Goal: Task Accomplishment & Management: Complete application form

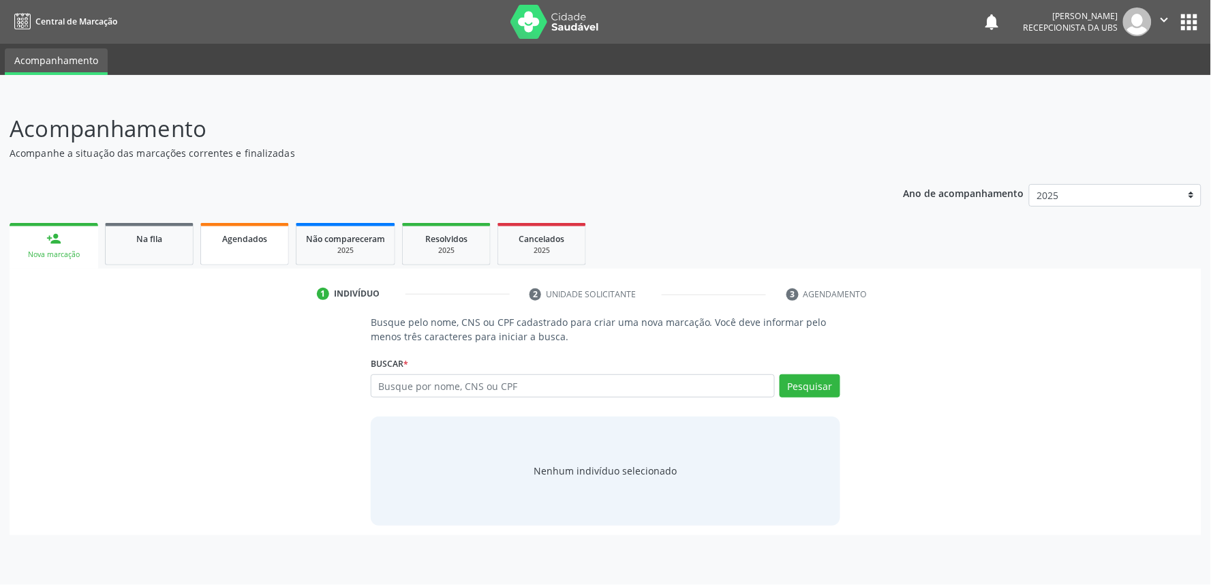
click at [267, 246] on link "Agendados" at bounding box center [244, 244] width 89 height 42
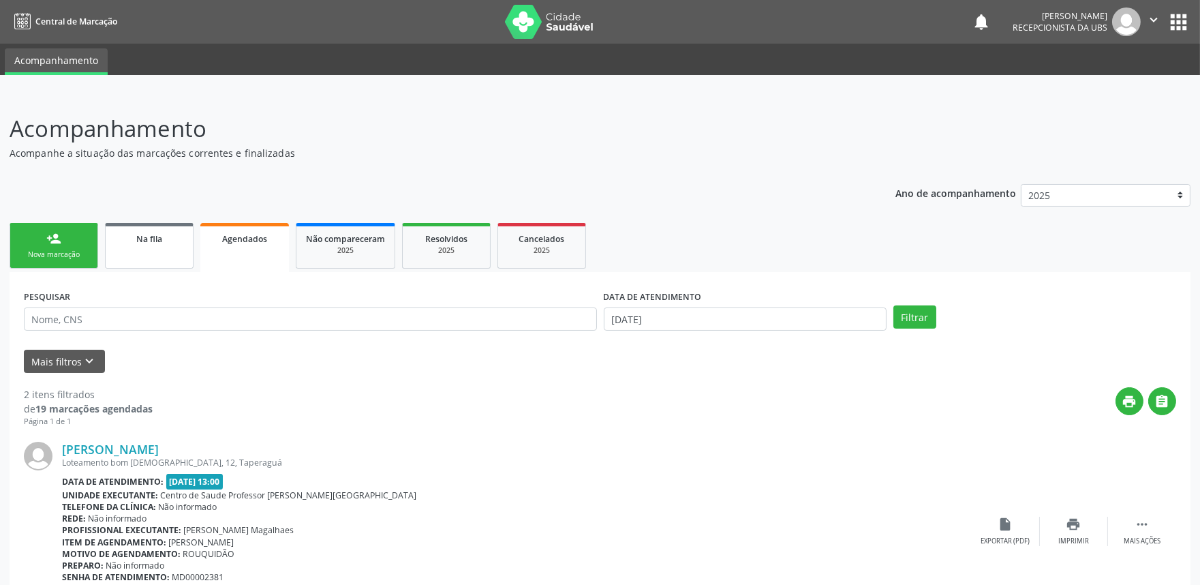
click at [135, 254] on link "Na fila" at bounding box center [149, 246] width 89 height 46
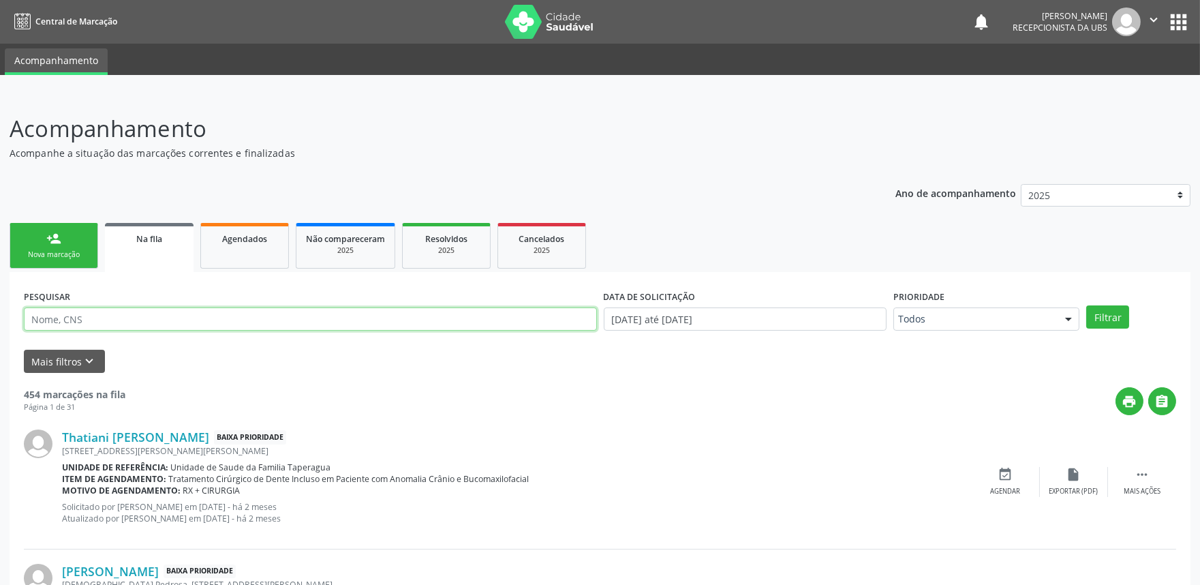
click at [166, 317] on input "text" at bounding box center [310, 318] width 573 height 23
paste input "708703164527199"
type input "708703164527199"
click at [1080, 305] on button "Filtrar" at bounding box center [1108, 316] width 43 height 23
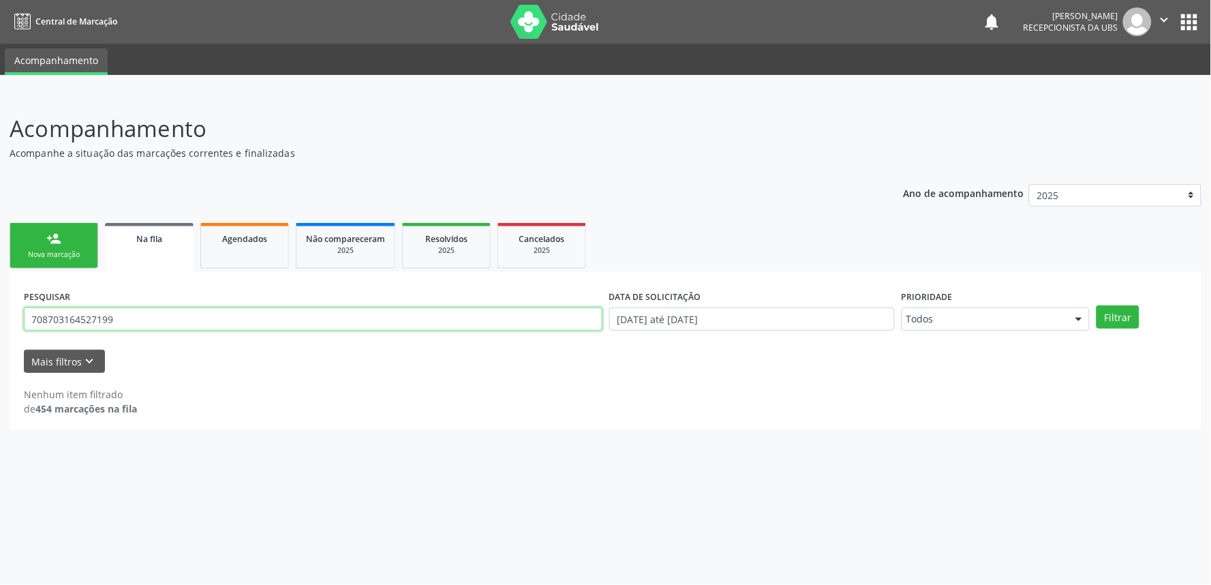
click at [432, 317] on input "708703164527199" at bounding box center [313, 318] width 579 height 23
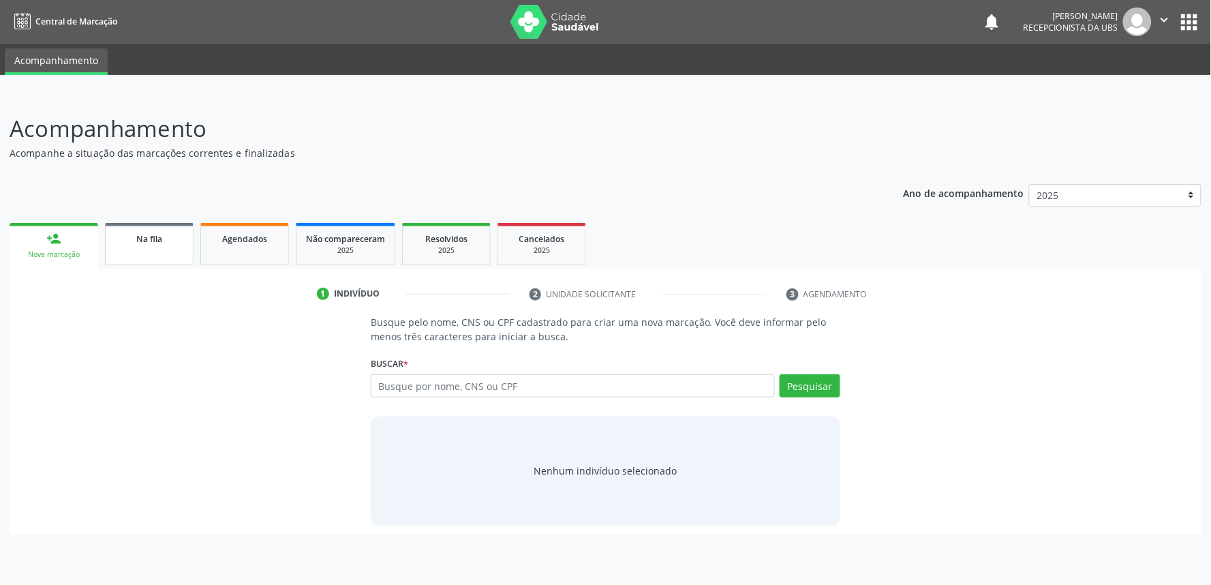
click at [157, 258] on link "Na fila" at bounding box center [149, 244] width 89 height 42
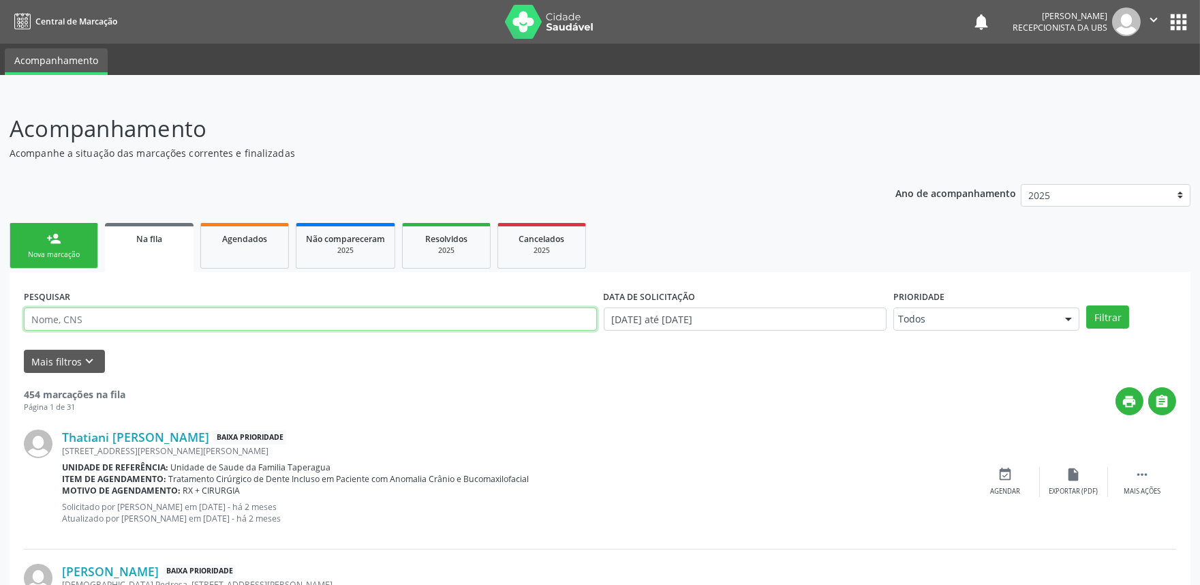
click at [214, 314] on input "text" at bounding box center [310, 318] width 573 height 23
paste input "700502374728552"
type input "700502374728552"
click at [1087, 305] on button "Filtrar" at bounding box center [1108, 316] width 43 height 23
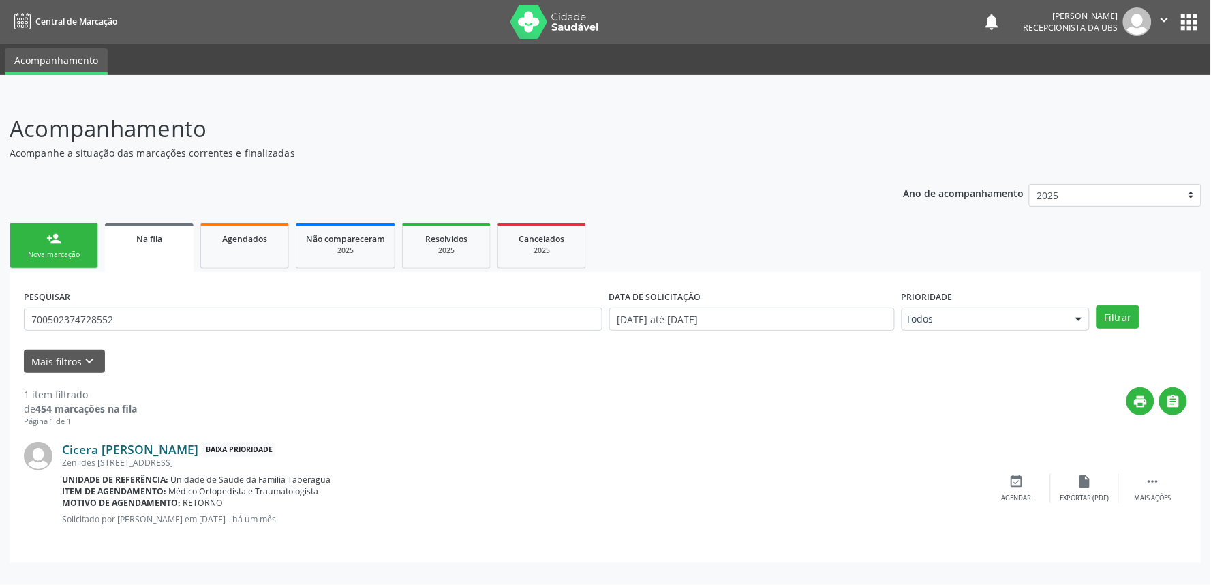
click at [171, 447] on link "Cicera Maria dos Santos" at bounding box center [130, 449] width 136 height 15
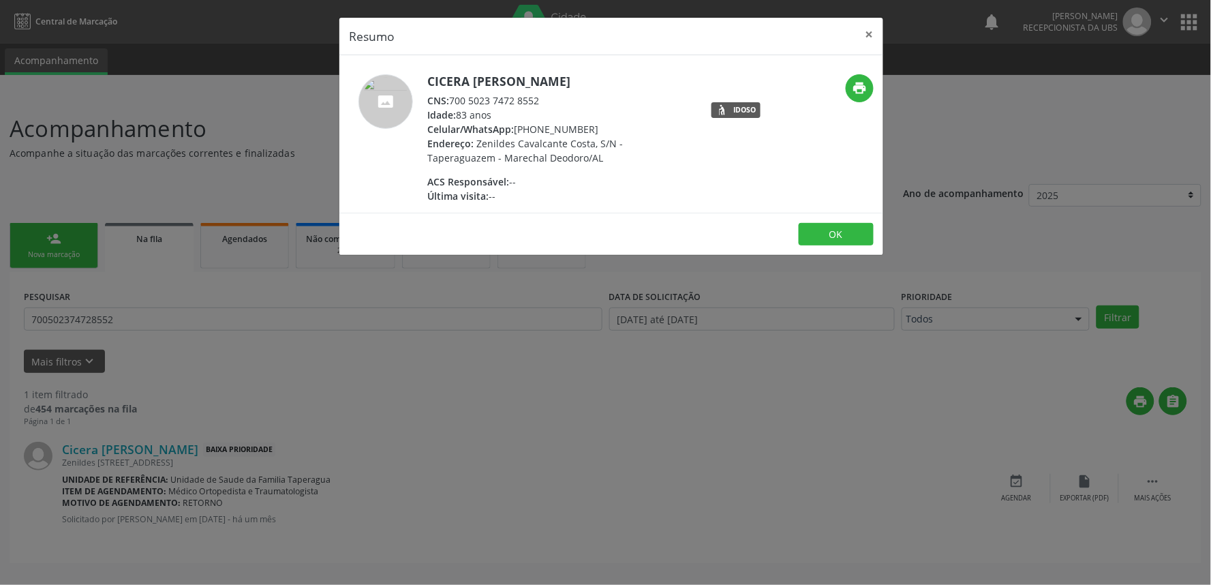
click at [211, 411] on div "Resumo × Cicera Maria dos Santos CNS: 700 5023 7472 8552 Idade: 83 anos Celular…" at bounding box center [605, 292] width 1211 height 585
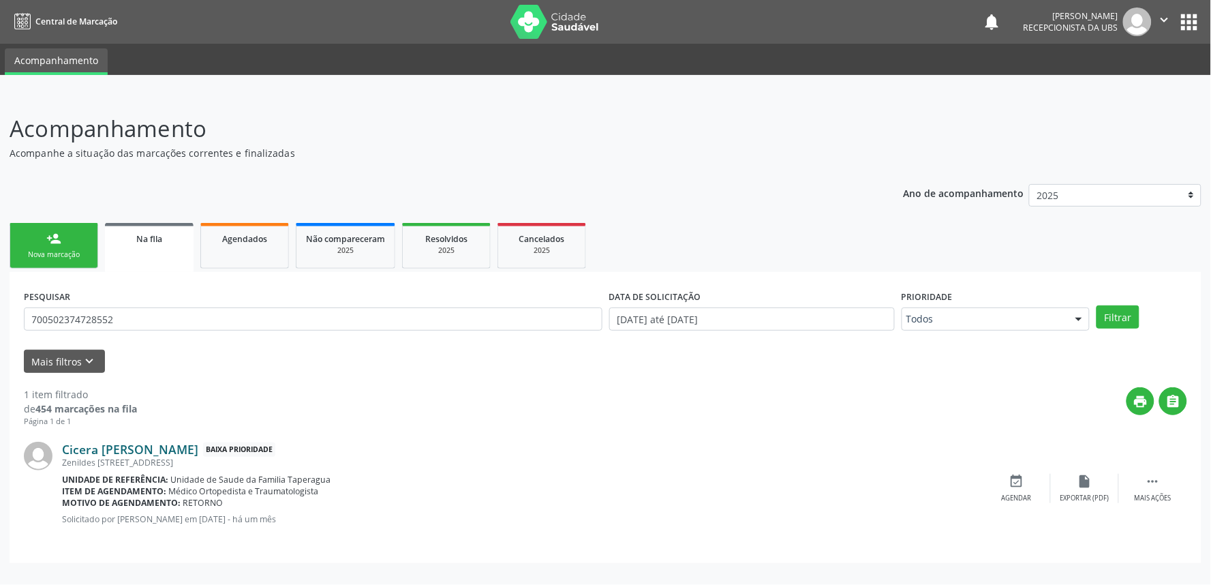
click at [143, 445] on link "Cicera Maria dos Santos" at bounding box center [130, 449] width 136 height 15
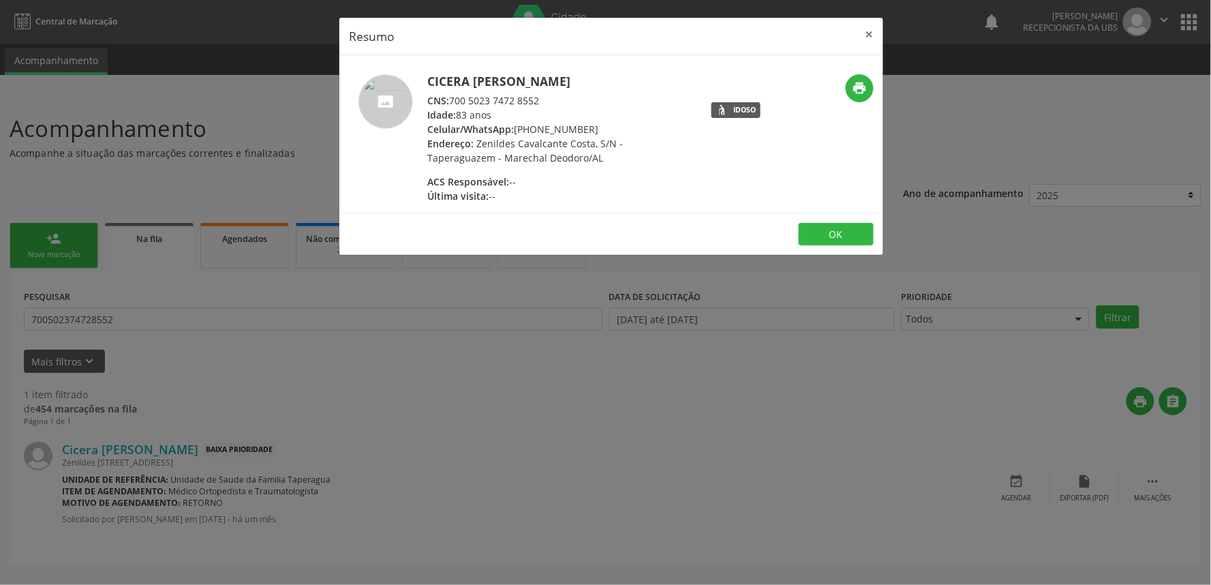
click at [759, 409] on div "Resumo × Cicera Maria dos Santos CNS: 700 5023 7472 8552 Idade: 83 anos Celular…" at bounding box center [605, 292] width 1211 height 585
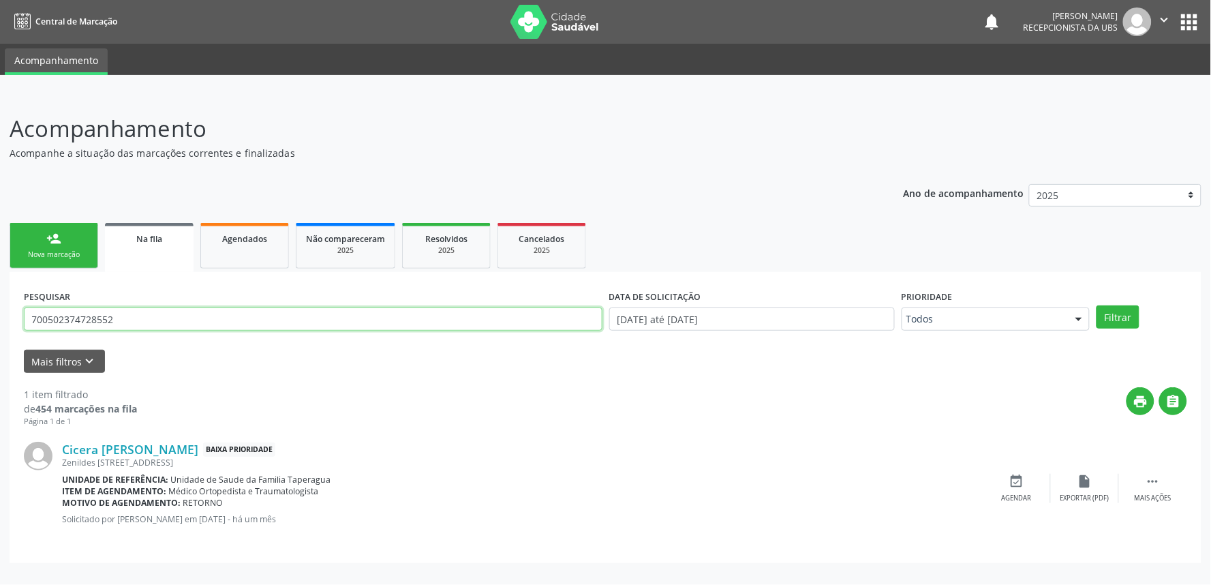
click at [164, 319] on input "700502374728552" at bounding box center [313, 318] width 579 height 23
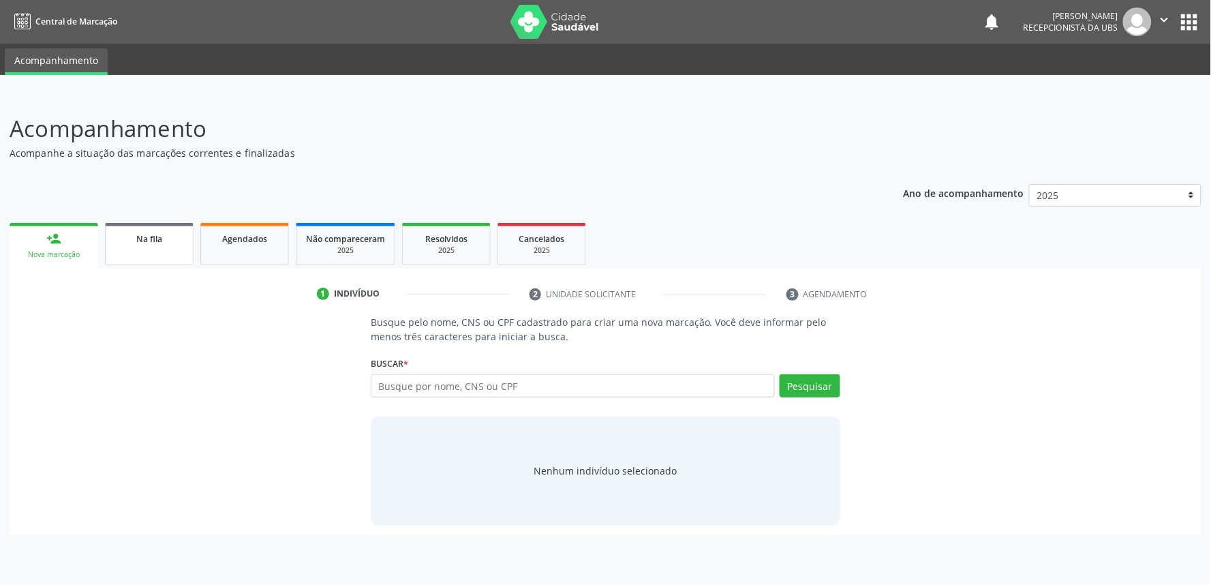
click at [145, 239] on span "Na fila" at bounding box center [149, 239] width 26 height 12
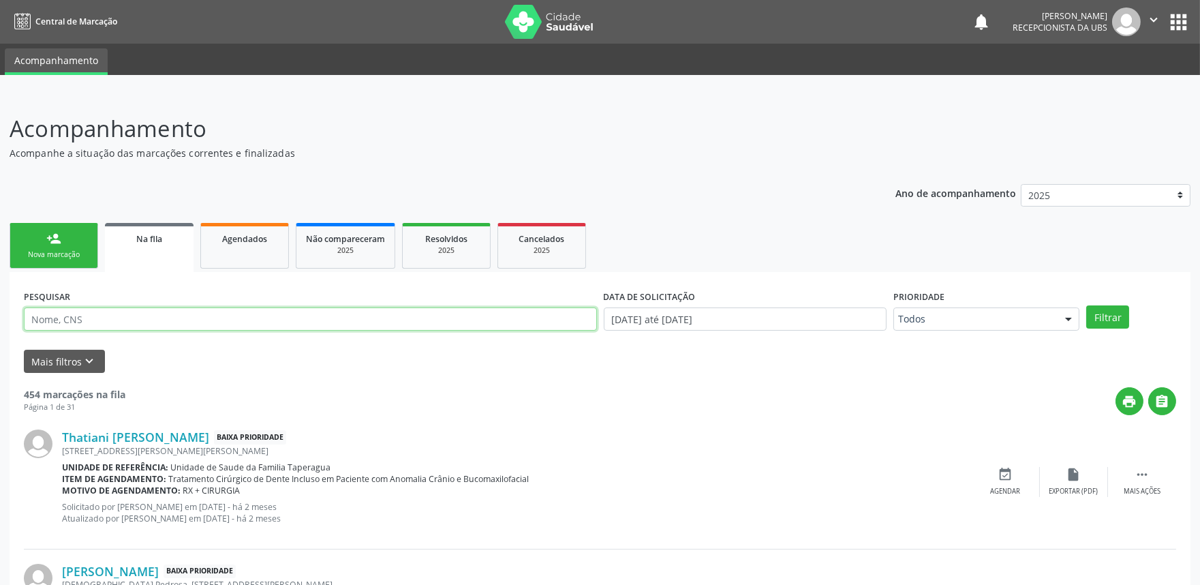
click at [206, 320] on input "text" at bounding box center [310, 318] width 573 height 23
paste input "700208934141924"
type input "700208934141924"
click at [1087, 305] on button "Filtrar" at bounding box center [1108, 316] width 43 height 23
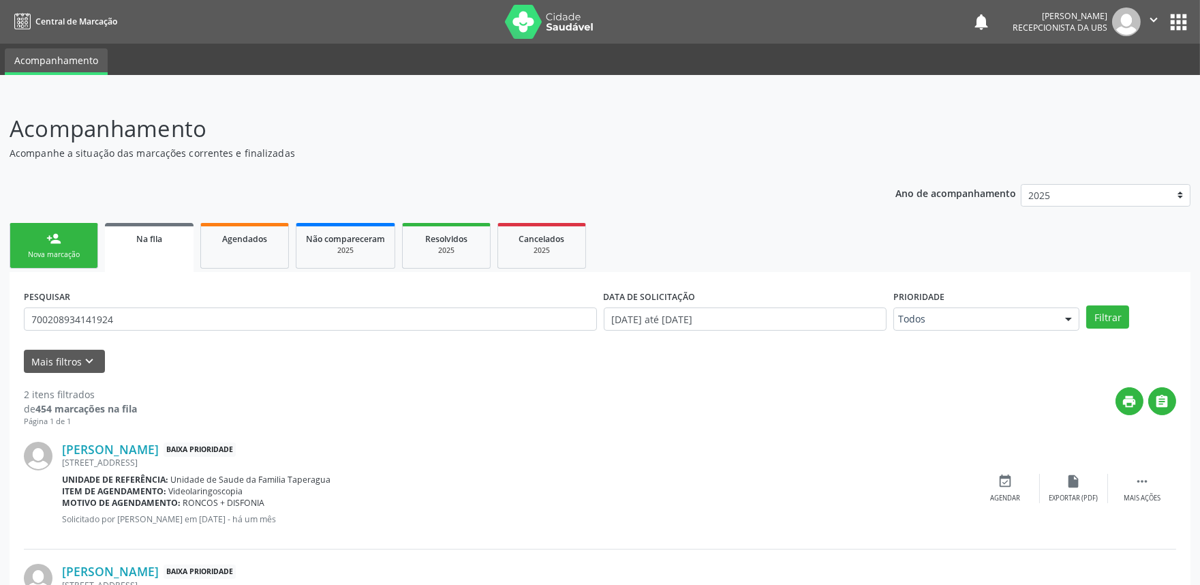
scroll to position [109, 0]
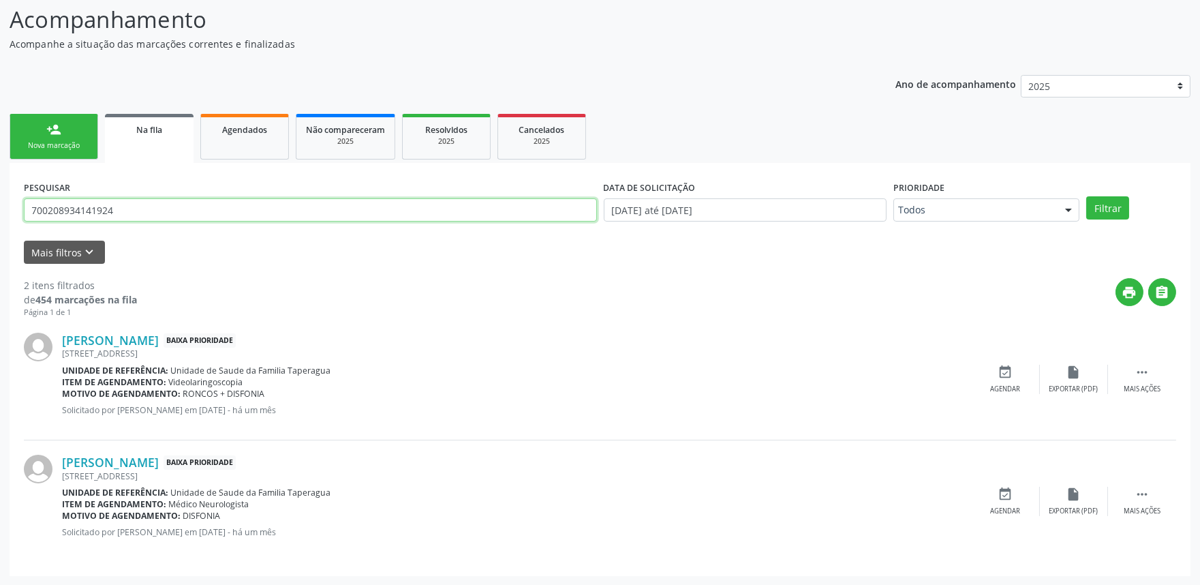
click at [151, 216] on input "700208934141924" at bounding box center [310, 209] width 573 height 23
click at [49, 149] on div "Nova marcação" at bounding box center [54, 145] width 68 height 10
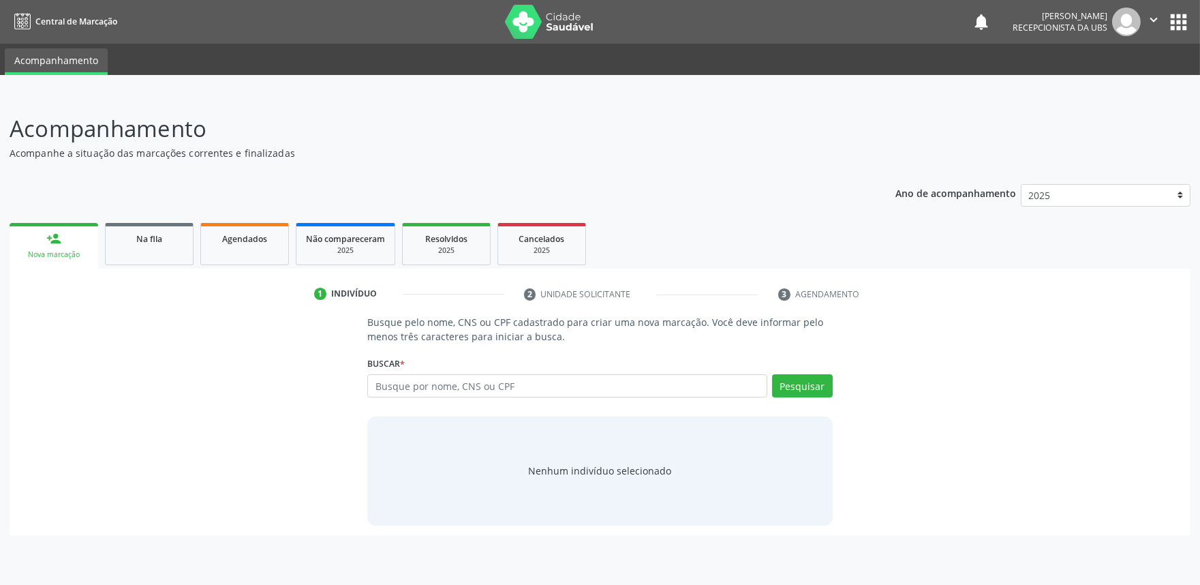
scroll to position [0, 0]
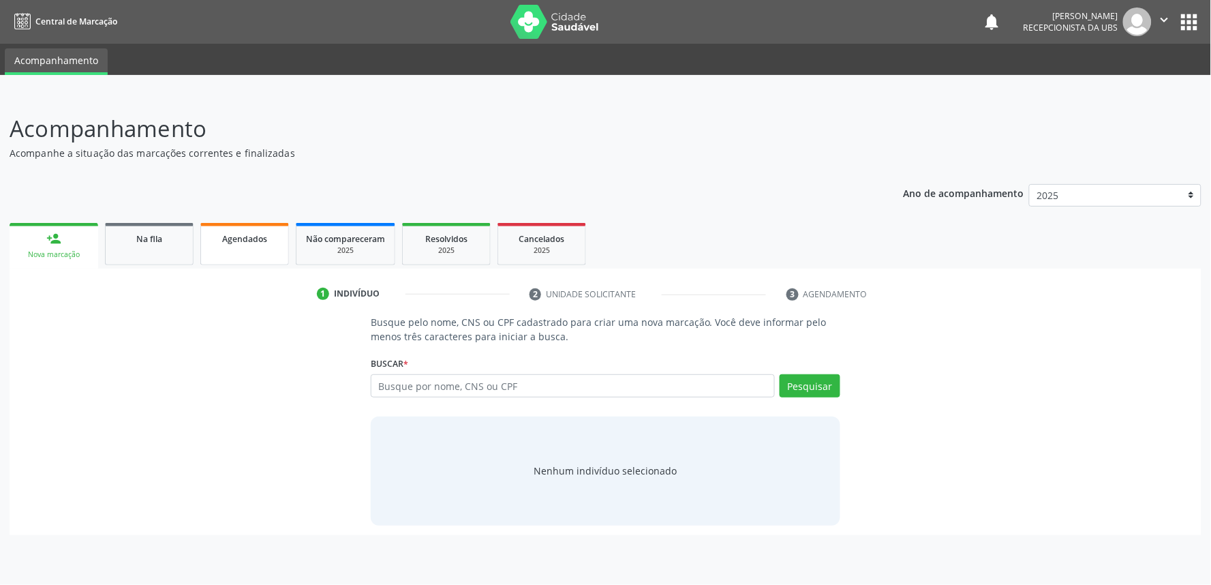
click at [261, 240] on span "Agendados" at bounding box center [244, 239] width 45 height 12
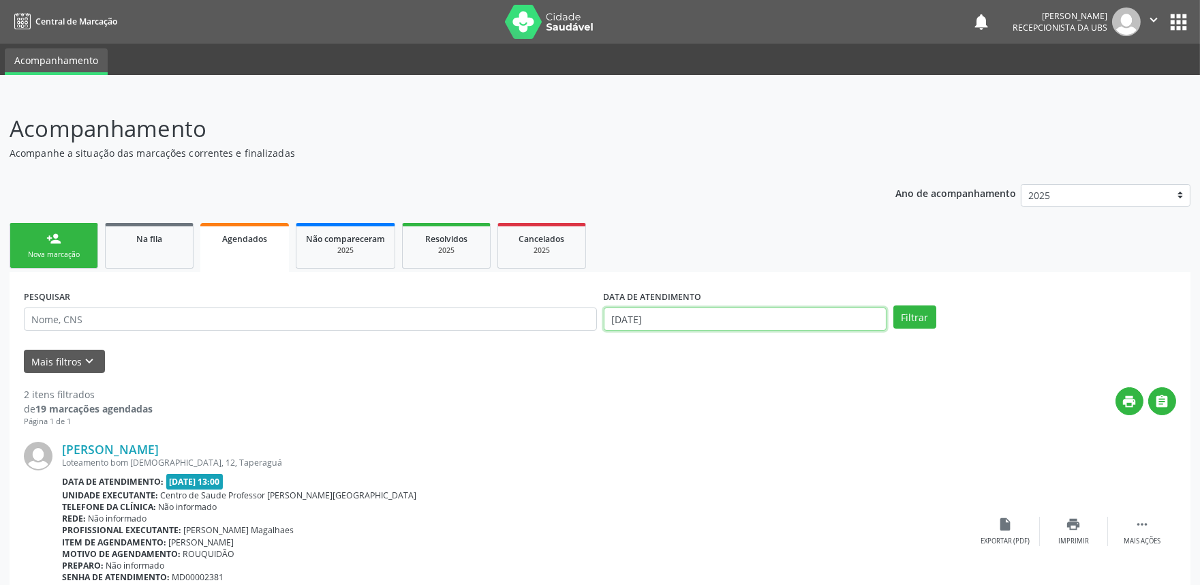
click at [794, 318] on input "[DATE]" at bounding box center [745, 318] width 283 height 23
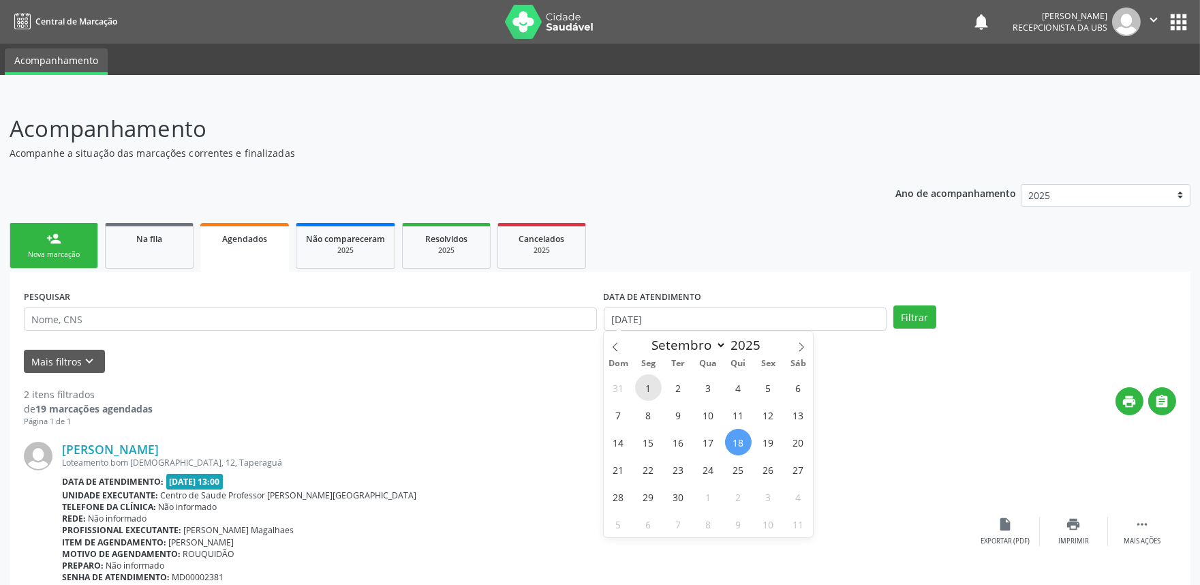
click at [649, 398] on span "1" at bounding box center [648, 387] width 27 height 27
type input "[DATE]"
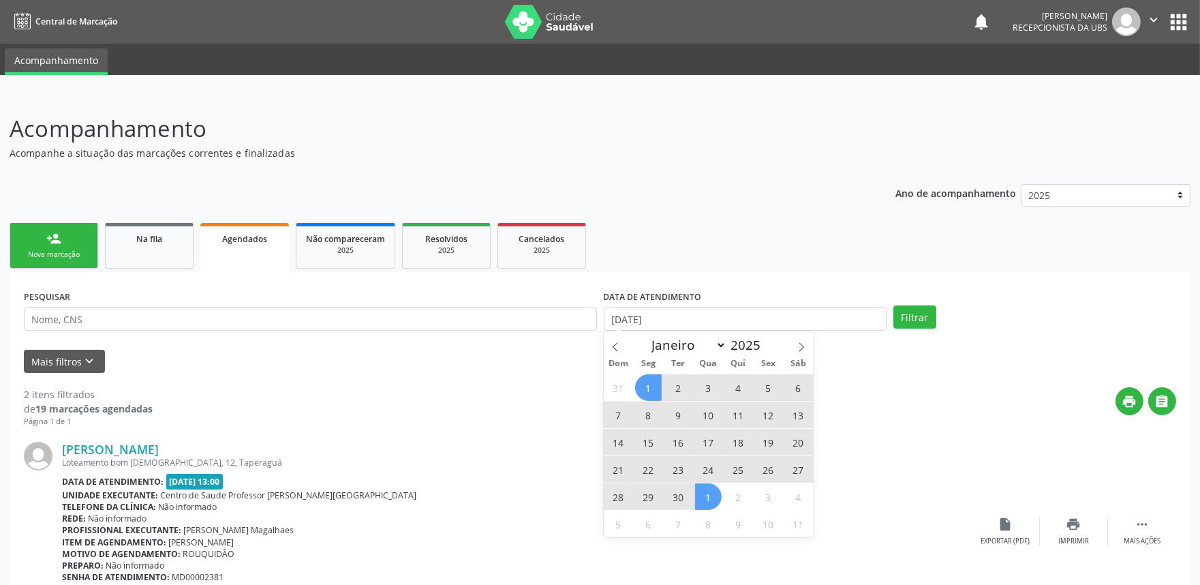
click at [717, 498] on span "1" at bounding box center [708, 496] width 27 height 27
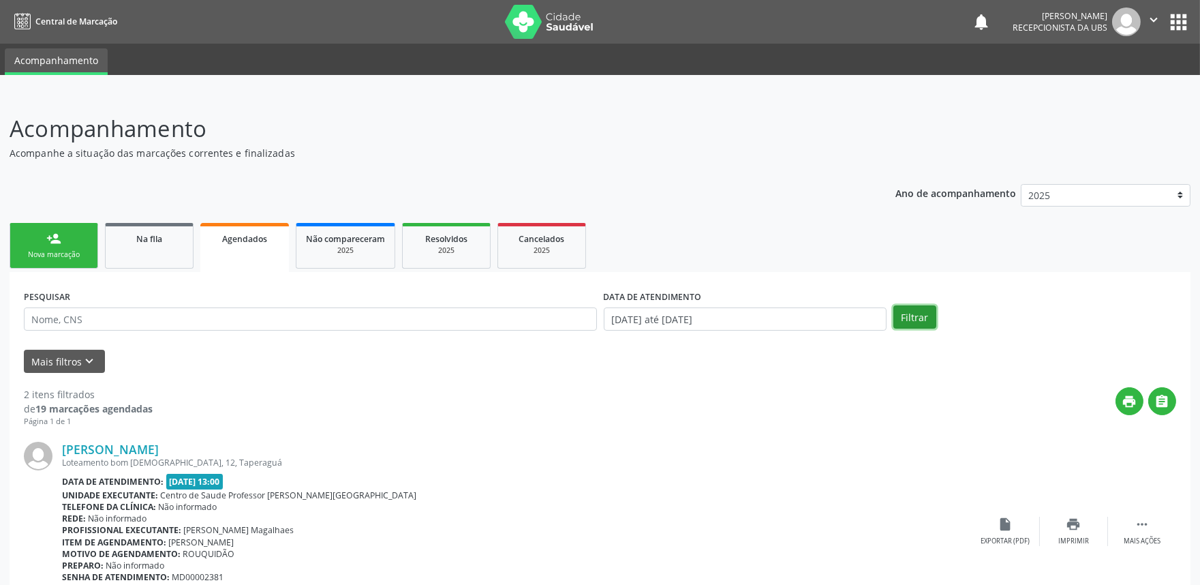
click at [904, 317] on button "Filtrar" at bounding box center [915, 316] width 43 height 23
click at [818, 315] on input "01/09/2025 até 01/10/2025" at bounding box center [745, 318] width 283 height 23
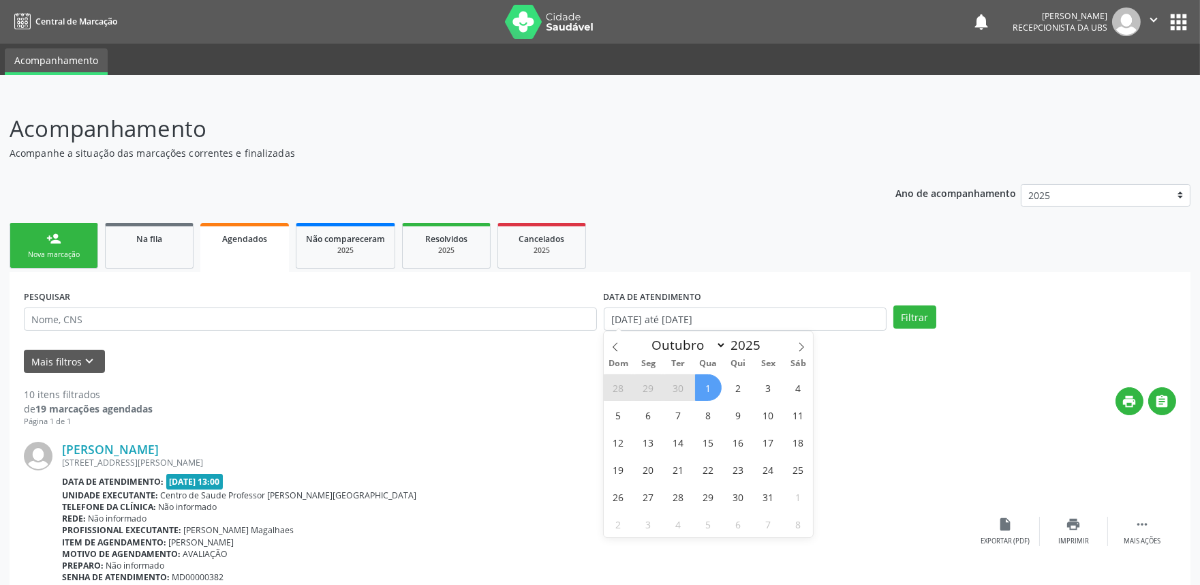
click at [710, 389] on span "1" at bounding box center [708, 387] width 27 height 27
type input "01/10/2025"
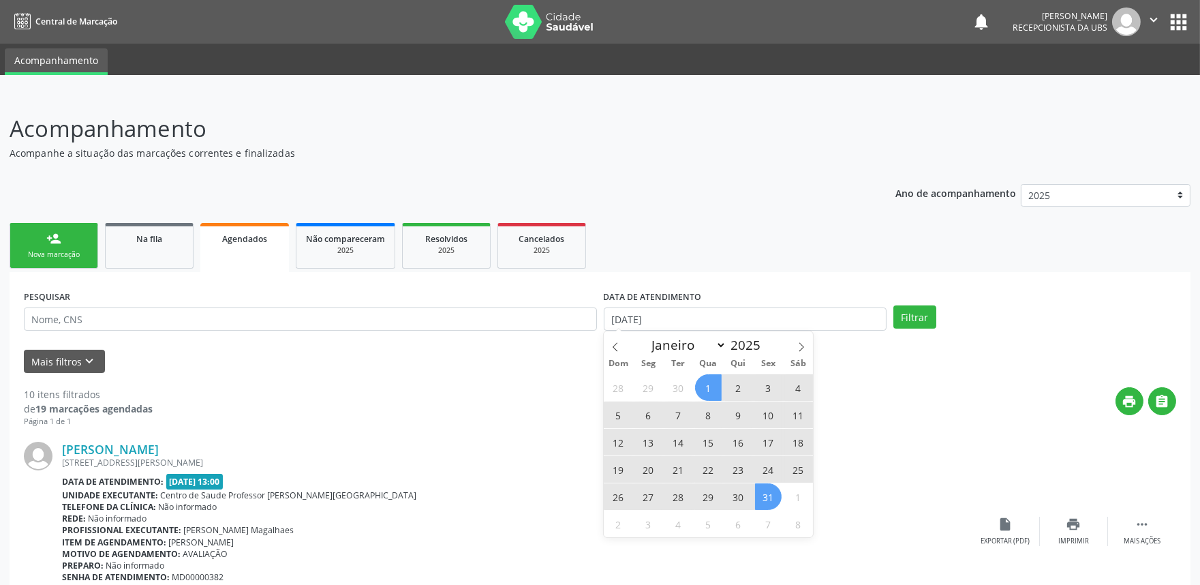
click at [771, 492] on span "31" at bounding box center [768, 496] width 27 height 27
click at [766, 315] on input "01/10/2025 até 31/10/2025" at bounding box center [745, 318] width 283 height 23
click at [771, 504] on span "31" at bounding box center [768, 496] width 27 height 27
type input "31/10/2025"
click at [611, 339] on span at bounding box center [615, 342] width 23 height 23
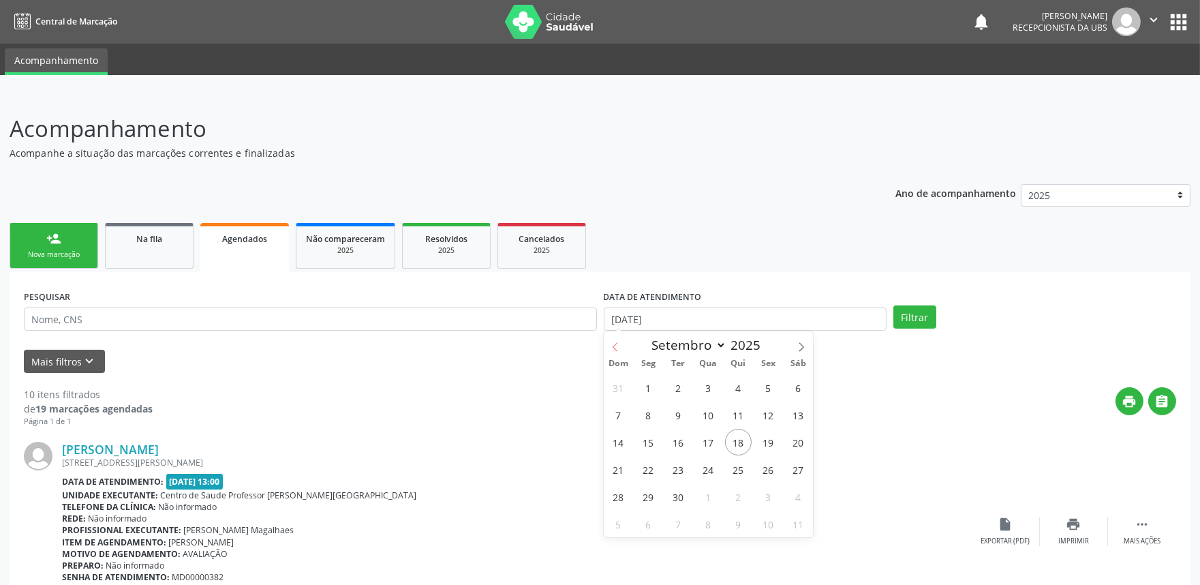
click at [611, 339] on span at bounding box center [615, 342] width 23 height 23
select select "7"
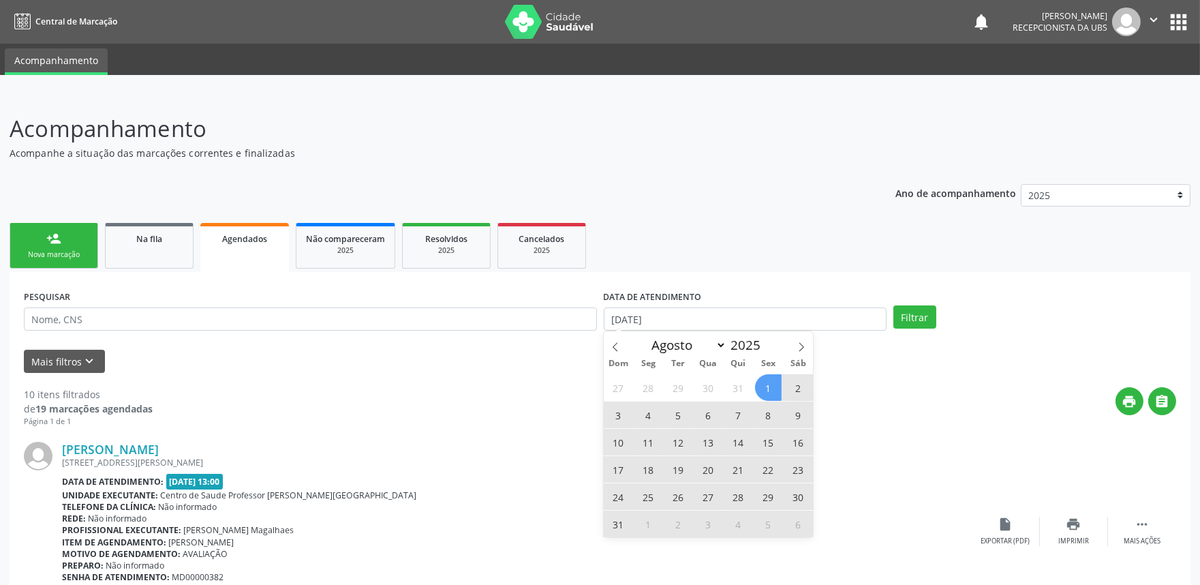
click at [770, 385] on span "1" at bounding box center [768, 387] width 27 height 27
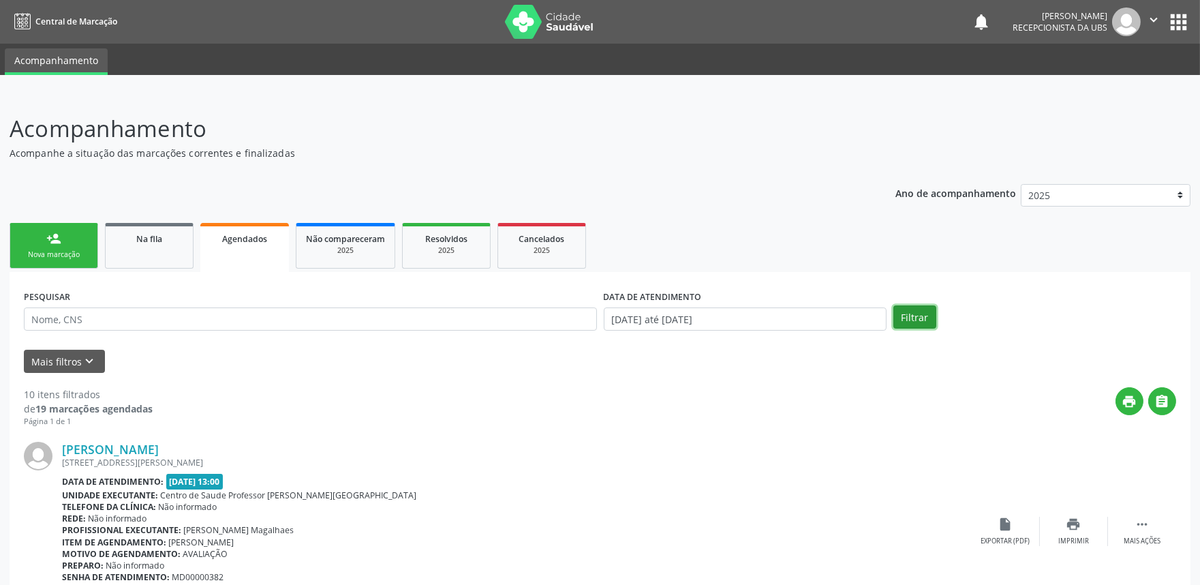
click at [913, 312] on button "Filtrar" at bounding box center [915, 316] width 43 height 23
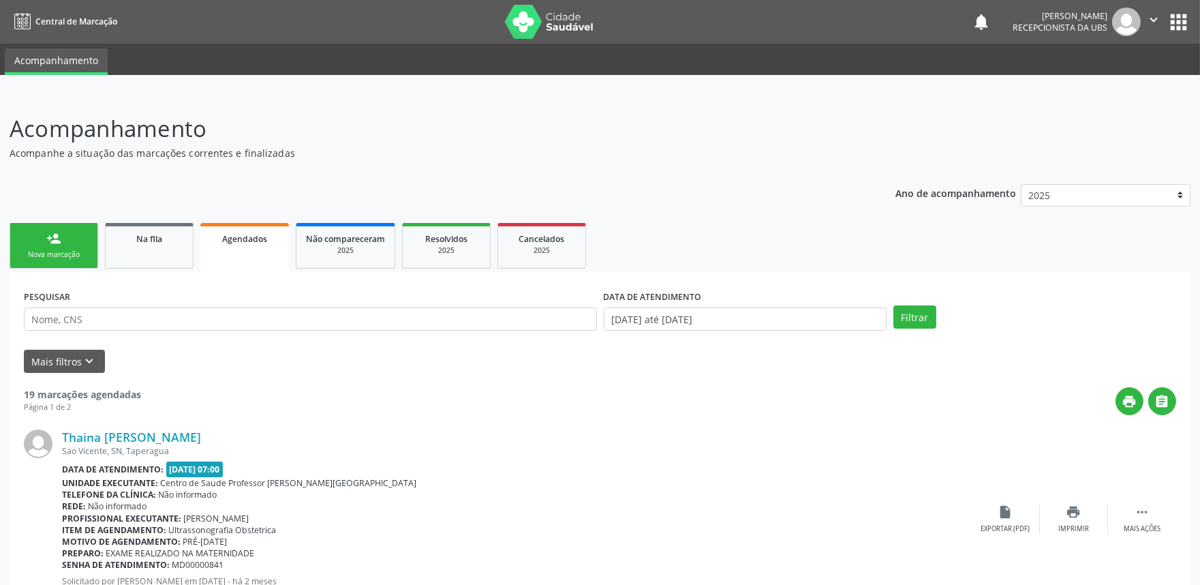
scroll to position [3015, 0]
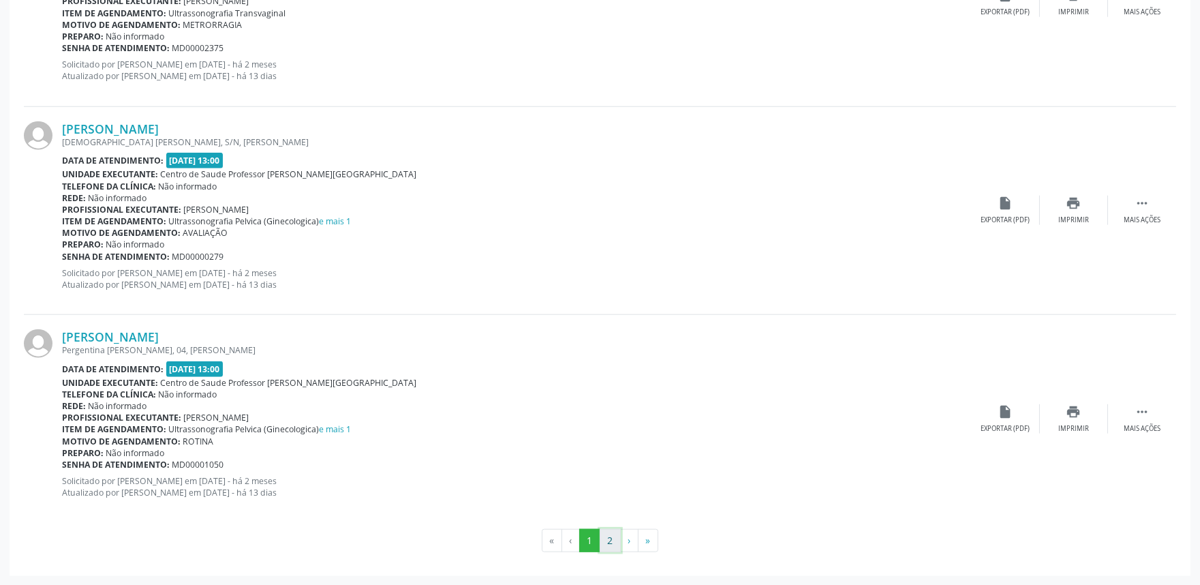
click at [611, 537] on button "2" at bounding box center [610, 540] width 21 height 23
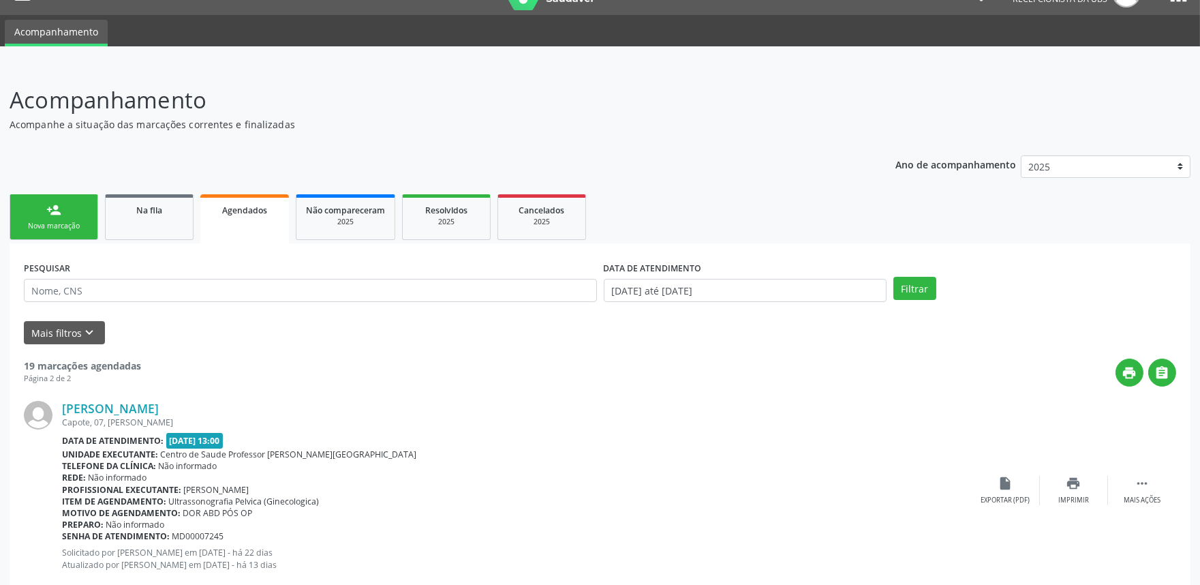
scroll to position [0, 0]
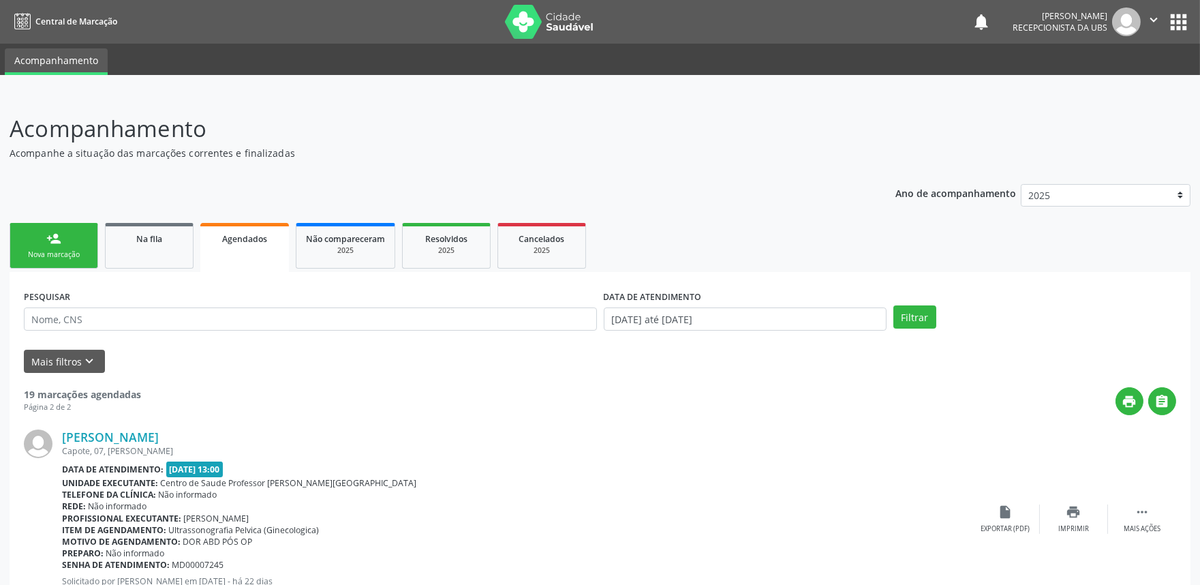
click at [52, 252] on div "Nova marcação" at bounding box center [54, 255] width 68 height 10
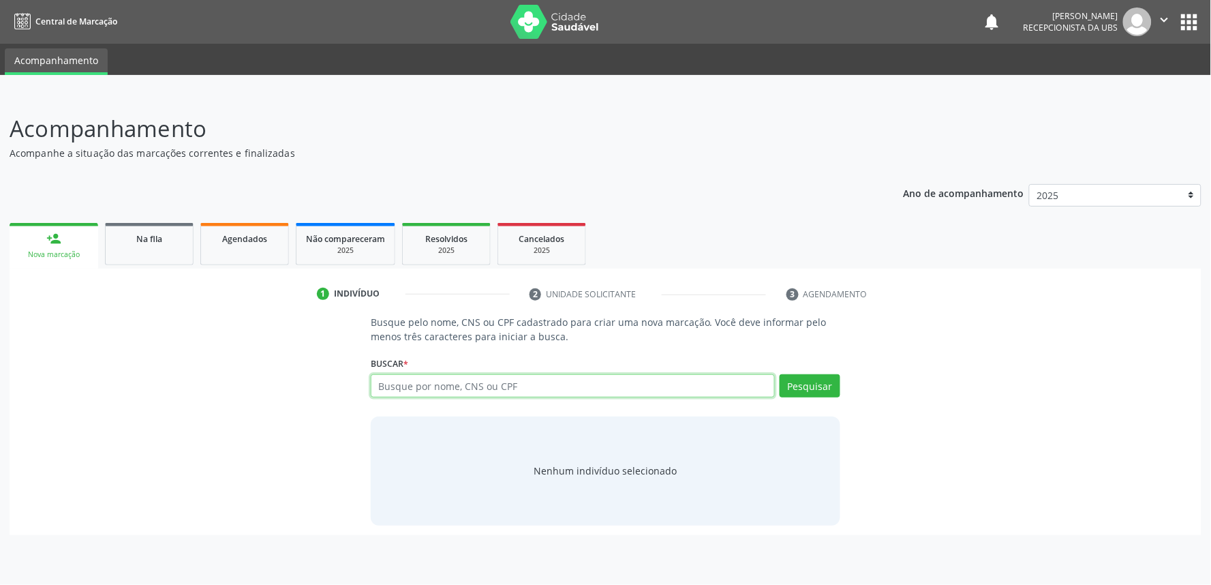
click at [571, 379] on input "text" at bounding box center [573, 385] width 404 height 23
paste input "706807296878327"
type input "706807296878327"
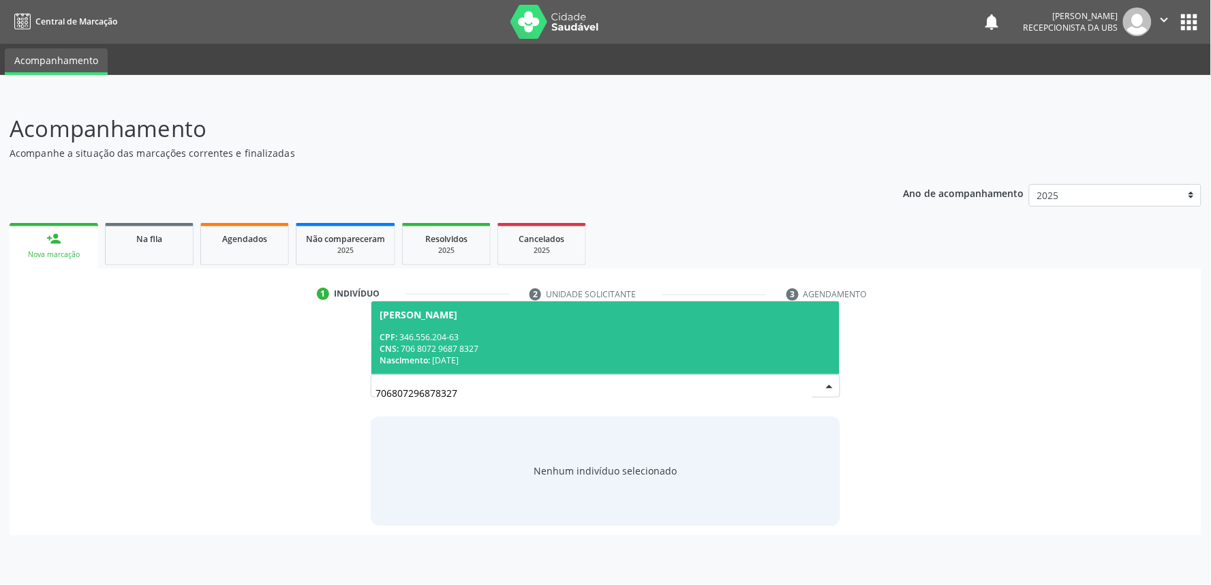
click at [583, 349] on div "CNS: 706 8072 9687 8327" at bounding box center [606, 349] width 452 height 12
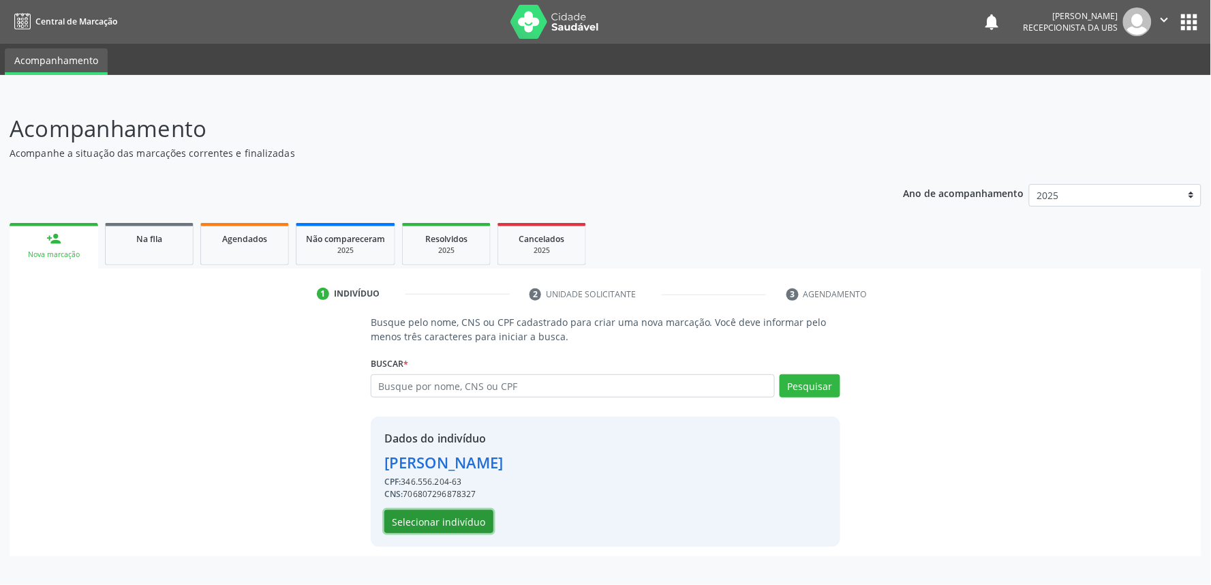
click at [458, 522] on button "Selecionar indivíduo" at bounding box center [438, 521] width 109 height 23
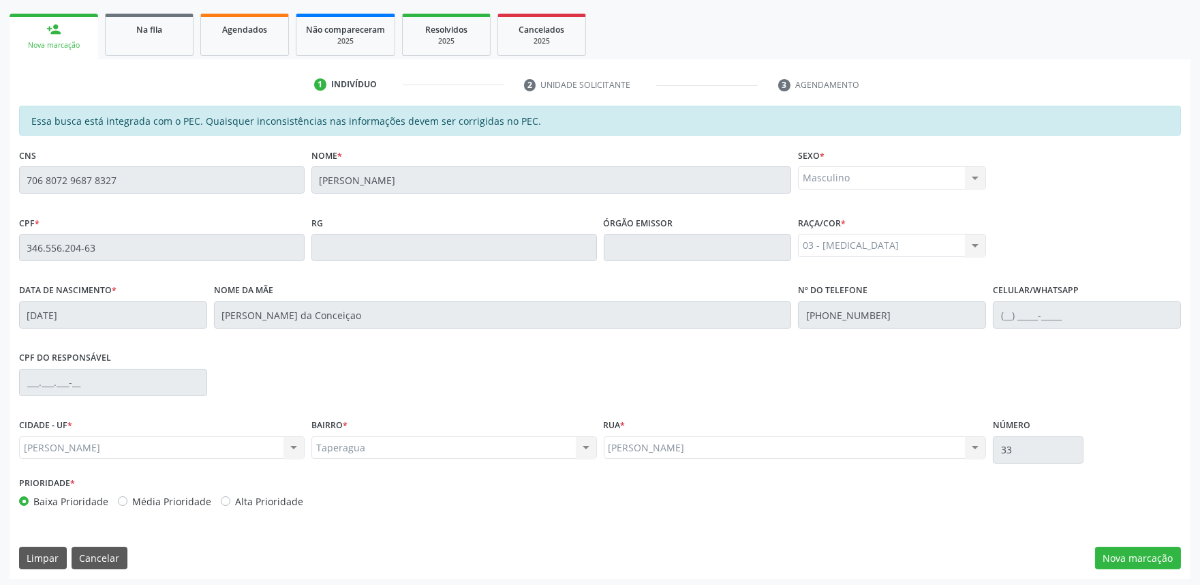
scroll to position [212, 0]
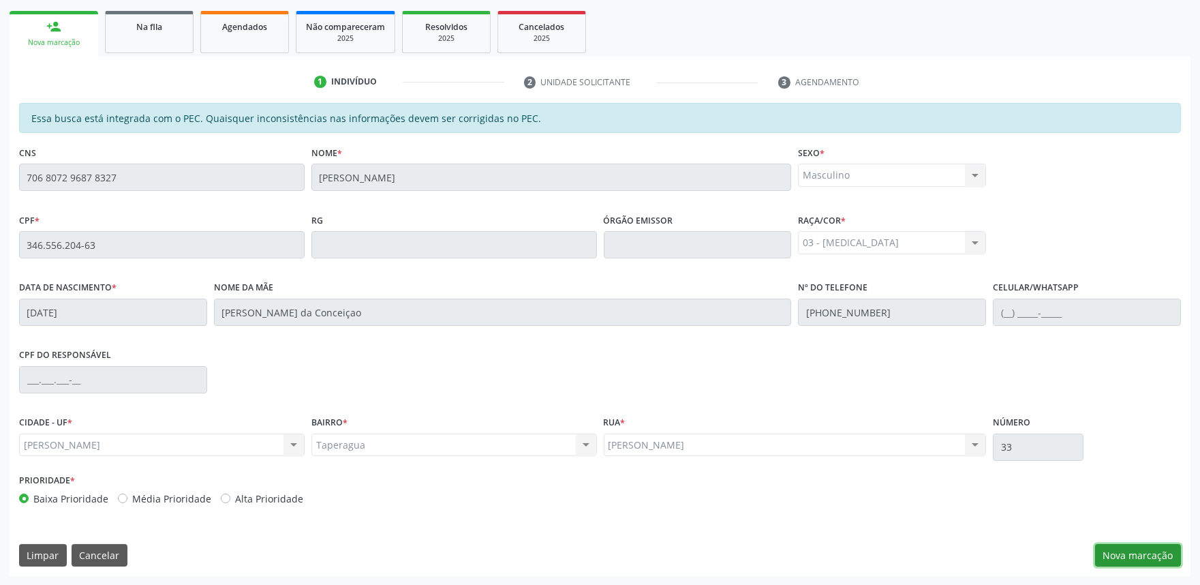
click at [1115, 545] on button "Nova marcação" at bounding box center [1138, 555] width 86 height 23
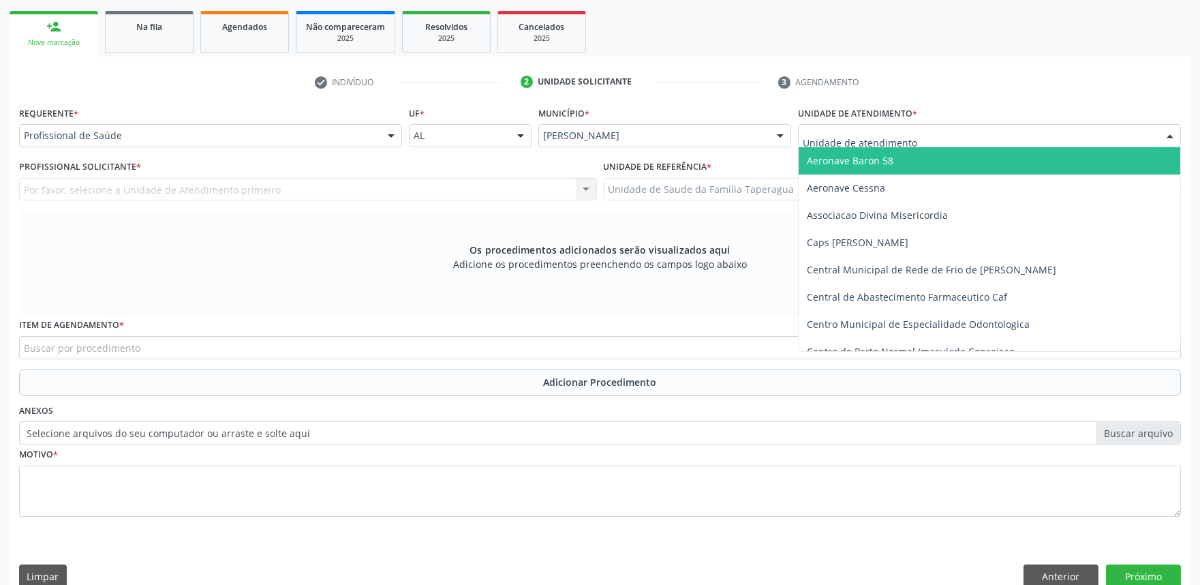
click at [1002, 127] on div at bounding box center [989, 135] width 383 height 23
click at [1003, 132] on div at bounding box center [989, 135] width 383 height 23
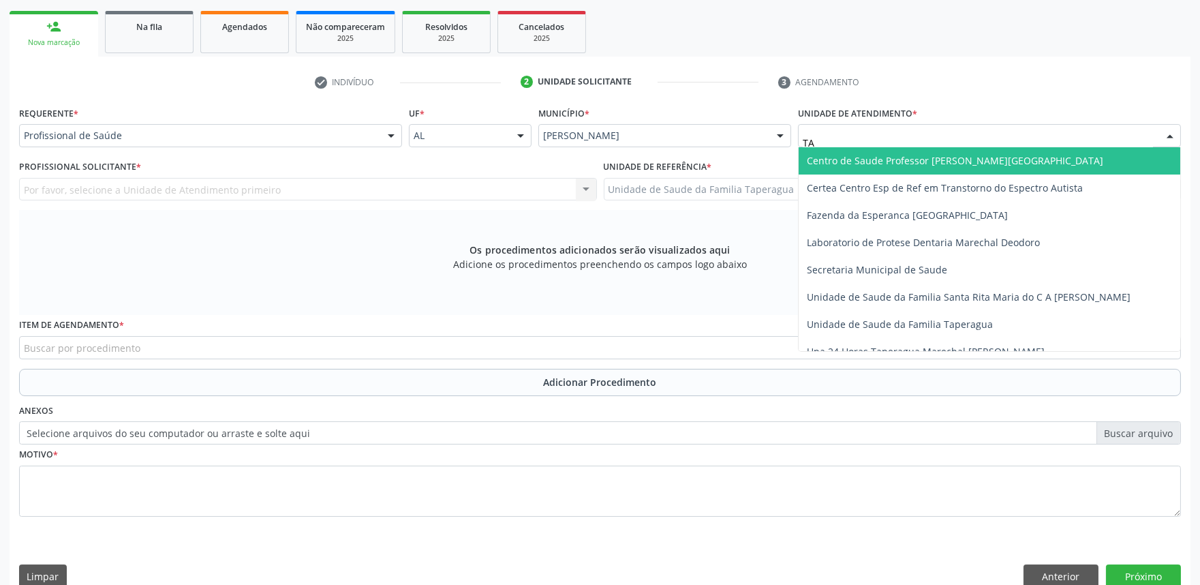
type input "TAP"
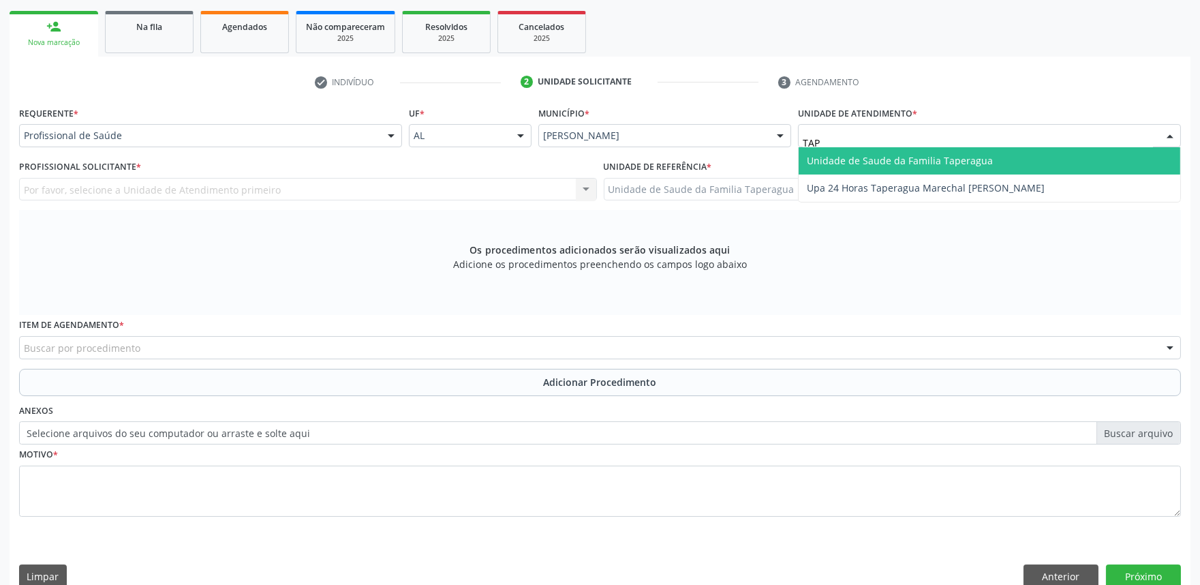
click at [990, 157] on span "Unidade de Saude da Familia Taperagua" at bounding box center [990, 160] width 382 height 27
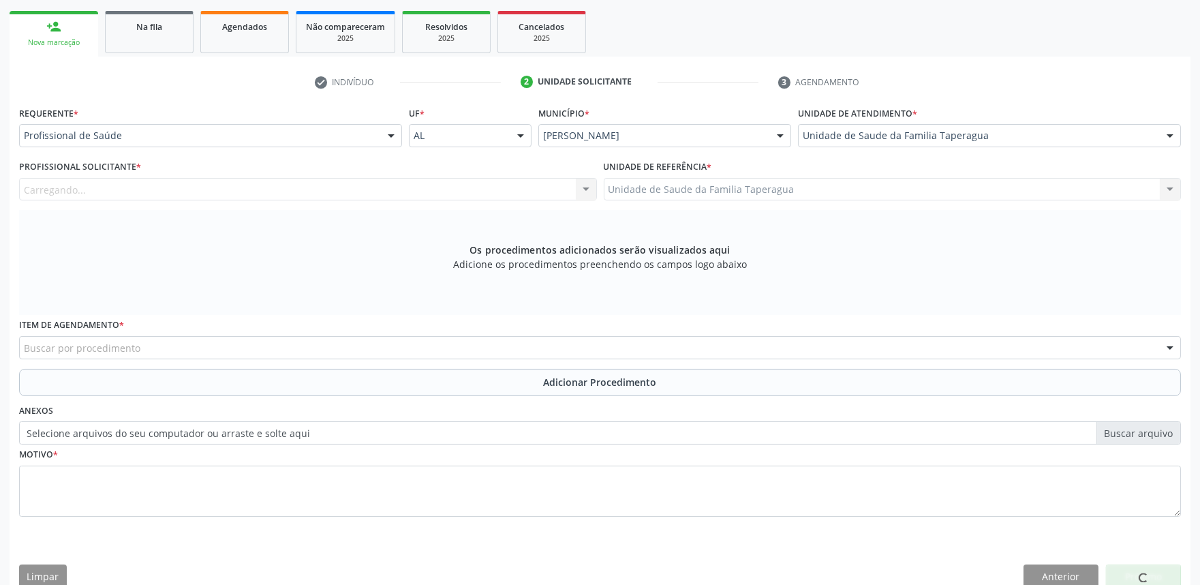
click at [361, 188] on div "Carregando..." at bounding box center [308, 189] width 578 height 23
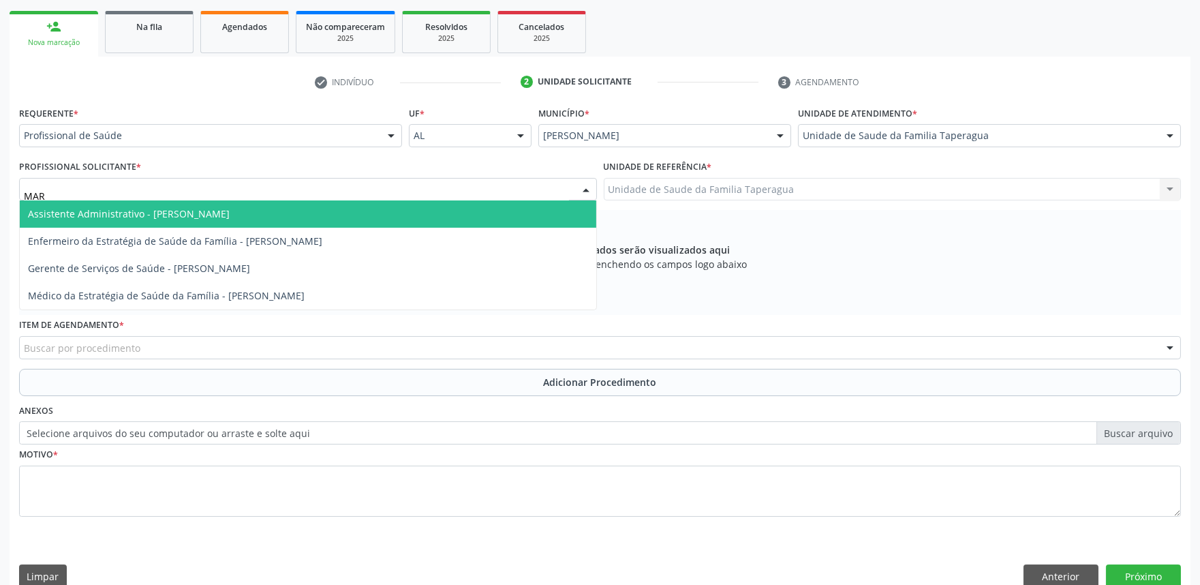
type input "MART"
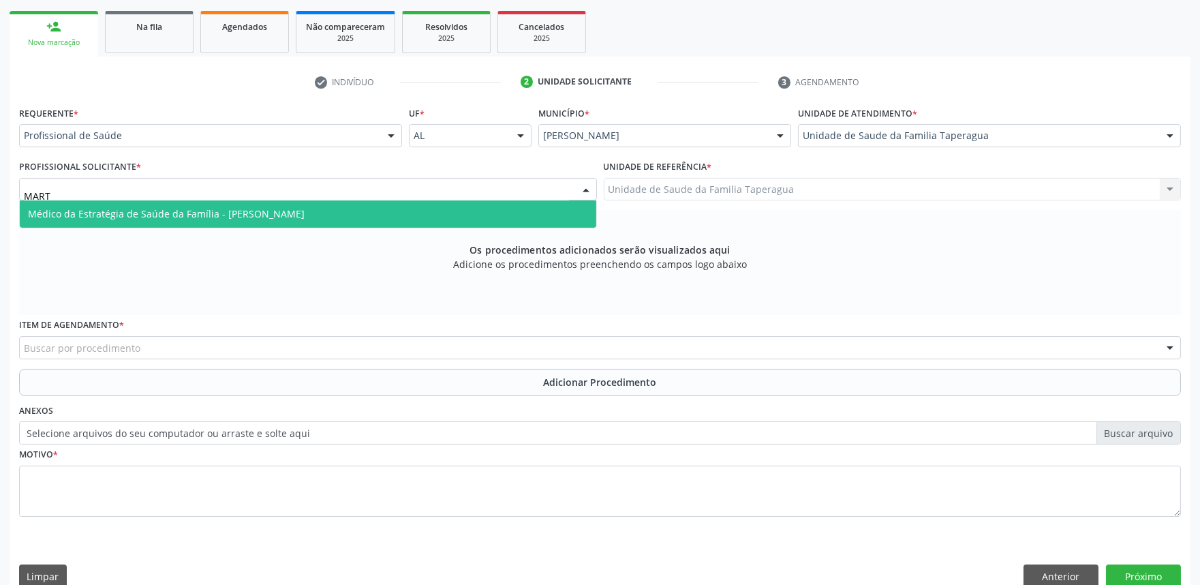
click at [360, 205] on span "Médico da Estratégia de Saúde da Família - [PERSON_NAME]" at bounding box center [308, 213] width 577 height 27
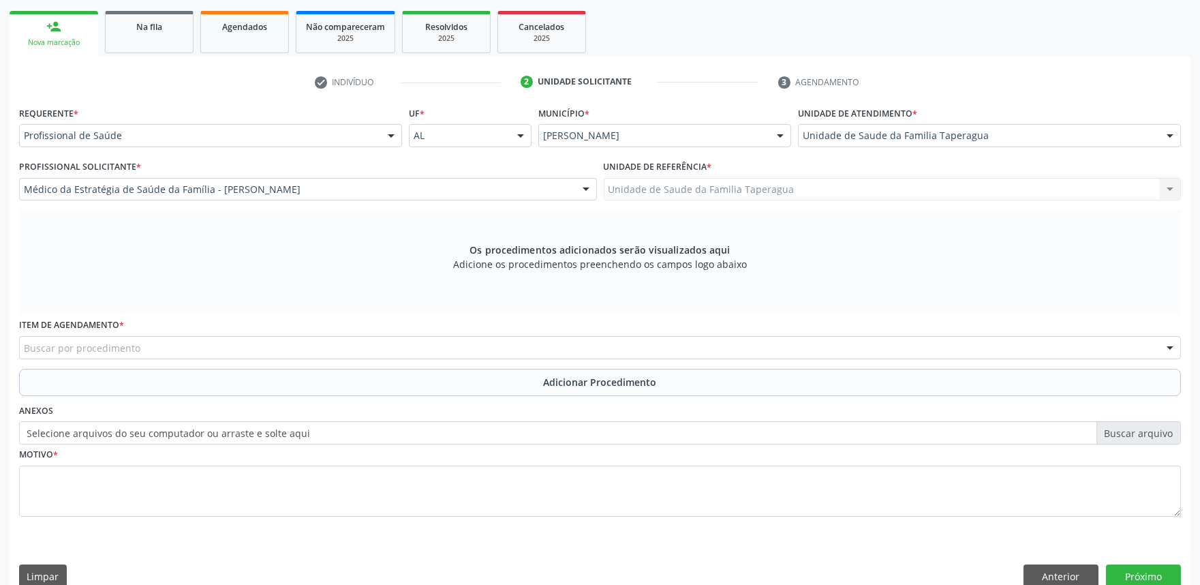
click at [352, 351] on div "Buscar por procedimento" at bounding box center [600, 347] width 1162 height 23
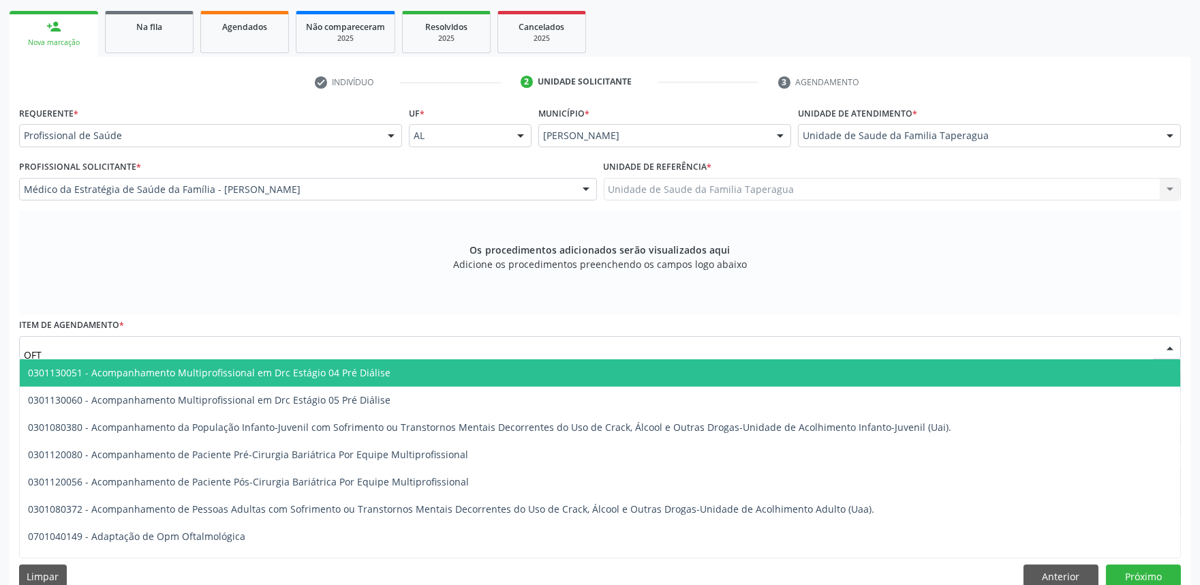
type input "OFTA"
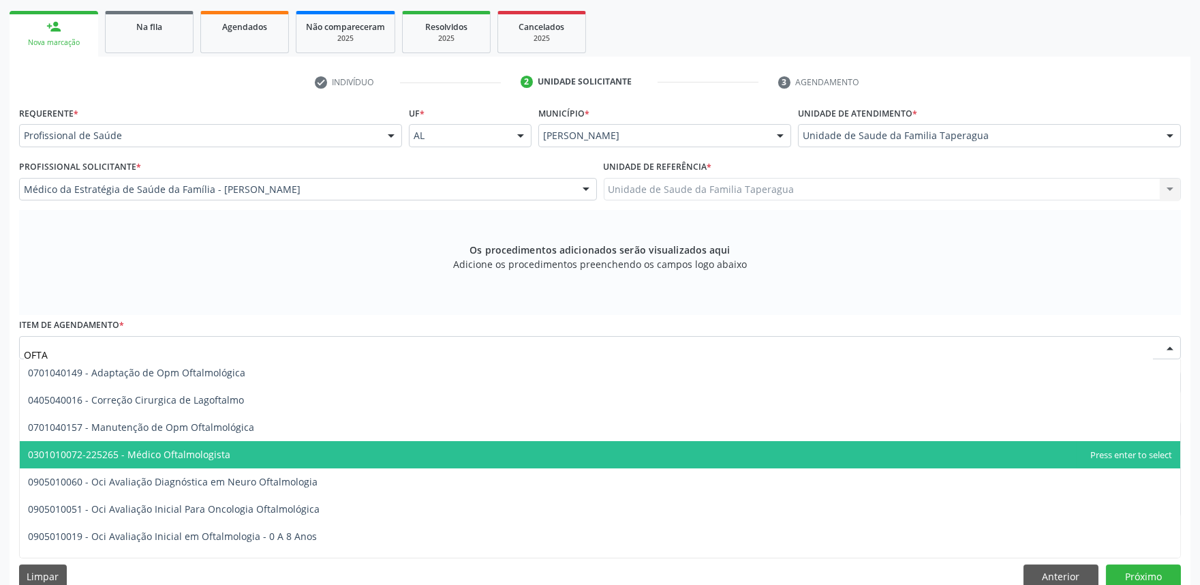
click at [318, 448] on span "0301010072-225265 - Médico Oftalmologista" at bounding box center [600, 454] width 1161 height 27
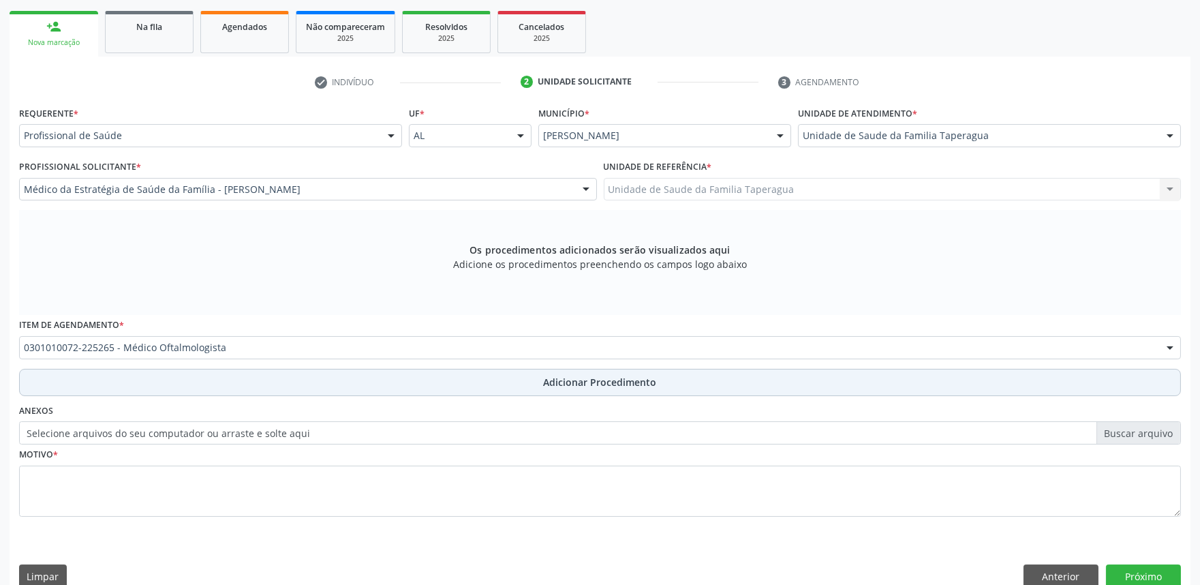
click at [350, 382] on button "Adicionar Procedimento" at bounding box center [600, 382] width 1162 height 27
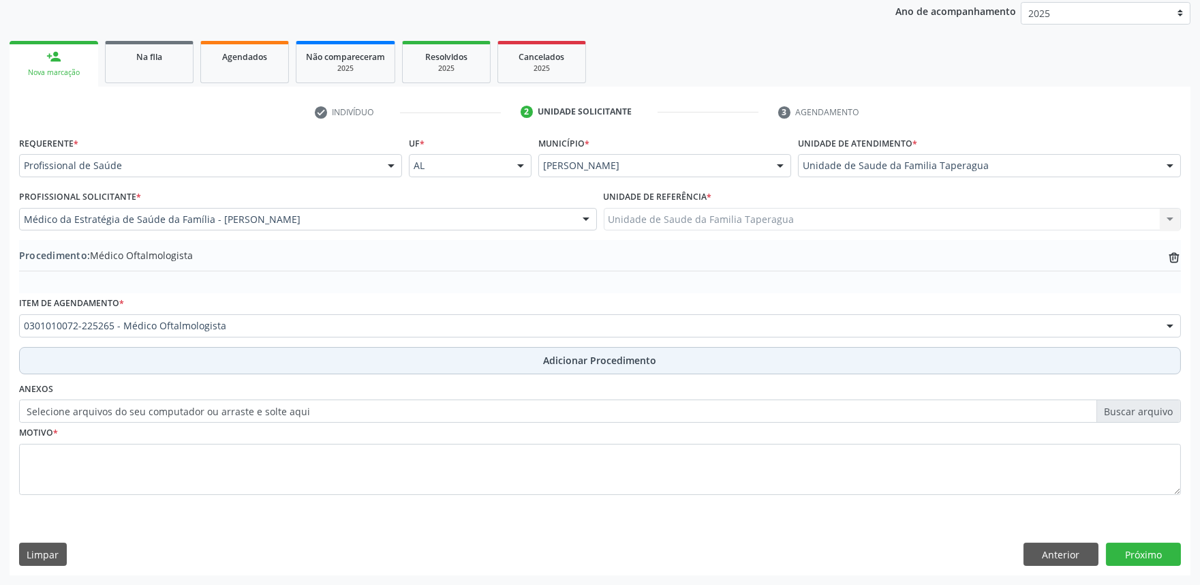
scroll to position [181, 0]
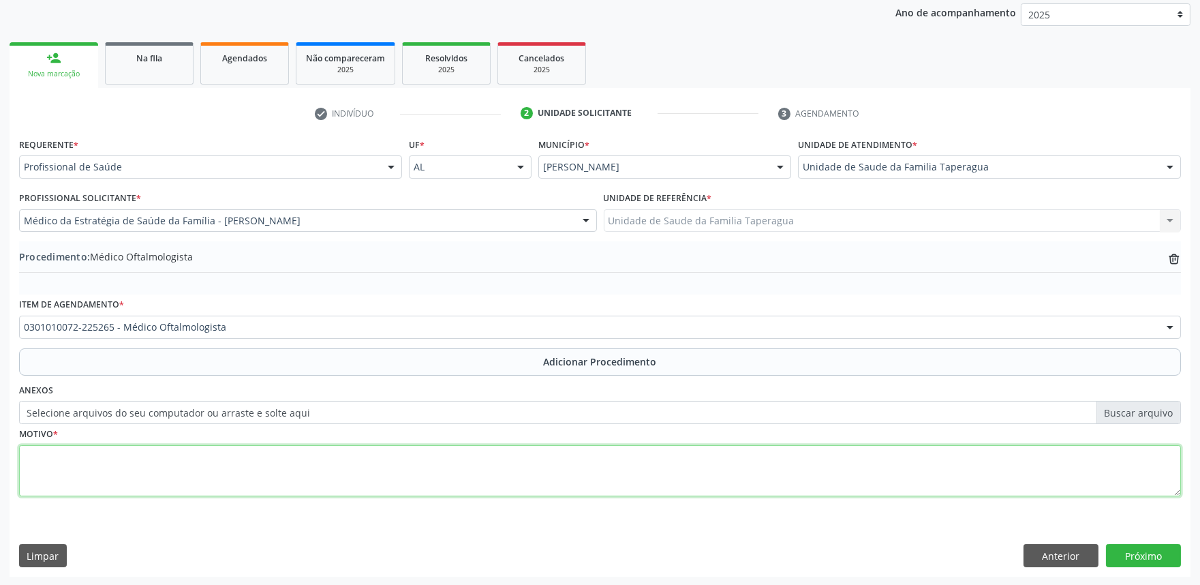
click at [342, 479] on textarea at bounding box center [600, 471] width 1162 height 52
type textarea "REFERE TRAUMA OCULAR, FEZ PARACENTESE DE CAMARA ANTERIOR HÁ 8 MESES E QUER RETO…"
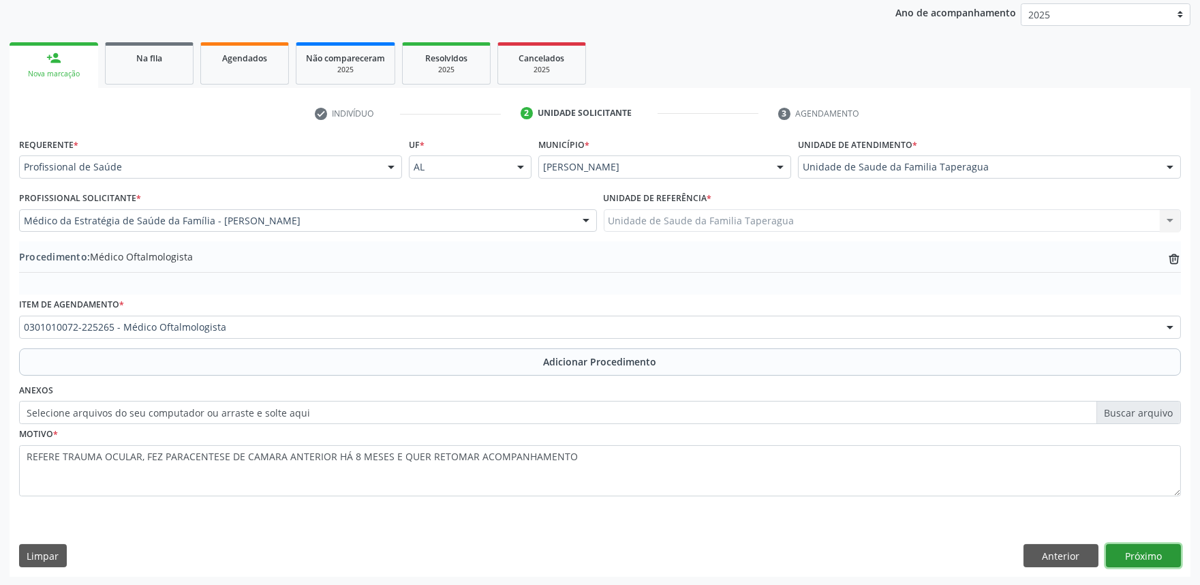
click at [1155, 559] on button "Próximo" at bounding box center [1143, 555] width 75 height 23
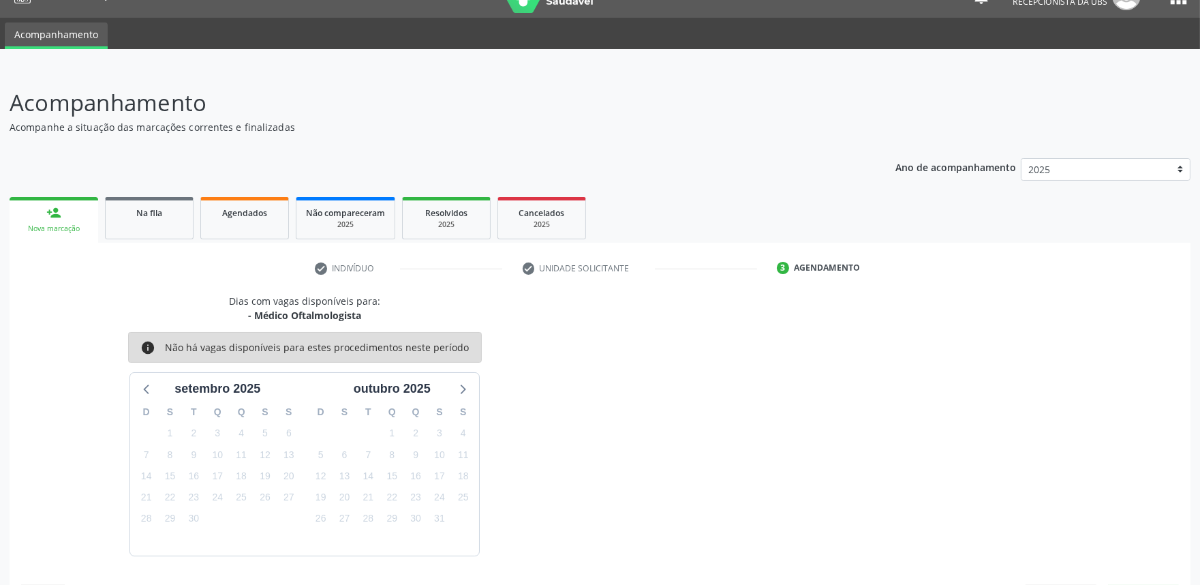
scroll to position [66, 0]
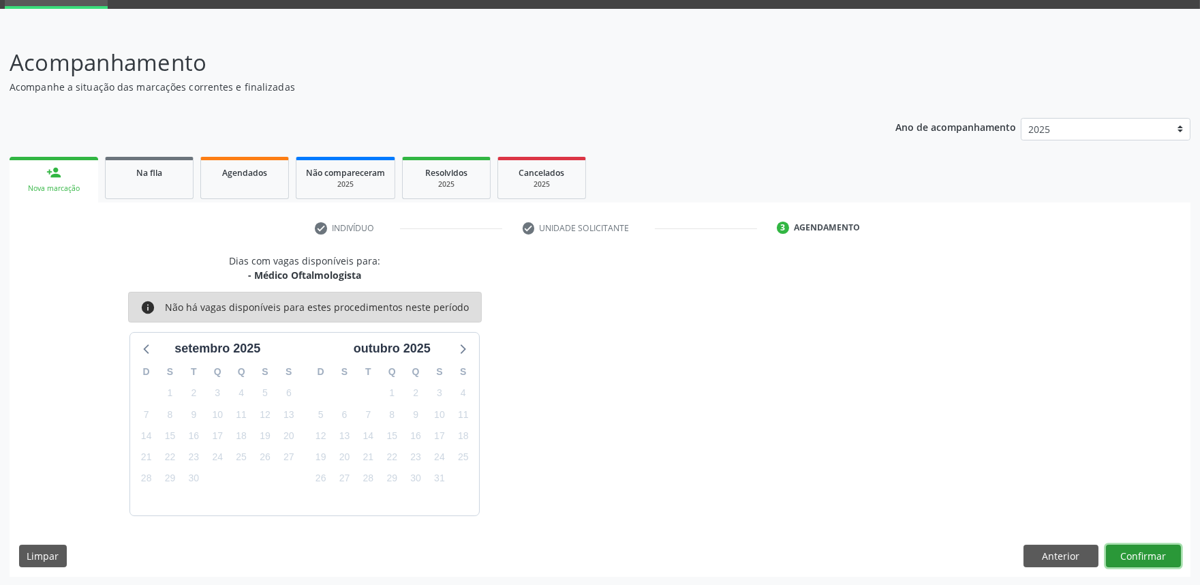
click at [1158, 547] on button "Confirmar" at bounding box center [1143, 556] width 75 height 23
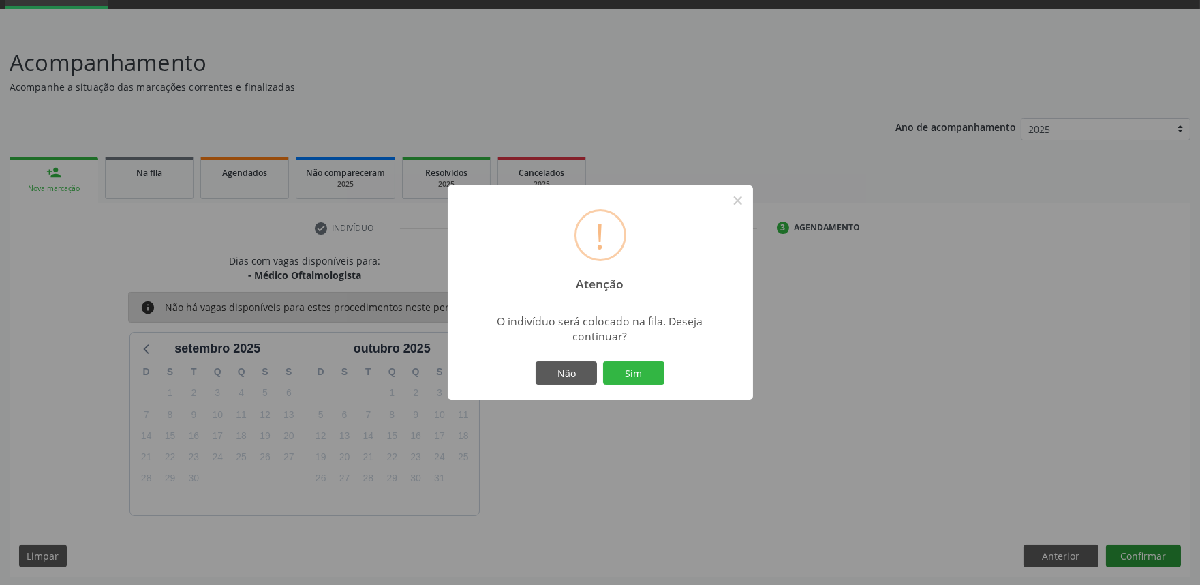
click at [603, 361] on button "Sim" at bounding box center [633, 372] width 61 height 23
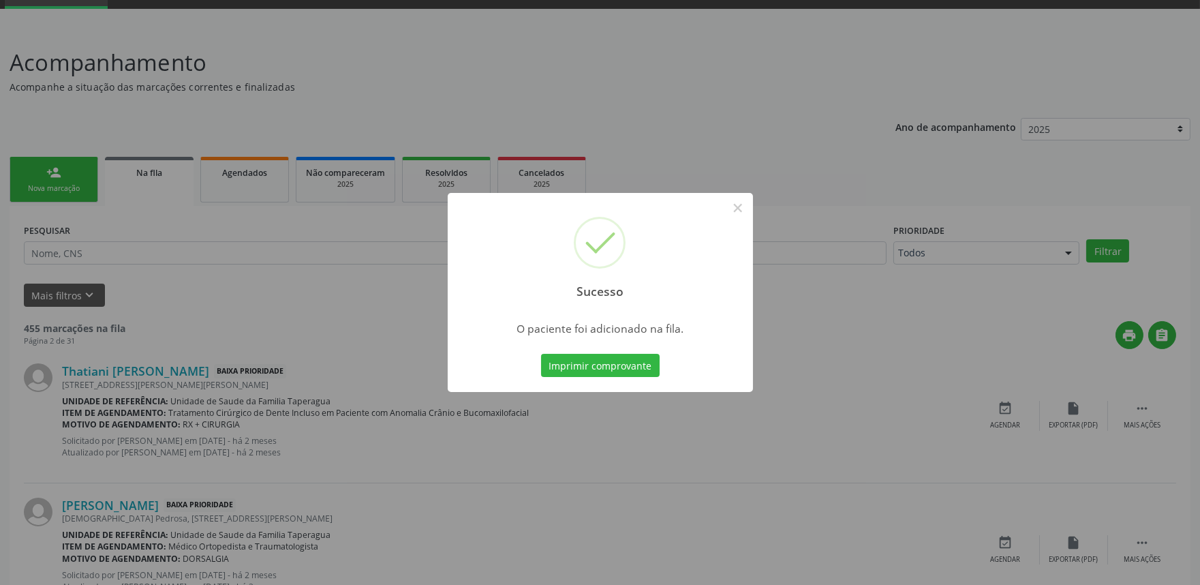
scroll to position [0, 0]
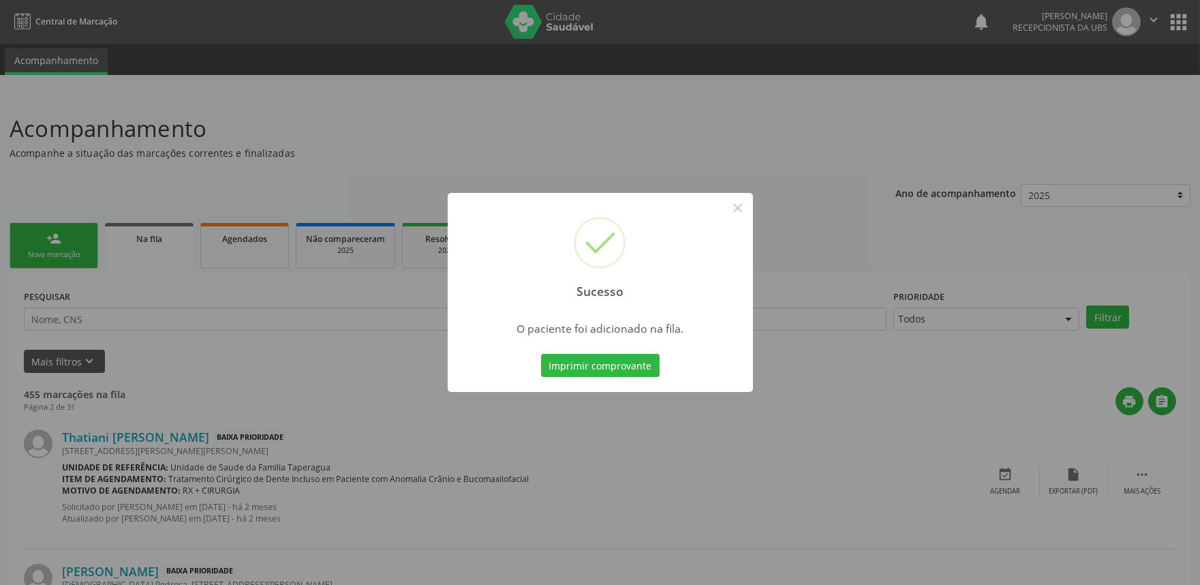
click at [290, 194] on div "Sucesso × O paciente foi adicionado na fila. Imprimir comprovante Cancel" at bounding box center [600, 292] width 1200 height 585
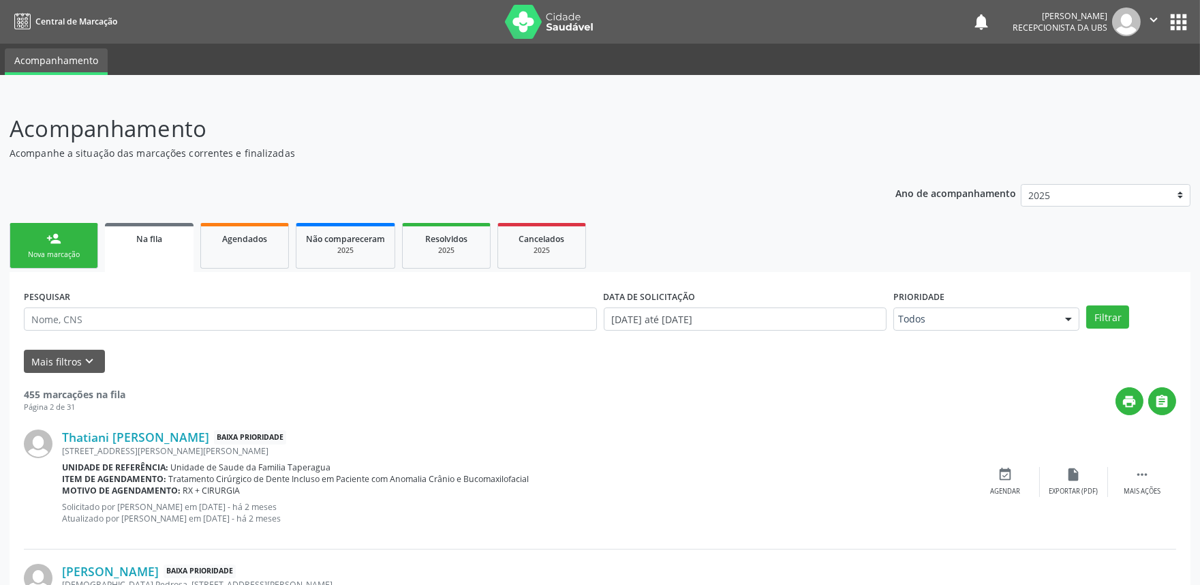
click at [62, 235] on link "person_add Nova marcação" at bounding box center [54, 246] width 89 height 46
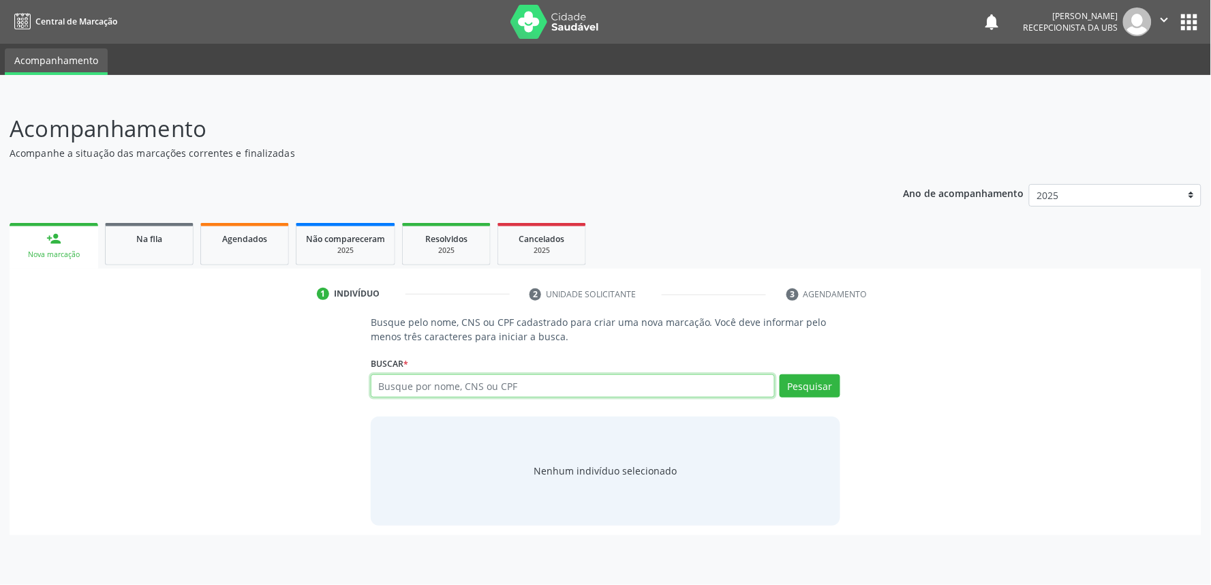
click at [479, 384] on input "text" at bounding box center [573, 385] width 404 height 23
paste input "708505014373580"
type input "708505014373580"
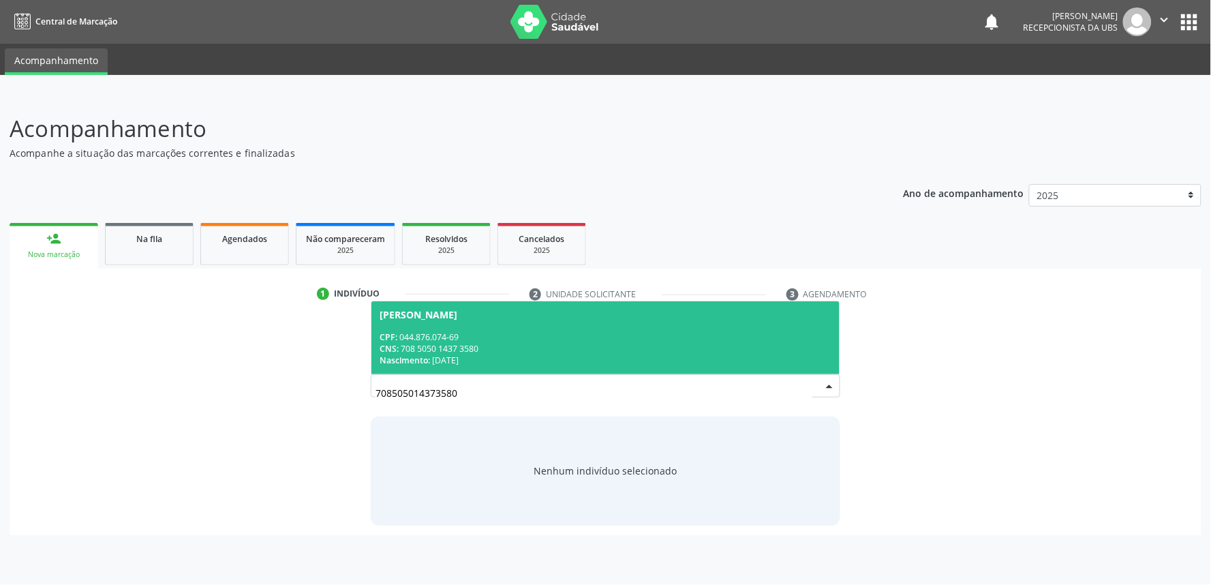
click at [534, 337] on div "CPF: 044.876.074-69" at bounding box center [606, 337] width 452 height 12
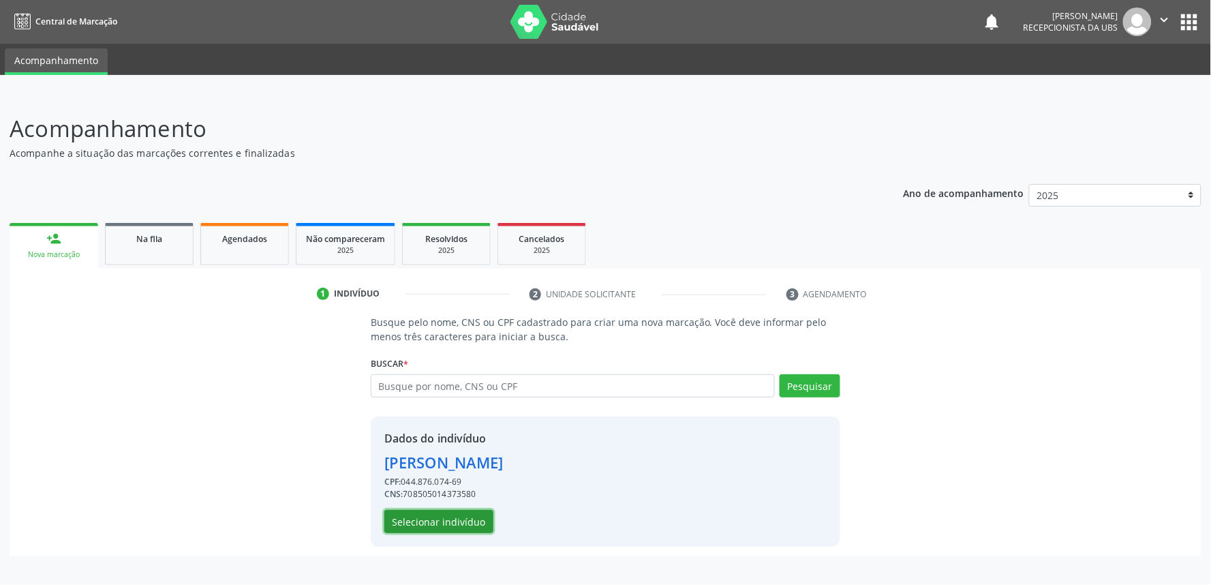
click at [455, 520] on button "Selecionar indivíduo" at bounding box center [438, 521] width 109 height 23
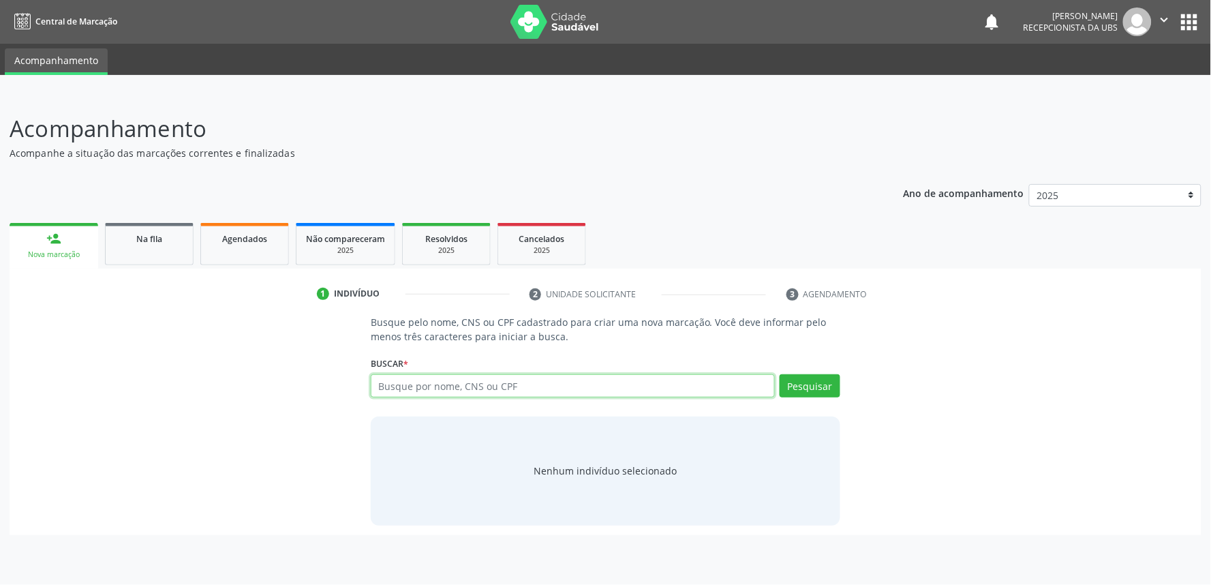
paste input "708505014373580"
type input "708505014373580"
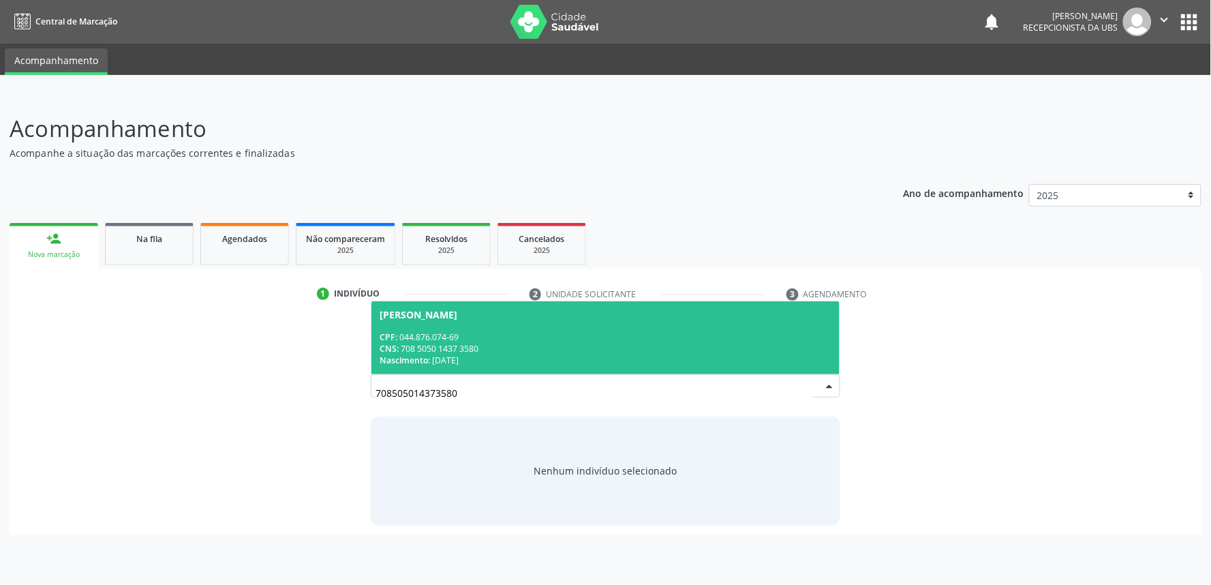
click at [569, 350] on div "CNS: 708 5050 1437 3580" at bounding box center [606, 349] width 452 height 12
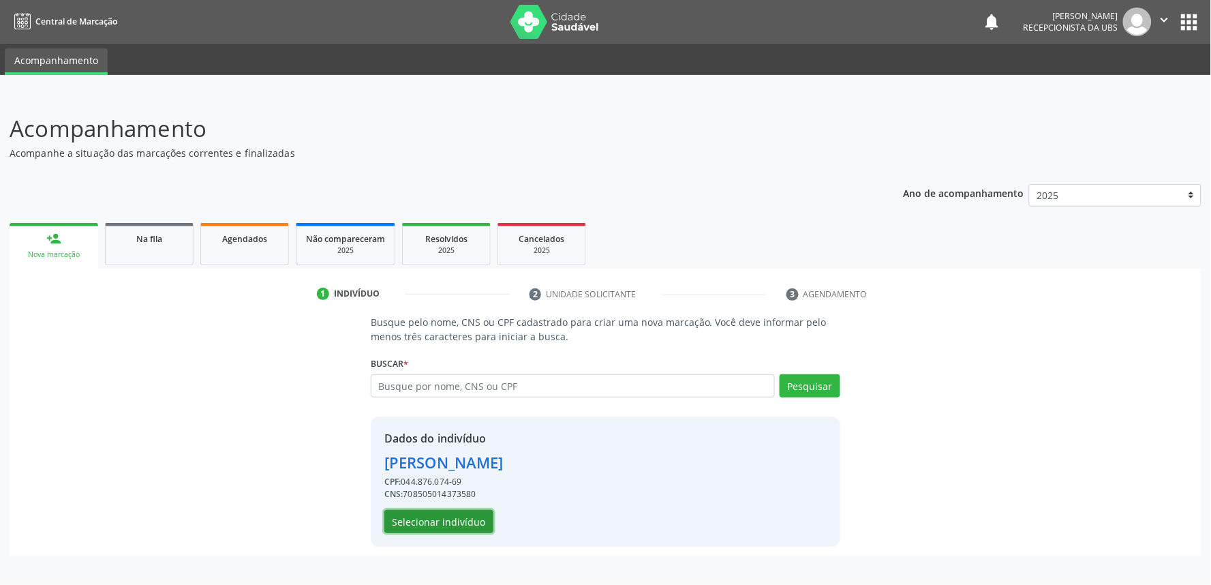
click at [420, 523] on button "Selecionar indivíduo" at bounding box center [438, 521] width 109 height 23
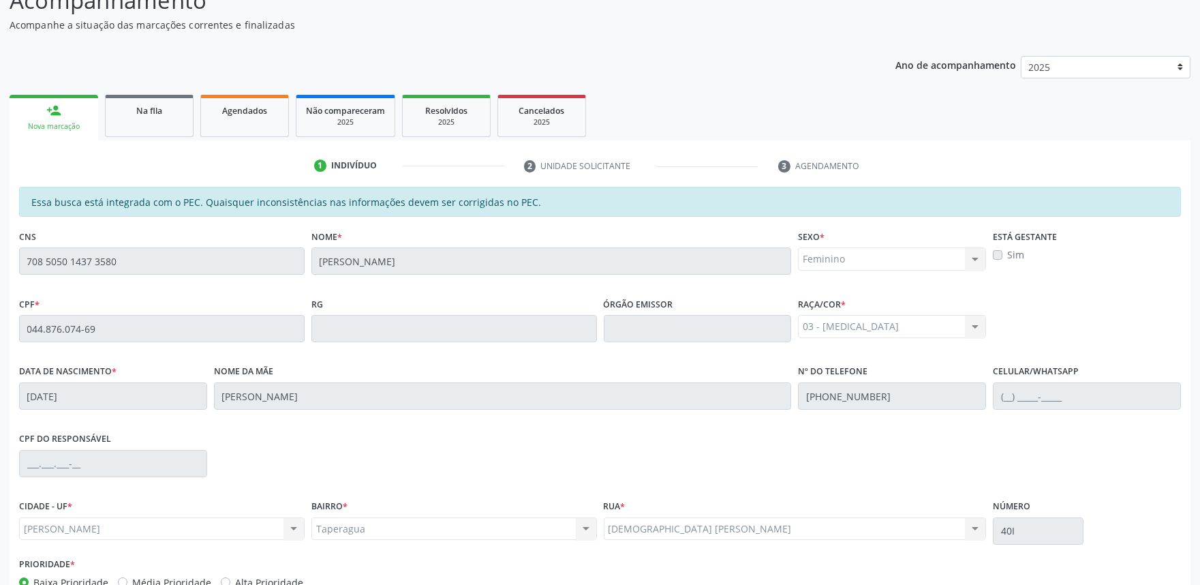
scroll to position [212, 0]
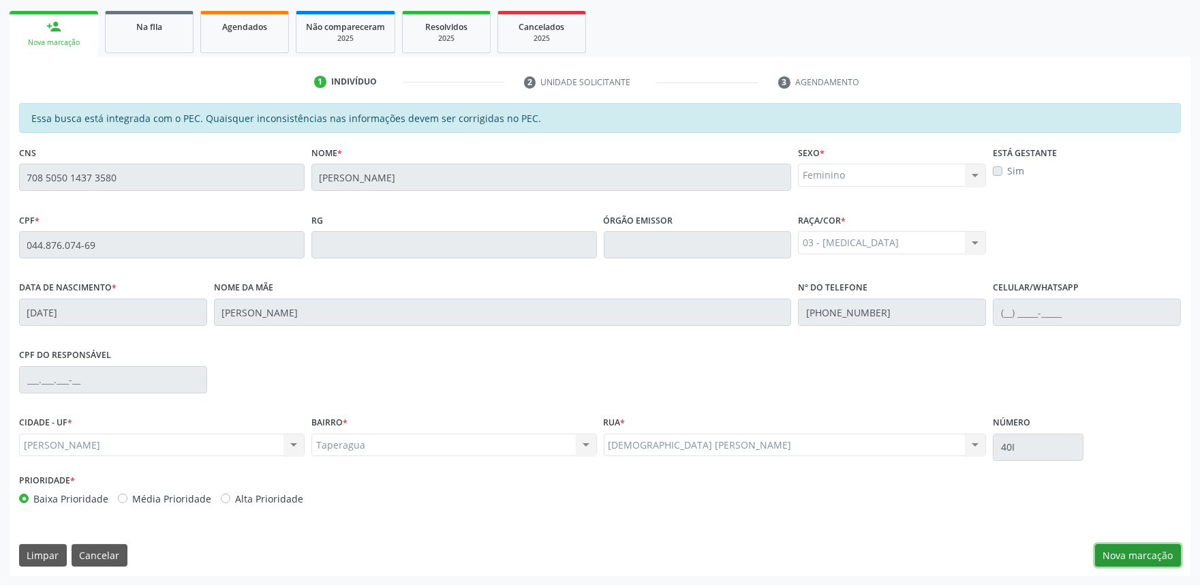
click at [1136, 549] on button "Nova marcação" at bounding box center [1138, 555] width 86 height 23
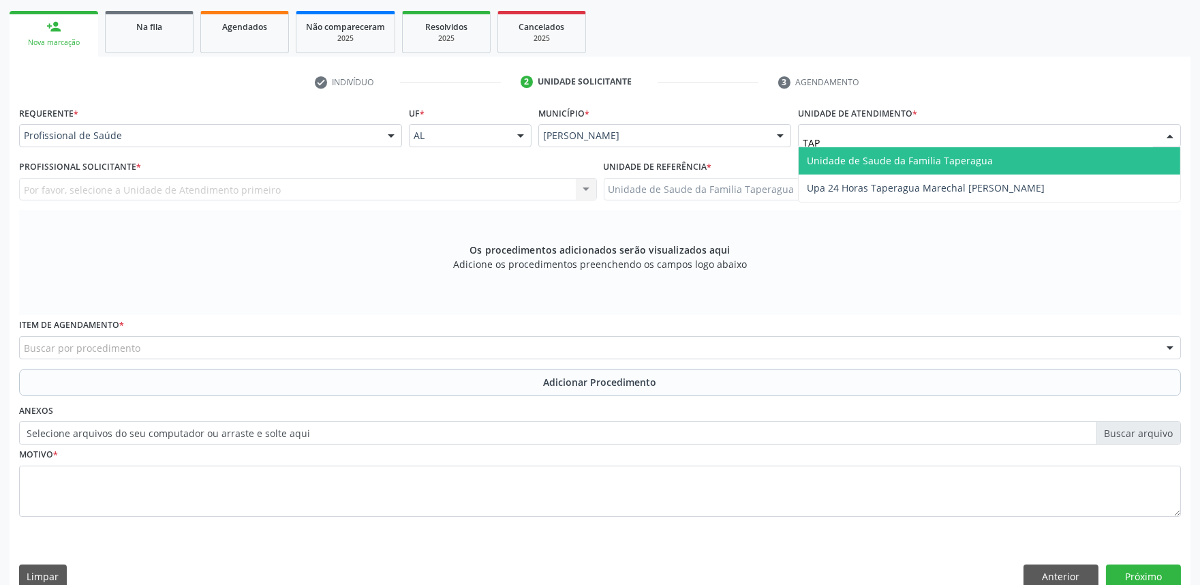
type input "TAPE"
click at [886, 159] on span "Unidade de Saude da Familia Taperagua" at bounding box center [900, 160] width 186 height 13
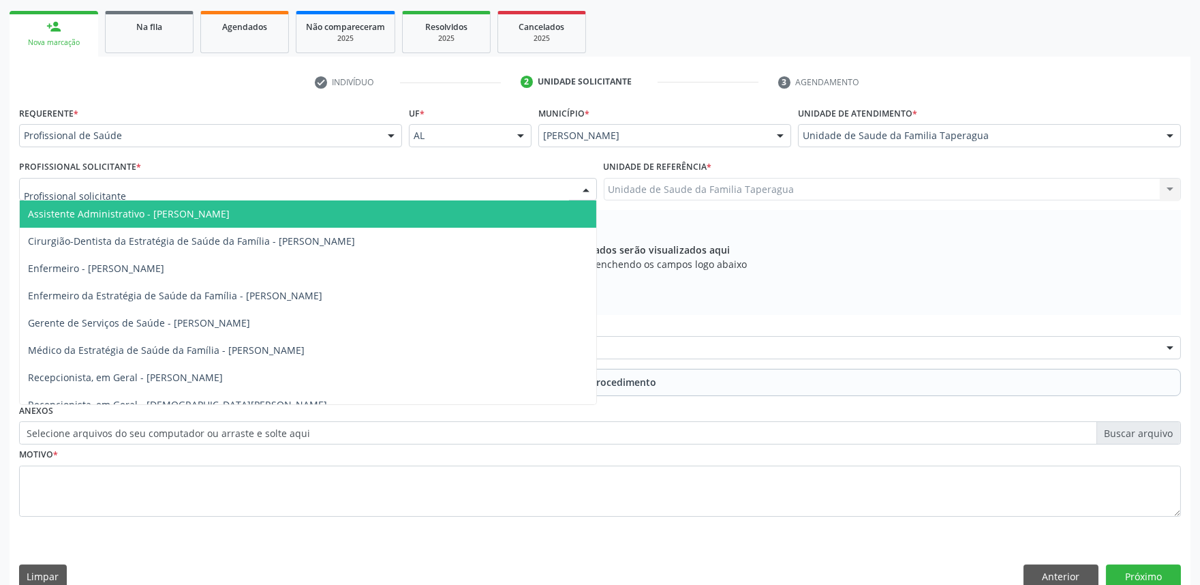
click at [319, 185] on div at bounding box center [308, 189] width 578 height 23
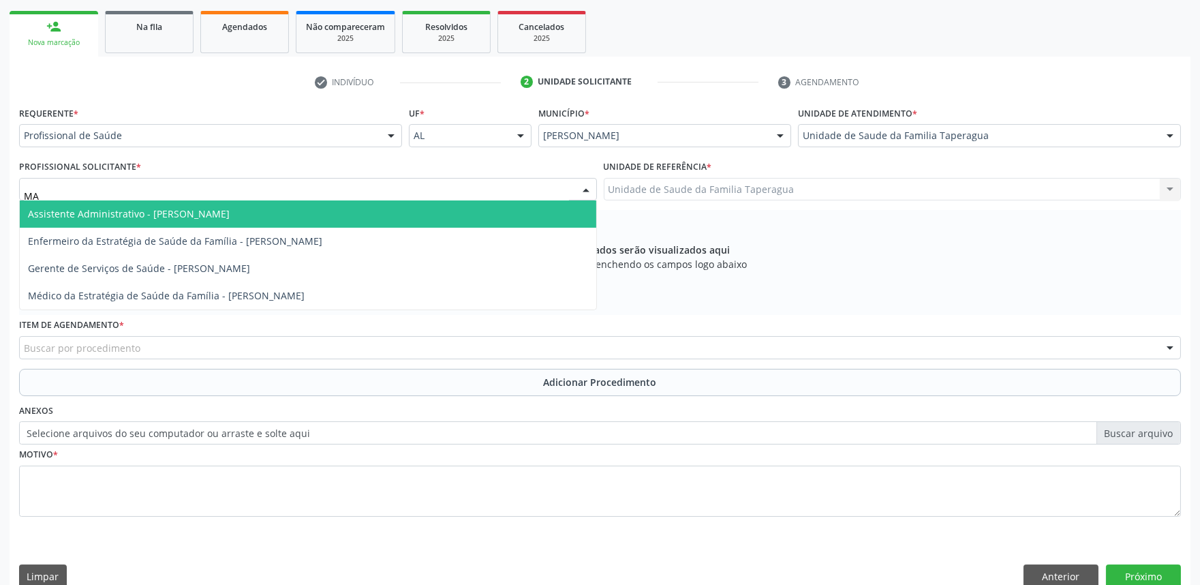
type input "M"
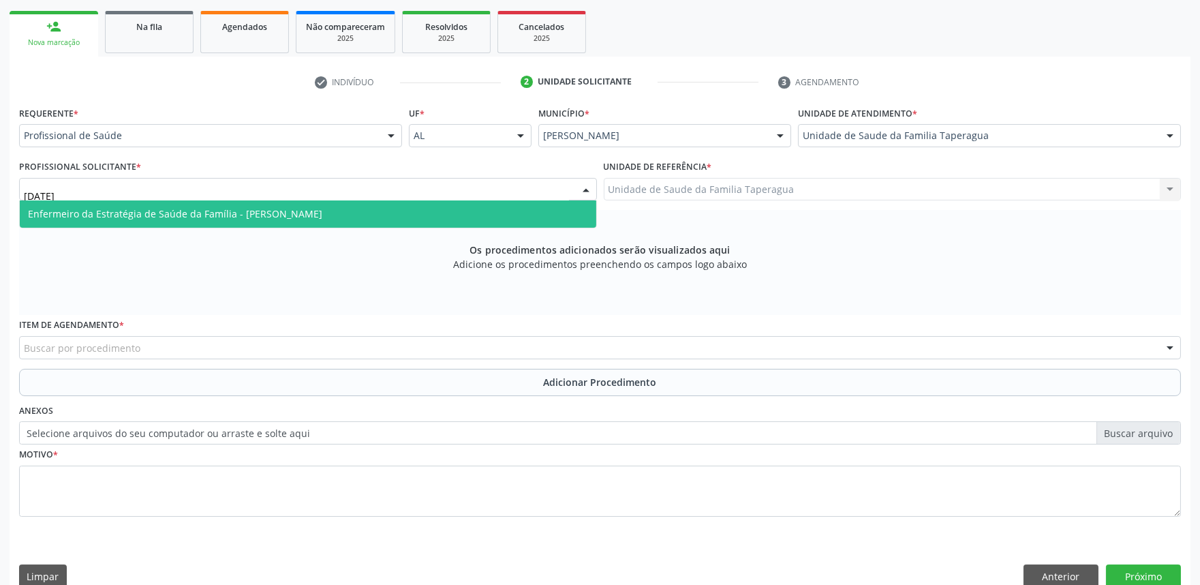
type input "JULI"
click at [322, 209] on span "Enfermeiro da Estratégia de Saúde da Família - [PERSON_NAME]" at bounding box center [175, 213] width 294 height 13
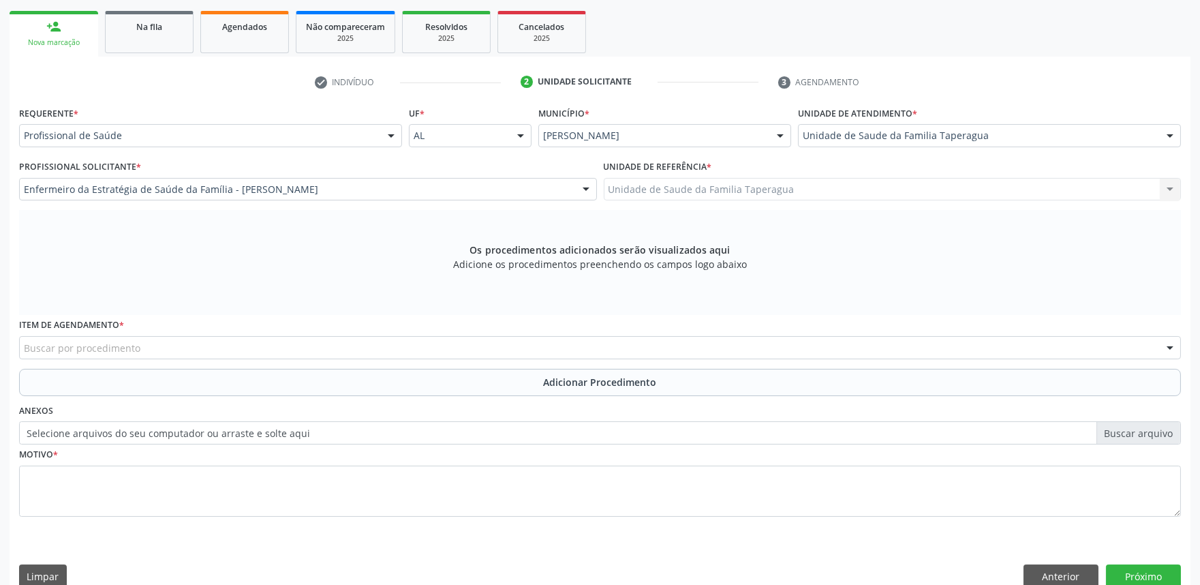
click at [345, 346] on div "Buscar por procedimento" at bounding box center [600, 347] width 1162 height 23
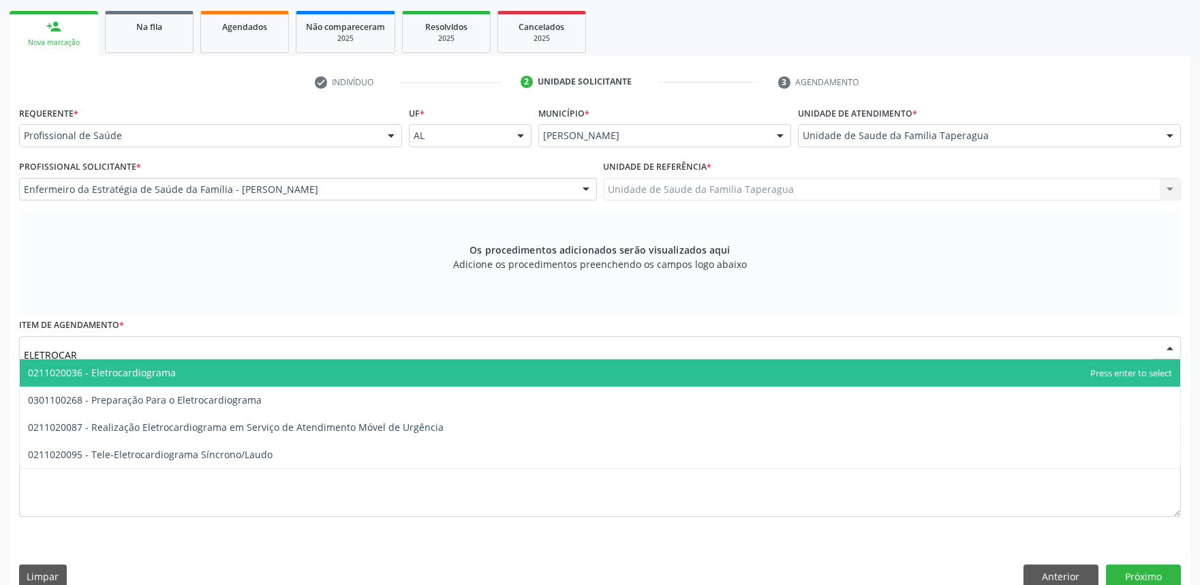
type input "ELETROCARD"
click at [345, 368] on span "0211020036 - Eletrocardiograma" at bounding box center [600, 372] width 1161 height 27
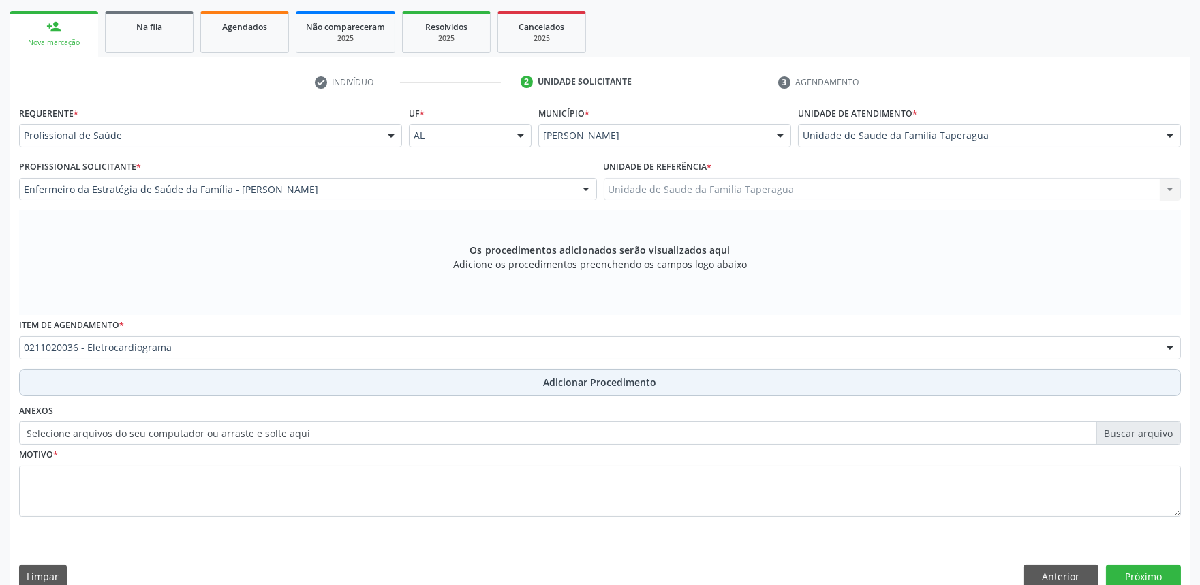
click at [348, 384] on button "Adicionar Procedimento" at bounding box center [600, 382] width 1162 height 27
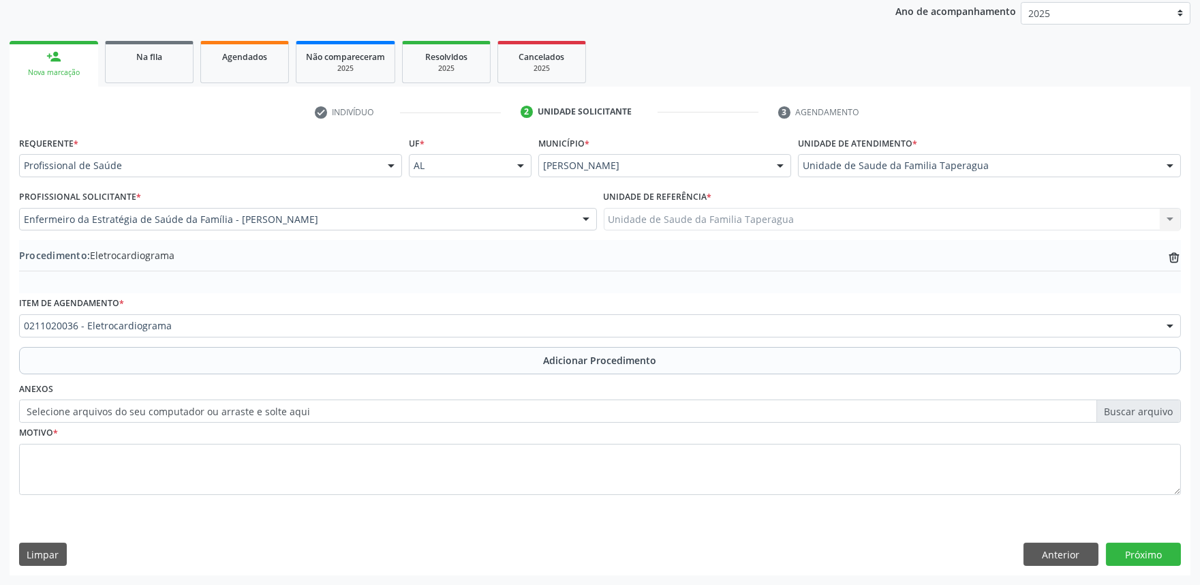
scroll to position [181, 0]
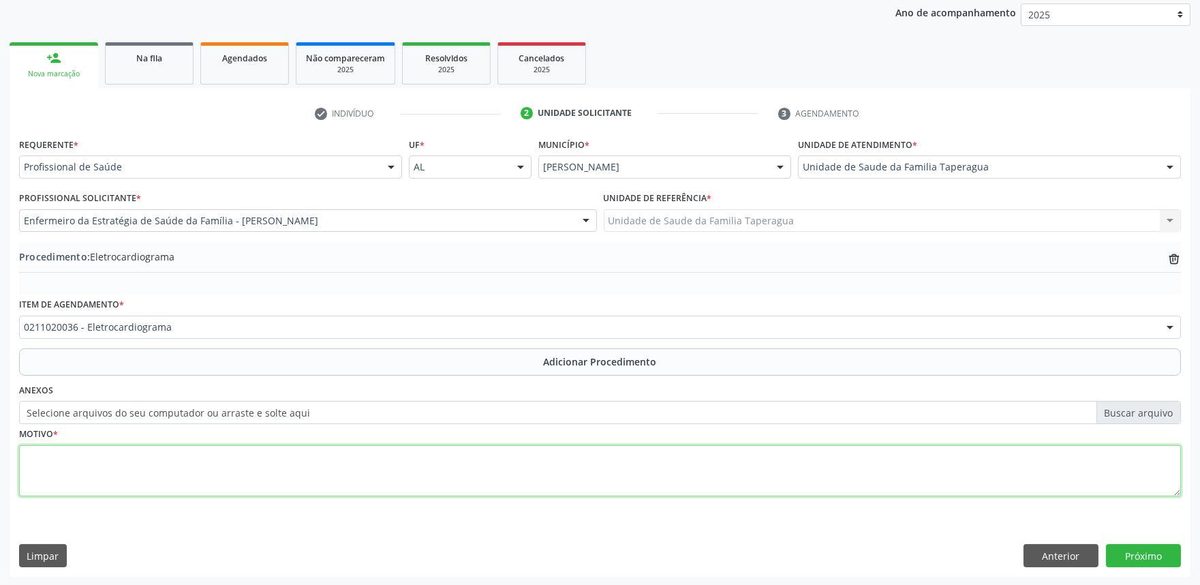
click at [356, 457] on textarea at bounding box center [600, 471] width 1162 height 52
type textarea "ROTINA"
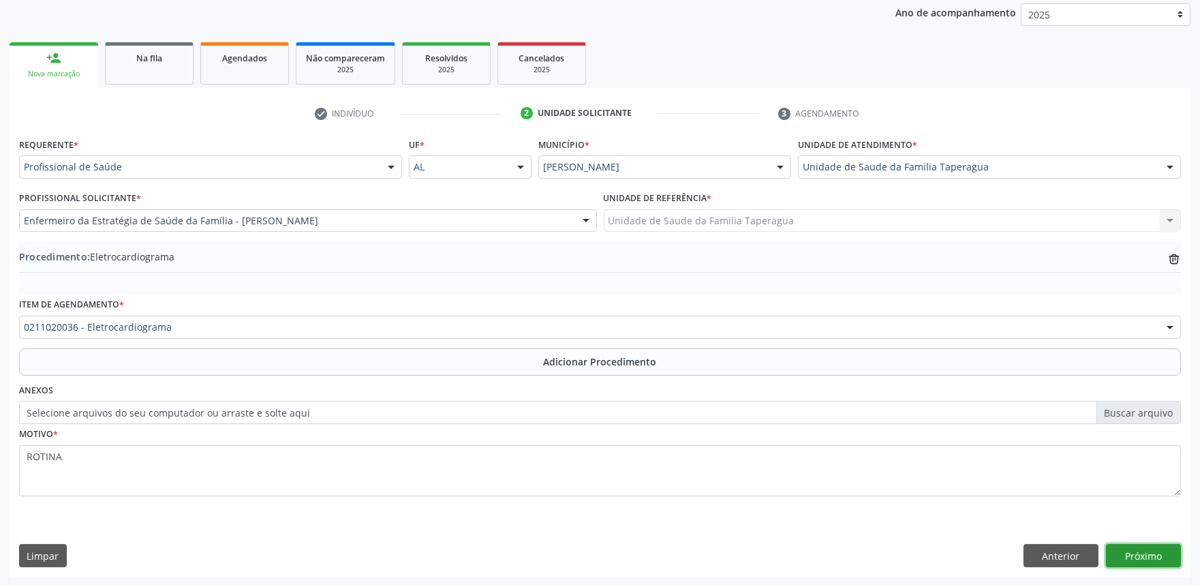
click at [1149, 553] on button "Próximo" at bounding box center [1143, 555] width 75 height 23
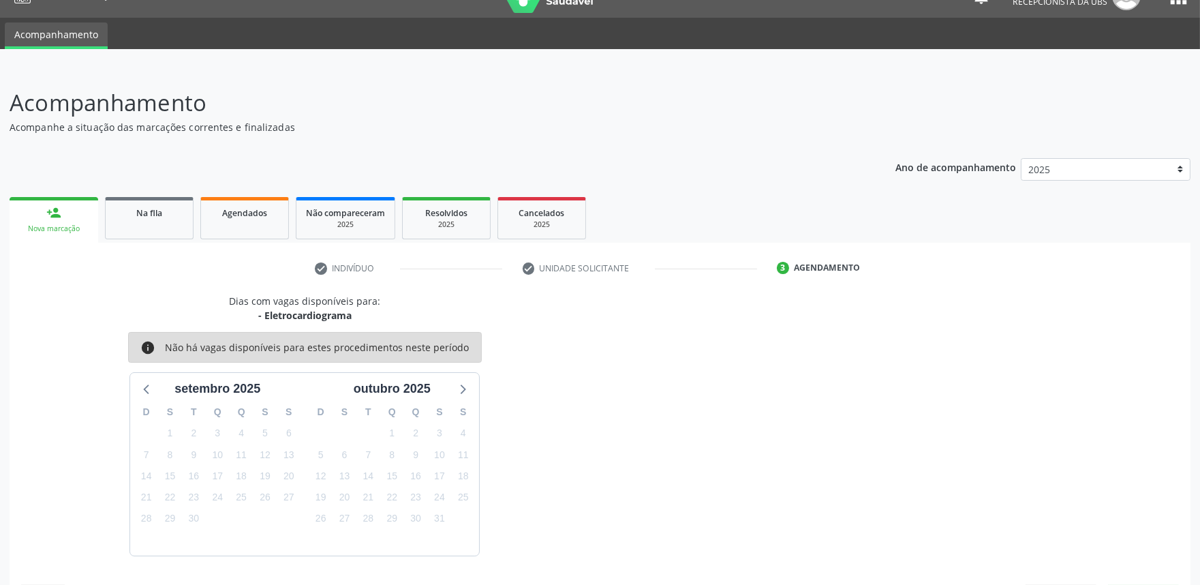
scroll to position [66, 0]
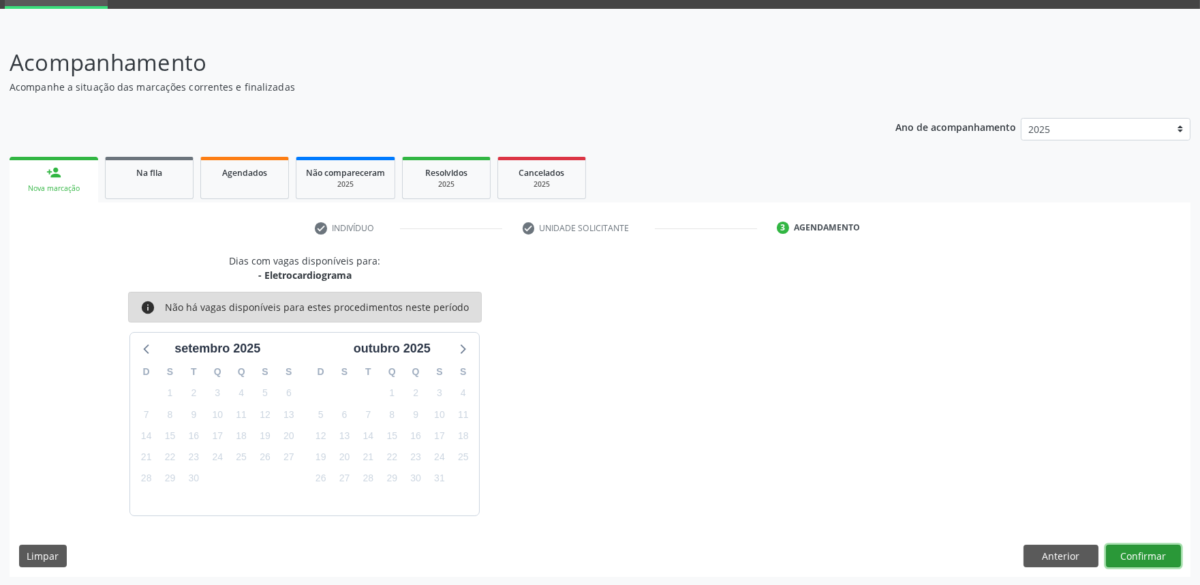
click at [1129, 554] on button "Confirmar" at bounding box center [1143, 556] width 75 height 23
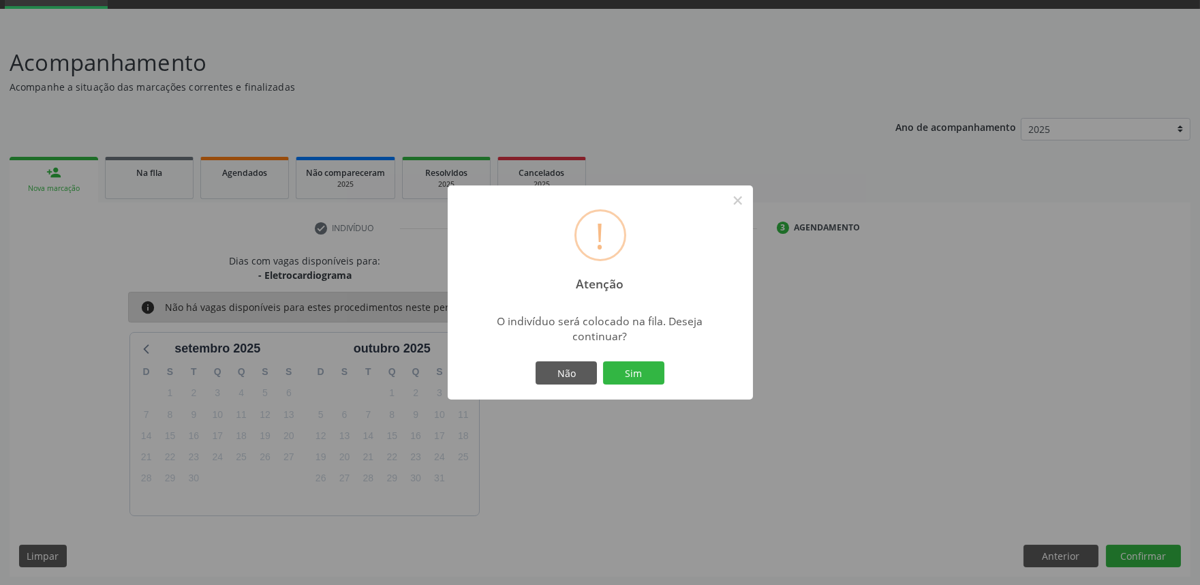
click at [603, 361] on button "Sim" at bounding box center [633, 372] width 61 height 23
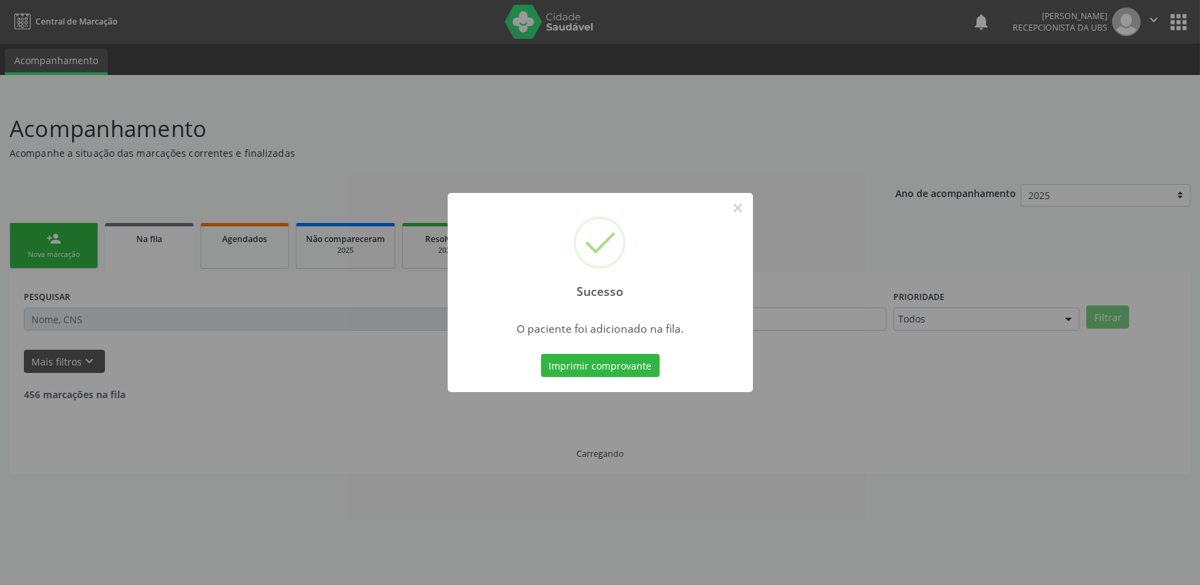
scroll to position [0, 0]
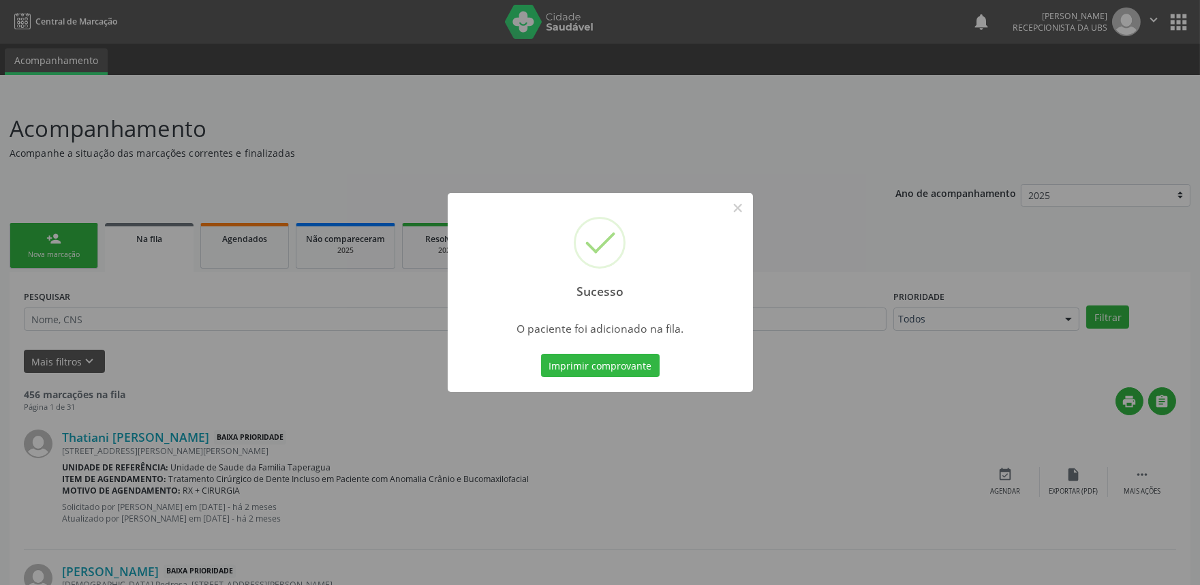
click at [946, 279] on div "Sucesso × O paciente foi adicionado na fila. Imprimir comprovante Cancel" at bounding box center [600, 292] width 1200 height 585
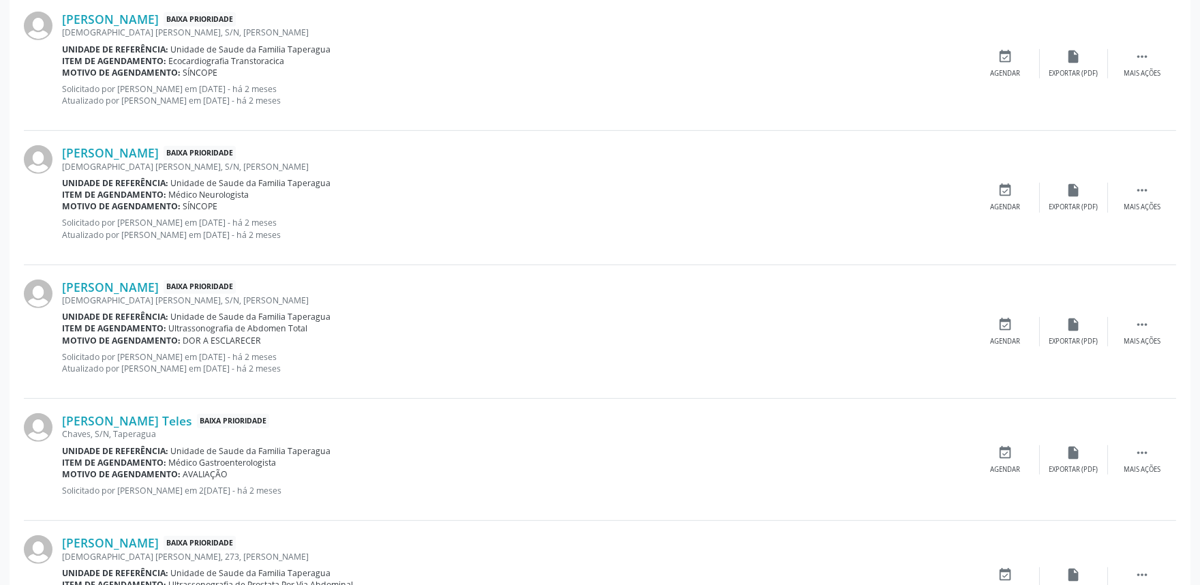
scroll to position [1853, 0]
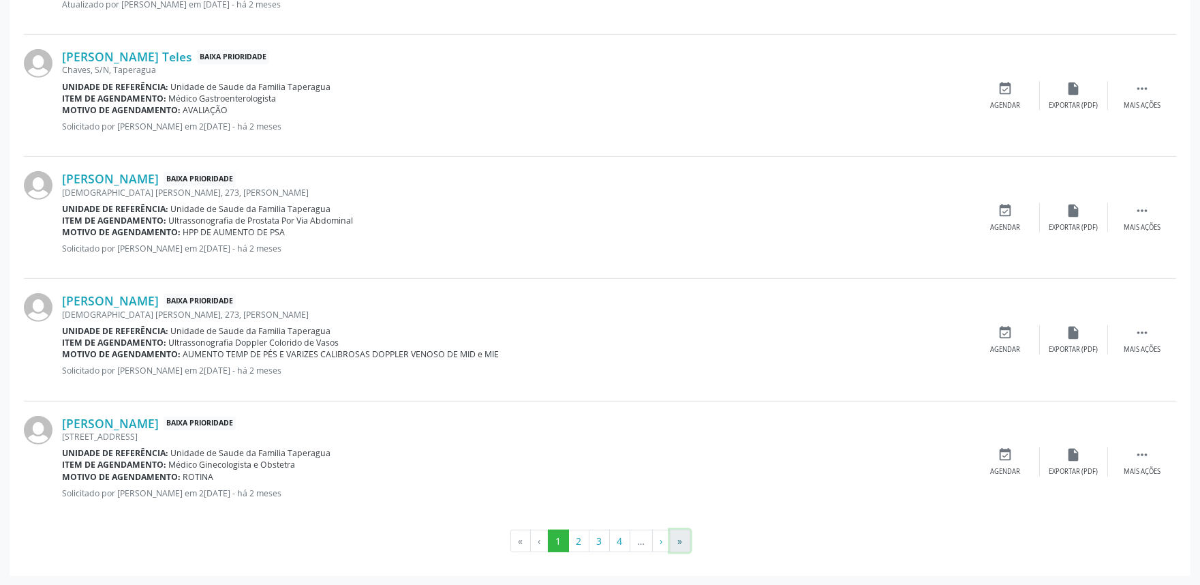
click at [678, 539] on button "»" at bounding box center [680, 541] width 20 height 23
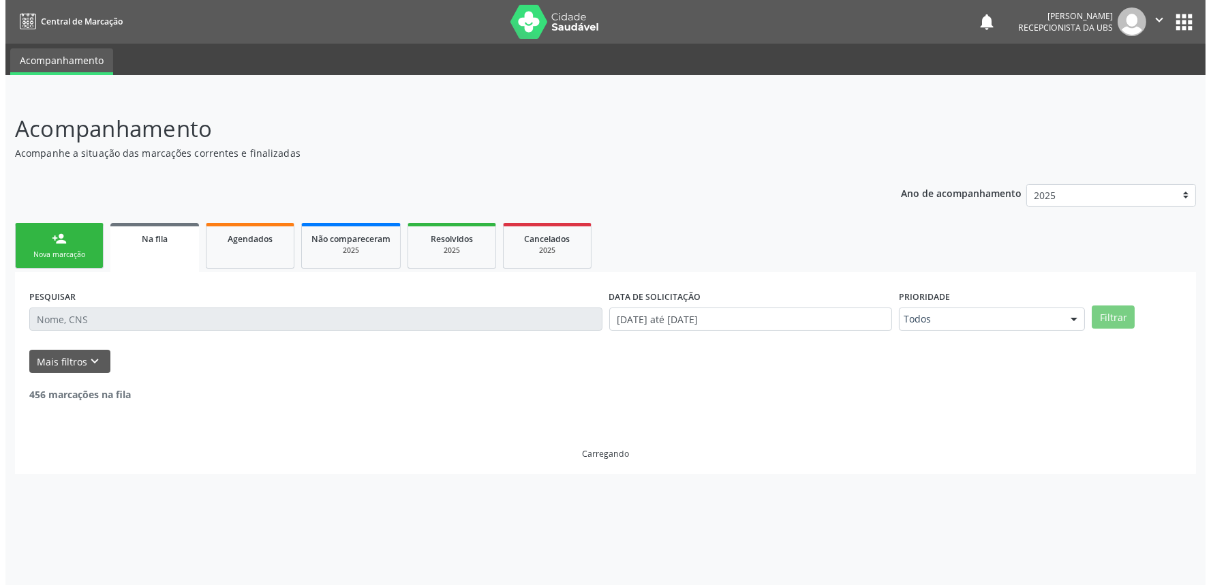
scroll to position [0, 0]
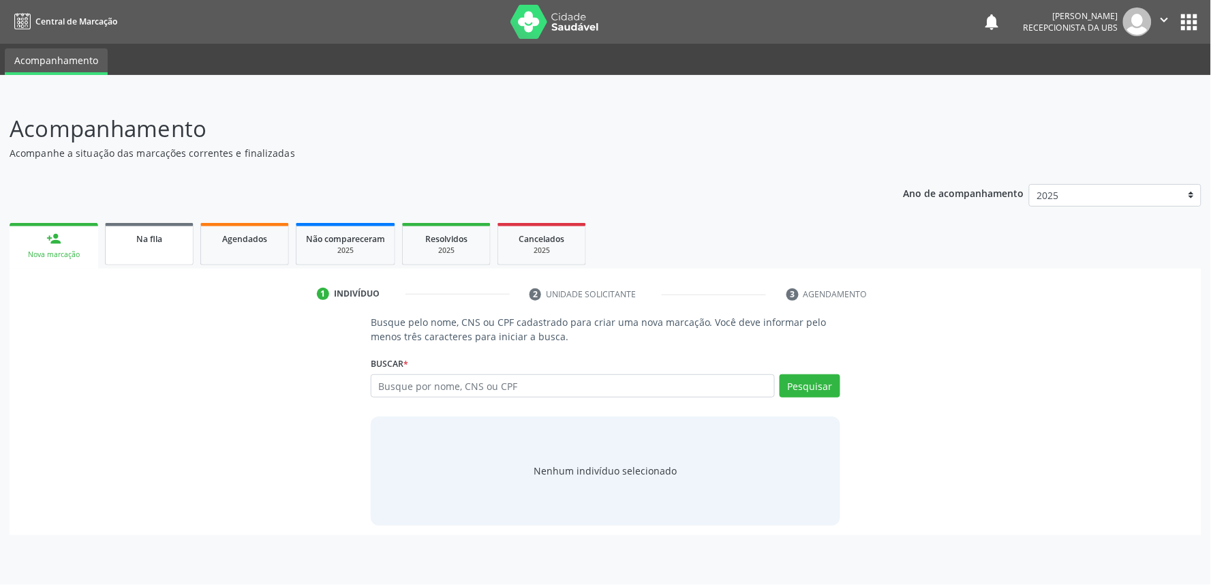
click at [147, 233] on span "Na fila" at bounding box center [149, 239] width 26 height 12
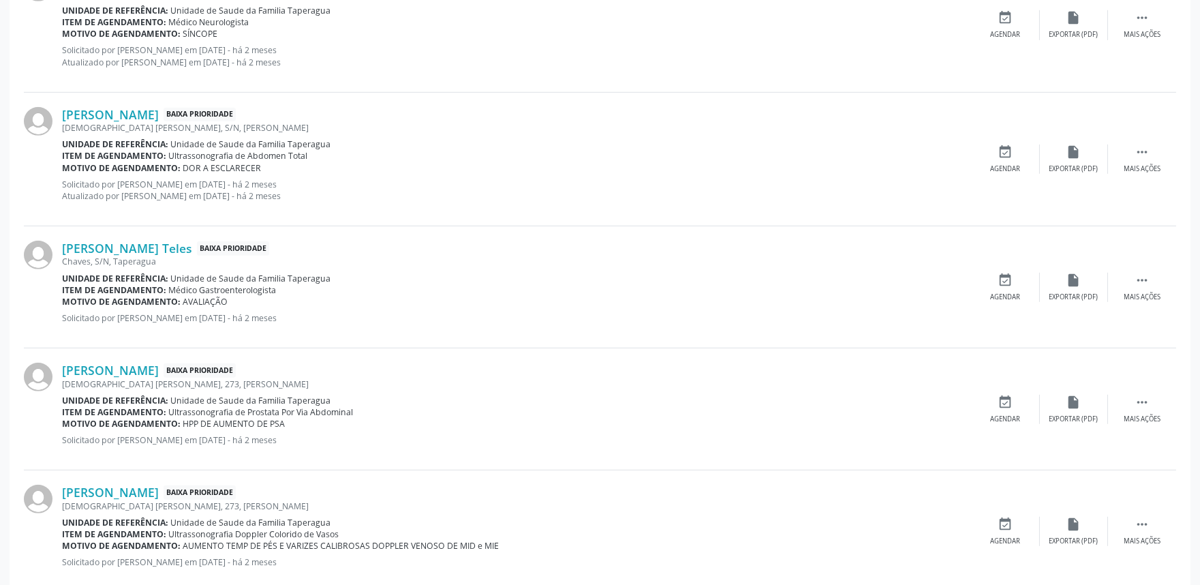
scroll to position [1853, 0]
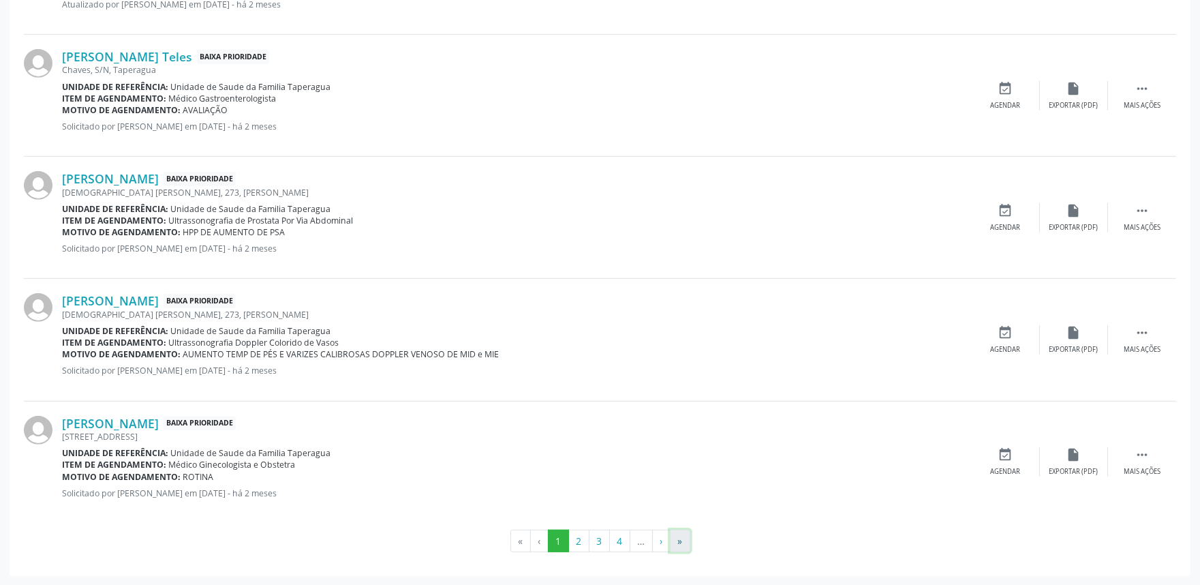
click at [690, 534] on button "»" at bounding box center [680, 541] width 20 height 23
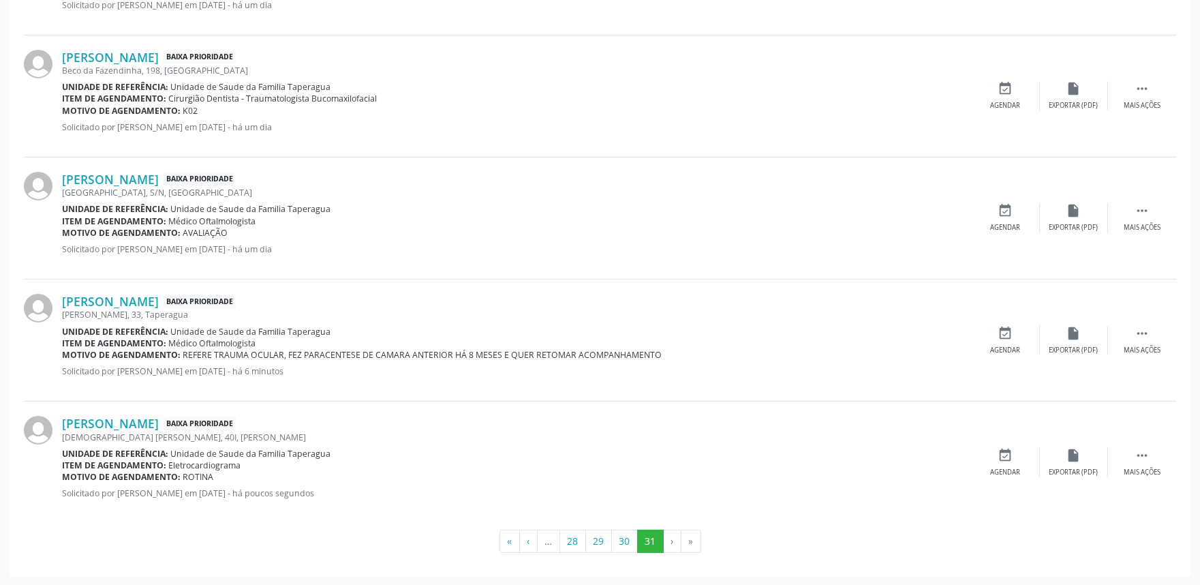
scroll to position [0, 0]
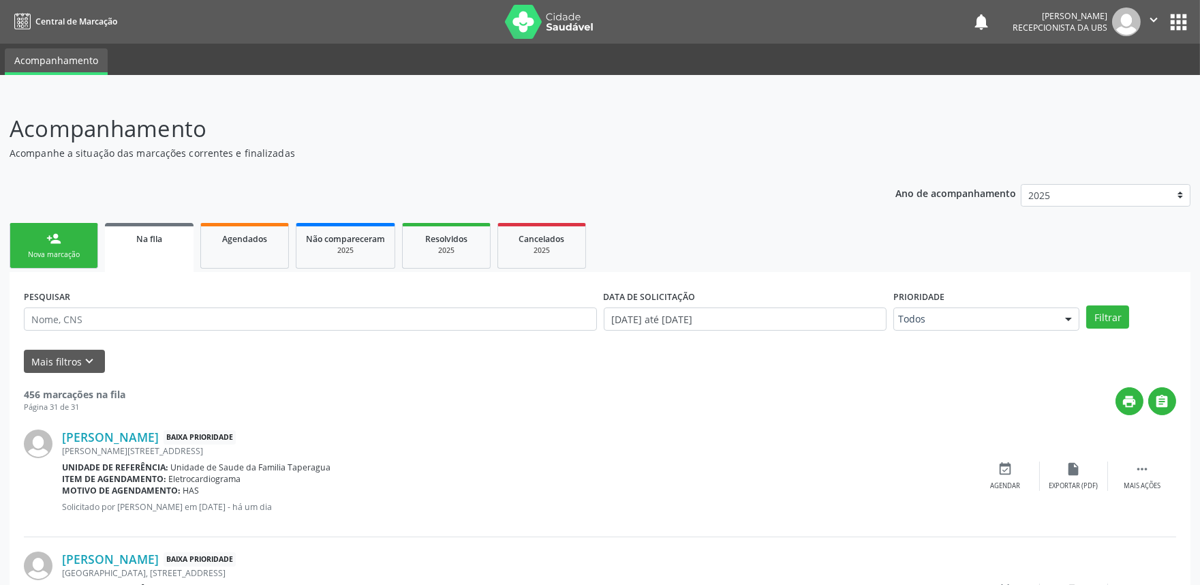
click at [67, 242] on link "person_add Nova marcação" at bounding box center [54, 246] width 89 height 46
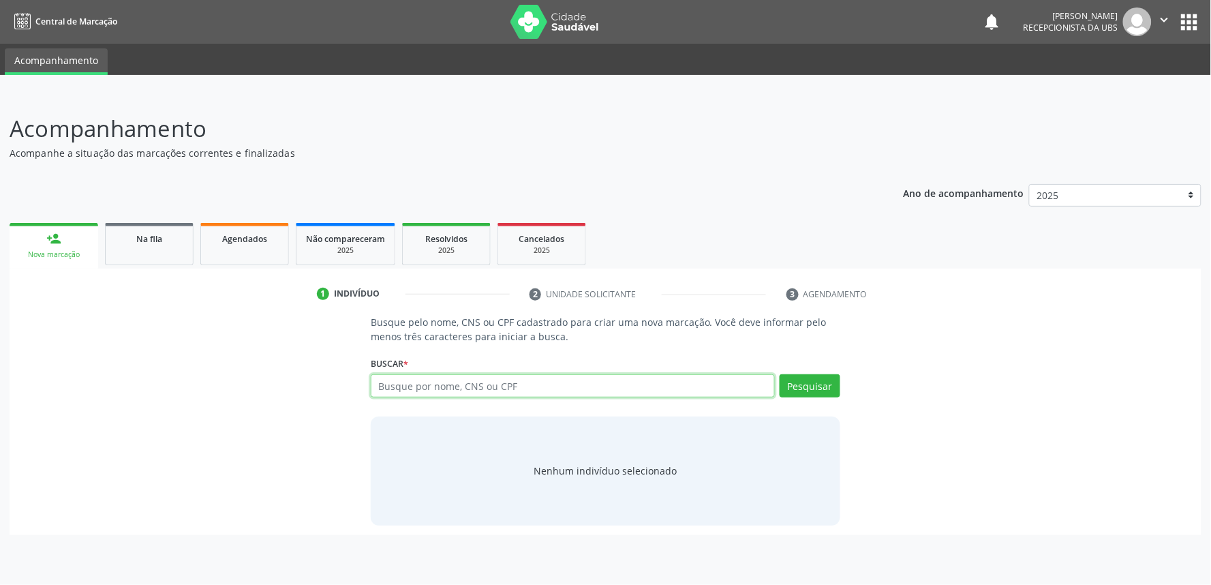
click at [485, 385] on input "text" at bounding box center [573, 385] width 404 height 23
paste input "701201035948614"
type input "701201035948614"
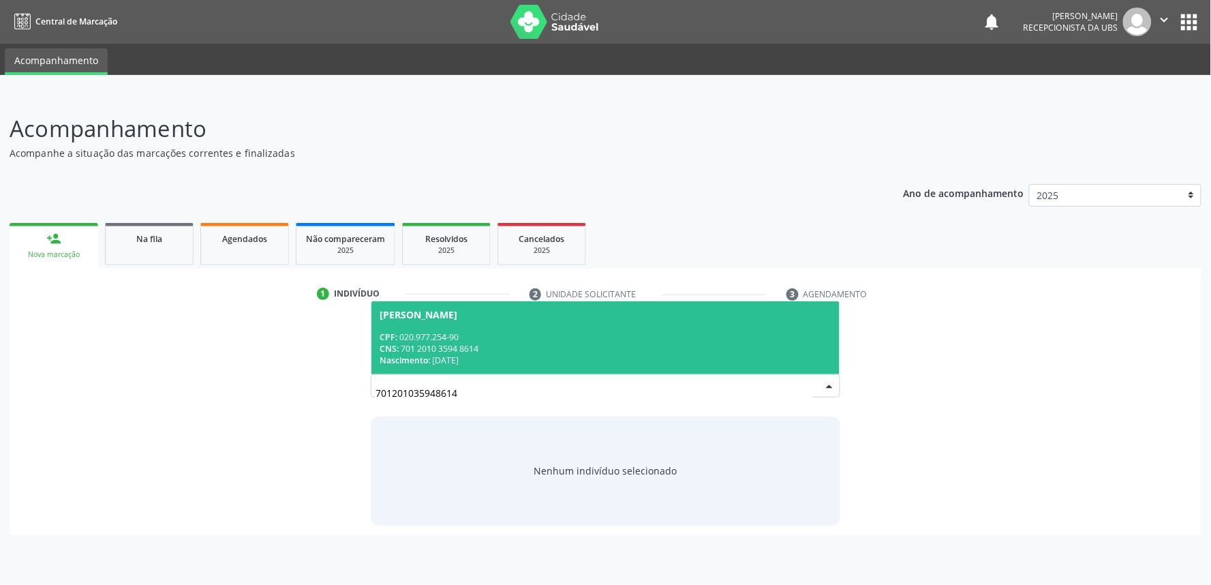
click at [492, 328] on span "Luis Alves da Silva CPF: 020.977.254-90 CNS: 701 2010 3594 8614 Nascimento: 26/…" at bounding box center [606, 337] width 468 height 73
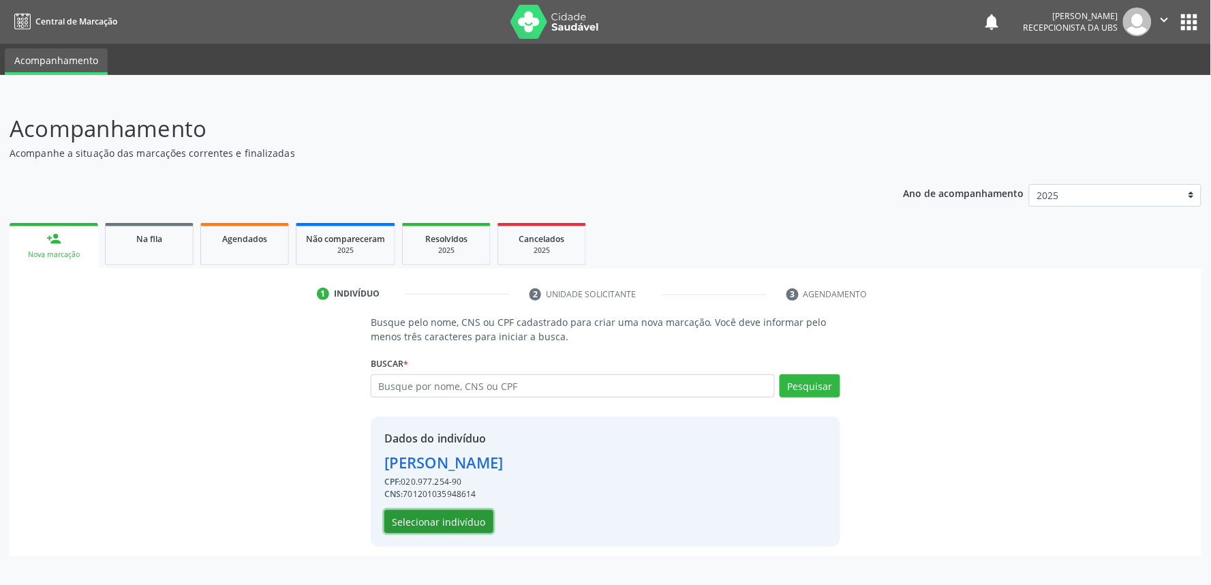
click at [433, 519] on button "Selecionar indivíduo" at bounding box center [438, 521] width 109 height 23
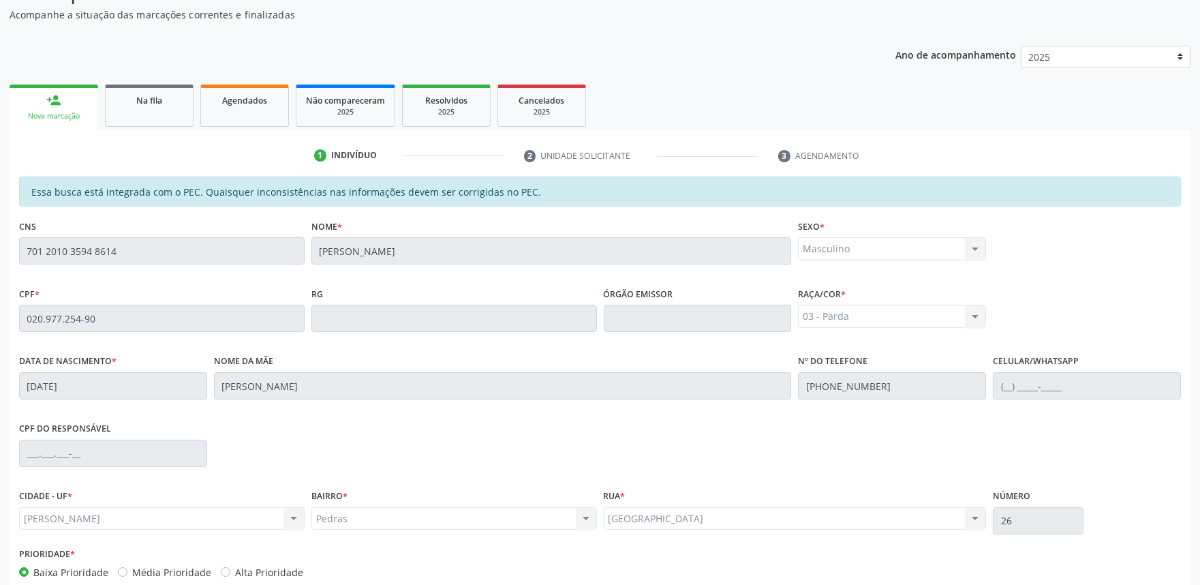
scroll to position [212, 0]
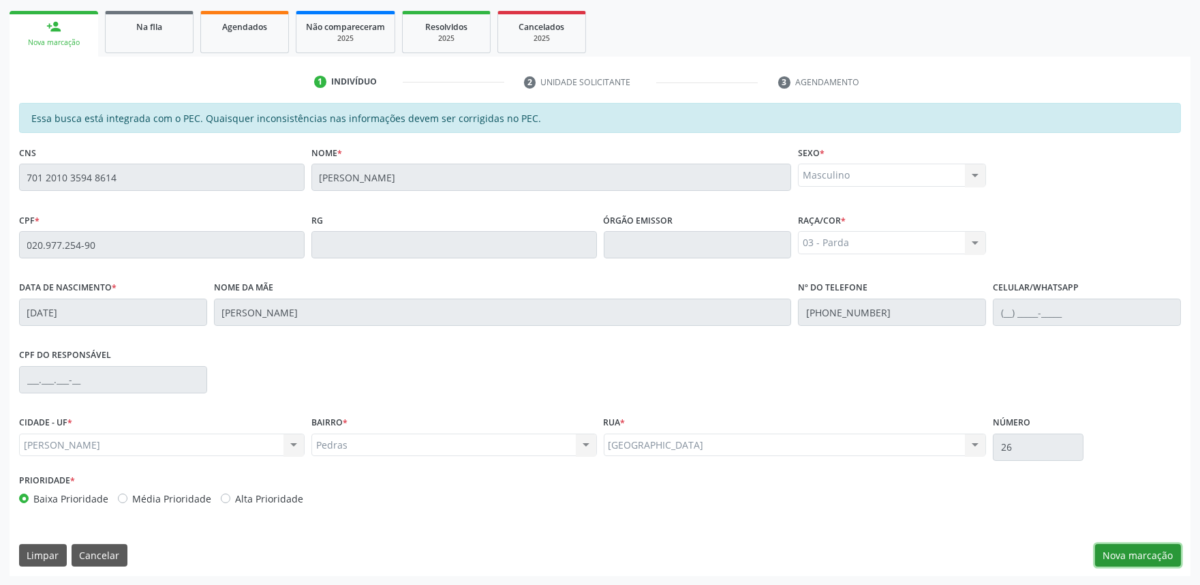
click at [1135, 554] on button "Nova marcação" at bounding box center [1138, 555] width 86 height 23
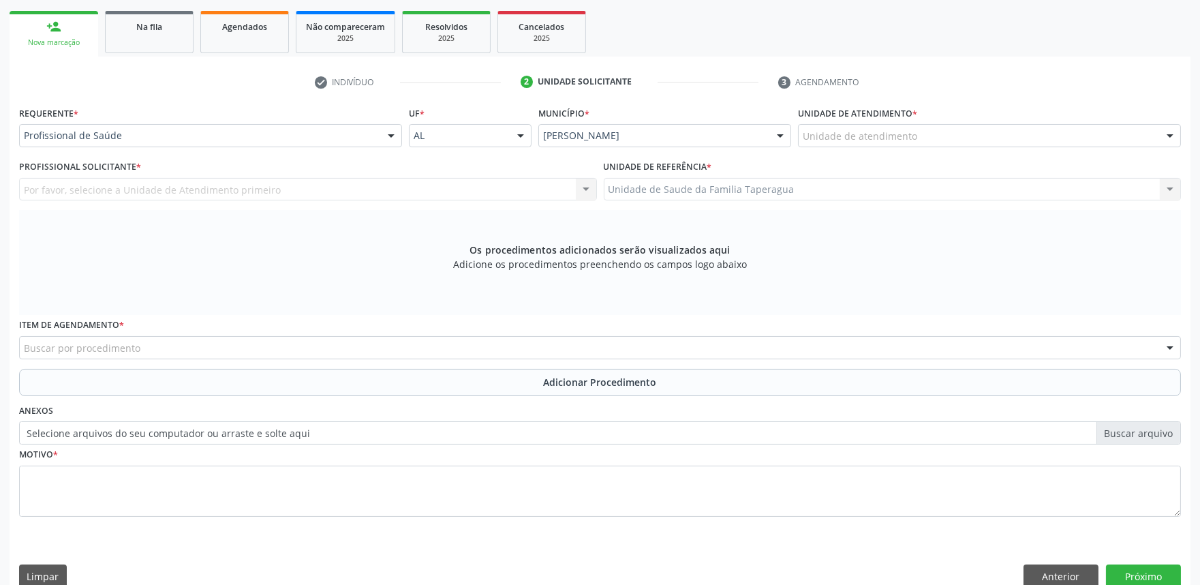
click at [931, 128] on div "Unidade de atendimento" at bounding box center [989, 135] width 383 height 23
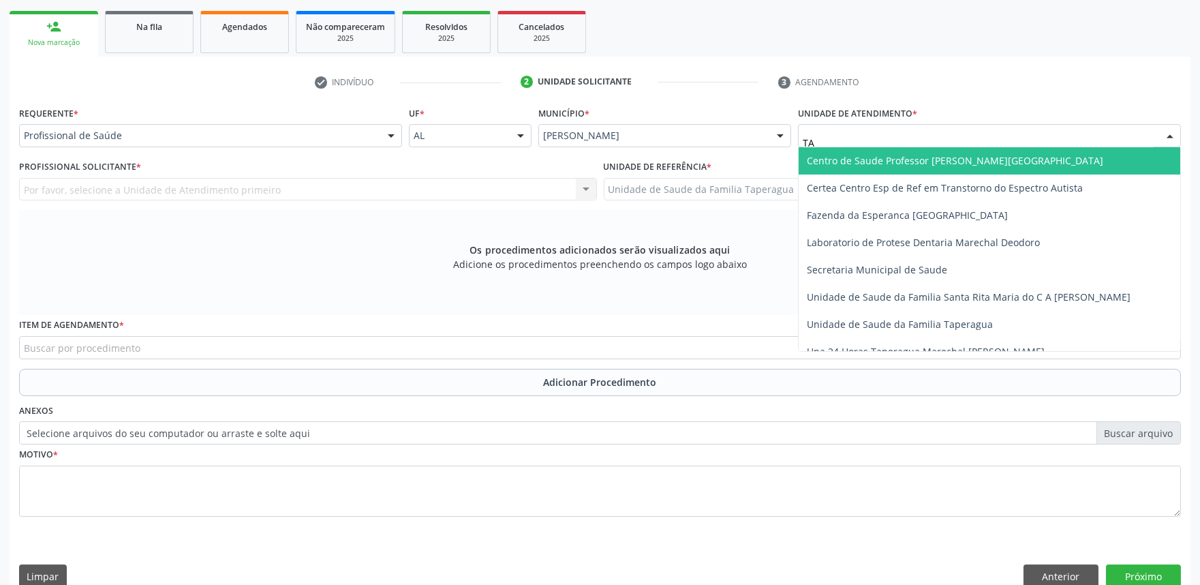
type input "TAP"
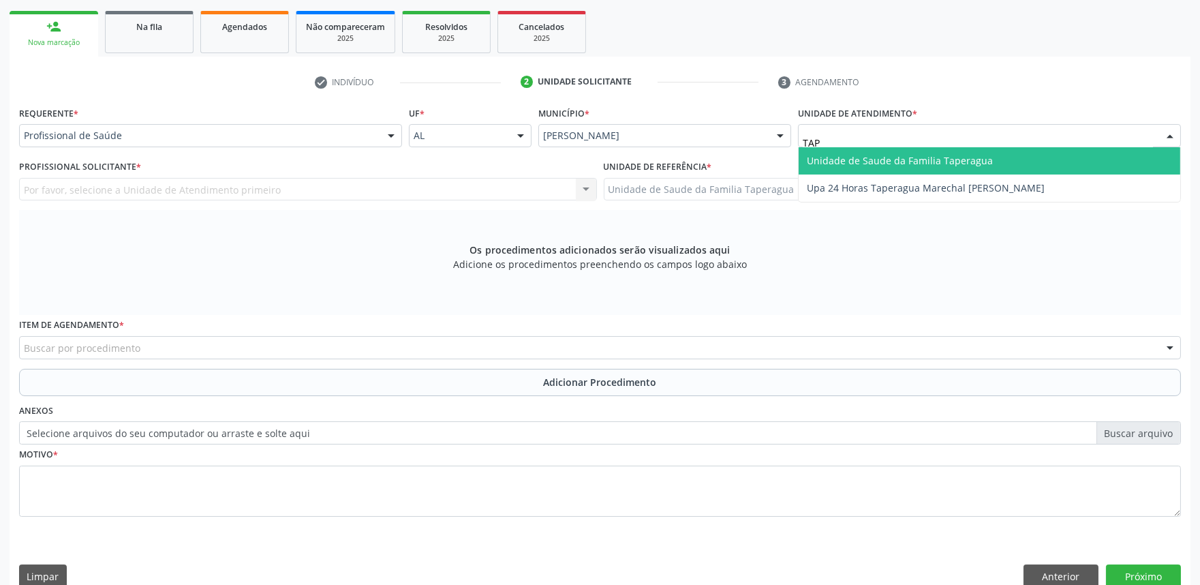
click at [941, 162] on span "Unidade de Saude da Familia Taperagua" at bounding box center [900, 160] width 186 height 13
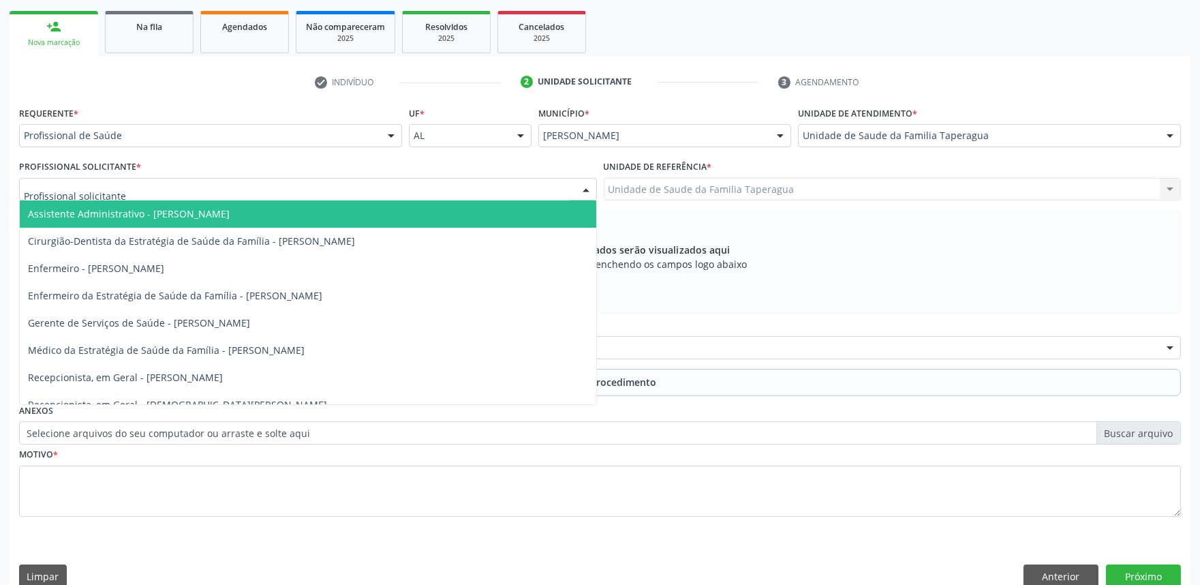
click at [380, 184] on div at bounding box center [308, 189] width 578 height 23
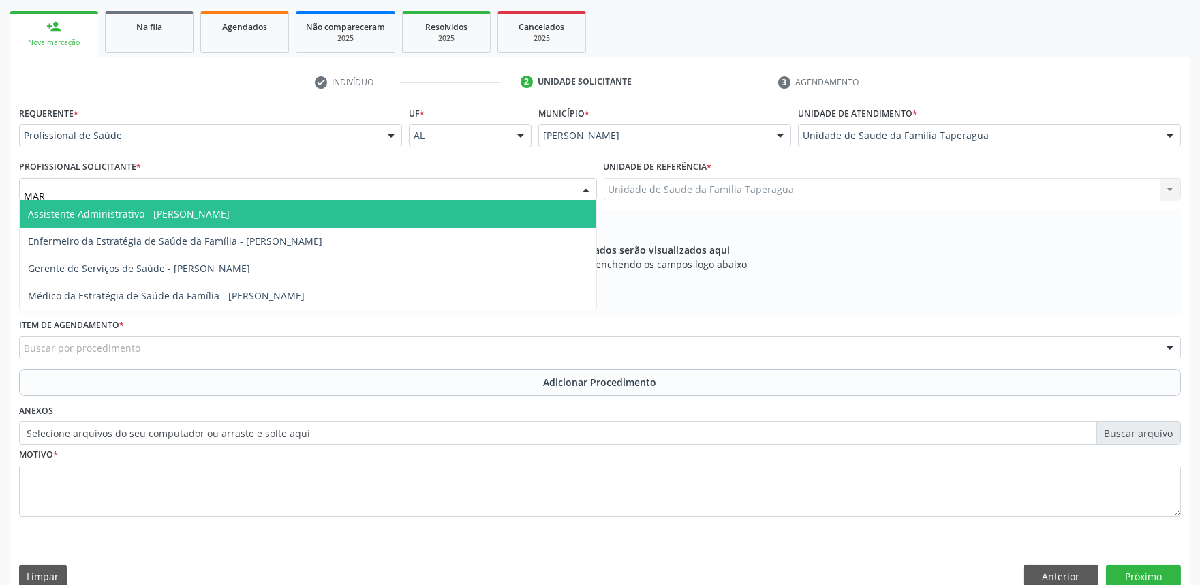
type input "MART"
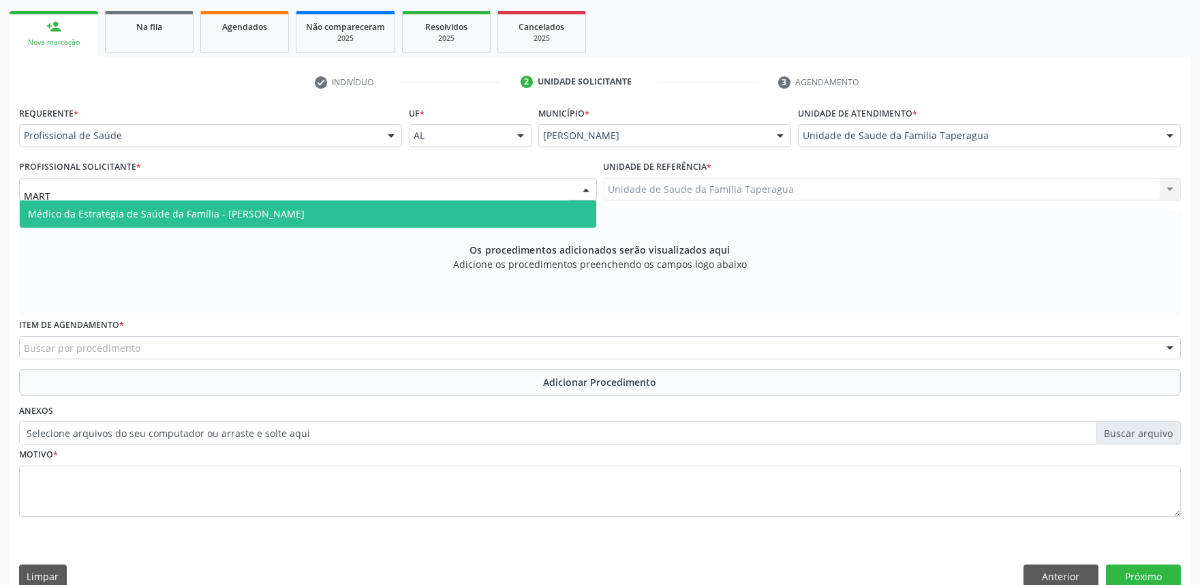
click at [383, 209] on span "Médico da Estratégia de Saúde da Família - [PERSON_NAME]" at bounding box center [308, 213] width 577 height 27
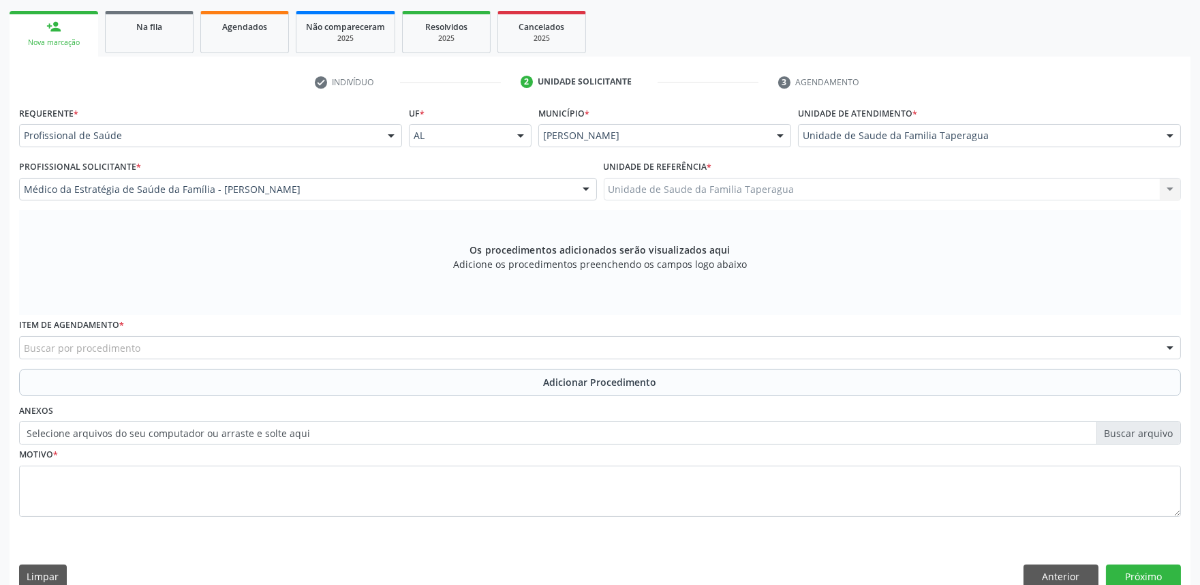
click at [315, 348] on div "Buscar por procedimento" at bounding box center [600, 347] width 1162 height 23
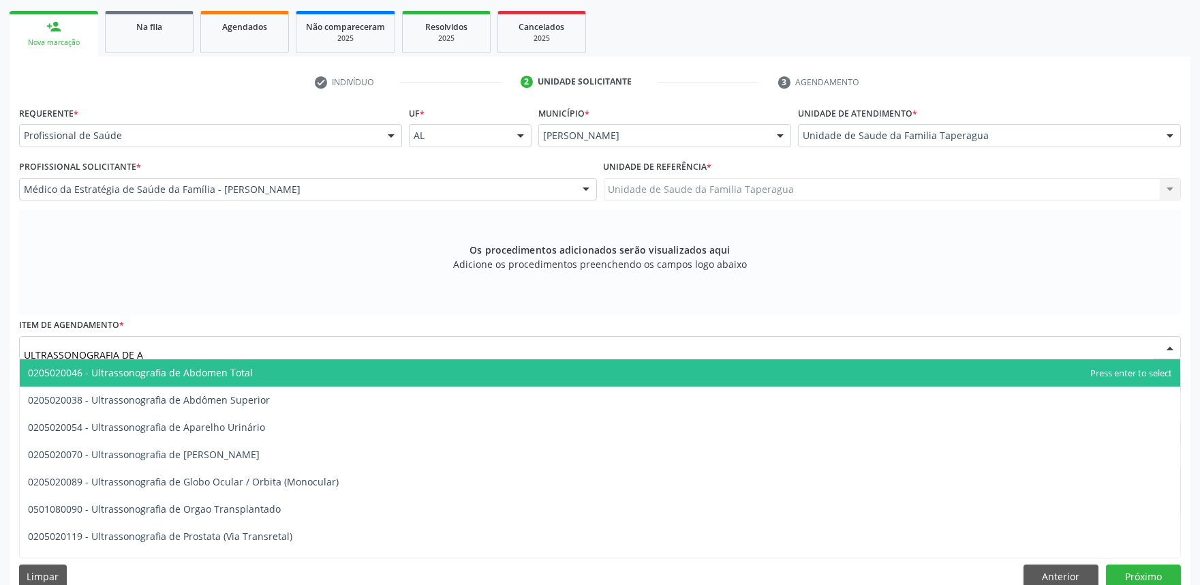
type input "ULTRASSONOGRAFIA DE AB"
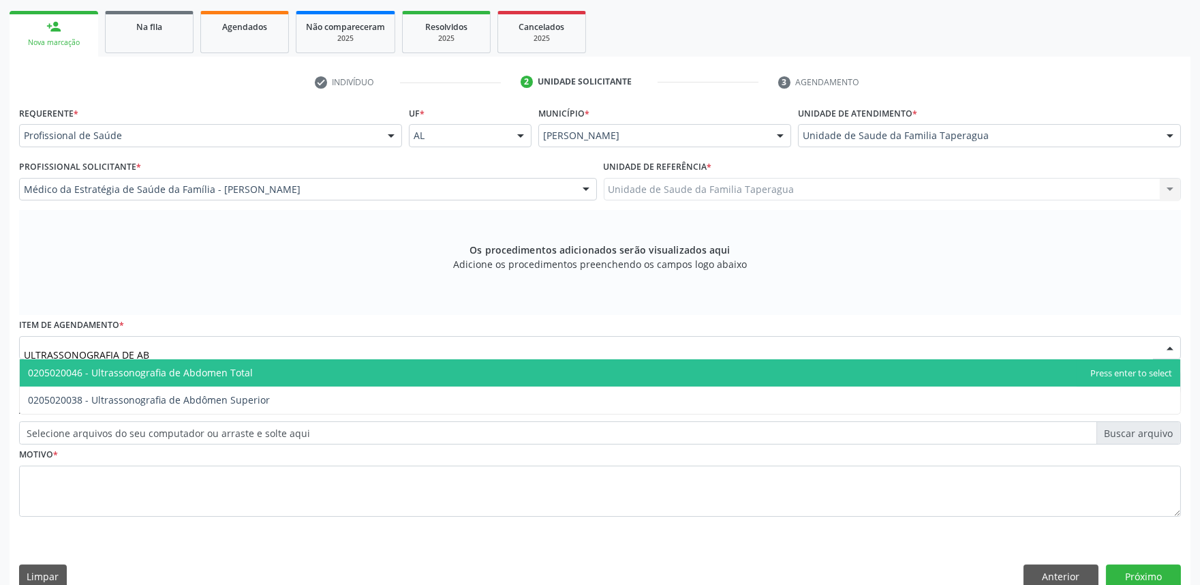
click at [315, 367] on span "0205020046 - Ultrassonografia de Abdomen Total" at bounding box center [600, 372] width 1161 height 27
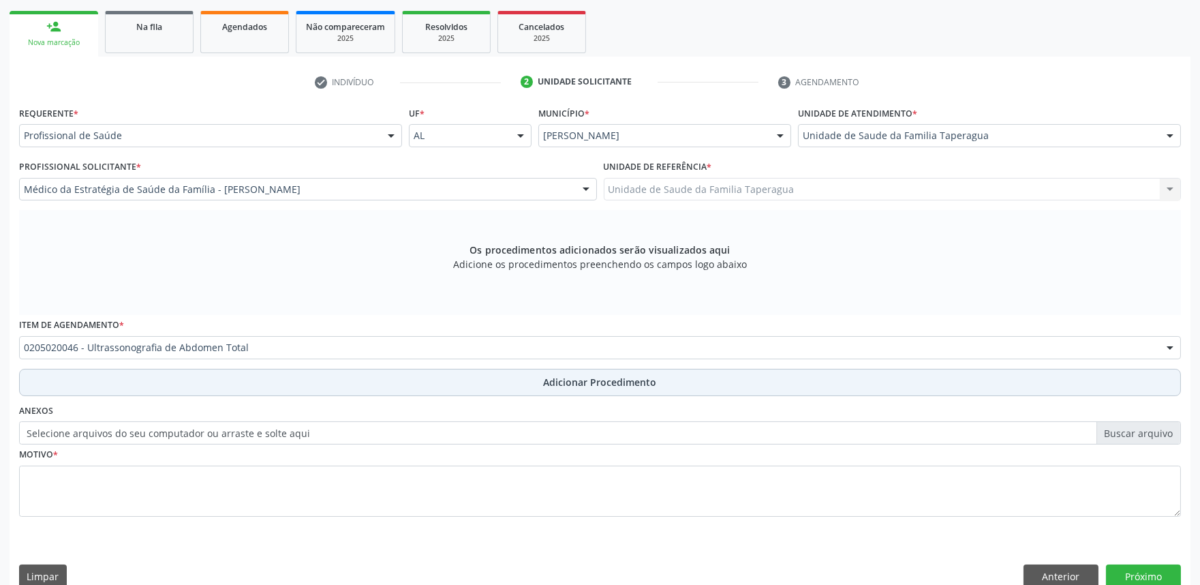
click at [315, 372] on button "Adicionar Procedimento" at bounding box center [600, 382] width 1162 height 27
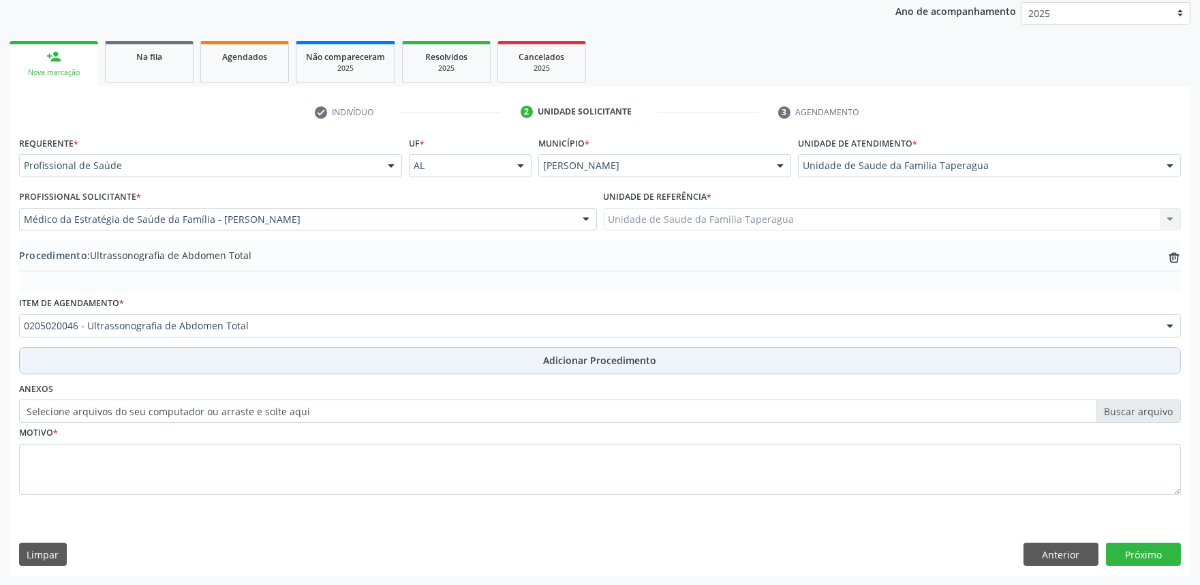
scroll to position [181, 0]
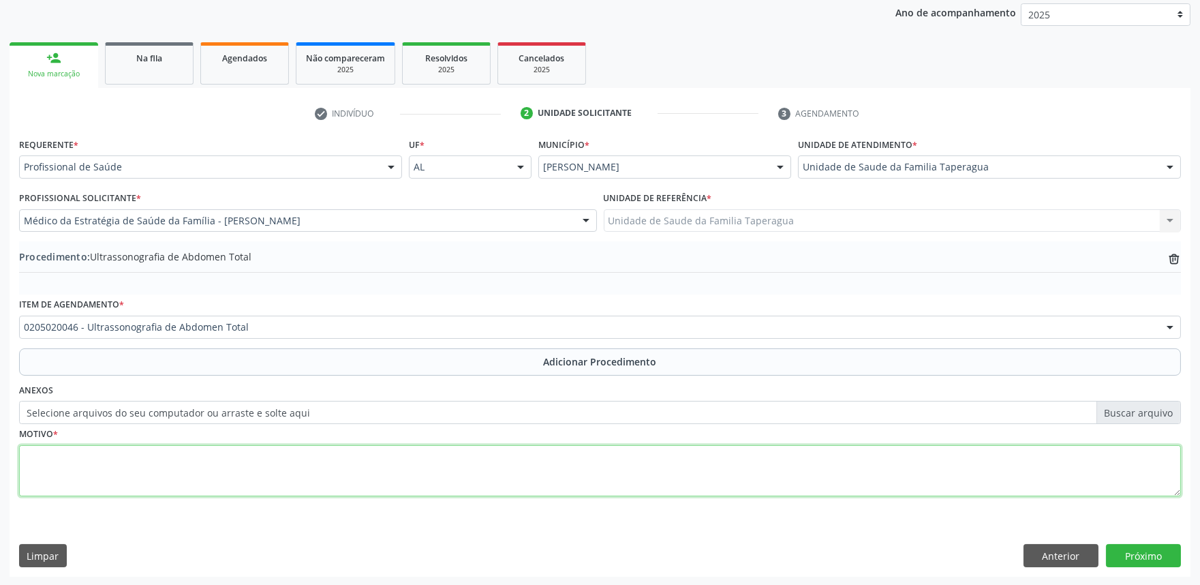
click at [322, 461] on textarea at bounding box center [600, 471] width 1162 height 52
type textarea "DOR ABD"
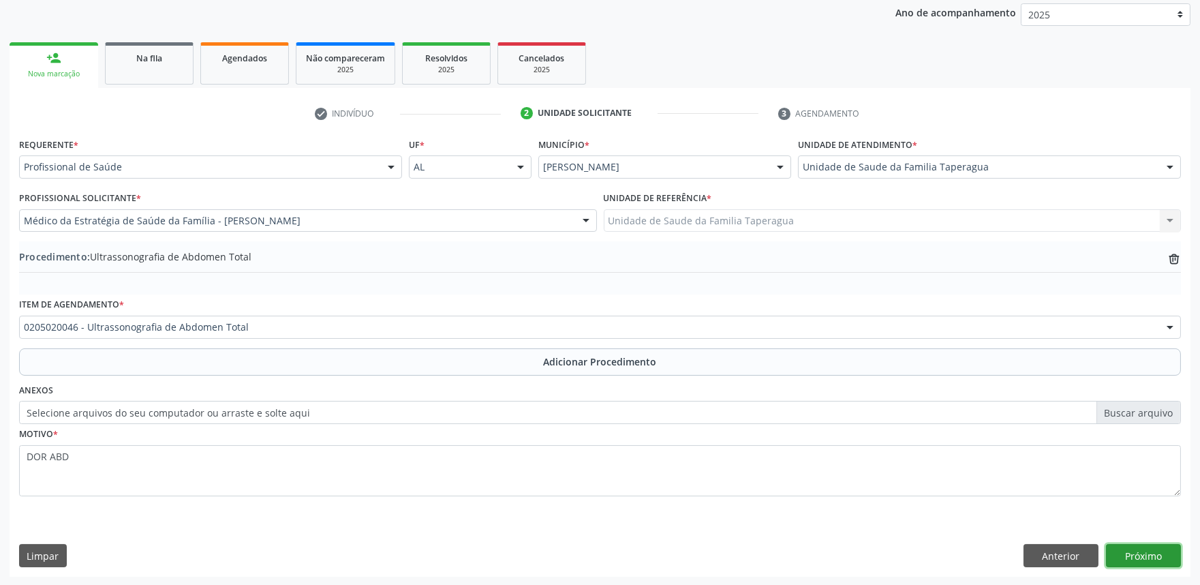
click at [1160, 553] on button "Próximo" at bounding box center [1143, 555] width 75 height 23
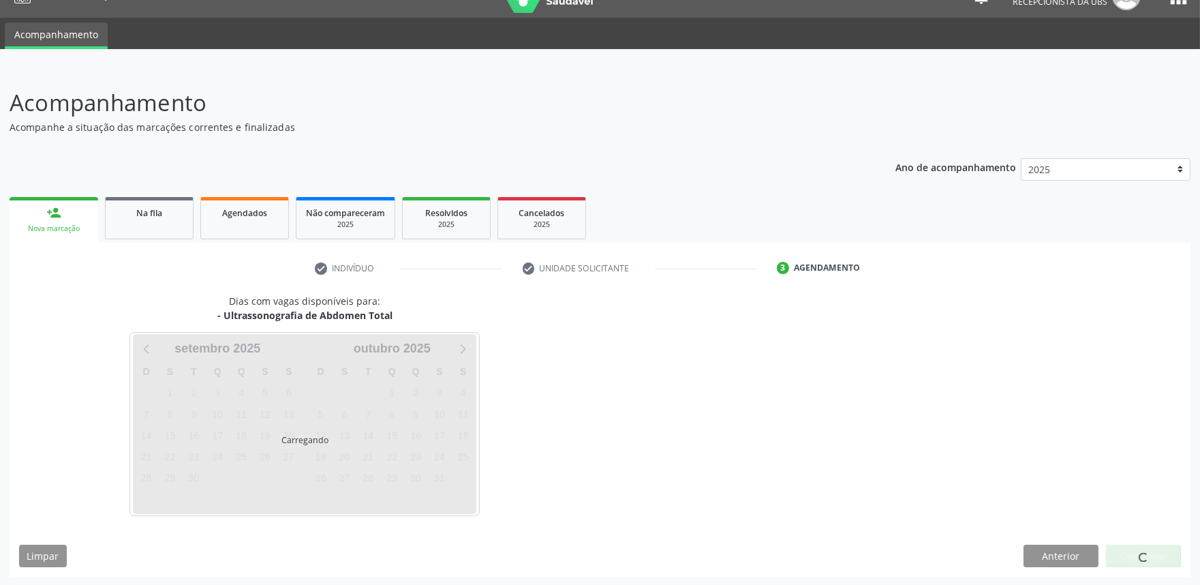
scroll to position [66, 0]
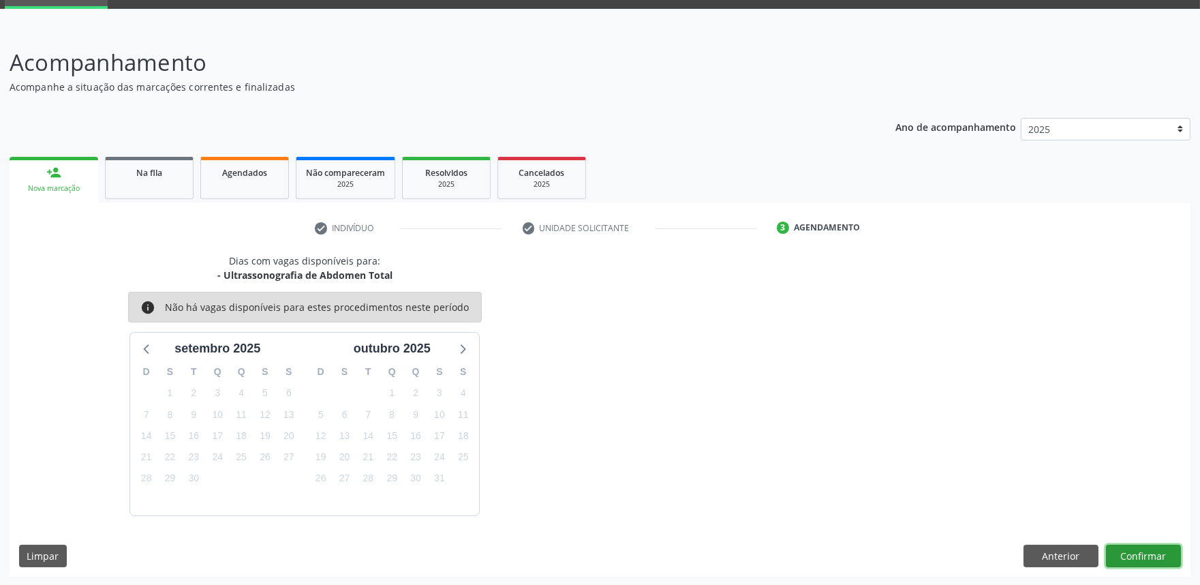
click at [1152, 556] on button "Confirmar" at bounding box center [1143, 556] width 75 height 23
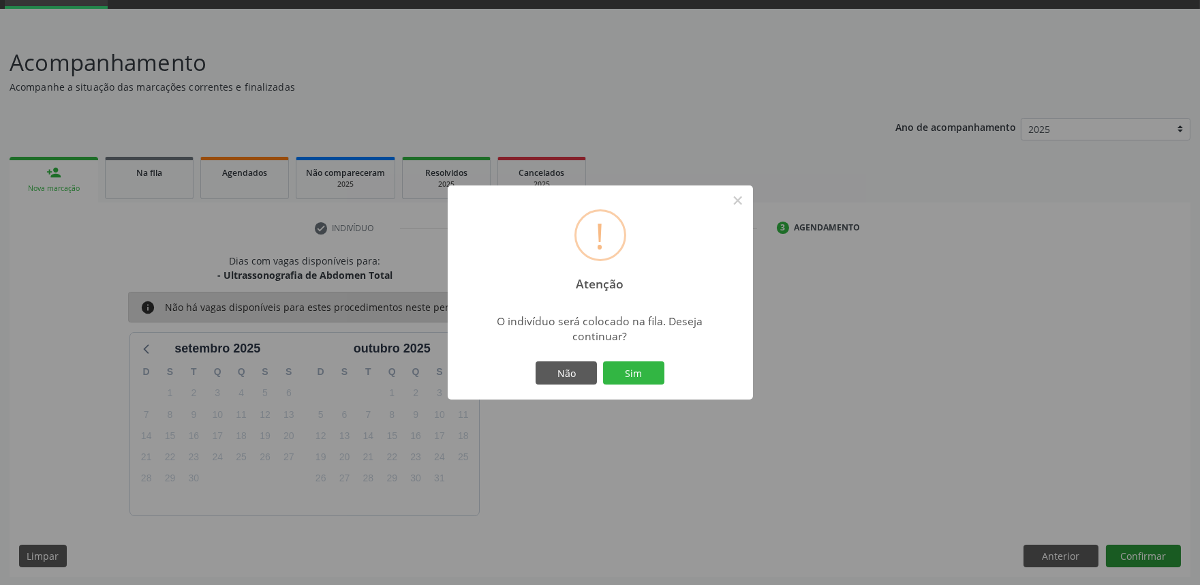
click at [603, 361] on button "Sim" at bounding box center [633, 372] width 61 height 23
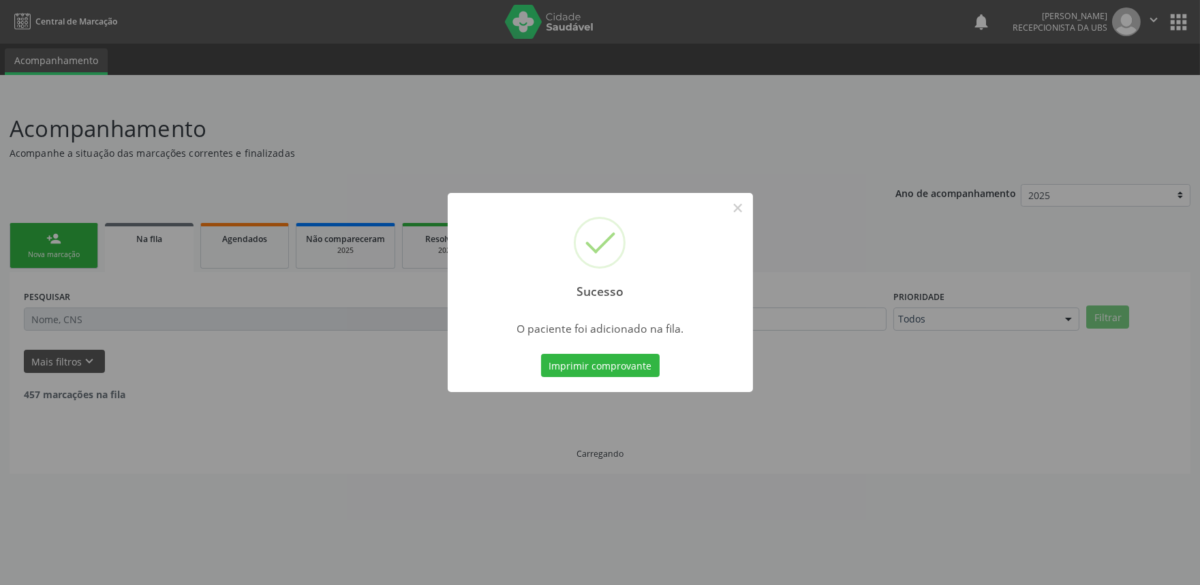
scroll to position [0, 0]
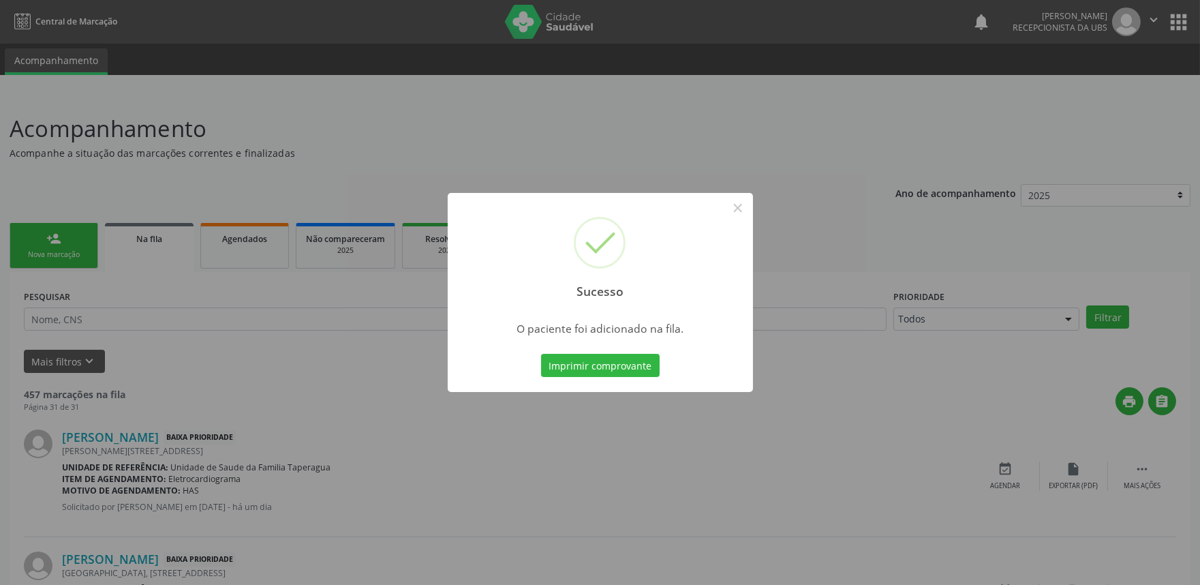
click at [943, 237] on div "Sucesso × O paciente foi adicionado na fila. Imprimir comprovante Cancel" at bounding box center [600, 292] width 1200 height 585
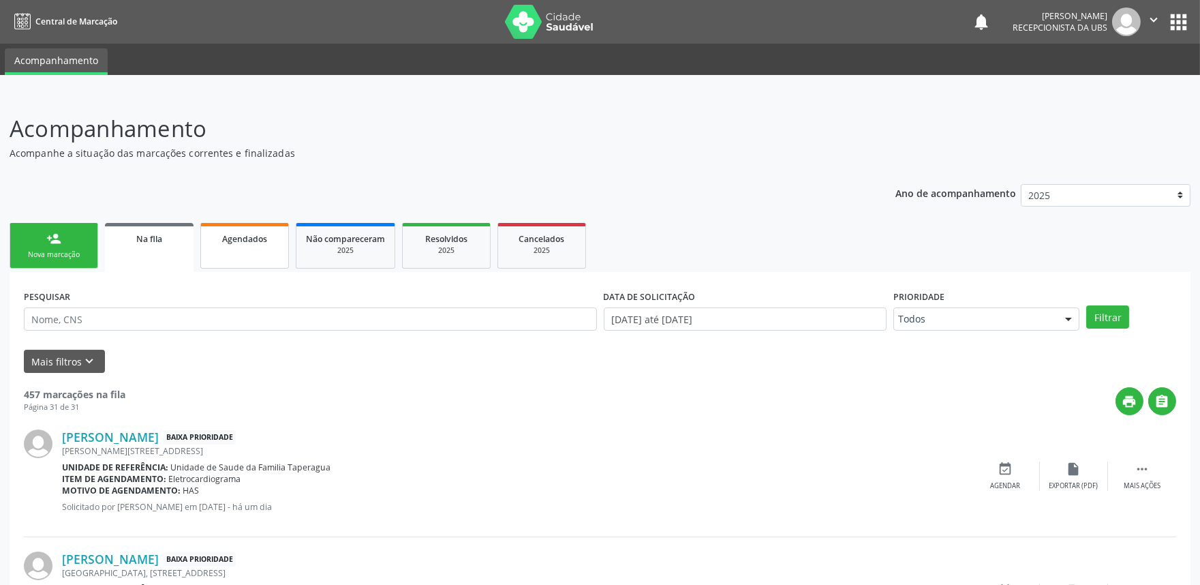
click at [247, 239] on span "Agendados" at bounding box center [244, 239] width 45 height 12
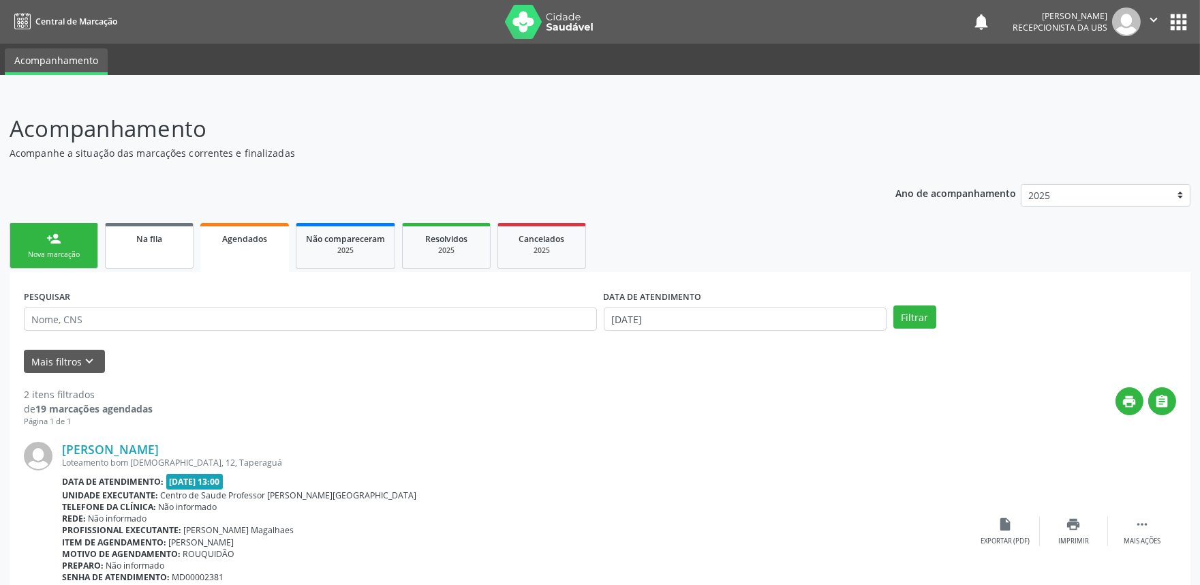
click at [182, 243] on div "Na fila" at bounding box center [149, 238] width 68 height 14
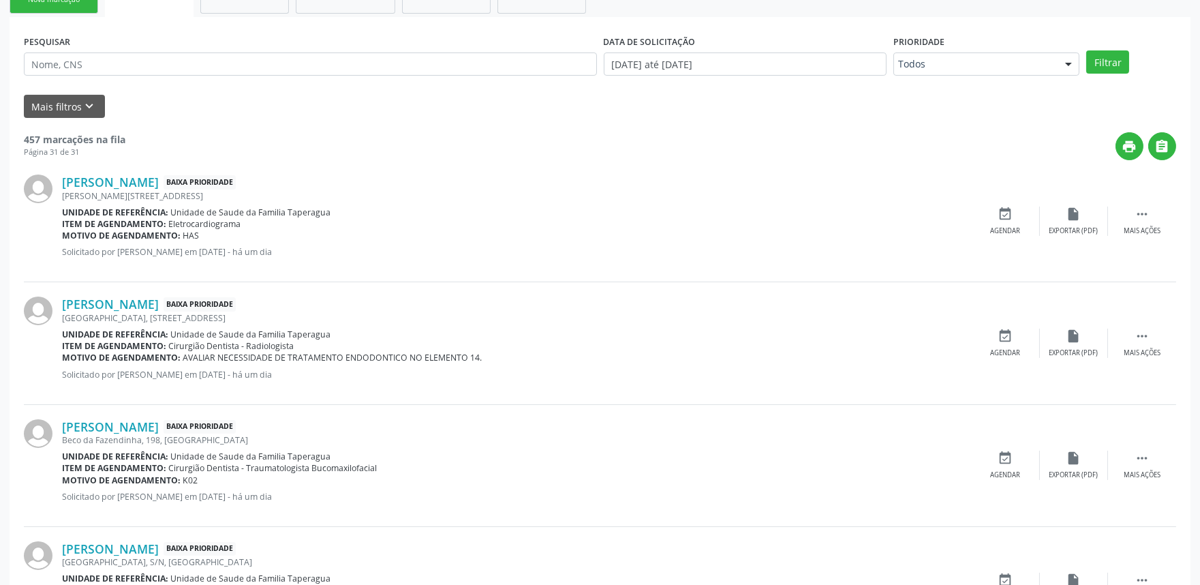
scroll to position [170, 0]
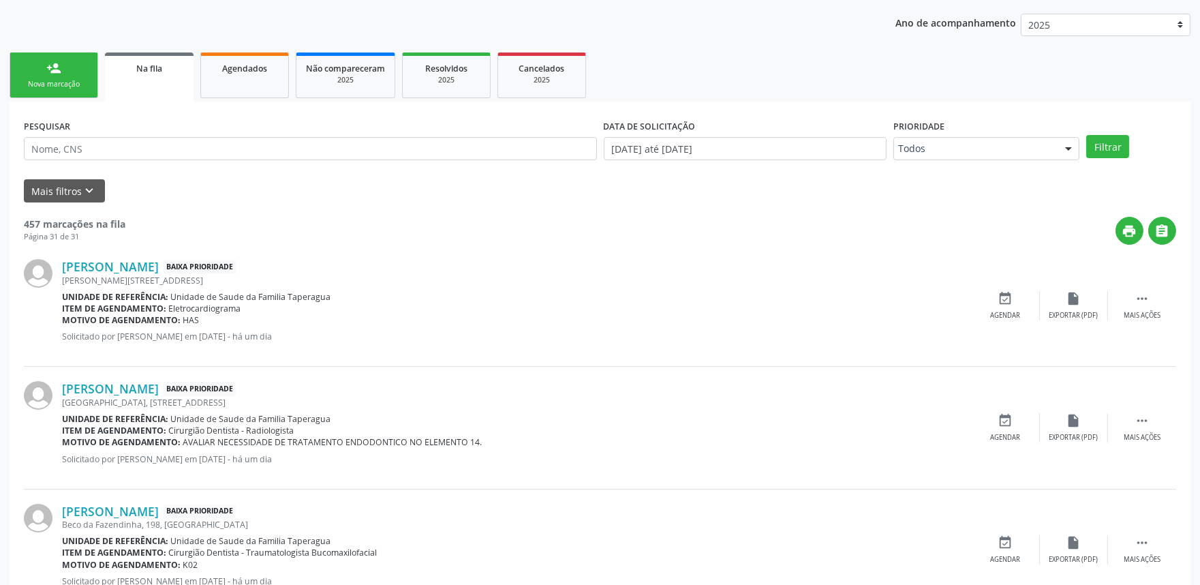
click at [45, 74] on link "person_add Nova marcação" at bounding box center [54, 75] width 89 height 46
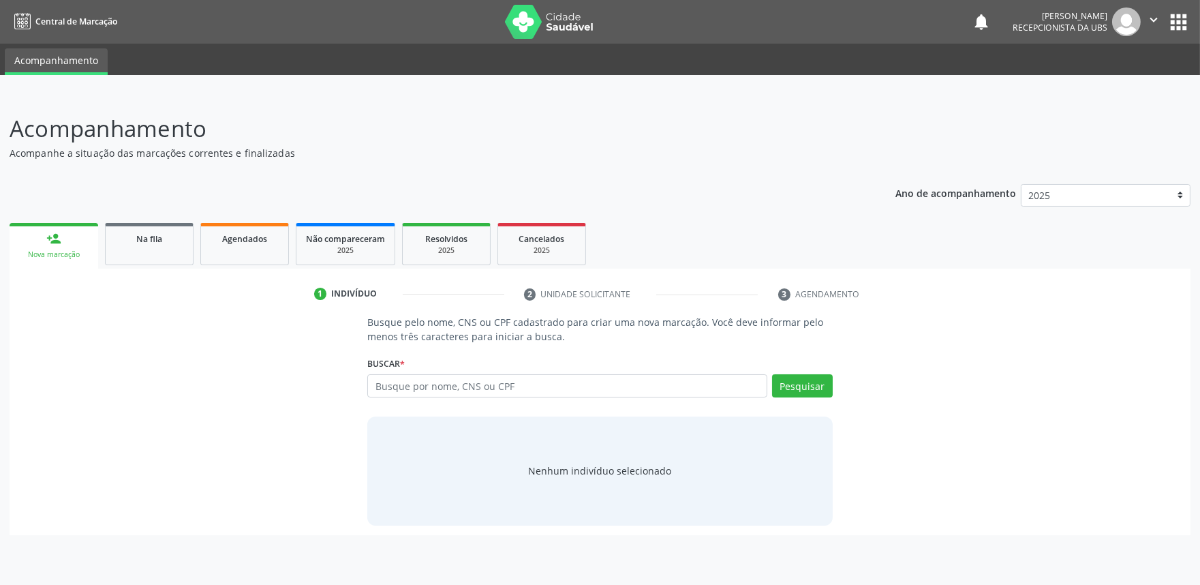
scroll to position [0, 0]
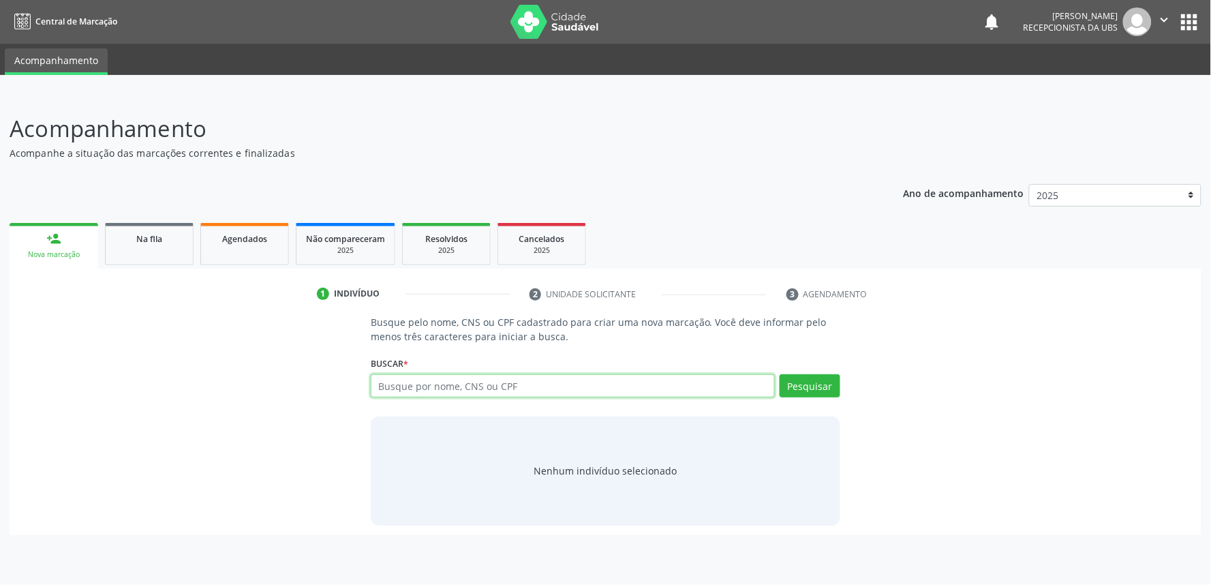
click at [479, 387] on input "text" at bounding box center [573, 385] width 404 height 23
paste input "702901500338977"
type input "702901500338977"
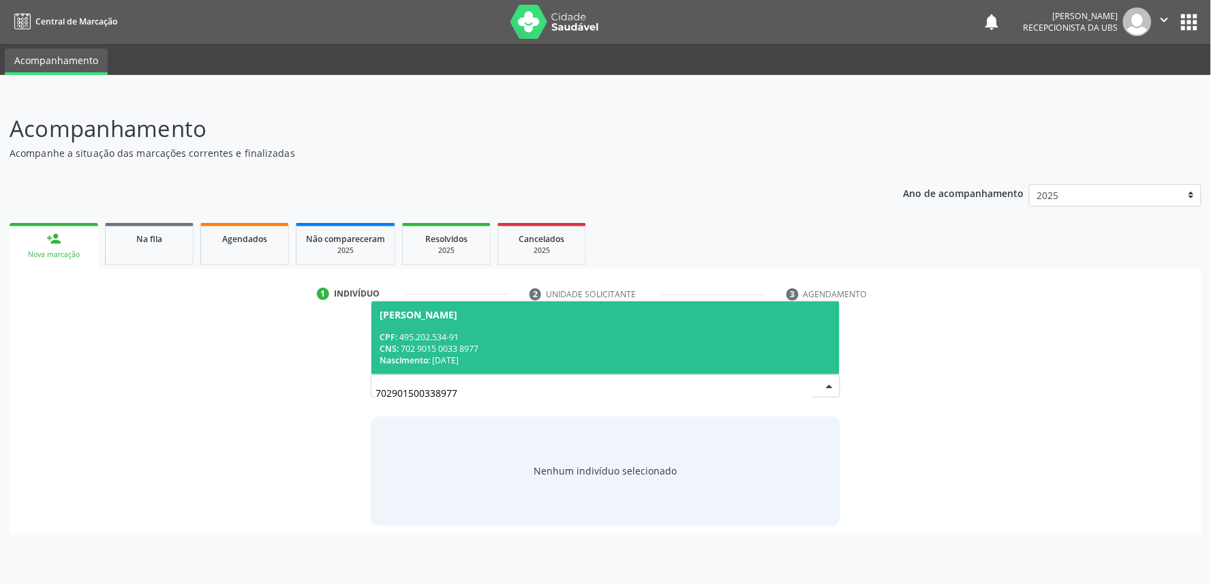
click at [563, 359] on div "Nascimento: 06/10/1951" at bounding box center [606, 360] width 452 height 12
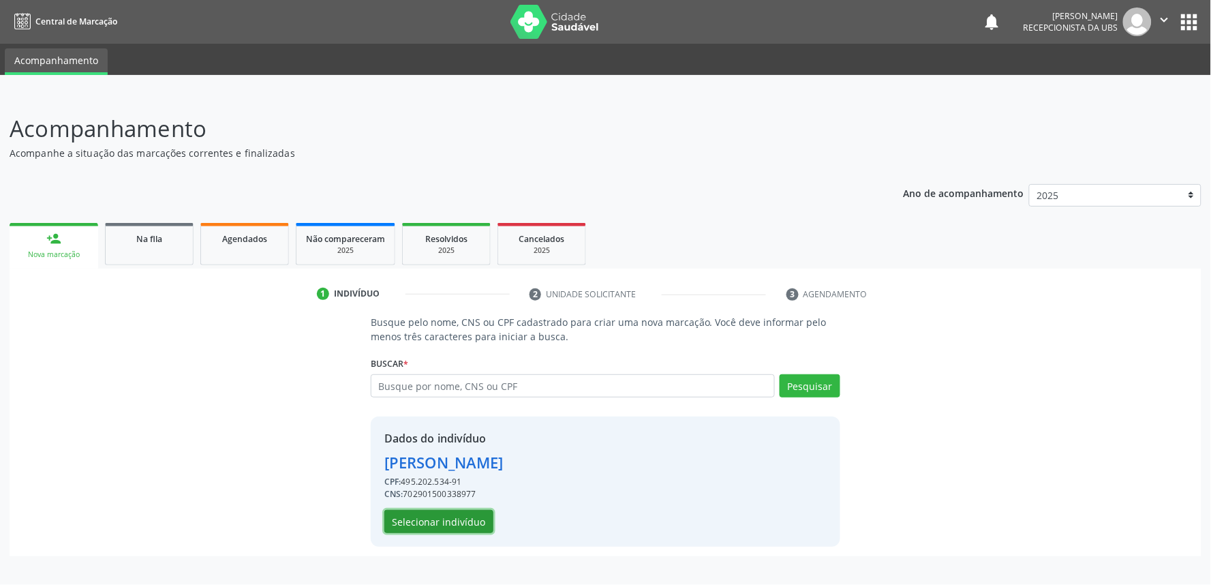
click at [445, 521] on button "Selecionar indivíduo" at bounding box center [438, 521] width 109 height 23
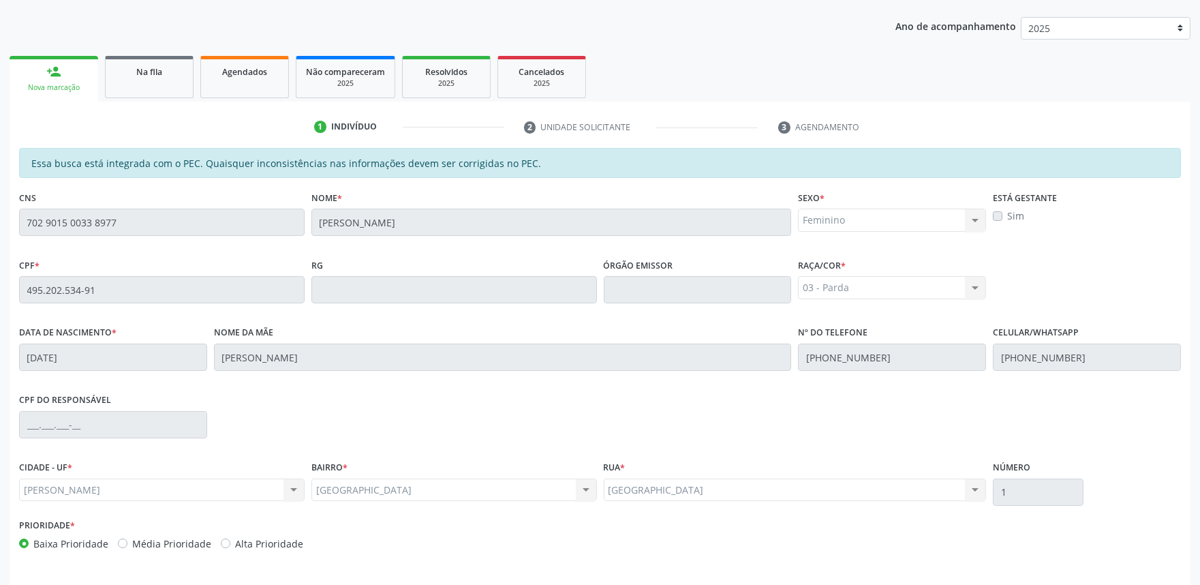
scroll to position [212, 0]
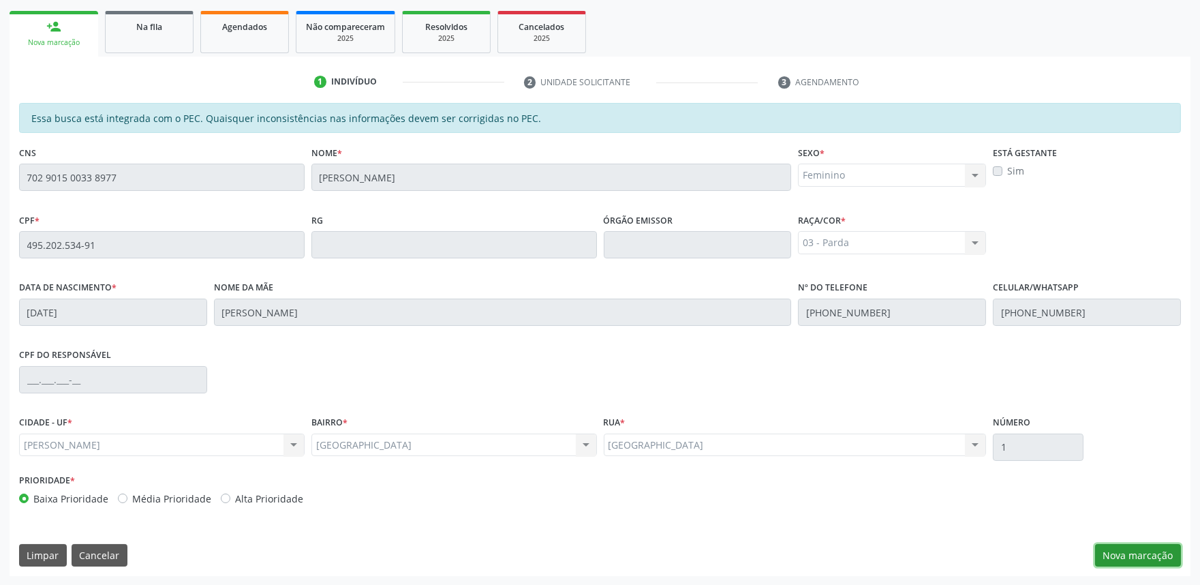
click at [1141, 557] on button "Nova marcação" at bounding box center [1138, 555] width 86 height 23
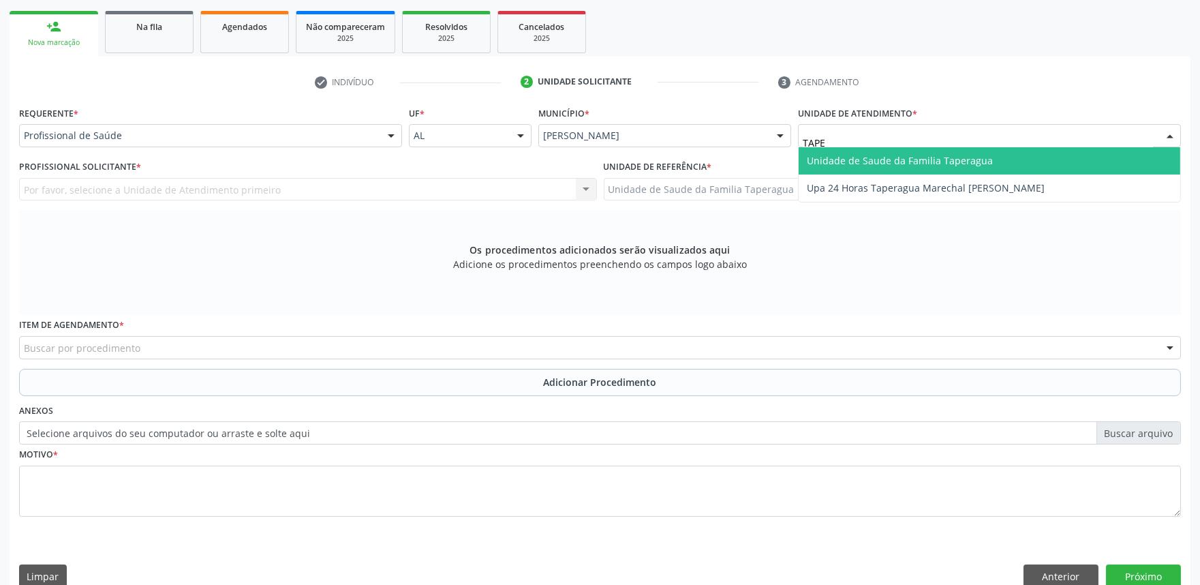
type input "TAPER"
click at [910, 155] on span "Unidade de Saude da Familia Taperagua" at bounding box center [900, 160] width 186 height 13
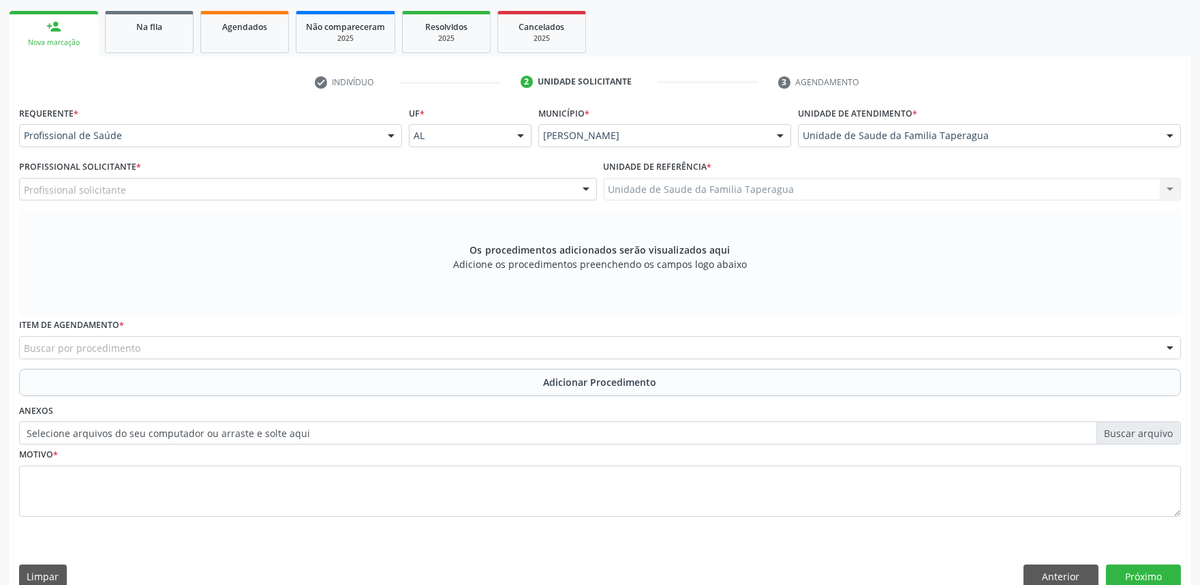
click at [449, 186] on div "Profissional solicitante" at bounding box center [308, 189] width 578 height 23
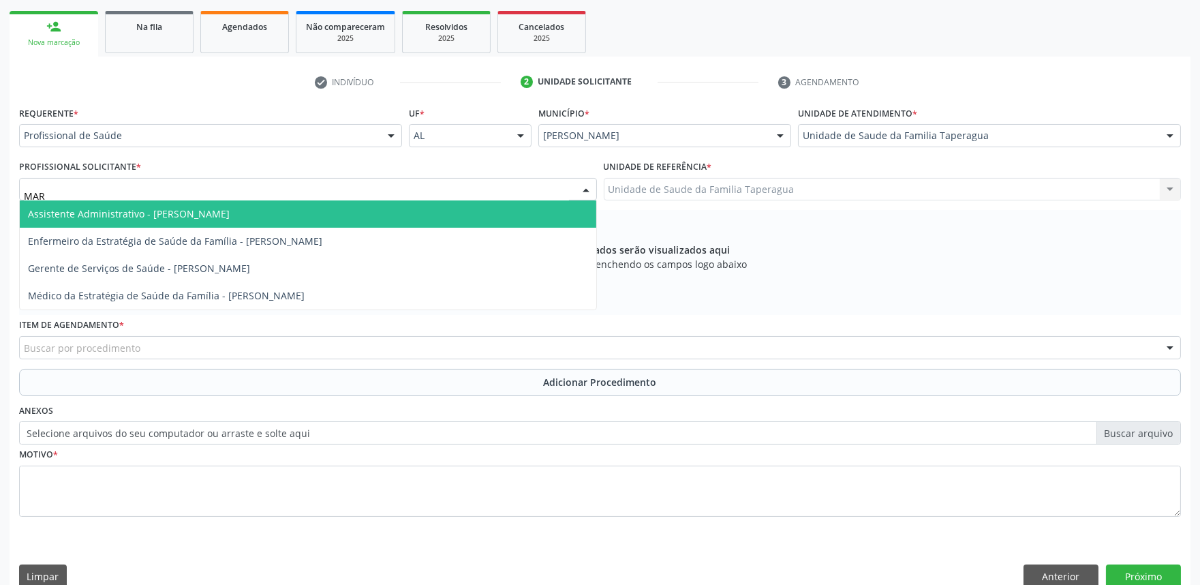
type input "MART"
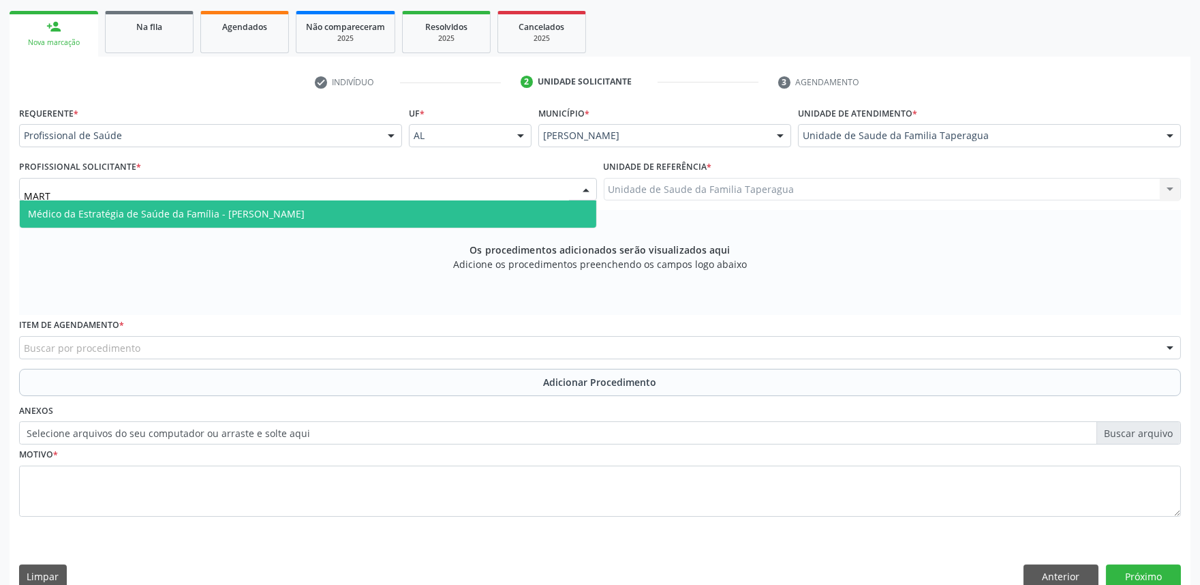
click at [443, 209] on span "Médico da Estratégia de Saúde da Família - [PERSON_NAME]" at bounding box center [308, 213] width 577 height 27
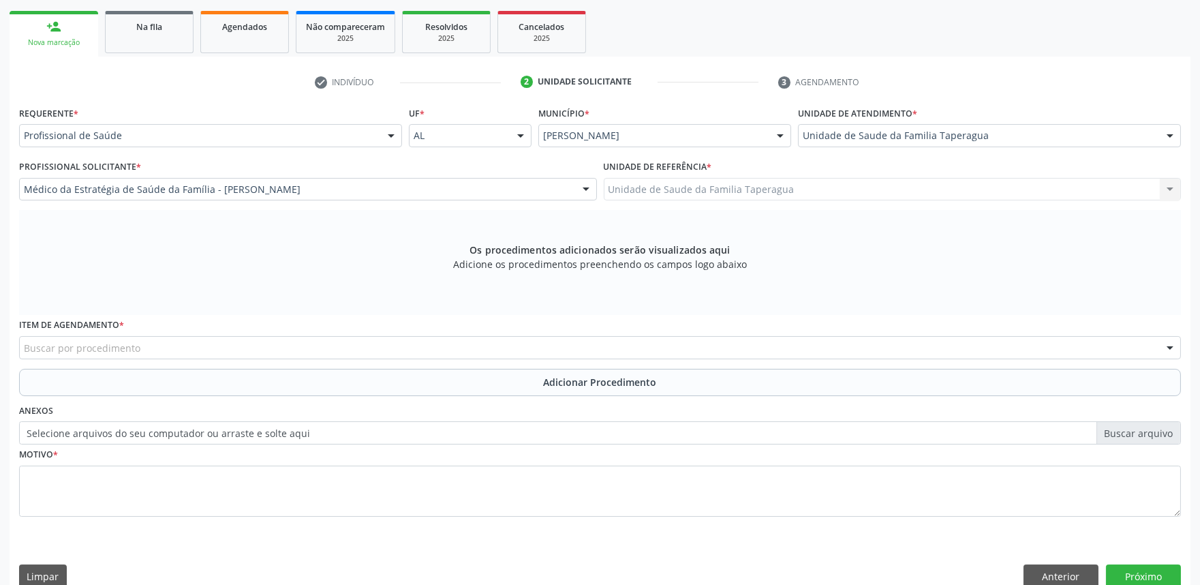
click at [390, 354] on div "Buscar por procedimento" at bounding box center [600, 347] width 1162 height 23
type input "E"
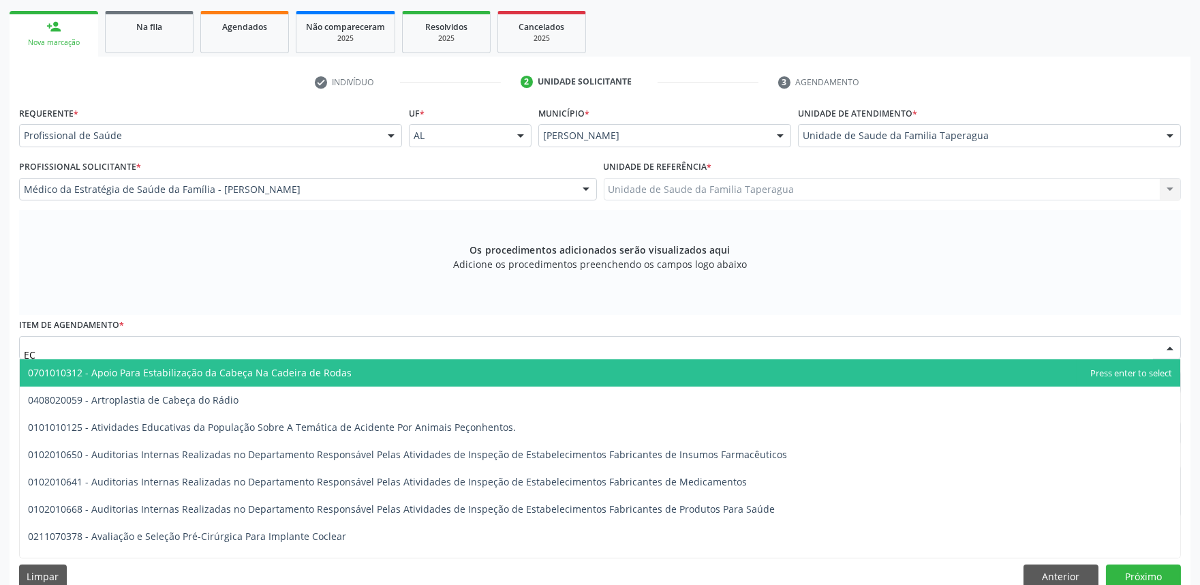
type input "E"
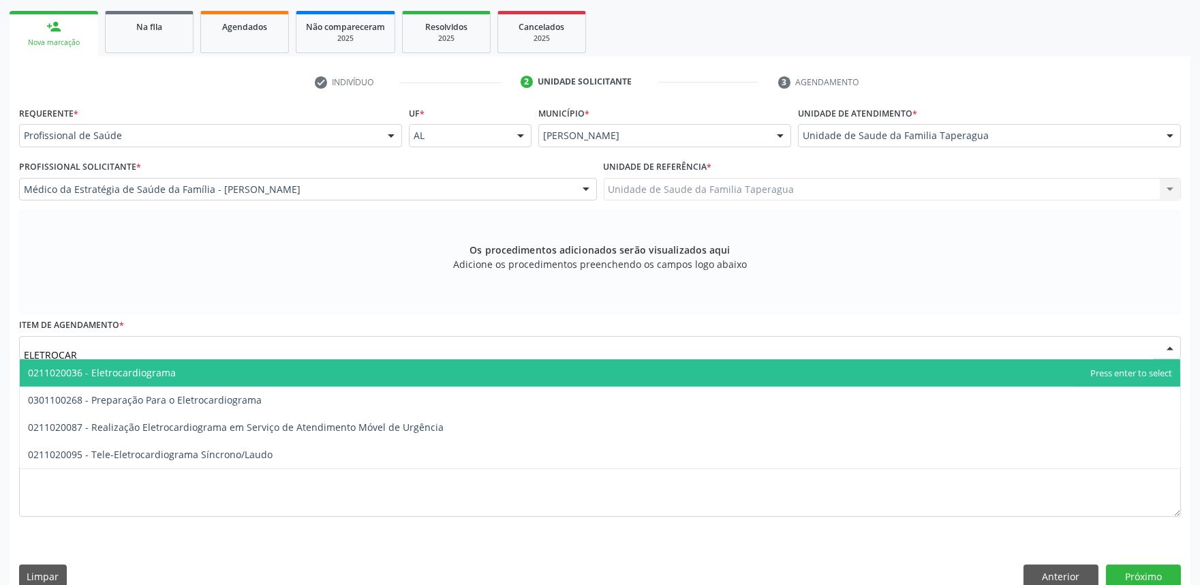
type input "ELETROCARD"
click at [395, 369] on span "0211020036 - Eletrocardiograma" at bounding box center [600, 372] width 1161 height 27
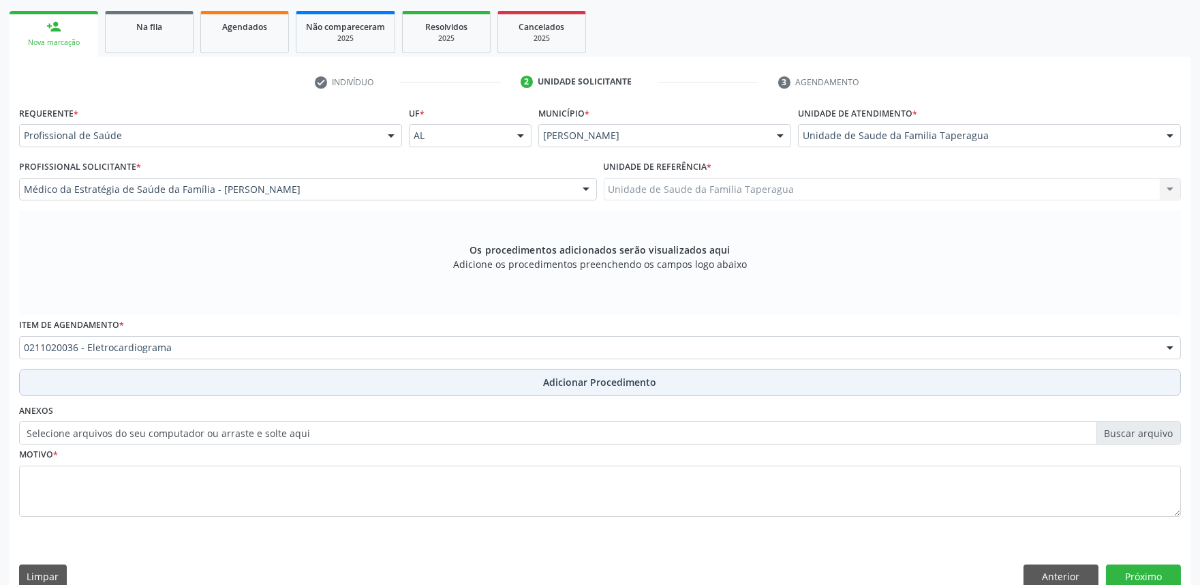
click at [397, 377] on button "Adicionar Procedimento" at bounding box center [600, 382] width 1162 height 27
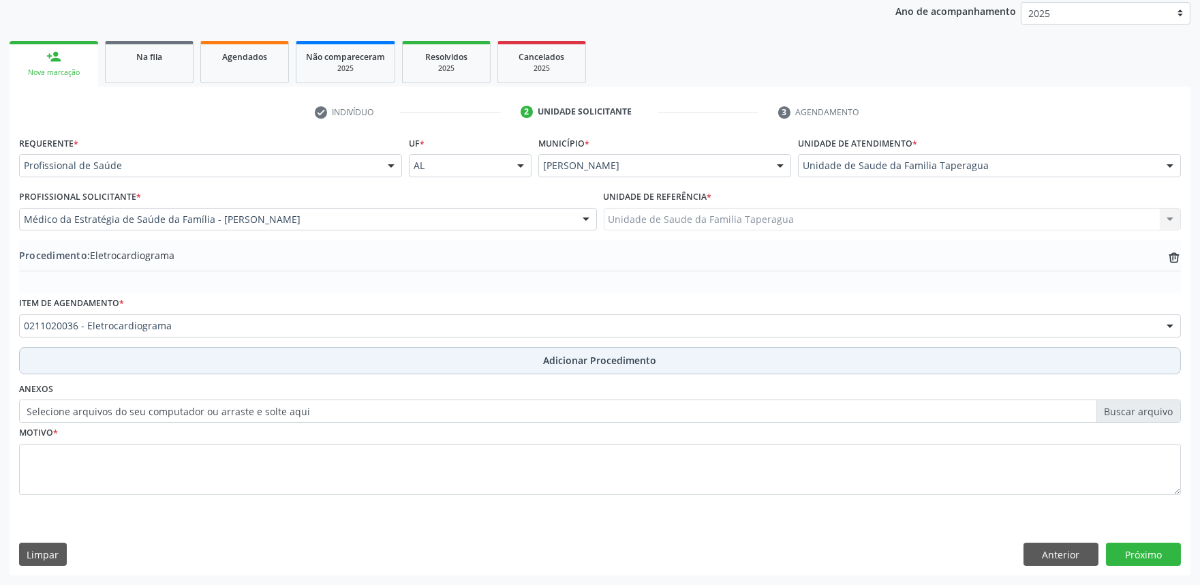
scroll to position [181, 0]
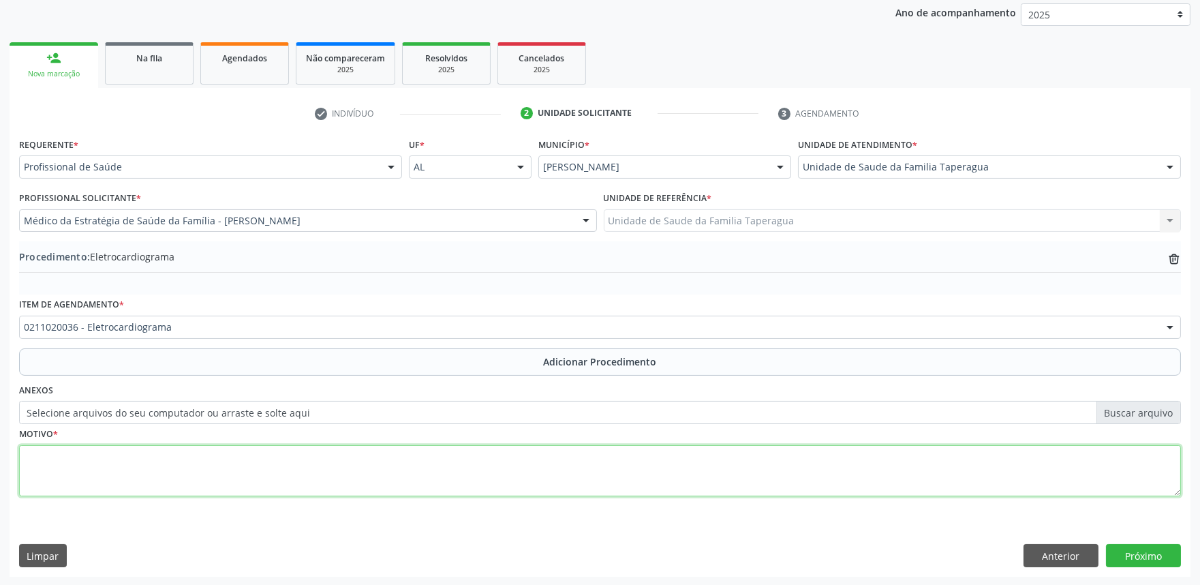
click at [423, 473] on textarea at bounding box center [600, 471] width 1162 height 52
type textarea "HAS"
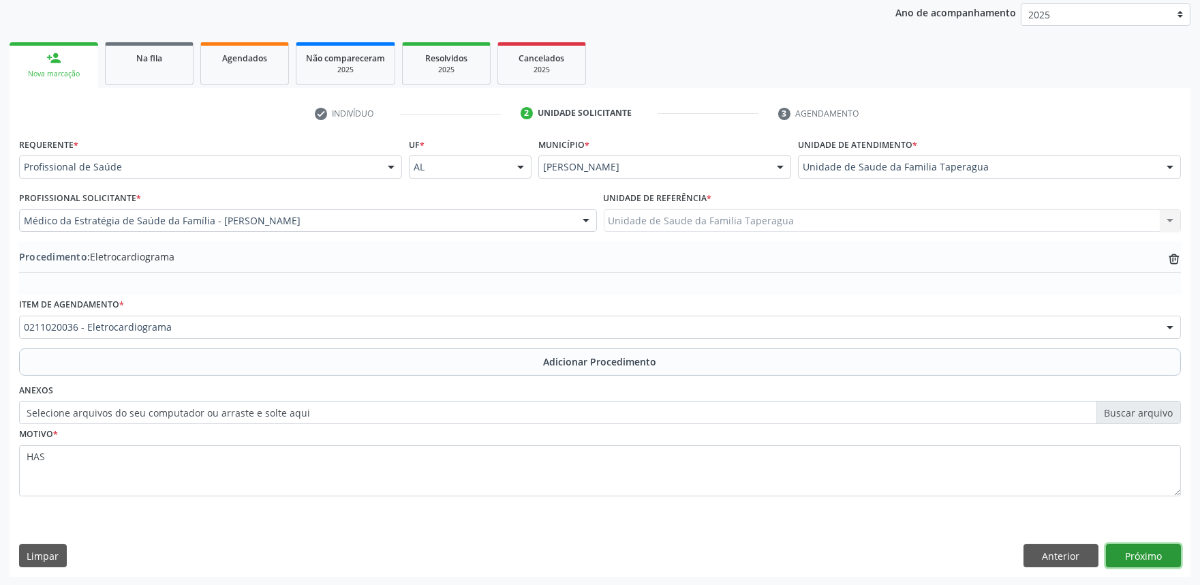
click at [1128, 551] on button "Próximo" at bounding box center [1143, 555] width 75 height 23
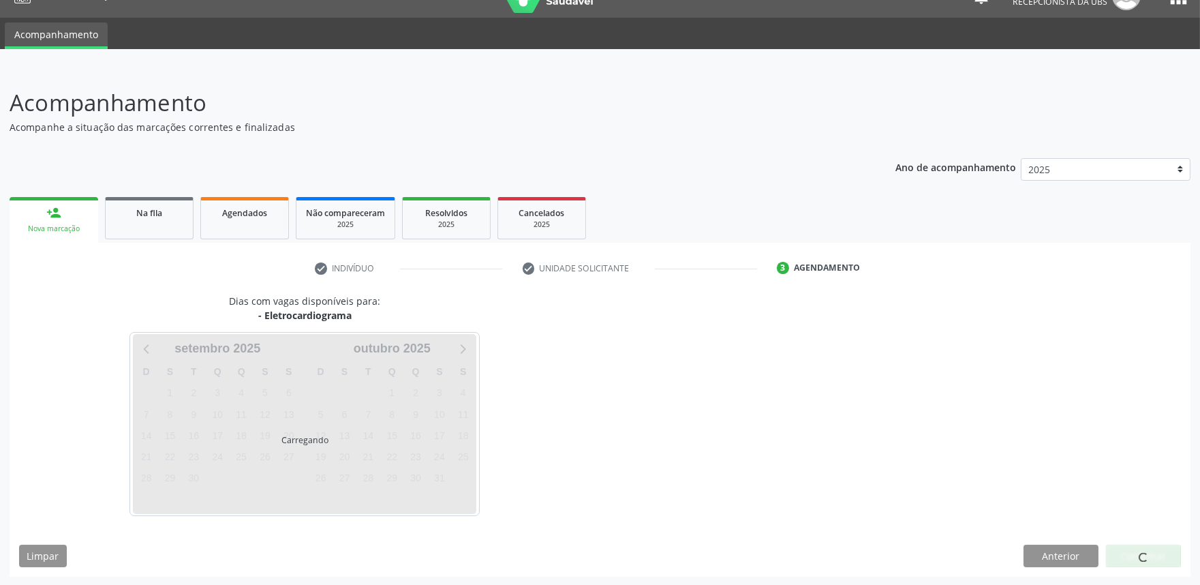
scroll to position [66, 0]
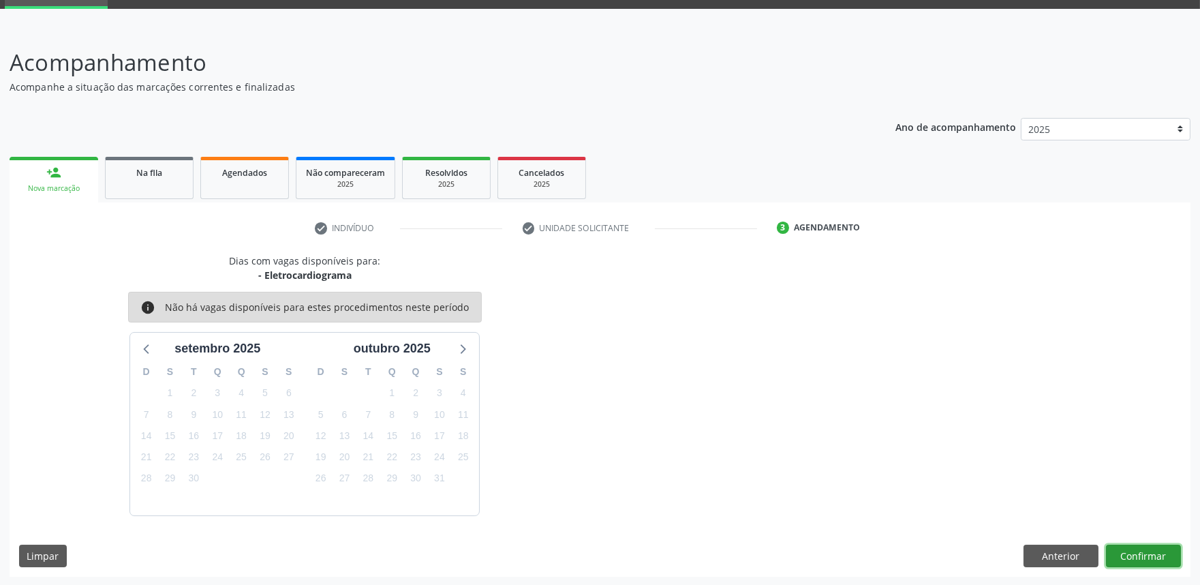
click at [1133, 556] on button "Confirmar" at bounding box center [1143, 556] width 75 height 23
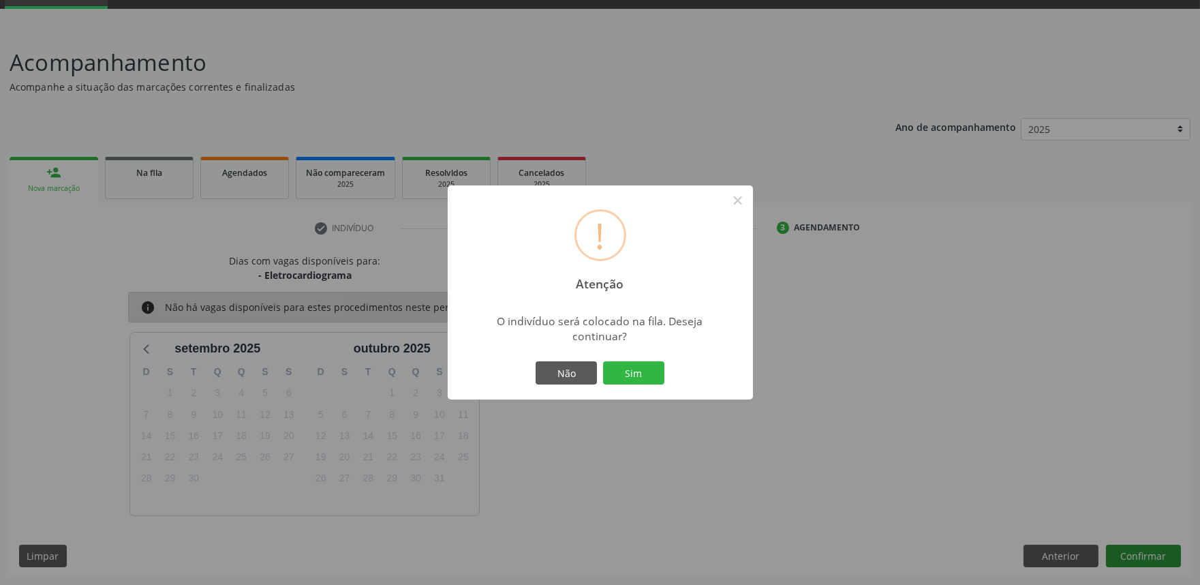
click at [603, 361] on button "Sim" at bounding box center [633, 372] width 61 height 23
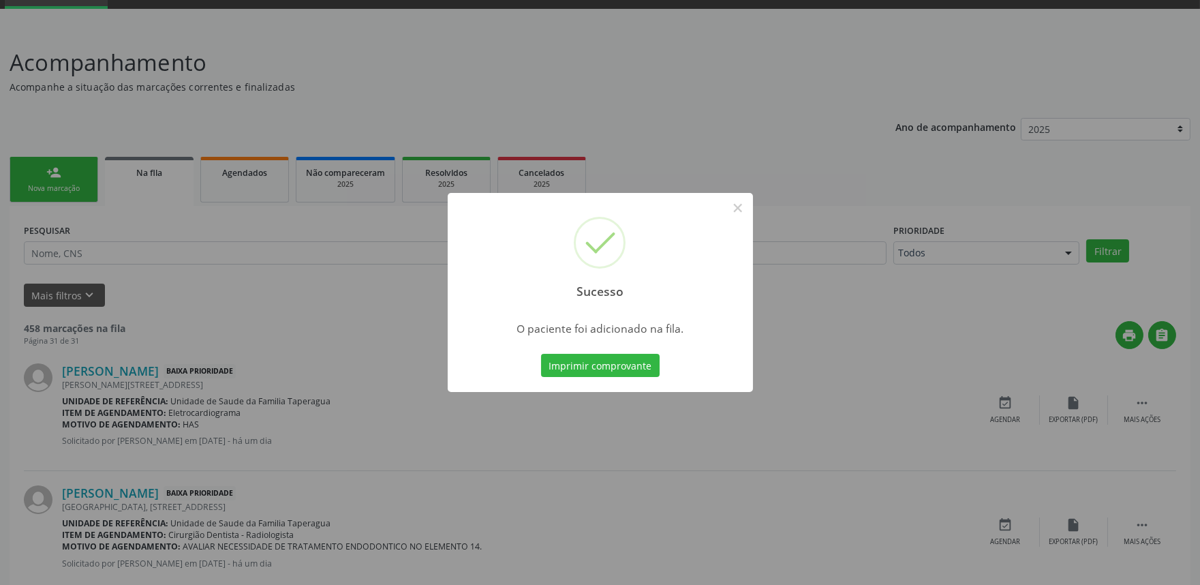
scroll to position [0, 0]
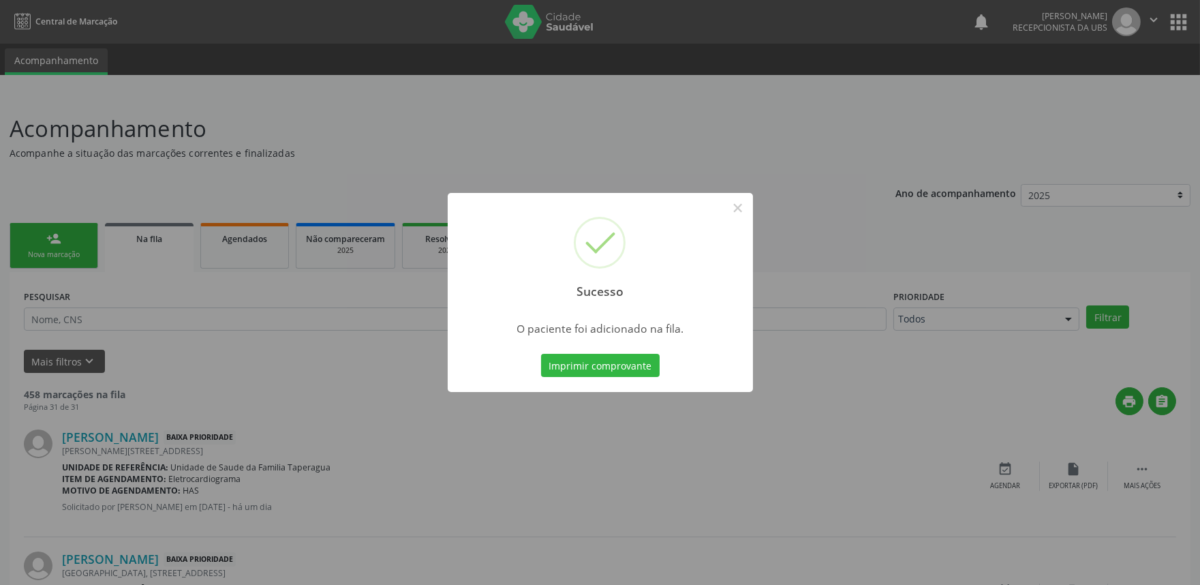
click at [311, 300] on div "Sucesso × O paciente foi adicionado na fila. Imprimir comprovante Cancel" at bounding box center [600, 292] width 1200 height 585
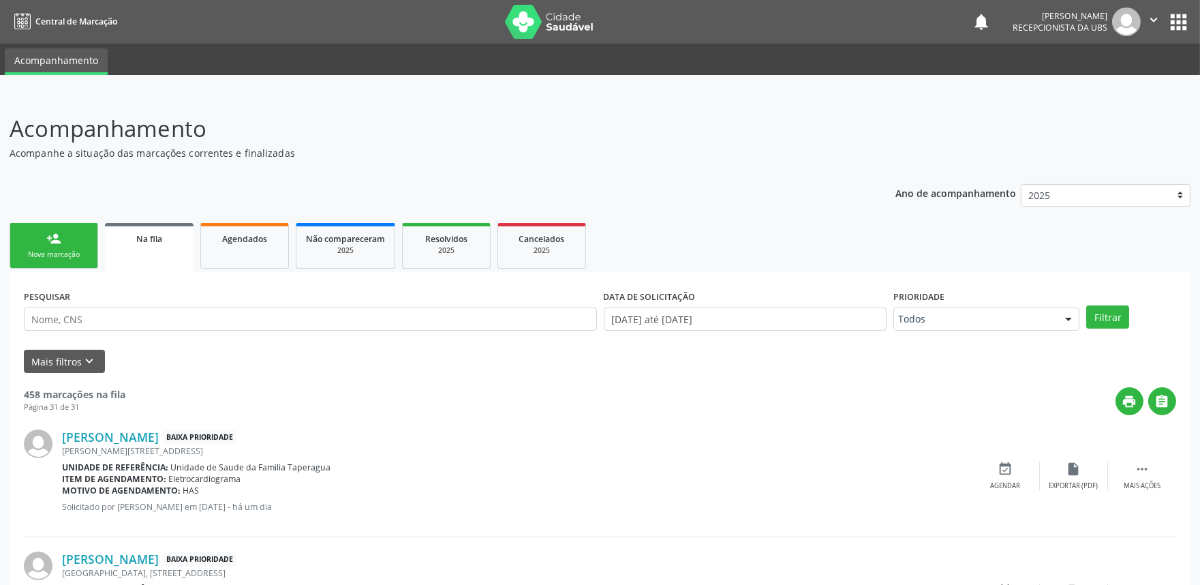
click at [63, 240] on link "person_add Nova marcação" at bounding box center [54, 246] width 89 height 46
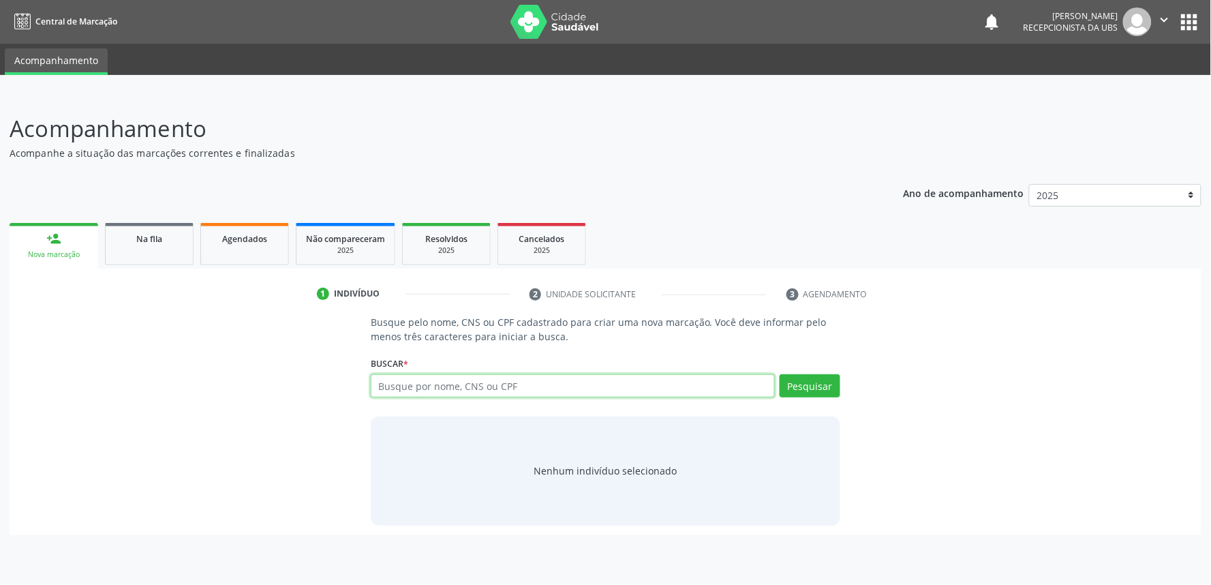
click at [398, 377] on input "text" at bounding box center [573, 385] width 404 height 23
type input "U"
paste input "702901500338977"
type input "702901500338977"
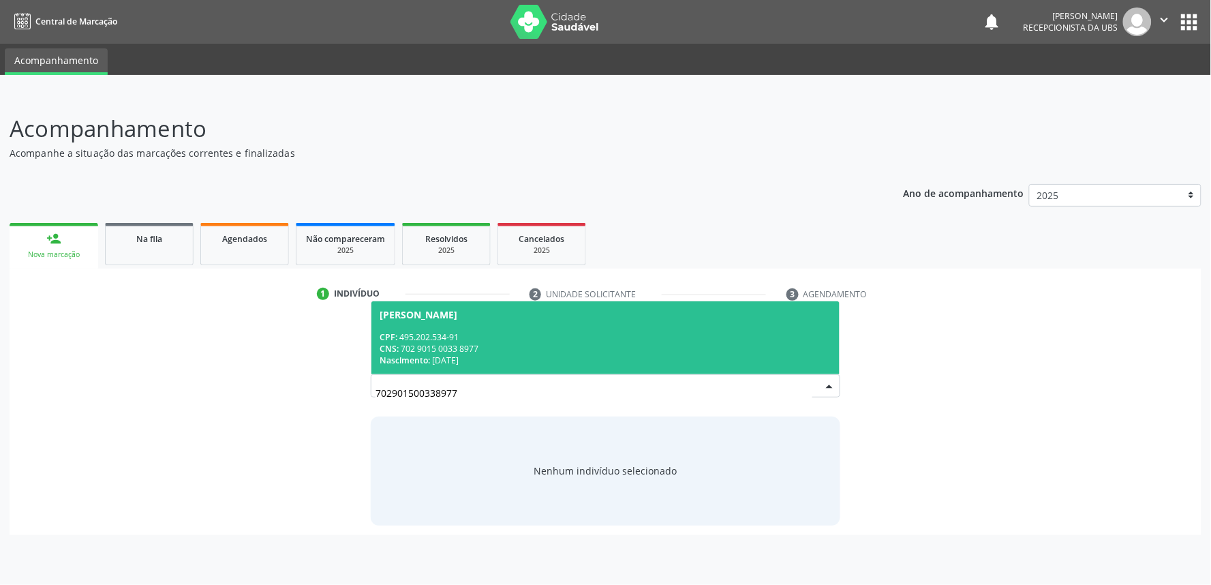
click at [451, 331] on div "CPF: 495.202.534-91" at bounding box center [606, 337] width 452 height 12
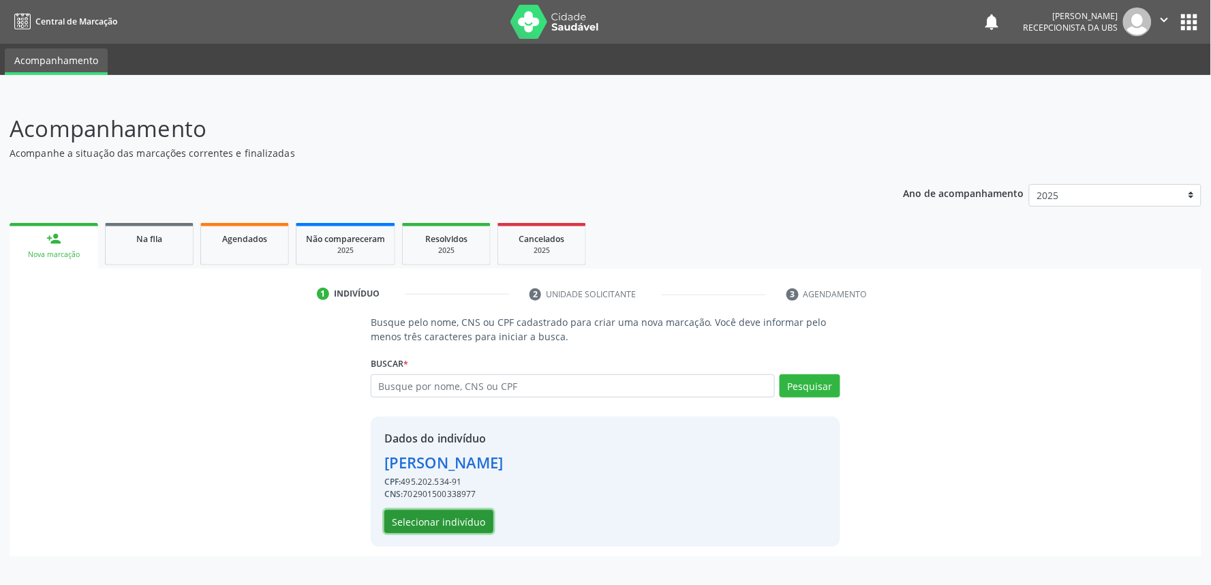
click at [464, 526] on button "Selecionar indivíduo" at bounding box center [438, 521] width 109 height 23
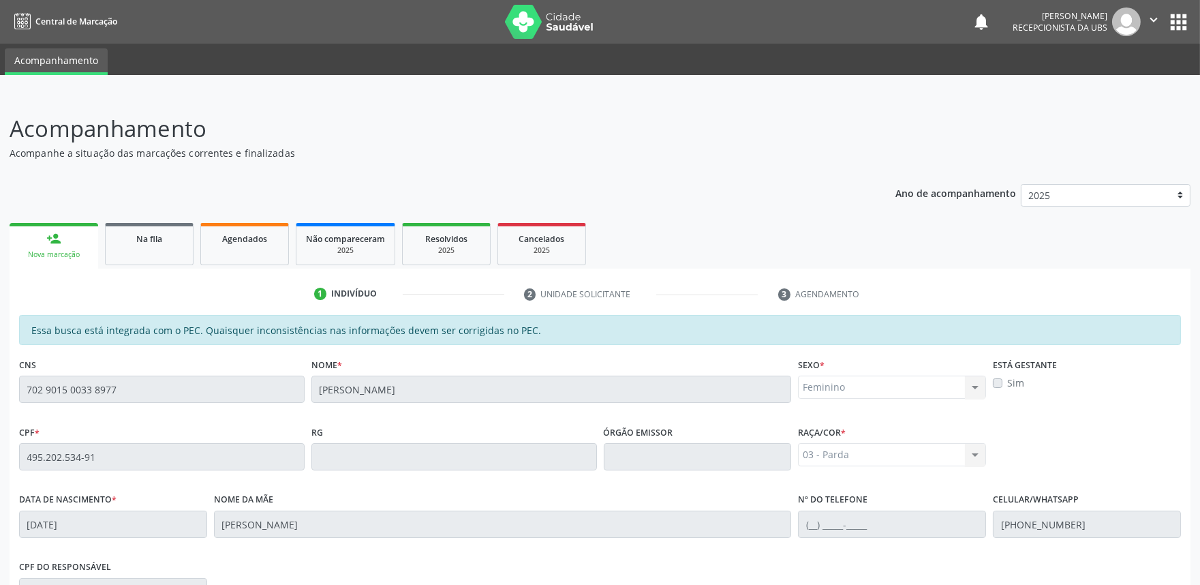
scroll to position [212, 0]
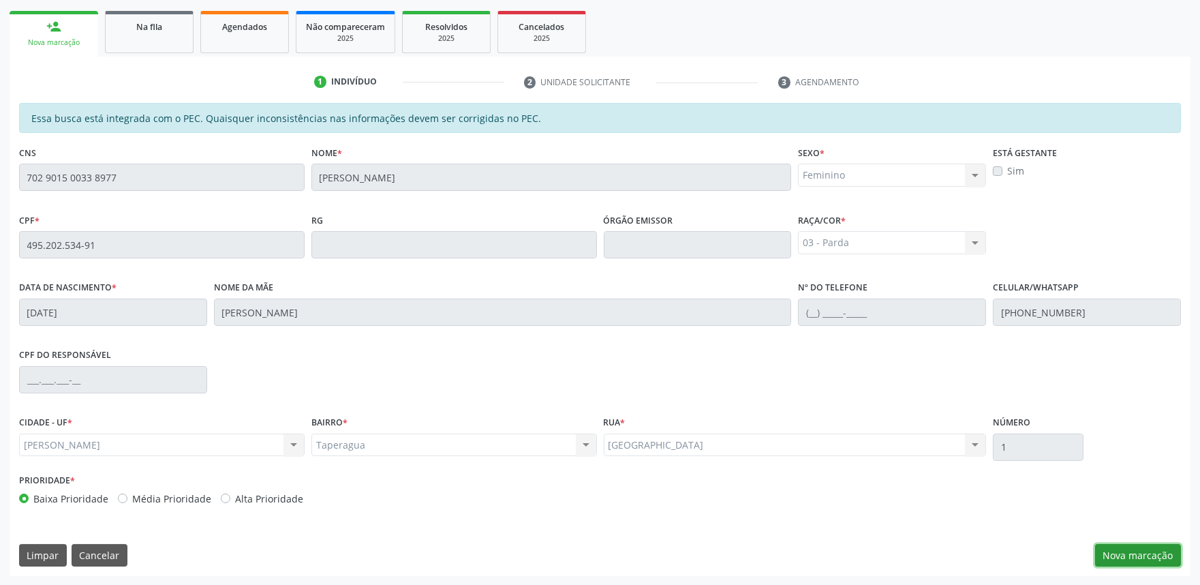
click at [1163, 546] on button "Nova marcação" at bounding box center [1138, 555] width 86 height 23
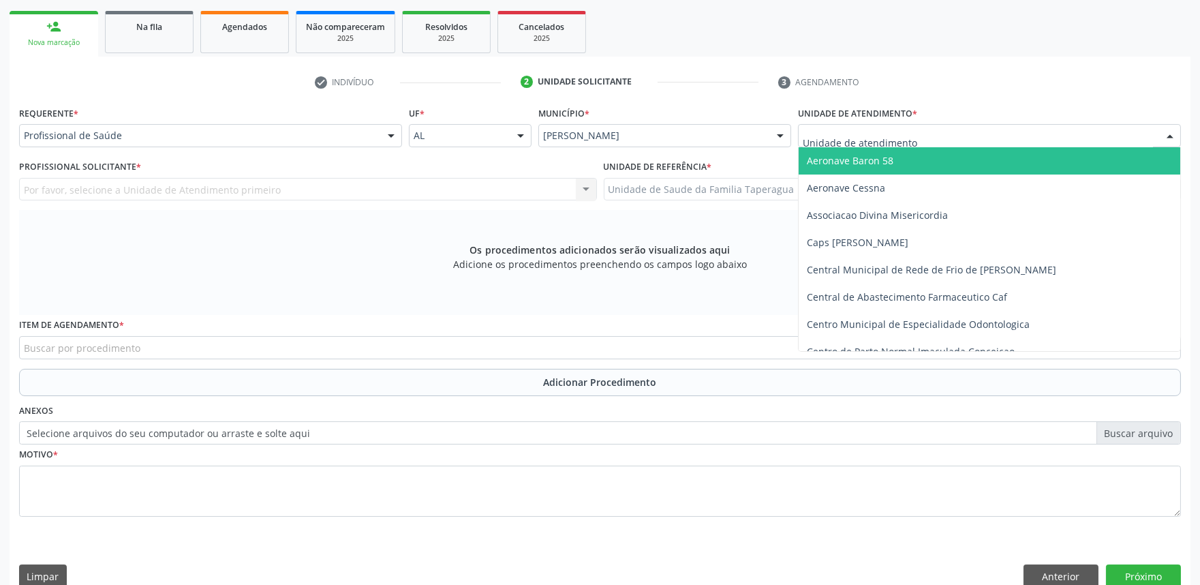
click at [999, 124] on div at bounding box center [989, 135] width 383 height 23
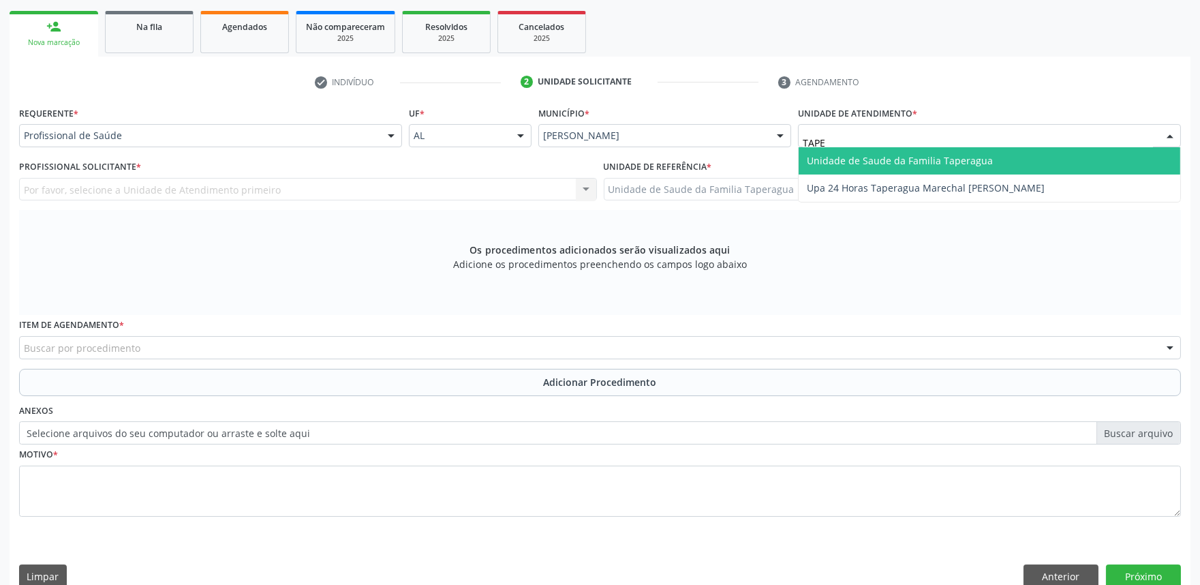
type input "TAPER"
click at [997, 161] on span "Unidade de Saude da Familia Taperagua" at bounding box center [990, 160] width 382 height 27
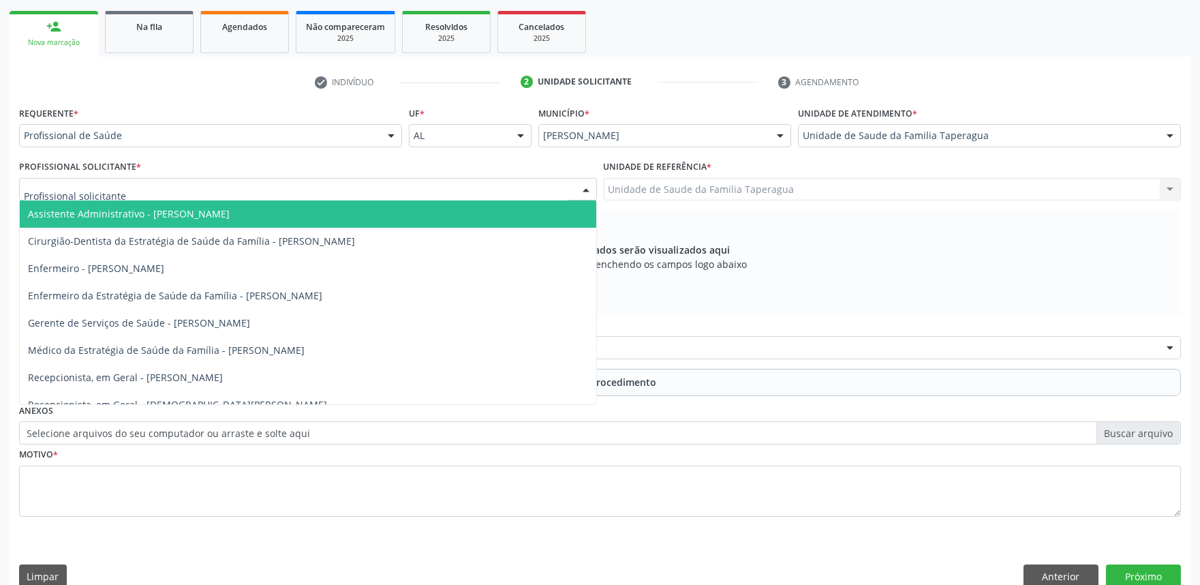
click at [412, 187] on div at bounding box center [308, 189] width 578 height 23
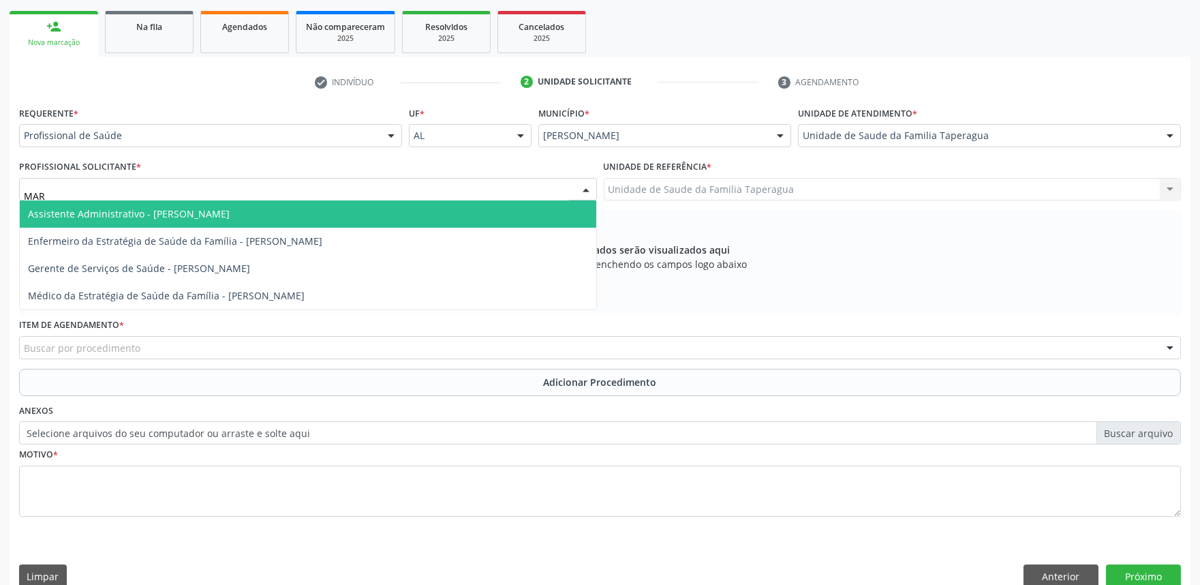
type input "MART"
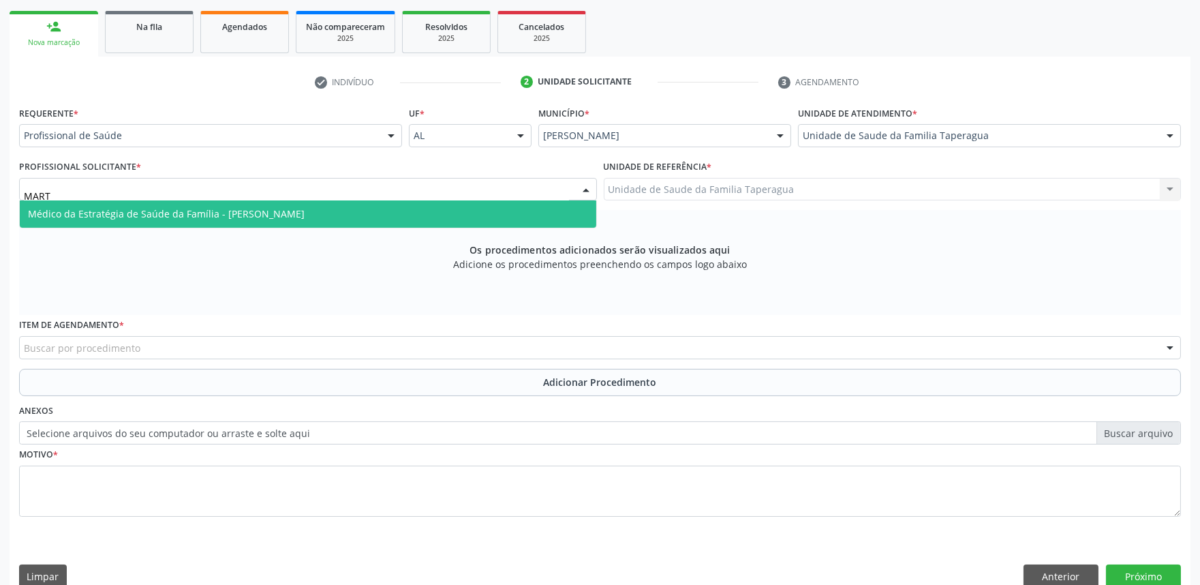
click at [384, 208] on span "Médico da Estratégia de Saúde da Família - [PERSON_NAME]" at bounding box center [308, 213] width 577 height 27
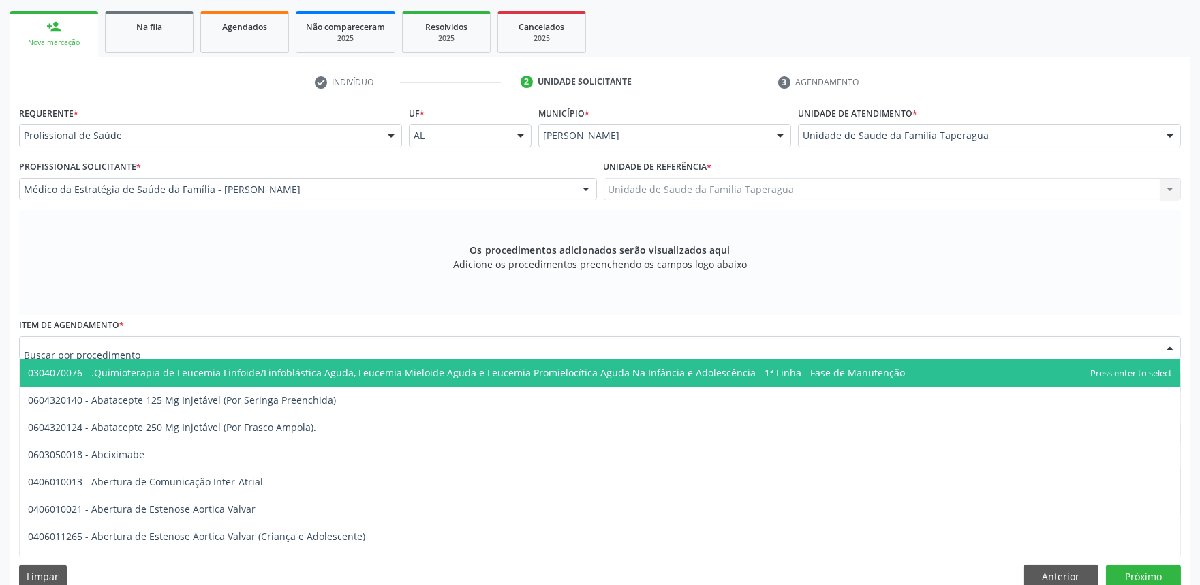
click at [359, 341] on div at bounding box center [600, 347] width 1162 height 23
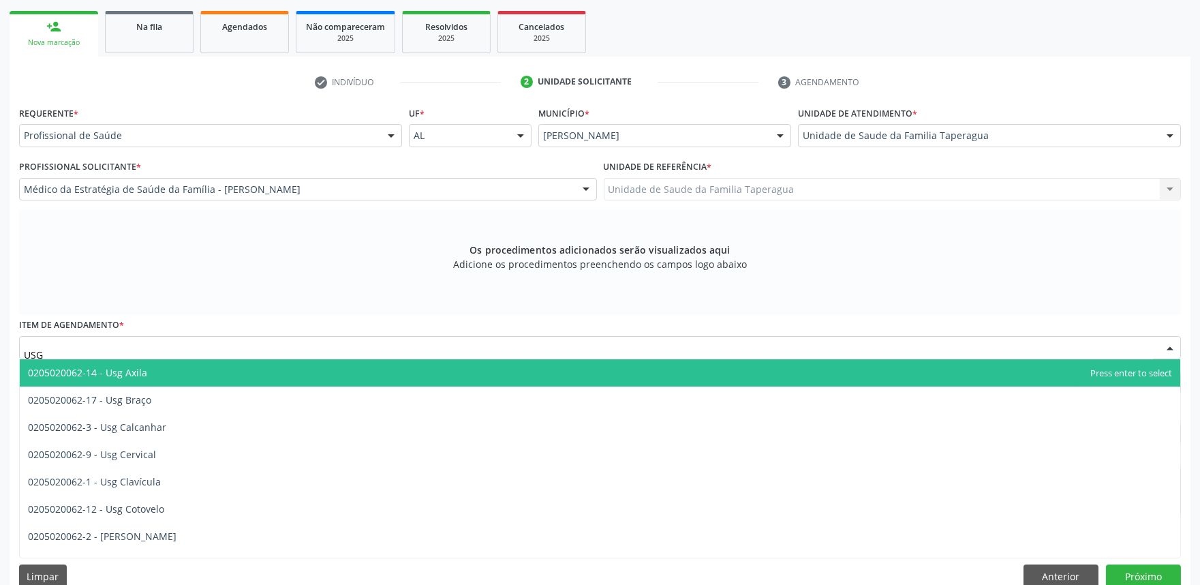
type input "USG"
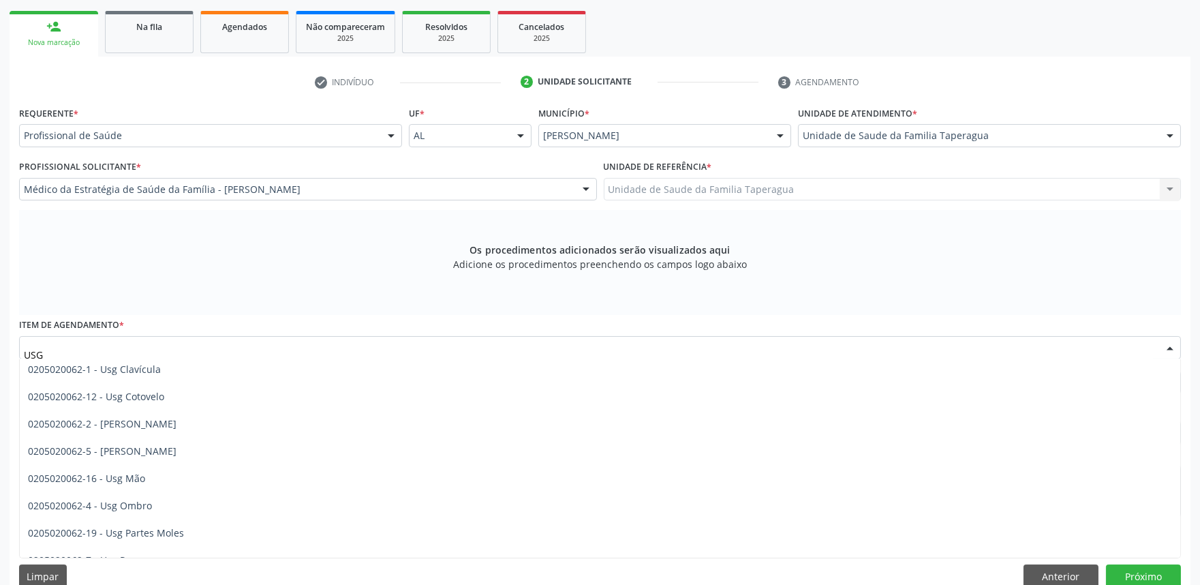
scroll to position [115, 0]
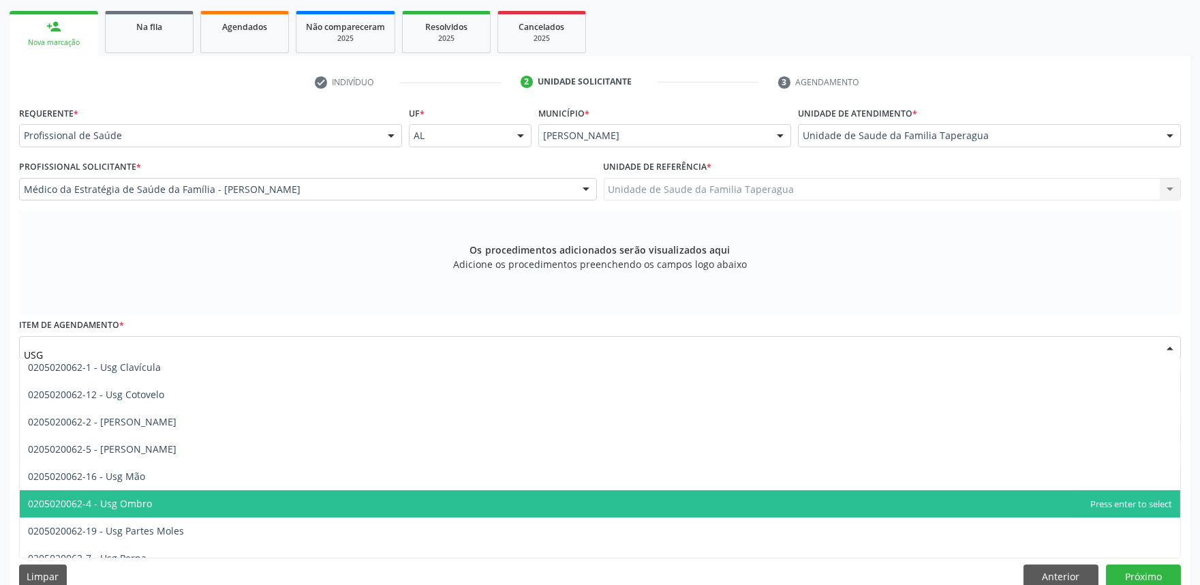
click at [555, 502] on span "0205020062-4 - Usg Ombro" at bounding box center [600, 503] width 1161 height 27
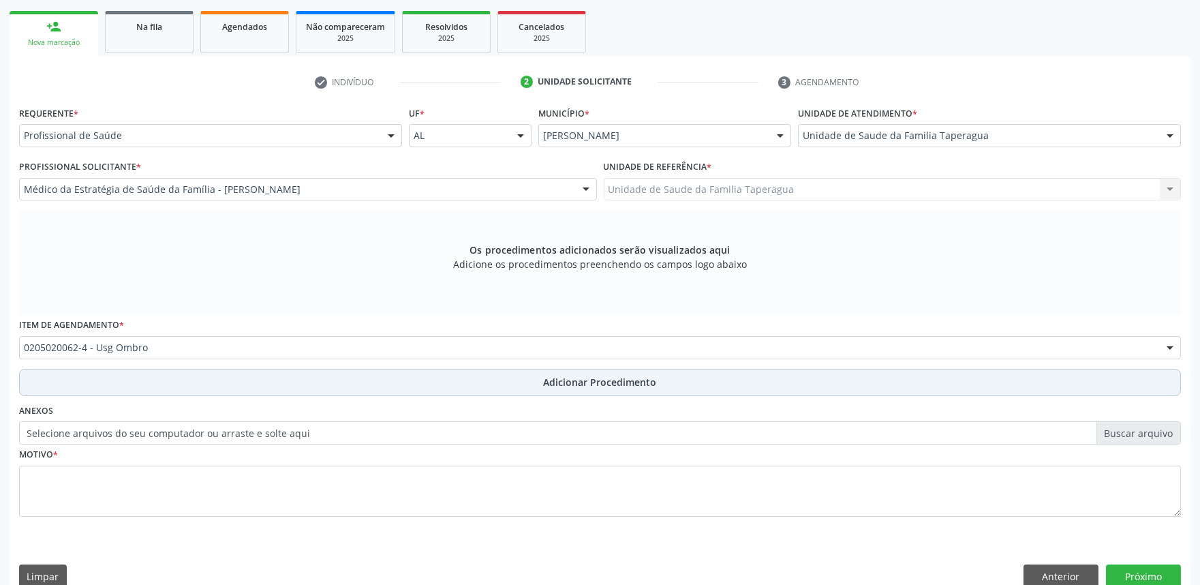
click at [549, 382] on span "Adicionar Procedimento" at bounding box center [600, 382] width 113 height 14
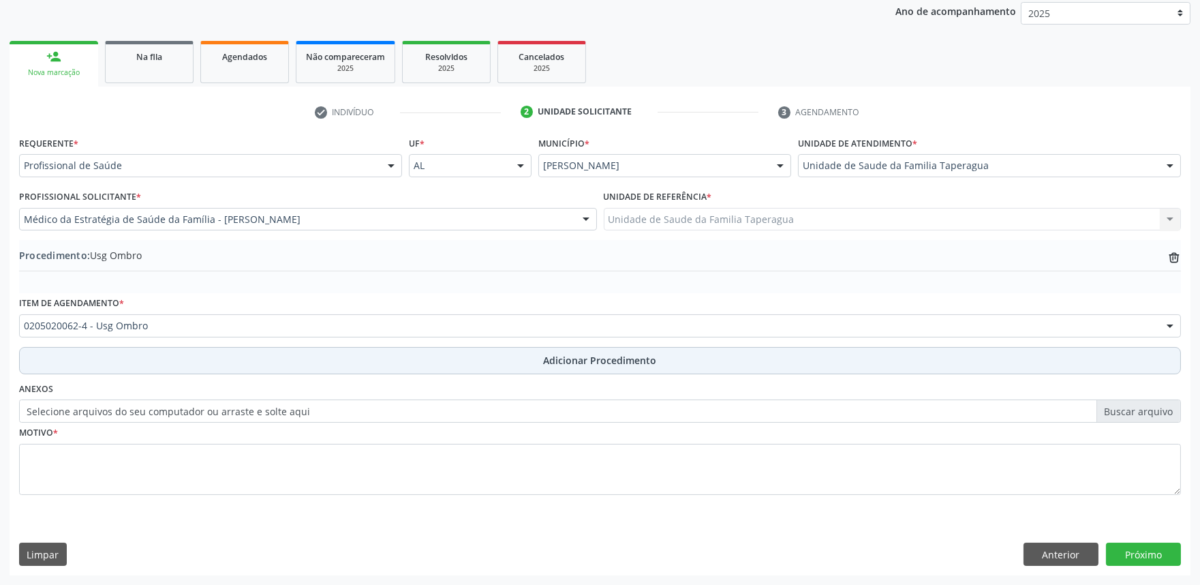
scroll to position [181, 0]
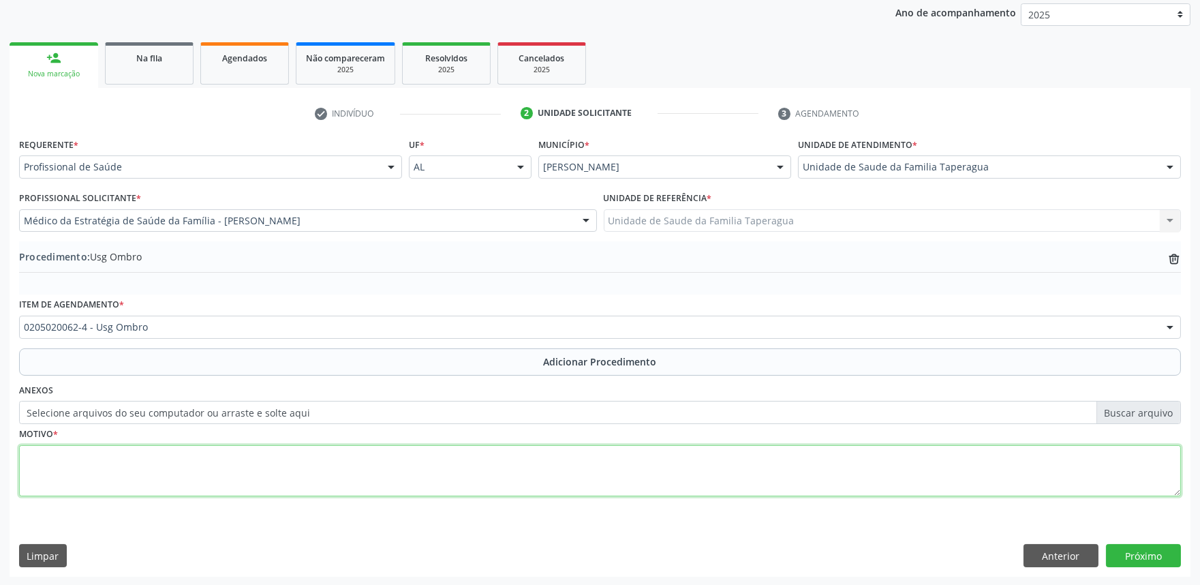
click at [514, 472] on textarea at bounding box center [600, 471] width 1162 height 52
type textarea "D"
type textarea "OMBRO D e E DOR EM OMBROS"
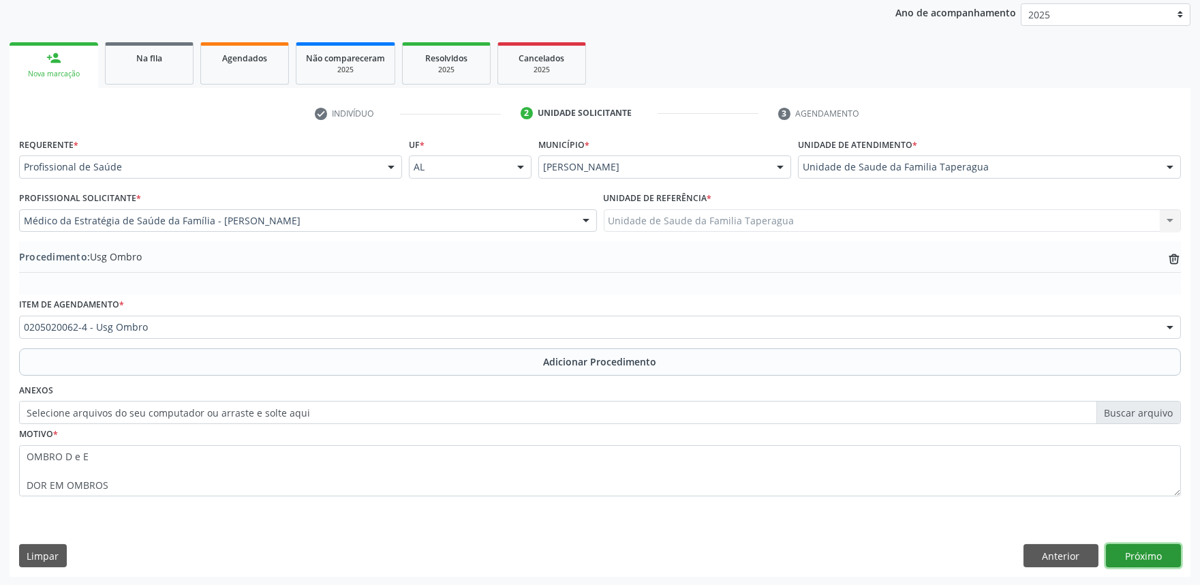
click at [1140, 549] on button "Próximo" at bounding box center [1143, 555] width 75 height 23
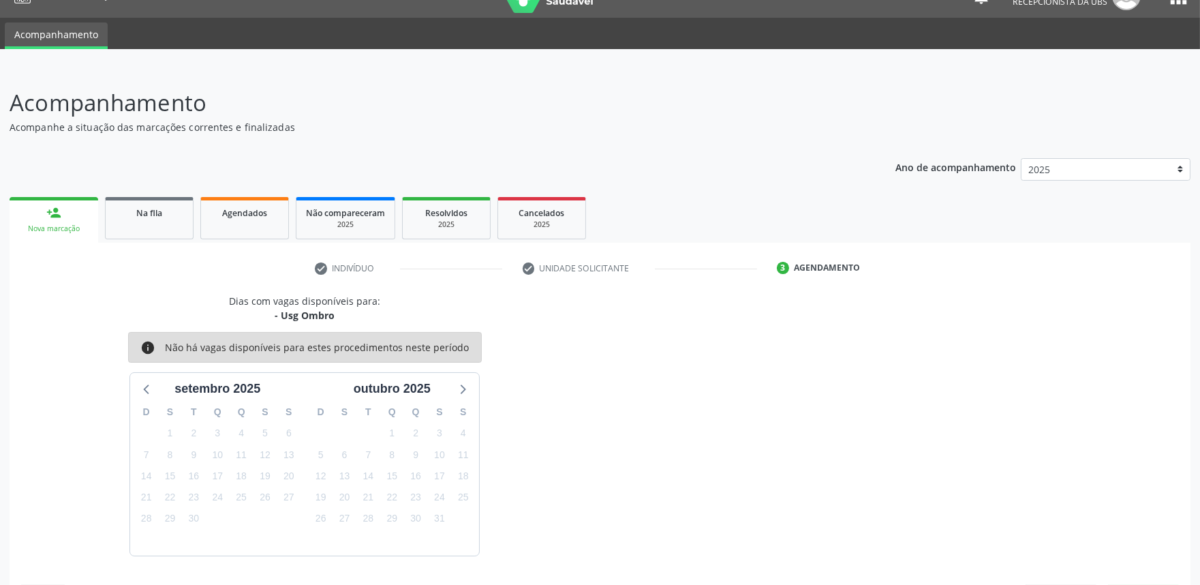
scroll to position [66, 0]
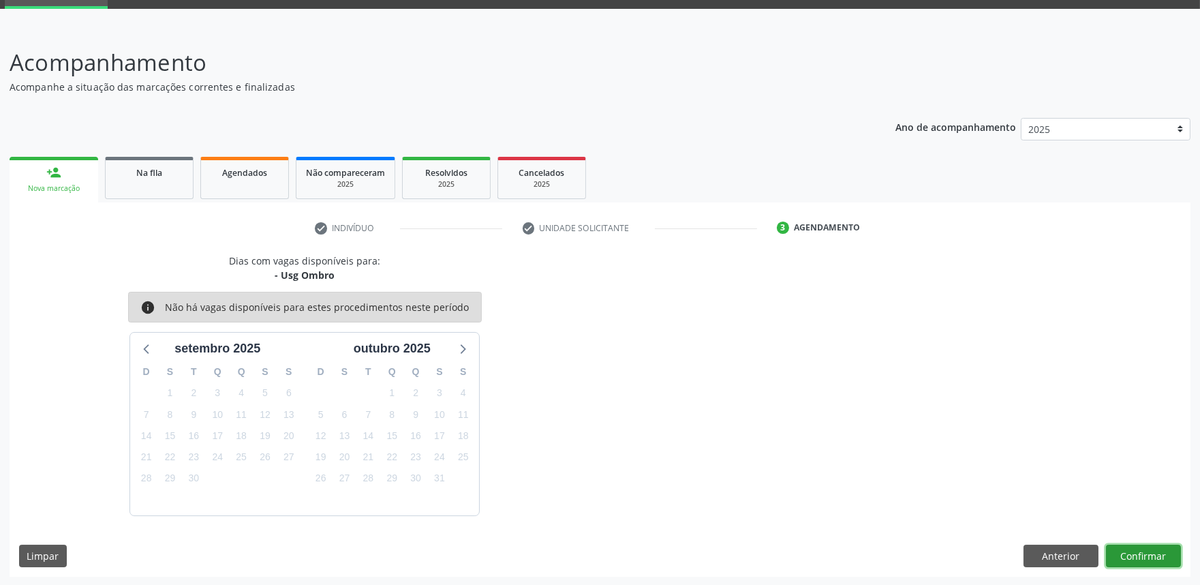
click at [1139, 549] on button "Confirmar" at bounding box center [1143, 556] width 75 height 23
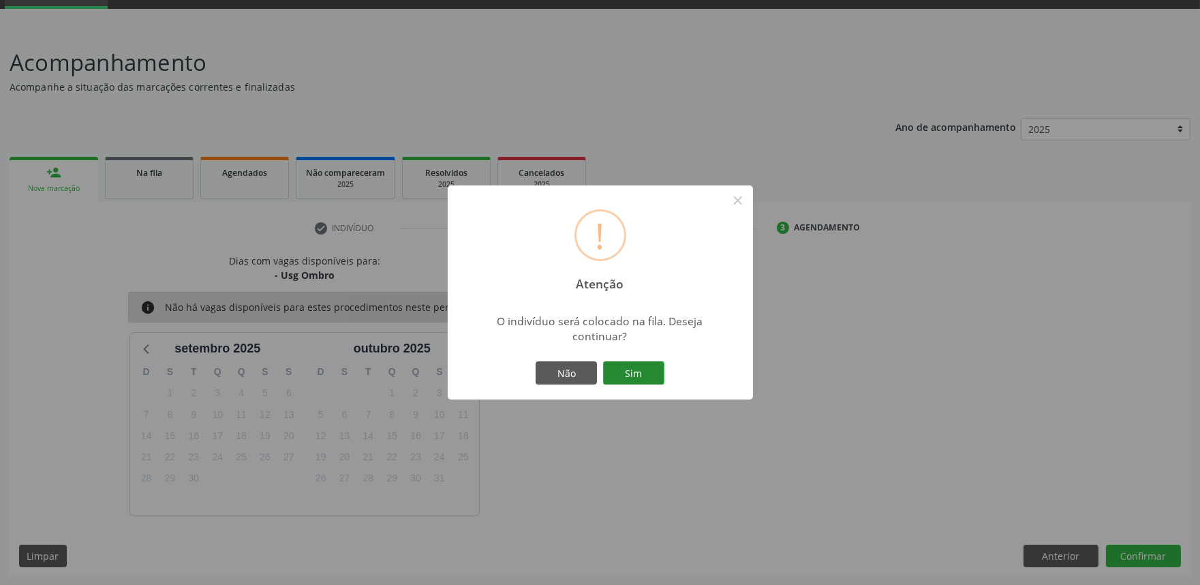
click at [616, 371] on button "Sim" at bounding box center [633, 372] width 61 height 23
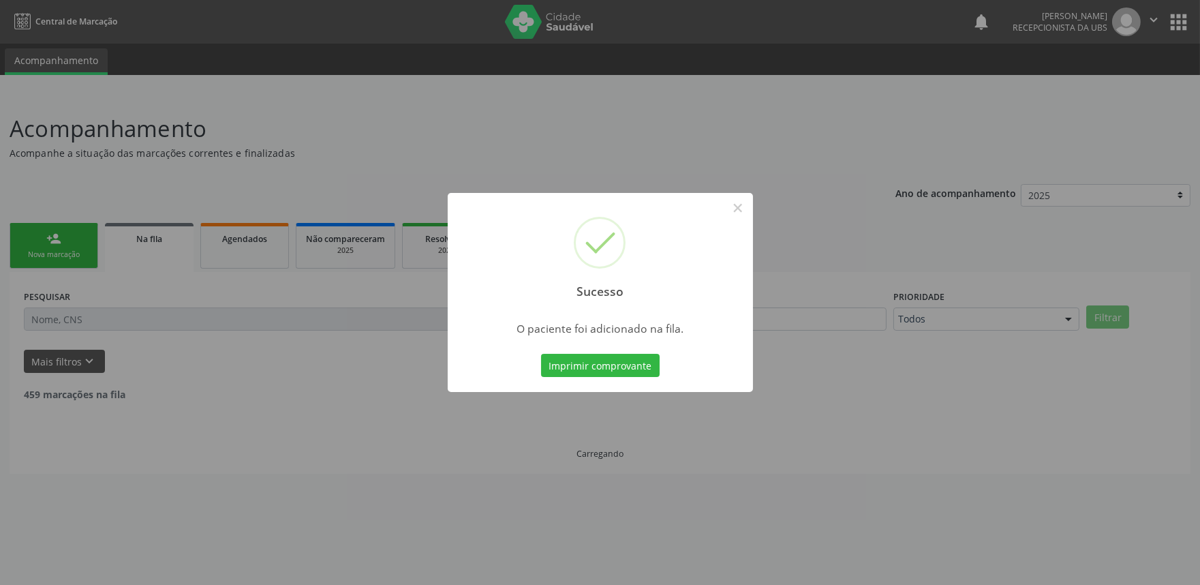
scroll to position [0, 0]
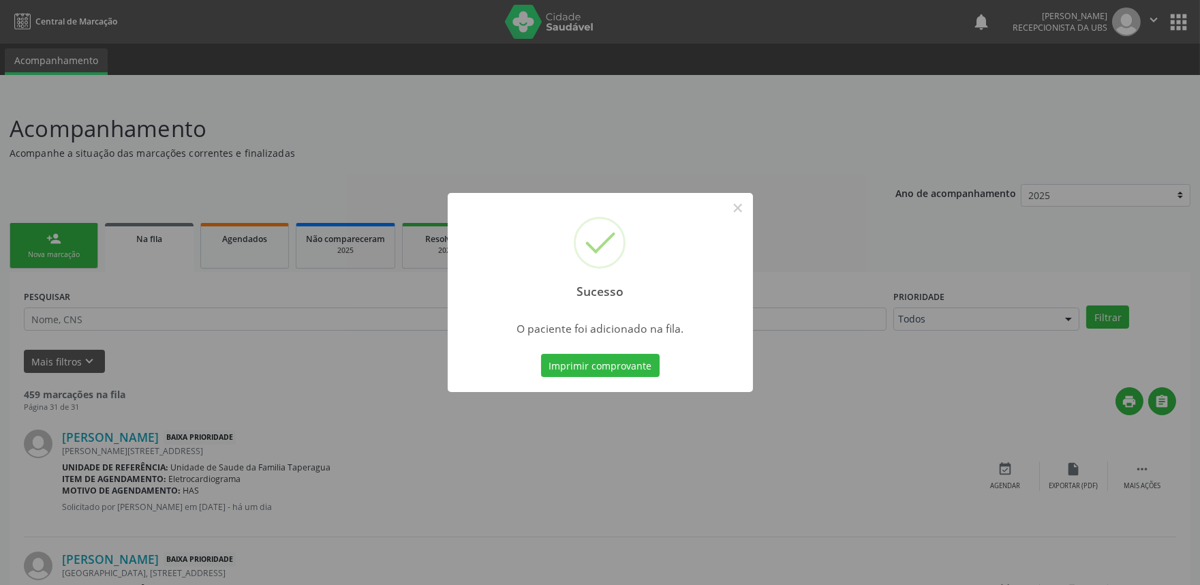
click at [882, 250] on div "Sucesso × O paciente foi adicionado na fila. Imprimir comprovante Cancel" at bounding box center [600, 292] width 1200 height 585
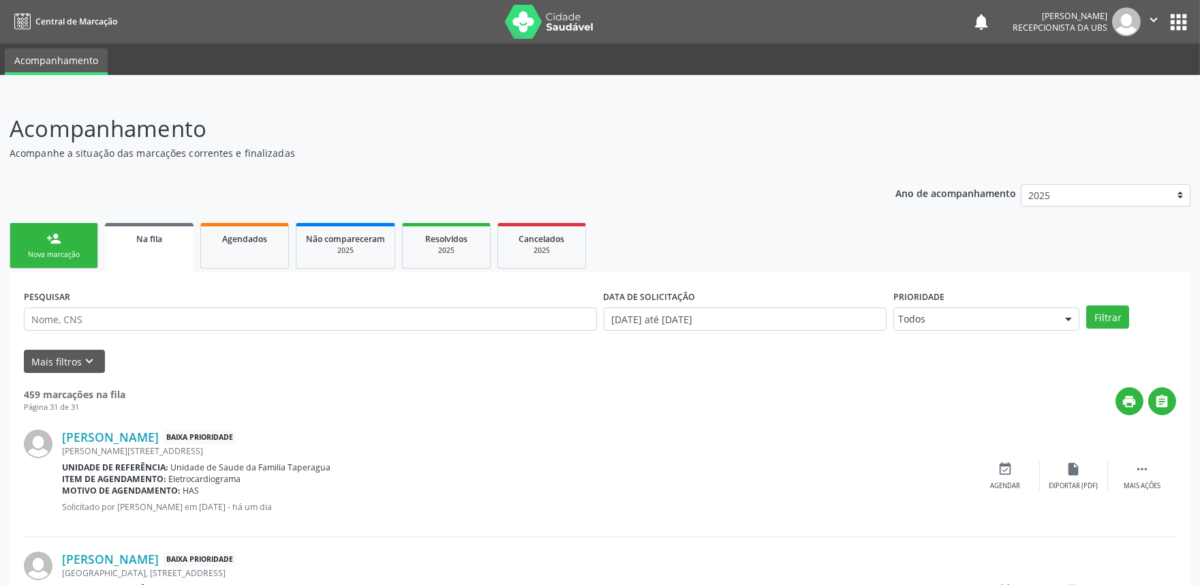
click at [65, 242] on link "person_add Nova marcação" at bounding box center [54, 246] width 89 height 46
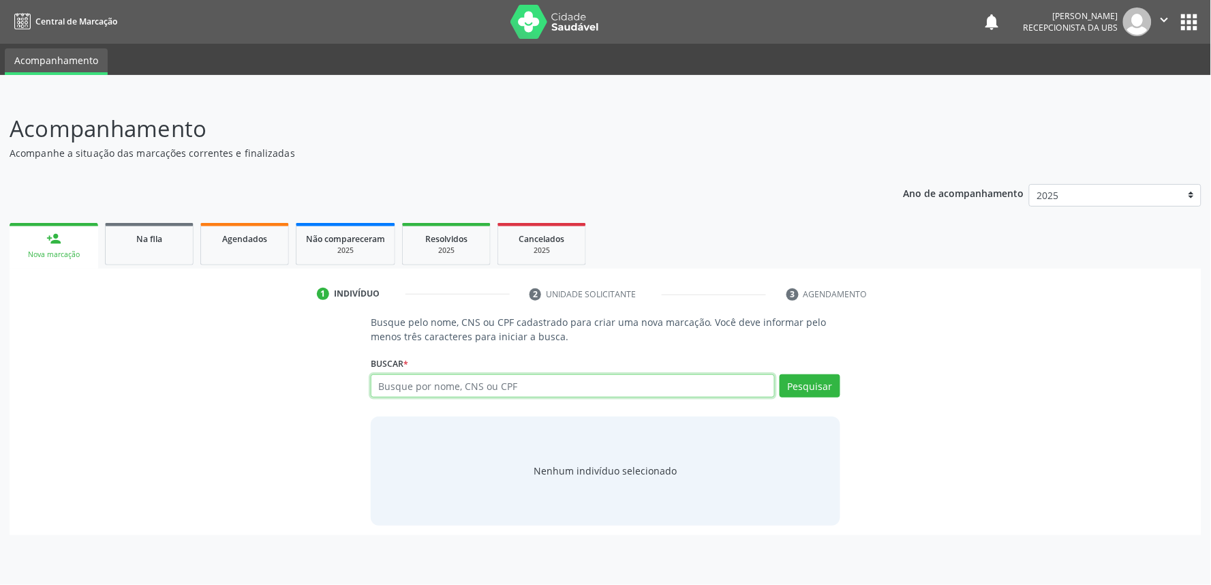
click at [481, 384] on input "text" at bounding box center [573, 385] width 404 height 23
paste input "702607713173647"
type input "702607713173647"
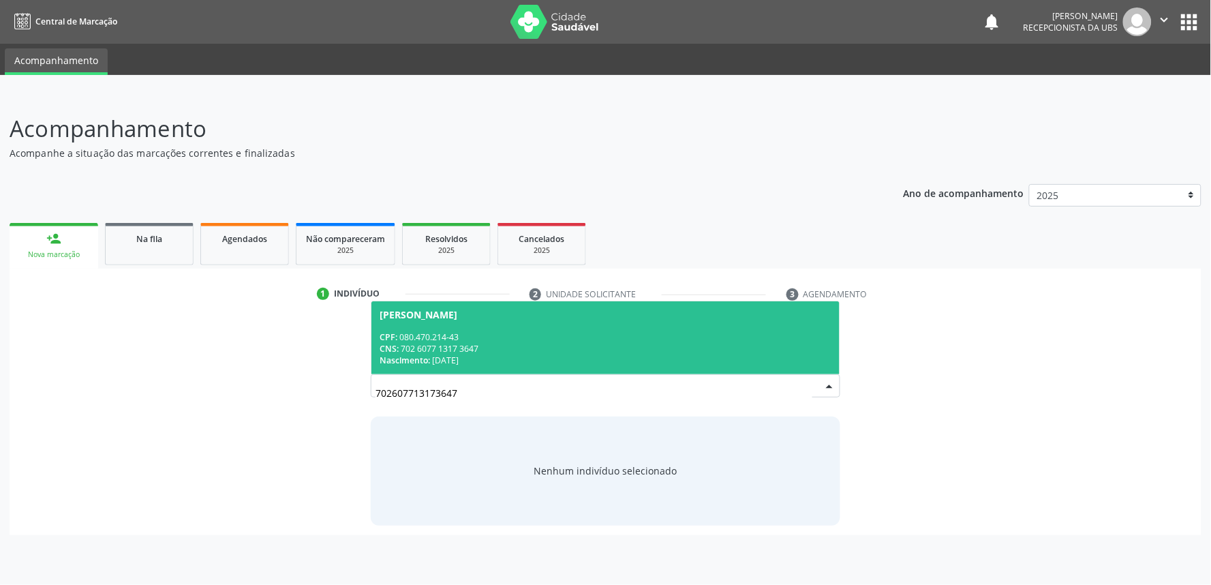
click at [494, 343] on div "CNS: 702 6077 1317 3647" at bounding box center [606, 349] width 452 height 12
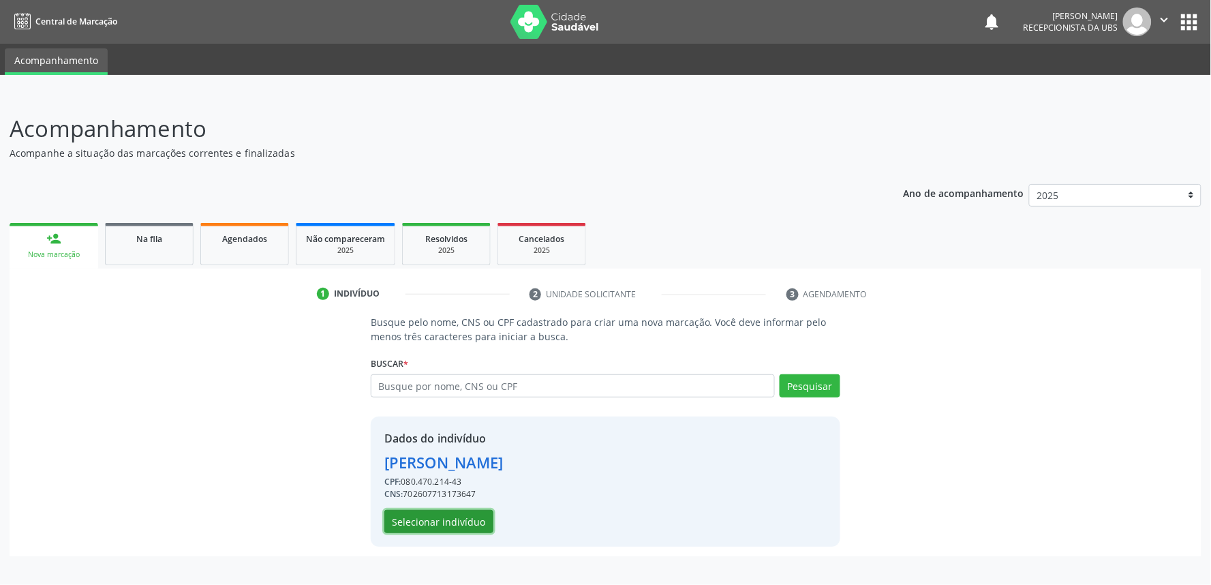
click at [445, 510] on button "Selecionar indivíduo" at bounding box center [438, 521] width 109 height 23
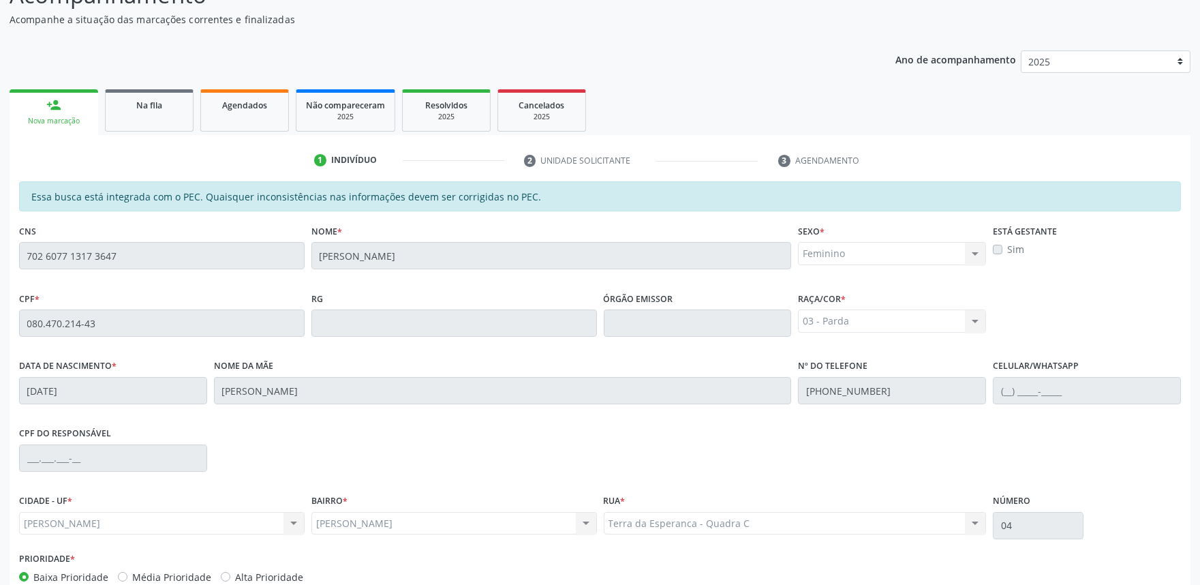
scroll to position [212, 0]
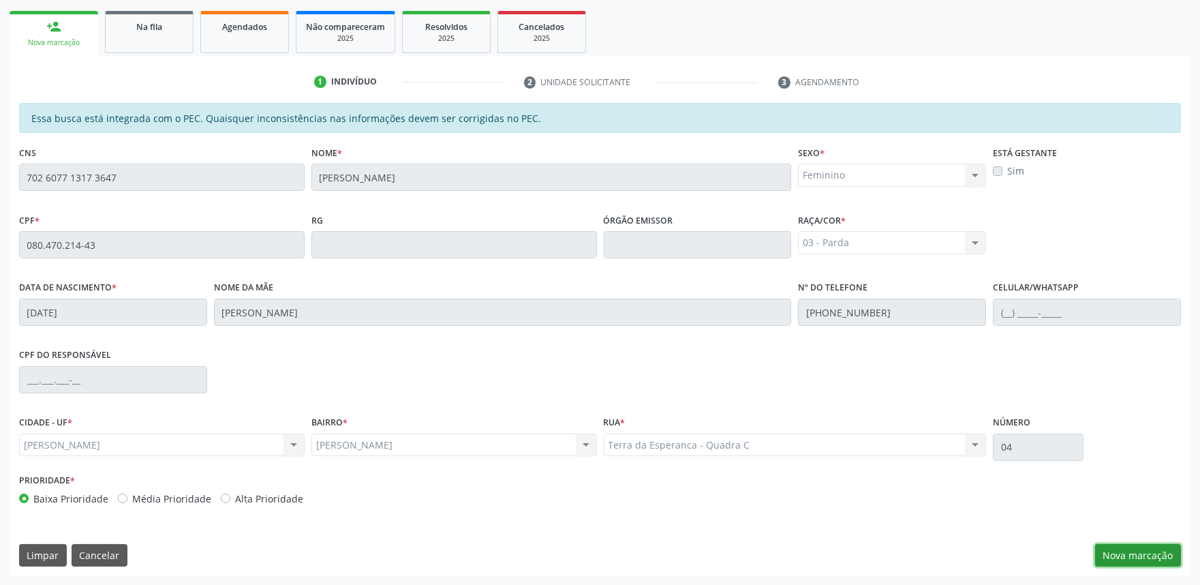
click at [1147, 549] on button "Nova marcação" at bounding box center [1138, 555] width 86 height 23
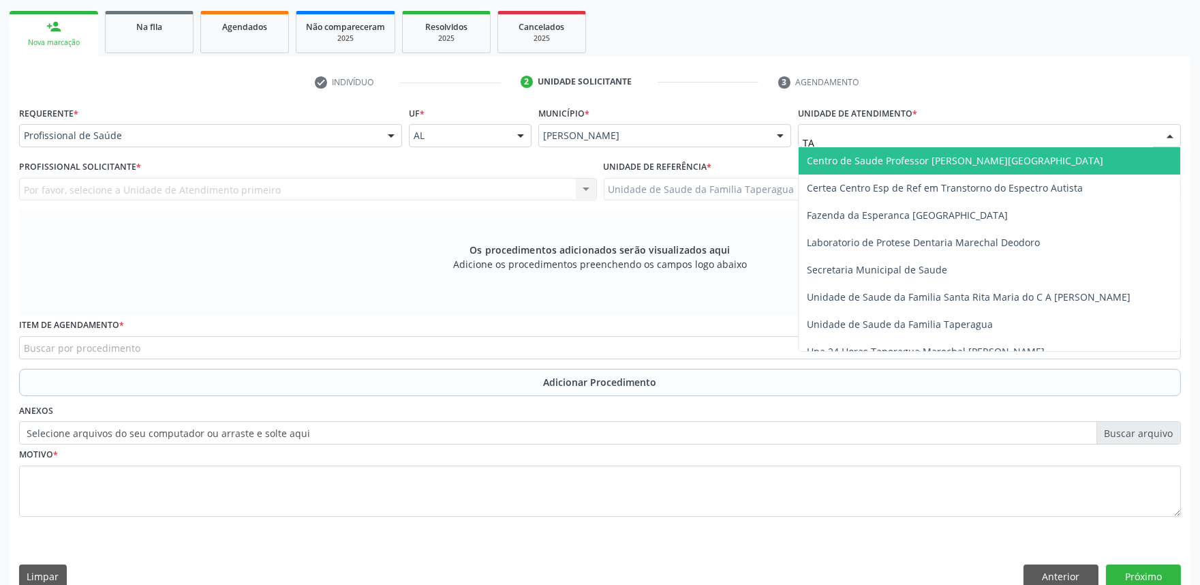
type input "TAP"
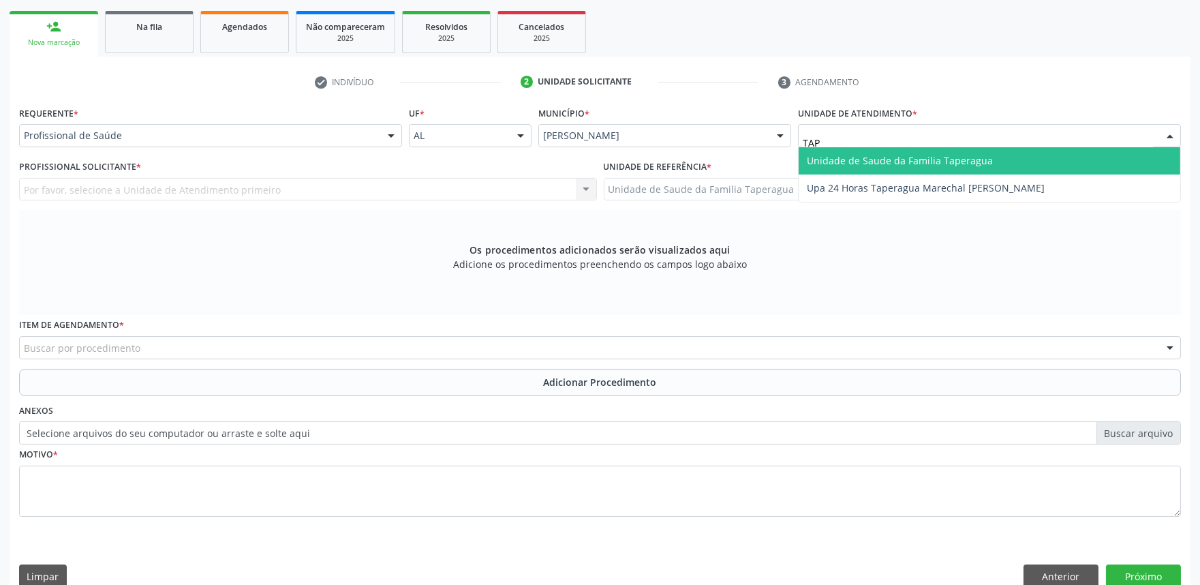
click at [869, 154] on span "Unidade de Saude da Familia Taperagua" at bounding box center [900, 160] width 186 height 13
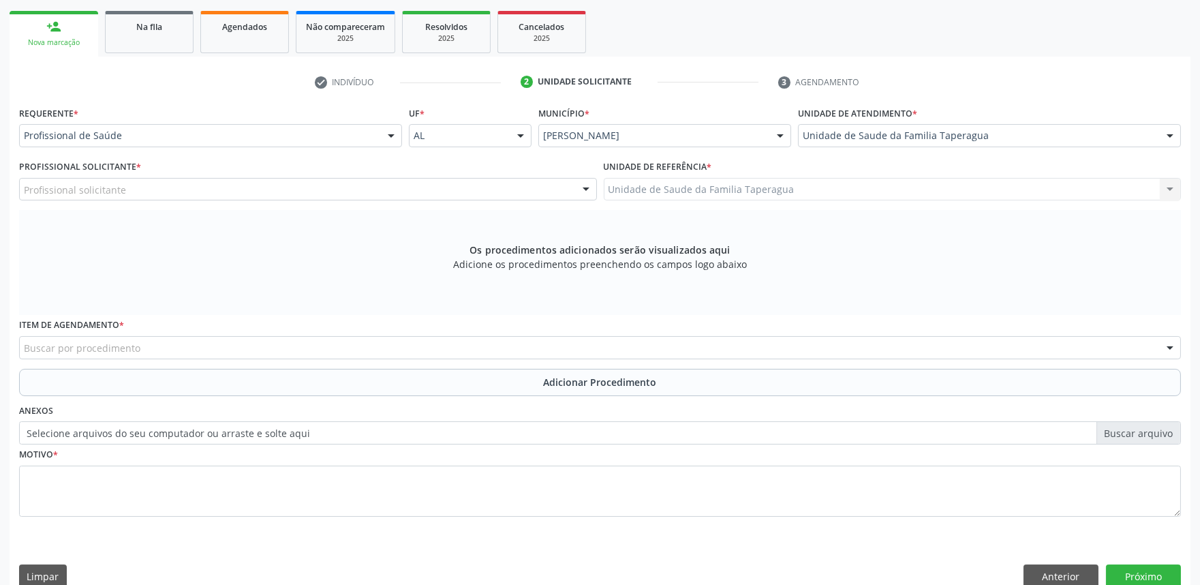
click at [450, 196] on div "Profissional solicitante" at bounding box center [308, 189] width 578 height 23
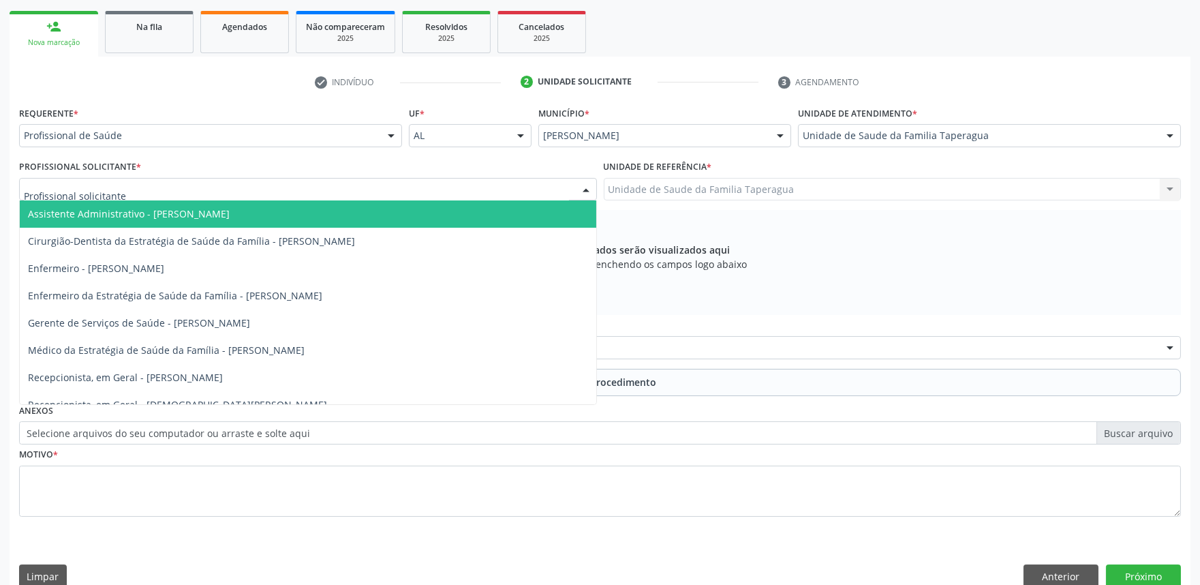
type input "M"
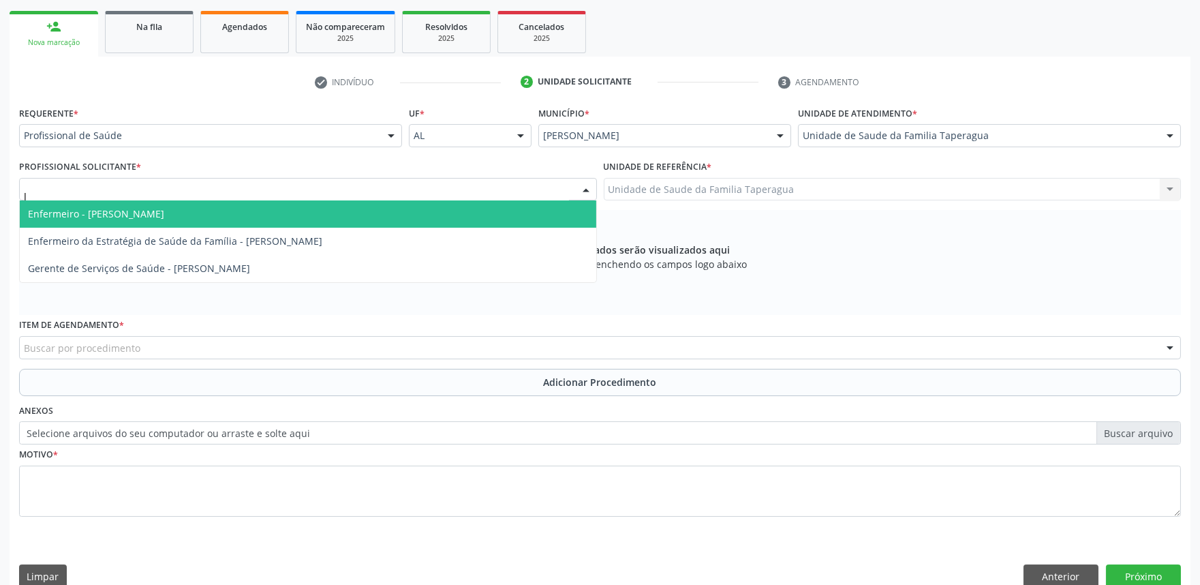
type input "JU"
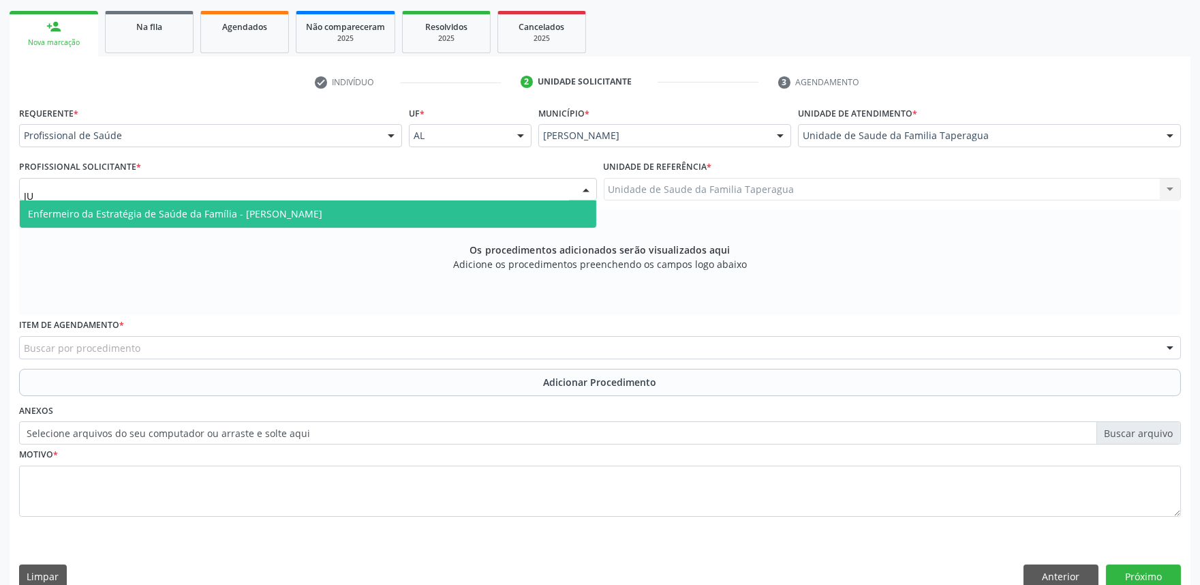
click at [434, 212] on span "Enfermeiro da Estratégia de Saúde da Família - [PERSON_NAME]" at bounding box center [308, 213] width 577 height 27
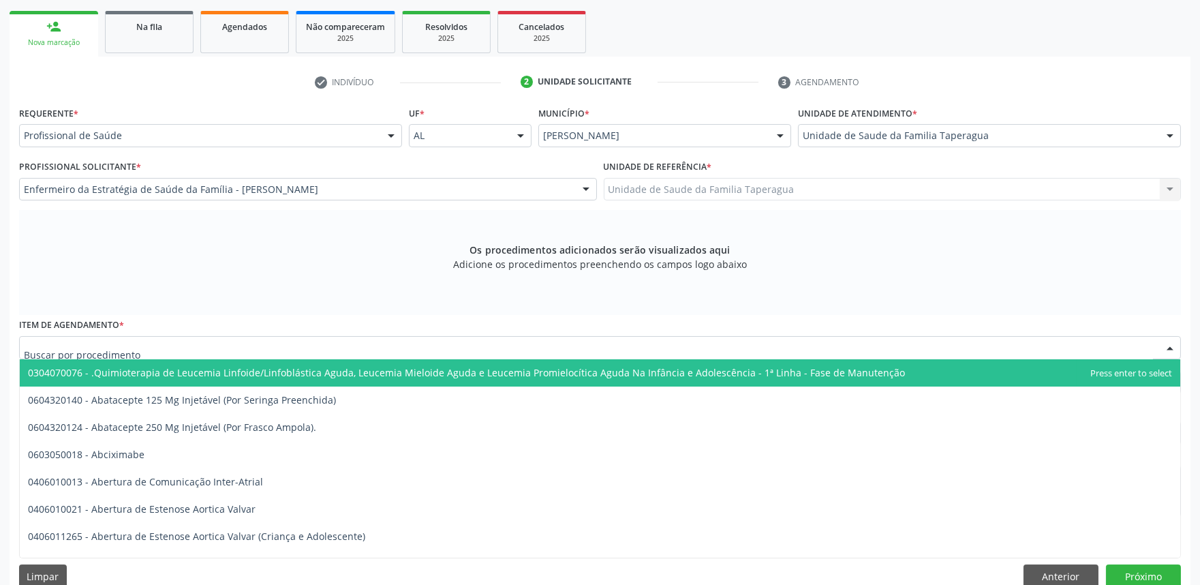
click at [374, 345] on div at bounding box center [600, 347] width 1162 height 23
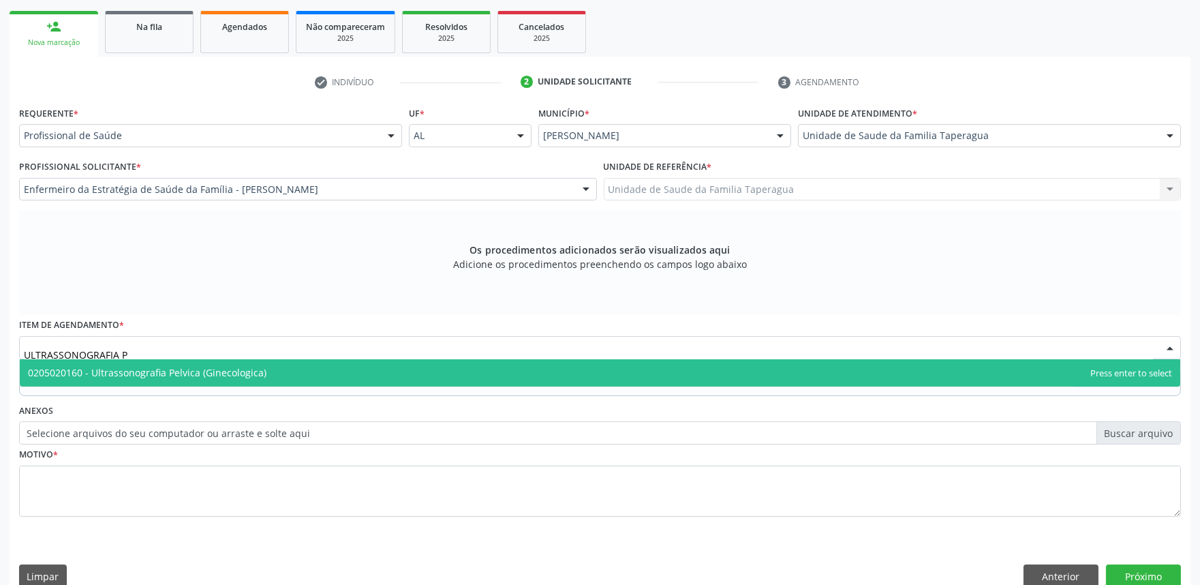
click at [397, 367] on span "0205020160 - Ultrassonografia Pelvica (Ginecologica)" at bounding box center [600, 372] width 1161 height 27
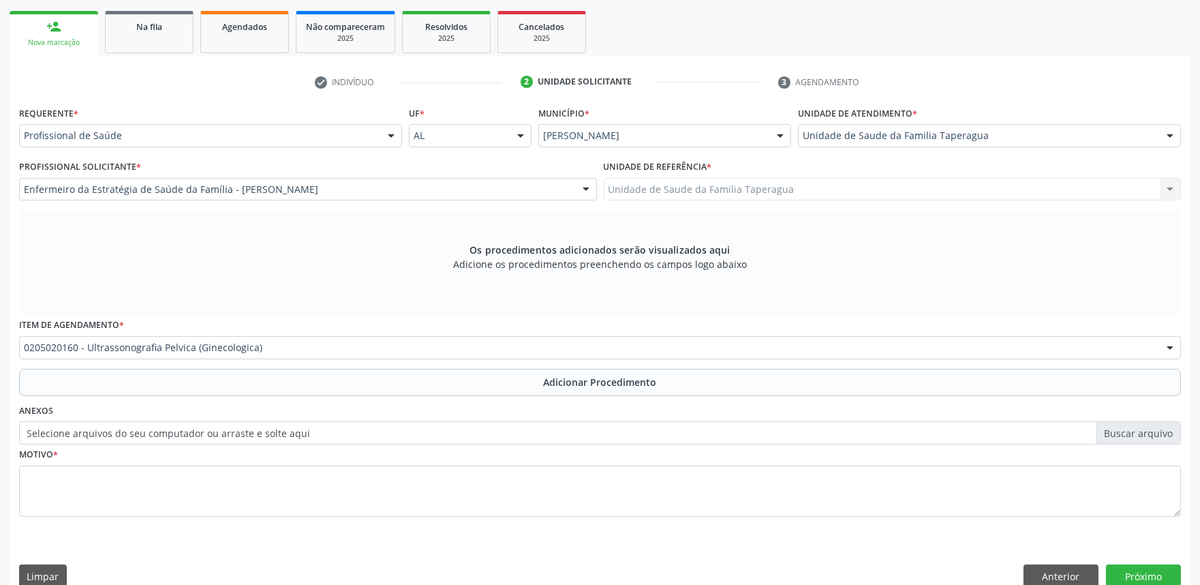
click at [394, 377] on div "Requerente * Profissional de Saúde Profissional de Saúde Paciente Nenhum result…" at bounding box center [600, 319] width 1162 height 433
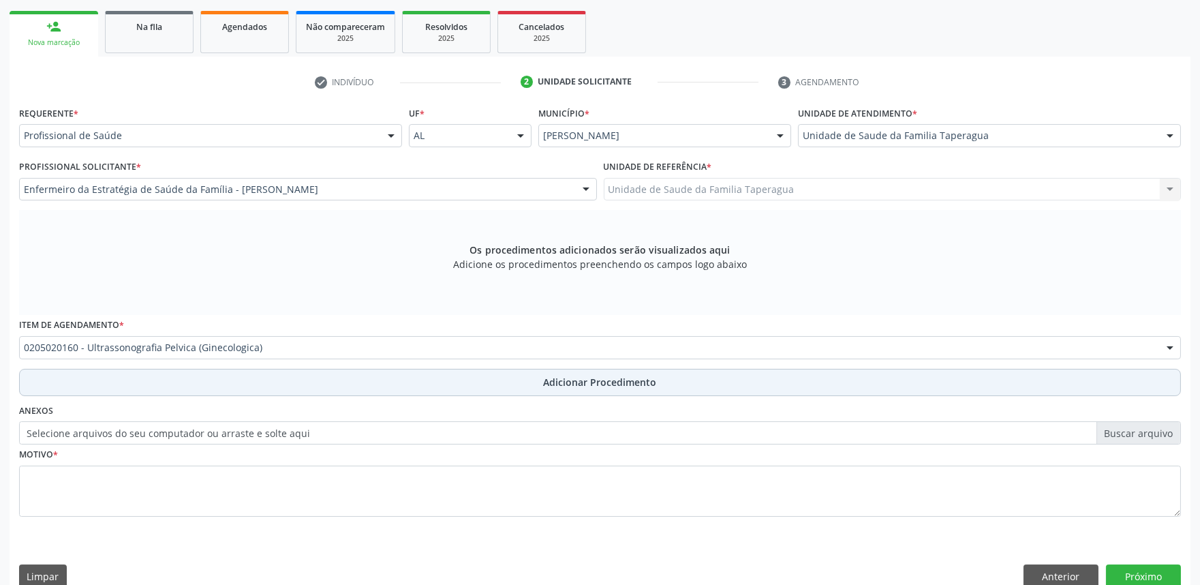
click at [397, 380] on button "Adicionar Procedimento" at bounding box center [600, 382] width 1162 height 27
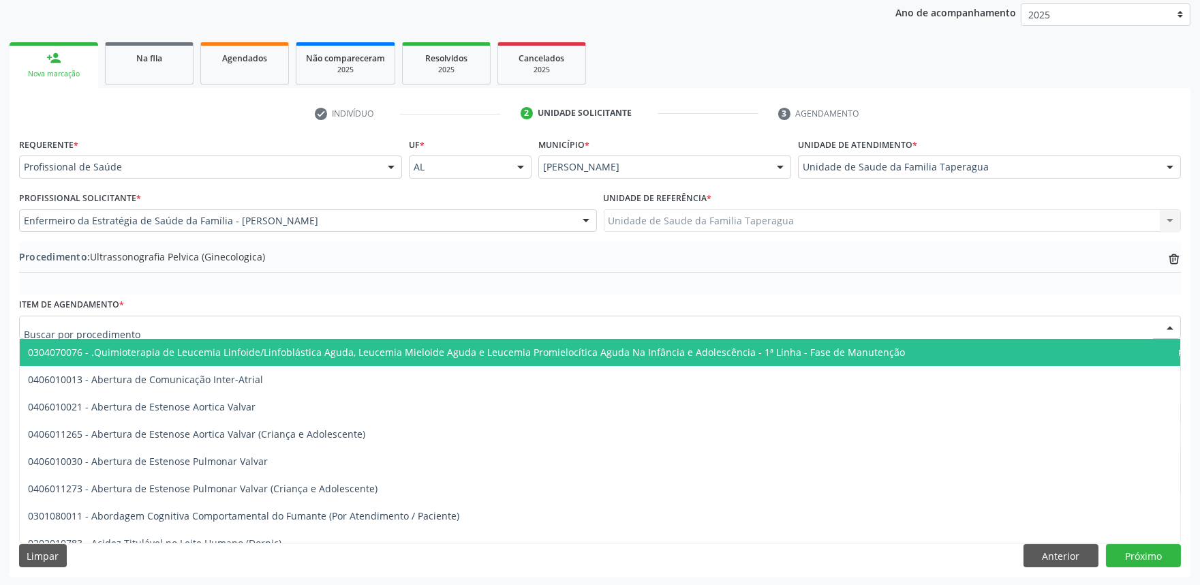
type input "U"
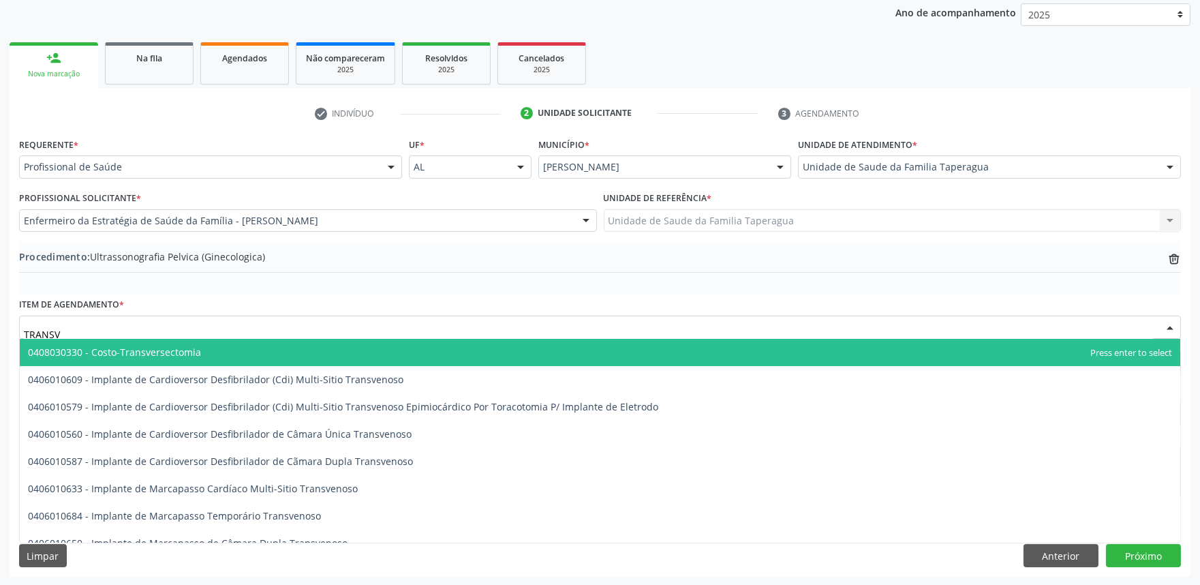
type input "TRANSVA"
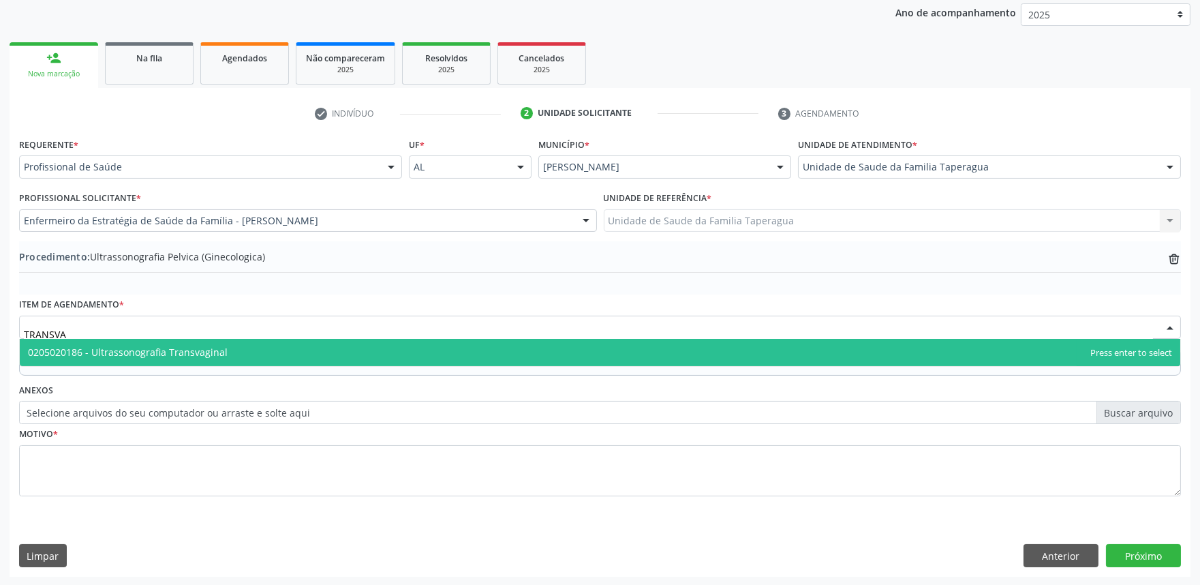
click at [383, 352] on span "0205020186 - Ultrassonografia Transvaginal" at bounding box center [600, 352] width 1161 height 27
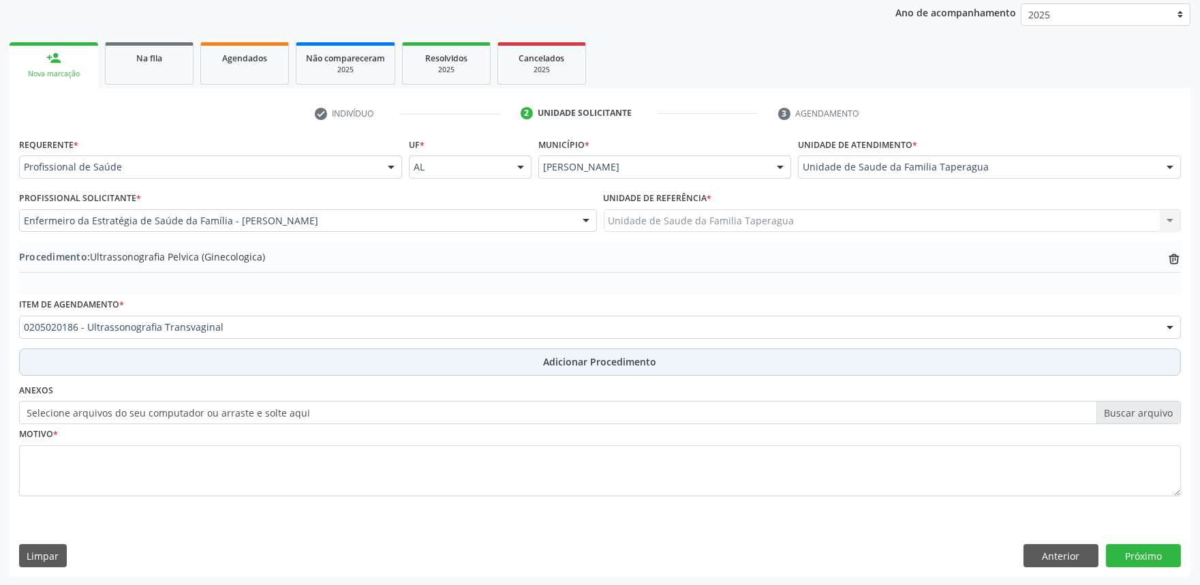
click at [412, 357] on button "Adicionar Procedimento" at bounding box center [600, 361] width 1162 height 27
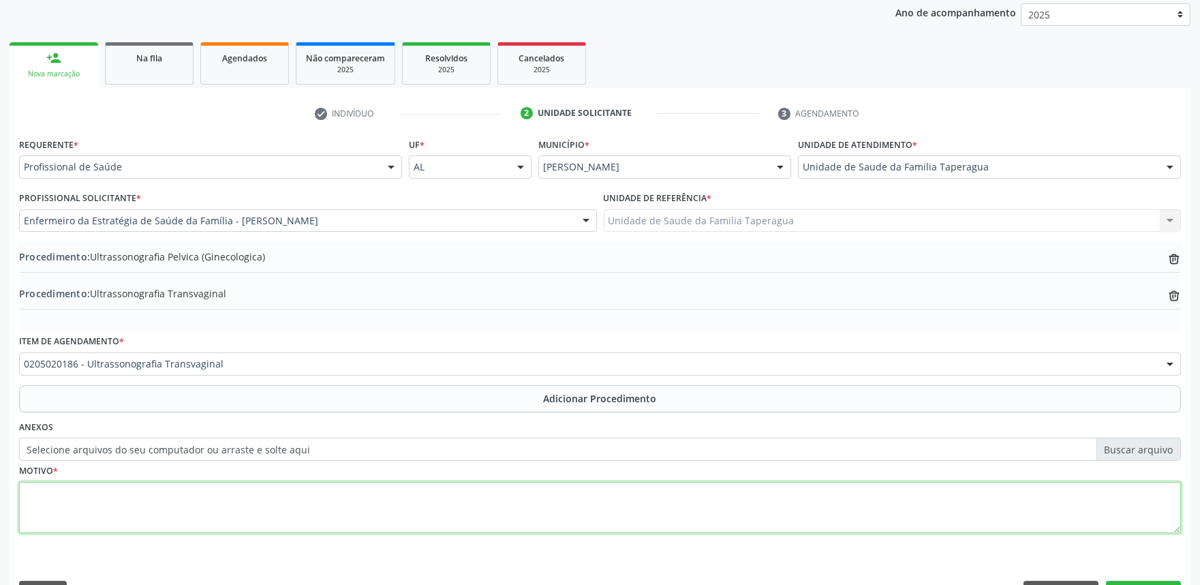
click at [400, 485] on textarea at bounding box center [600, 508] width 1162 height 52
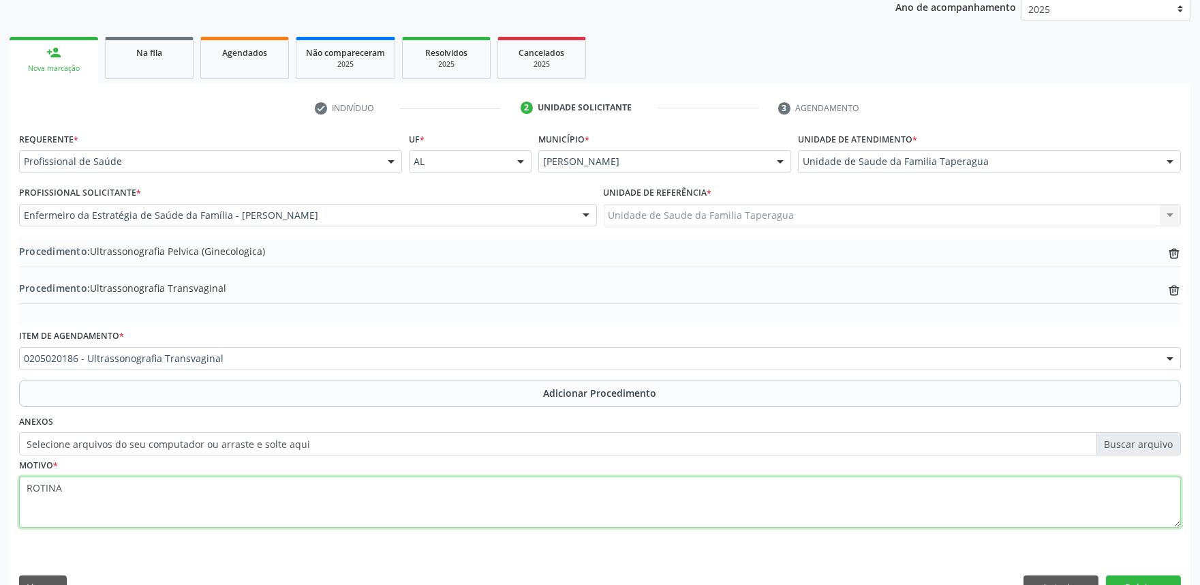
scroll to position [218, 0]
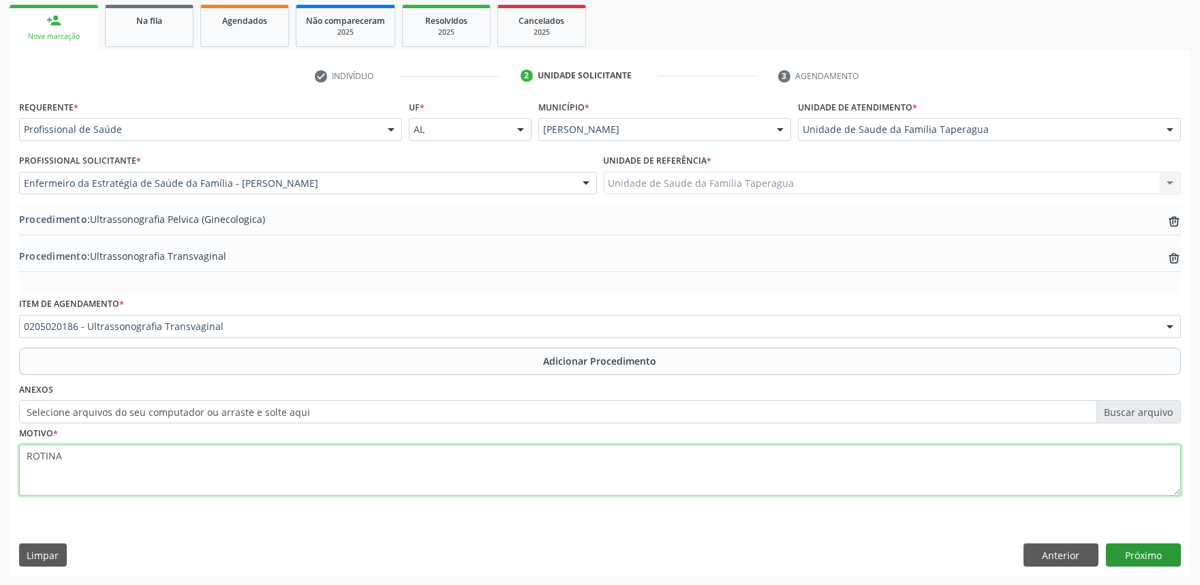
type textarea "ROTINA"
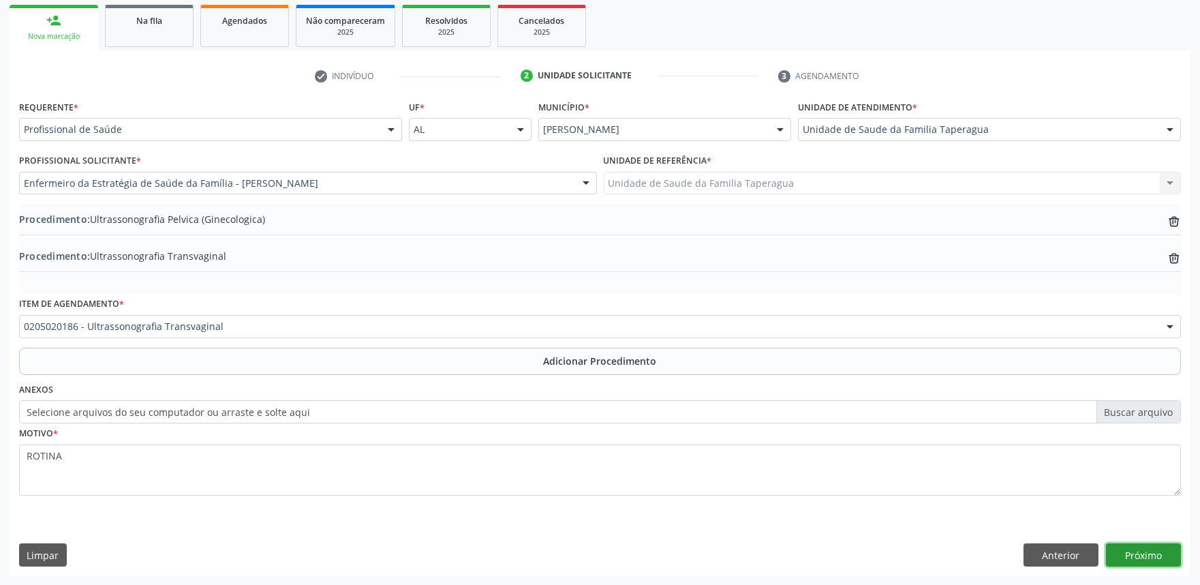
click at [1153, 554] on button "Próximo" at bounding box center [1143, 554] width 75 height 23
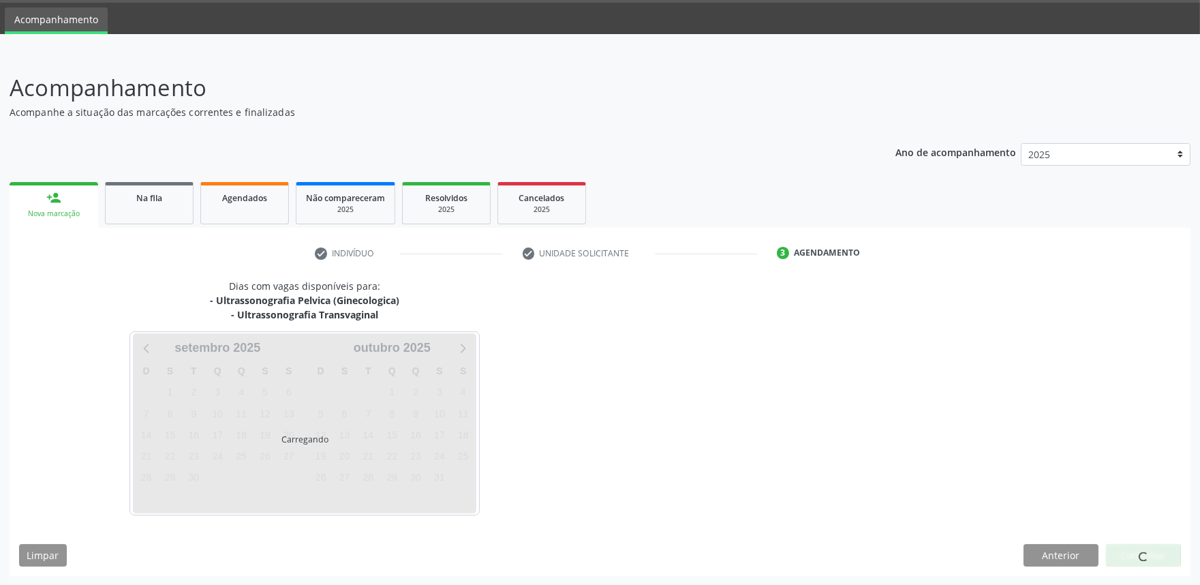
scroll to position [80, 0]
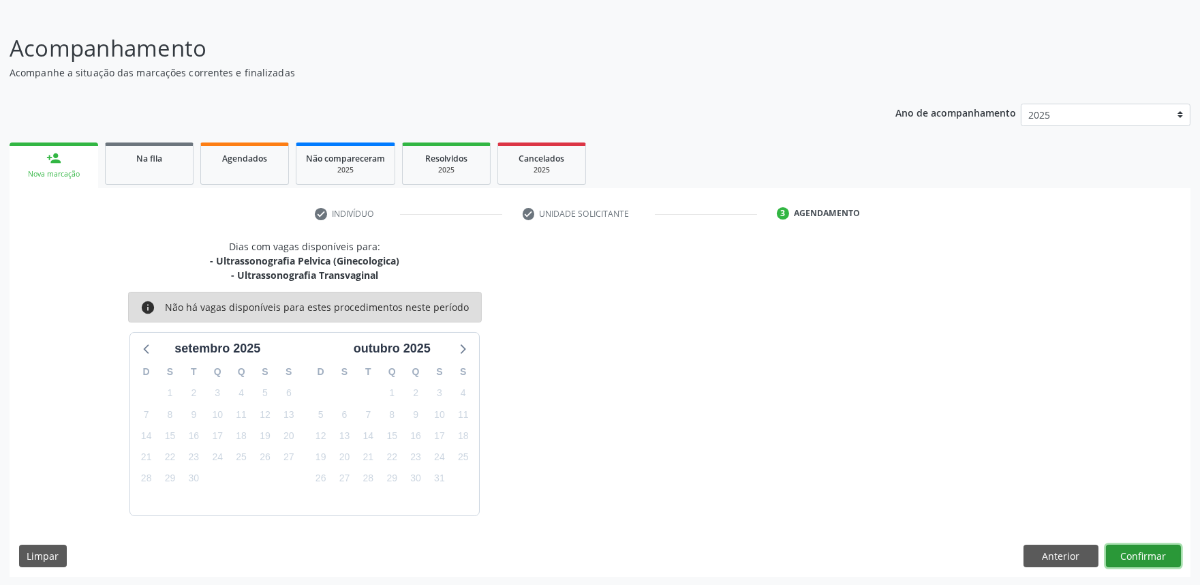
click at [1138, 545] on button "Confirmar" at bounding box center [1143, 556] width 75 height 23
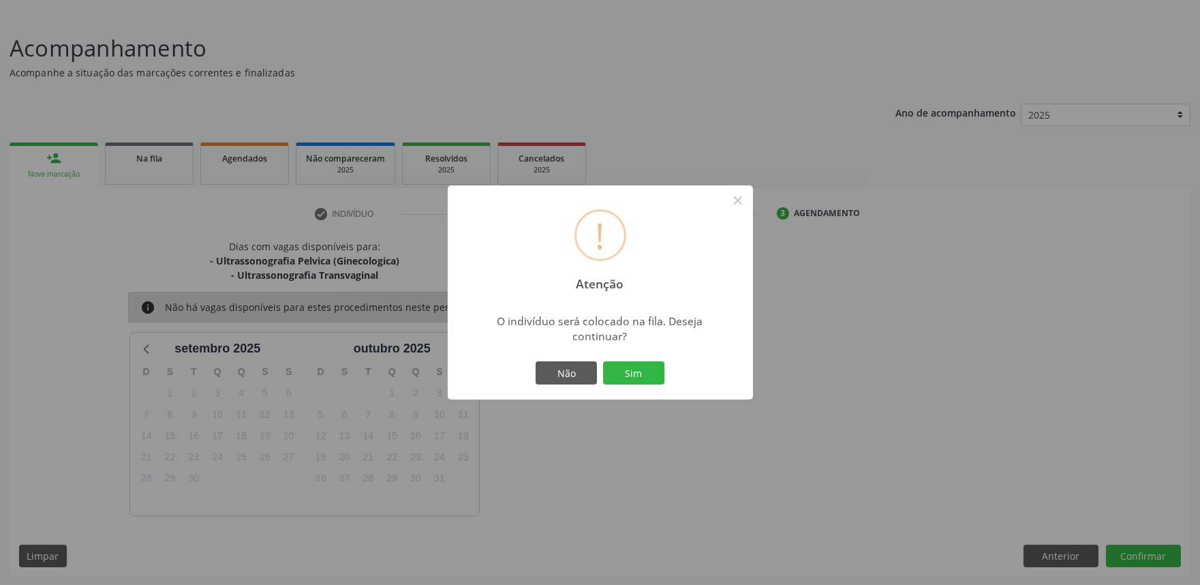
click at [603, 361] on button "Sim" at bounding box center [633, 372] width 61 height 23
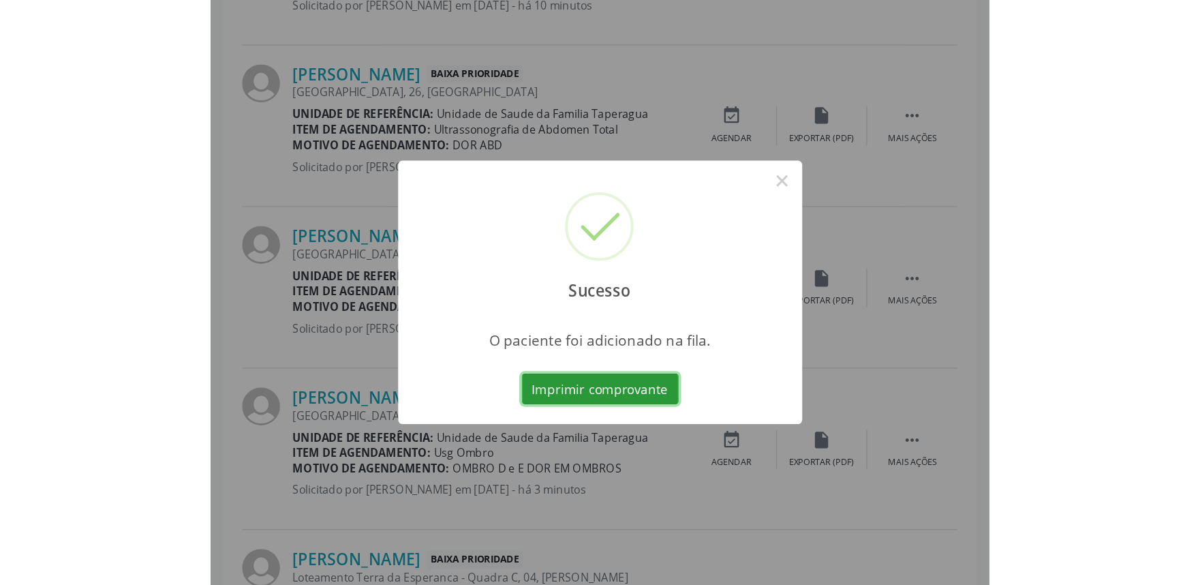
scroll to position [1114, 0]
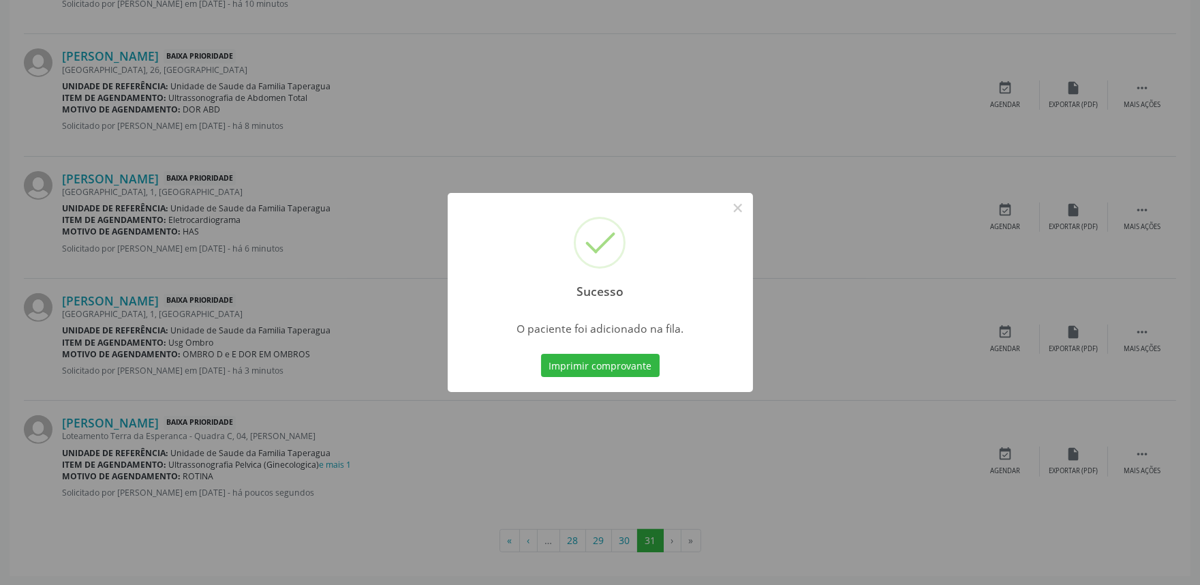
click at [293, 155] on div "Sucesso × O paciente foi adicionado na fila. Imprimir comprovante Cancel" at bounding box center [600, 292] width 1200 height 585
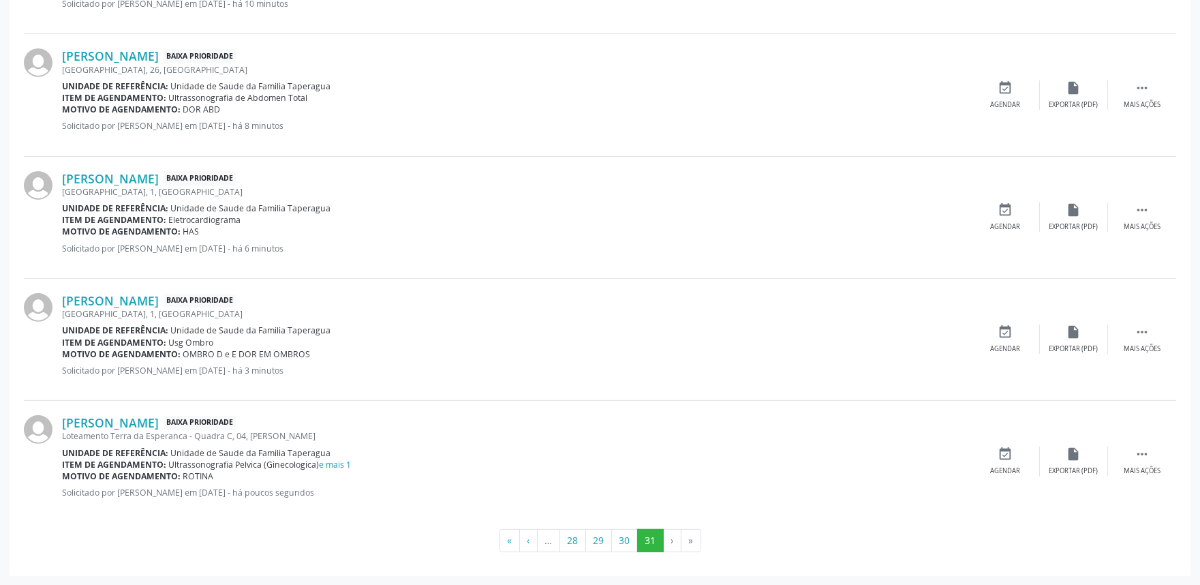
scroll to position [0, 0]
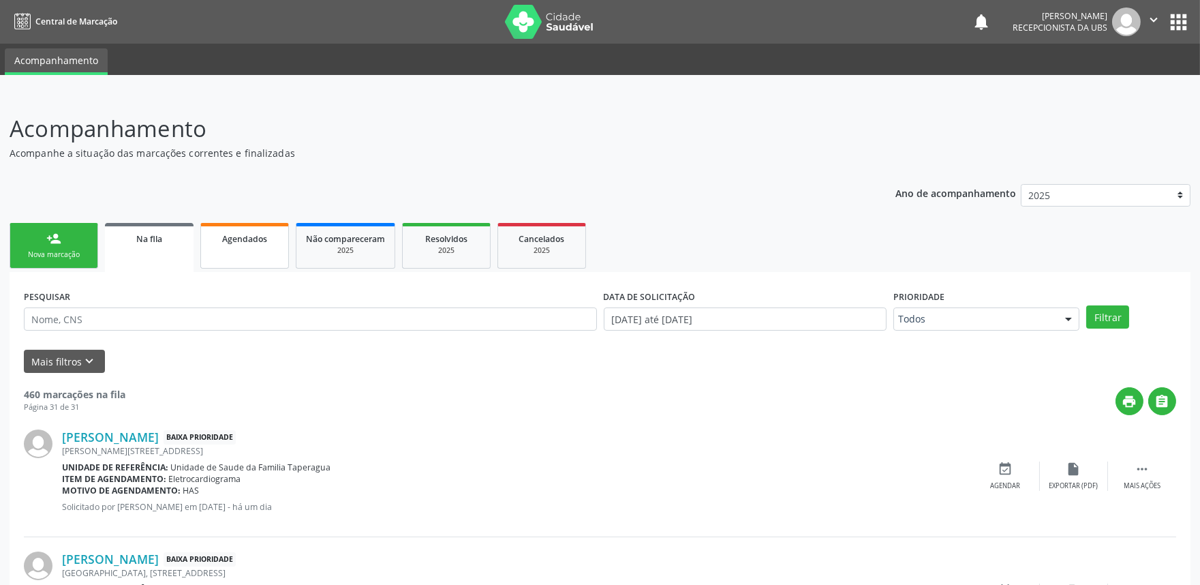
click at [267, 249] on link "Agendados" at bounding box center [244, 246] width 89 height 46
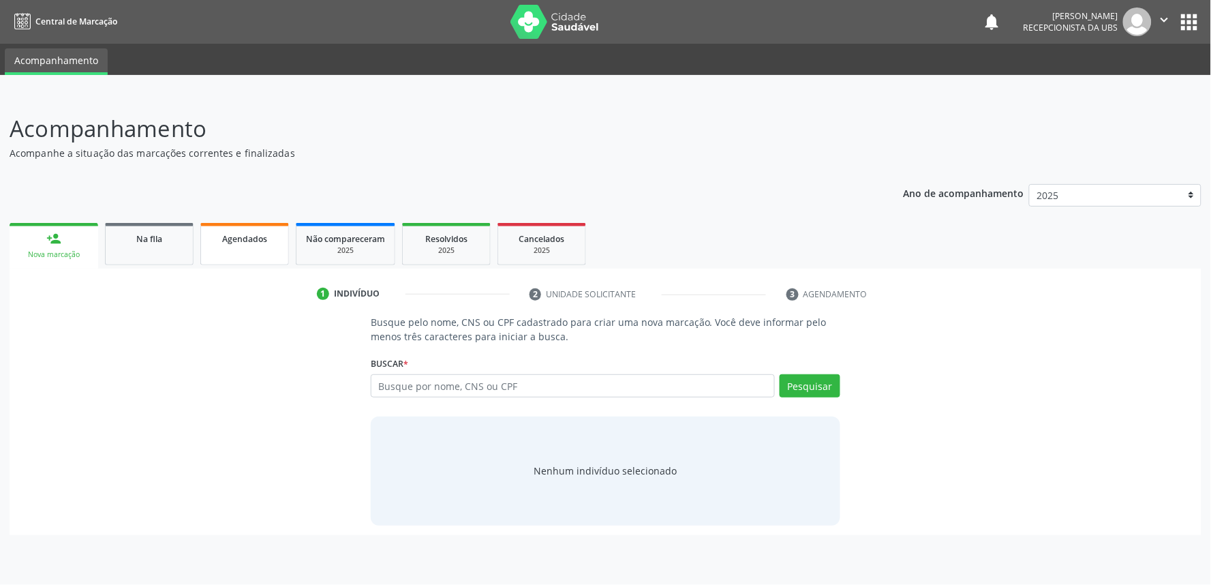
click at [275, 234] on div "Agendados" at bounding box center [245, 238] width 68 height 14
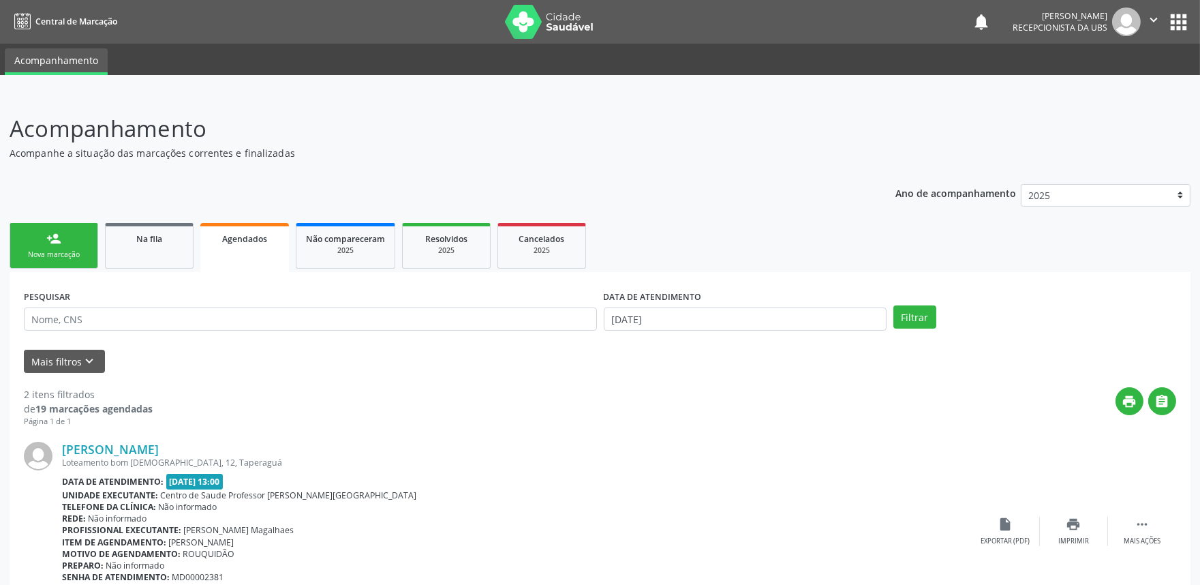
click at [77, 258] on div "Nova marcação" at bounding box center [54, 255] width 68 height 10
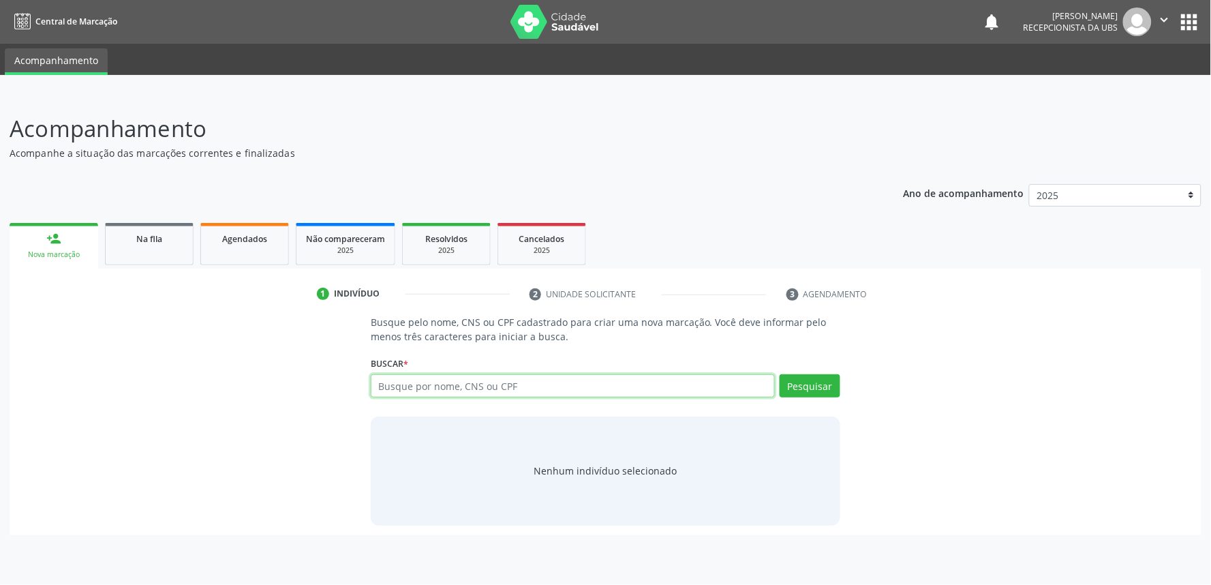
click at [413, 378] on input "text" at bounding box center [573, 385] width 404 height 23
paste input "705203412682571"
type input "705203412682571"
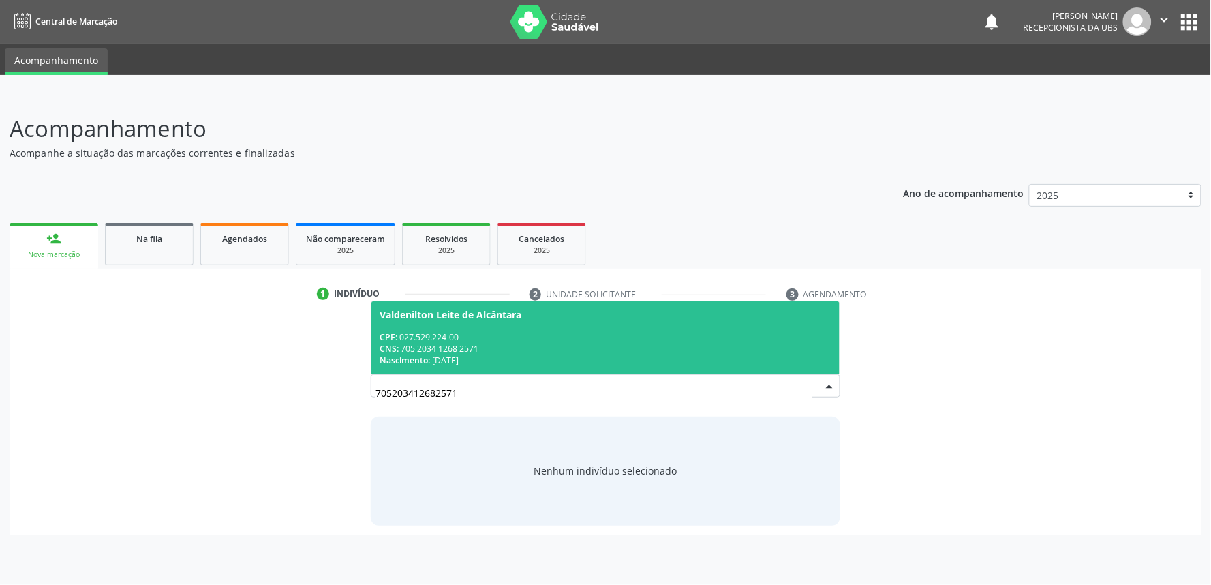
click at [530, 329] on span "Valdenilton Leite de Alcântara CPF: 027.529.224-00 CNS: 705 2034 1268 2571 Nasc…" at bounding box center [606, 337] width 468 height 73
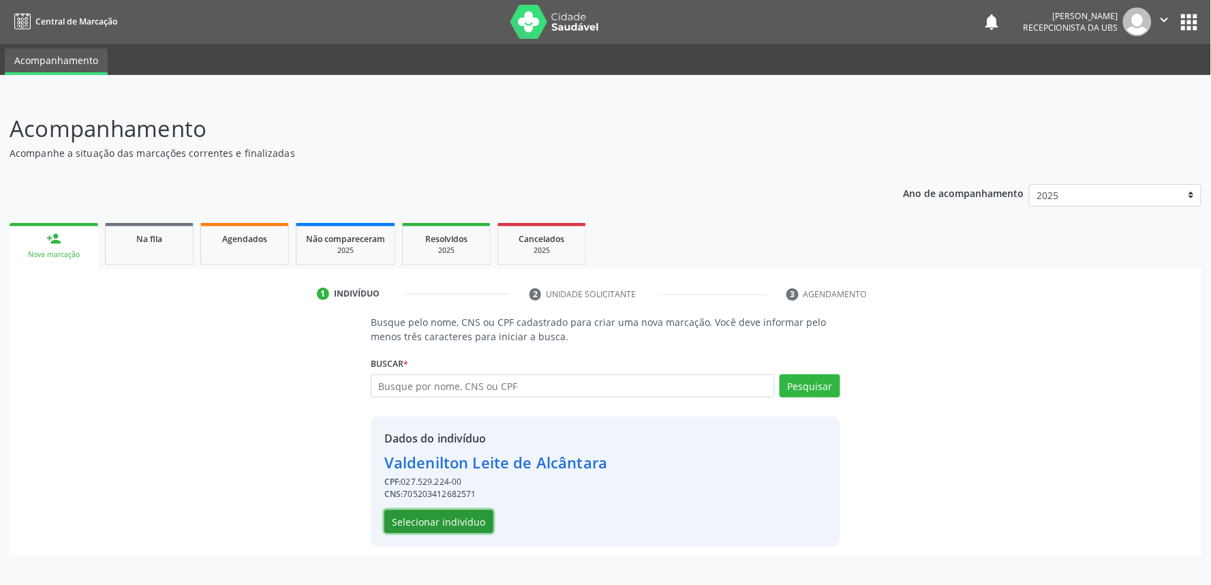
click at [437, 521] on button "Selecionar indivíduo" at bounding box center [438, 521] width 109 height 23
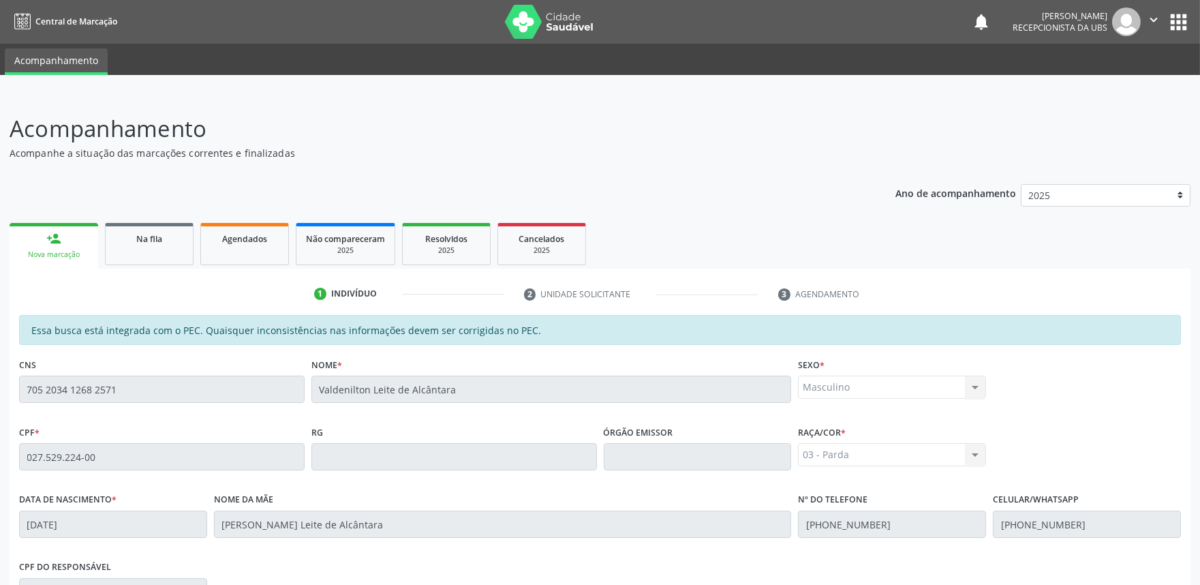
drag, startPoint x: 1207, startPoint y: 267, endPoint x: 1211, endPoint y: 352, distance: 86.0
click at [1200, 352] on html "Central de Marcação notifications Maria Samara da Silva Recepcionista da UBS  …" at bounding box center [600, 292] width 1200 height 585
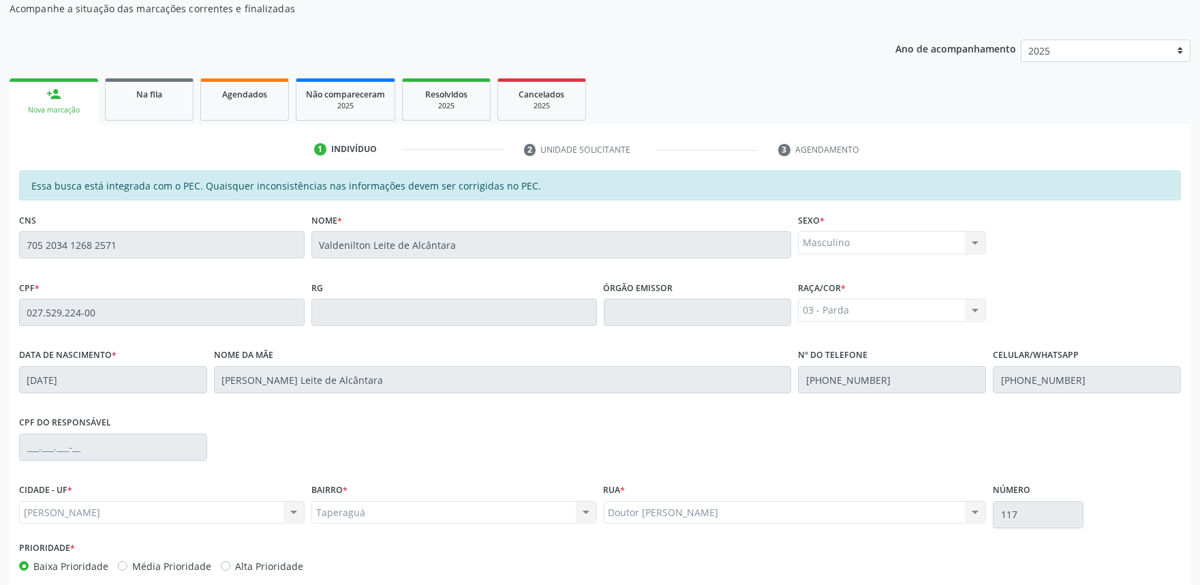
scroll to position [212, 0]
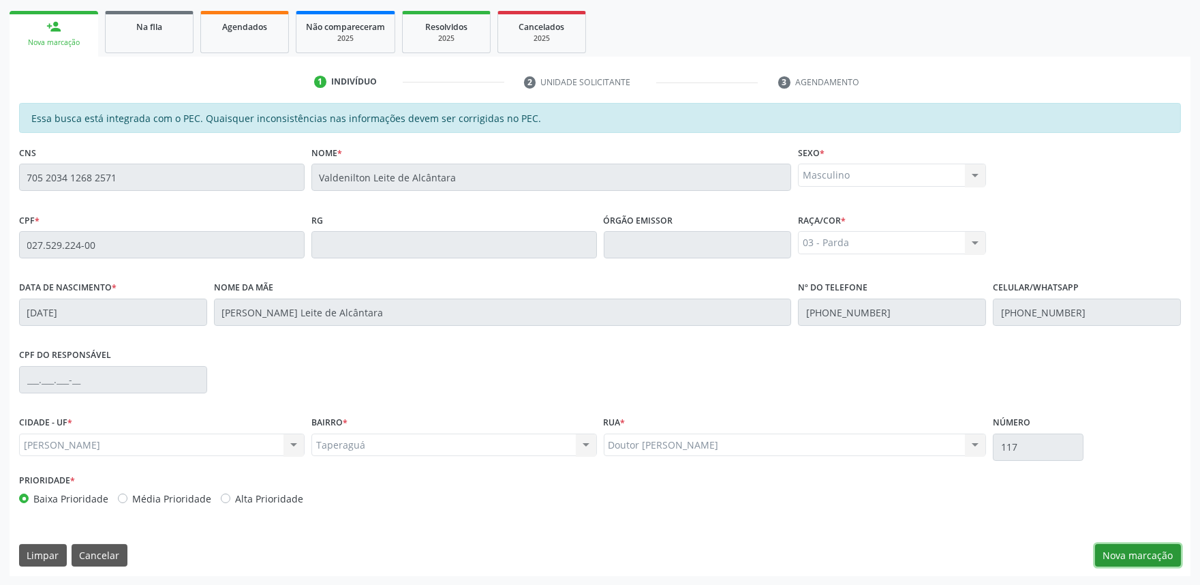
click at [1147, 555] on button "Nova marcação" at bounding box center [1138, 555] width 86 height 23
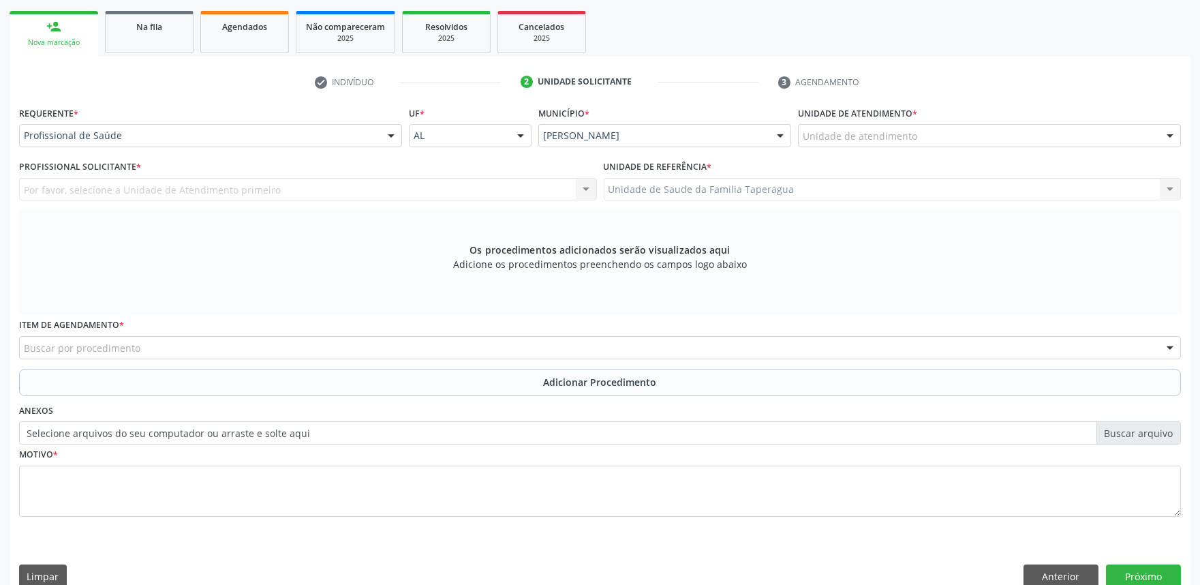
click at [943, 137] on div "Unidade de atendimento" at bounding box center [989, 135] width 383 height 23
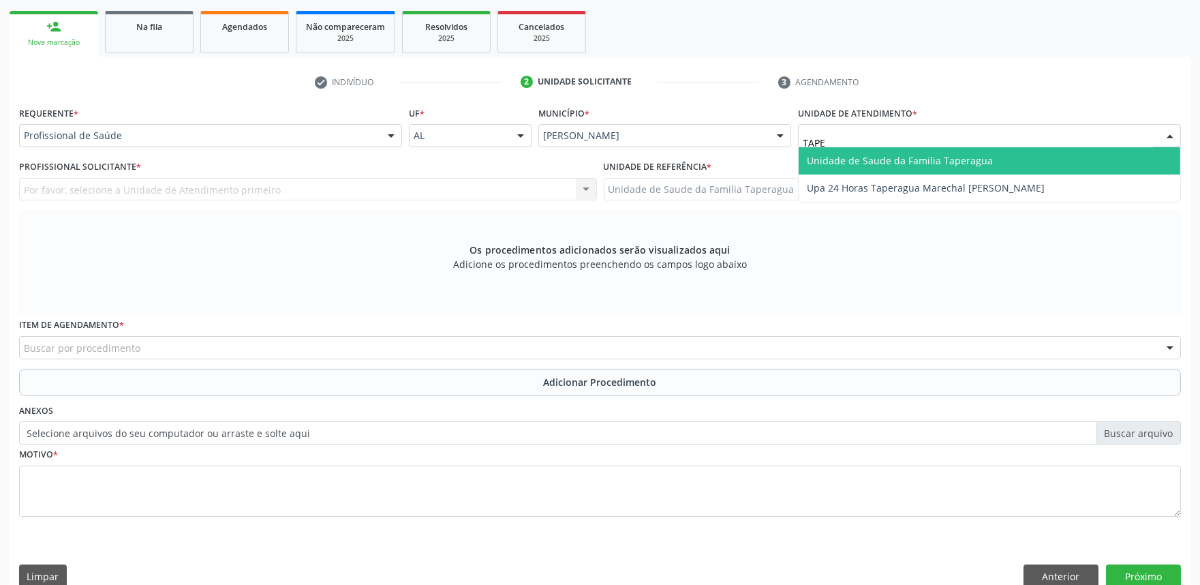
type input "TAPER"
click at [943, 157] on span "Unidade de Saude da Familia Taperagua" at bounding box center [900, 160] width 186 height 13
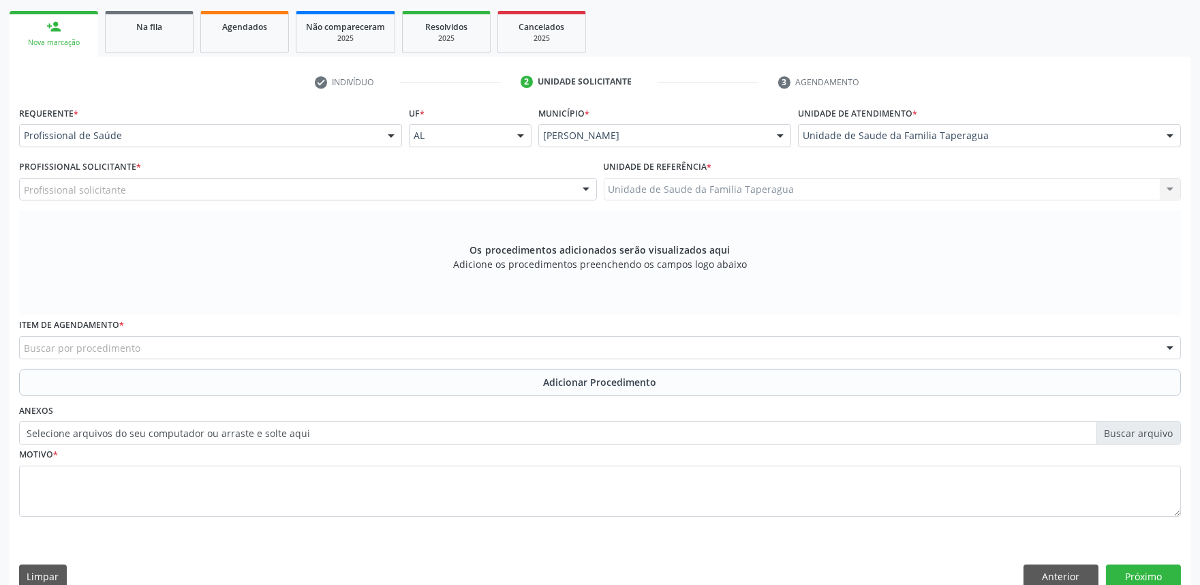
click at [515, 189] on div "Profissional solicitante" at bounding box center [308, 189] width 578 height 23
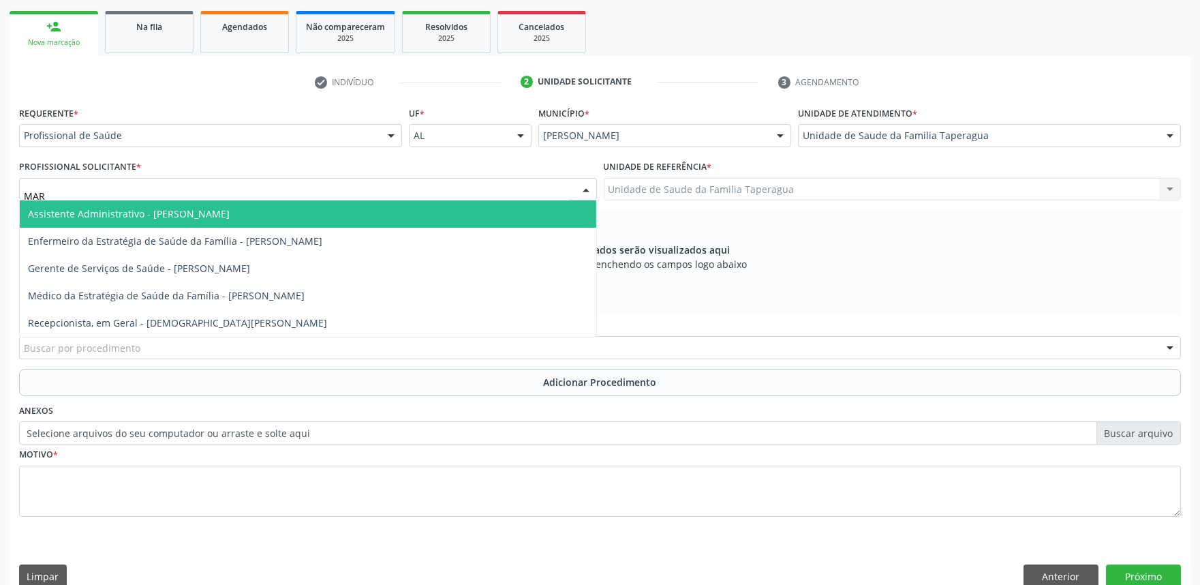
type input "MART"
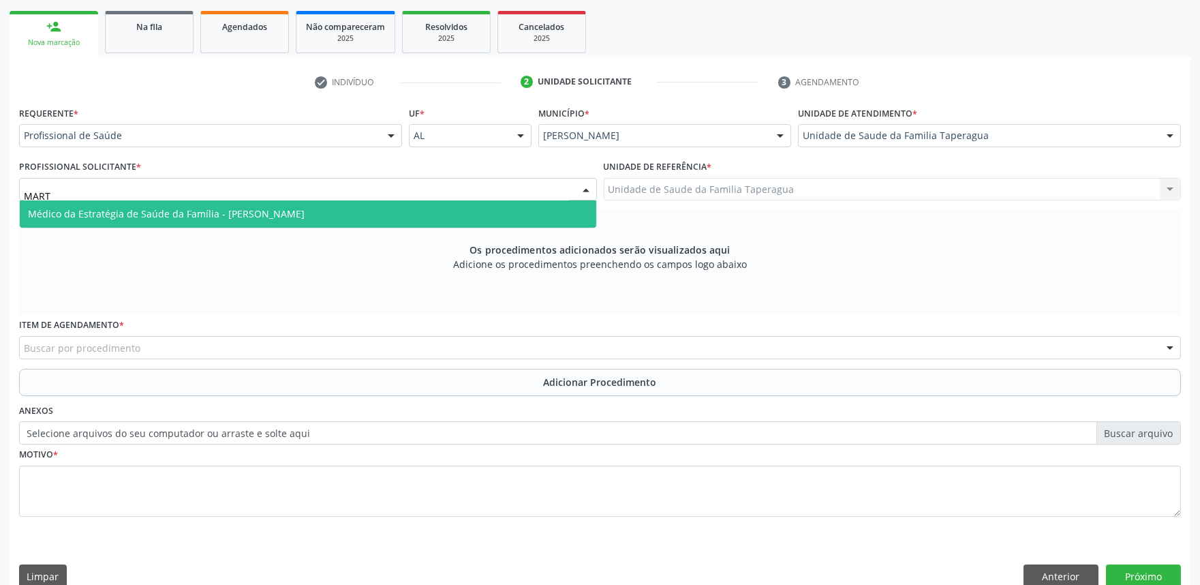
click at [458, 209] on span "Médico da Estratégia de Saúde da Família - [PERSON_NAME]" at bounding box center [308, 213] width 577 height 27
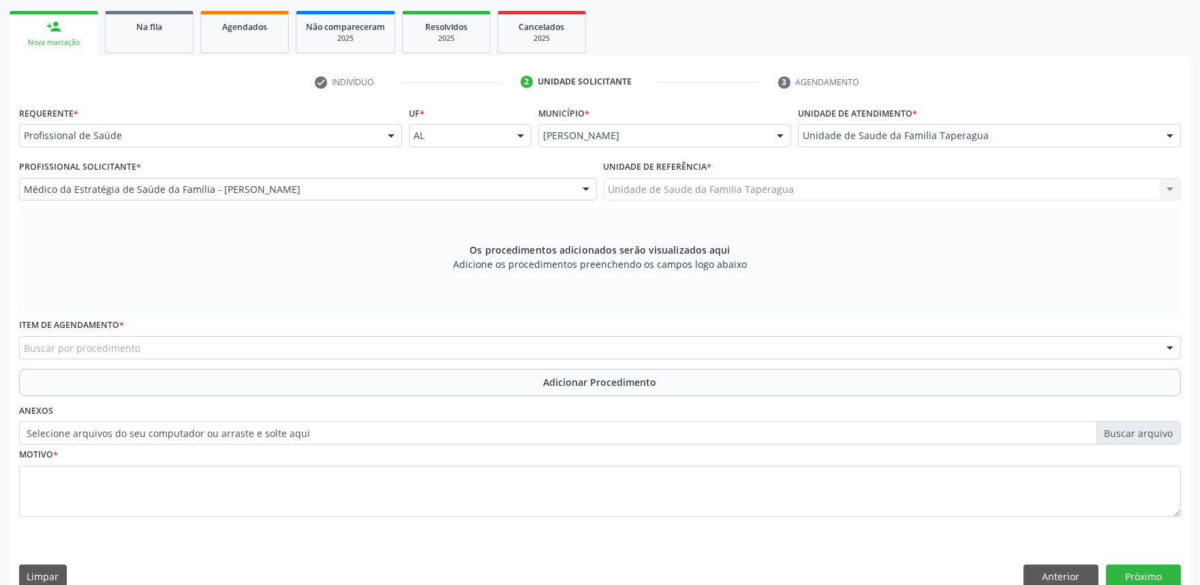
click at [397, 348] on div "Buscar por procedimento" at bounding box center [600, 347] width 1162 height 23
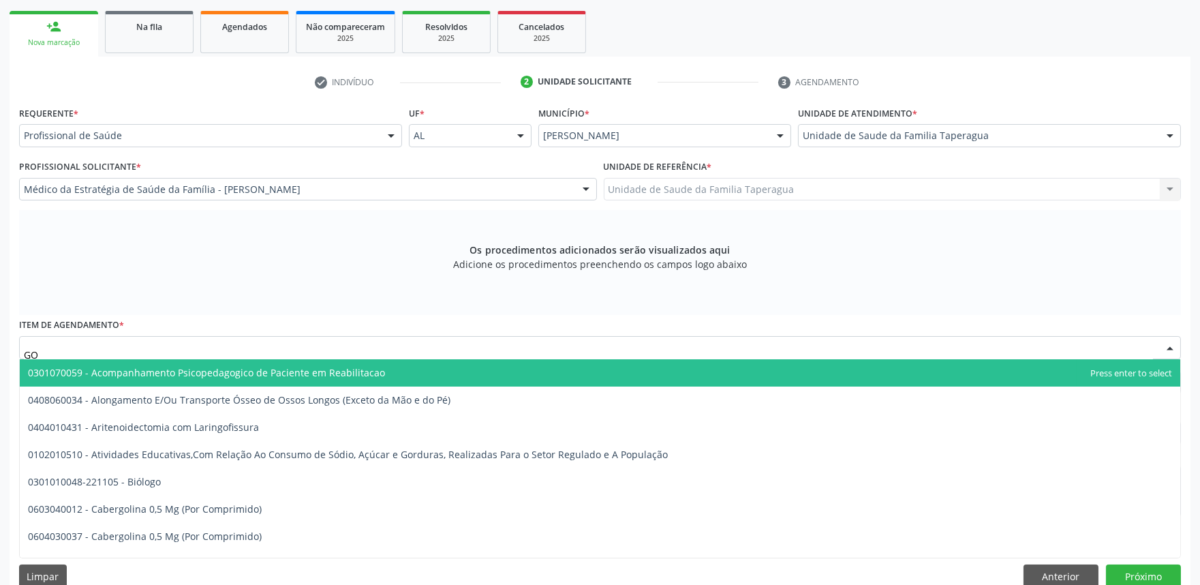
type input "G"
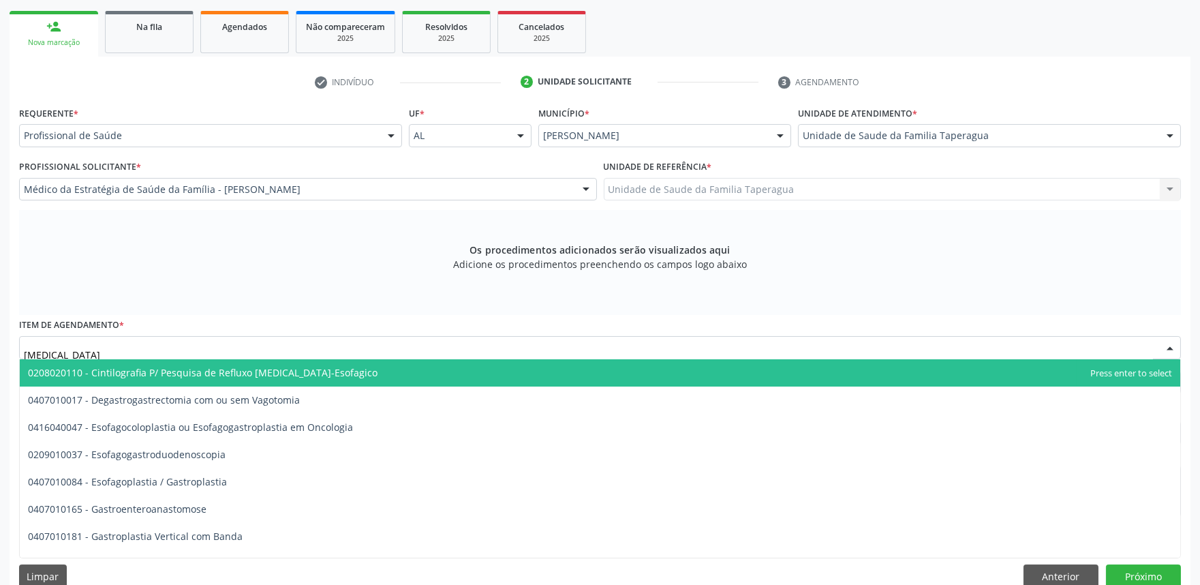
type input "GASTROE"
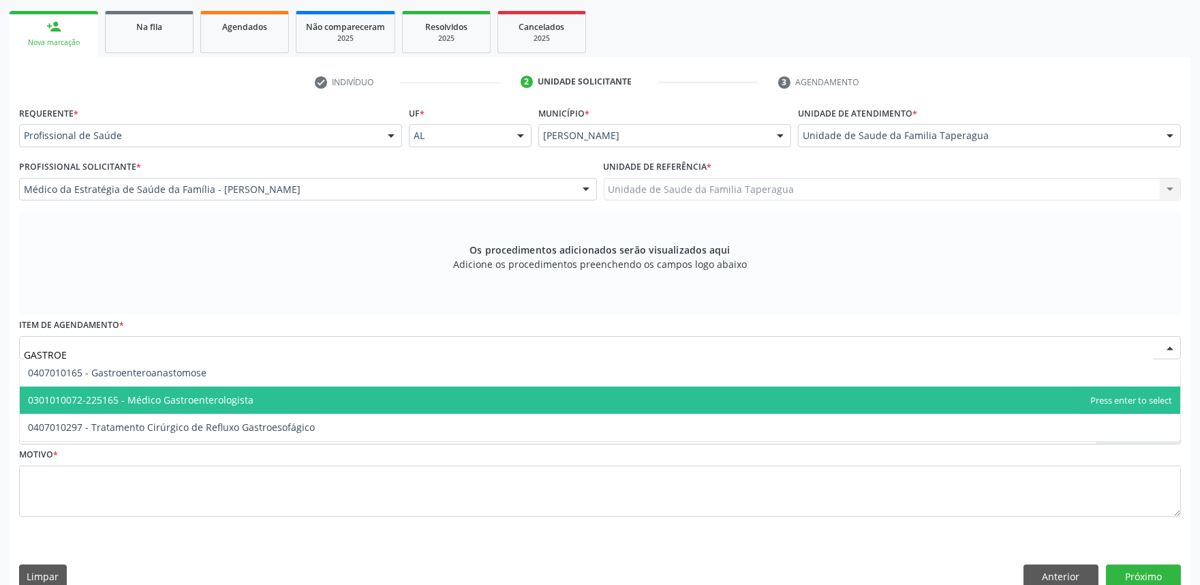
click at [370, 397] on span "0301010072-225165 - Médico Gastroenterologista" at bounding box center [600, 400] width 1161 height 27
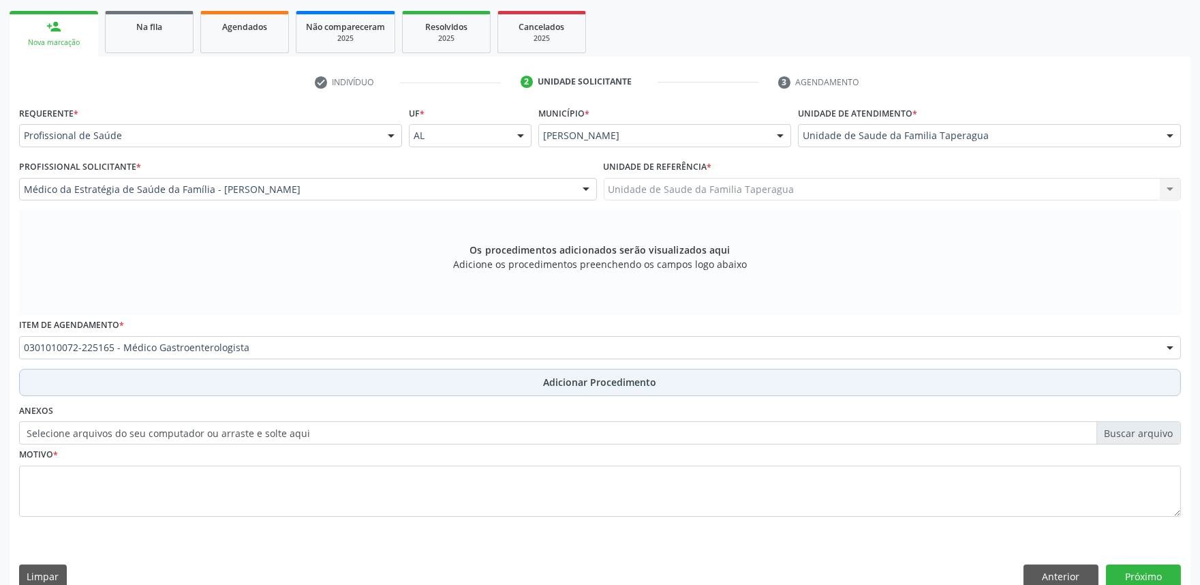
click at [391, 379] on button "Adicionar Procedimento" at bounding box center [600, 382] width 1162 height 27
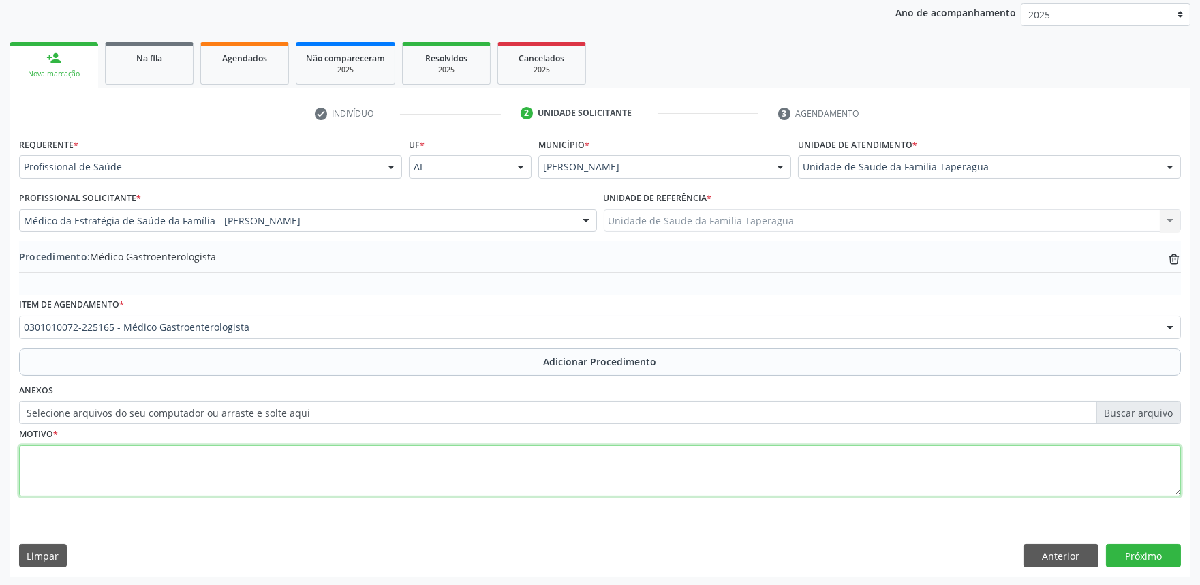
click at [389, 481] on textarea at bounding box center [600, 471] width 1162 height 52
type textarea "FISSURA ANAL"
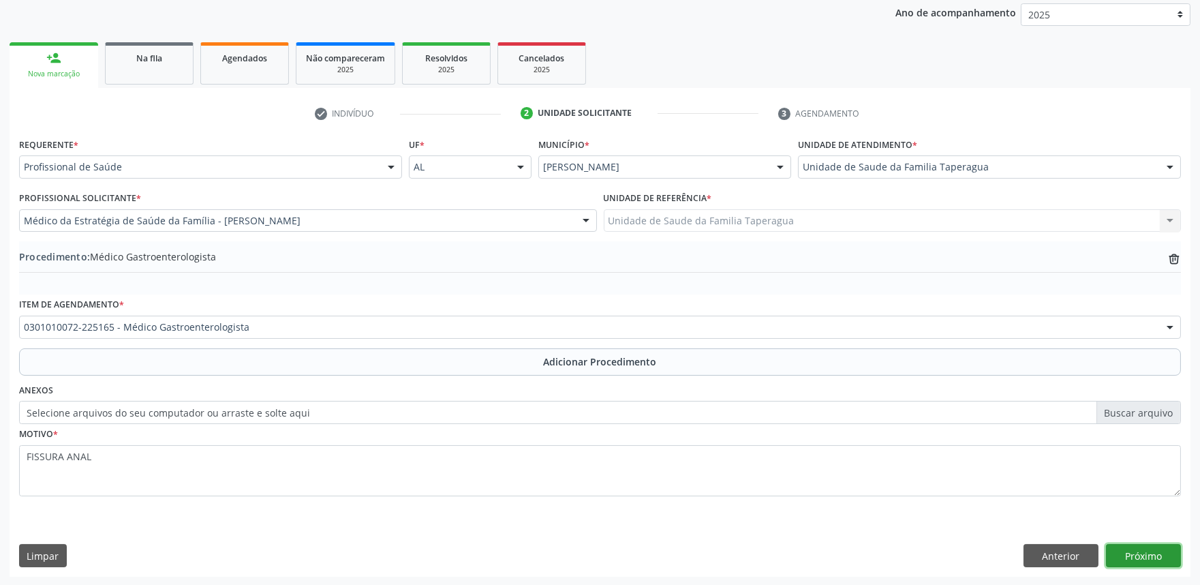
click at [1151, 547] on button "Próximo" at bounding box center [1143, 555] width 75 height 23
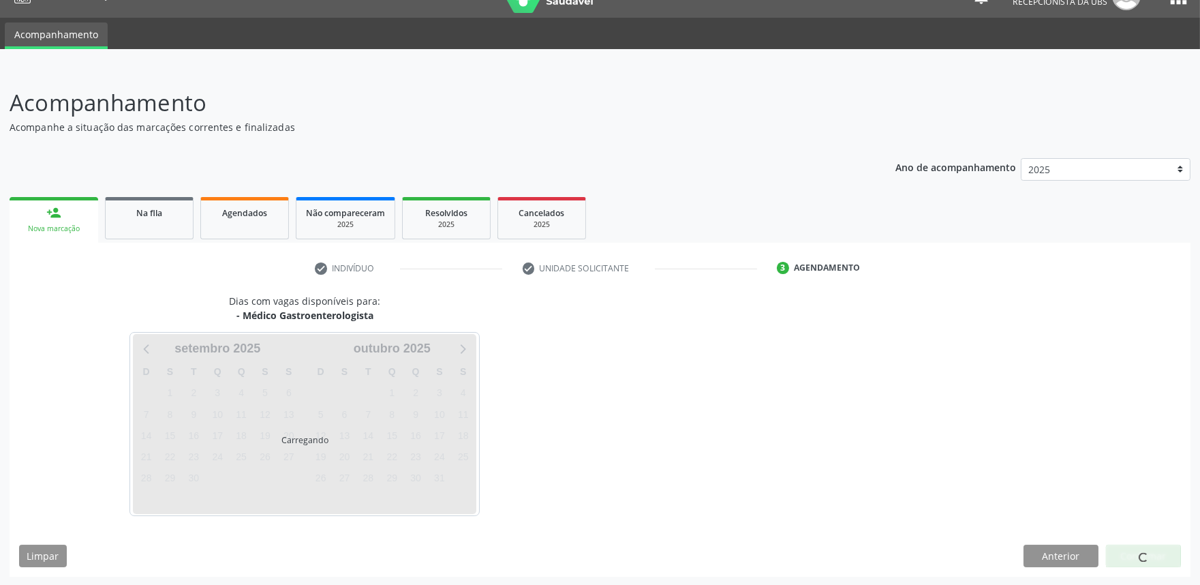
scroll to position [66, 0]
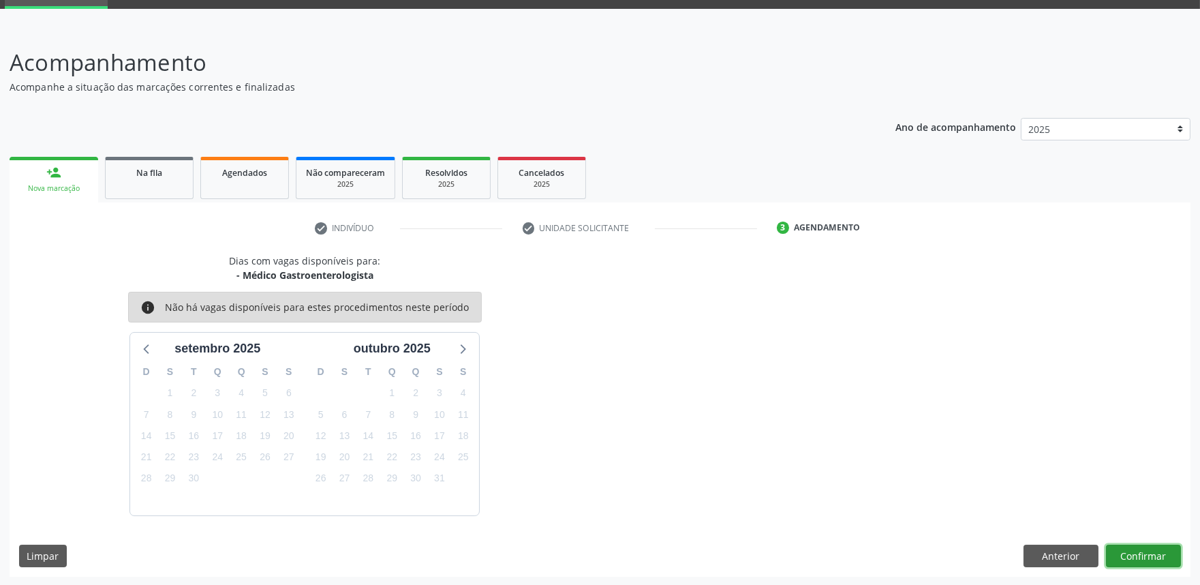
click at [1139, 547] on button "Confirmar" at bounding box center [1143, 556] width 75 height 23
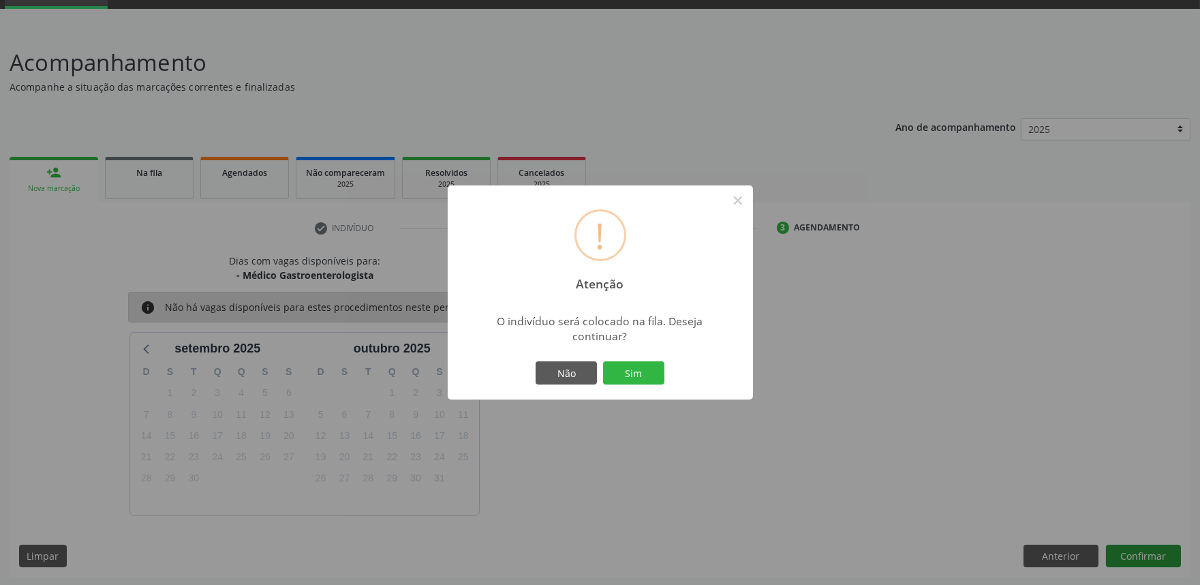
click at [603, 361] on button "Sim" at bounding box center [633, 372] width 61 height 23
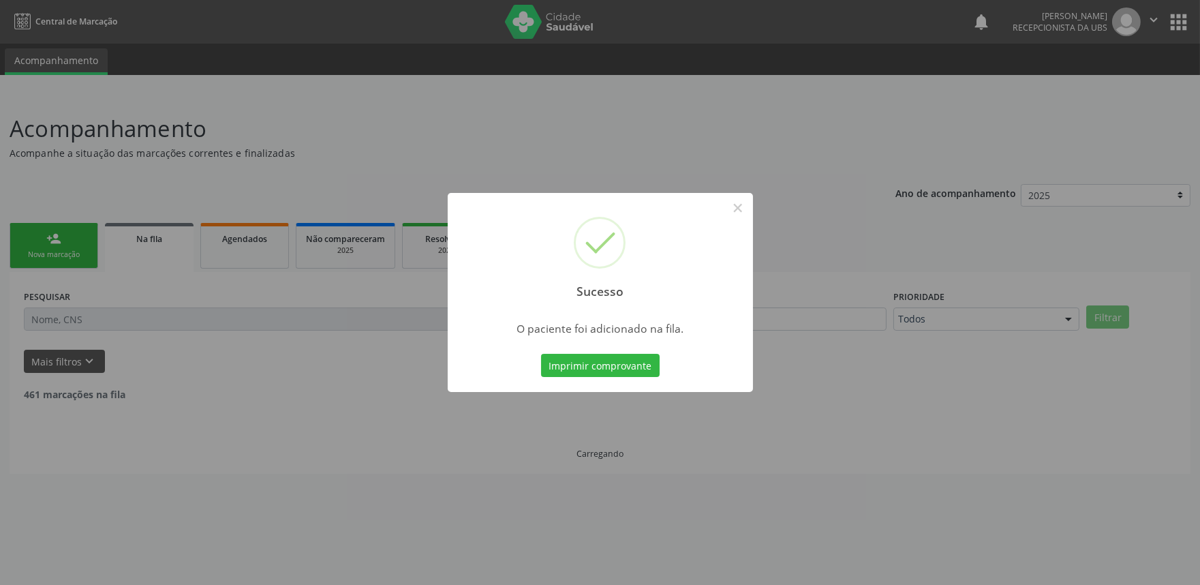
scroll to position [0, 0]
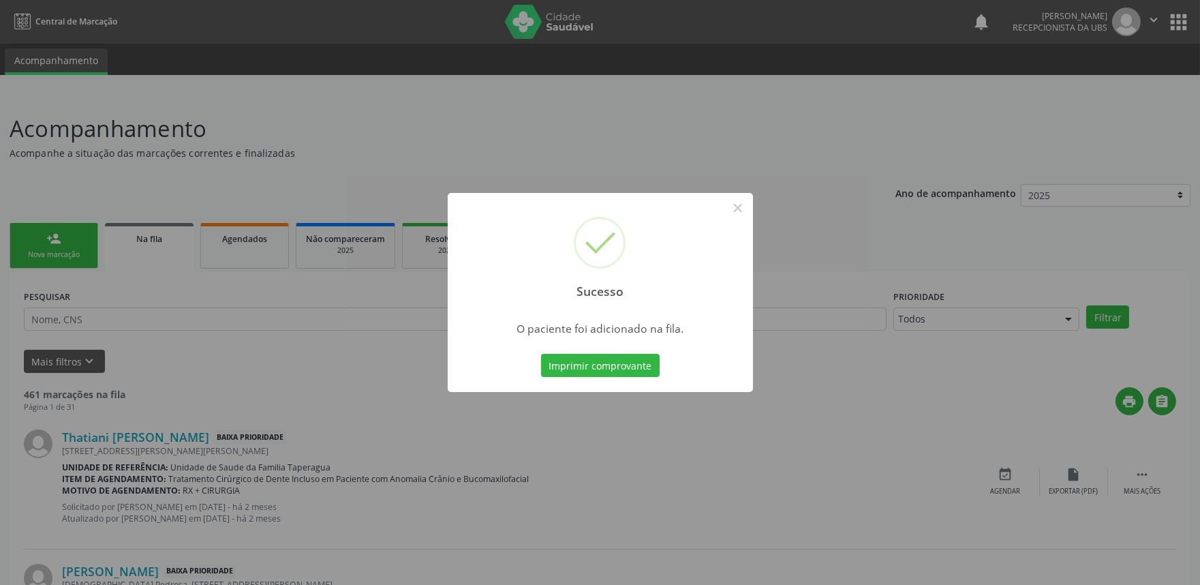
click at [394, 351] on div "Sucesso × O paciente foi adicionado na fila. Imprimir comprovante Cancel" at bounding box center [600, 292] width 1200 height 585
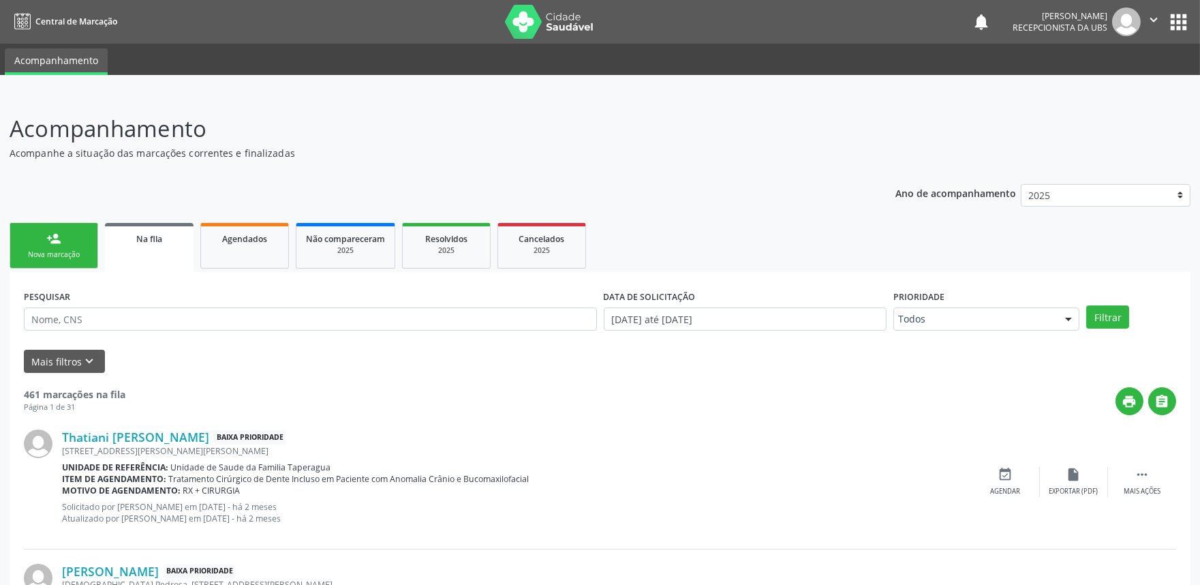
scroll to position [1853, 0]
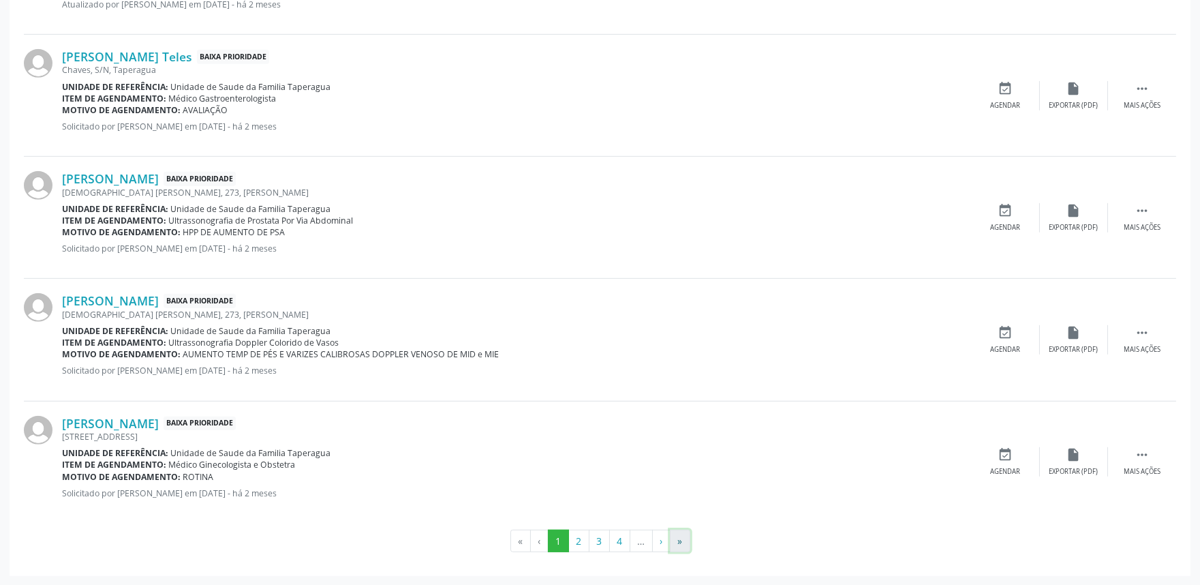
click at [677, 539] on button "»" at bounding box center [680, 541] width 20 height 23
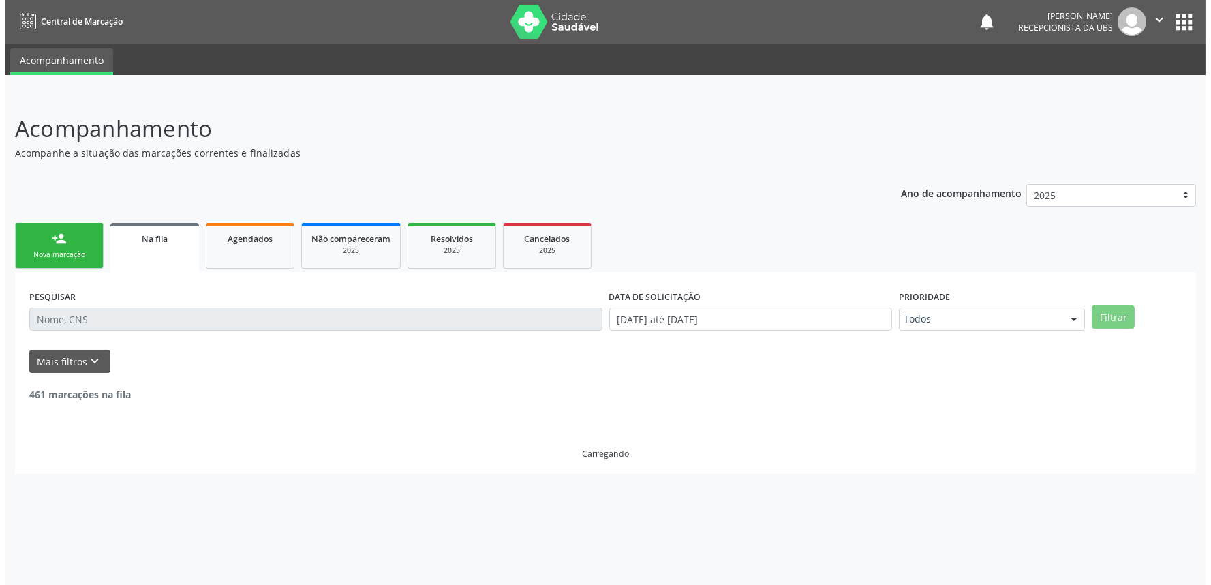
scroll to position [0, 0]
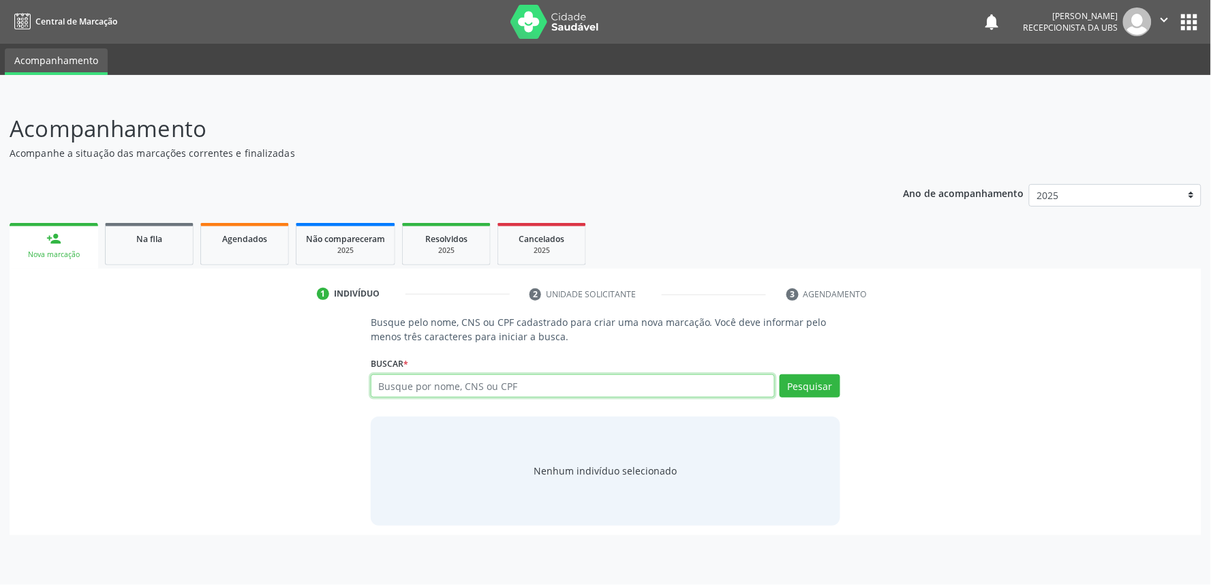
paste input "702902550946270"
type input "702902550946270"
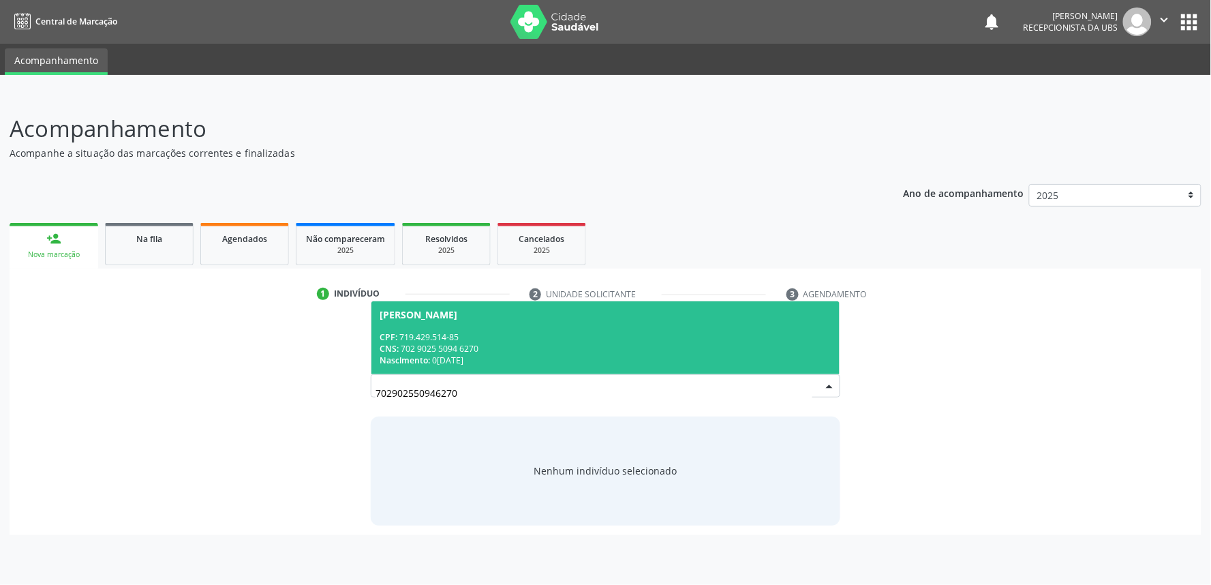
click at [532, 319] on span "[PERSON_NAME] CPF: 719.429.514-85 CNS: 702 9025 5094 6270 Nascimento: 0[DATE]" at bounding box center [606, 337] width 468 height 73
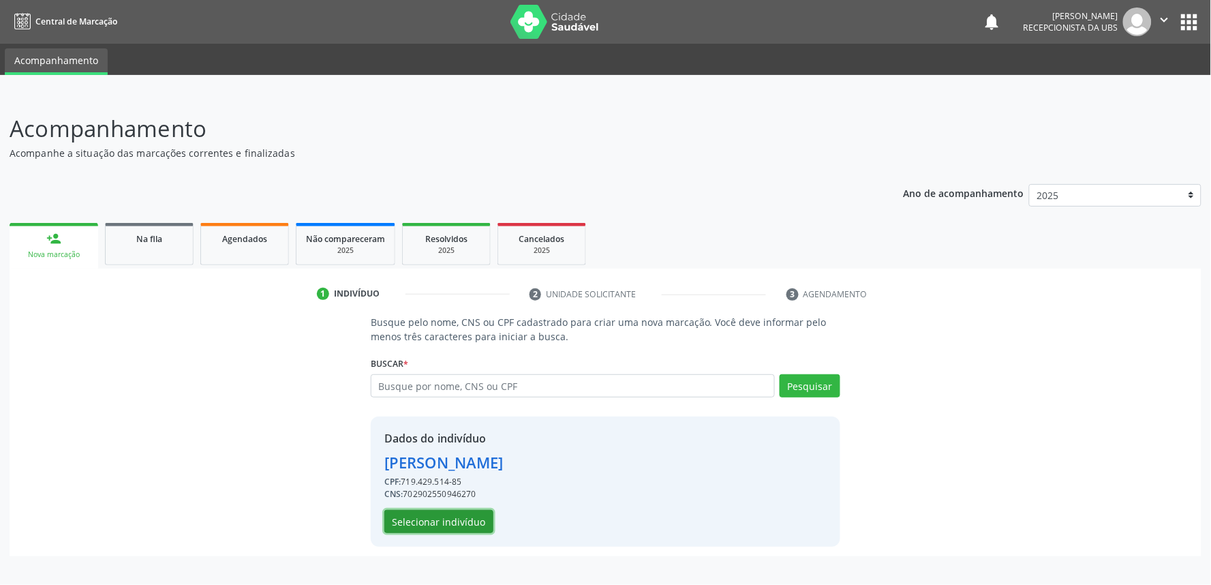
click at [433, 515] on button "Selecionar indivíduo" at bounding box center [438, 521] width 109 height 23
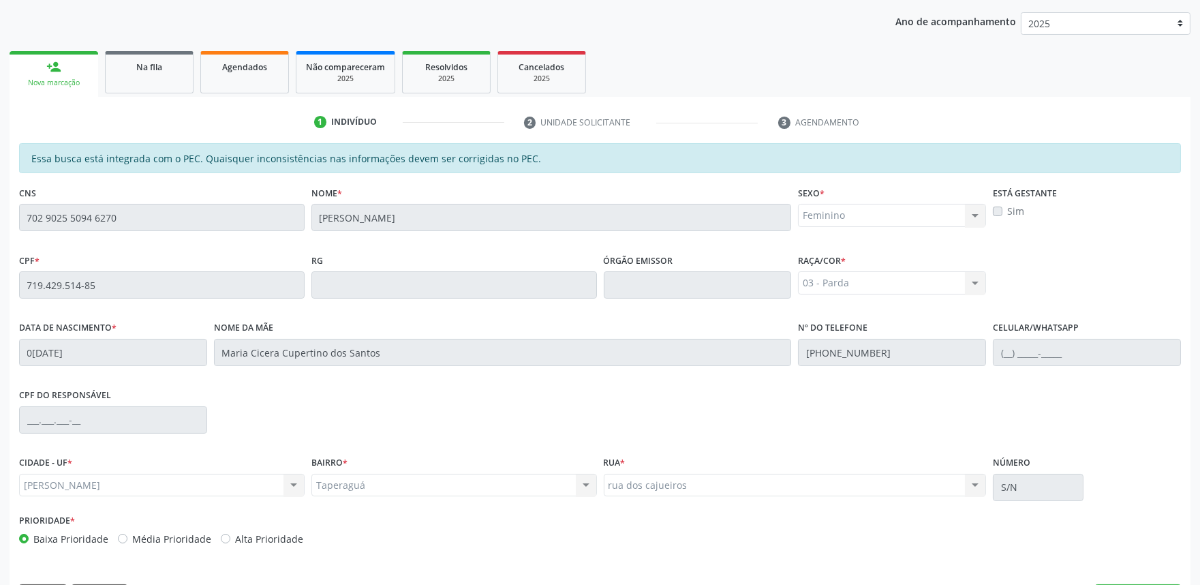
scroll to position [212, 0]
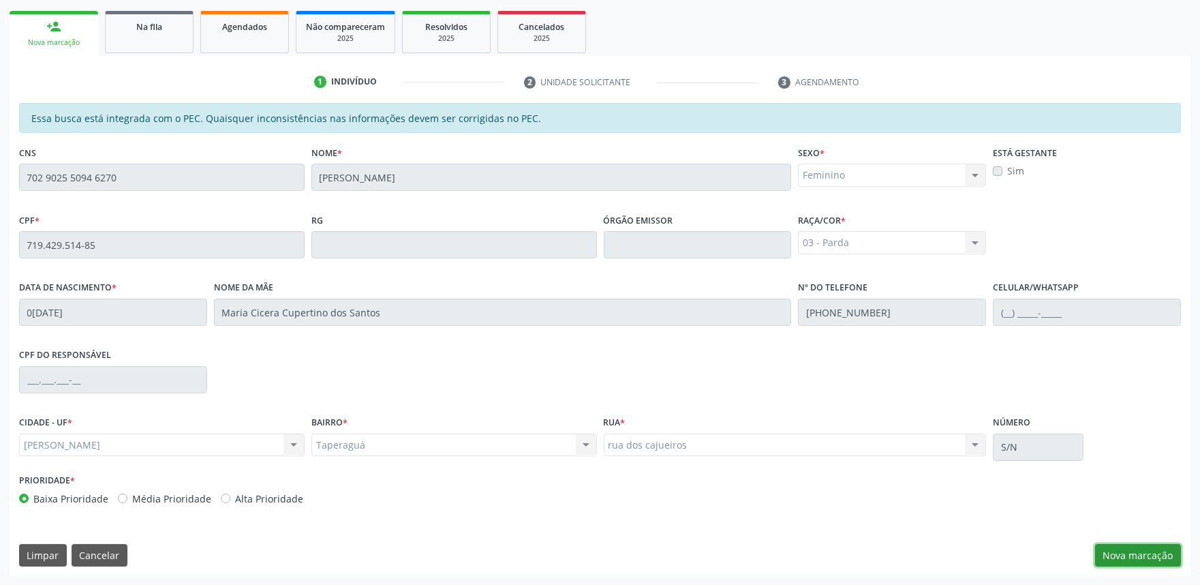
click at [1136, 550] on button "Nova marcação" at bounding box center [1138, 555] width 86 height 23
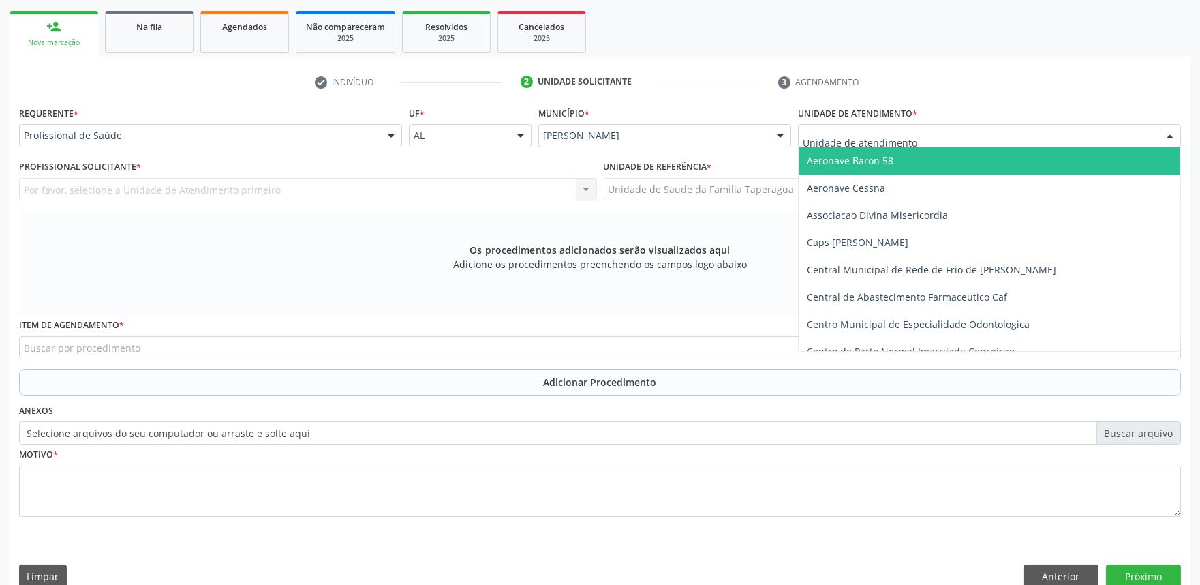
click at [964, 138] on div at bounding box center [989, 135] width 383 height 23
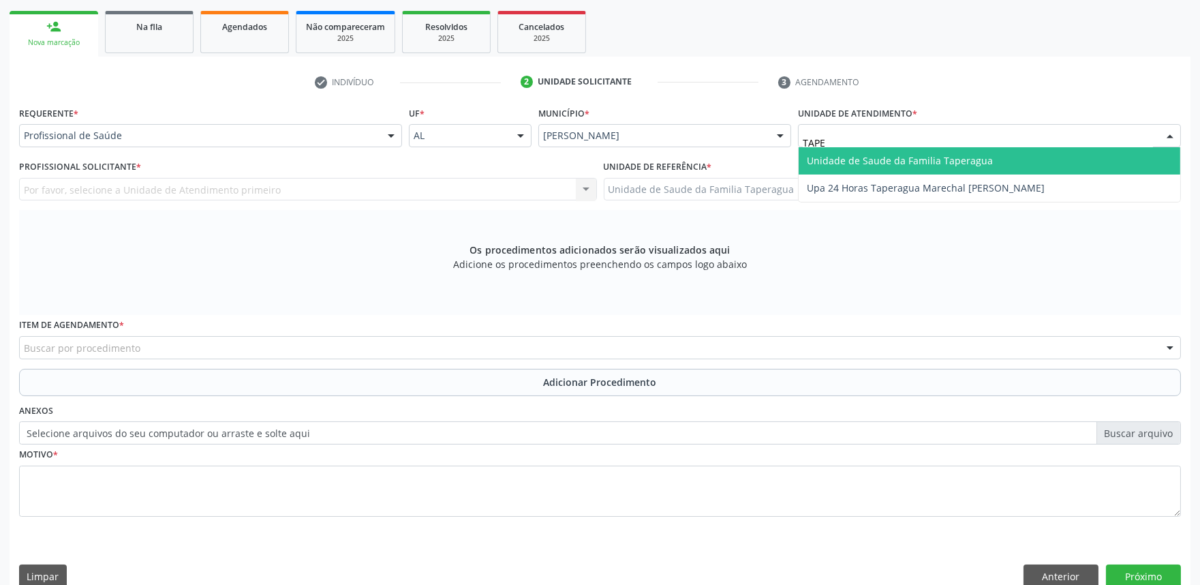
type input "TAPER"
click at [964, 155] on span "Unidade de Saude da Familia Taperagua" at bounding box center [900, 160] width 186 height 13
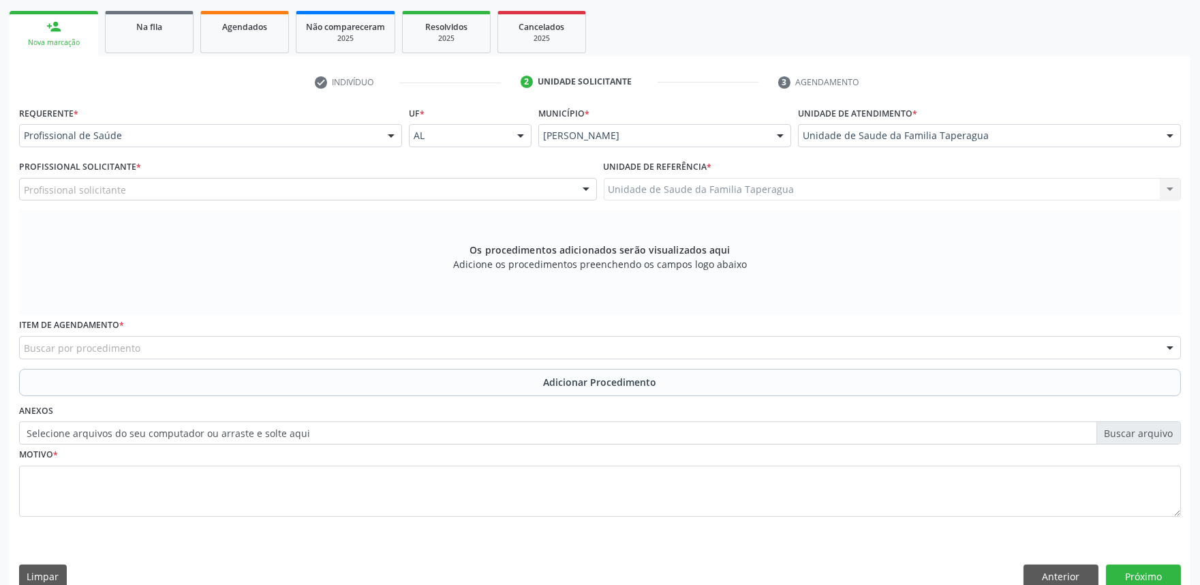
click at [432, 187] on div "Profissional solicitante" at bounding box center [308, 189] width 578 height 23
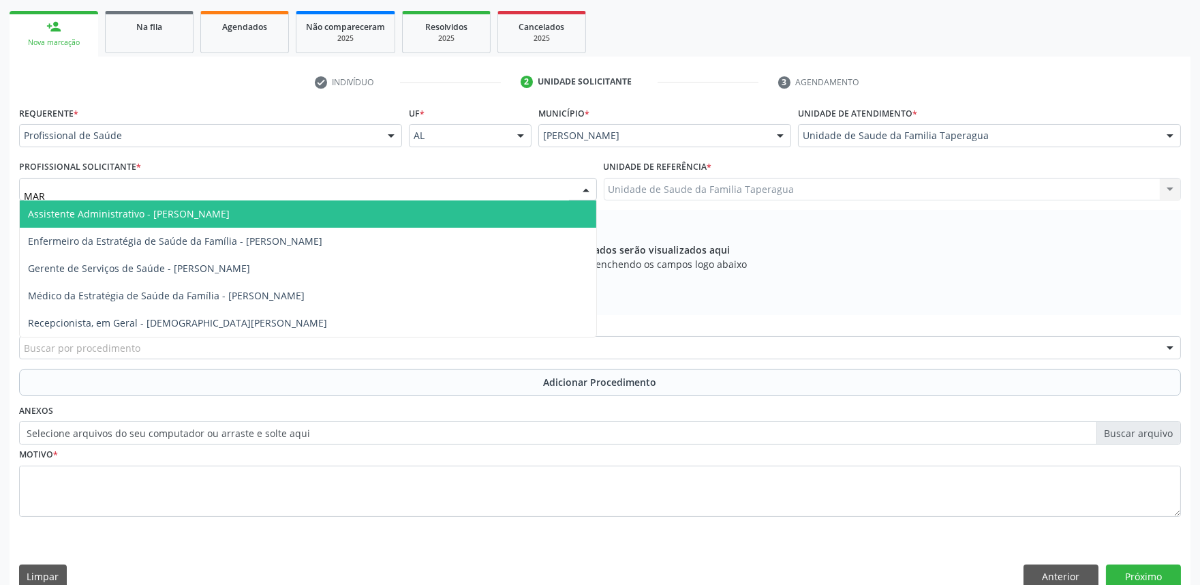
type input "MART"
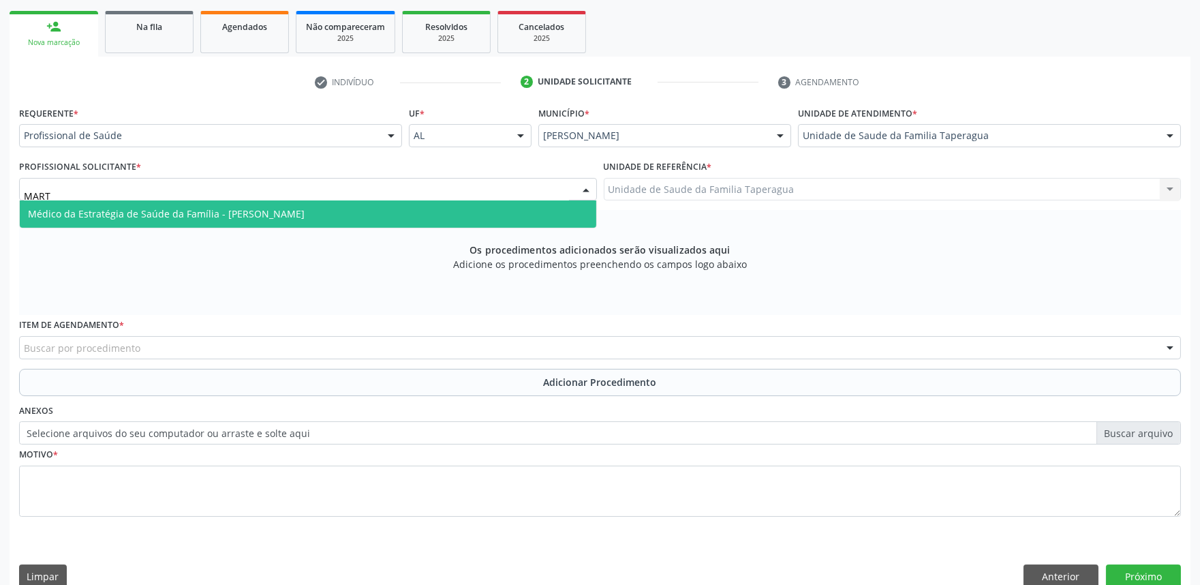
click at [432, 206] on span "Médico da Estratégia de Saúde da Família - [PERSON_NAME]" at bounding box center [308, 213] width 577 height 27
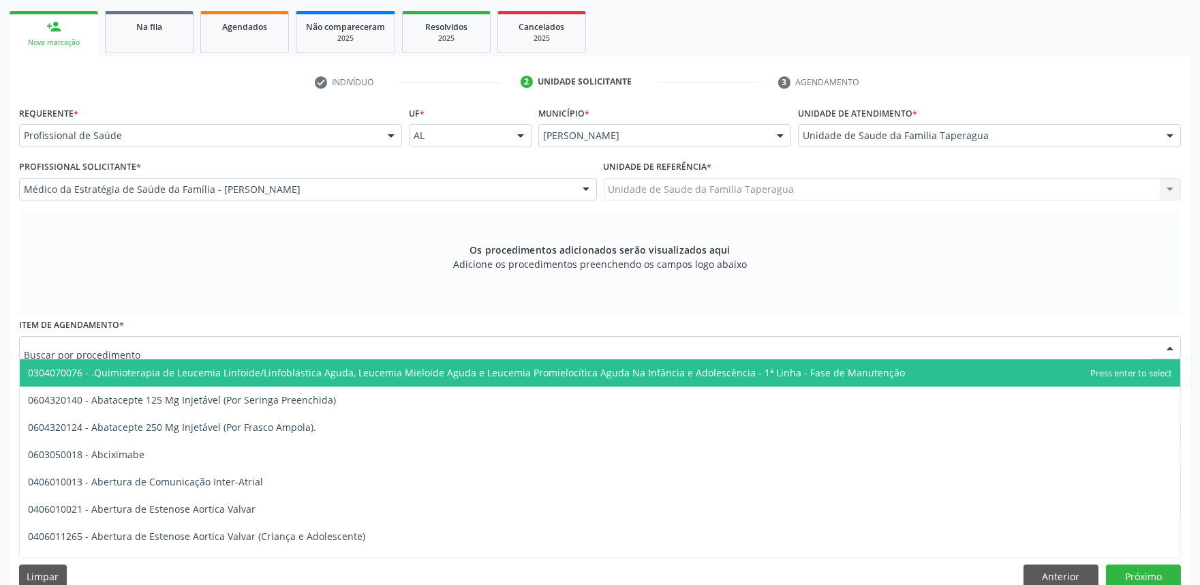
click at [146, 350] on div at bounding box center [600, 347] width 1162 height 23
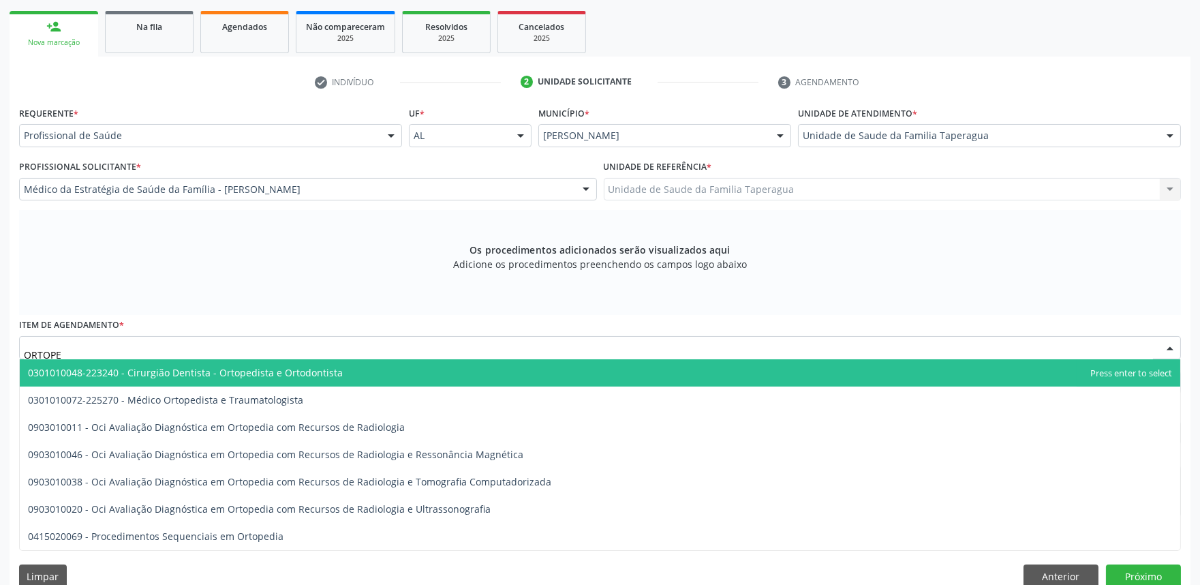
type input "ORTOPED"
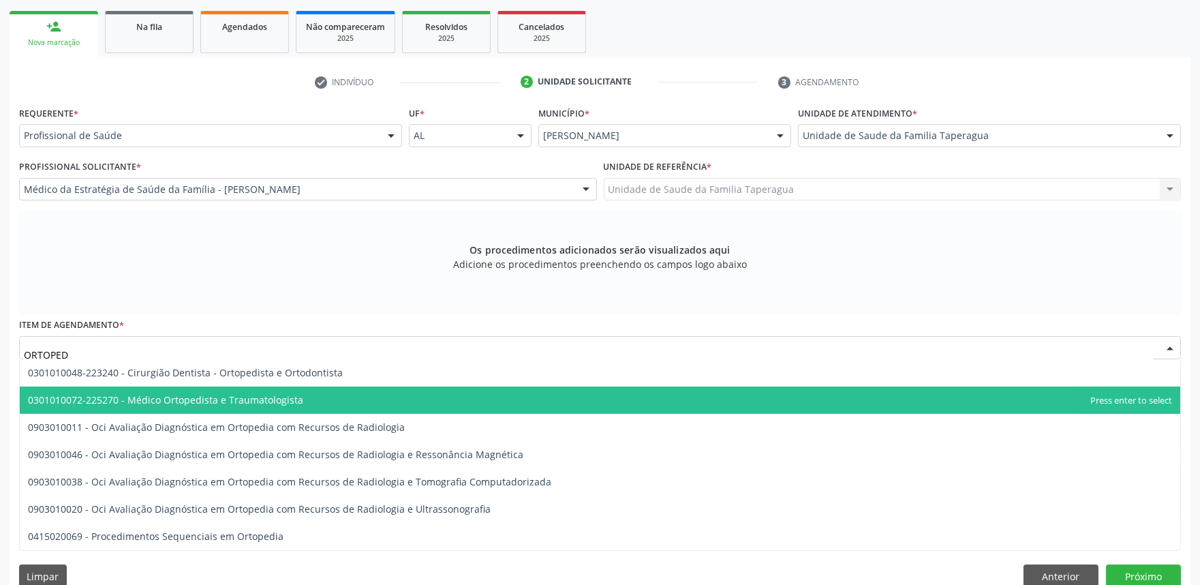
click at [215, 403] on span "0301010072-225270 - Médico Ortopedista e Traumatologista" at bounding box center [165, 399] width 275 height 13
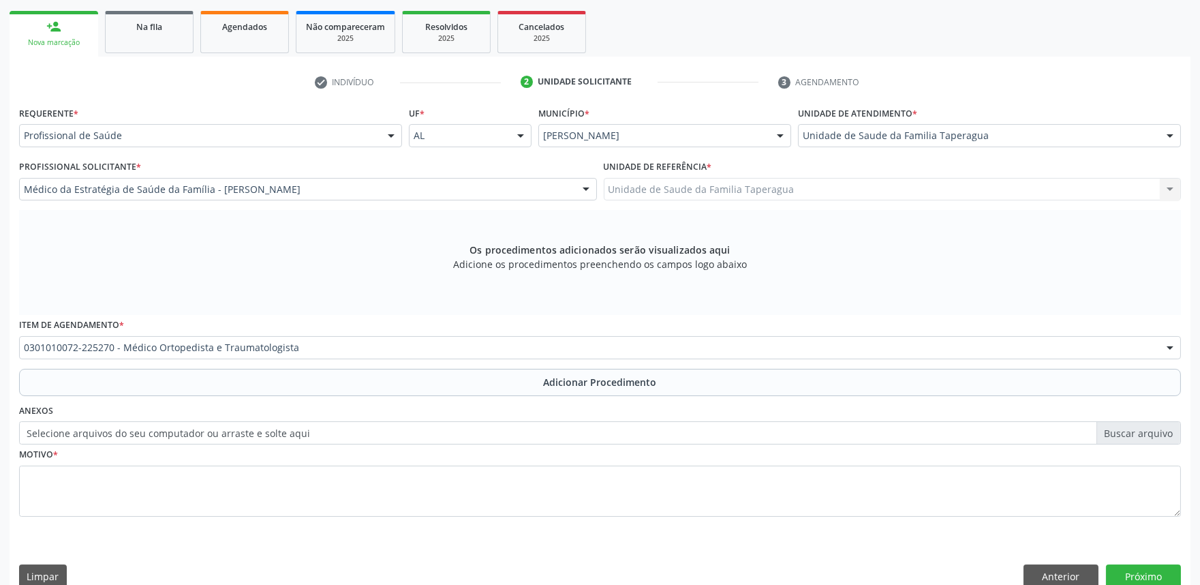
click at [267, 385] on button "Adicionar Procedimento" at bounding box center [600, 382] width 1162 height 27
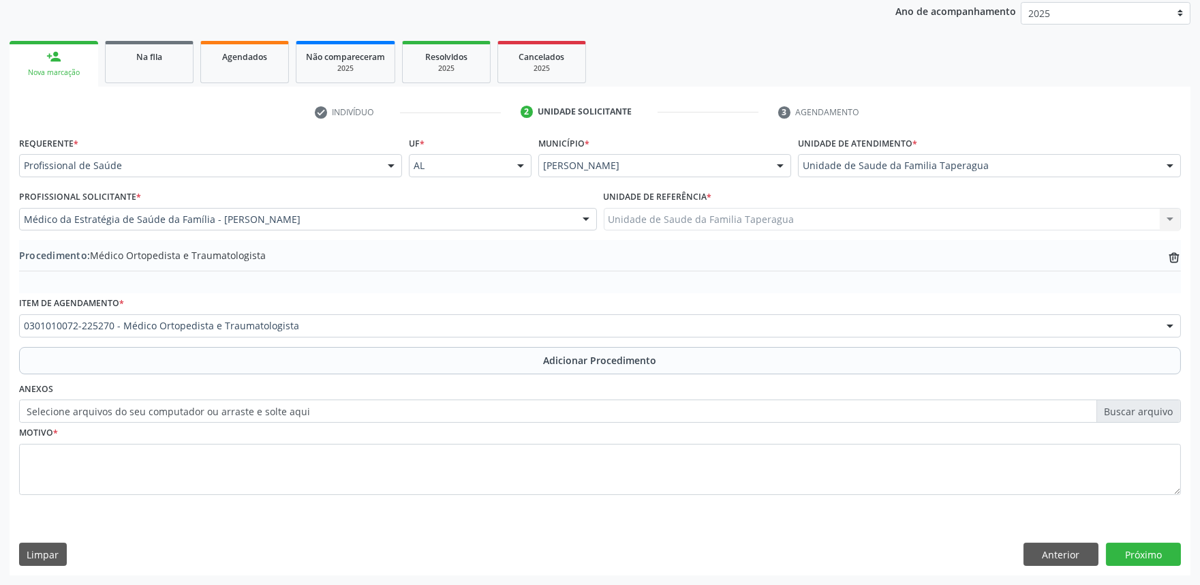
scroll to position [181, 0]
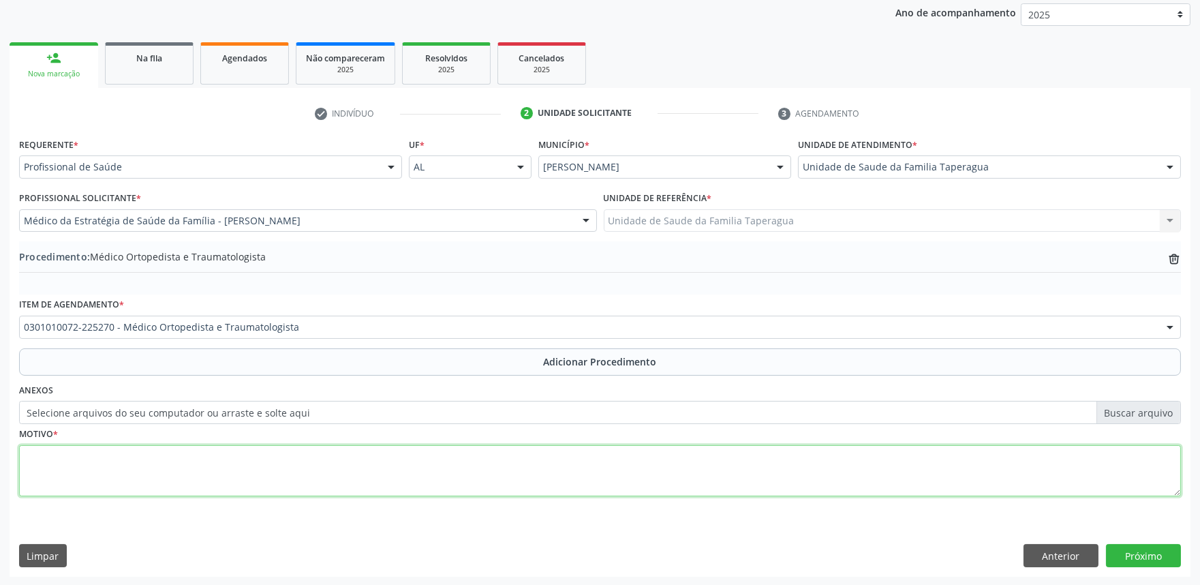
click at [275, 468] on textarea at bounding box center [600, 471] width 1162 height 52
type textarea "SD DO TUNEL DO CARPO BILATERAL GRAU 4 - PIOR A ESQUERDA"
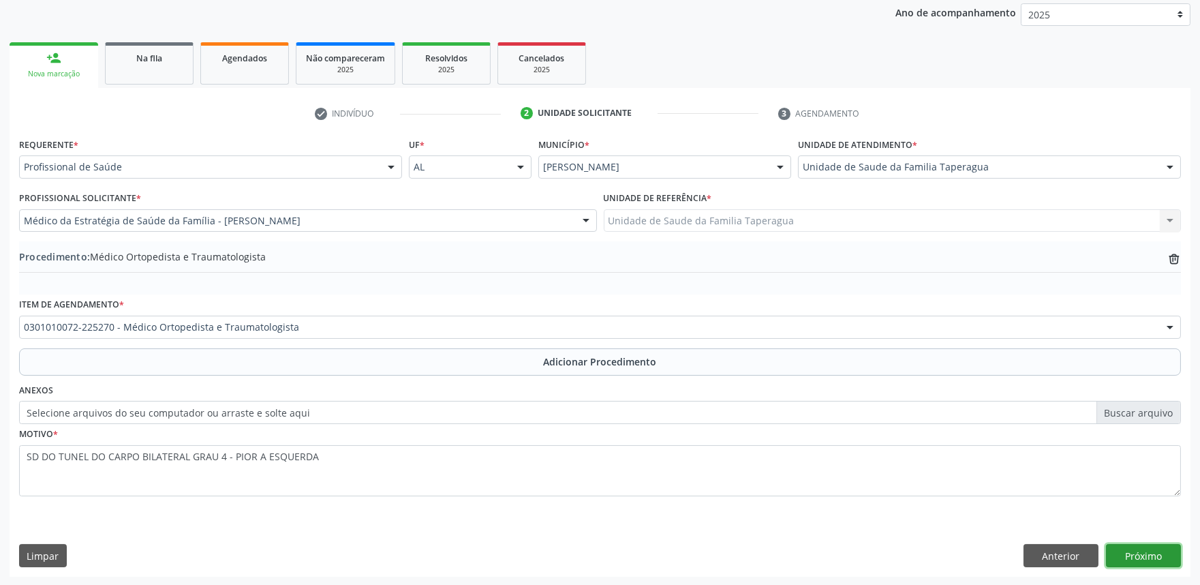
click at [1149, 556] on button "Próximo" at bounding box center [1143, 555] width 75 height 23
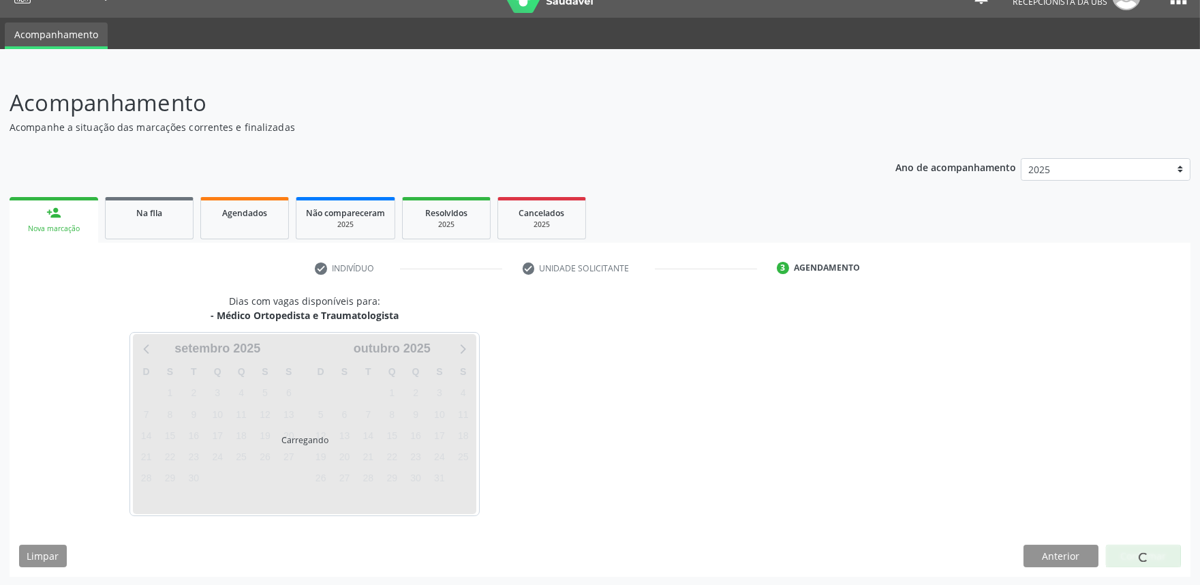
scroll to position [66, 0]
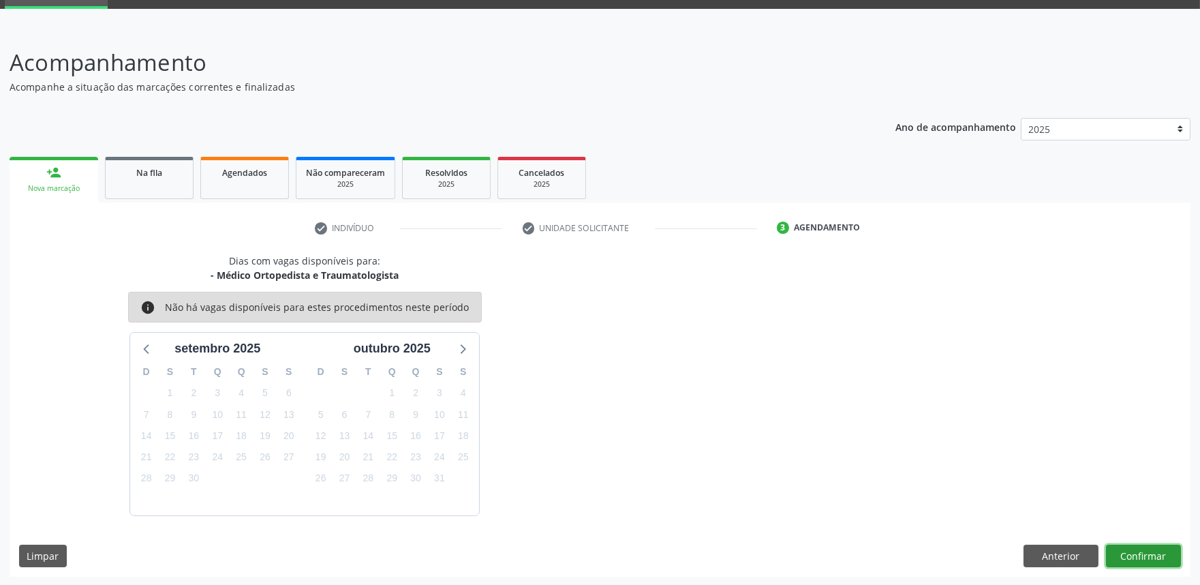
click at [1149, 556] on button "Confirmar" at bounding box center [1143, 556] width 75 height 23
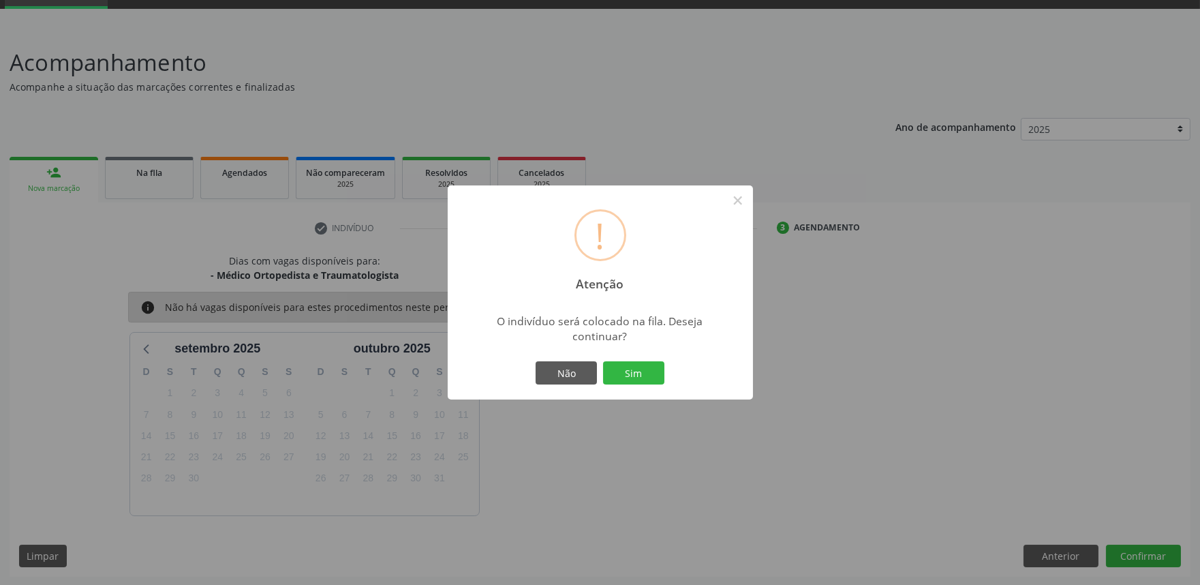
click at [603, 361] on button "Sim" at bounding box center [633, 372] width 61 height 23
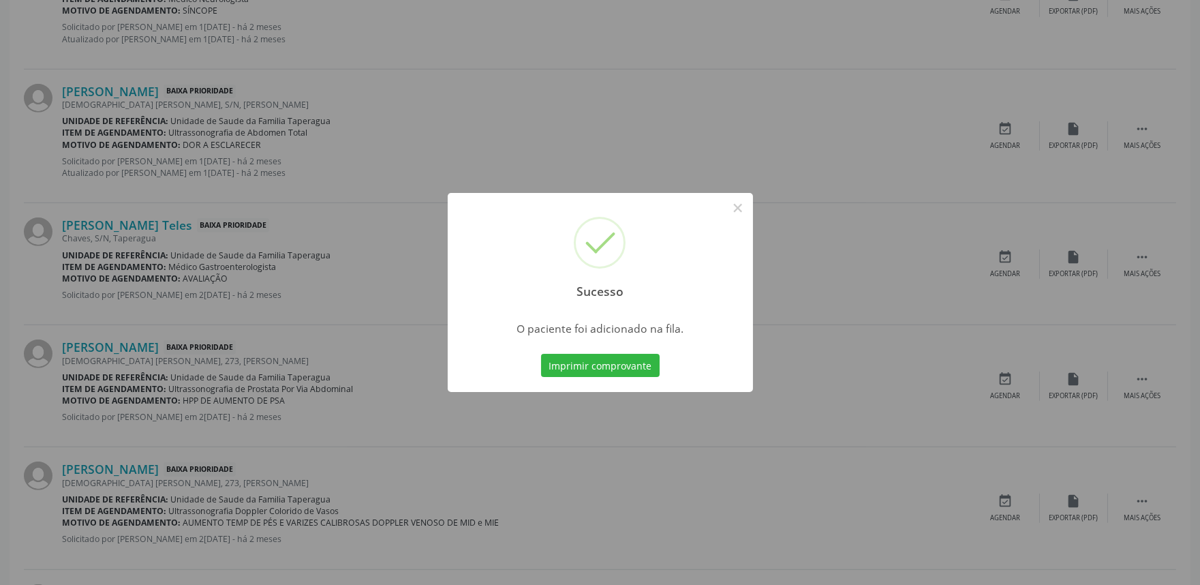
scroll to position [1853, 0]
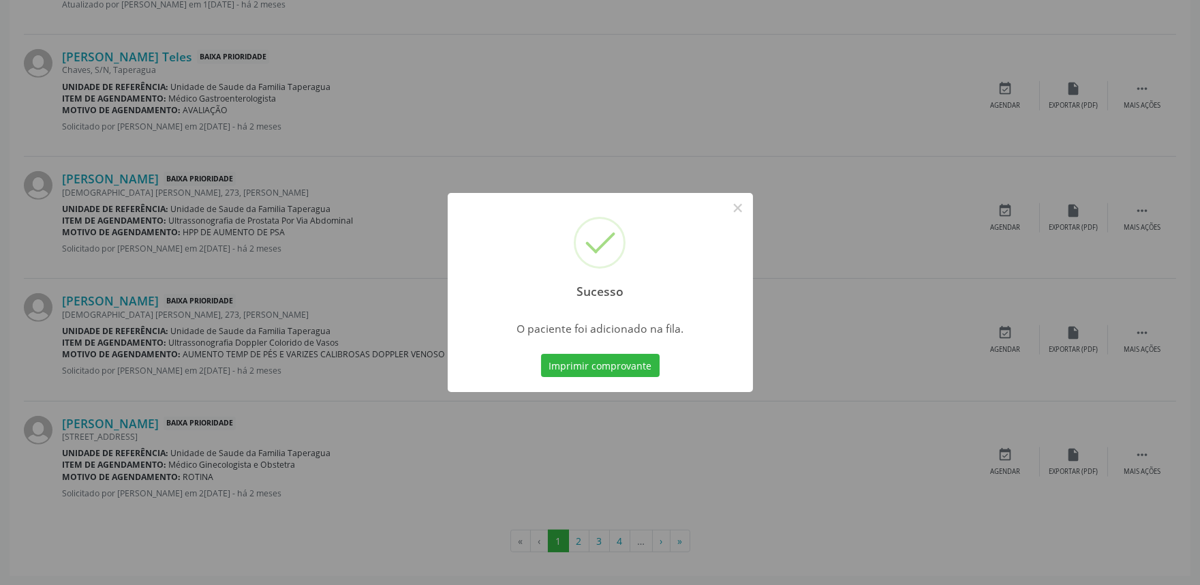
click at [635, 424] on div "Sucesso × O paciente foi adicionado na fila. Imprimir comprovante Cancel" at bounding box center [600, 292] width 1200 height 585
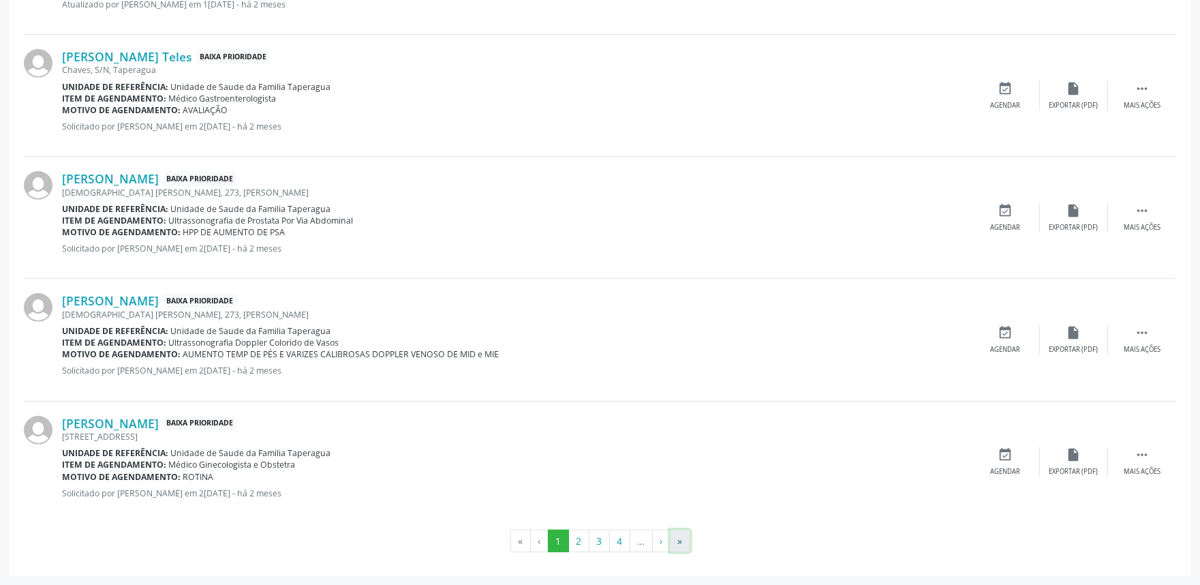
click at [683, 534] on button "»" at bounding box center [680, 541] width 20 height 23
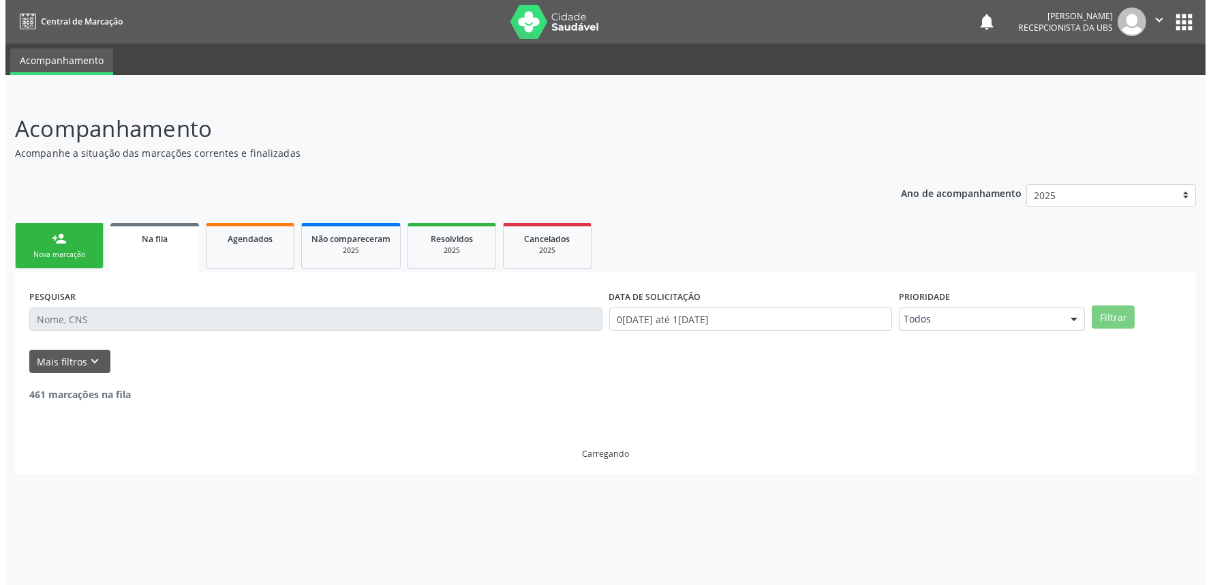
scroll to position [0, 0]
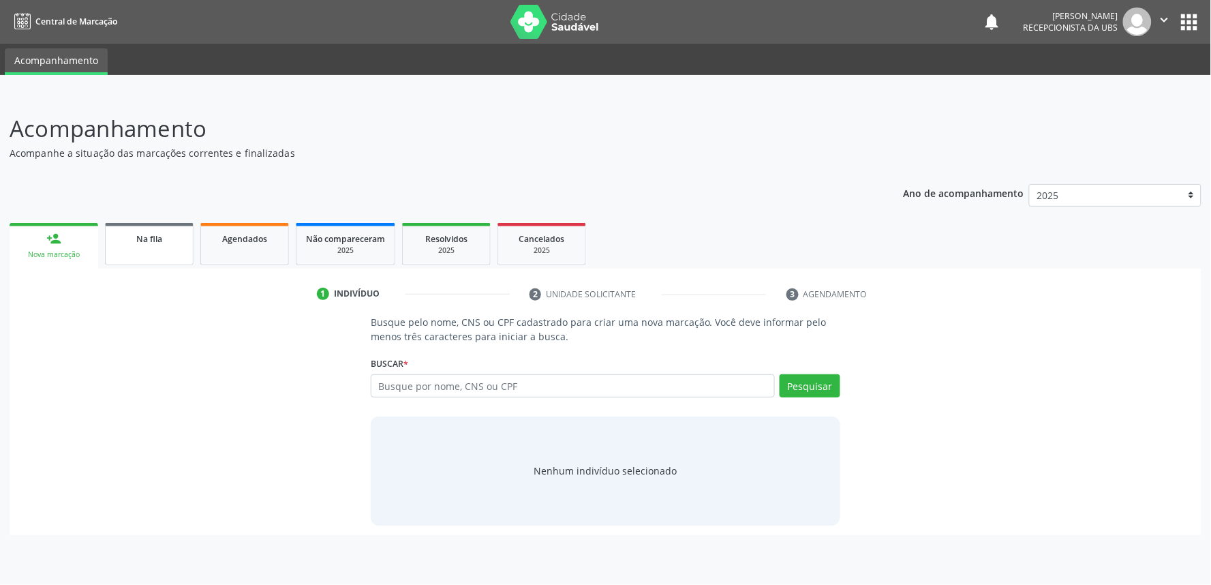
click at [140, 235] on span "Na fila" at bounding box center [149, 239] width 26 height 12
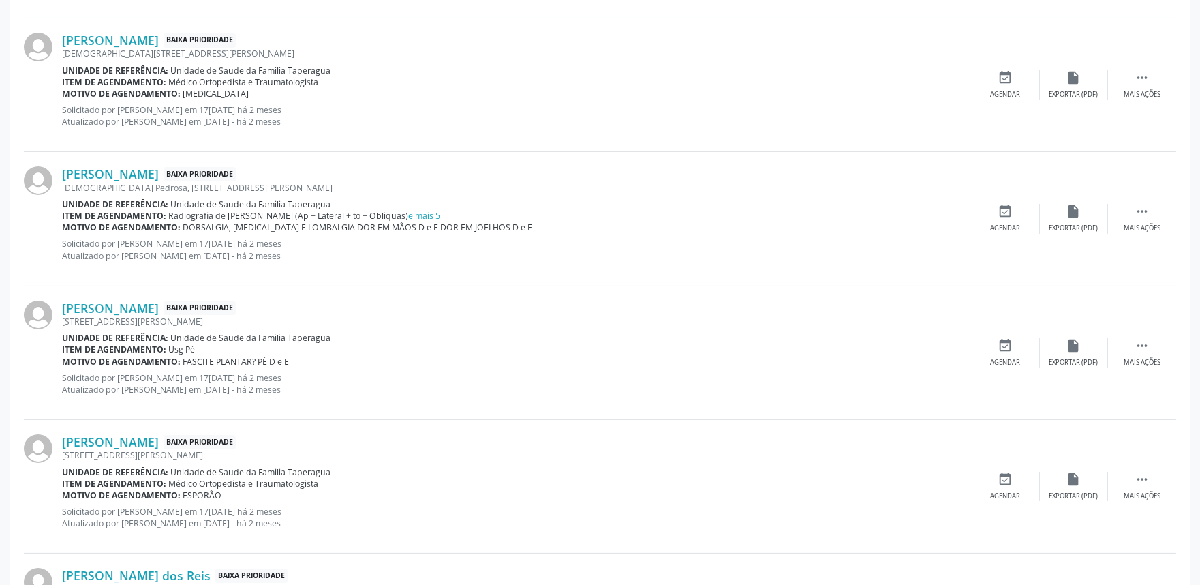
scroll to position [1853, 0]
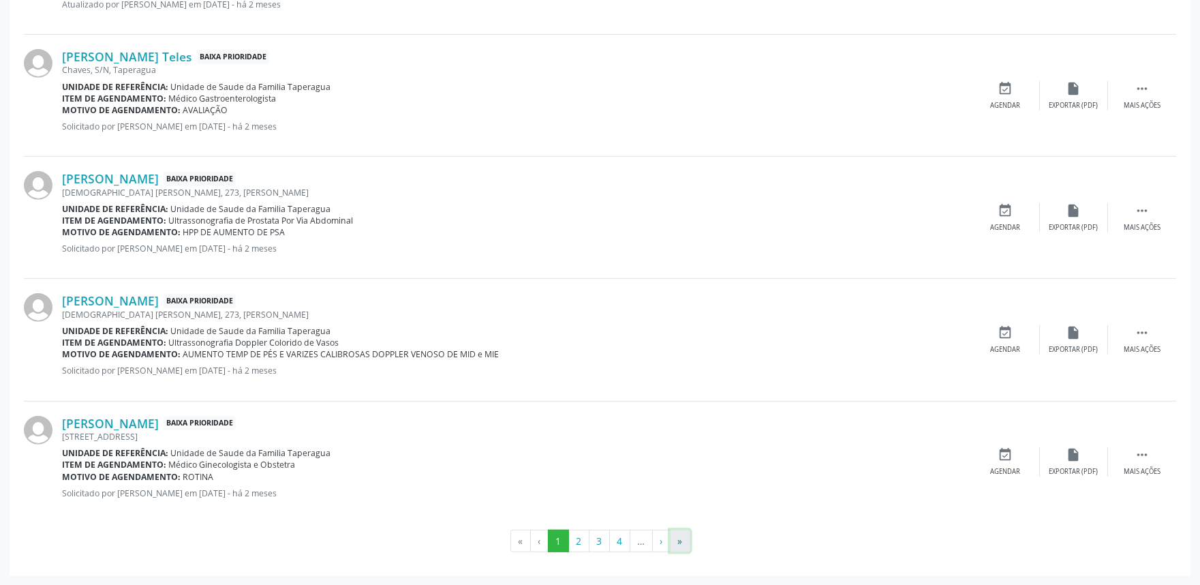
click at [682, 537] on button "»" at bounding box center [680, 541] width 20 height 23
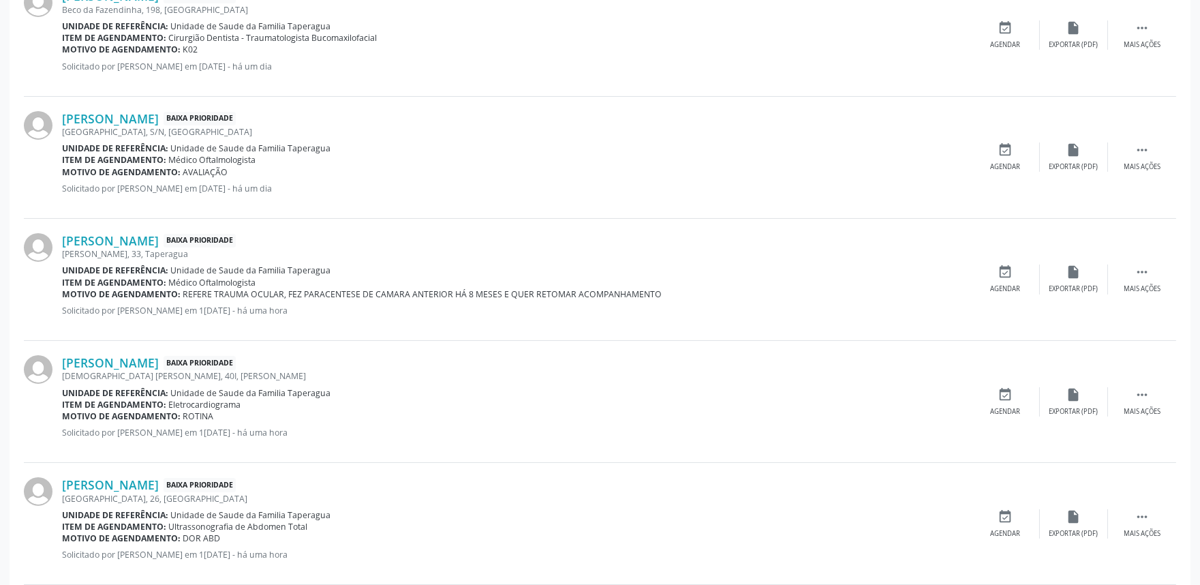
scroll to position [0, 0]
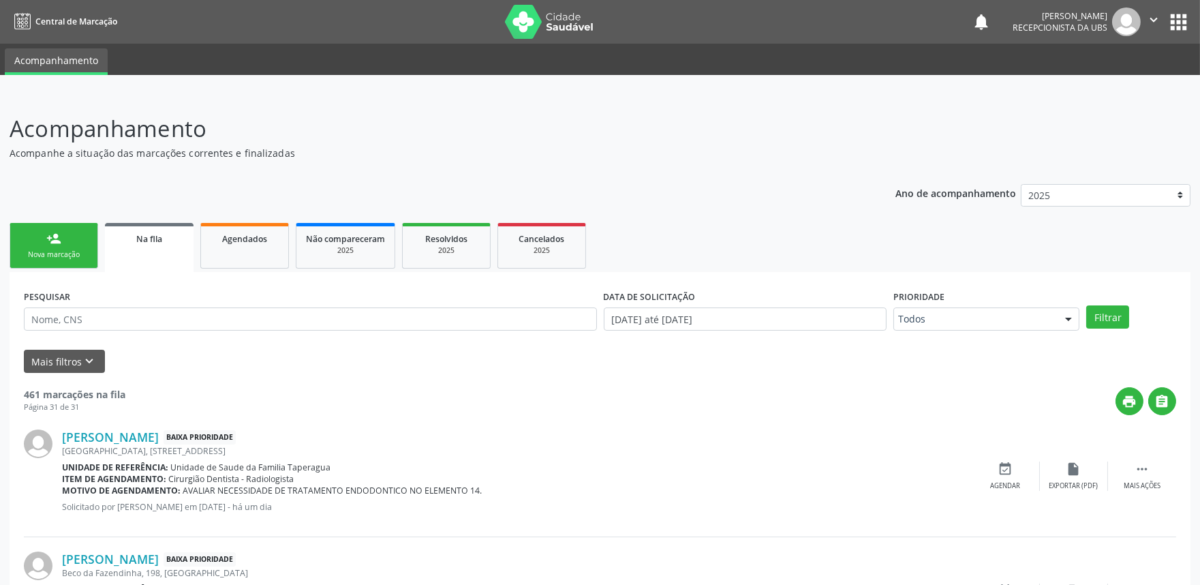
click at [63, 251] on div "Nova marcação" at bounding box center [54, 255] width 68 height 10
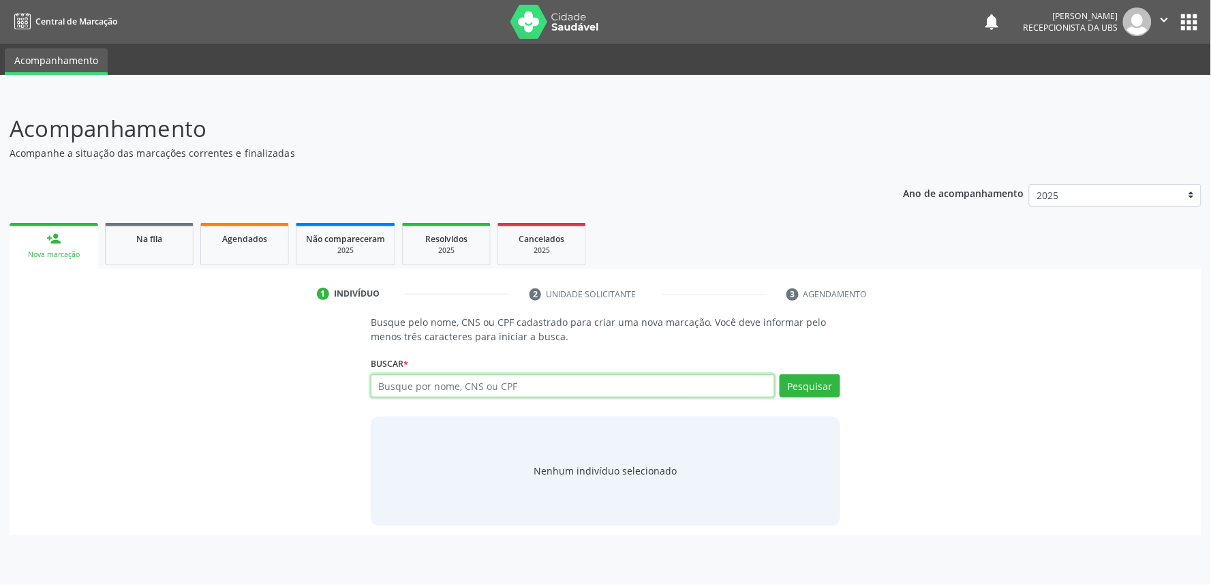
click at [476, 389] on input "text" at bounding box center [573, 385] width 404 height 23
paste input "700009851321405"
type input "700009851321405"
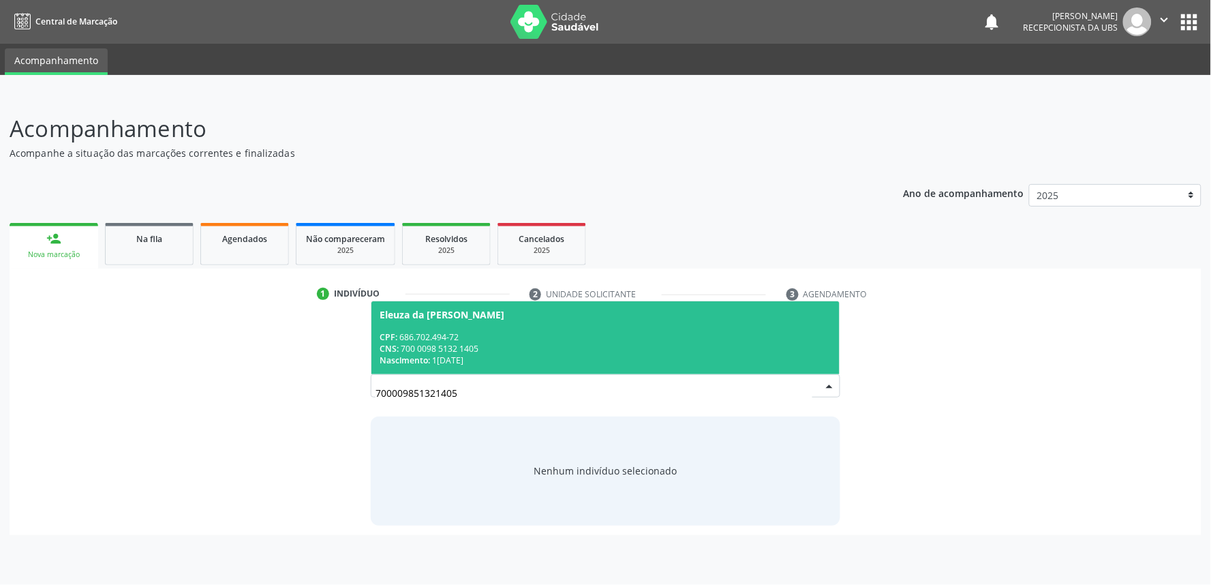
click at [506, 335] on div "CPF: 686.702.494-72" at bounding box center [606, 337] width 452 height 12
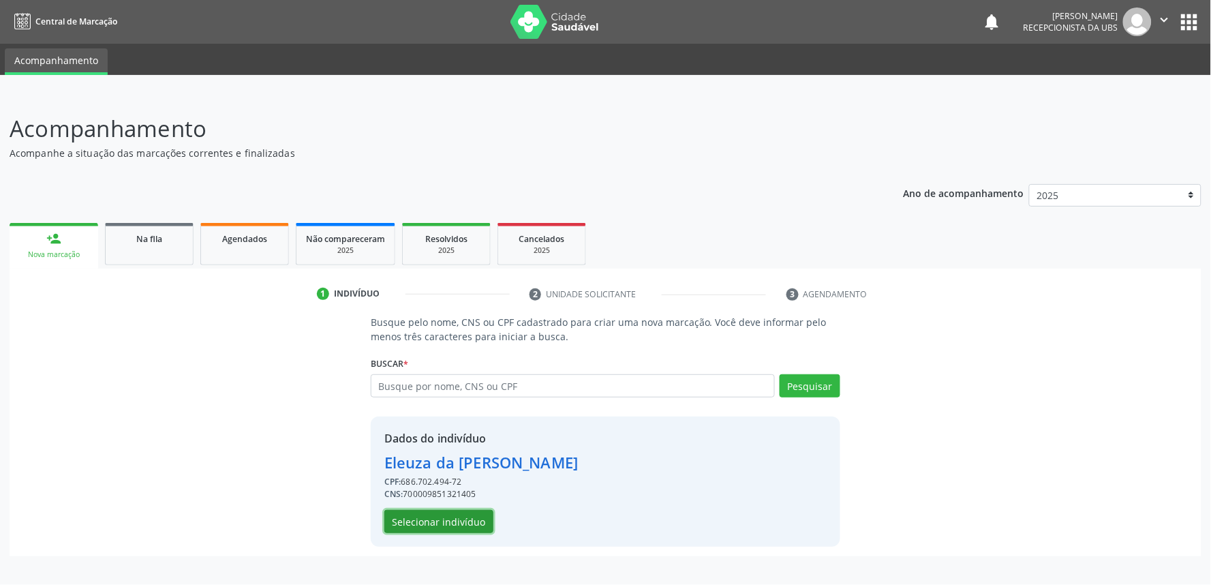
click at [448, 516] on button "Selecionar indivíduo" at bounding box center [438, 521] width 109 height 23
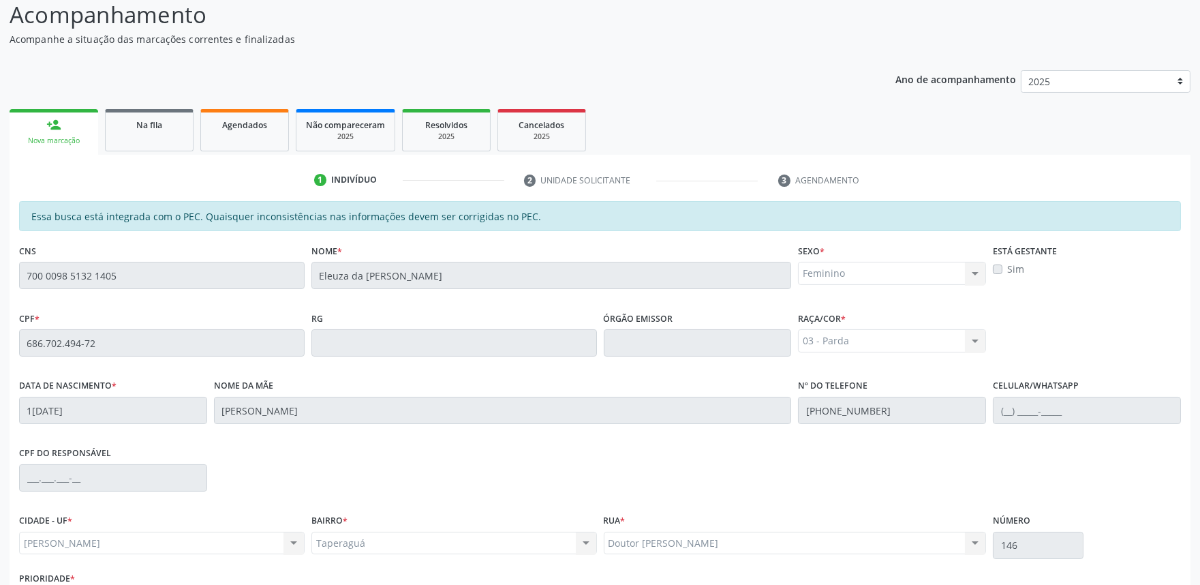
scroll to position [212, 0]
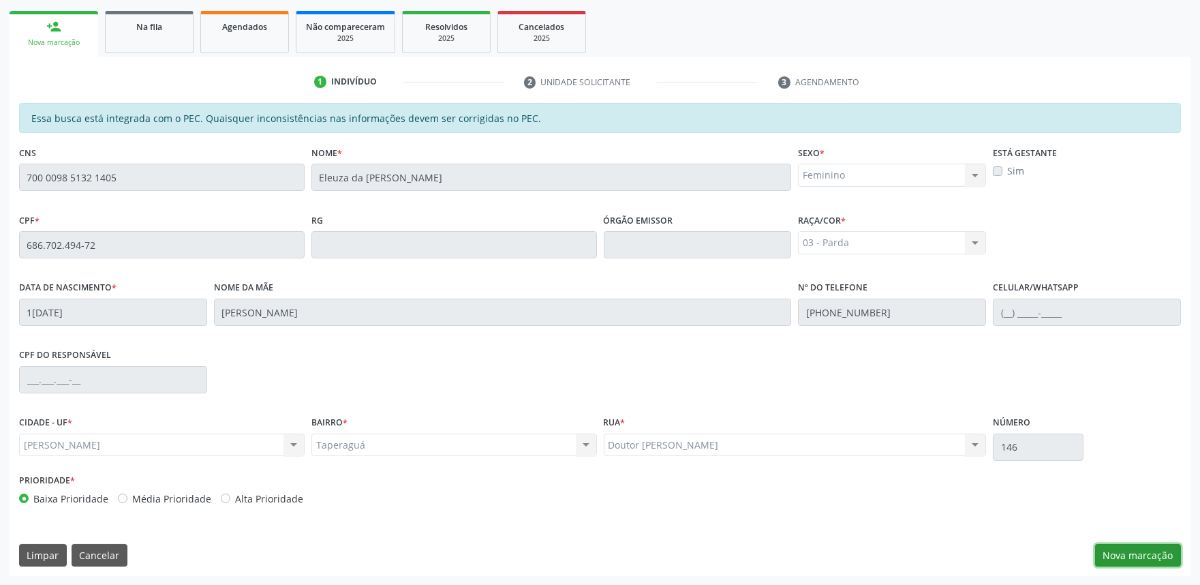
click at [1140, 555] on button "Nova marcação" at bounding box center [1138, 555] width 86 height 23
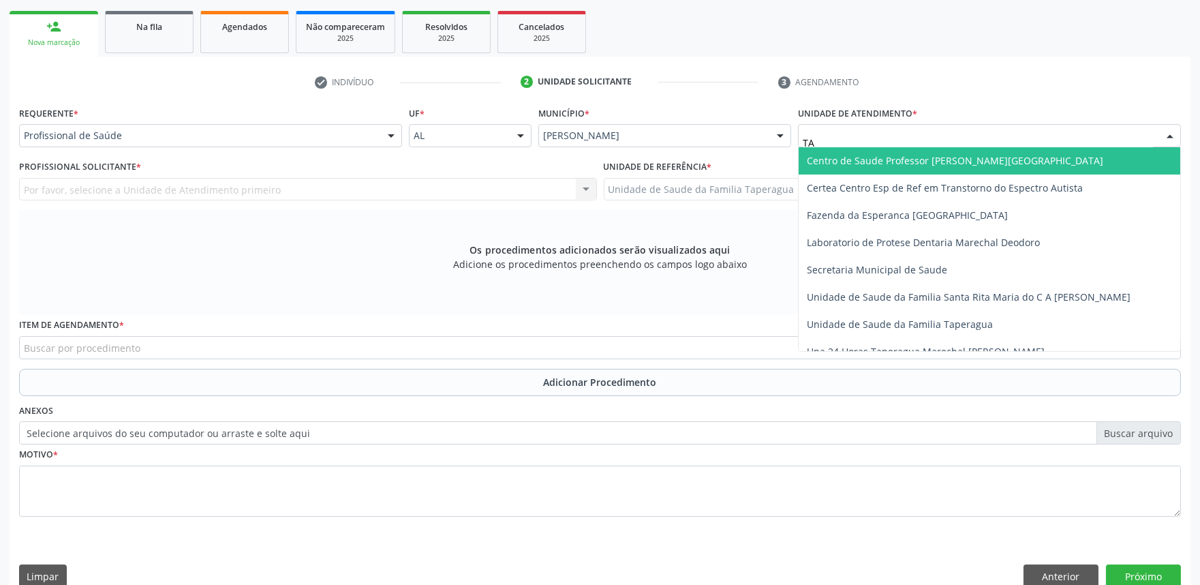
type input "TAP"
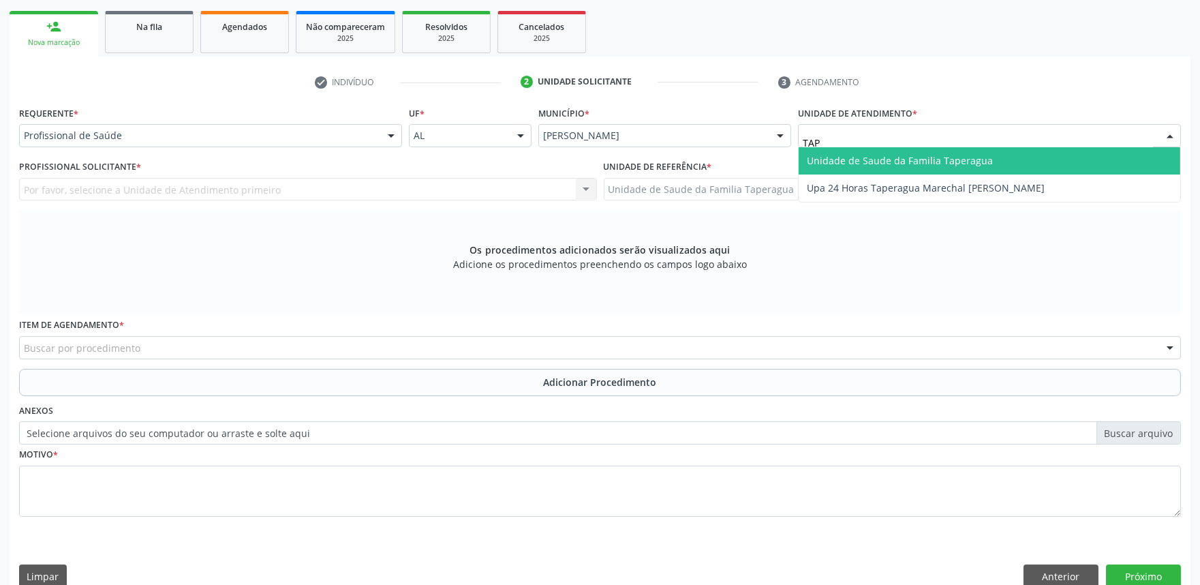
click at [884, 162] on span "Unidade de Saude da Familia Taperagua" at bounding box center [900, 160] width 186 height 13
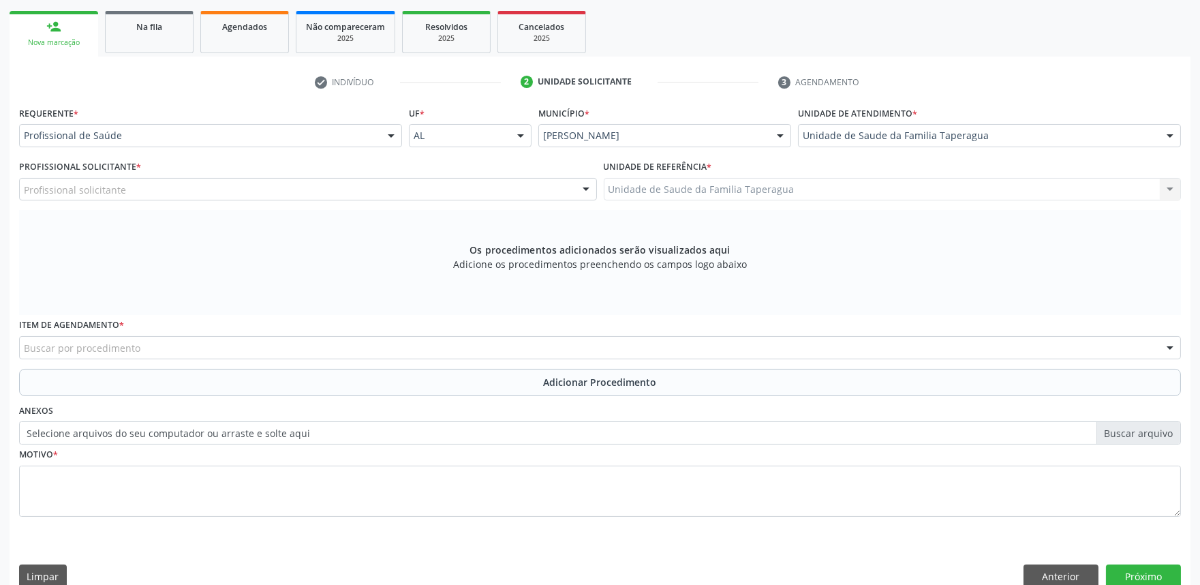
click at [391, 195] on div "Profissional solicitante" at bounding box center [308, 189] width 578 height 23
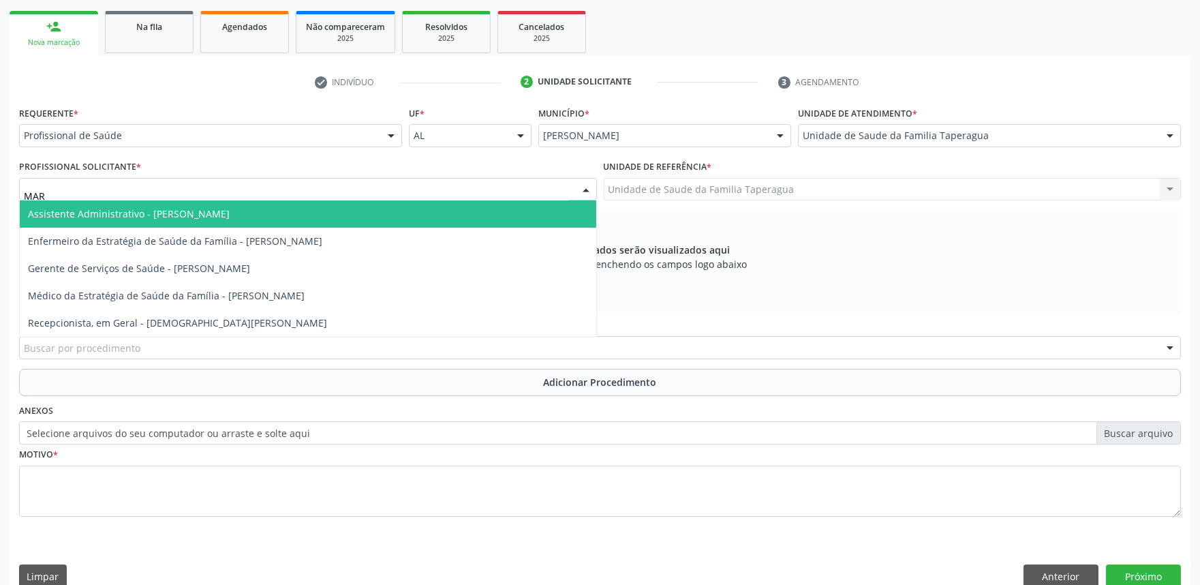
type input "MART"
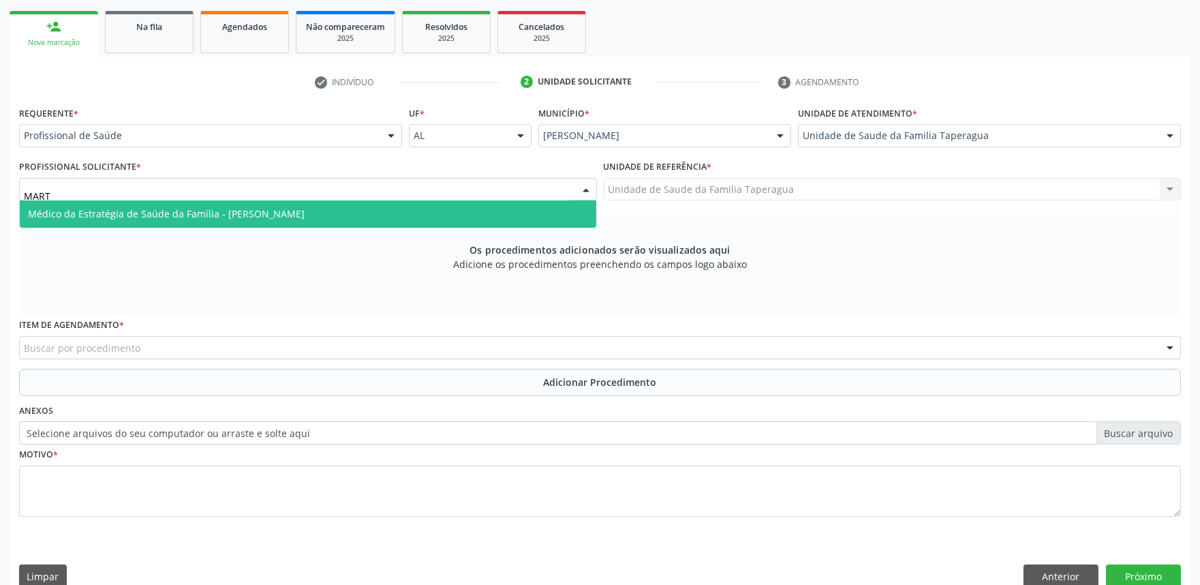
click at [385, 209] on span "Médico da Estratégia de Saúde da Família - [PERSON_NAME]" at bounding box center [308, 213] width 577 height 27
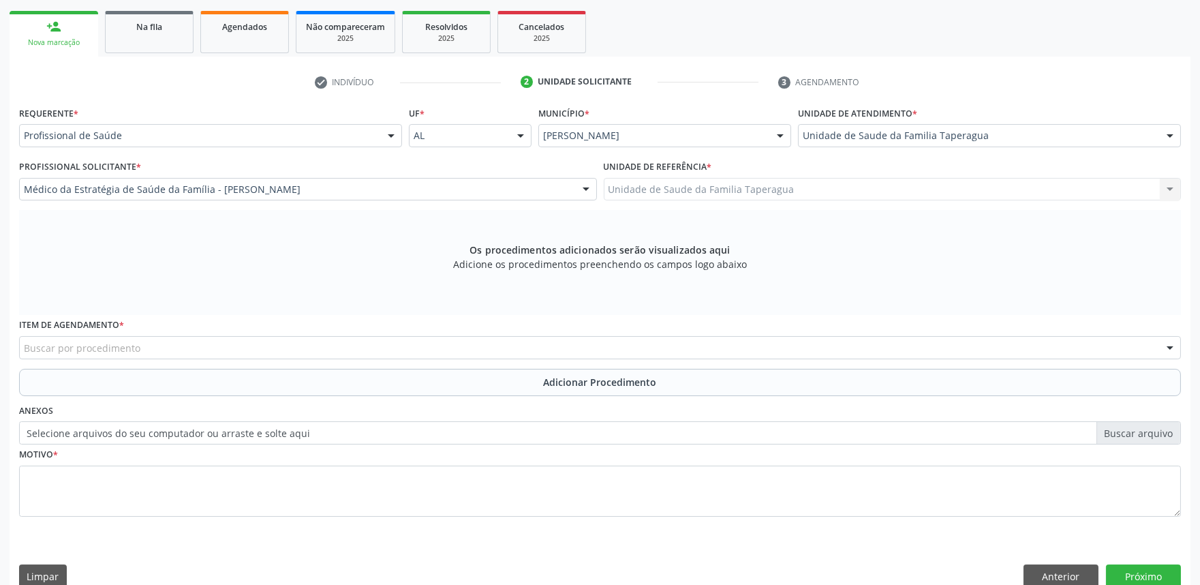
click at [377, 352] on div "Buscar por procedimento" at bounding box center [600, 347] width 1162 height 23
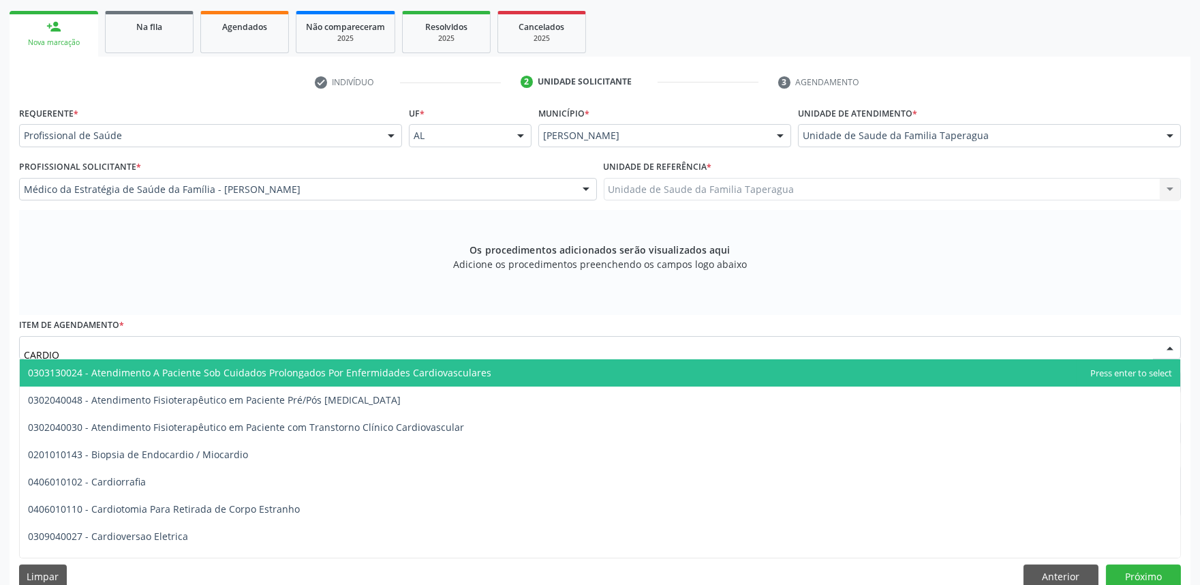
type input "CARDIOL"
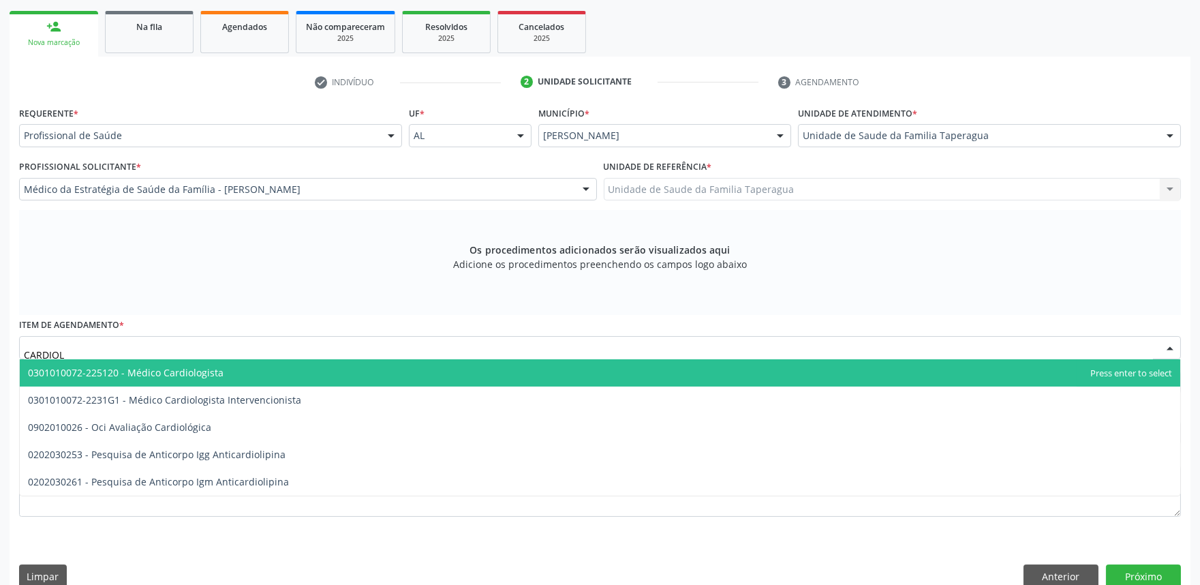
click at [377, 365] on span "0301010072-225120 - Médico Cardiologista" at bounding box center [600, 372] width 1161 height 27
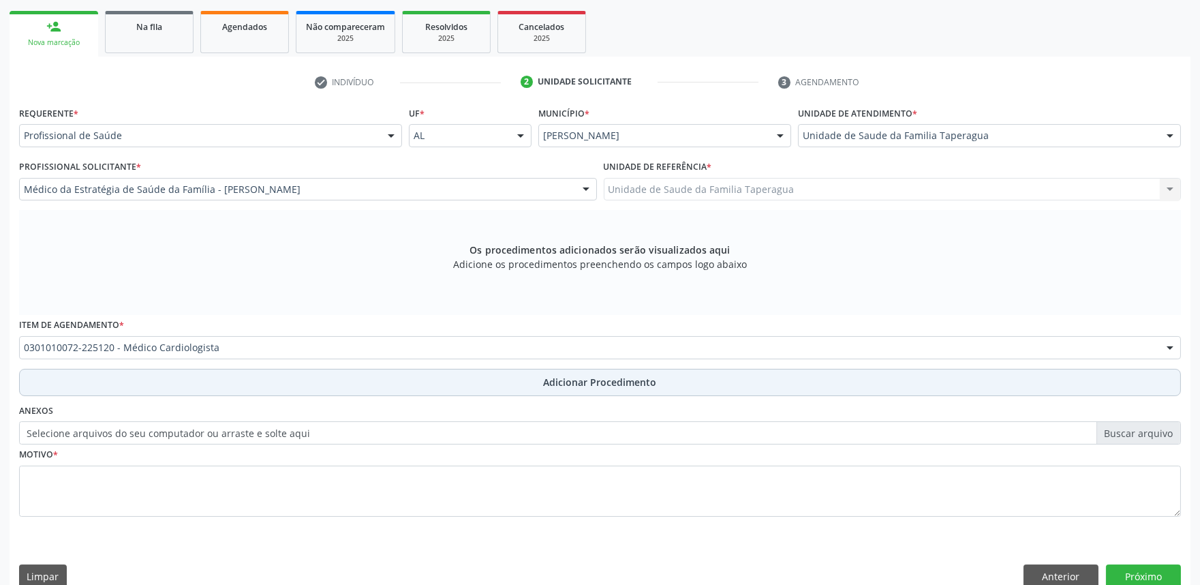
click at [377, 382] on button "Adicionar Procedimento" at bounding box center [600, 382] width 1162 height 27
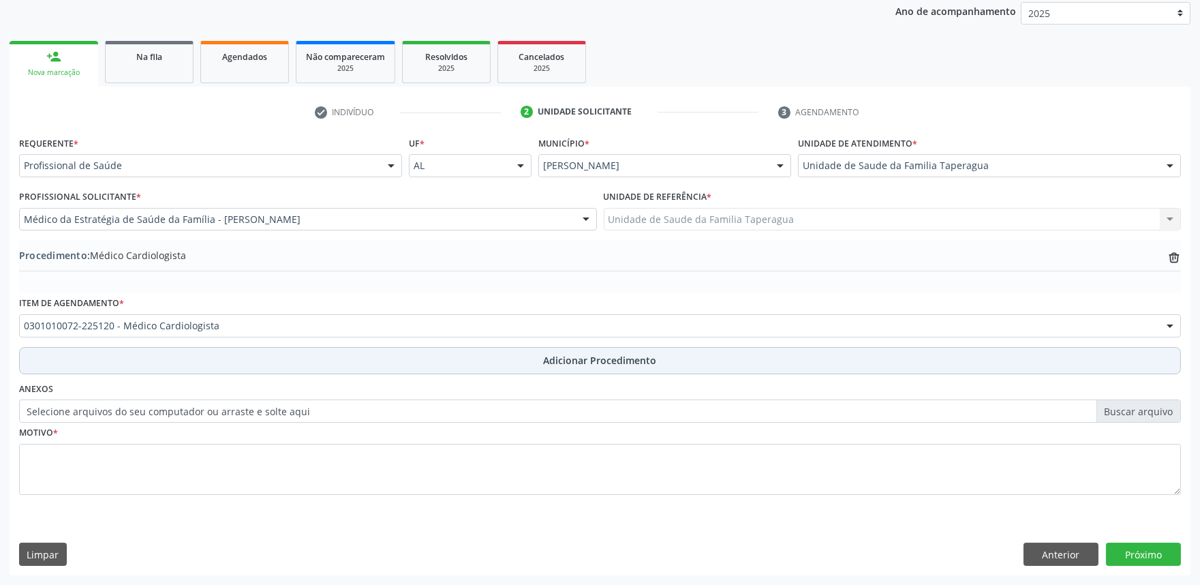
scroll to position [181, 0]
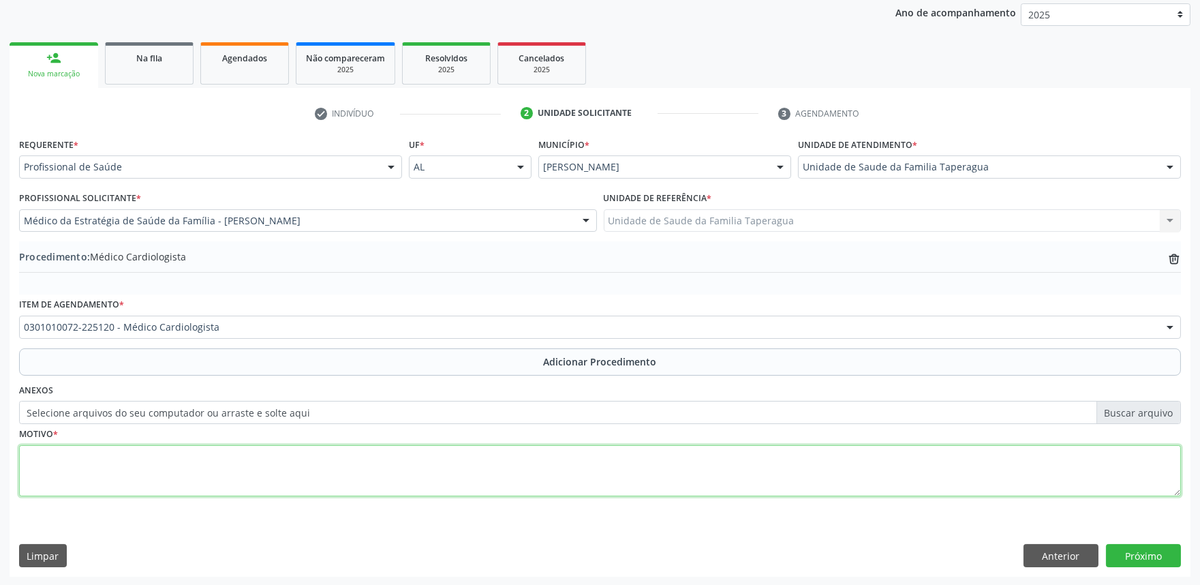
click at [383, 464] on textarea at bounding box center [600, 471] width 1162 height 52
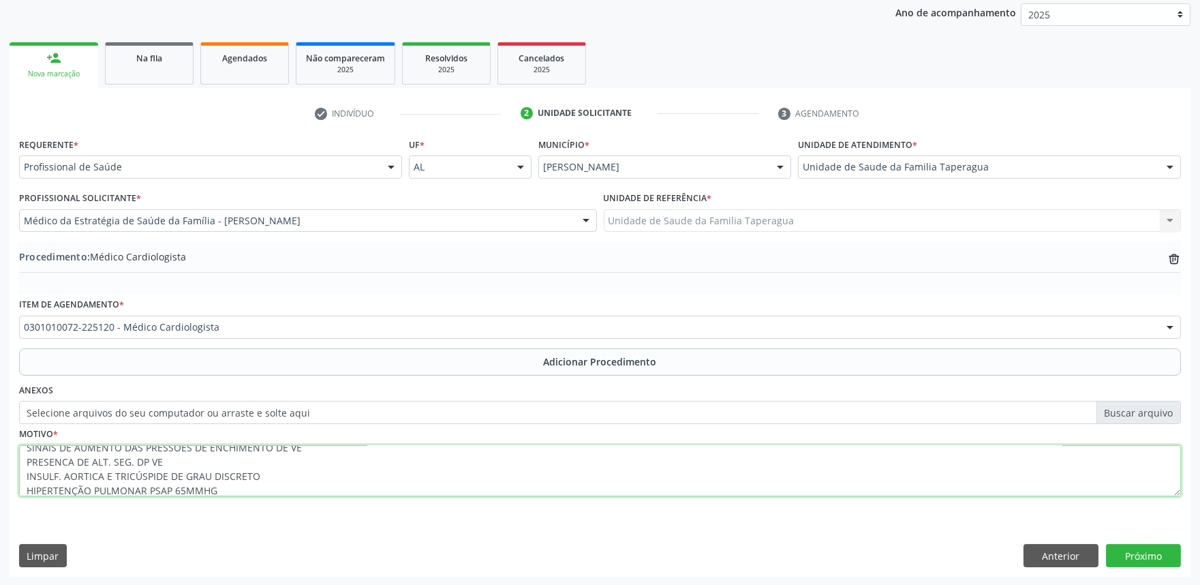
scroll to position [37, 0]
type textarea "DISFUNÇÃO SISTÓLICA GLOBAL DE VE DE GRAU IMPORTANTE SINAIS DE AUMENTO DAS PRESS…"
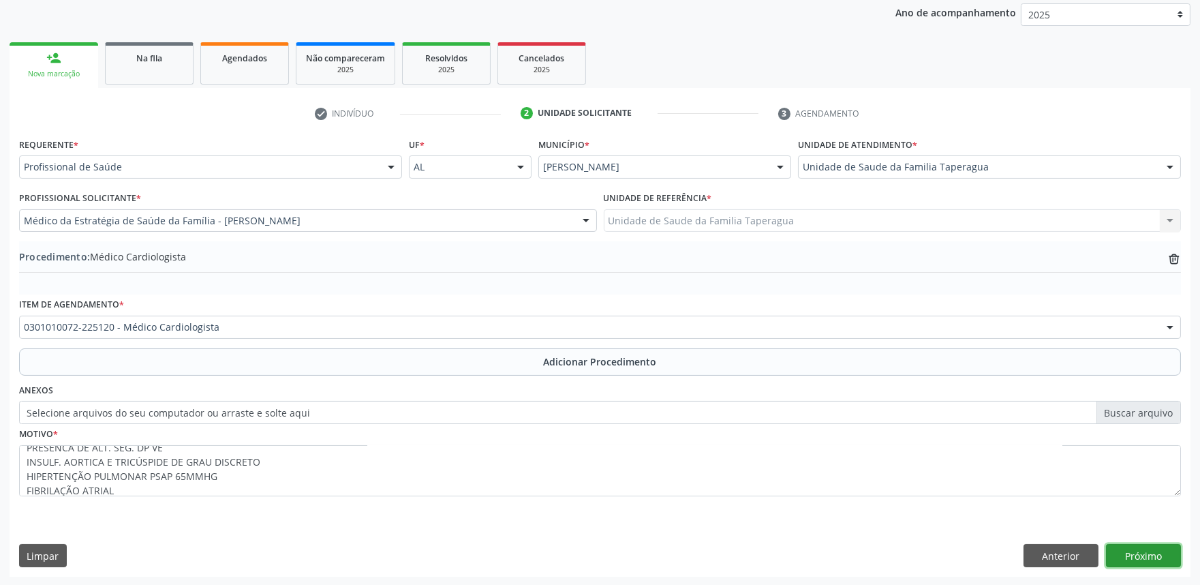
click at [1160, 554] on button "Próximo" at bounding box center [1143, 555] width 75 height 23
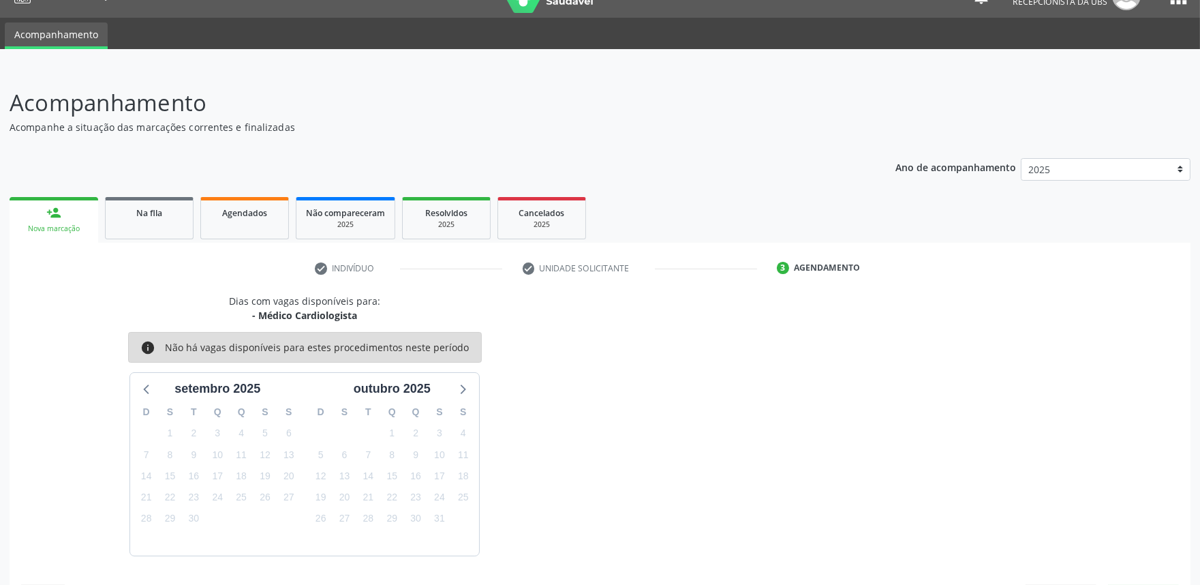
scroll to position [66, 0]
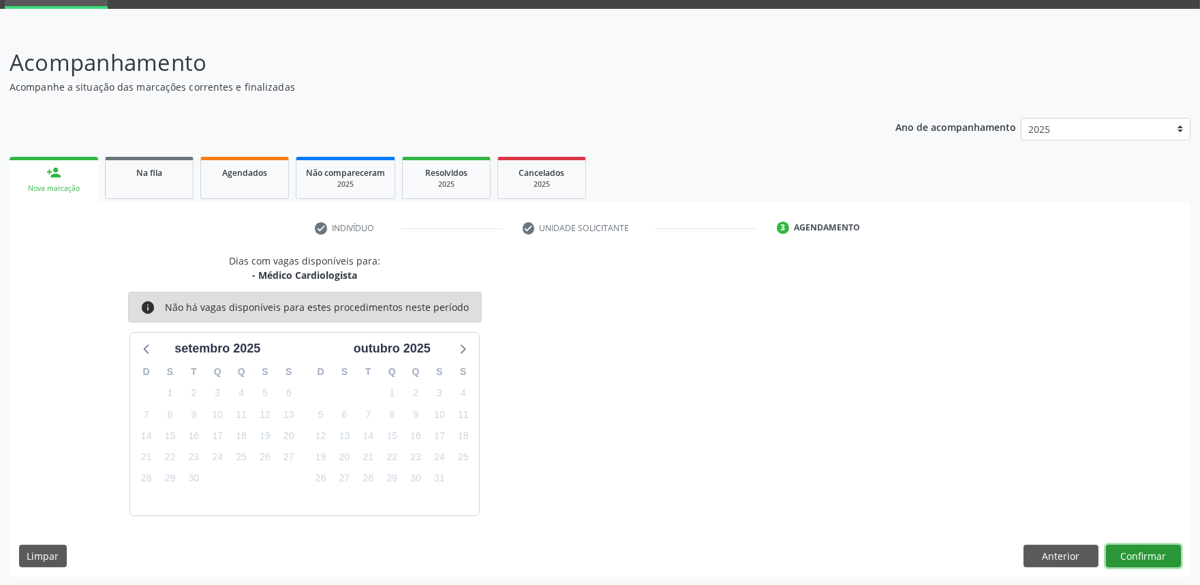
click at [1160, 554] on button "Confirmar" at bounding box center [1143, 556] width 75 height 23
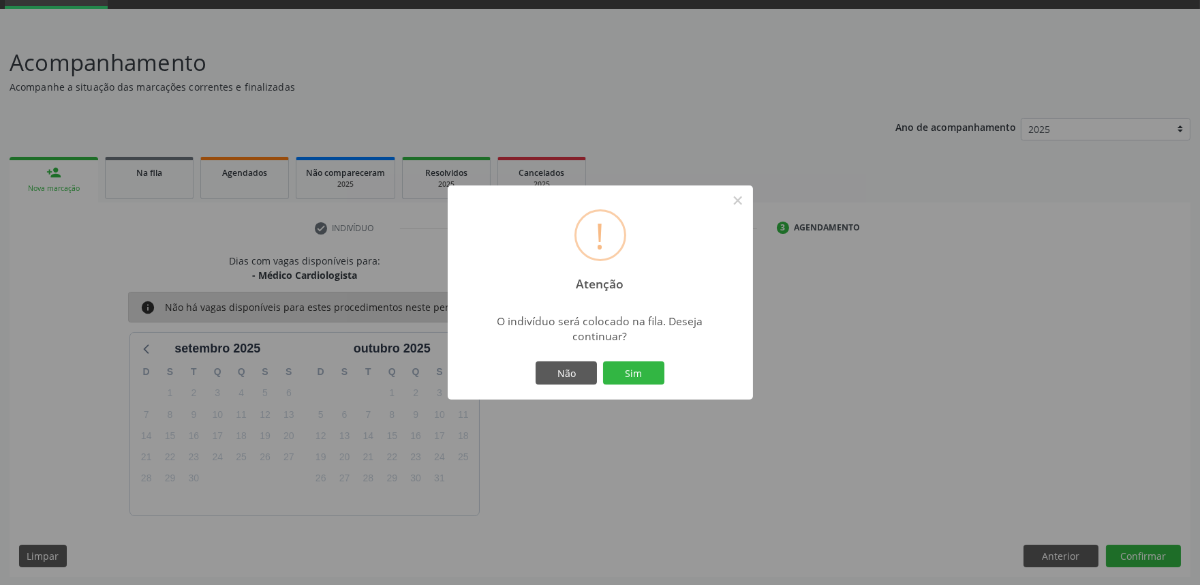
click at [603, 361] on button "Sim" at bounding box center [633, 372] width 61 height 23
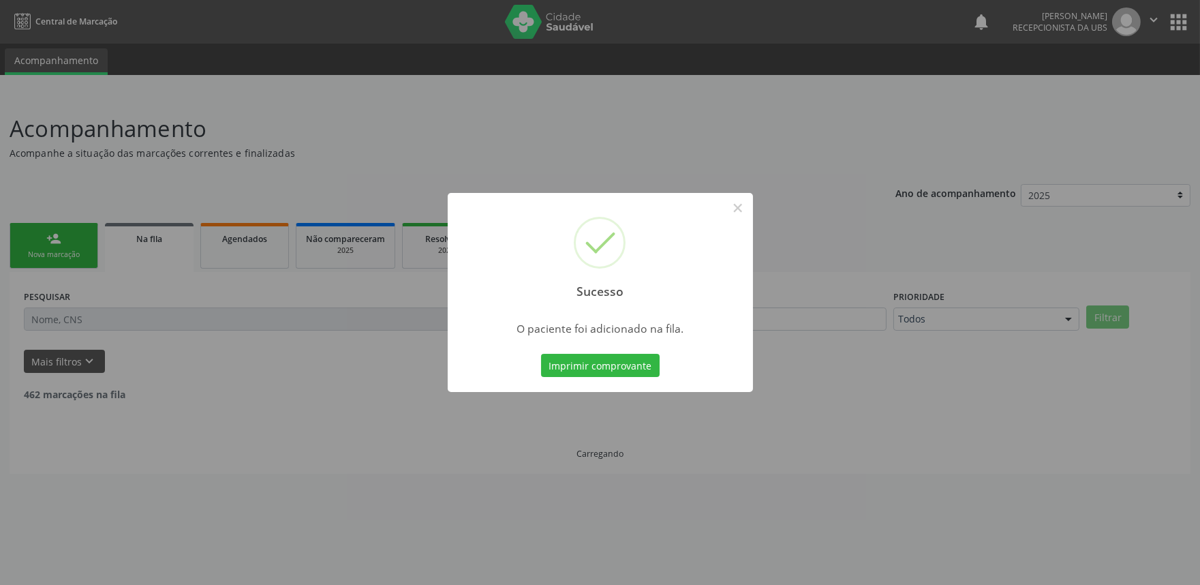
scroll to position [0, 0]
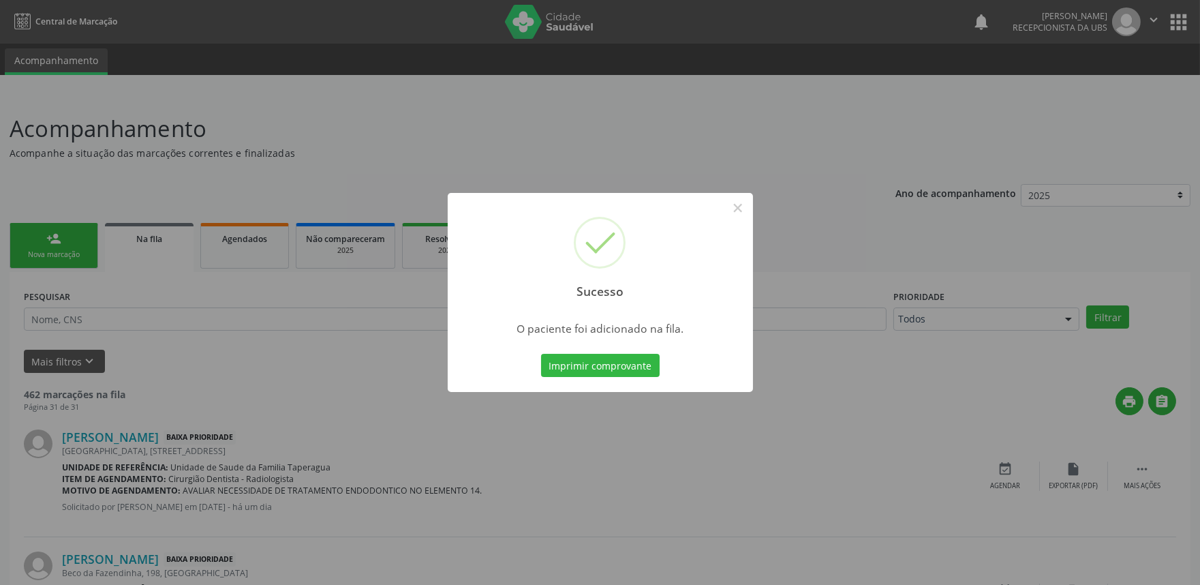
click at [1040, 341] on div "Sucesso × O paciente foi adicionado na fila. Imprimir comprovante Cancel" at bounding box center [600, 292] width 1200 height 585
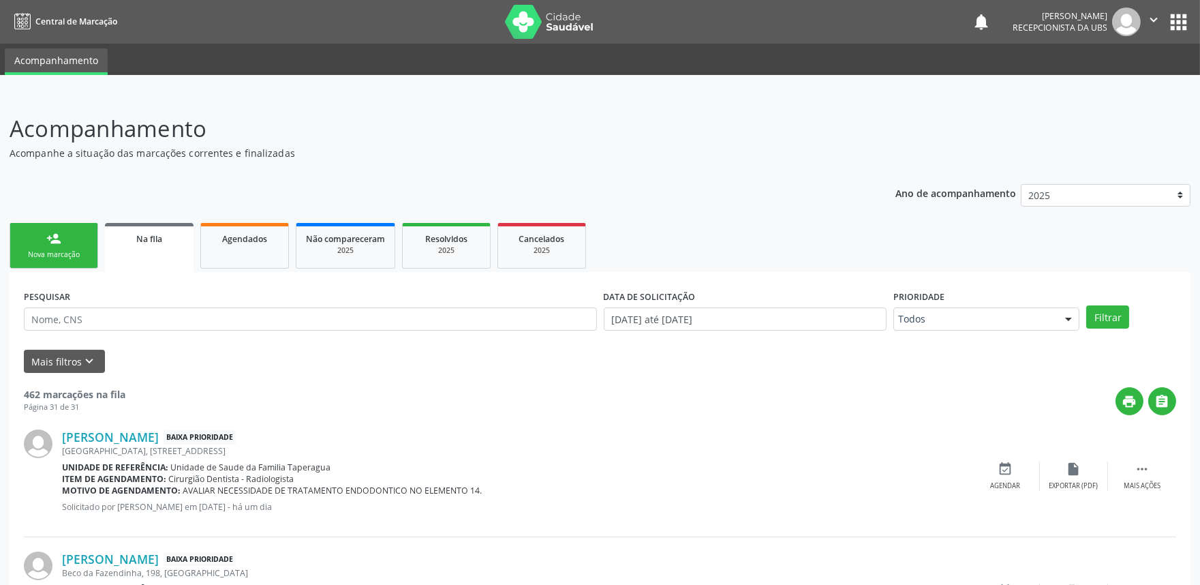
click at [1040, 341] on div "Sucesso × O paciente foi adicionado na fila. Imprimir comprovante Cancel" at bounding box center [600, 292] width 1200 height 585
click at [57, 246] on link "person_add Nova marcação" at bounding box center [54, 246] width 89 height 46
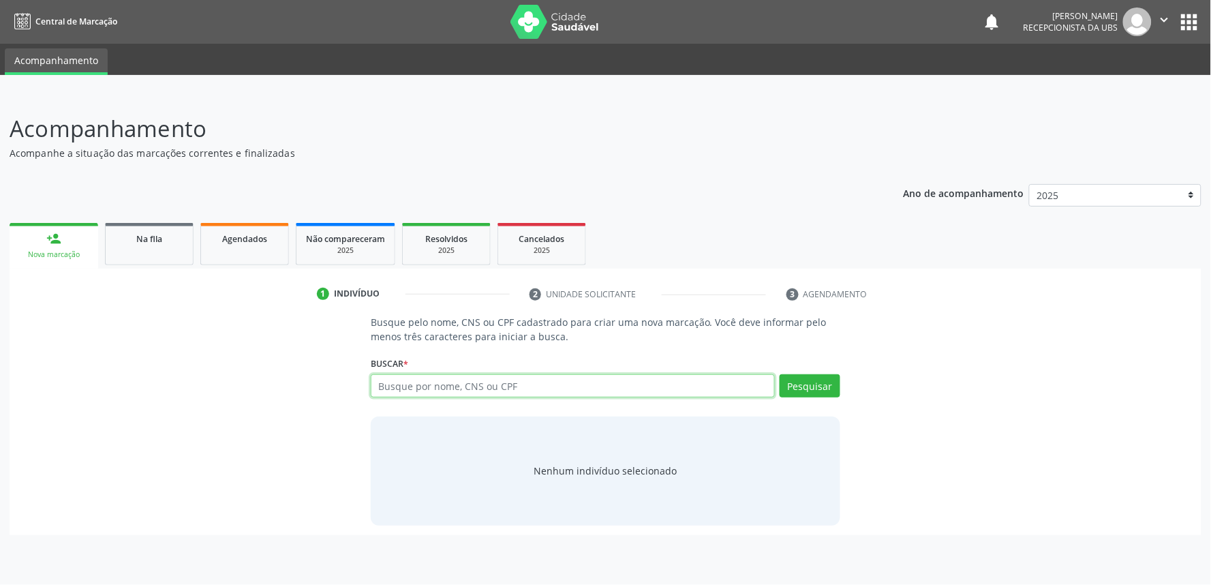
click at [484, 389] on input "text" at bounding box center [573, 385] width 404 height 23
paste input "700208934141924"
type input "700208934141924"
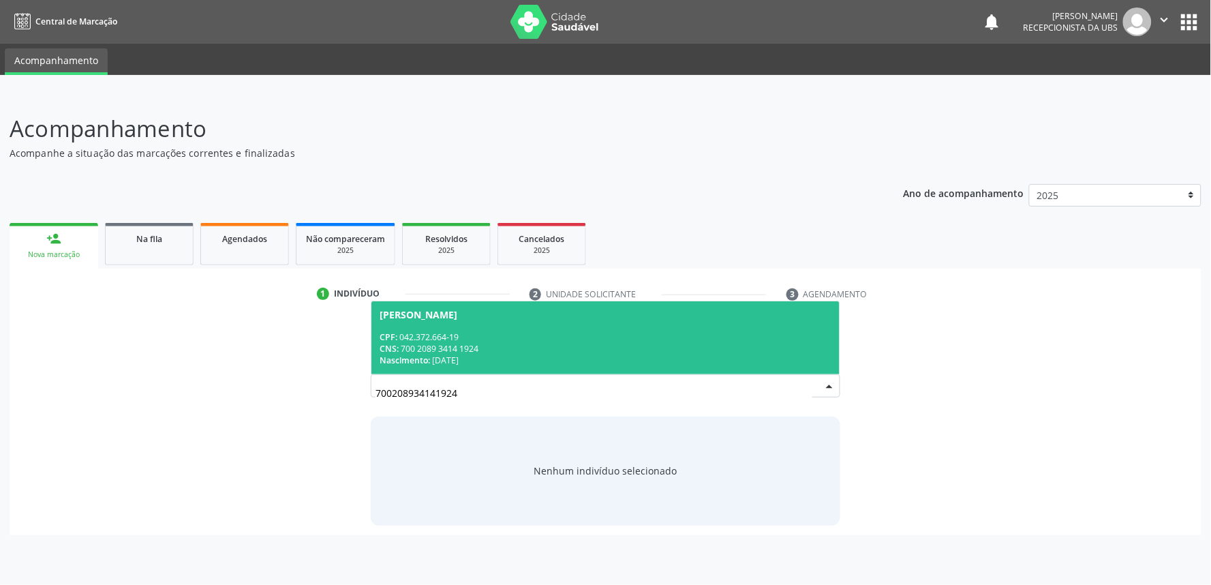
click at [457, 310] on div "[PERSON_NAME]" at bounding box center [419, 314] width 78 height 11
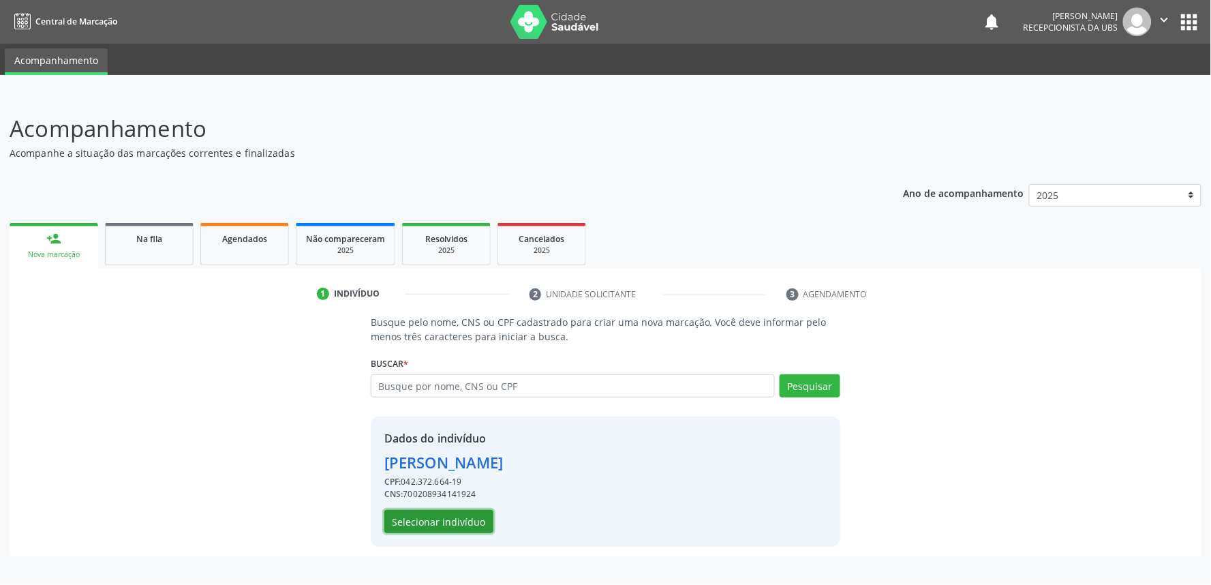
click at [470, 518] on button "Selecionar indivíduo" at bounding box center [438, 521] width 109 height 23
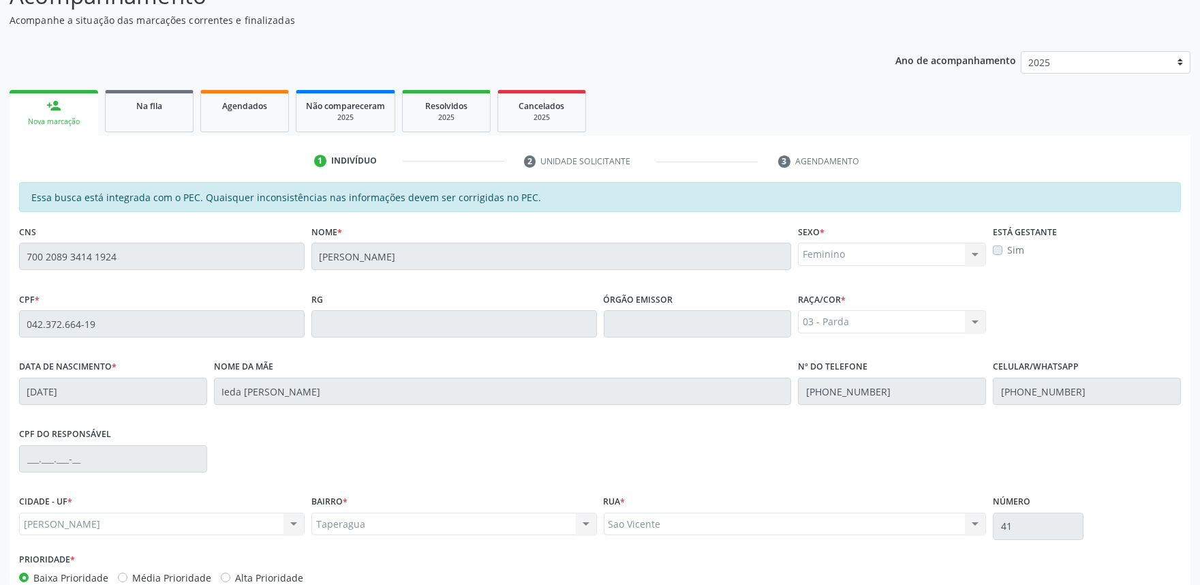
scroll to position [212, 0]
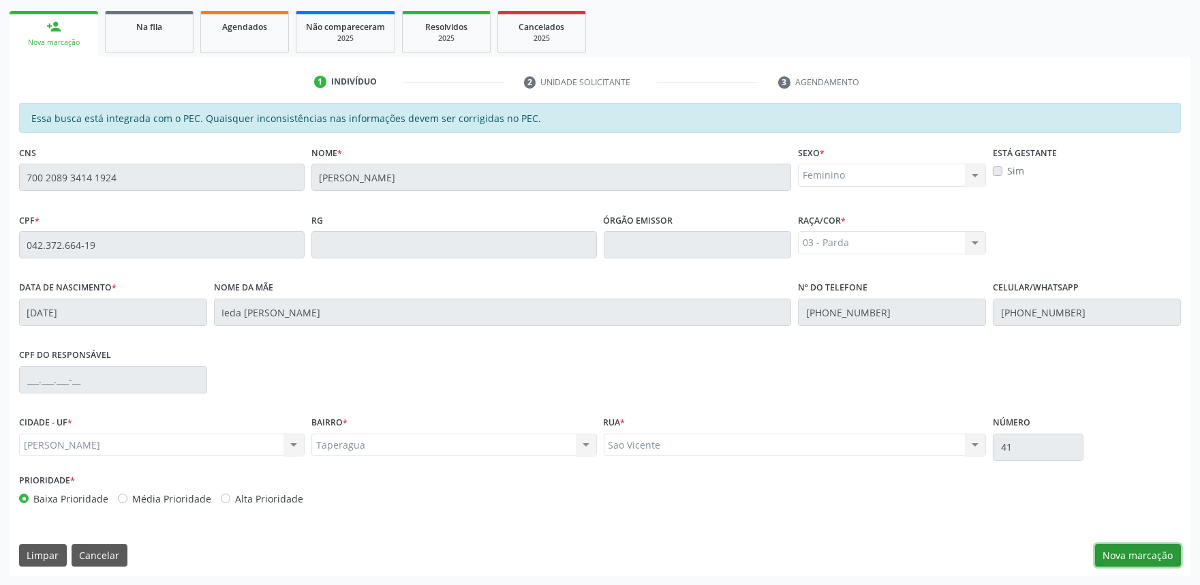
click at [1136, 562] on button "Nova marcação" at bounding box center [1138, 555] width 86 height 23
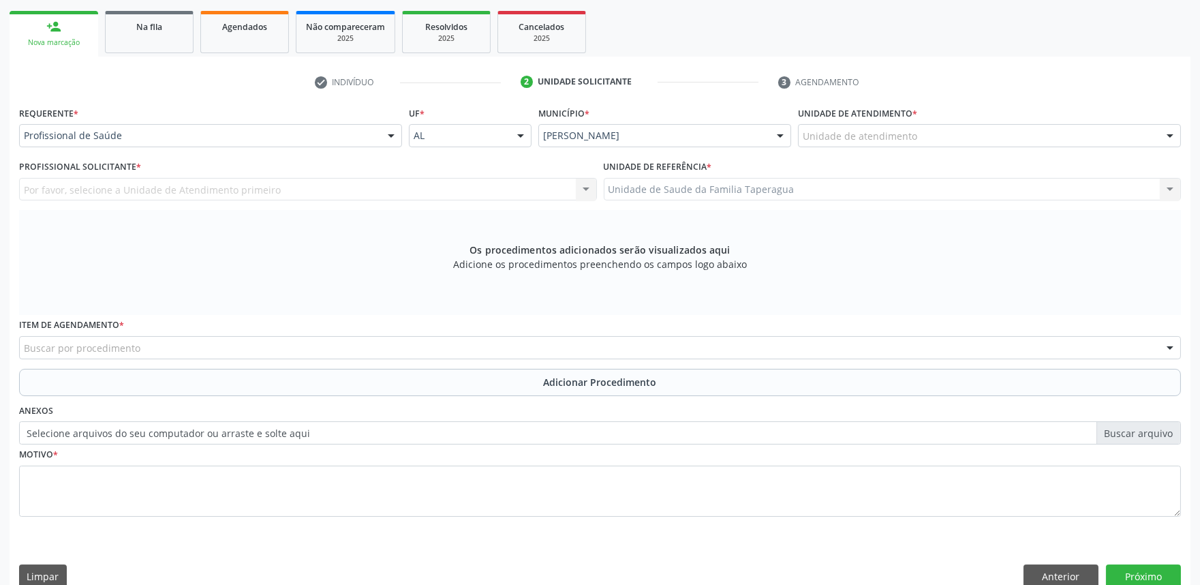
click at [926, 143] on div "Unidade de atendimento" at bounding box center [989, 135] width 383 height 23
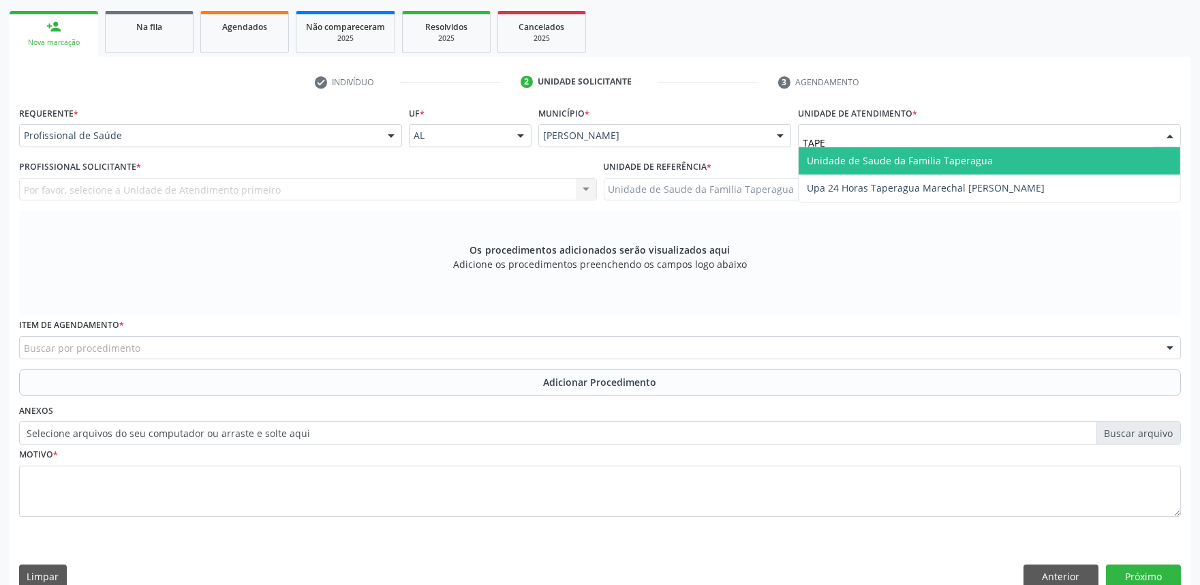
type input "TAPER"
click at [926, 152] on span "Unidade de Saude da Familia Taperagua" at bounding box center [990, 160] width 382 height 27
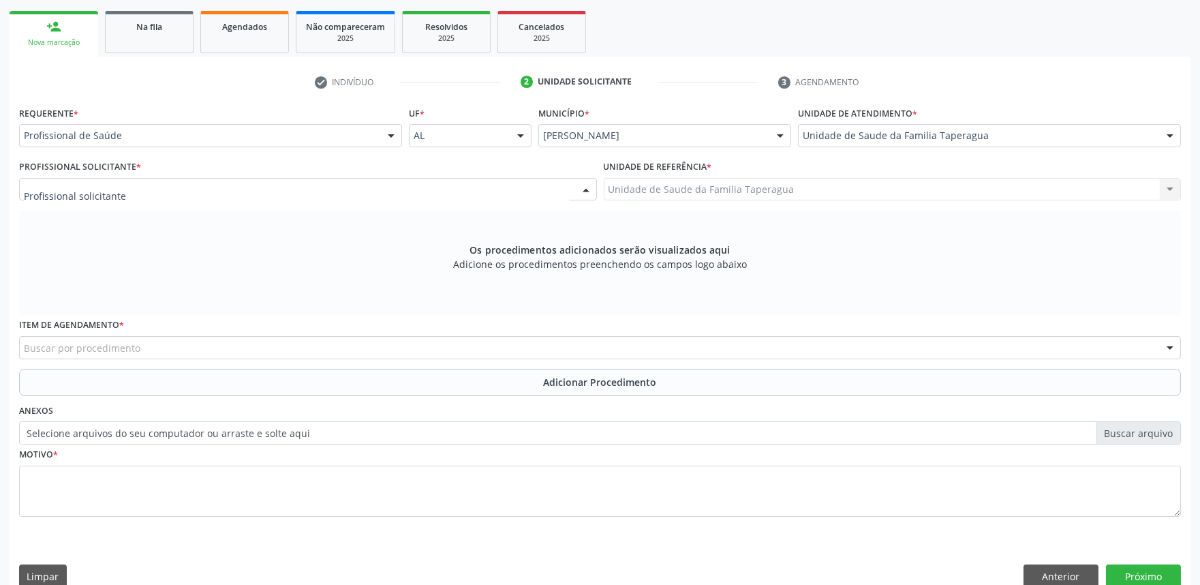
click at [399, 185] on div at bounding box center [308, 189] width 578 height 23
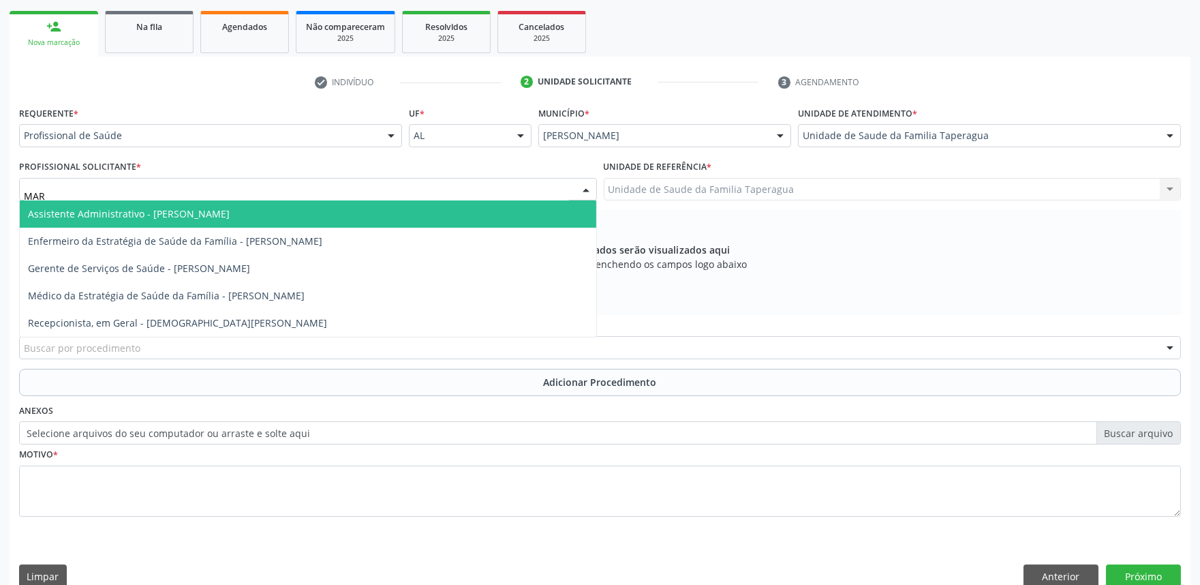
type input "MART"
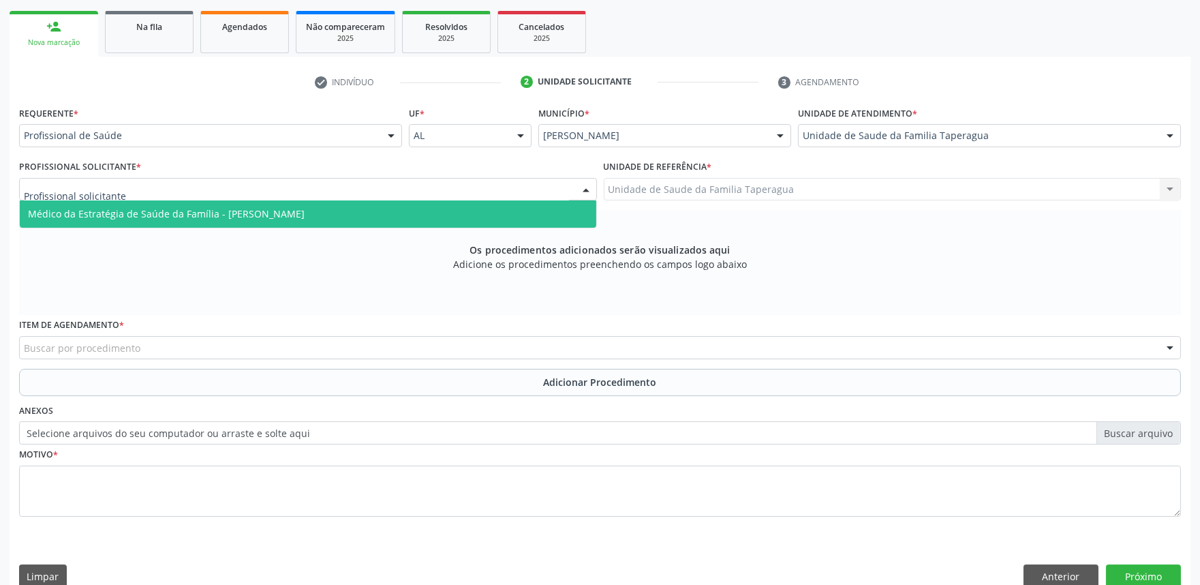
click at [382, 131] on div at bounding box center [391, 136] width 20 height 23
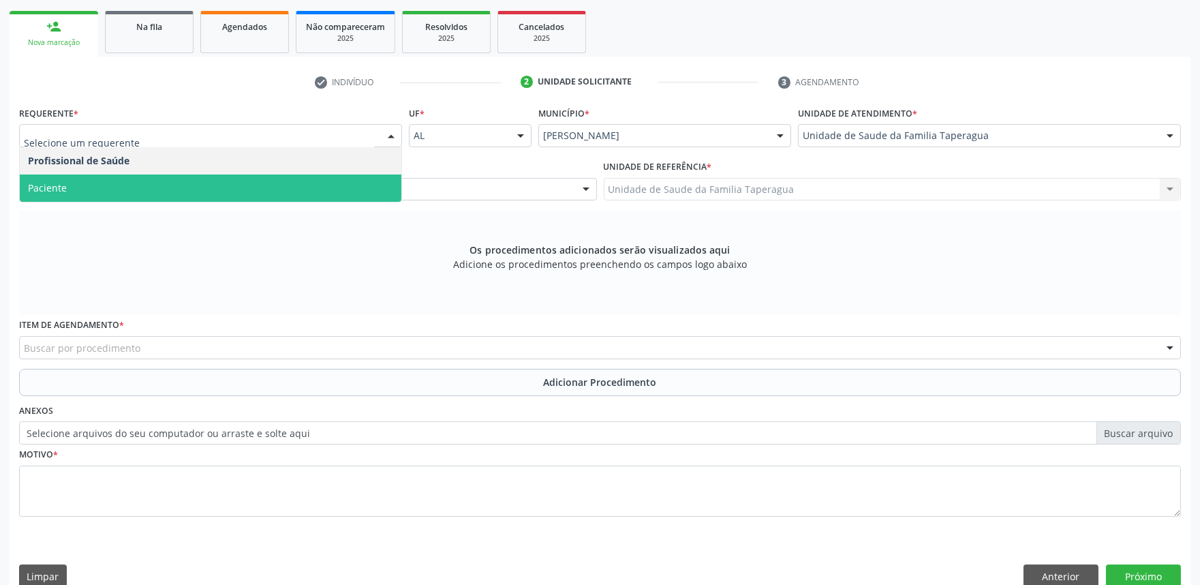
click at [372, 175] on span "Paciente" at bounding box center [211, 188] width 382 height 27
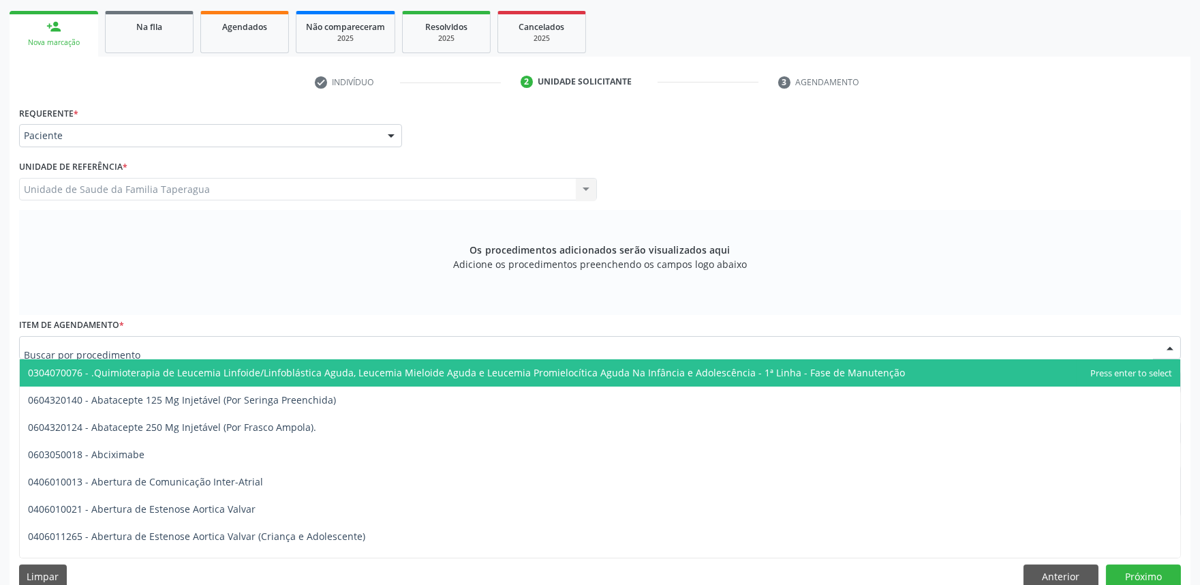
click at [387, 342] on div at bounding box center [600, 347] width 1162 height 23
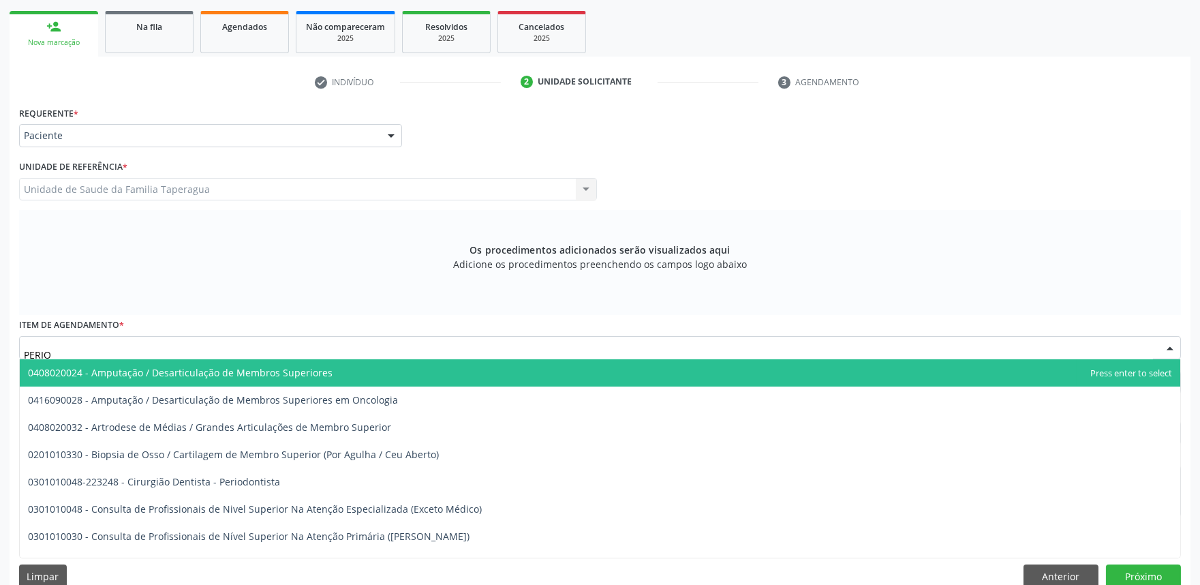
type input "PERIOD"
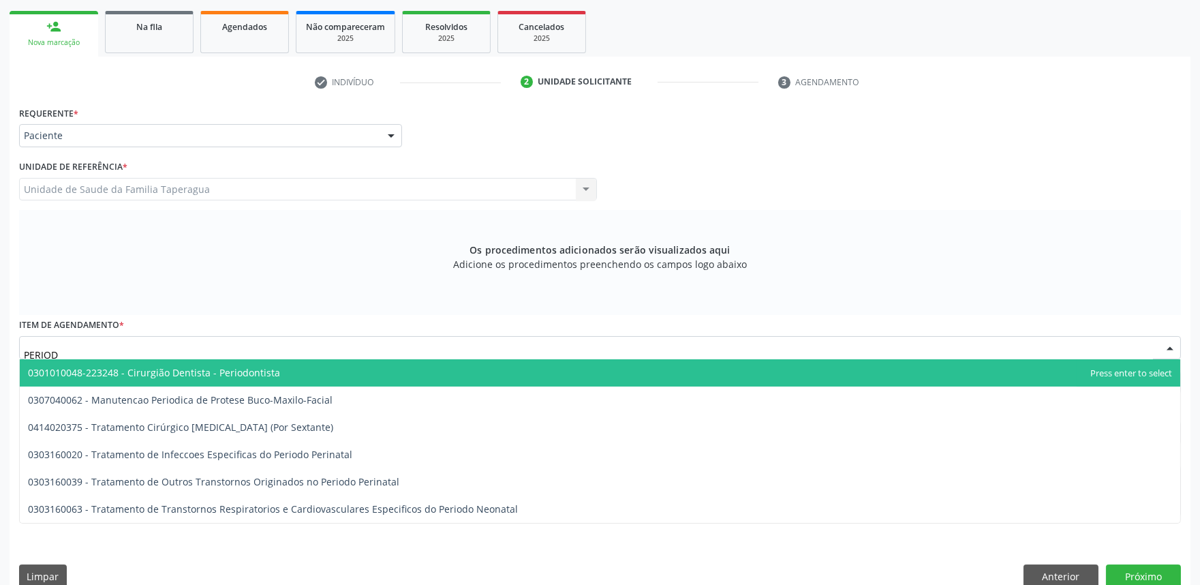
click at [378, 373] on span "0301010048-223248 - Cirurgião Dentista - Periodontista" at bounding box center [600, 372] width 1161 height 27
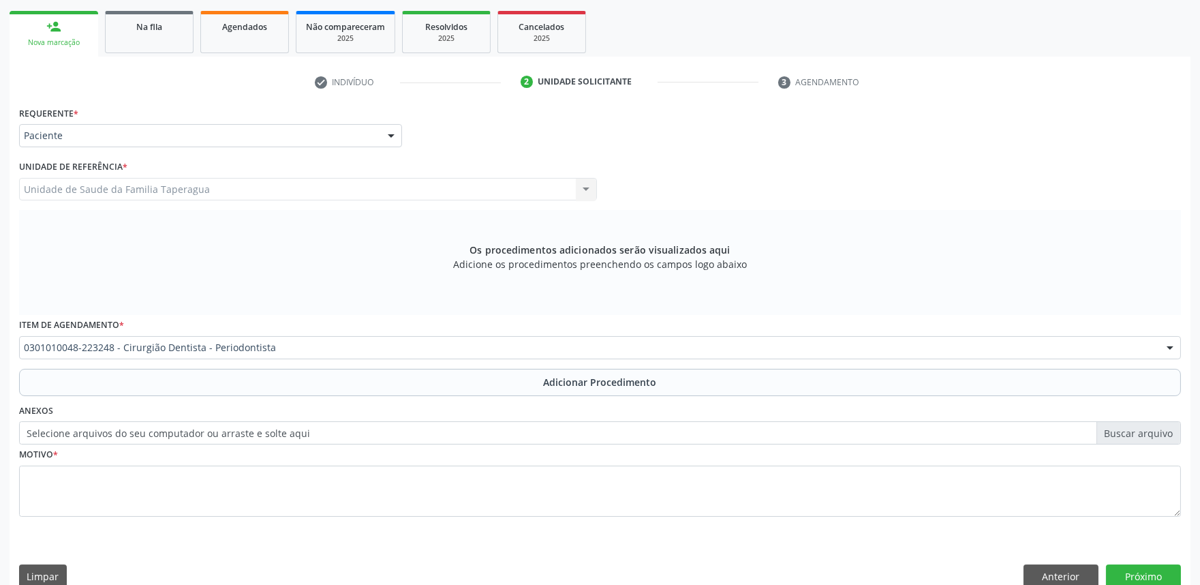
click at [376, 380] on button "Adicionar Procedimento" at bounding box center [600, 382] width 1162 height 27
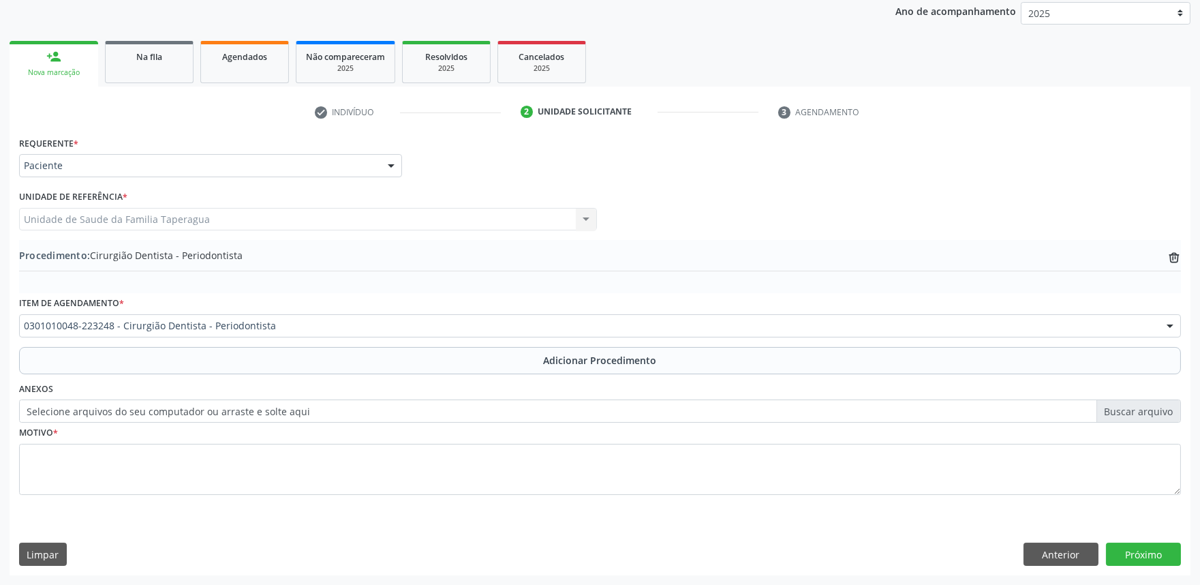
scroll to position [181, 0]
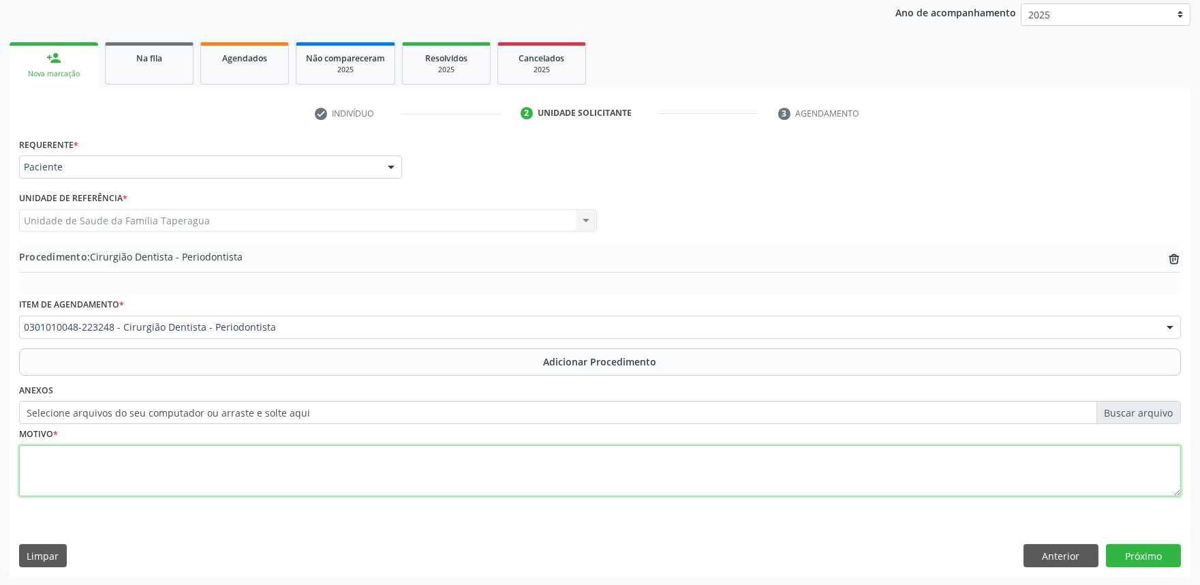
click at [375, 465] on textarea at bounding box center [600, 471] width 1162 height 52
type textarea "RESTAURAÇÃO SUBGENGIVAL. CUNHA"
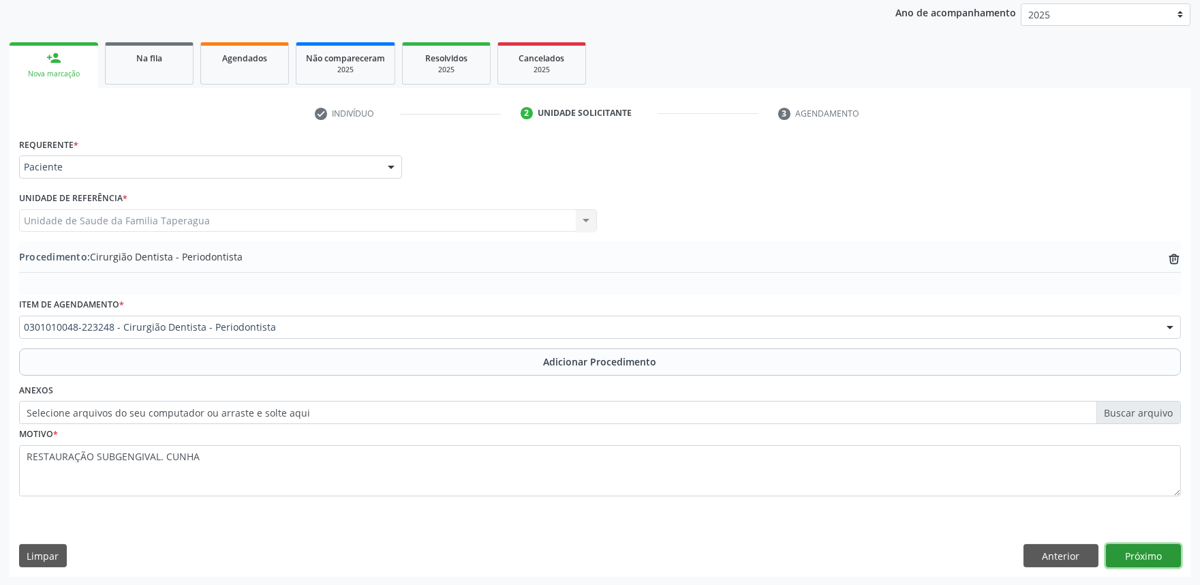
click at [1117, 552] on button "Próximo" at bounding box center [1143, 555] width 75 height 23
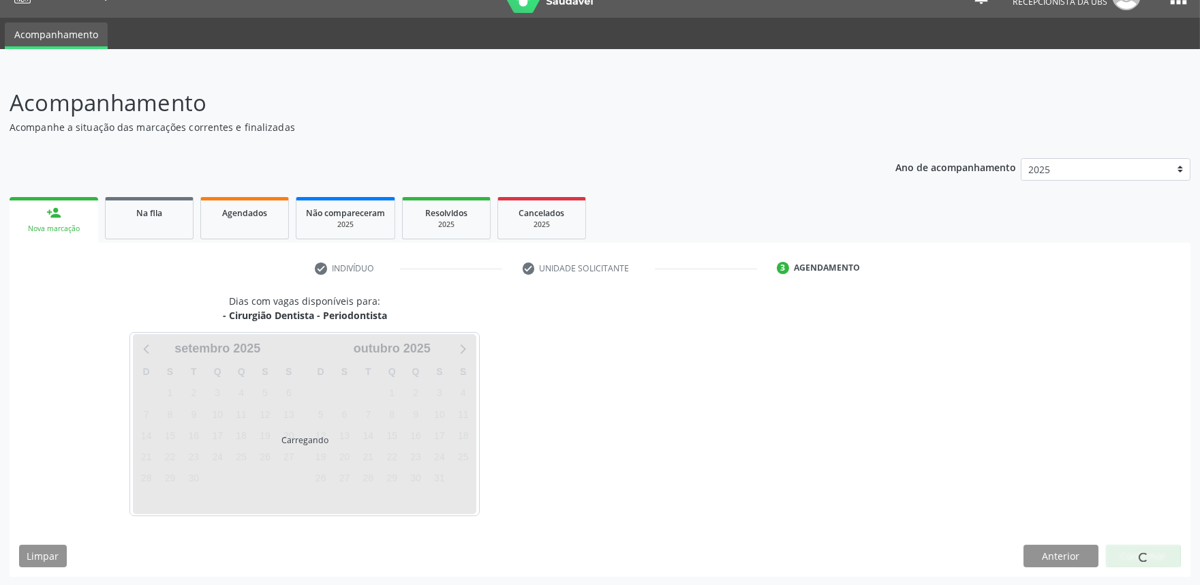
scroll to position [66, 0]
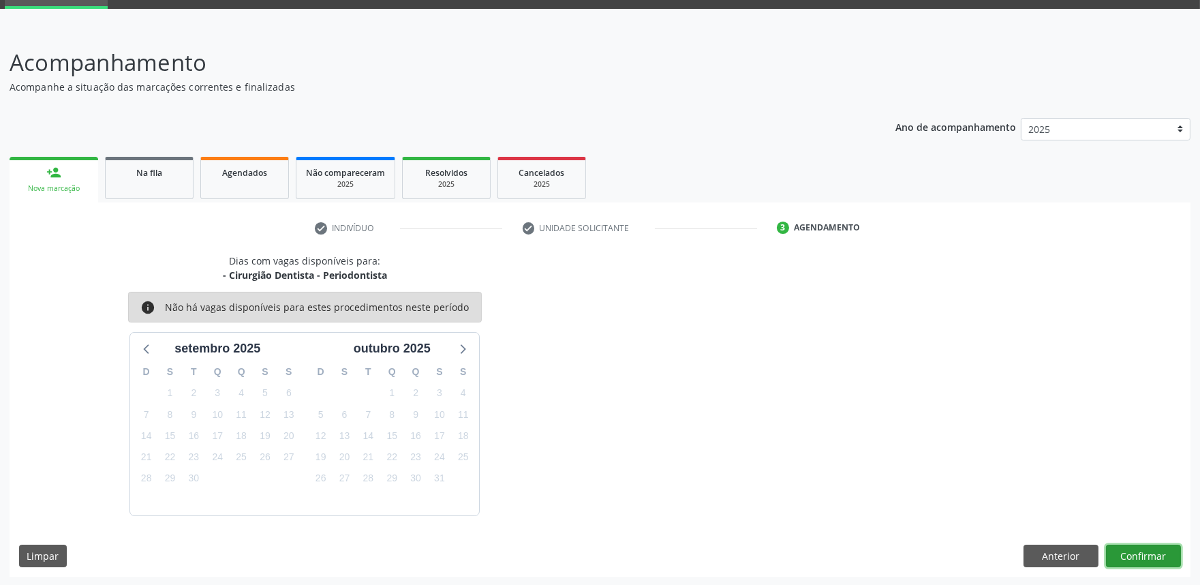
click at [1117, 552] on button "Confirmar" at bounding box center [1143, 556] width 75 height 23
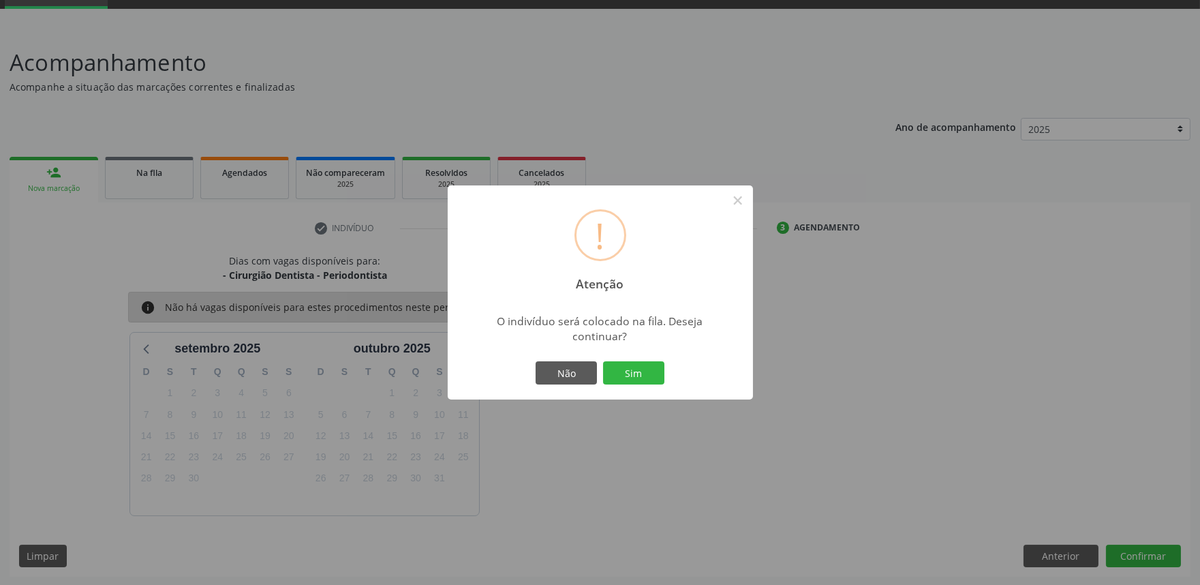
click at [603, 361] on button "Sim" at bounding box center [633, 372] width 61 height 23
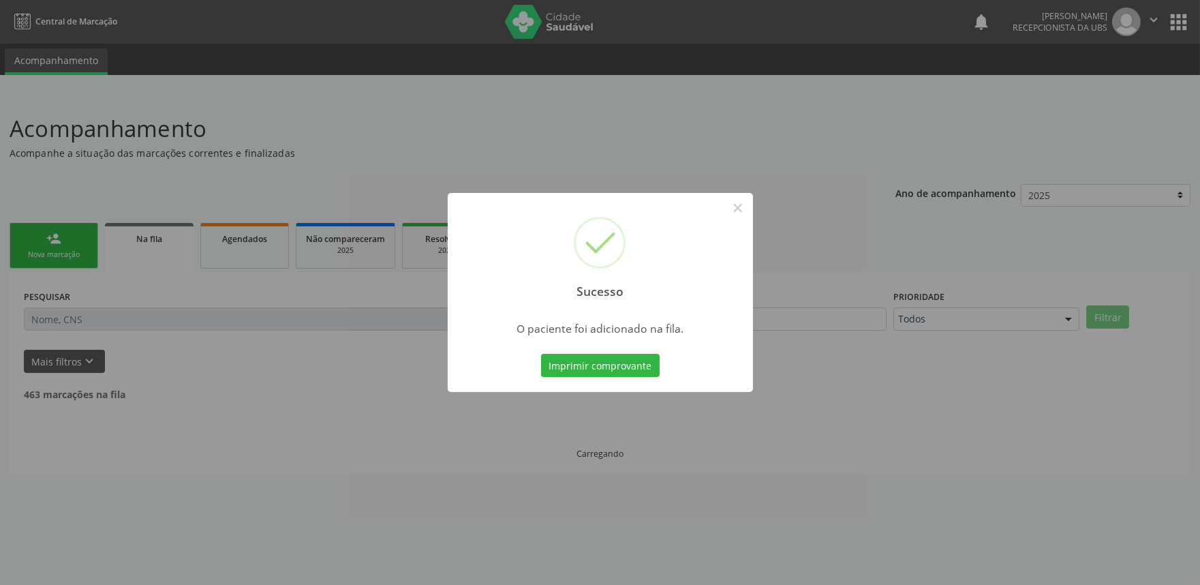
scroll to position [0, 0]
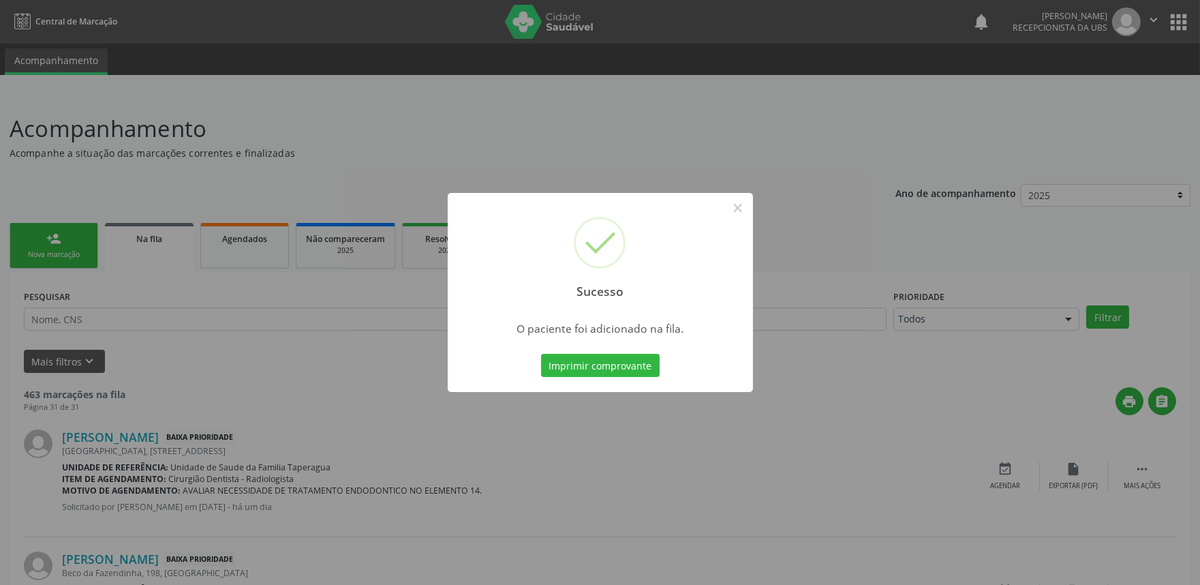
click at [989, 315] on div "Sucesso × O paciente foi adicionado na fila. Imprimir comprovante Cancel" at bounding box center [600, 292] width 1200 height 585
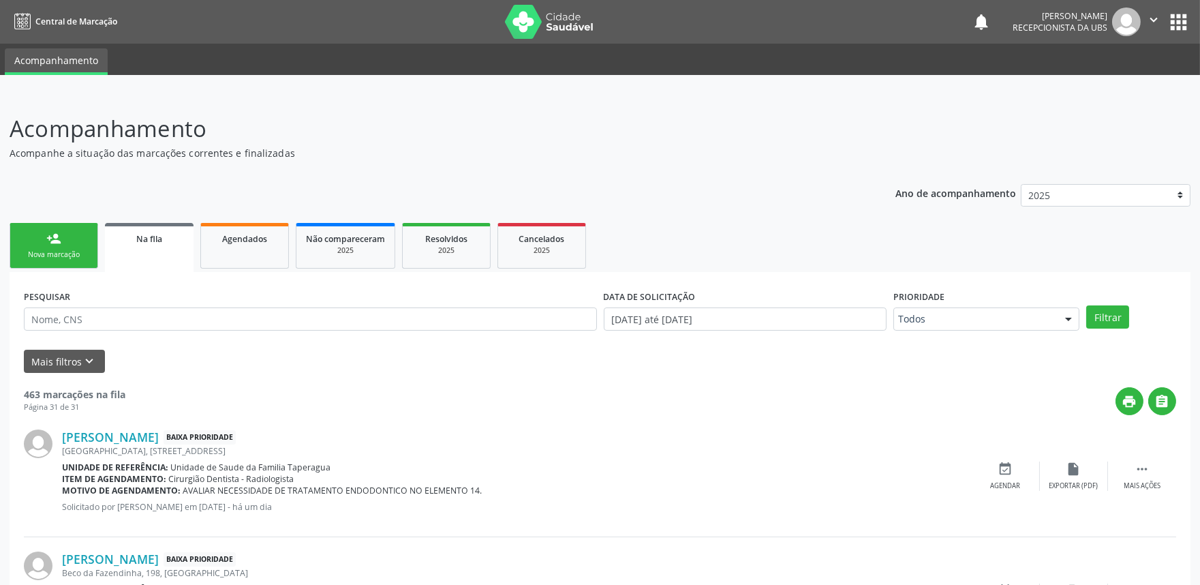
click at [83, 233] on link "person_add Nova marcação" at bounding box center [54, 246] width 89 height 46
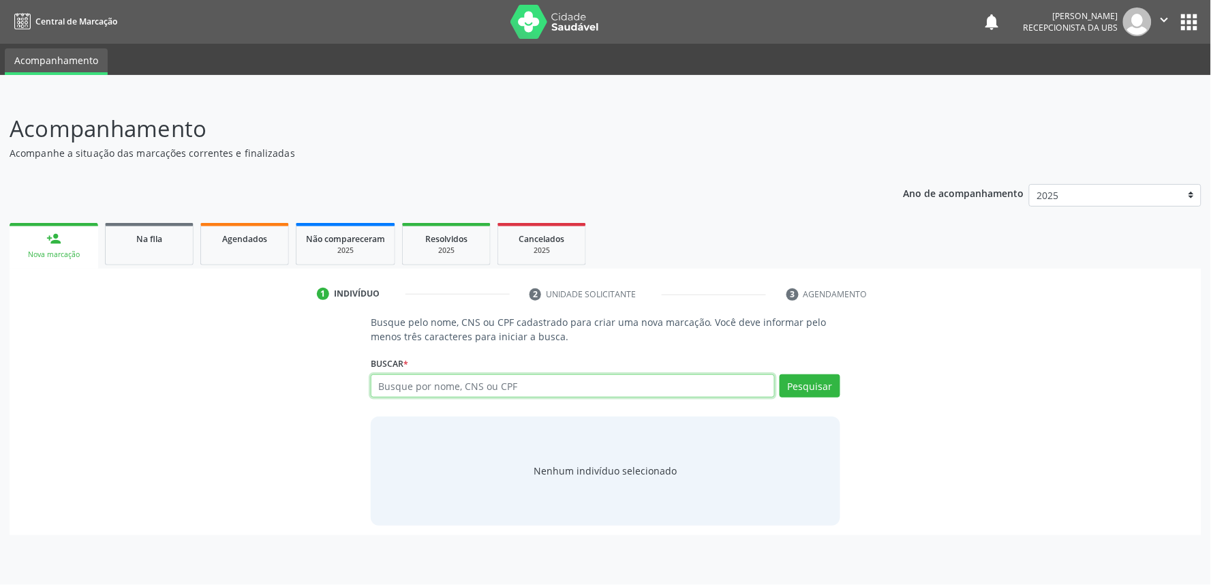
click at [408, 384] on input "text" at bounding box center [573, 385] width 404 height 23
paste input "700208934141924"
type input "700208934141924"
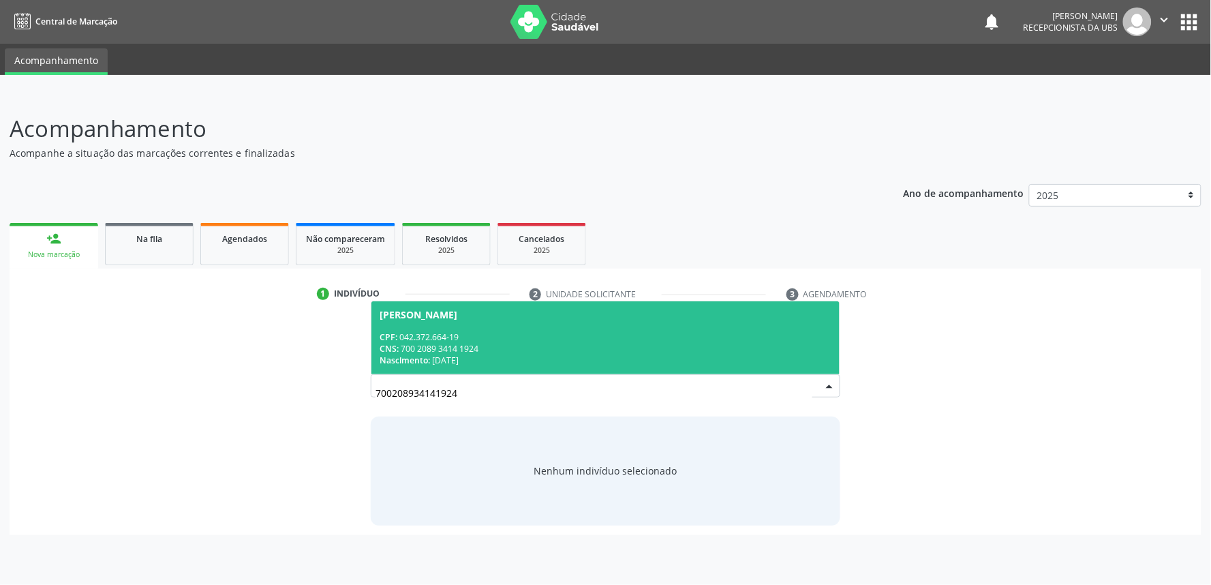
click at [449, 314] on div "[PERSON_NAME]" at bounding box center [419, 314] width 78 height 11
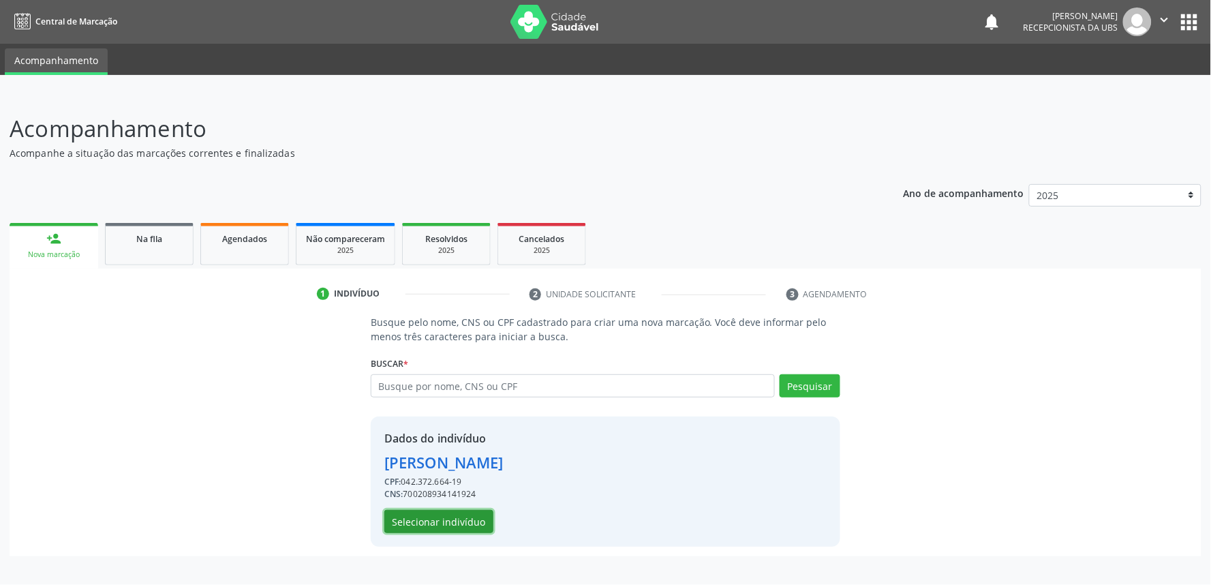
click at [453, 522] on button "Selecionar indivíduo" at bounding box center [438, 521] width 109 height 23
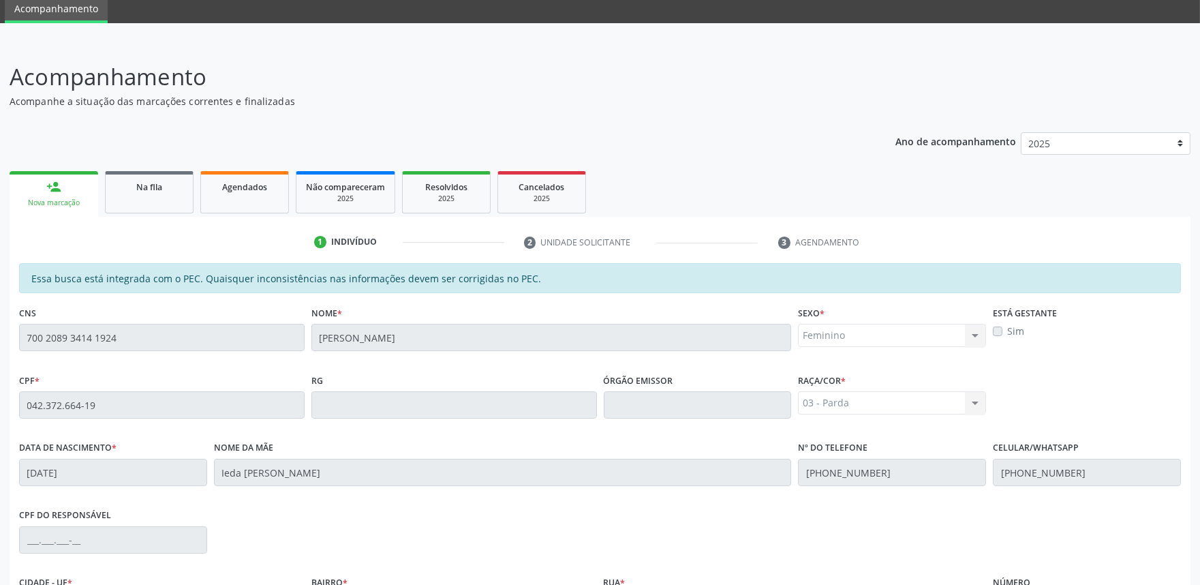
scroll to position [212, 0]
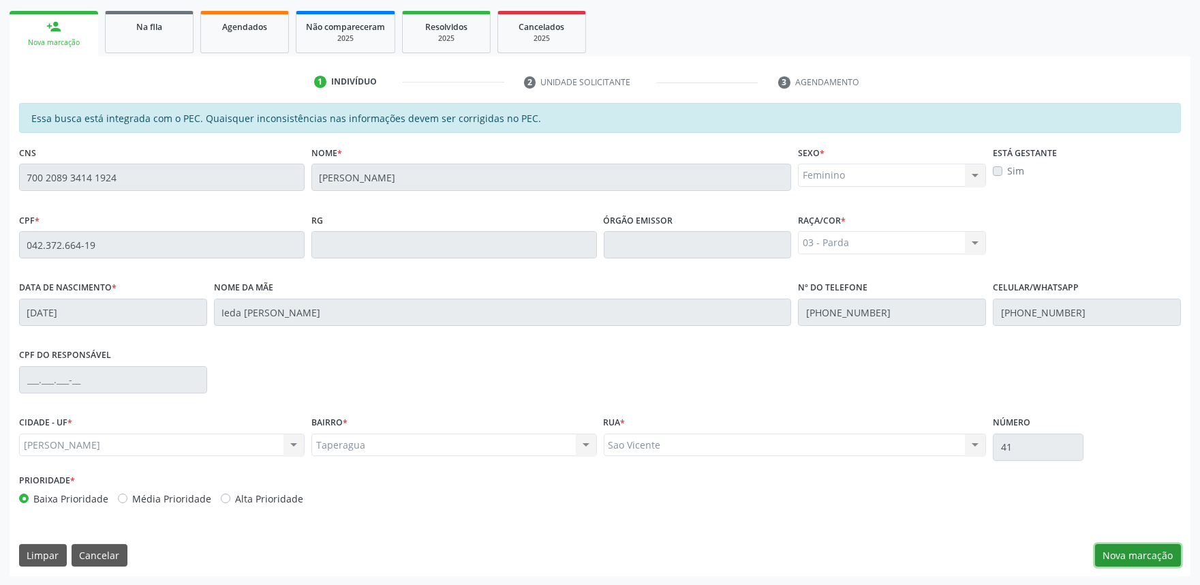
click at [1115, 553] on button "Nova marcação" at bounding box center [1138, 555] width 86 height 23
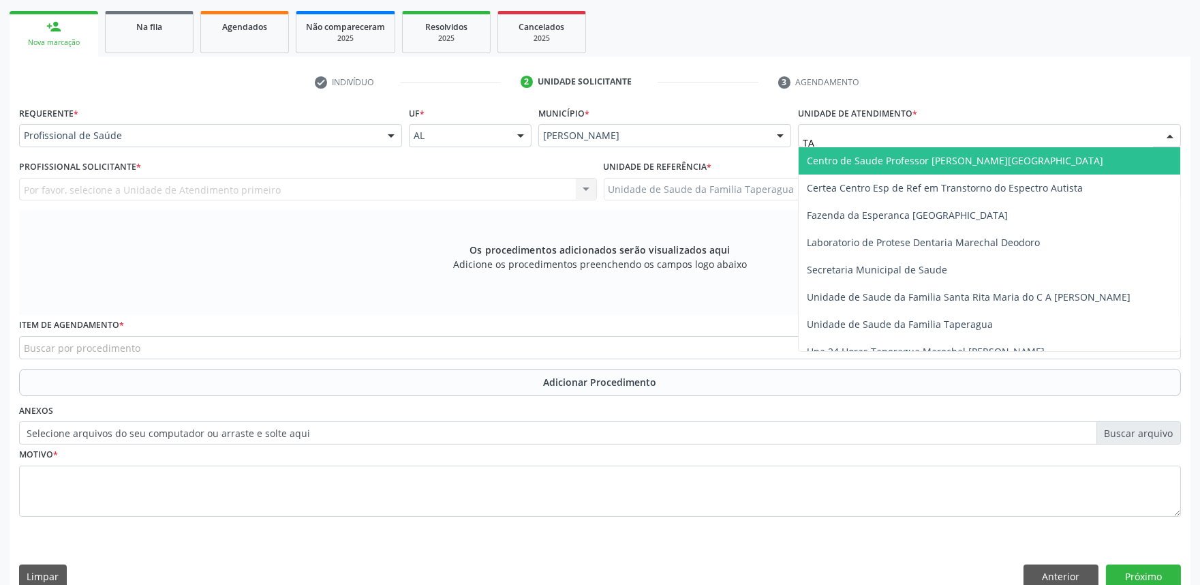
type input "TAP"
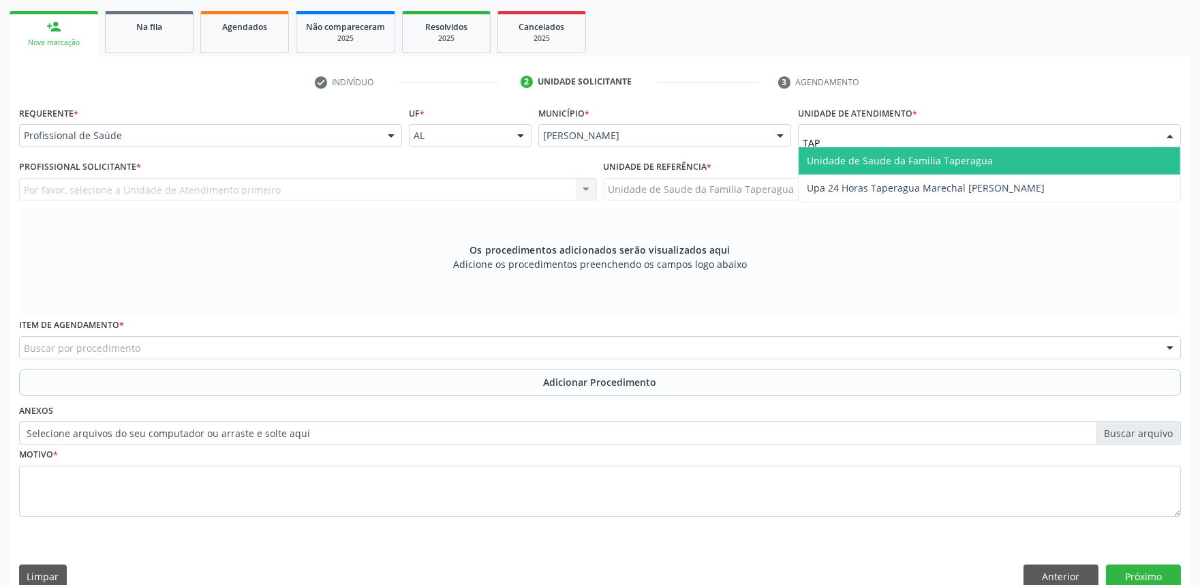
click at [895, 154] on span "Unidade de Saude da Familia Taperagua" at bounding box center [900, 160] width 186 height 13
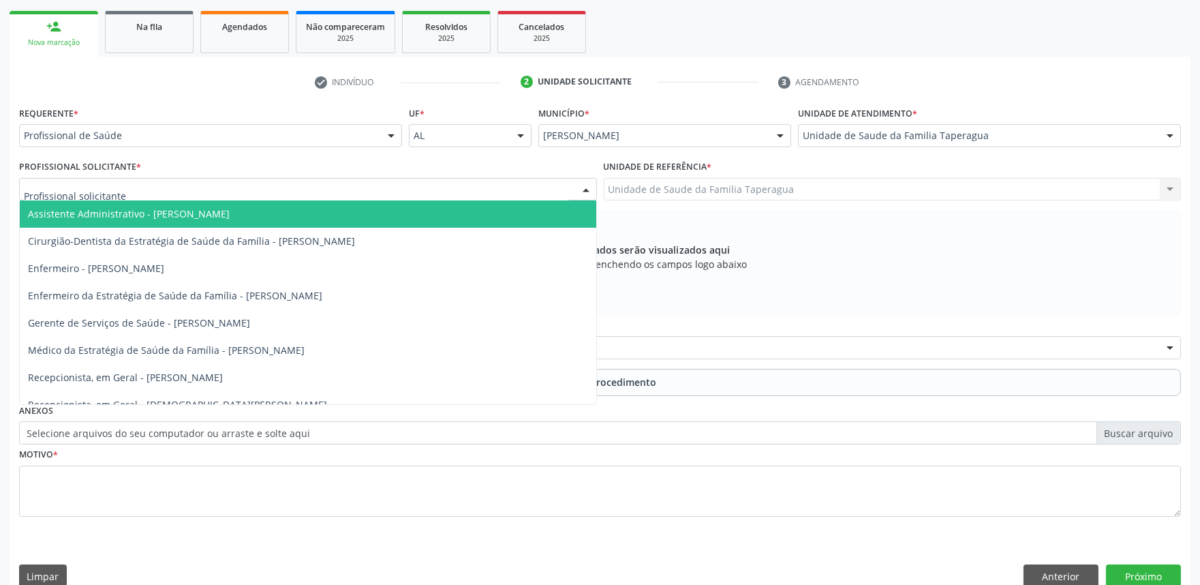
click at [431, 184] on div at bounding box center [308, 189] width 578 height 23
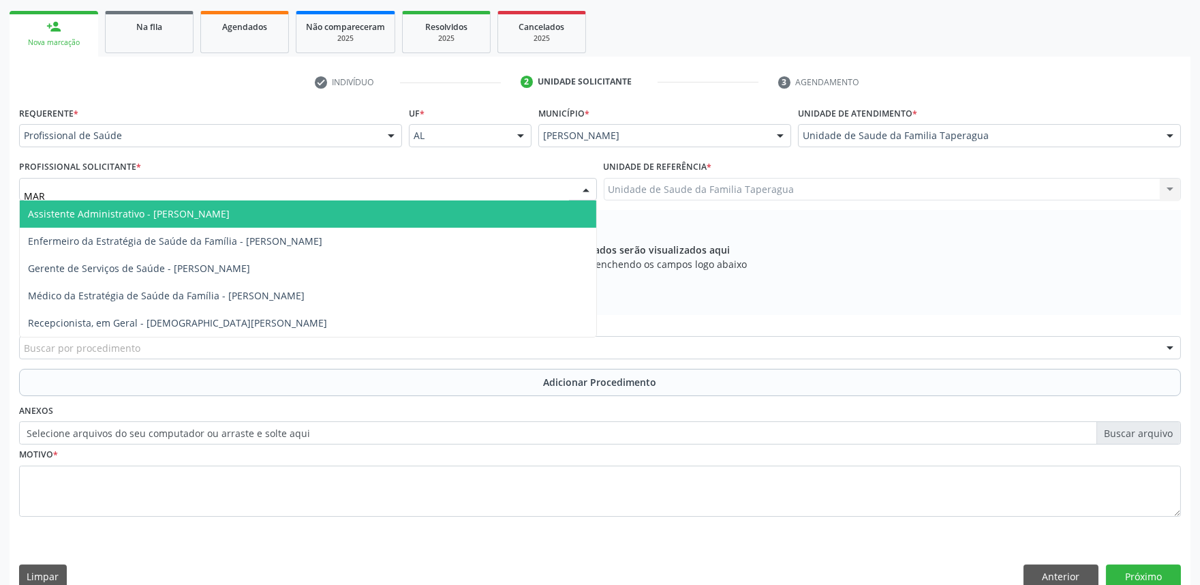
type input "MART"
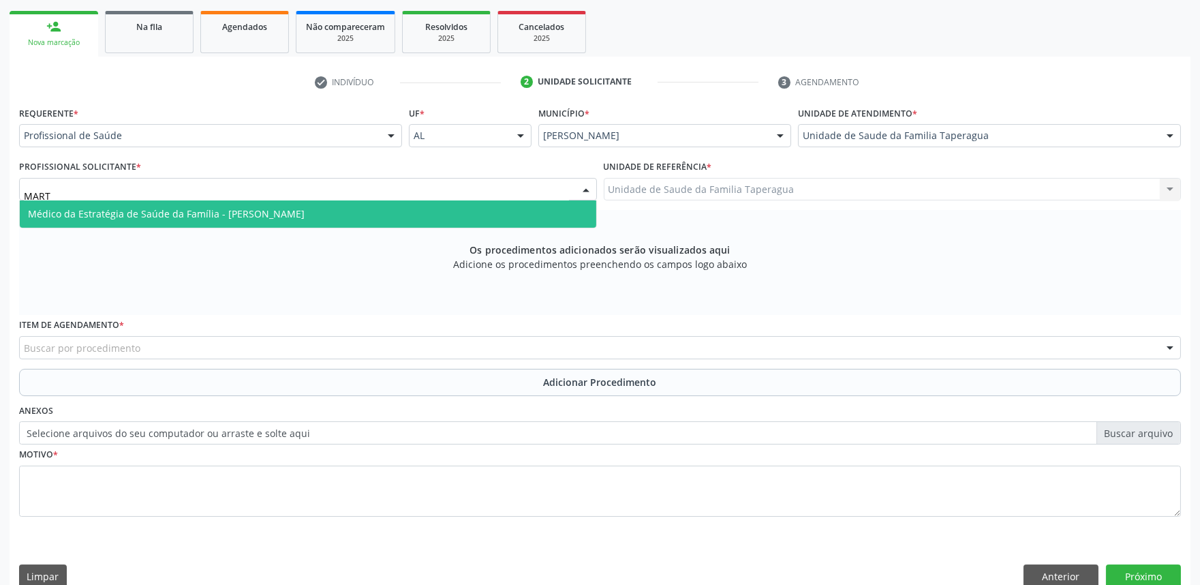
click at [433, 215] on span "Médico da Estratégia de Saúde da Família - [PERSON_NAME]" at bounding box center [308, 213] width 577 height 27
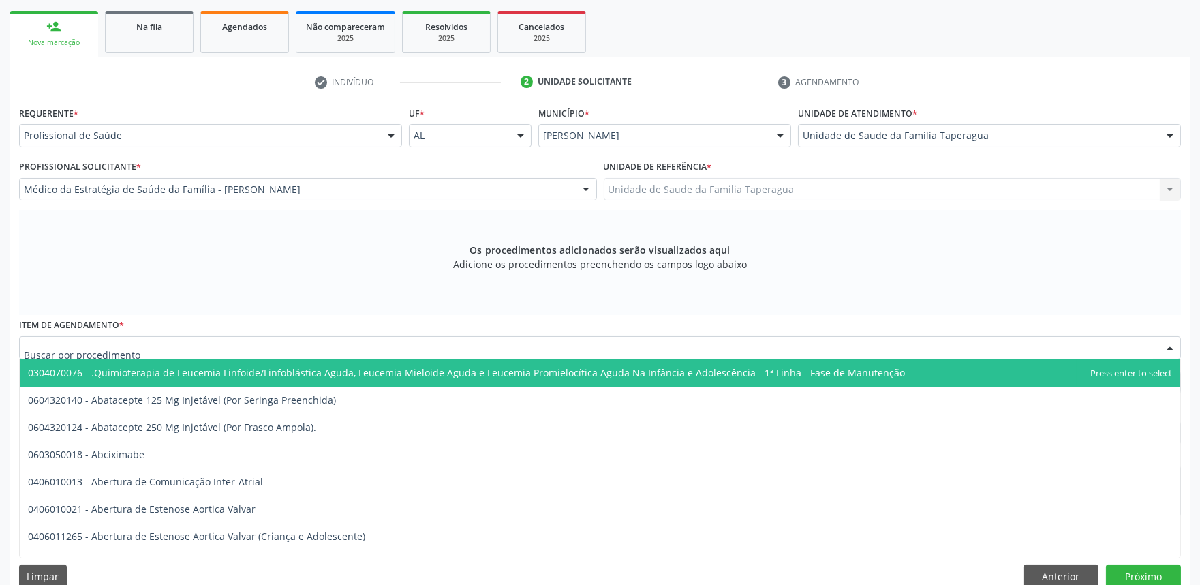
click at [391, 349] on div at bounding box center [600, 347] width 1162 height 23
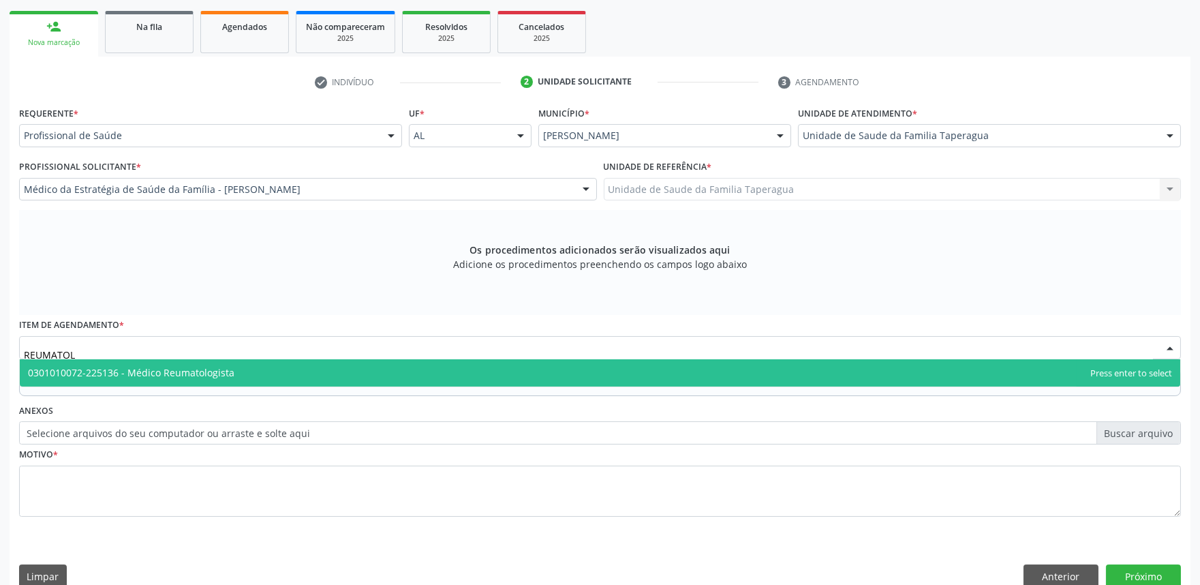
type input "REUMATOLO"
click at [391, 367] on span "0301010072-225136 - Médico Reumatologista" at bounding box center [600, 372] width 1161 height 27
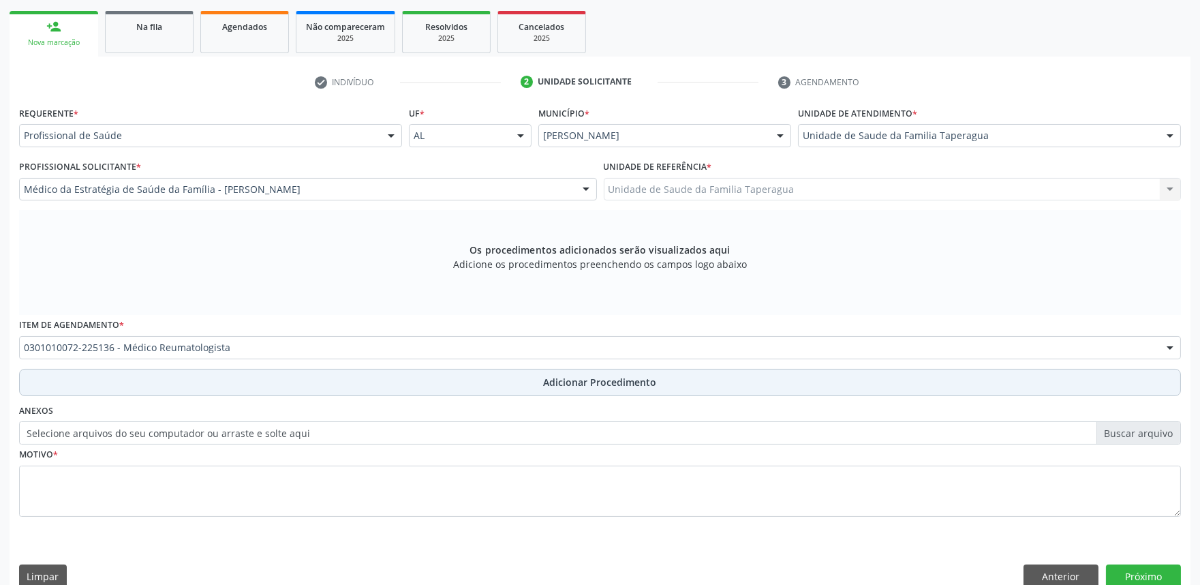
click at [390, 382] on button "Adicionar Procedimento" at bounding box center [600, 382] width 1162 height 27
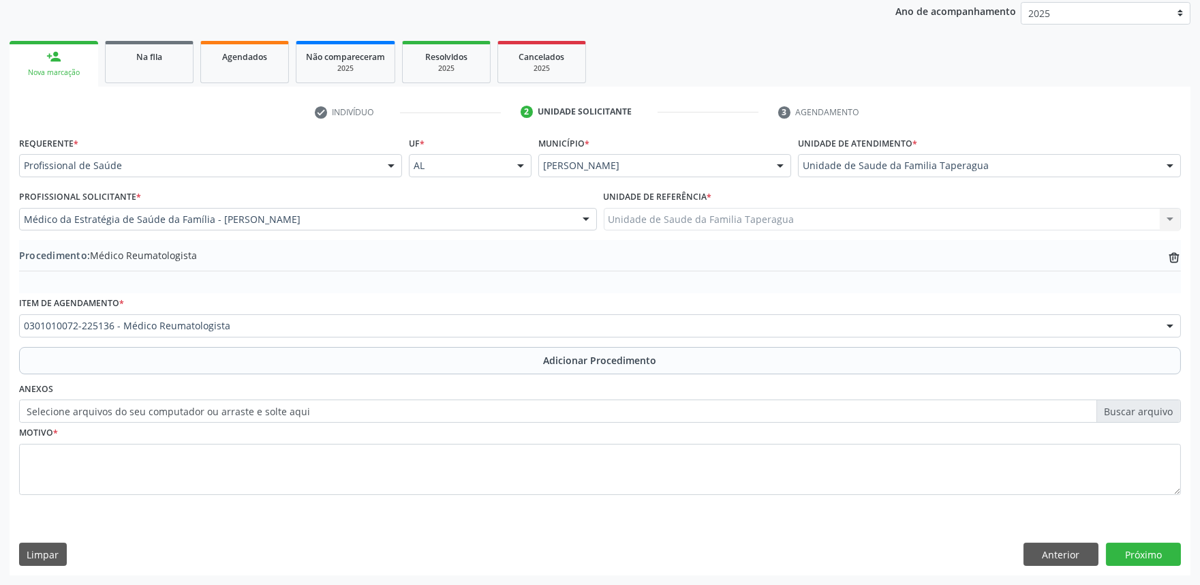
scroll to position [181, 0]
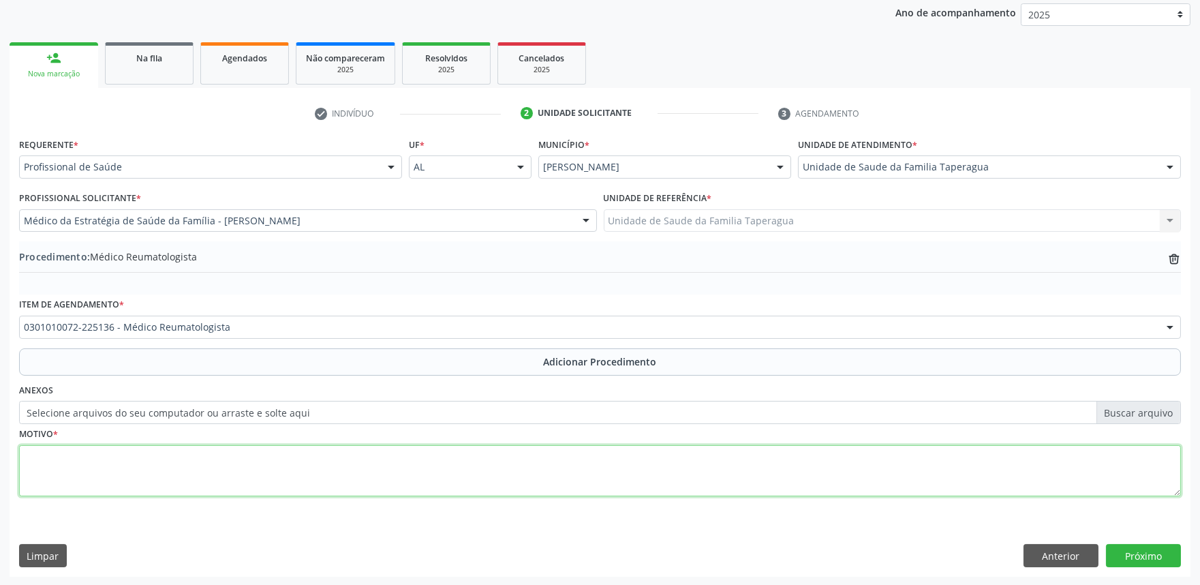
click at [389, 454] on textarea at bounding box center [600, 471] width 1162 height 52
type textarea "FIBROMIALGIA"
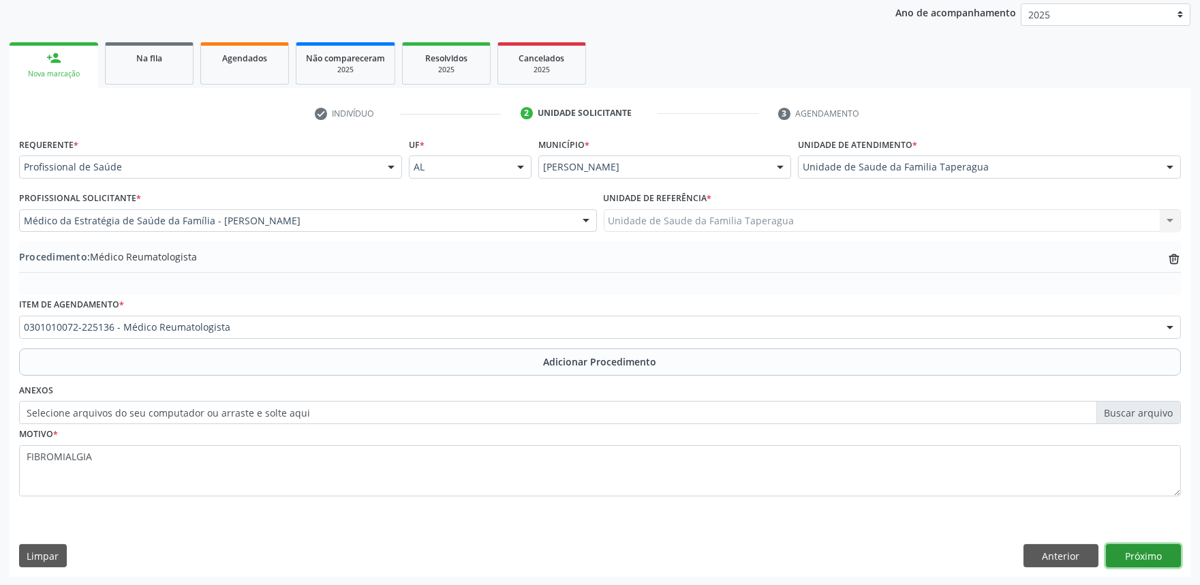
click at [1132, 556] on button "Próximo" at bounding box center [1143, 555] width 75 height 23
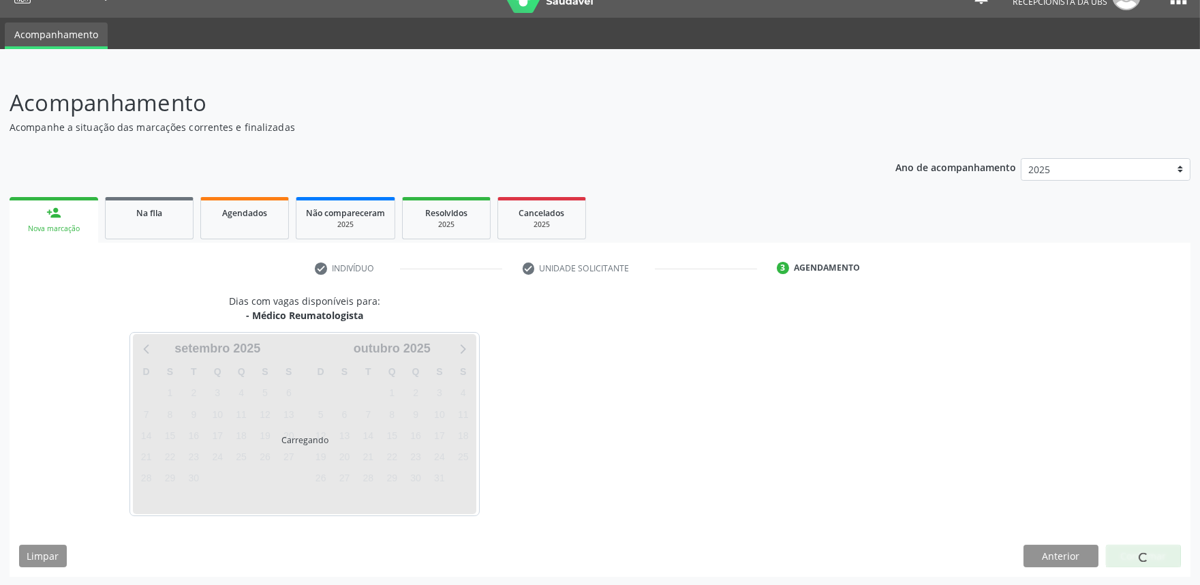
scroll to position [66, 0]
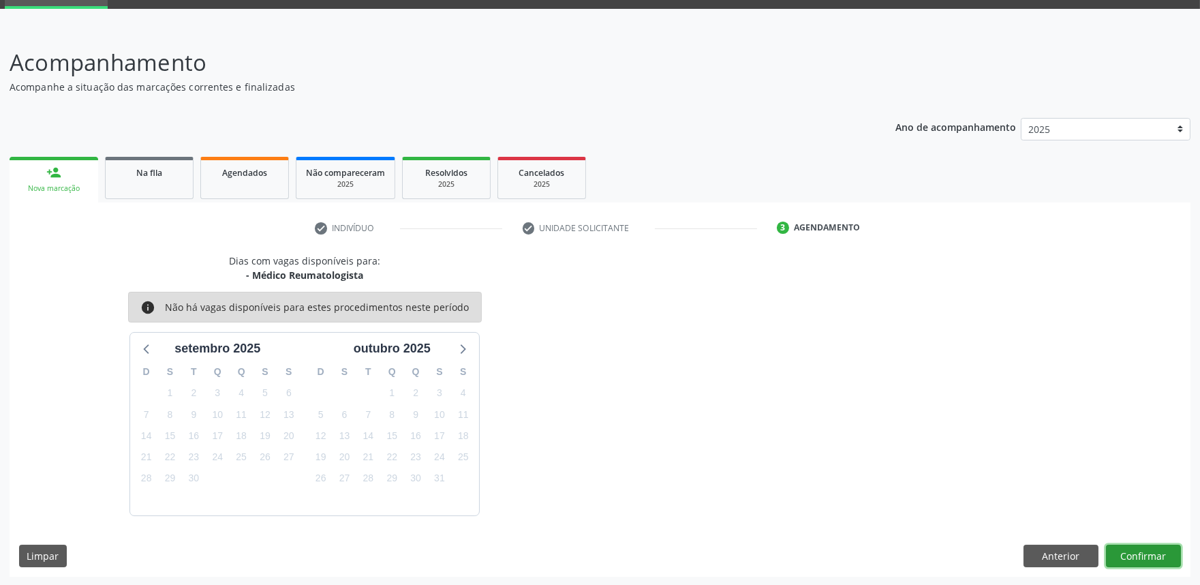
click at [1146, 555] on button "Confirmar" at bounding box center [1143, 556] width 75 height 23
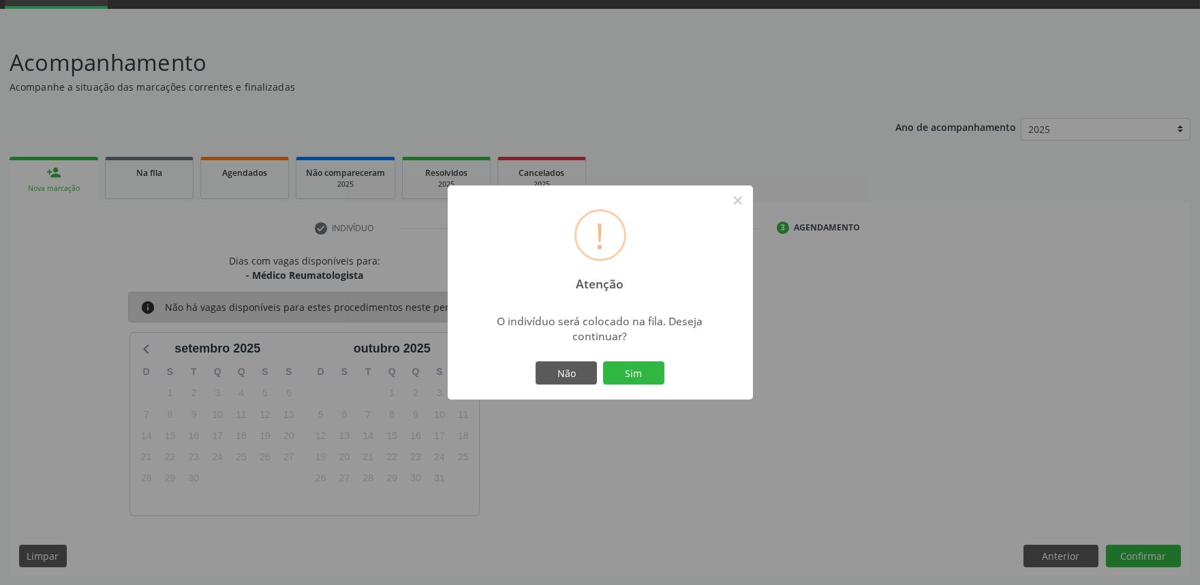
click at [603, 361] on button "Sim" at bounding box center [633, 372] width 61 height 23
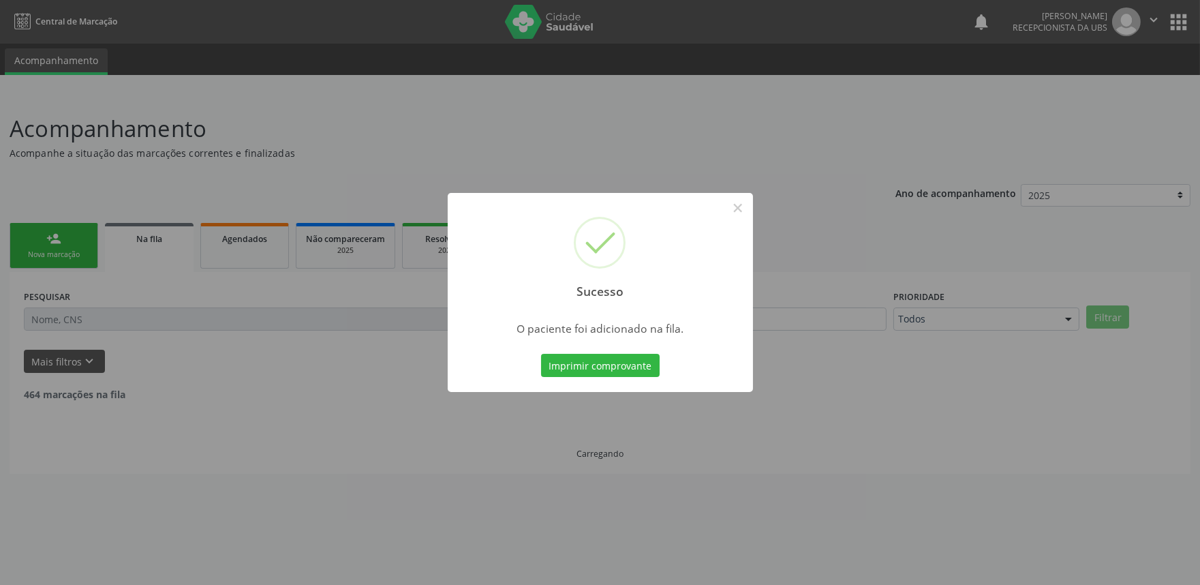
scroll to position [0, 0]
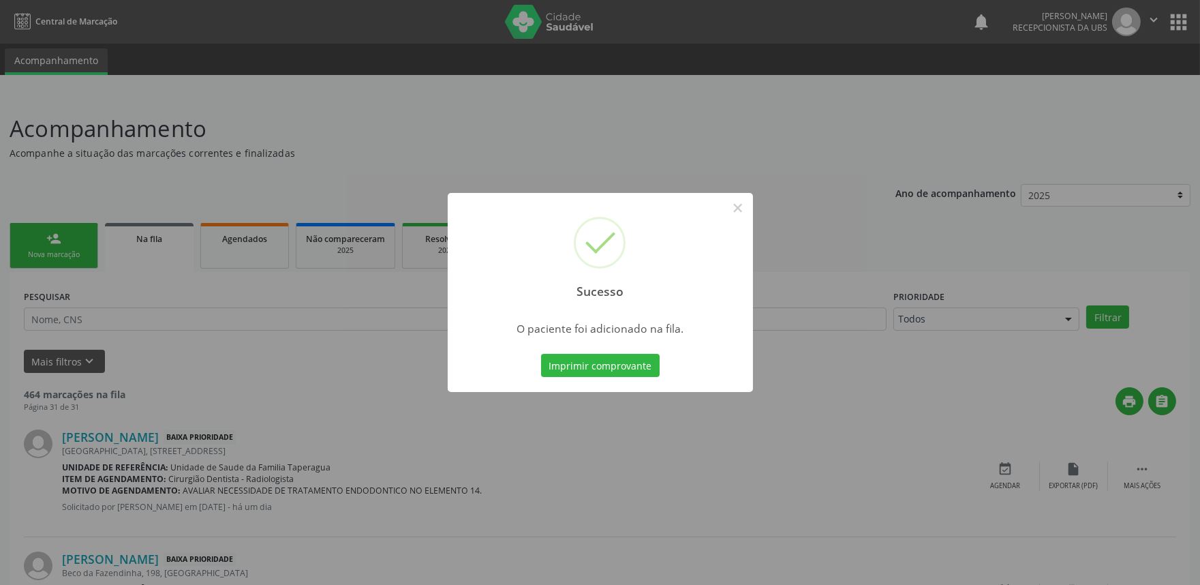
click at [63, 256] on div "Sucesso × O paciente foi adicionado na fila. Imprimir comprovante Cancel" at bounding box center [600, 292] width 1200 height 585
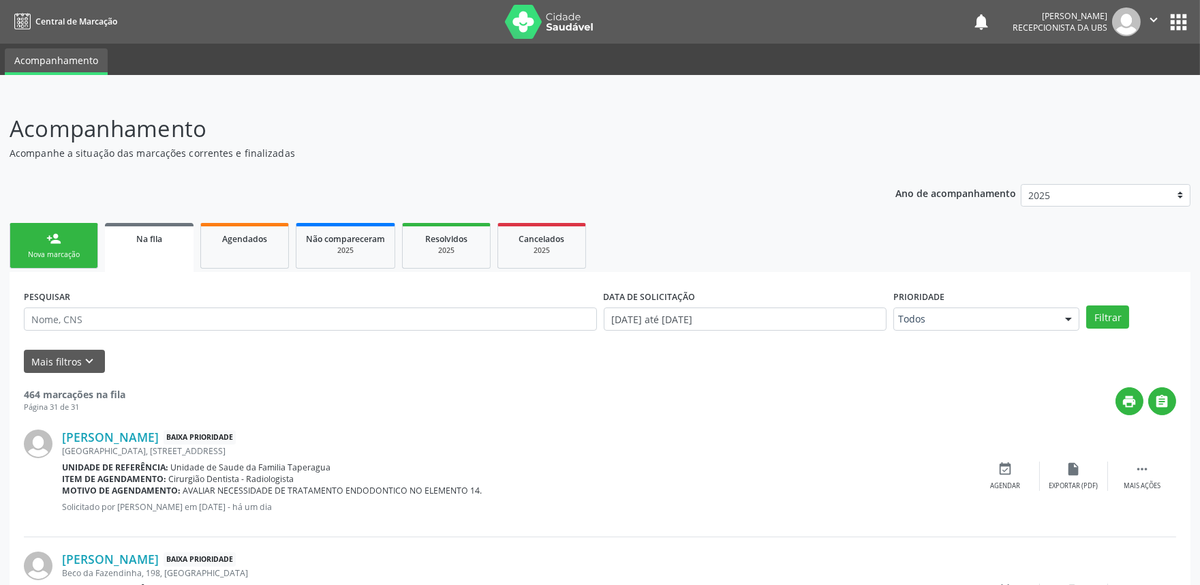
click at [63, 256] on div "Nova marcação" at bounding box center [54, 255] width 68 height 10
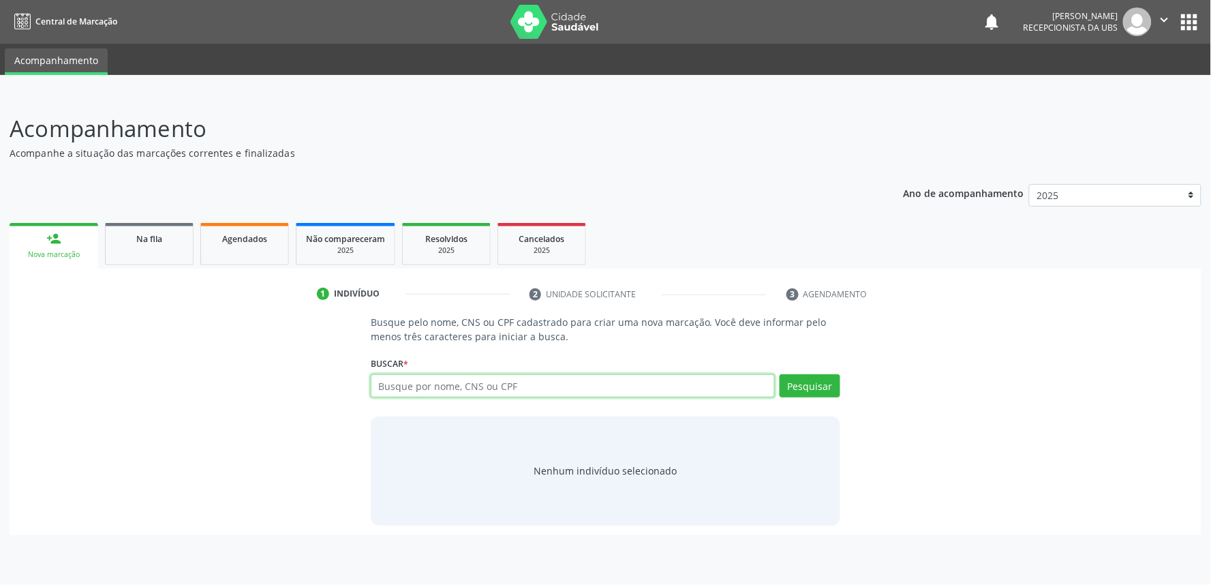
click at [417, 382] on input "text" at bounding box center [573, 385] width 404 height 23
paste input "700208934141924"
type input "700208934141924"
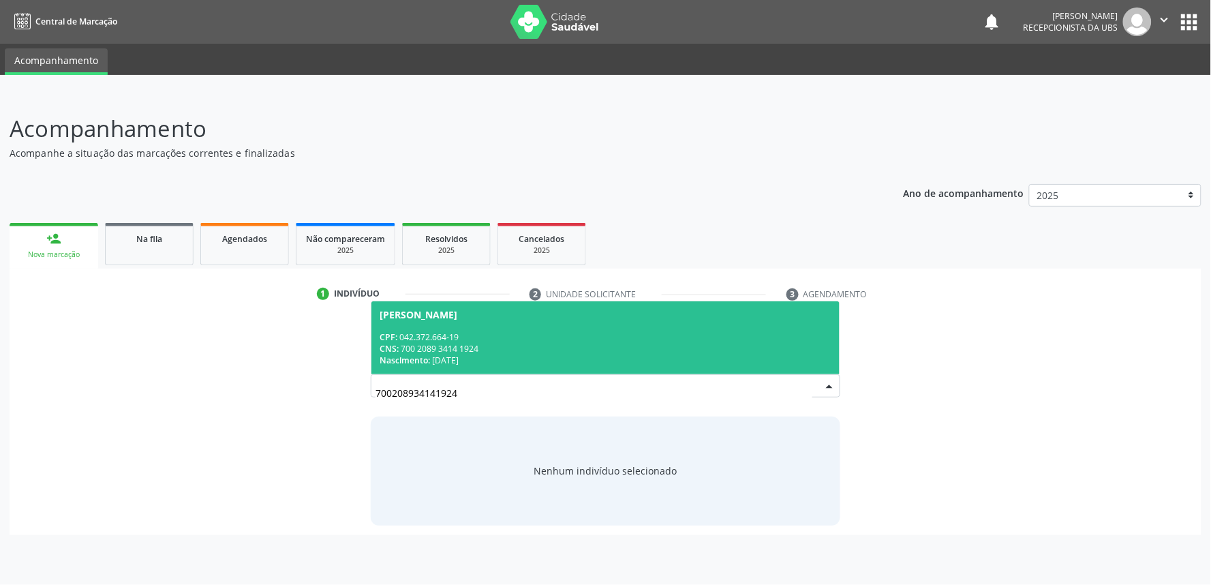
click at [443, 314] on div "[PERSON_NAME]" at bounding box center [419, 314] width 78 height 11
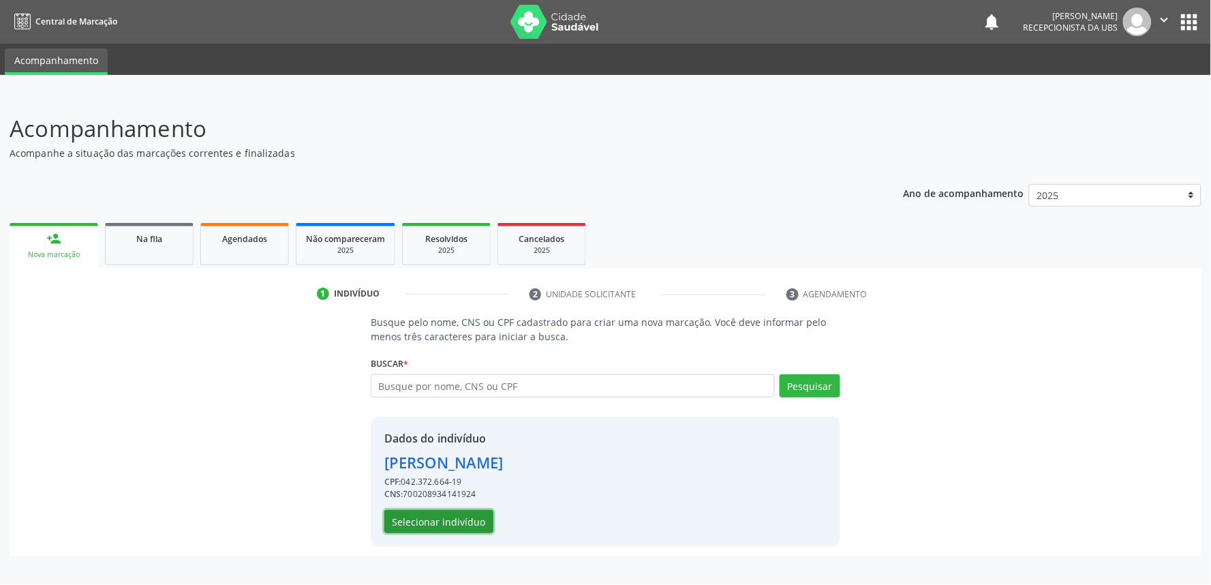
click at [438, 519] on button "Selecionar indivíduo" at bounding box center [438, 521] width 109 height 23
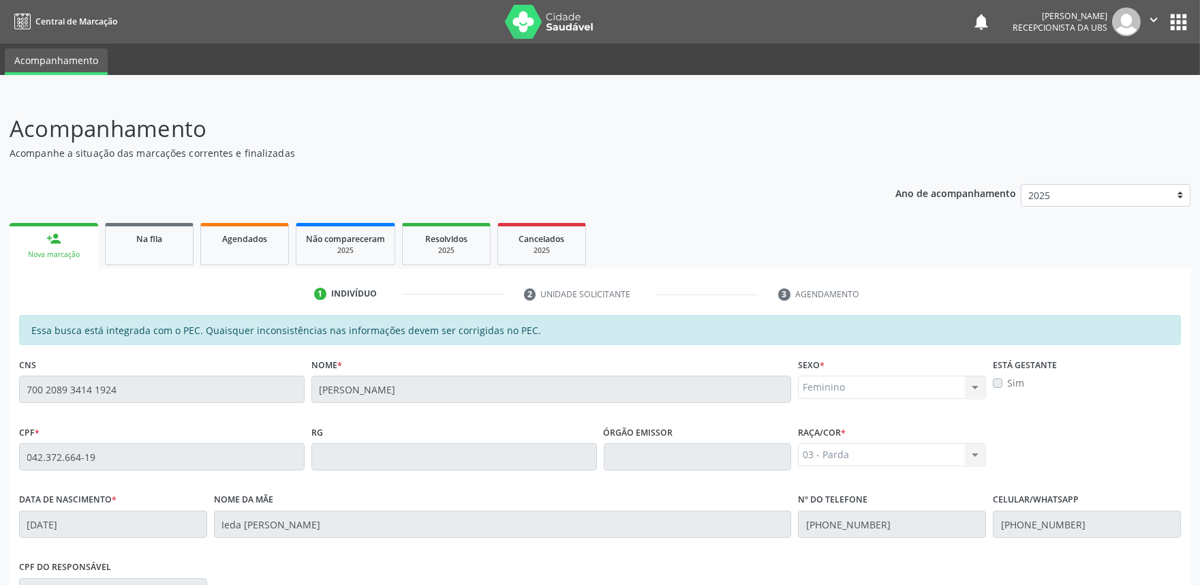
scroll to position [212, 0]
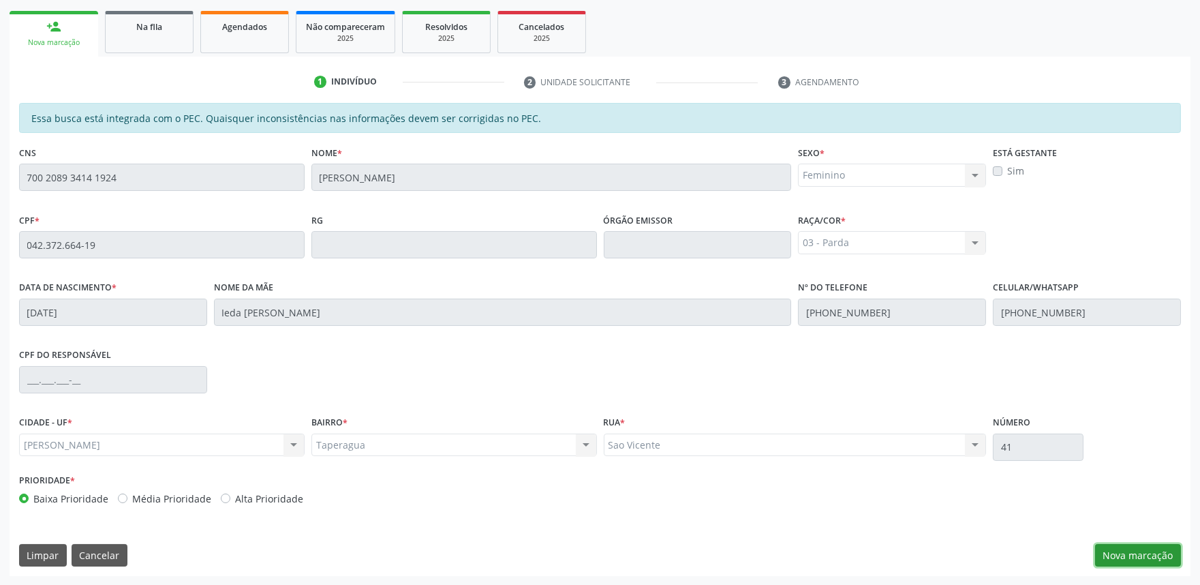
click at [1164, 562] on button "Nova marcação" at bounding box center [1138, 555] width 86 height 23
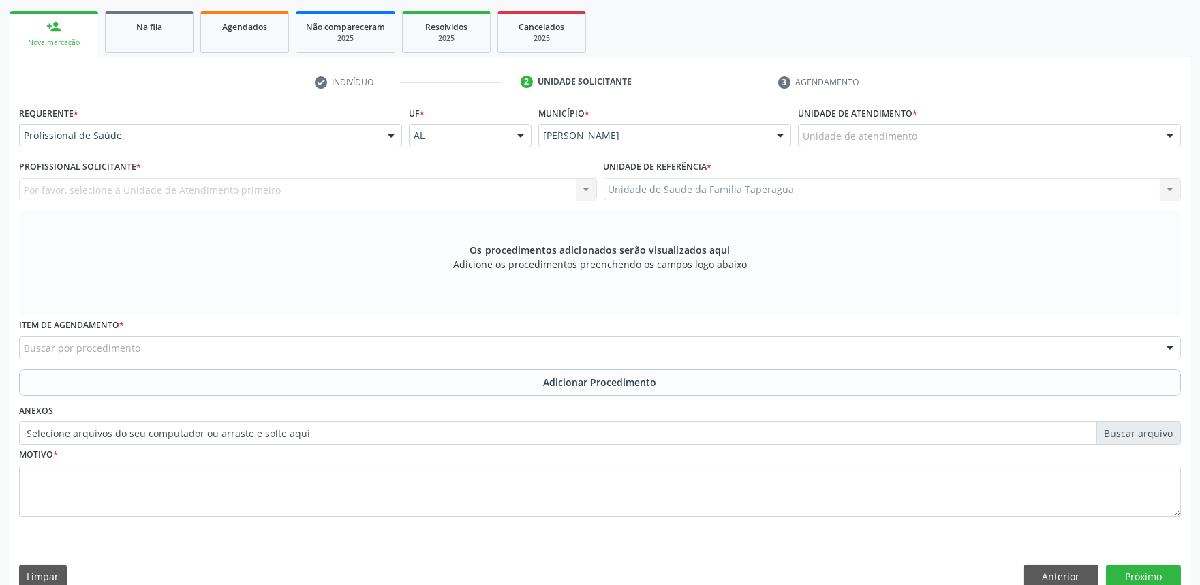
click at [915, 134] on div "Unidade de atendimento" at bounding box center [989, 135] width 383 height 23
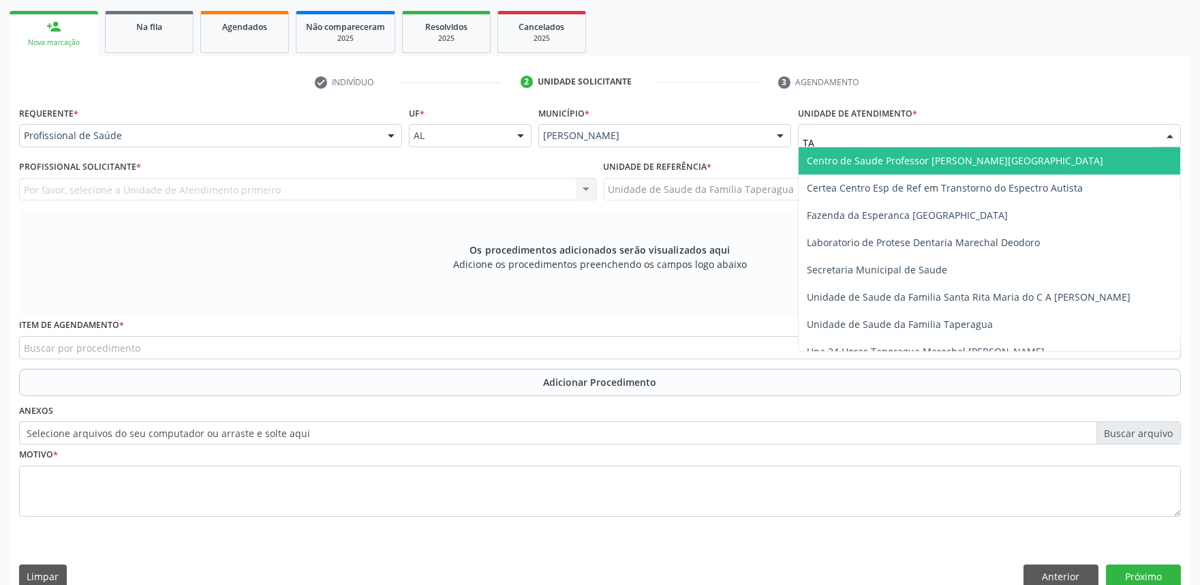
type input "TAP"
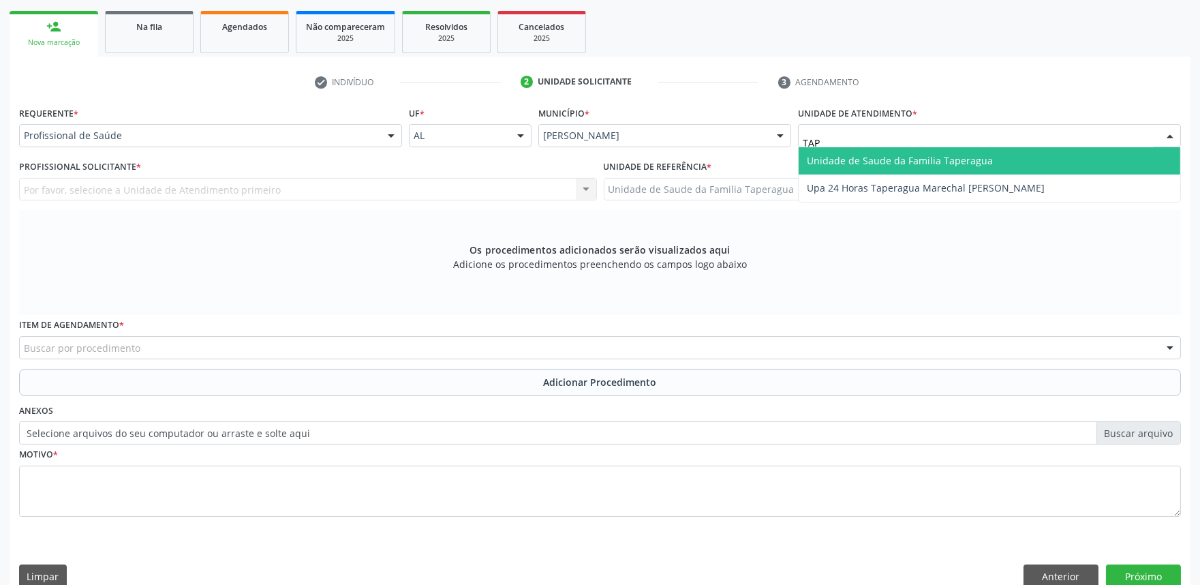
click at [914, 151] on span "Unidade de Saude da Familia Taperagua" at bounding box center [990, 160] width 382 height 27
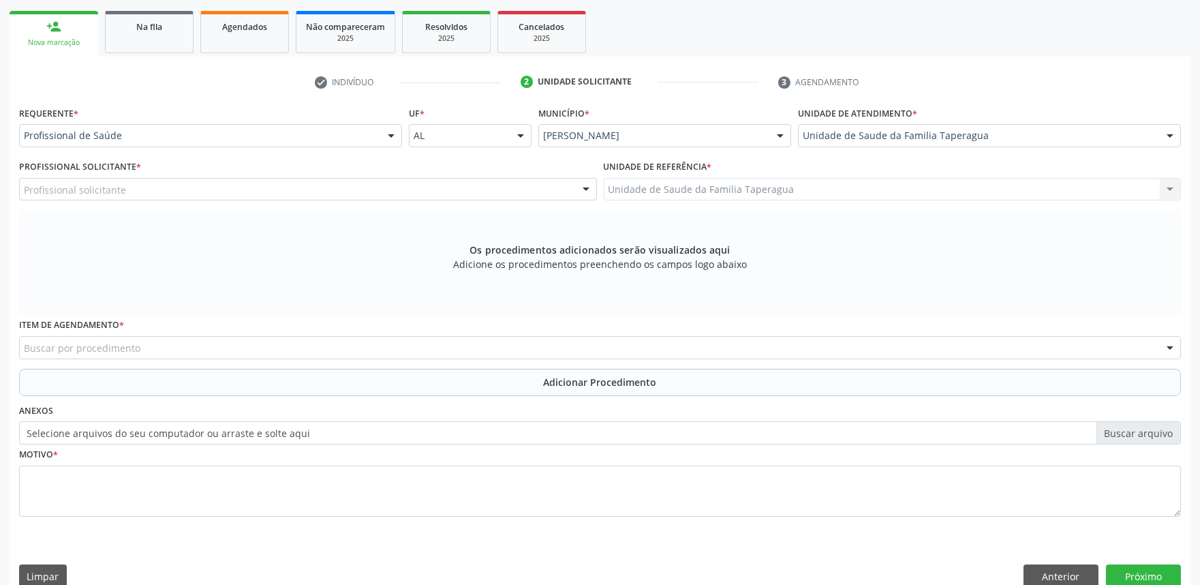
click at [460, 180] on div "Profissional solicitante" at bounding box center [308, 189] width 578 height 23
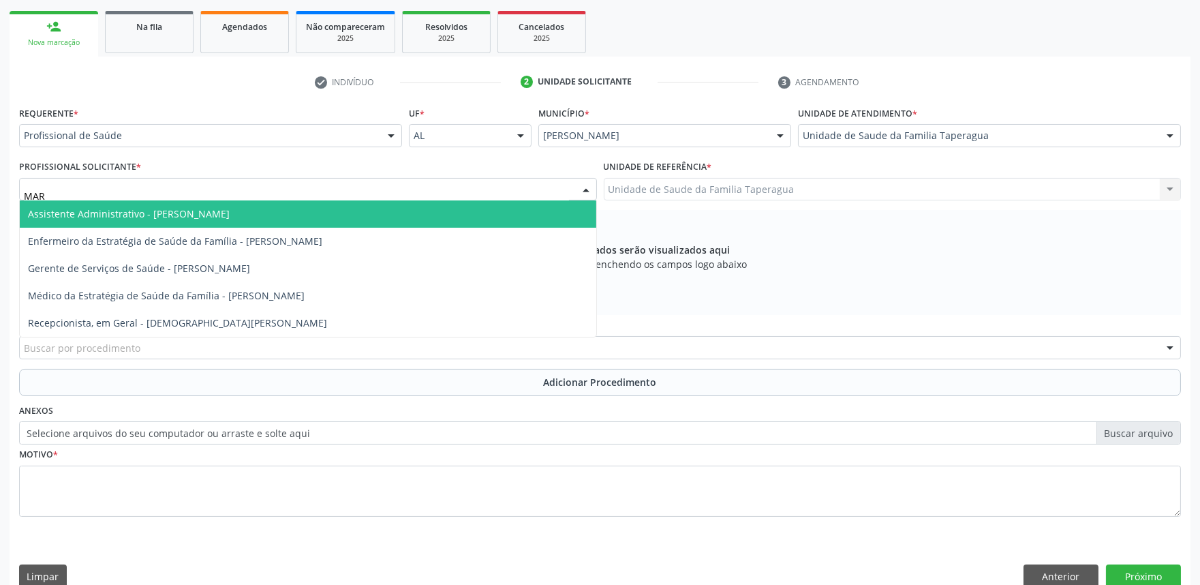
type input "MART"
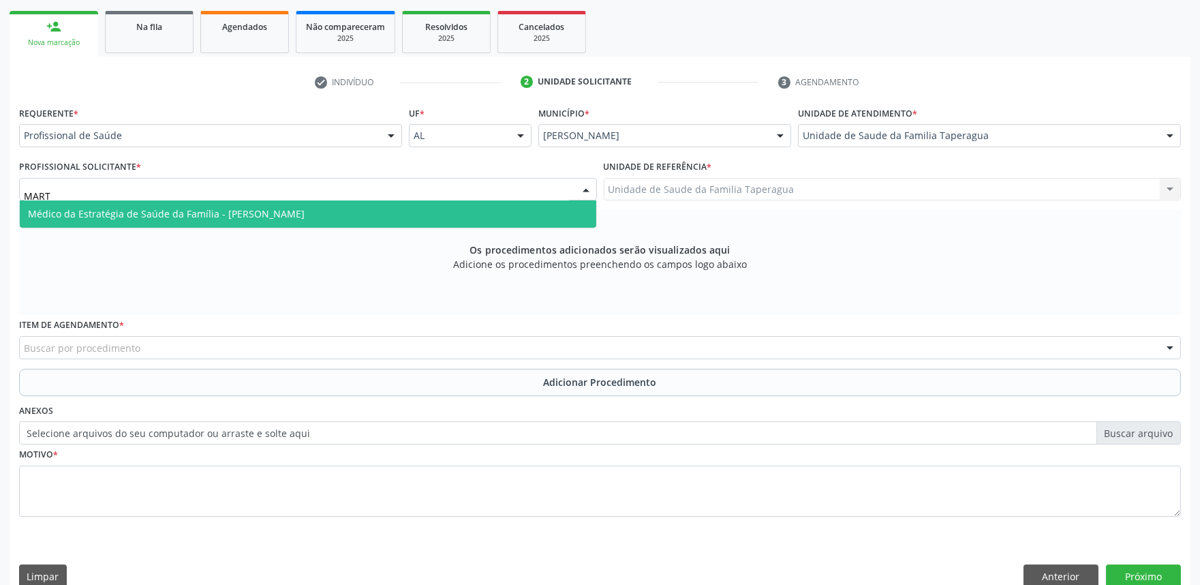
click at [449, 207] on span "Médico da Estratégia de Saúde da Família - [PERSON_NAME]" at bounding box center [308, 213] width 577 height 27
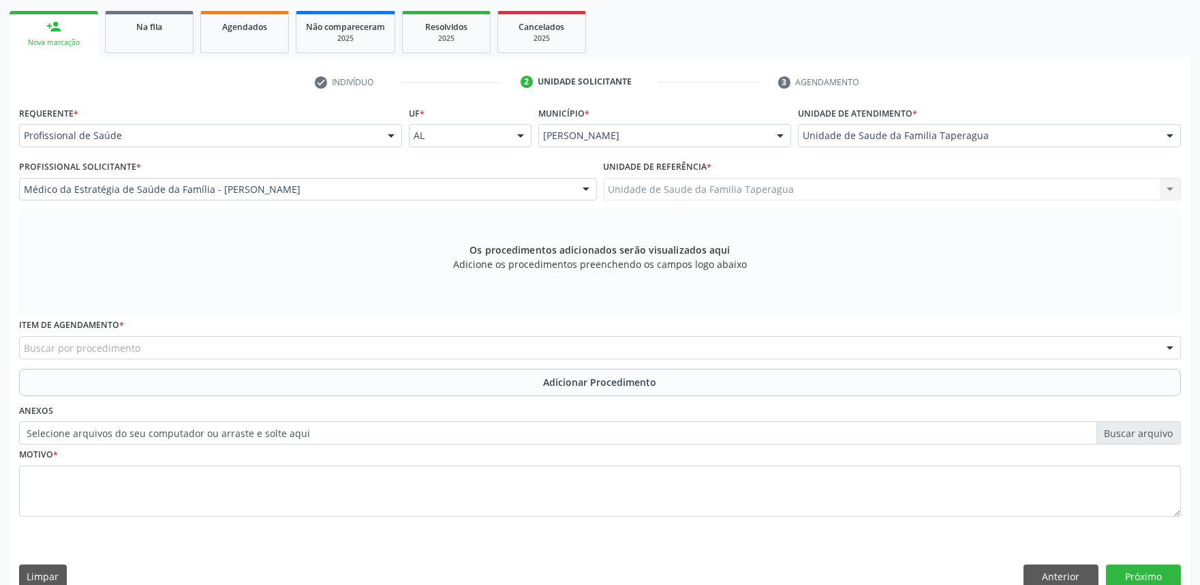
click at [433, 343] on div "Buscar por procedimento" at bounding box center [600, 347] width 1162 height 23
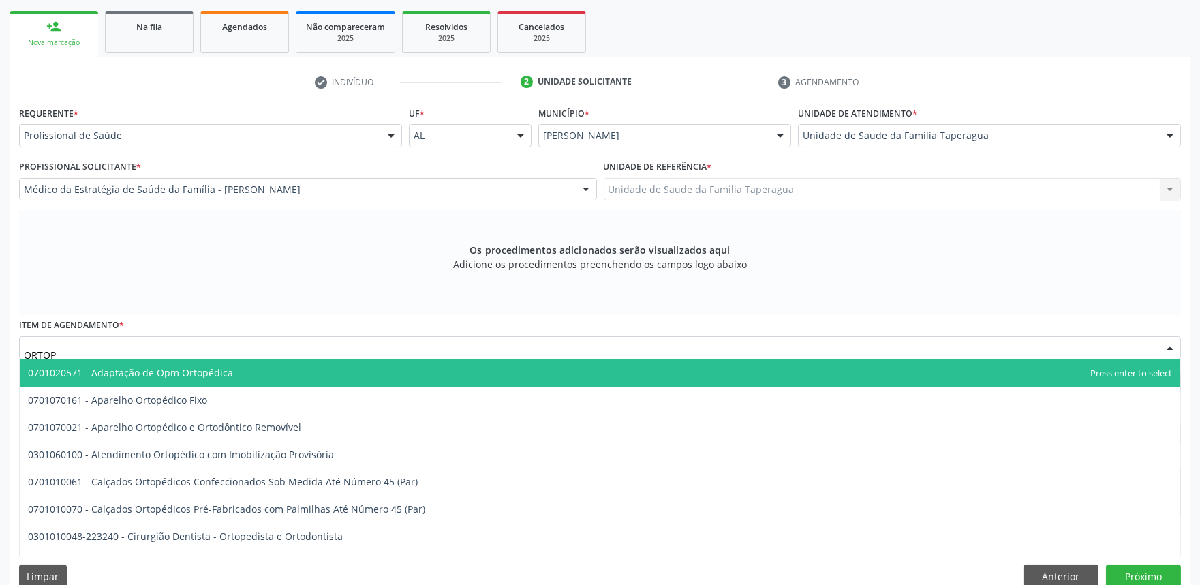
type input "ORTOPE"
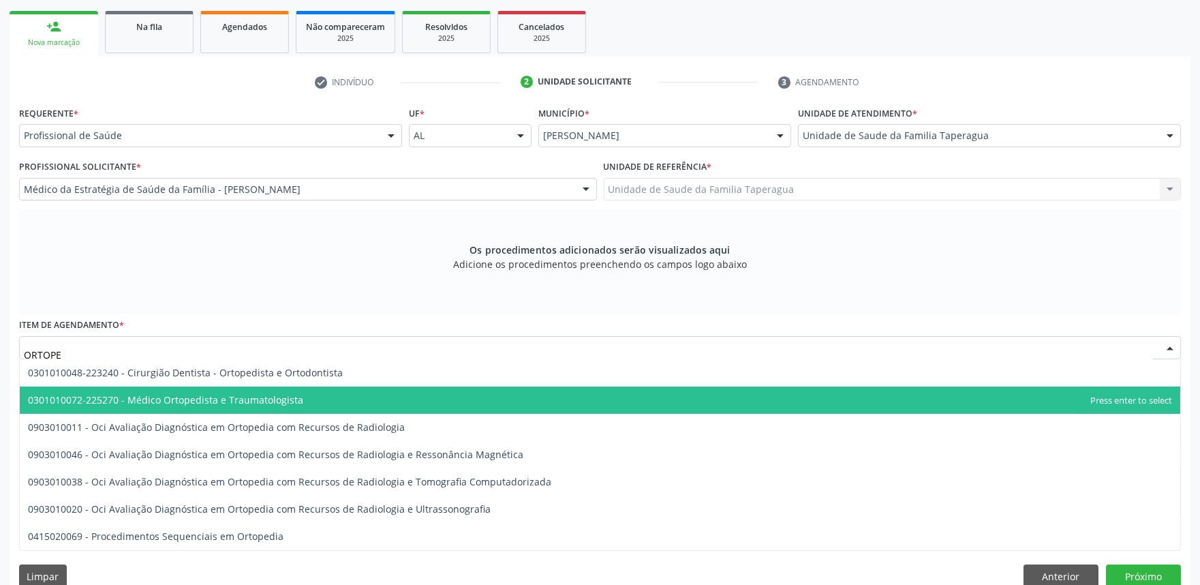
click at [393, 393] on span "0301010072-225270 - Médico Ortopedista e Traumatologista" at bounding box center [600, 400] width 1161 height 27
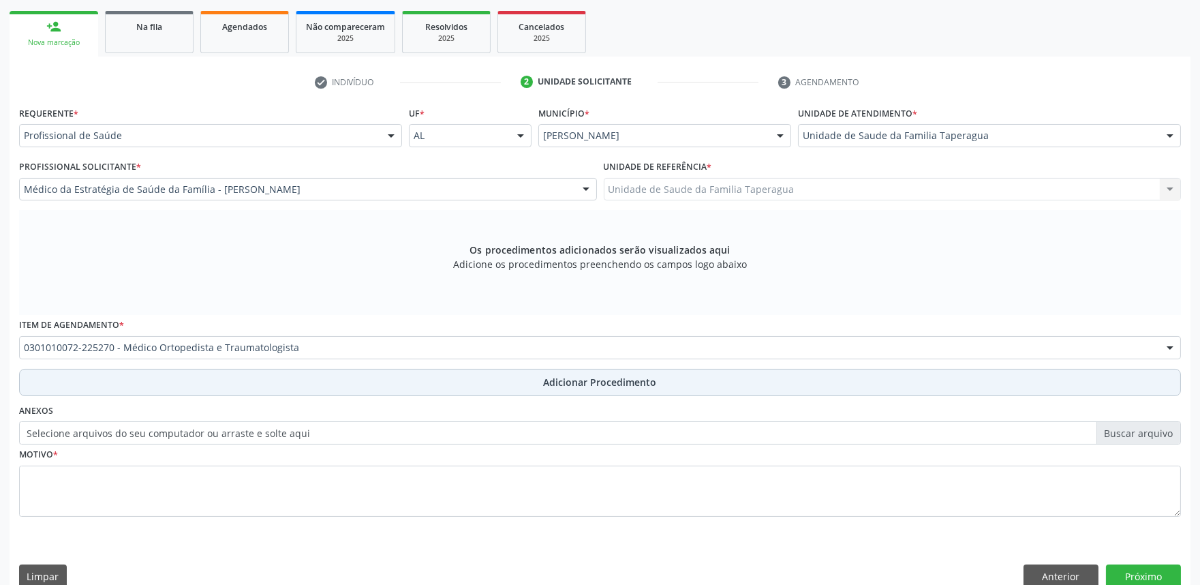
click at [423, 383] on button "Adicionar Procedimento" at bounding box center [600, 382] width 1162 height 27
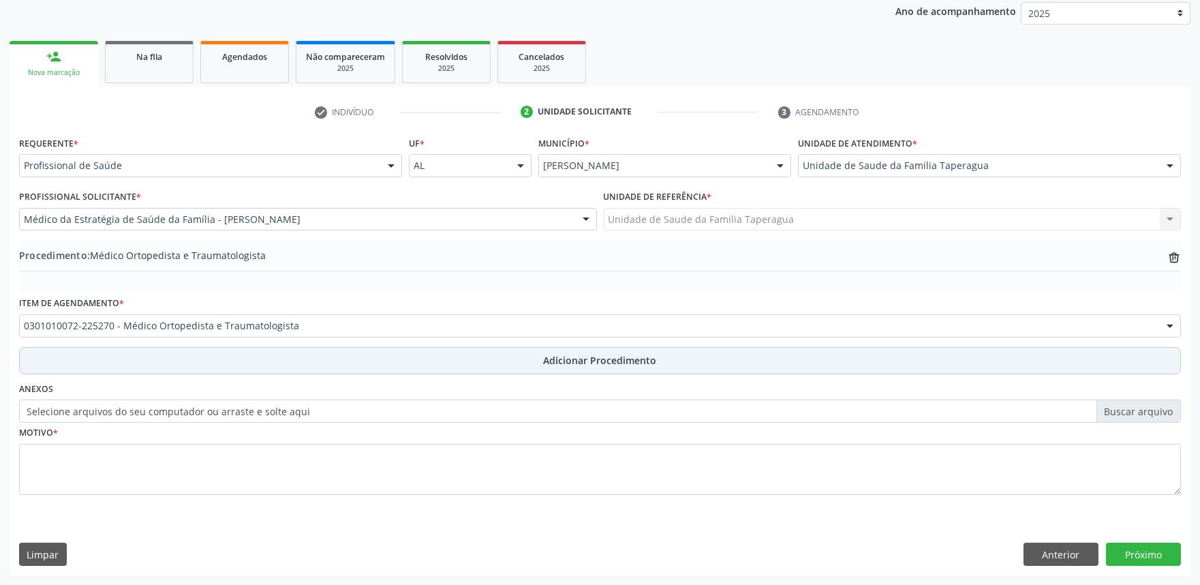
scroll to position [181, 0]
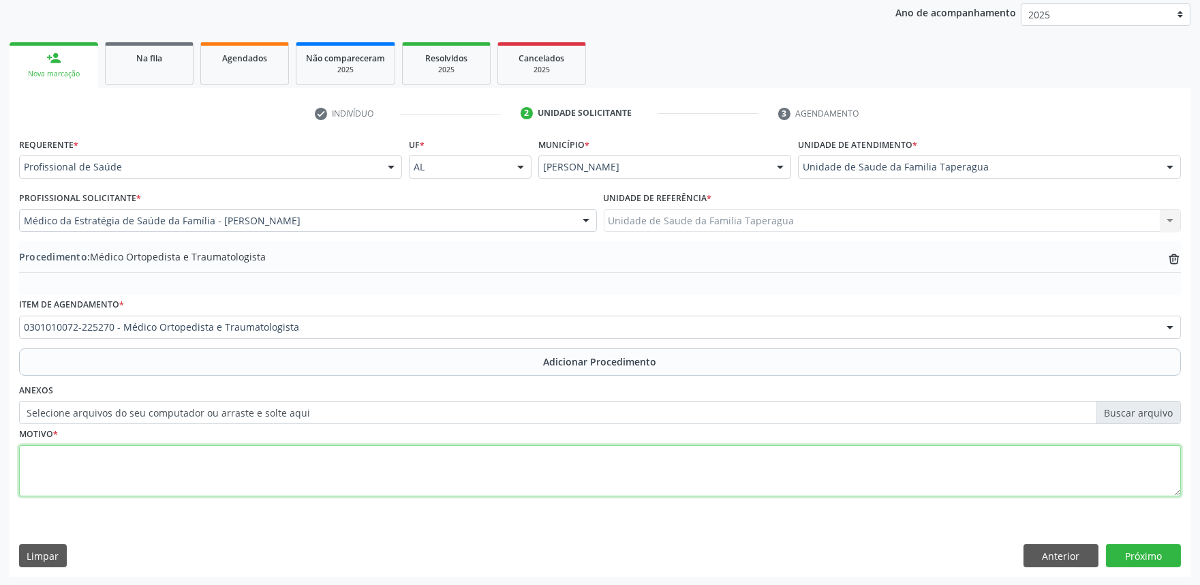
click at [420, 467] on textarea at bounding box center [600, 471] width 1162 height 52
type textarea "RETORNO"
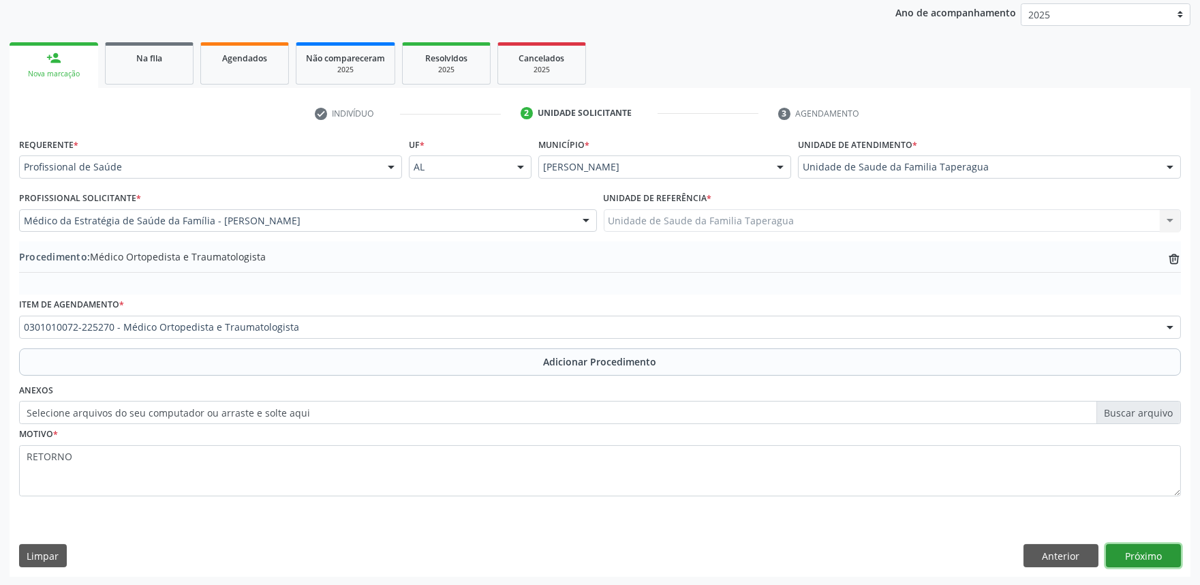
click at [1136, 547] on button "Próximo" at bounding box center [1143, 555] width 75 height 23
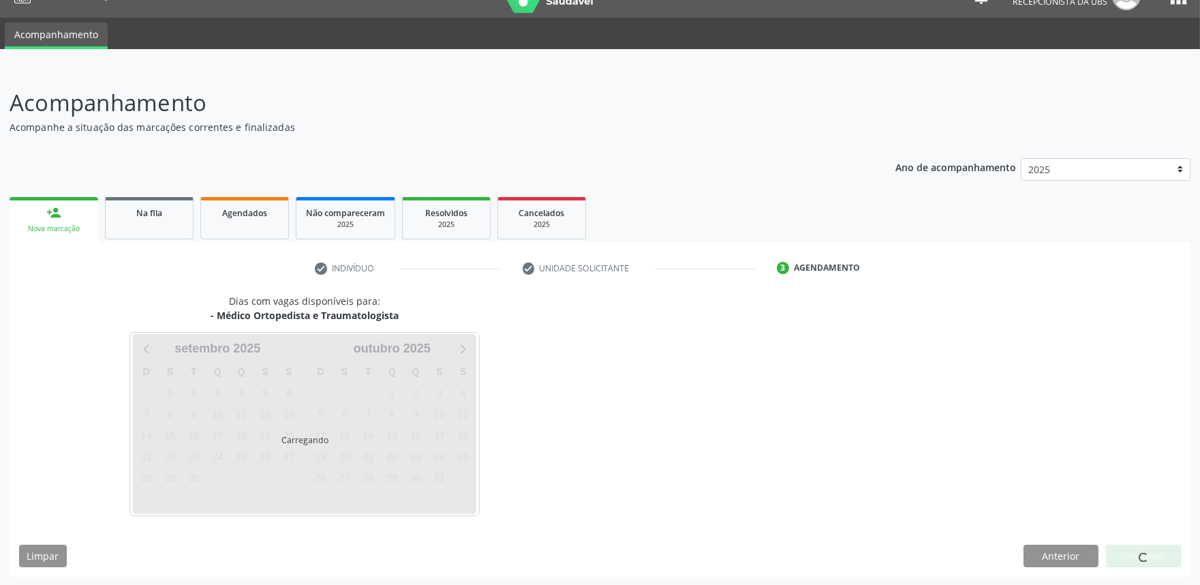
scroll to position [66, 0]
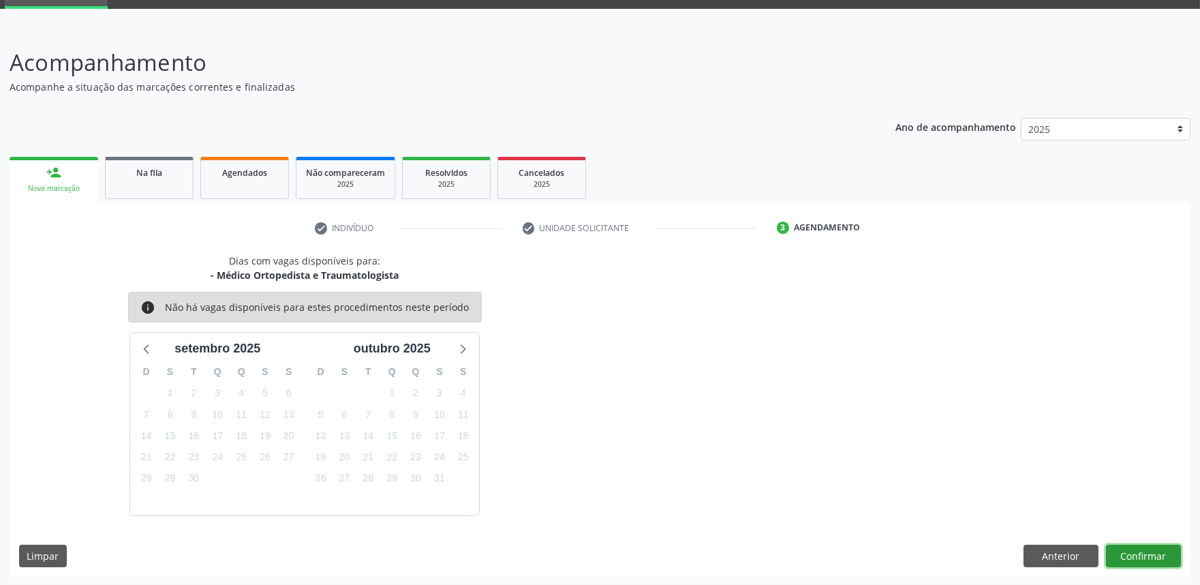
click at [1143, 557] on button "Confirmar" at bounding box center [1143, 556] width 75 height 23
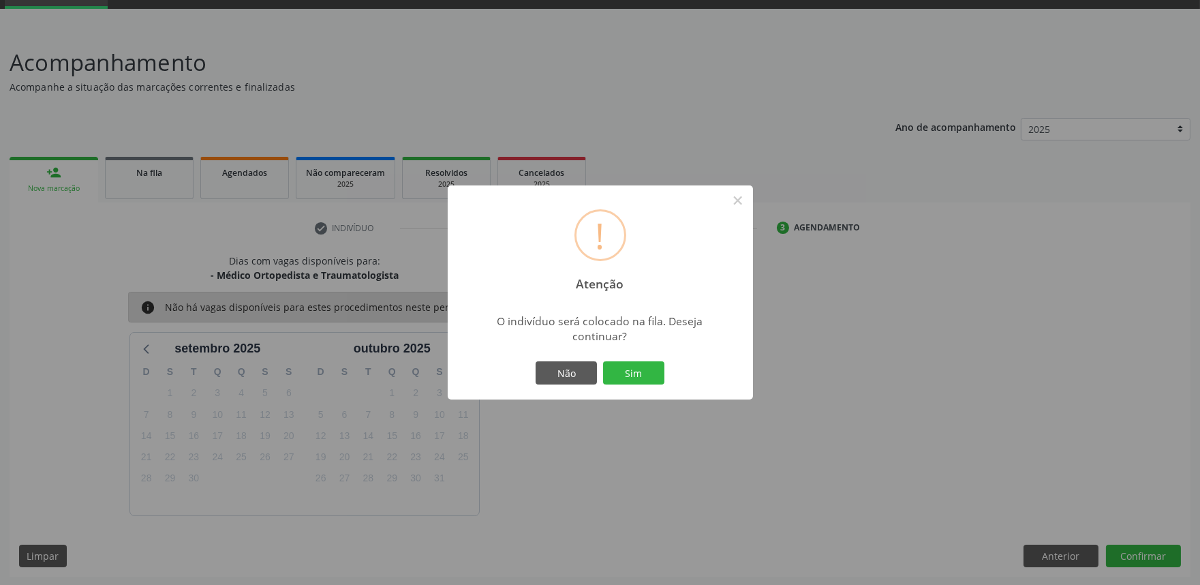
click at [603, 361] on button "Sim" at bounding box center [633, 372] width 61 height 23
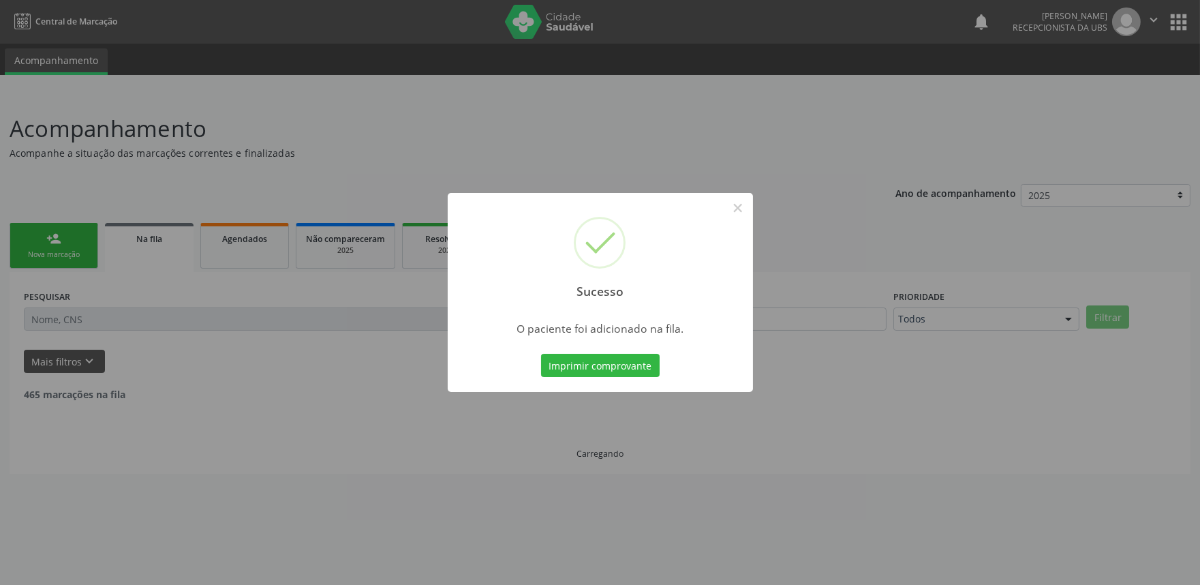
scroll to position [0, 0]
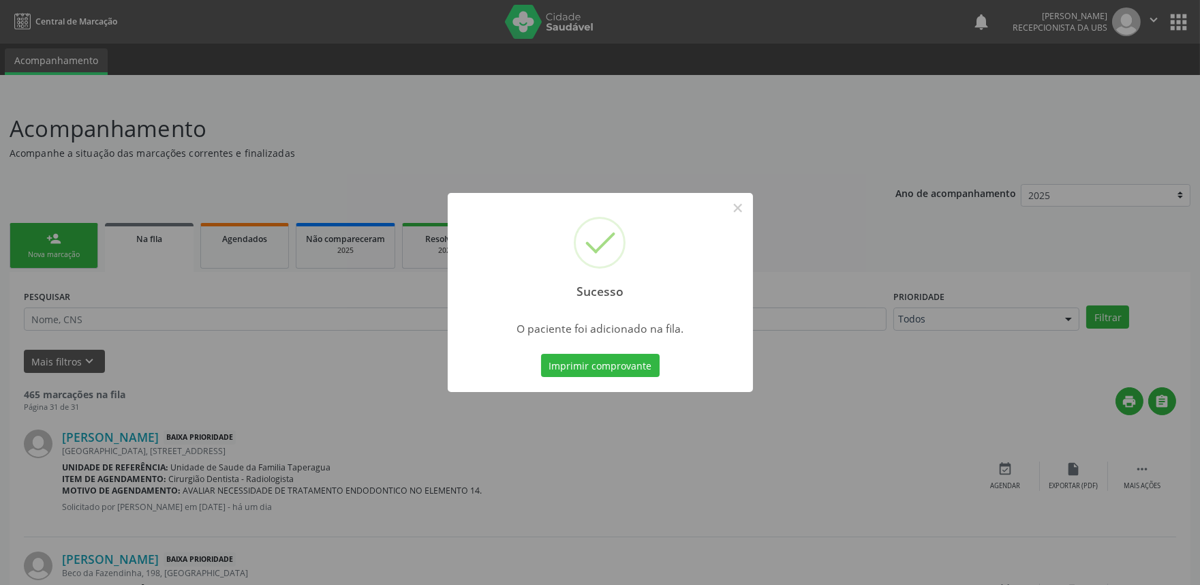
click at [239, 326] on div "Sucesso × O paciente foi adicionado na fila. Imprimir comprovante Cancel" at bounding box center [600, 292] width 1200 height 585
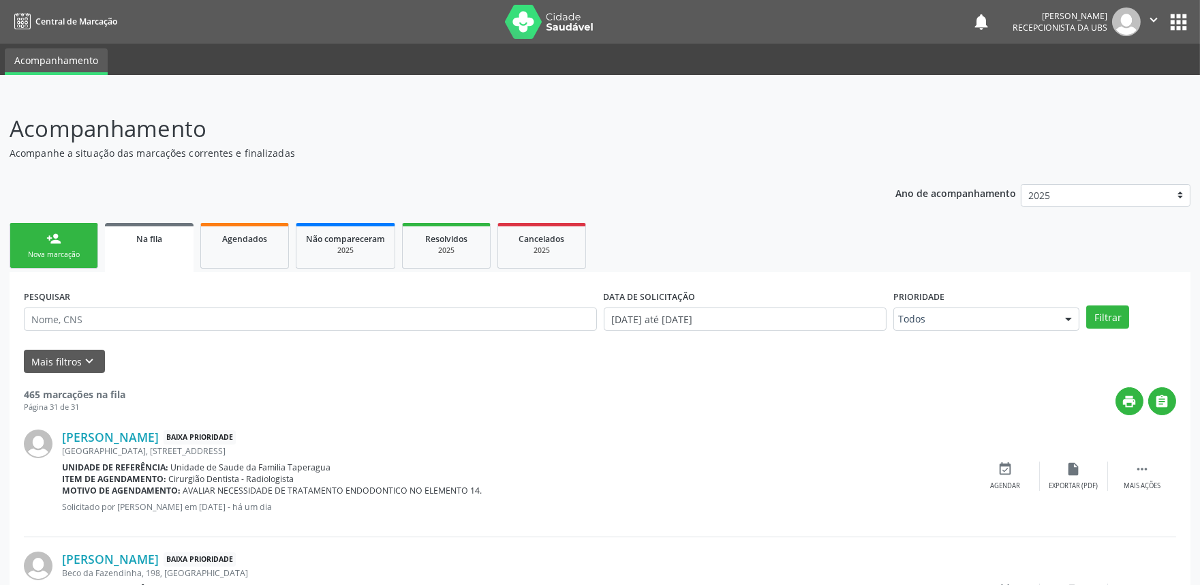
click at [72, 233] on link "person_add Nova marcação" at bounding box center [54, 246] width 89 height 46
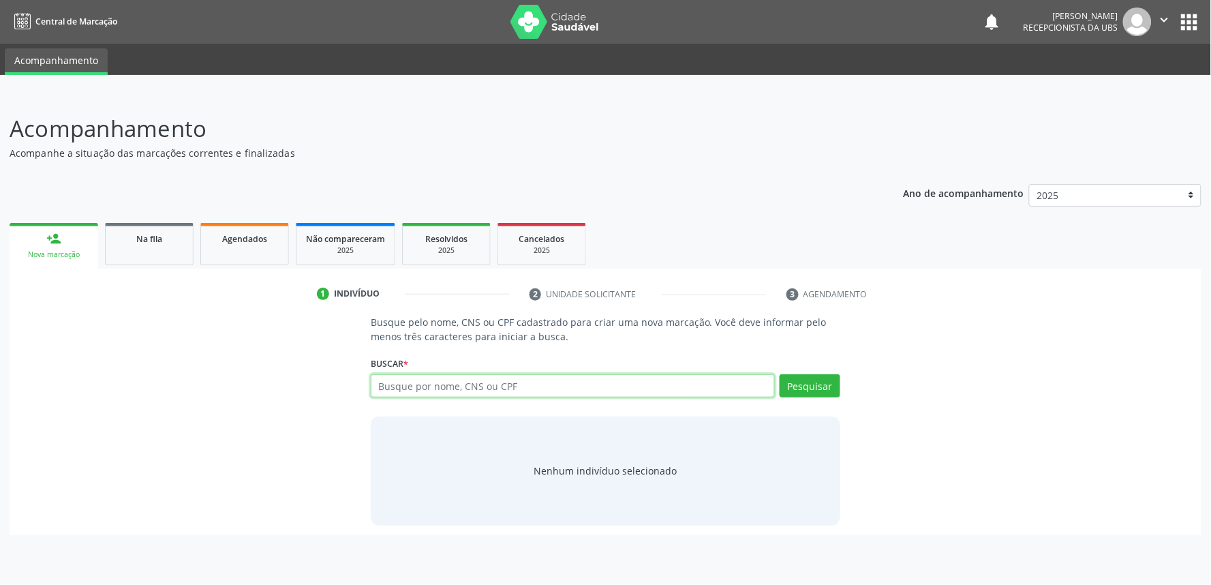
click at [536, 389] on input "text" at bounding box center [573, 385] width 404 height 23
paste input "700208934141924"
type input "700208934141924"
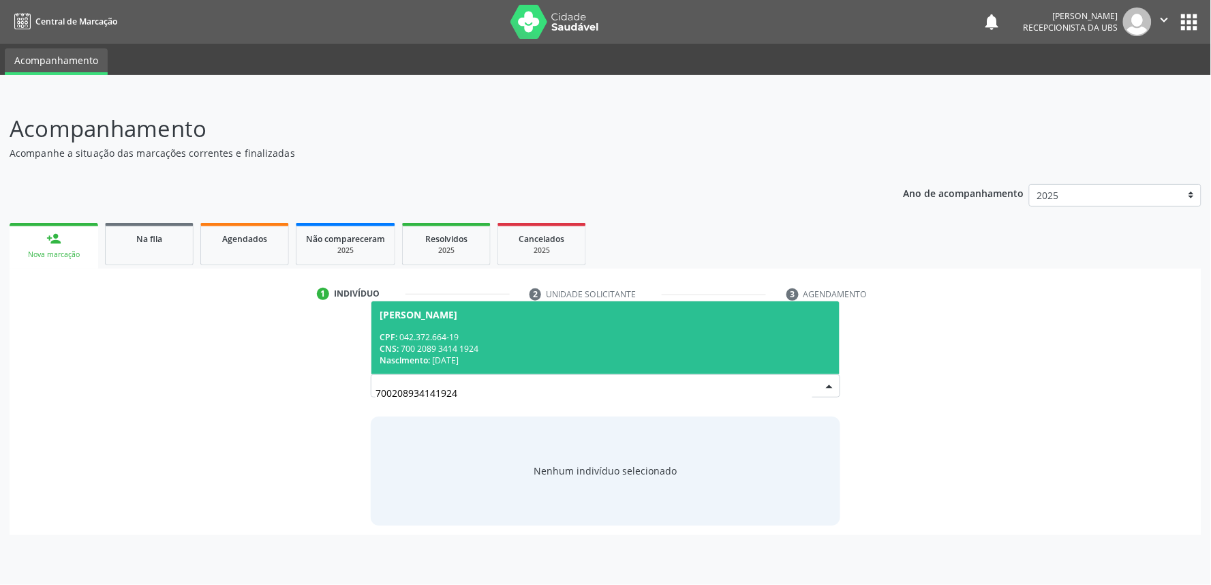
click at [566, 348] on div "CNS: 700 2089 3414 1924" at bounding box center [606, 349] width 452 height 12
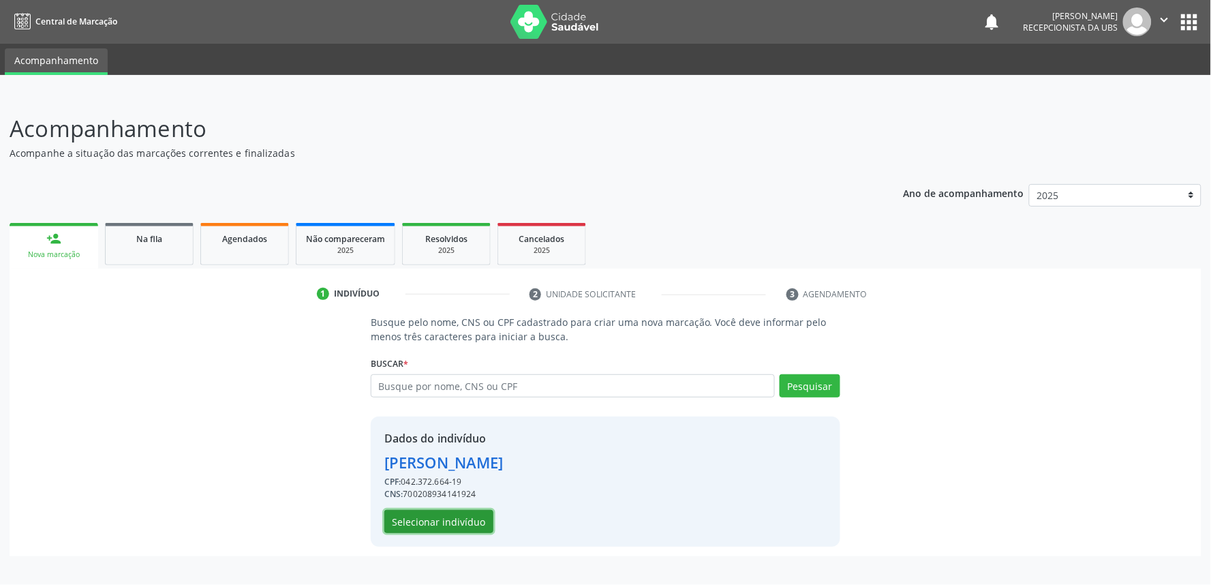
click at [470, 515] on button "Selecionar indivíduo" at bounding box center [438, 521] width 109 height 23
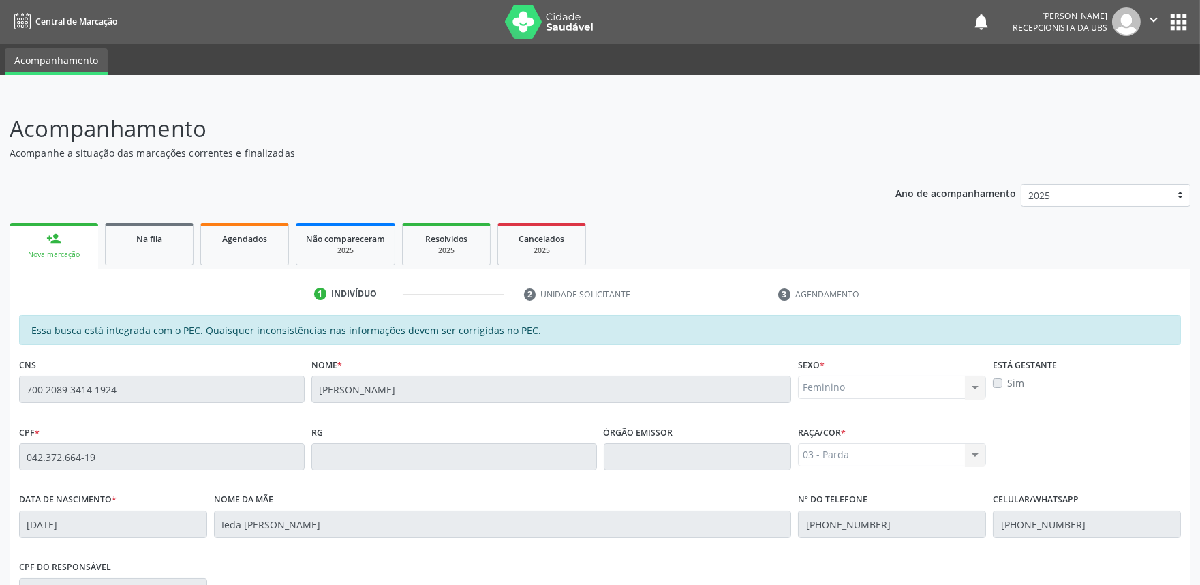
scroll to position [212, 0]
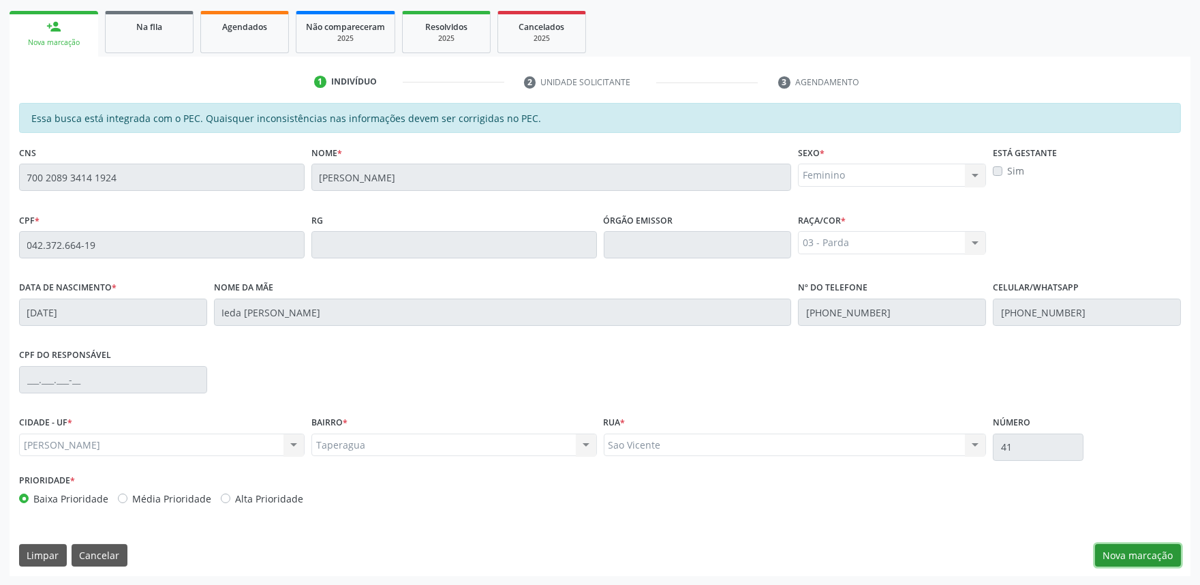
click at [1143, 559] on button "Nova marcação" at bounding box center [1138, 555] width 86 height 23
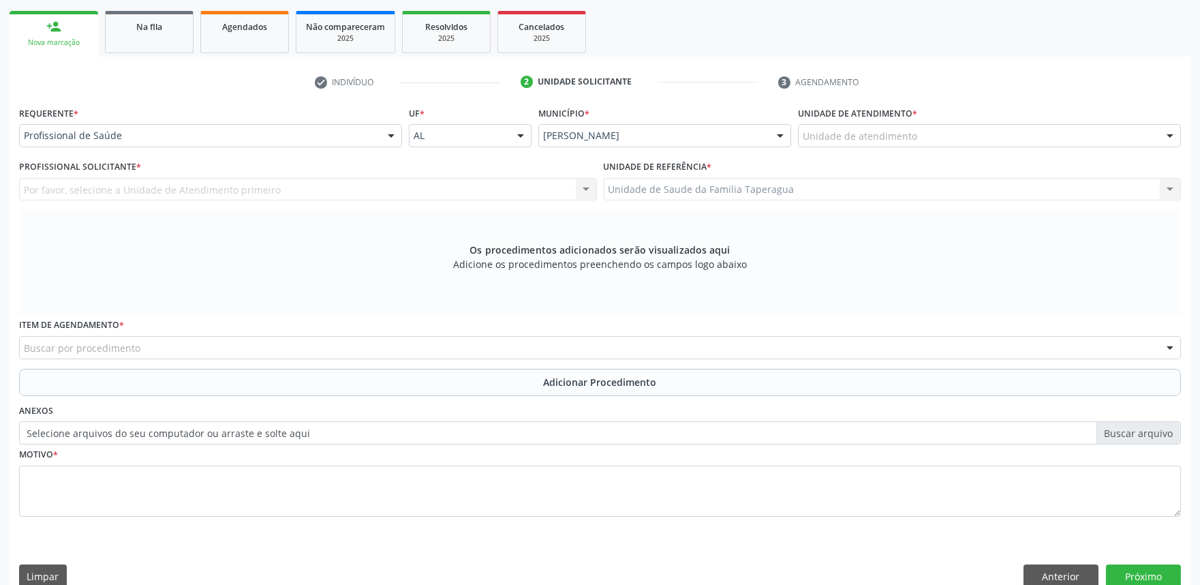
click at [866, 151] on div "Unidade de atendimento * Unidade de atendimento Aeronave Baron 58 Aeronave Cess…" at bounding box center [990, 129] width 390 height 53
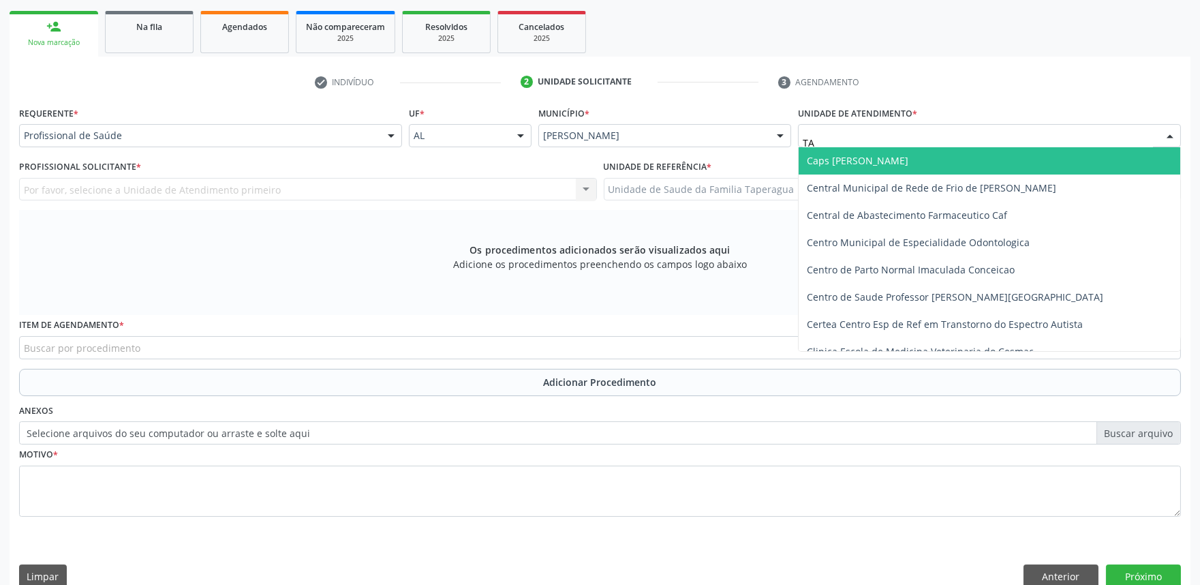
type input "TAP"
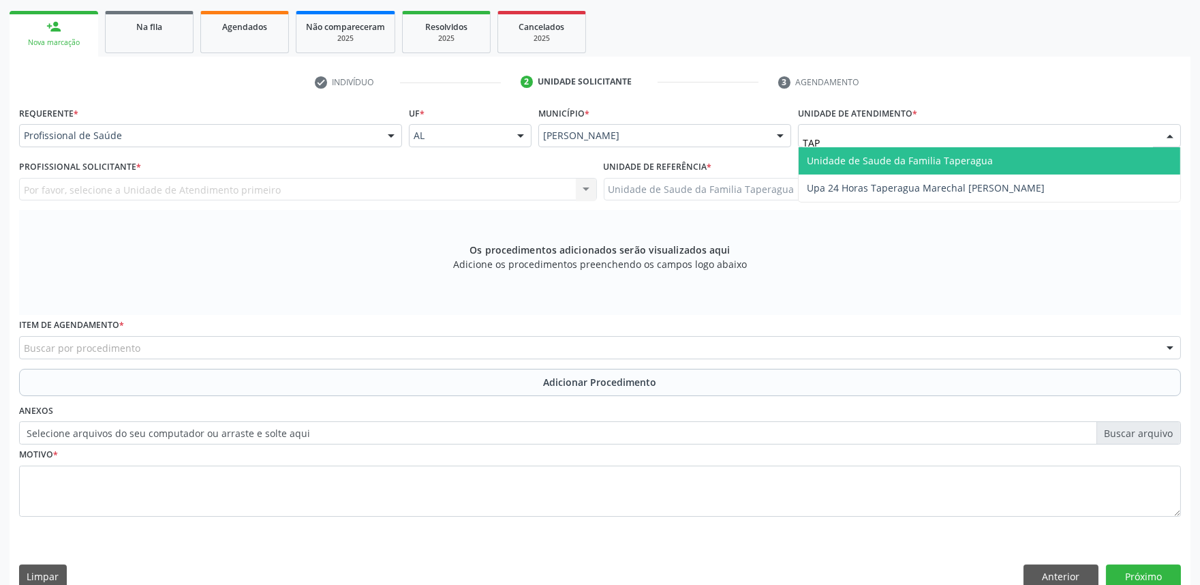
click at [862, 158] on span "Unidade de Saude da Familia Taperagua" at bounding box center [900, 160] width 186 height 13
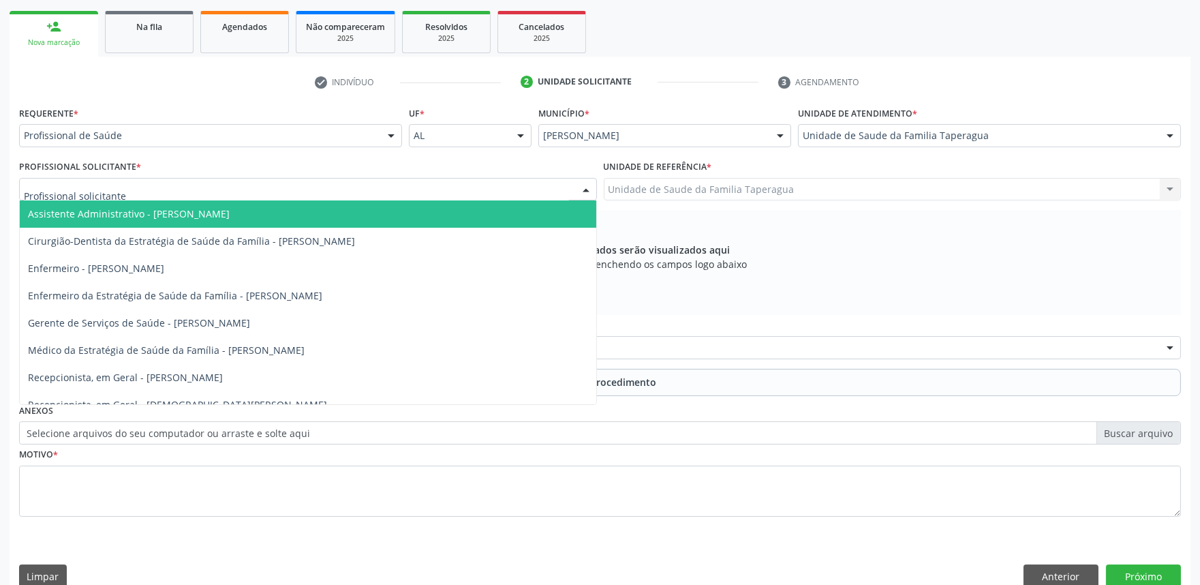
click at [522, 187] on div at bounding box center [308, 189] width 578 height 23
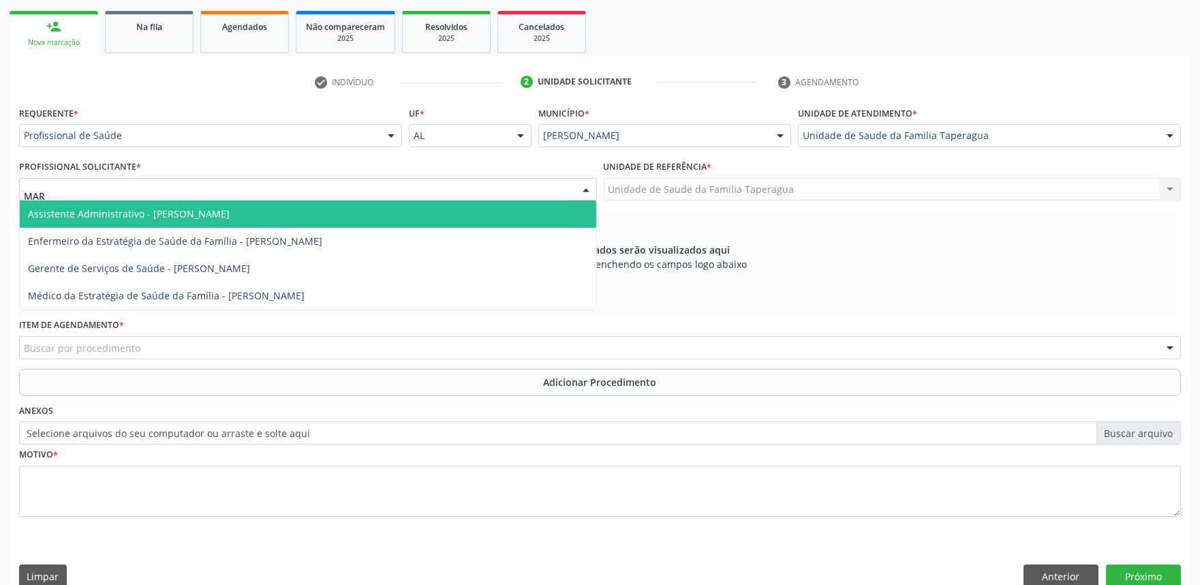
type input "MART"
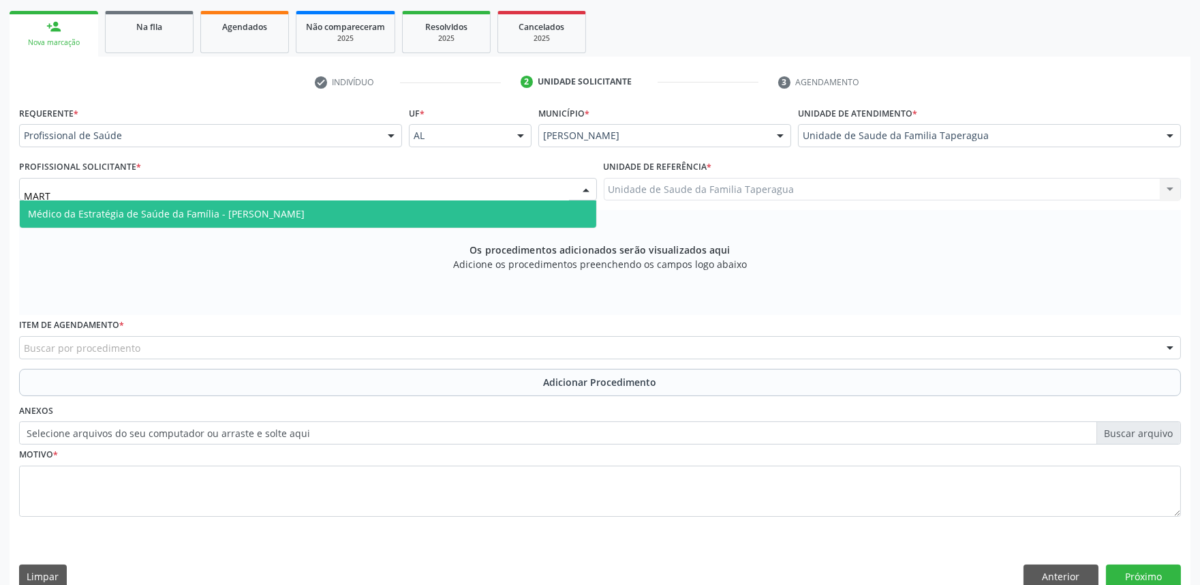
click at [521, 218] on span "Médico da Estratégia de Saúde da Família - [PERSON_NAME]" at bounding box center [308, 213] width 577 height 27
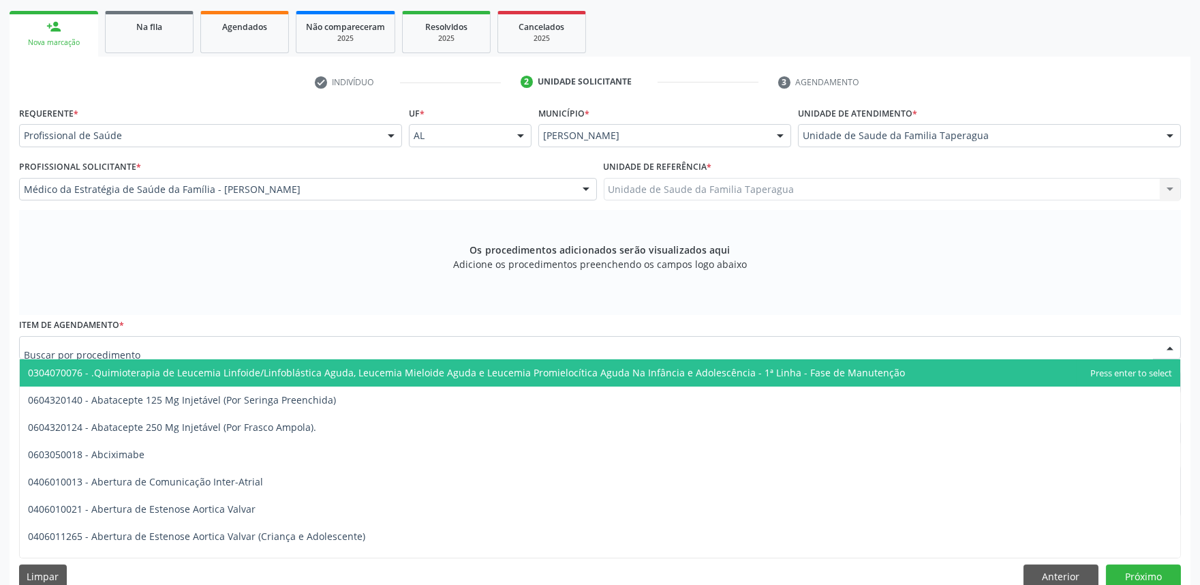
click at [438, 345] on div at bounding box center [600, 347] width 1162 height 23
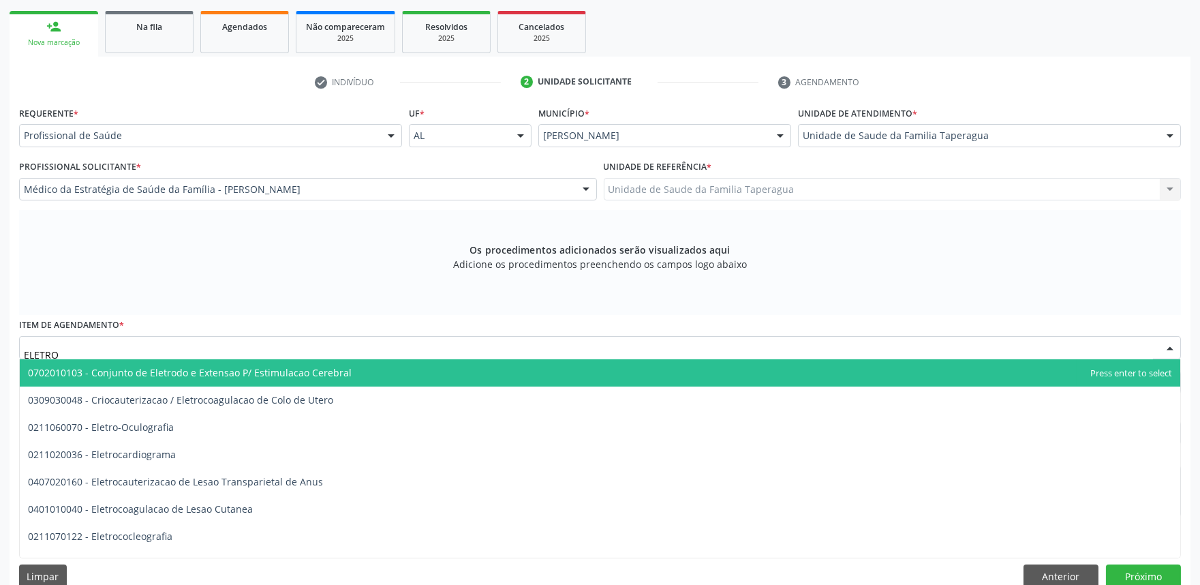
type input "ELETRON"
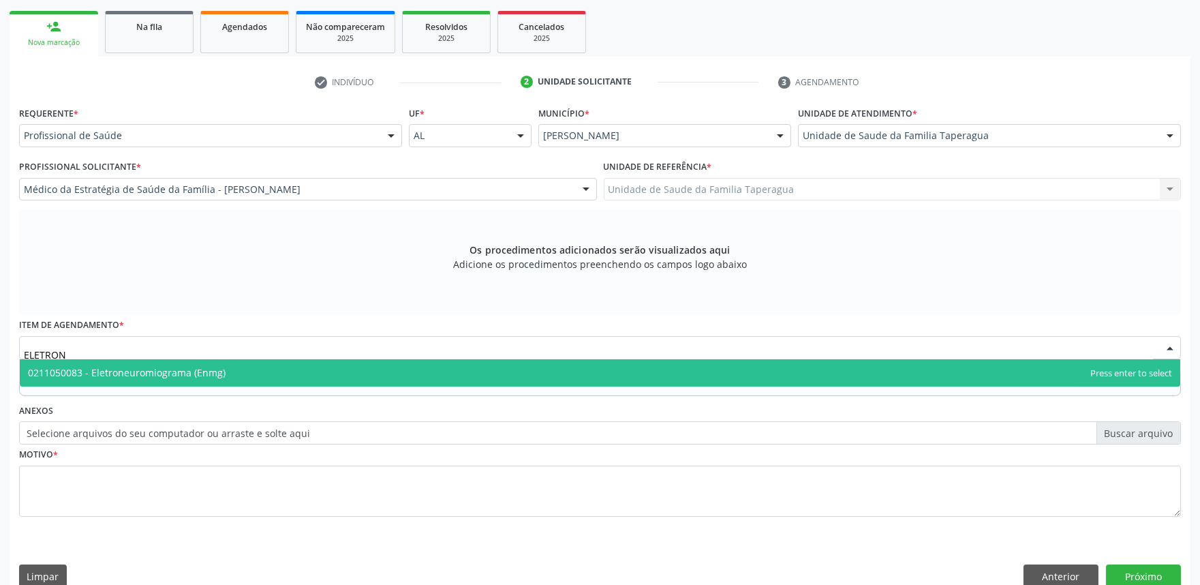
click at [438, 365] on span "0211050083 - Eletroneuromiograma (Enmg)" at bounding box center [600, 372] width 1161 height 27
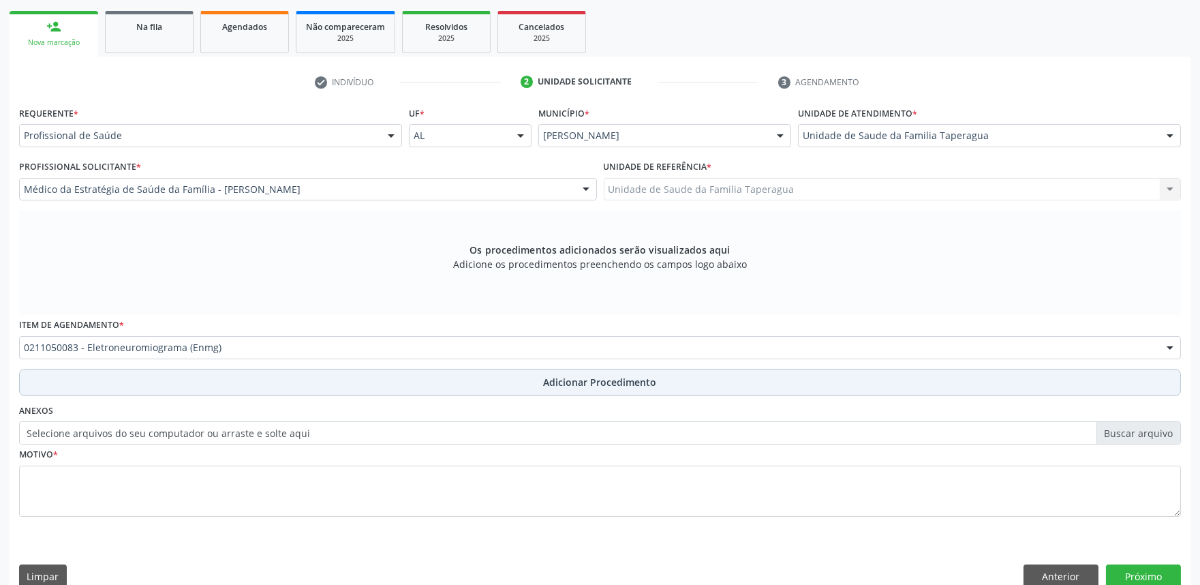
click at [433, 390] on button "Adicionar Procedimento" at bounding box center [600, 382] width 1162 height 27
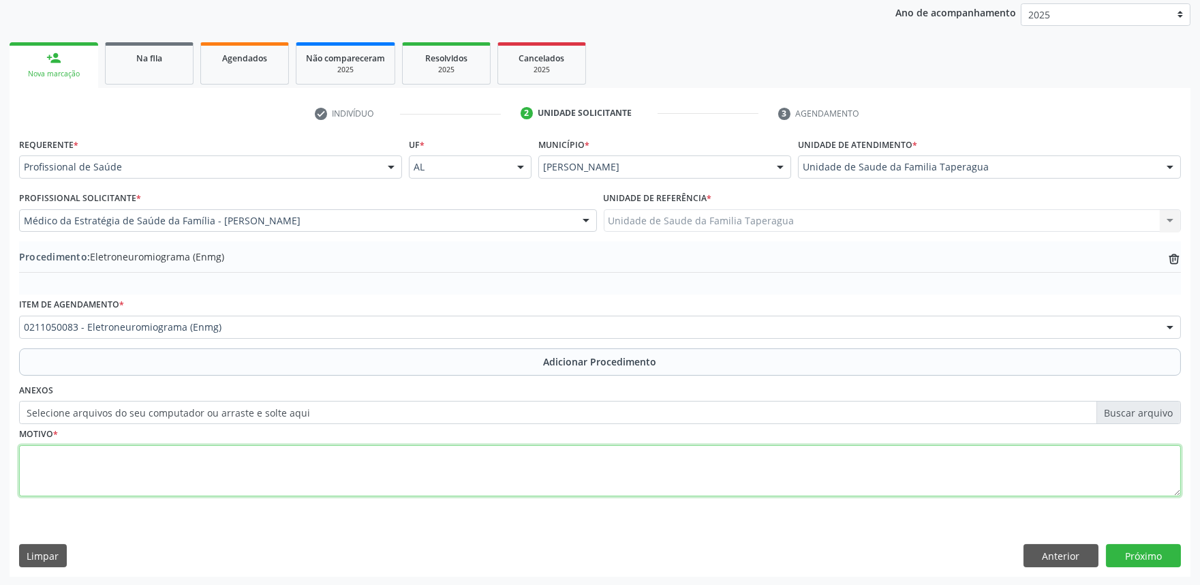
click at [432, 451] on textarea at bounding box center [600, 471] width 1162 height 52
type textarea "SD DO TUNEL DO CARPO"
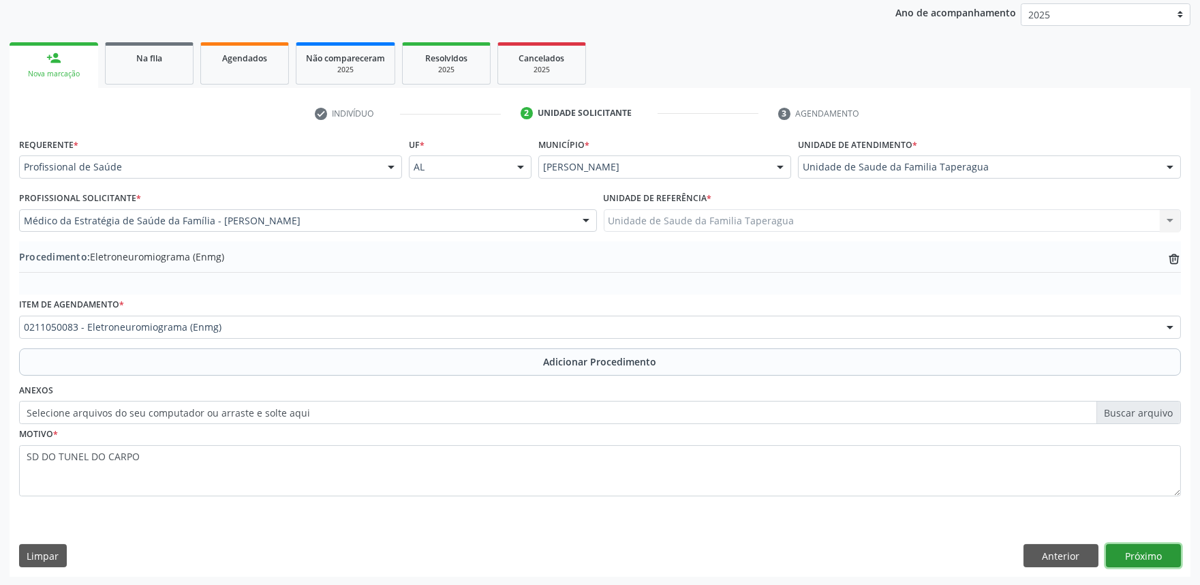
click at [1161, 548] on button "Próximo" at bounding box center [1143, 555] width 75 height 23
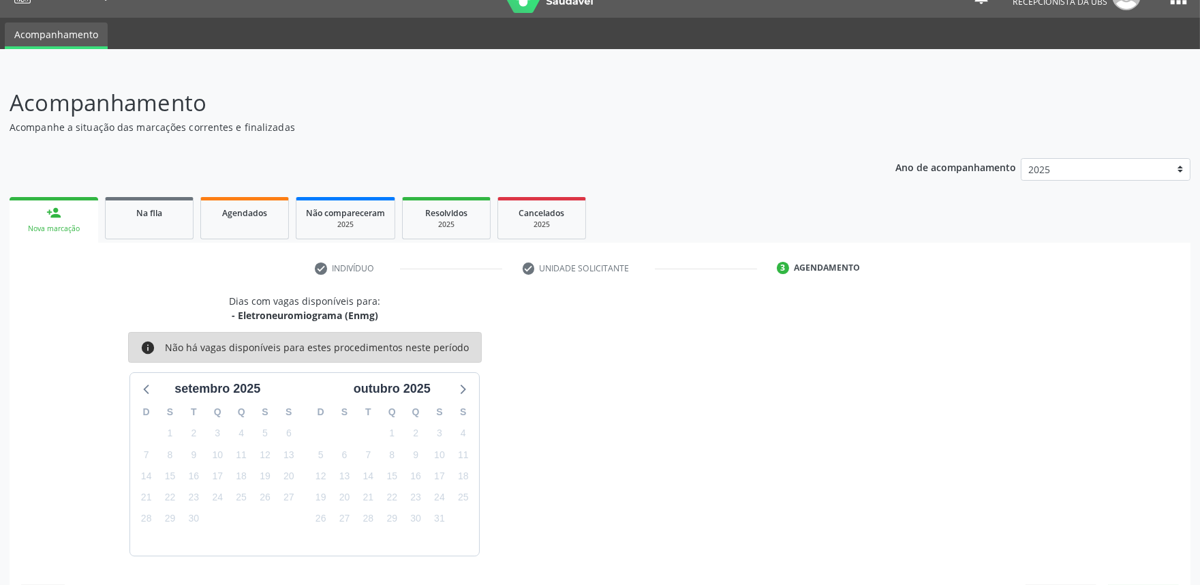
scroll to position [66, 0]
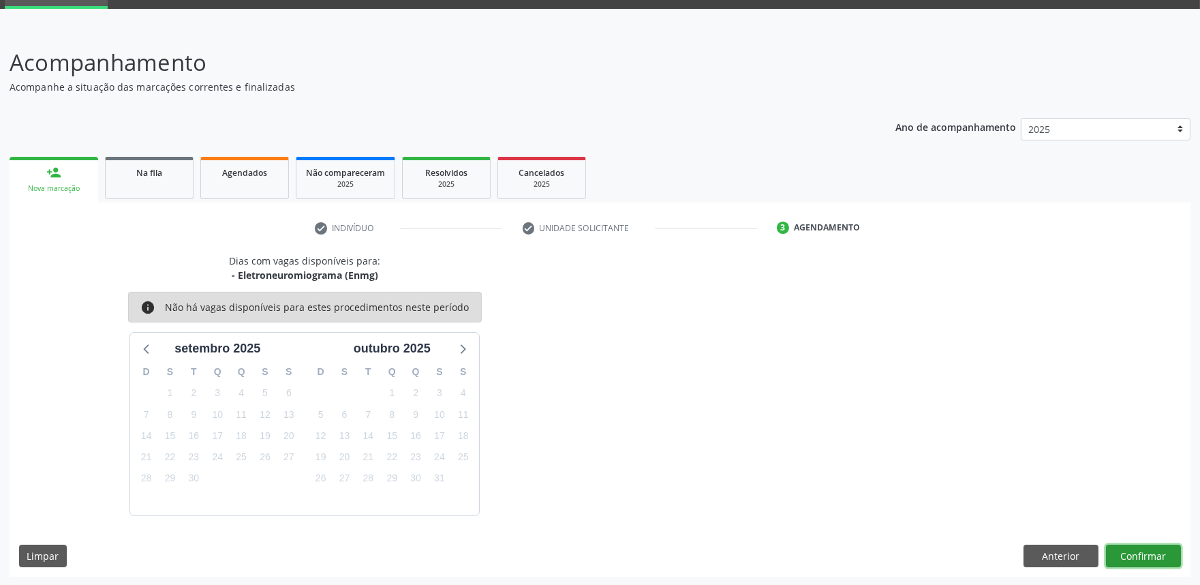
click at [1155, 553] on button "Confirmar" at bounding box center [1143, 556] width 75 height 23
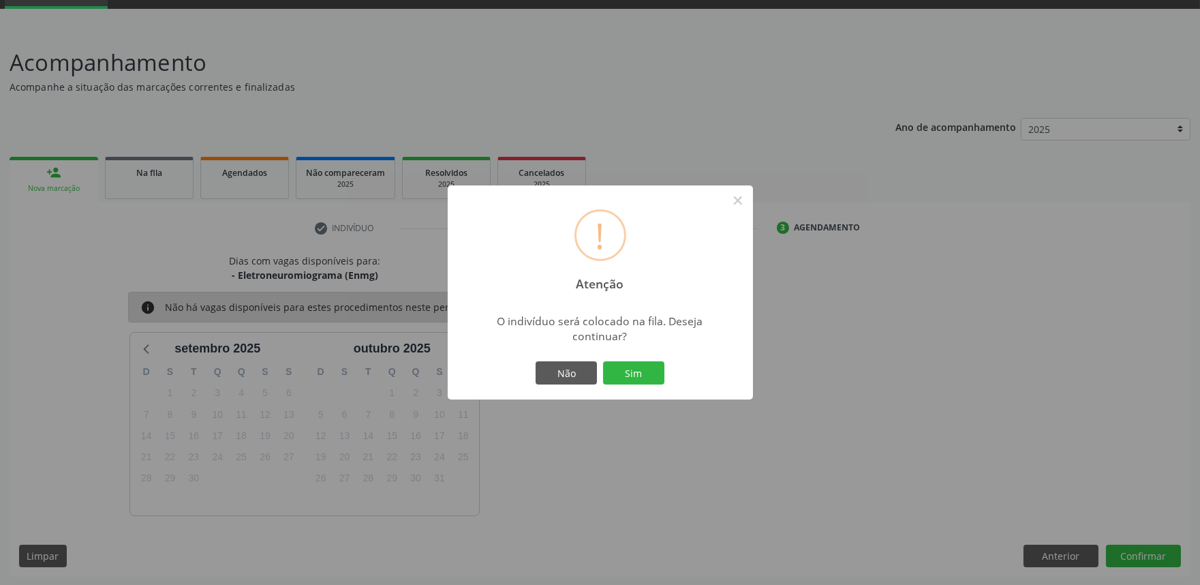
click at [603, 361] on button "Sim" at bounding box center [633, 372] width 61 height 23
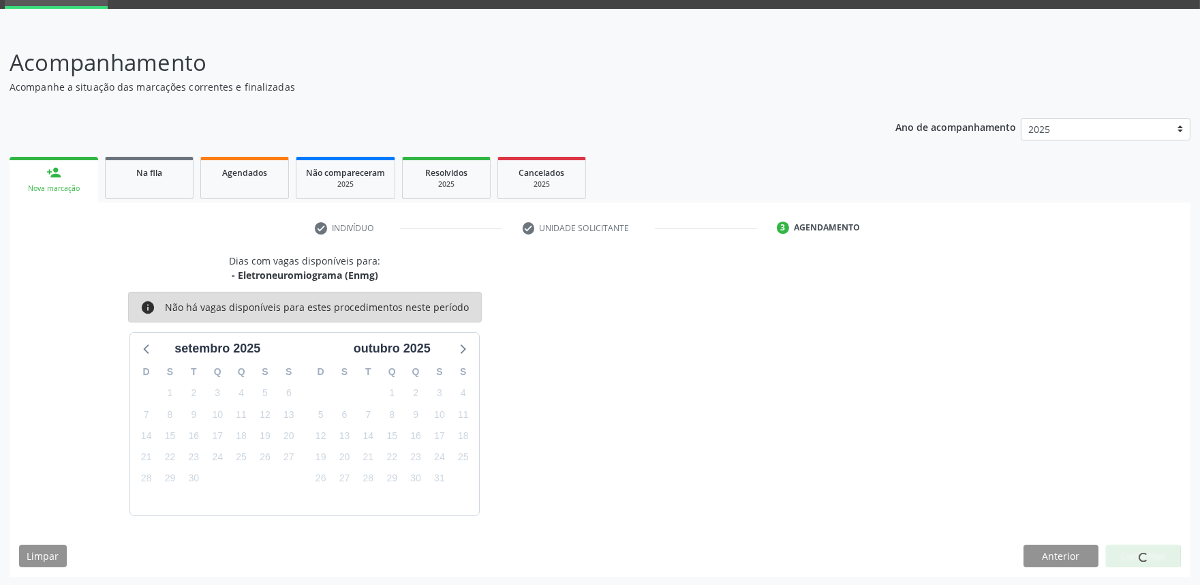
scroll to position [0, 0]
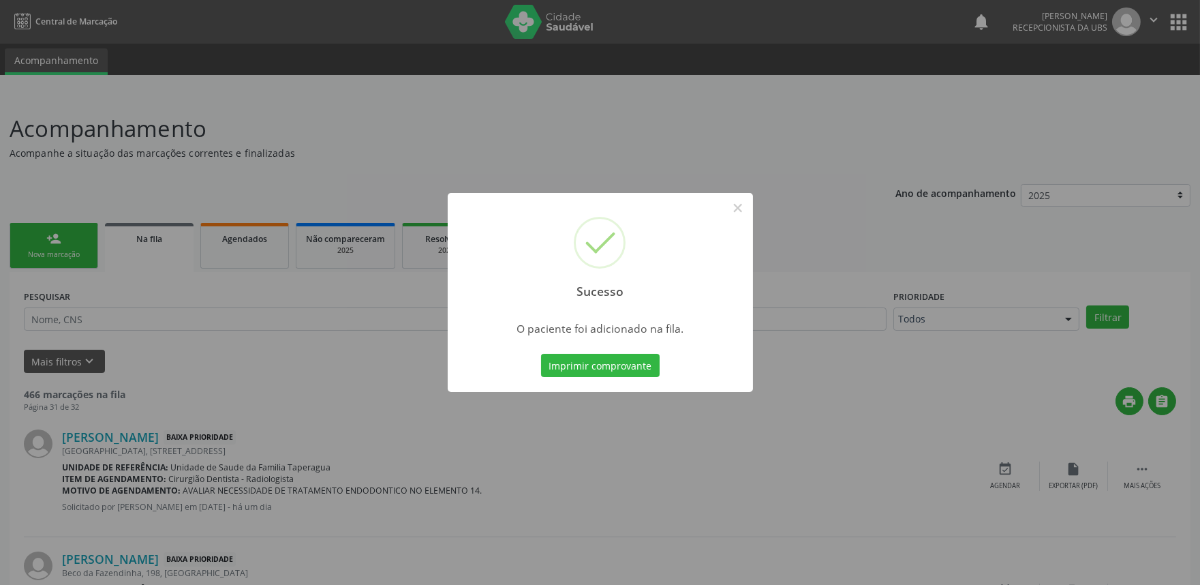
click at [1006, 234] on div "Sucesso × O paciente foi adicionado na fila. Imprimir comprovante Cancel" at bounding box center [600, 292] width 1200 height 585
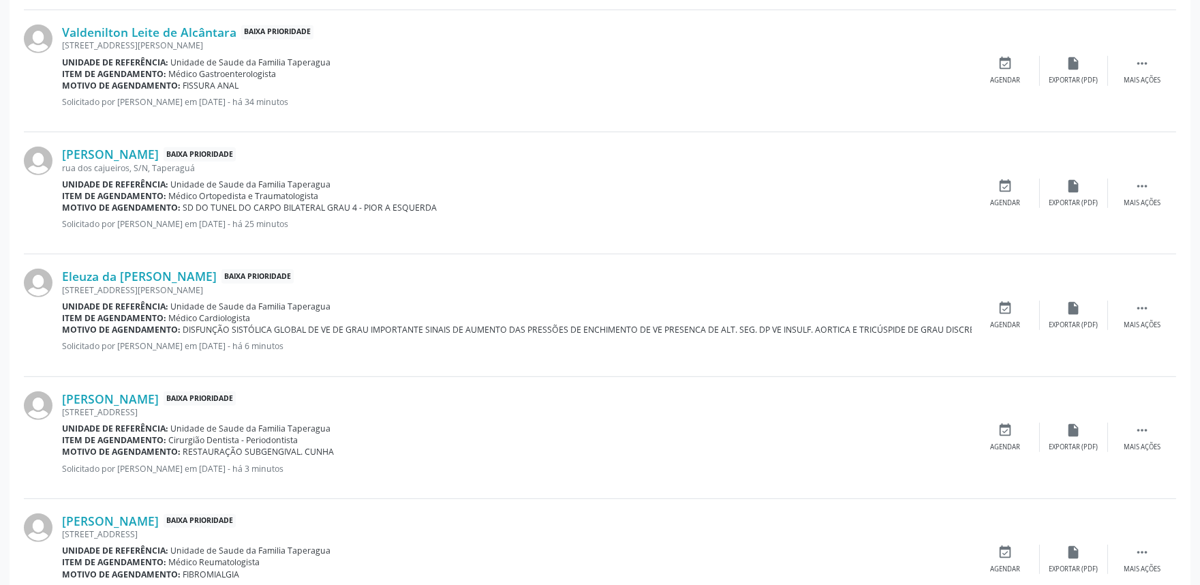
scroll to position [1725, 0]
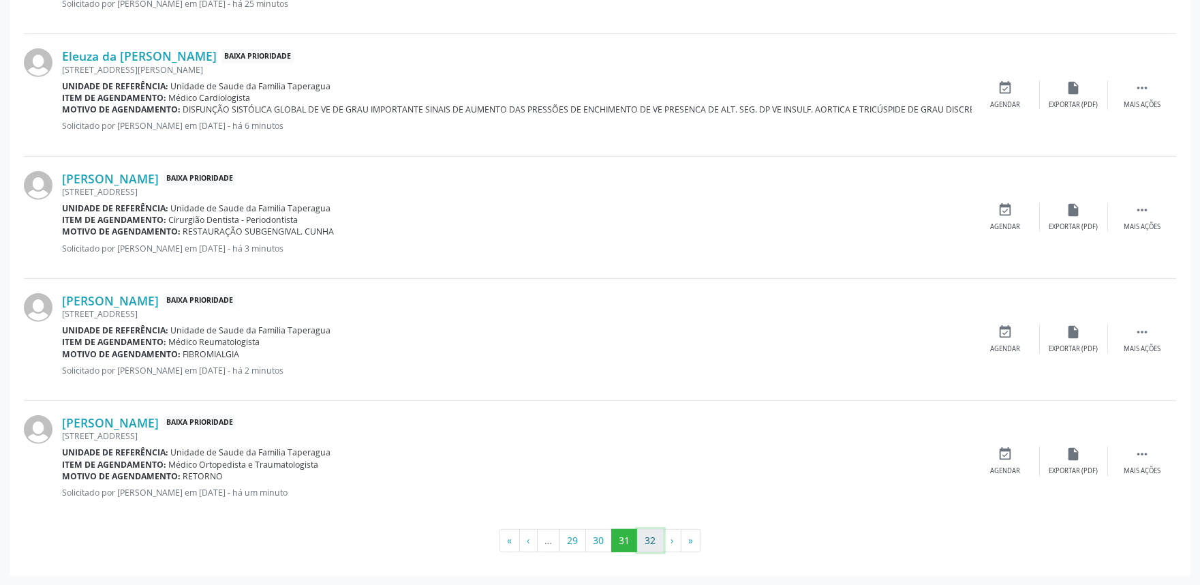
click at [654, 541] on button "32" at bounding box center [650, 540] width 27 height 23
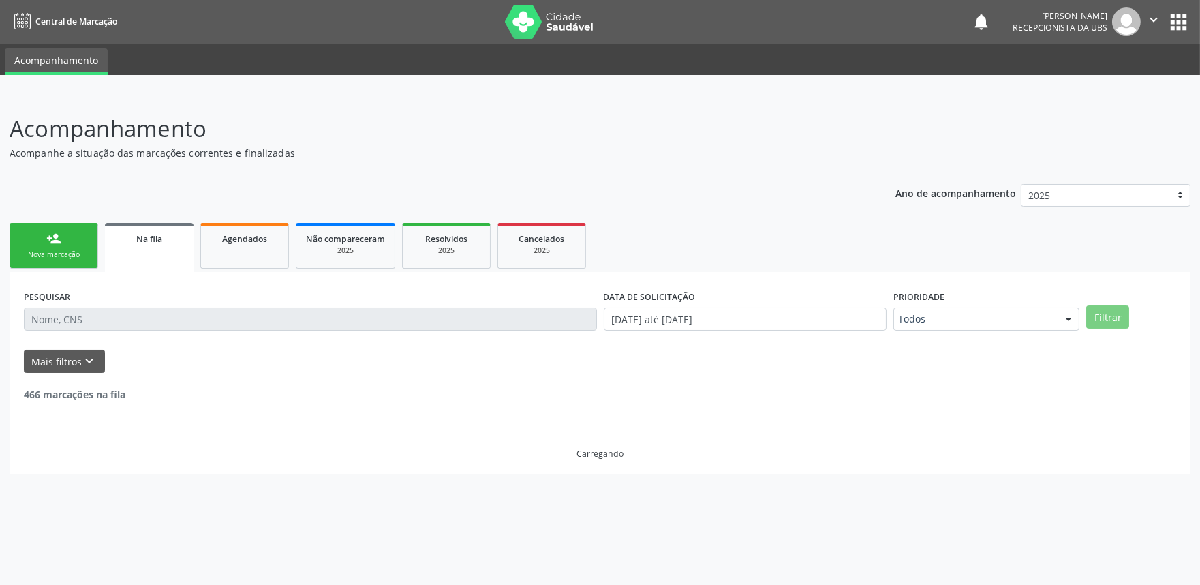
scroll to position [0, 0]
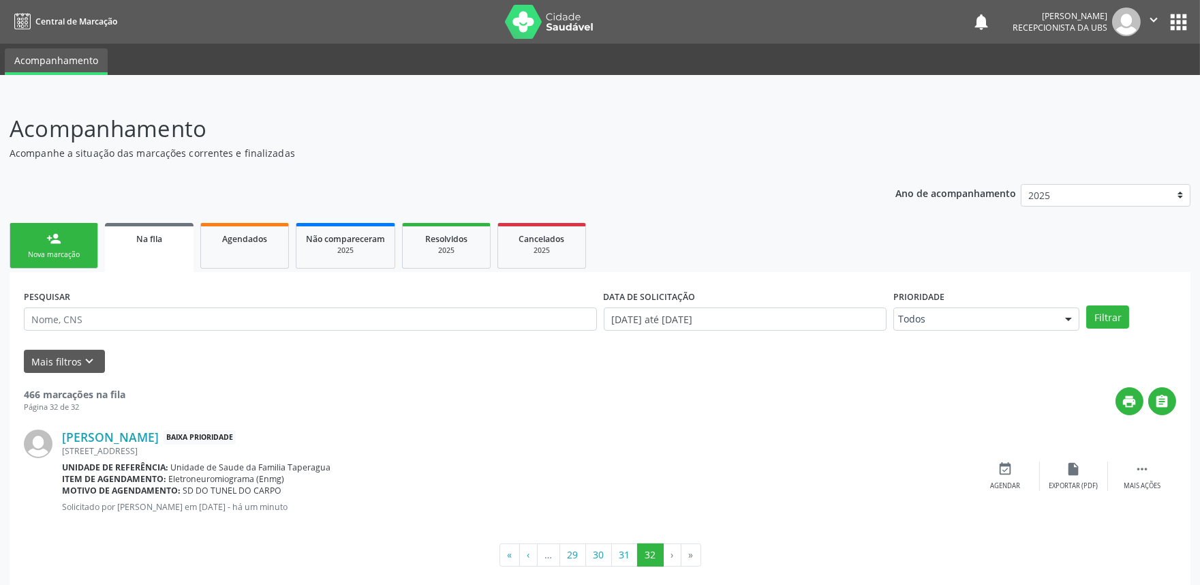
click at [65, 258] on div "Nova marcação" at bounding box center [54, 255] width 68 height 10
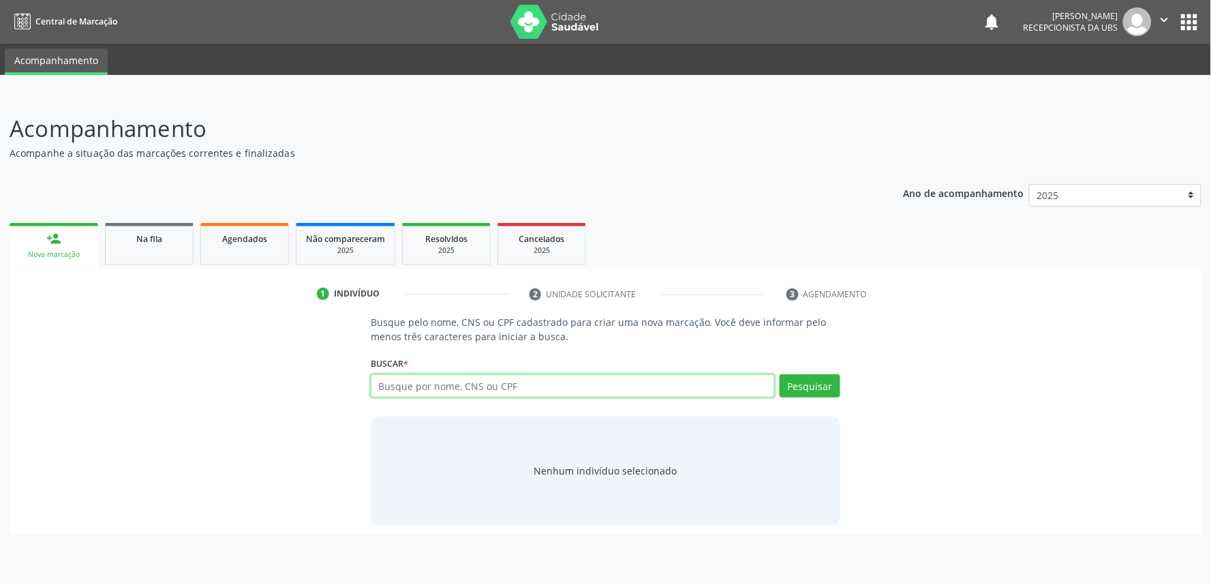
click at [488, 385] on input "text" at bounding box center [573, 385] width 404 height 23
paste input "700208934141924"
type input "700208934141924"
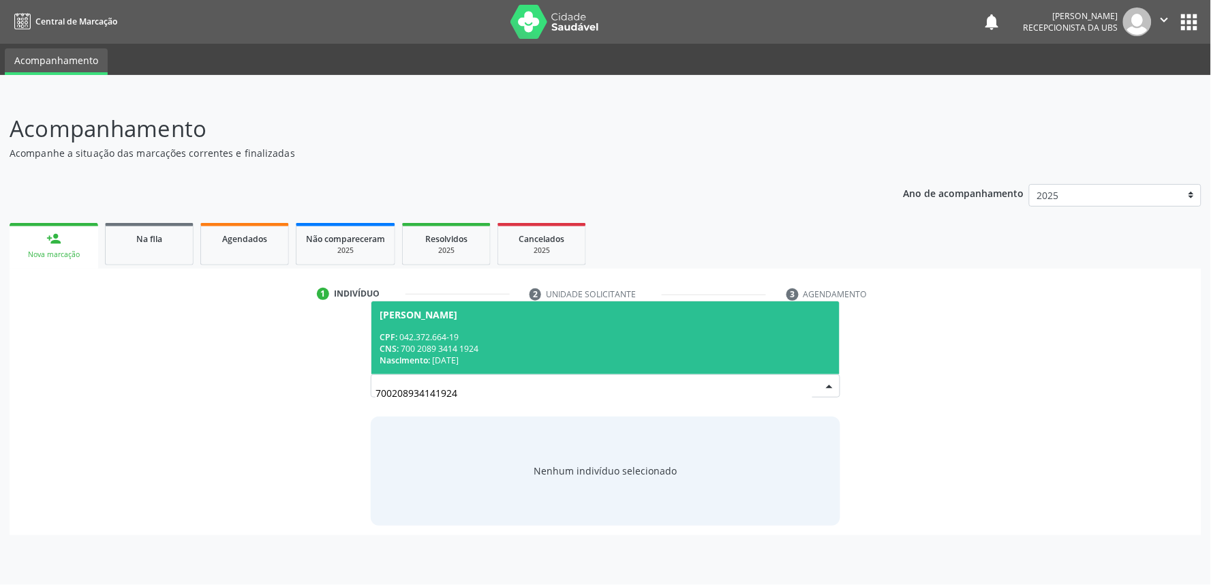
click at [525, 339] on div "CPF: 042.372.664-19" at bounding box center [606, 337] width 452 height 12
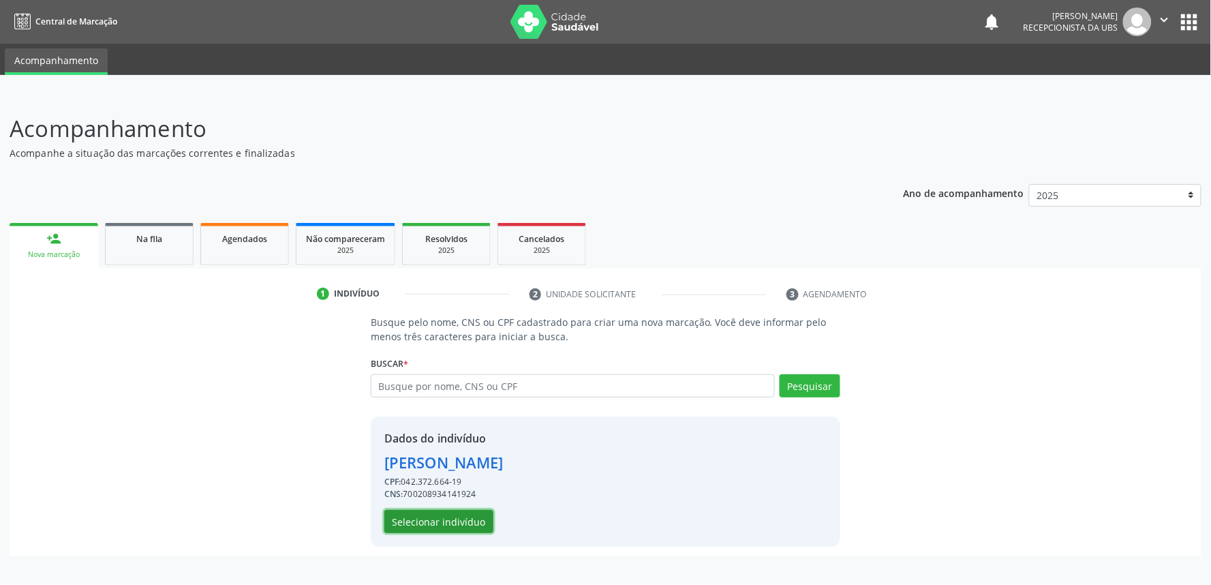
click at [466, 519] on button "Selecionar indivíduo" at bounding box center [438, 521] width 109 height 23
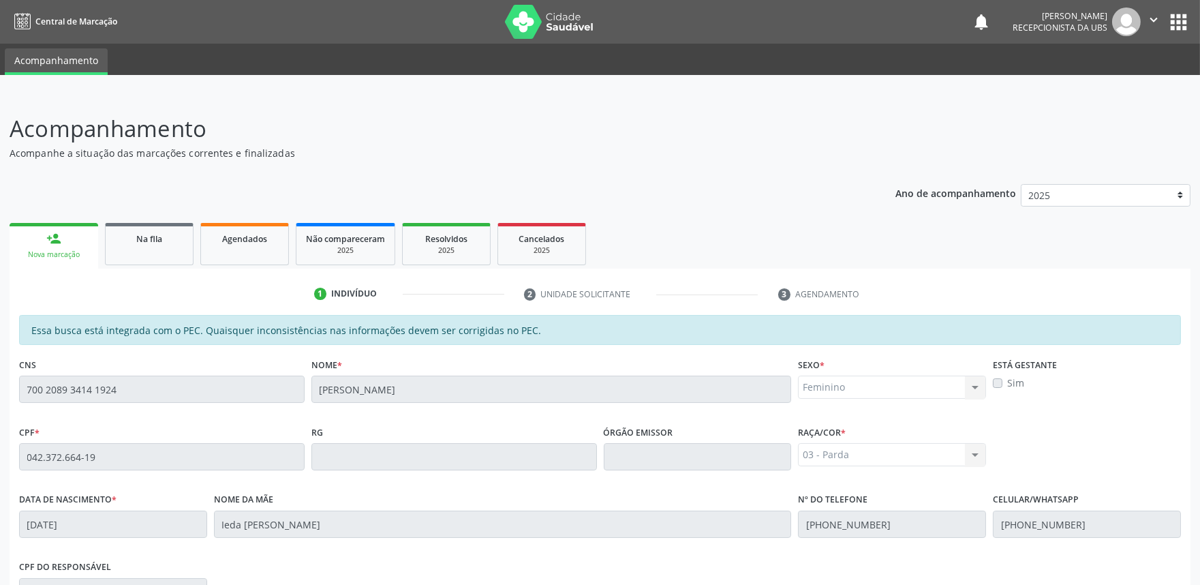
scroll to position [212, 0]
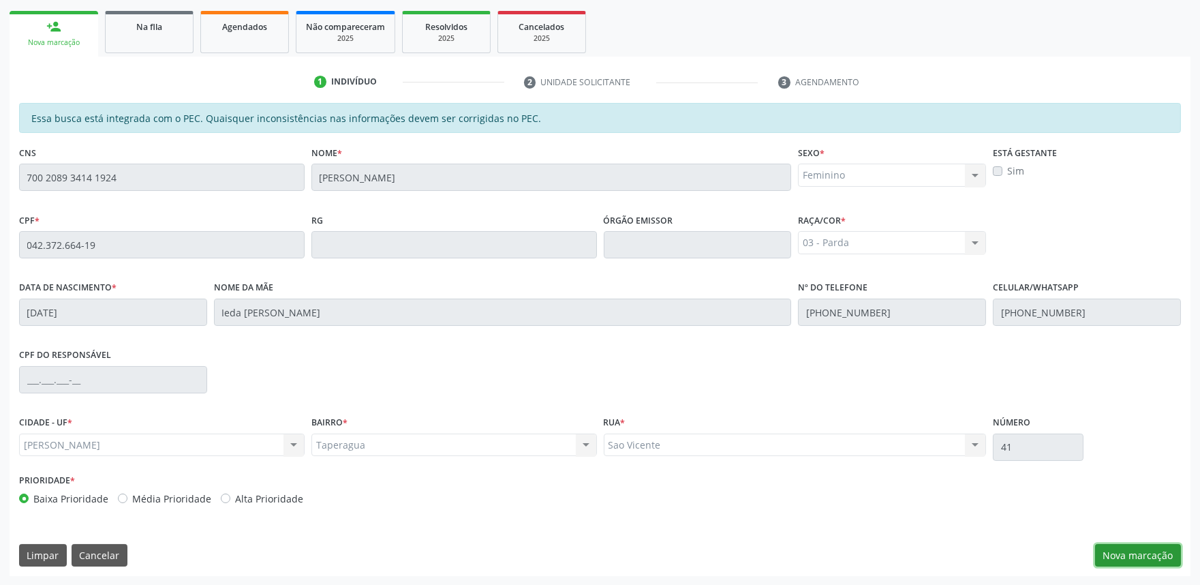
click at [1150, 552] on button "Nova marcação" at bounding box center [1138, 555] width 86 height 23
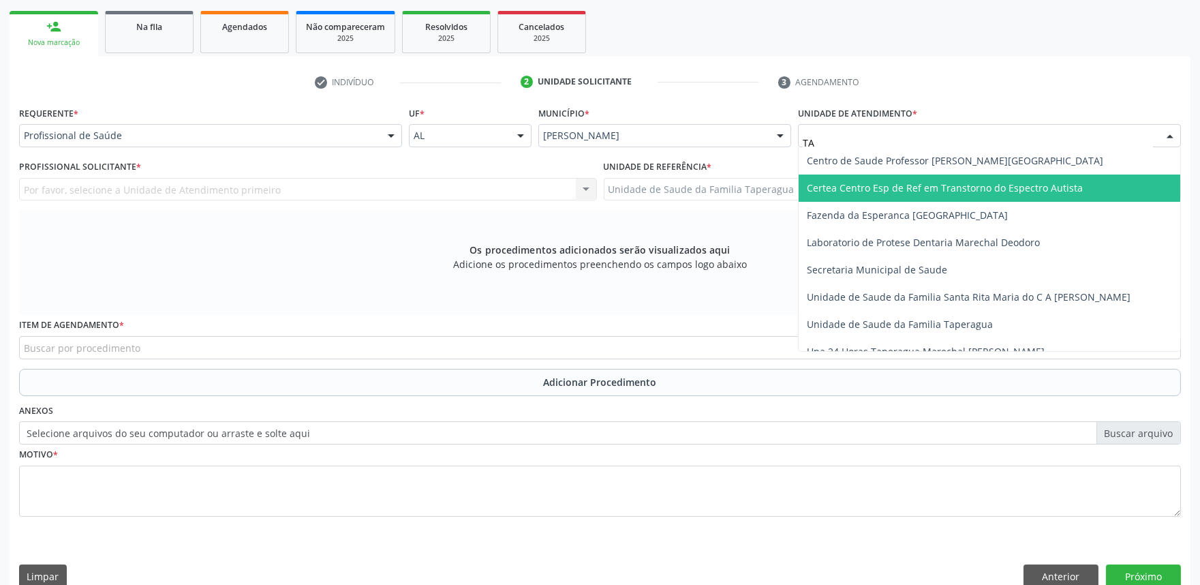
type input "TAP"
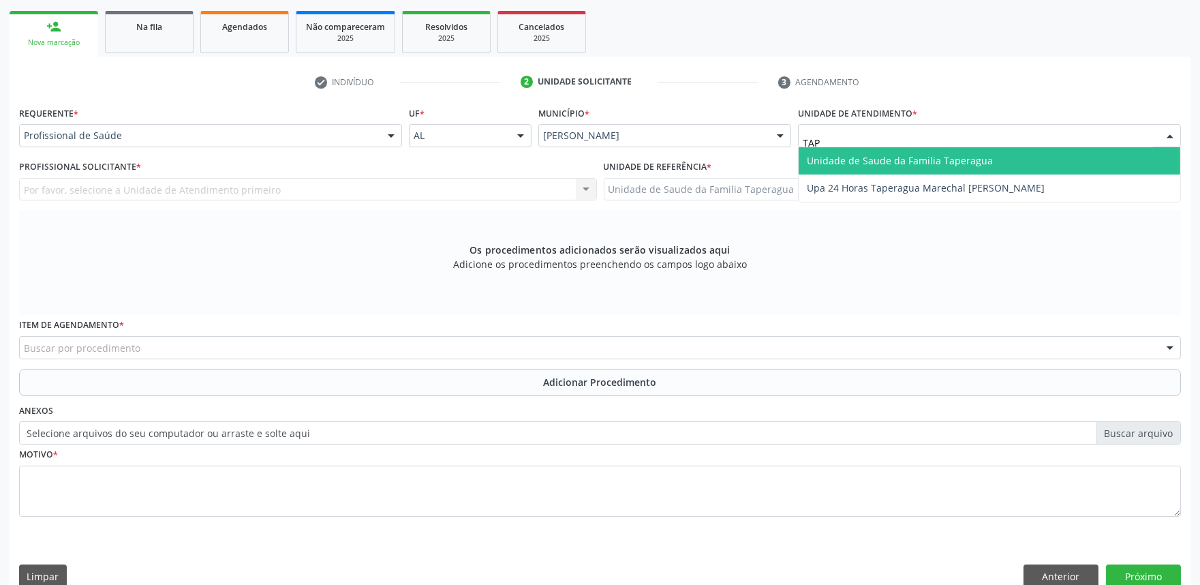
click at [841, 162] on span "Unidade de Saude da Familia Taperagua" at bounding box center [900, 160] width 186 height 13
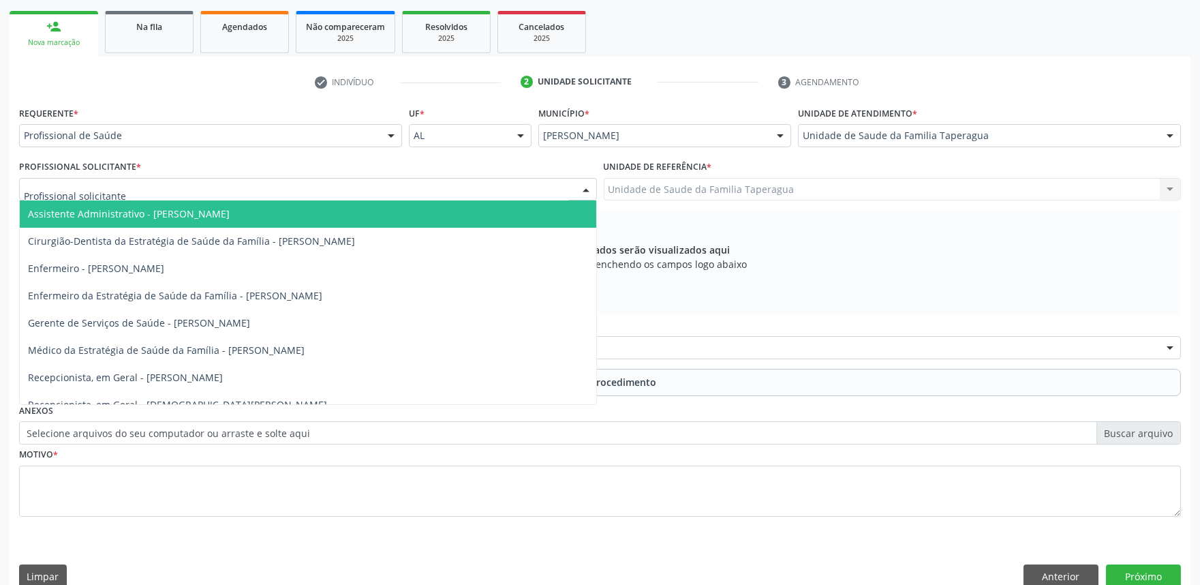
click at [505, 179] on div at bounding box center [308, 189] width 578 height 23
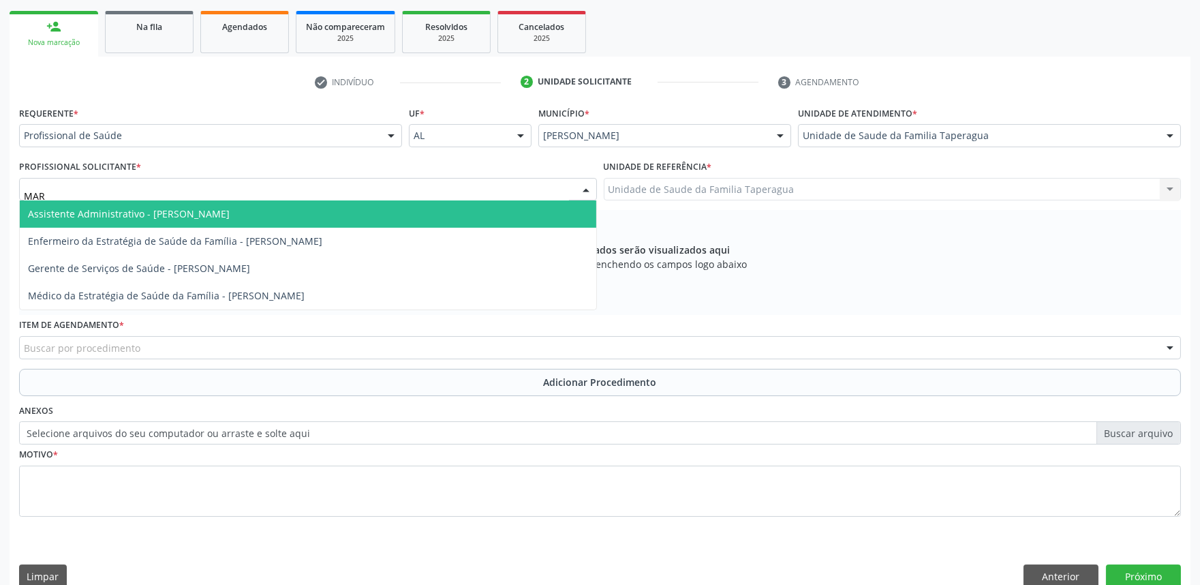
type input "MART"
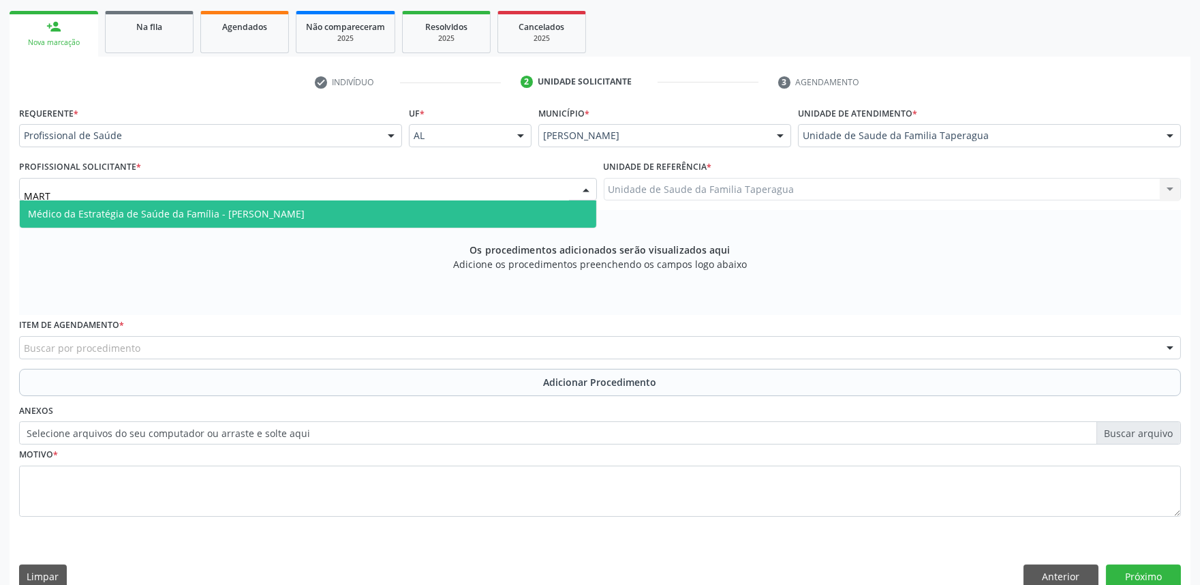
click at [496, 206] on span "Médico da Estratégia de Saúde da Família - [PERSON_NAME]" at bounding box center [308, 213] width 577 height 27
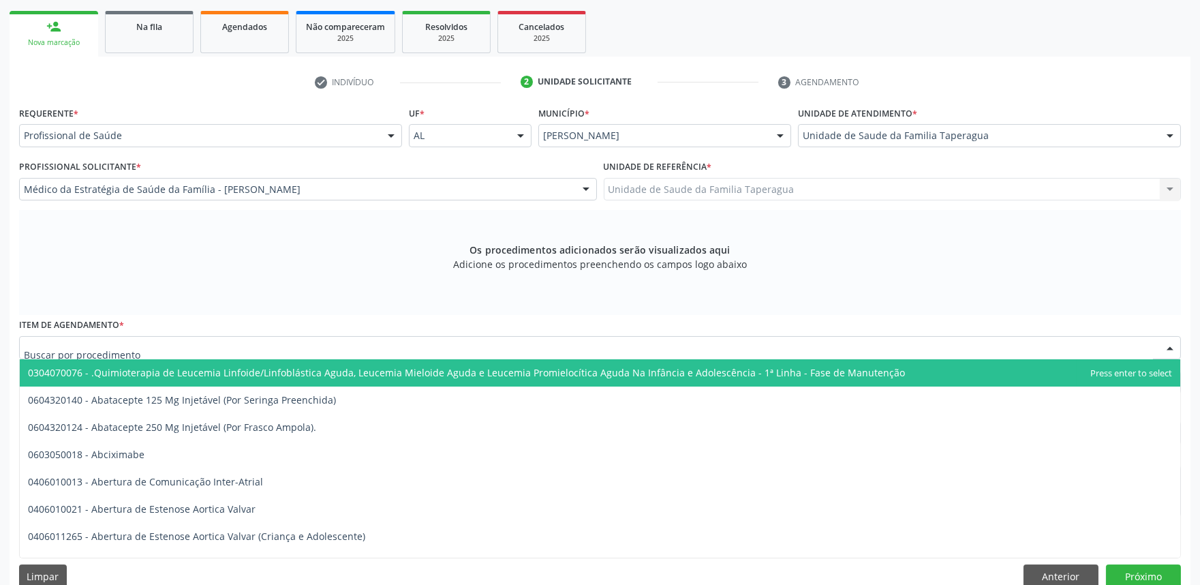
click at [462, 343] on div at bounding box center [600, 347] width 1162 height 23
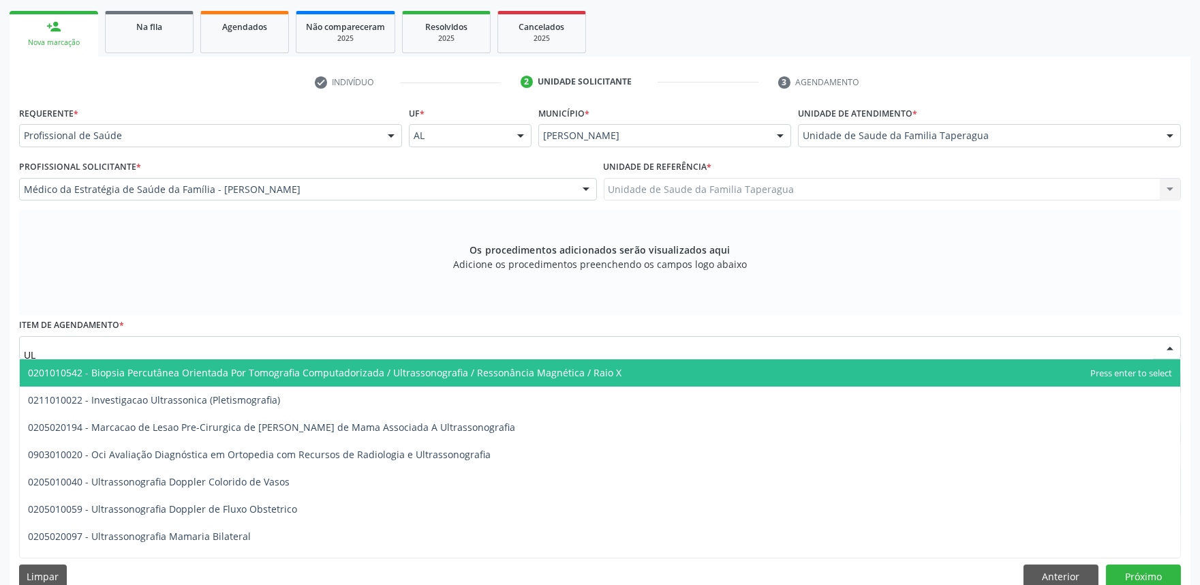
type input "U"
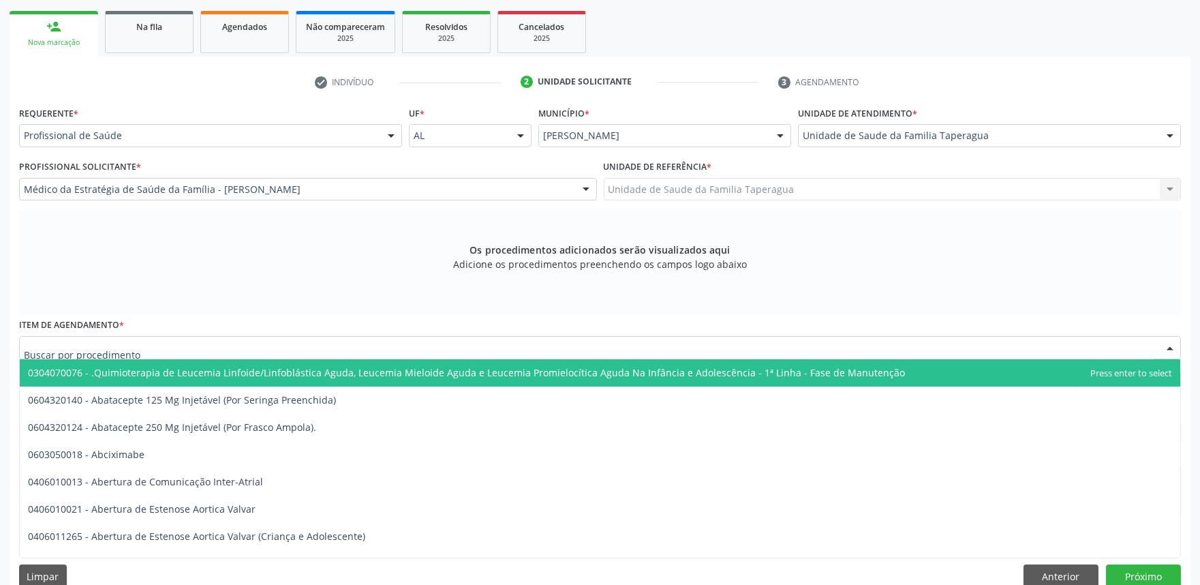
click at [491, 342] on div at bounding box center [600, 347] width 1162 height 23
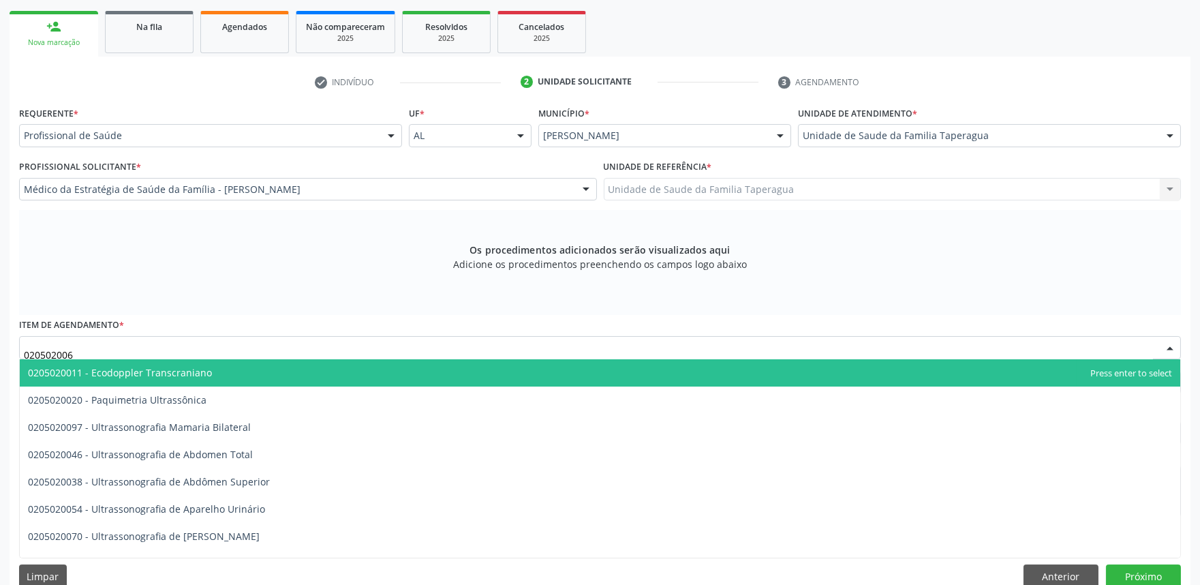
type input "0205020062"
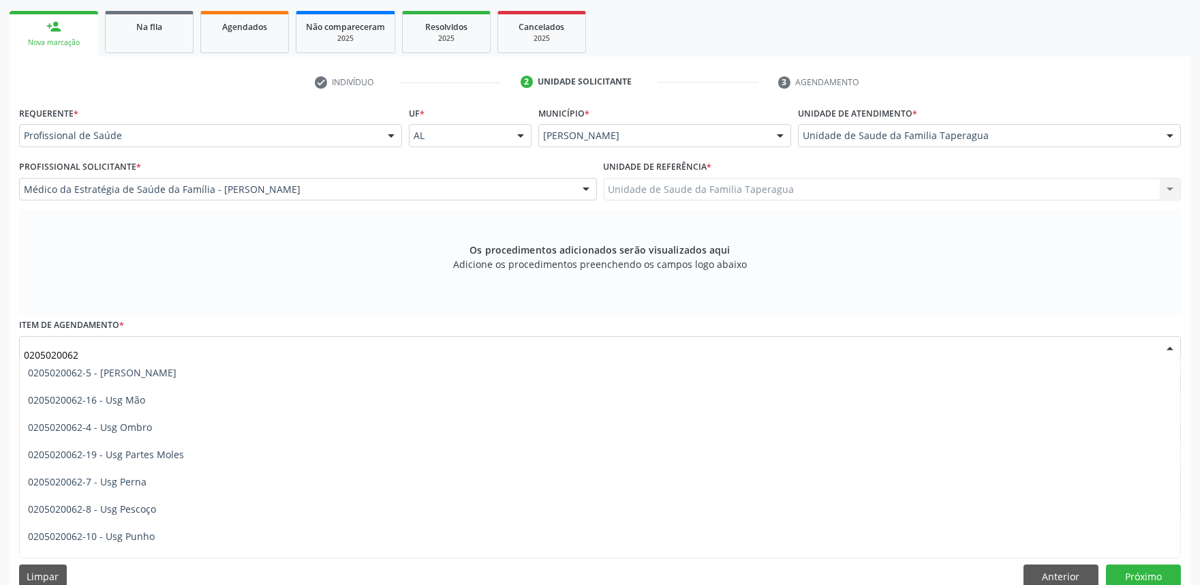
scroll to position [209, 0]
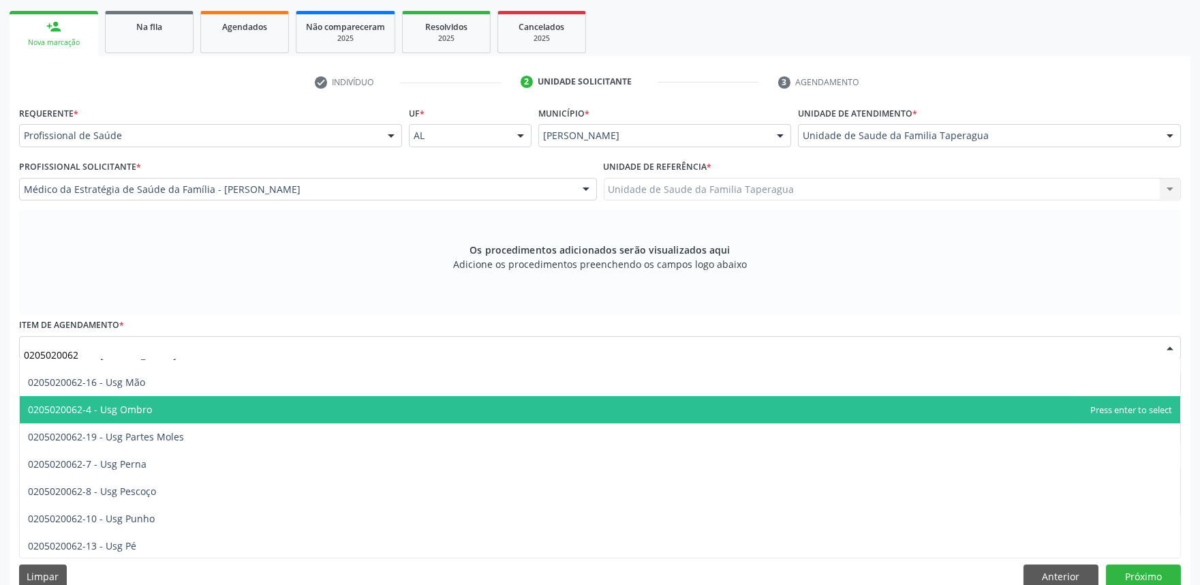
click at [275, 416] on span "0205020062-4 - Usg Ombro" at bounding box center [600, 409] width 1161 height 27
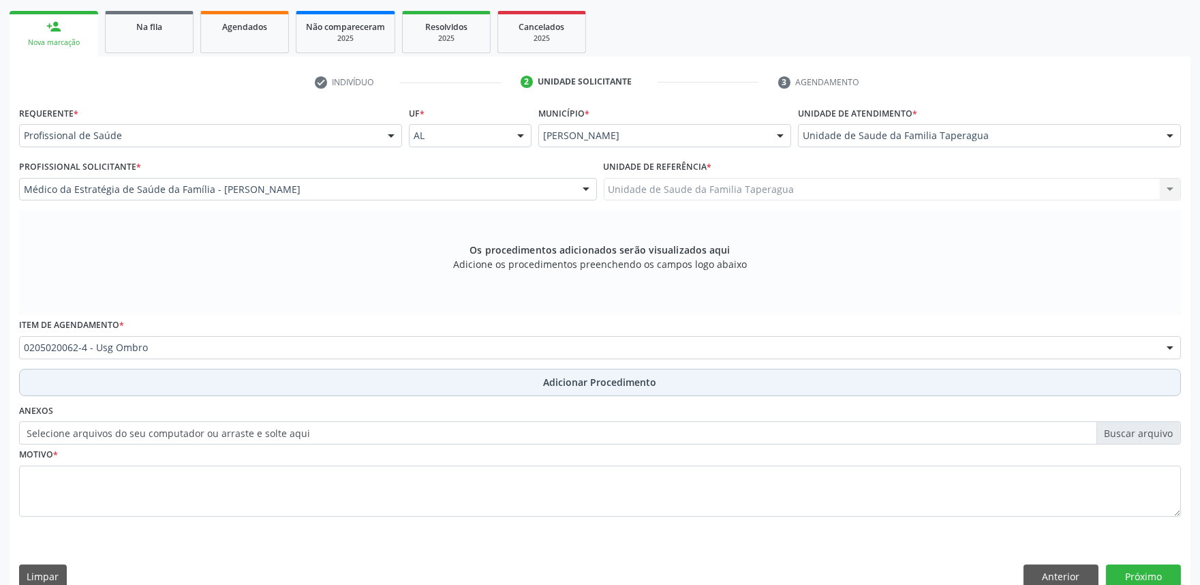
click at [290, 389] on button "Adicionar Procedimento" at bounding box center [600, 382] width 1162 height 27
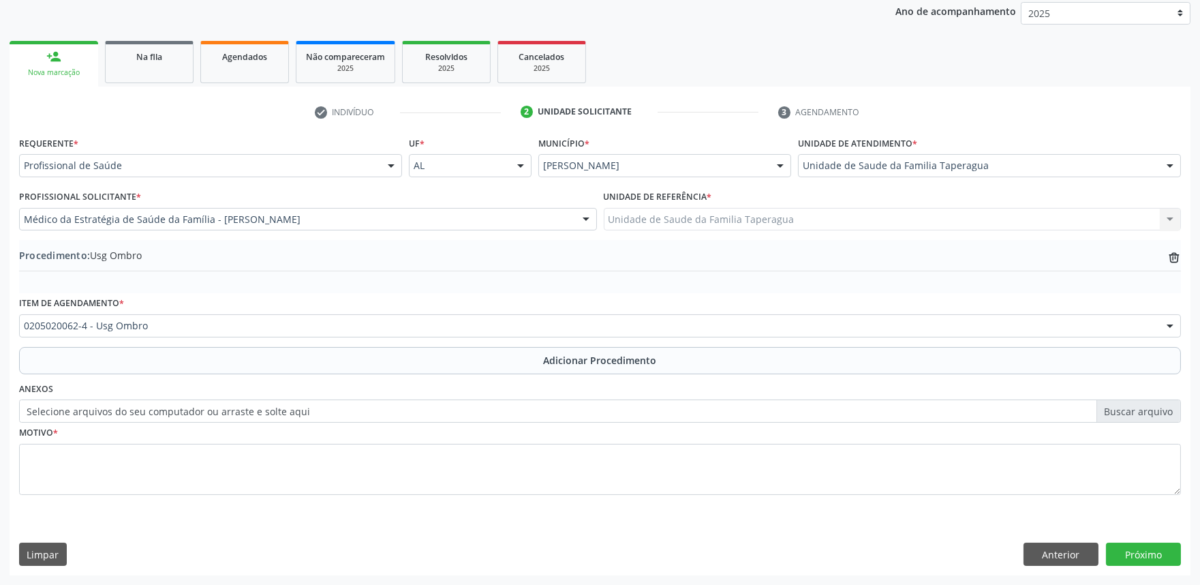
scroll to position [181, 0]
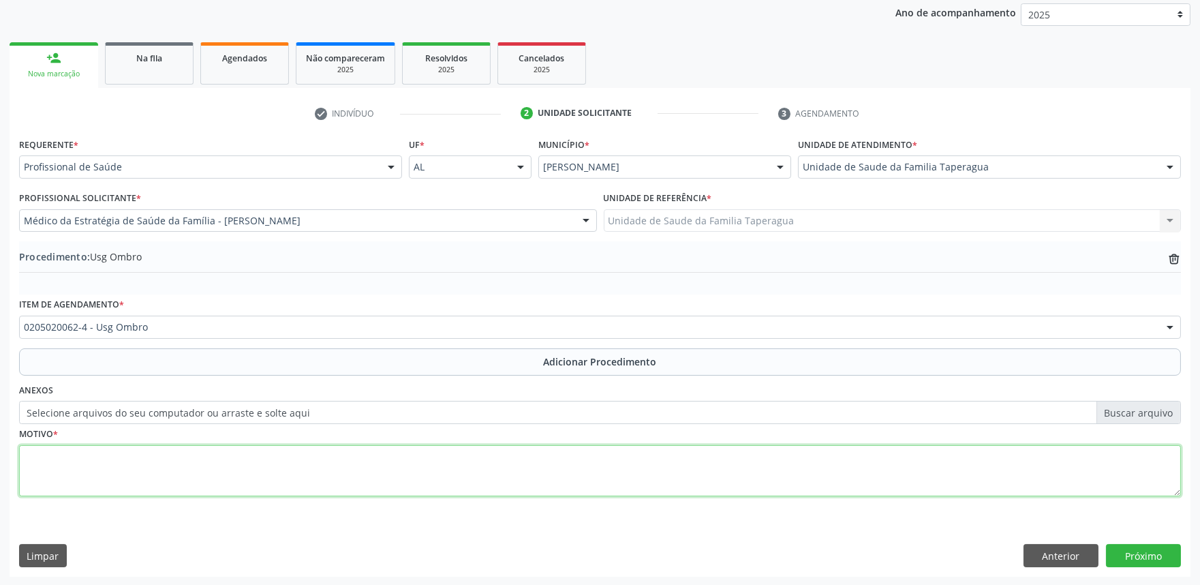
click at [293, 448] on textarea at bounding box center [600, 471] width 1162 height 52
type textarea "TENDINOPATIA?"
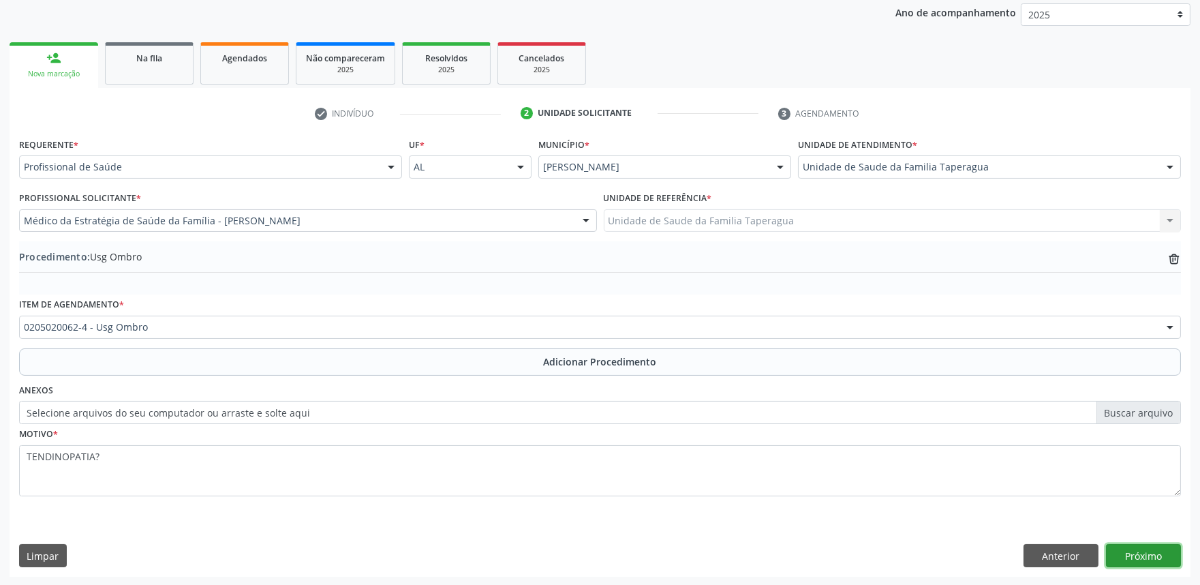
click at [1140, 550] on button "Próximo" at bounding box center [1143, 555] width 75 height 23
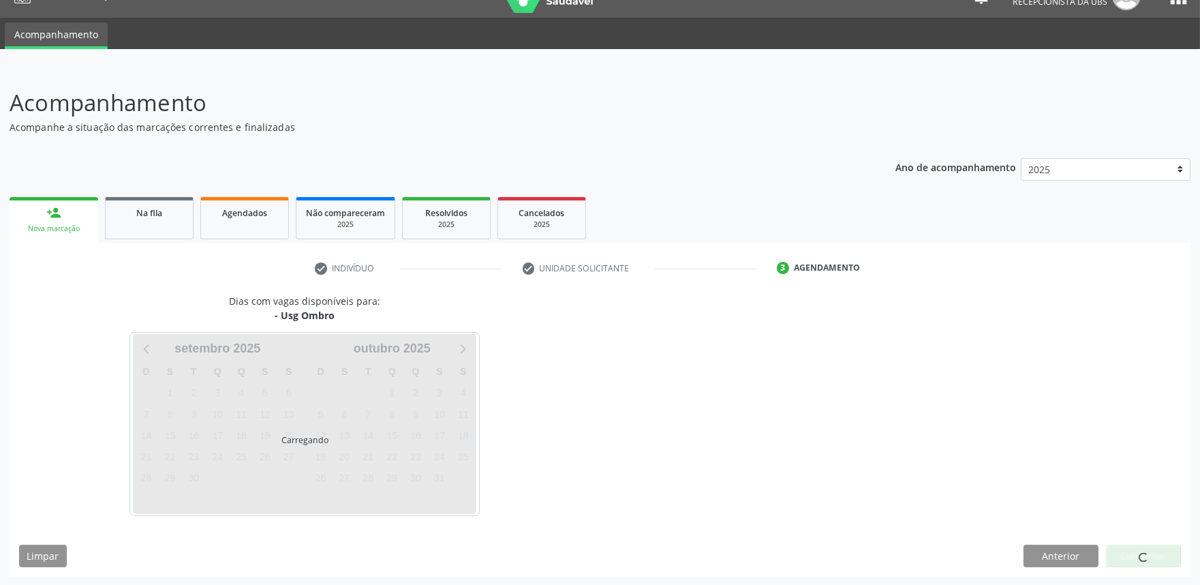
scroll to position [66, 0]
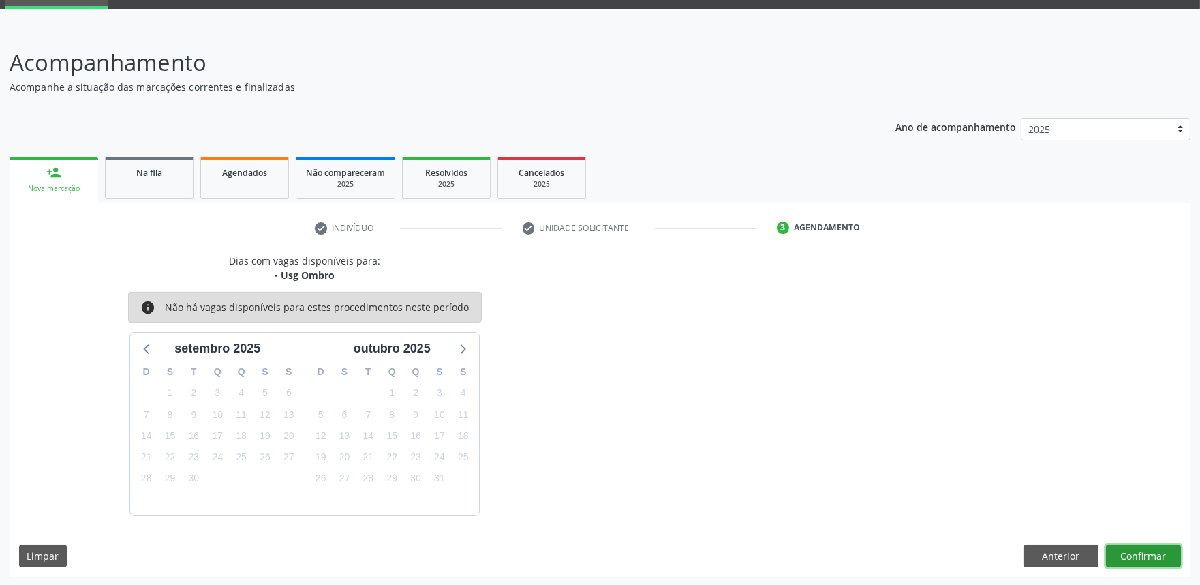
click at [1140, 547] on button "Confirmar" at bounding box center [1143, 556] width 75 height 23
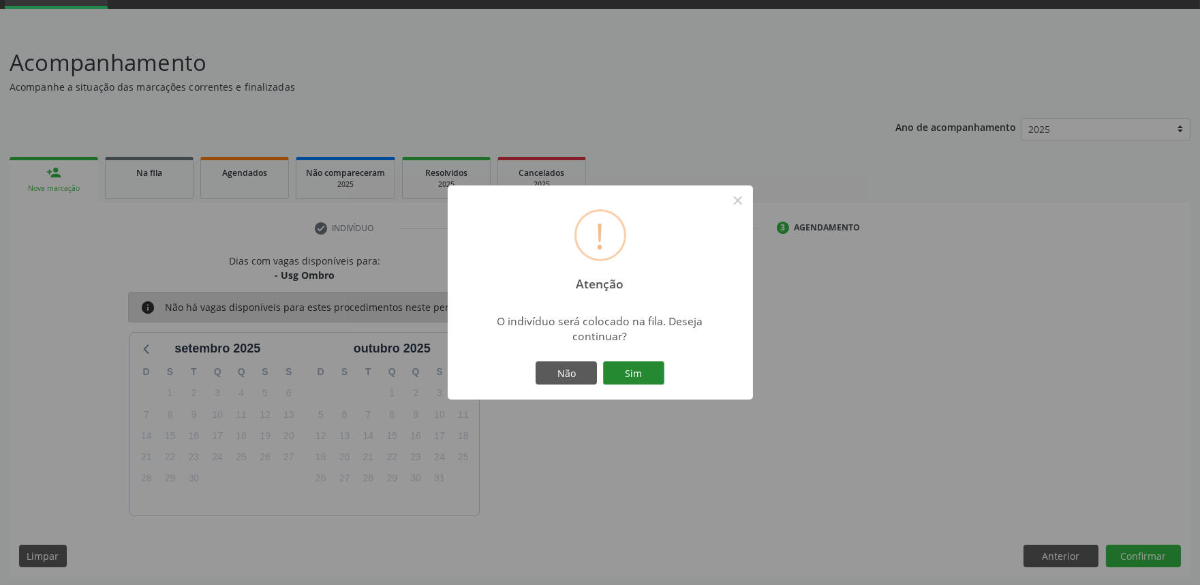
click at [603, 361] on button "Sim" at bounding box center [633, 372] width 61 height 23
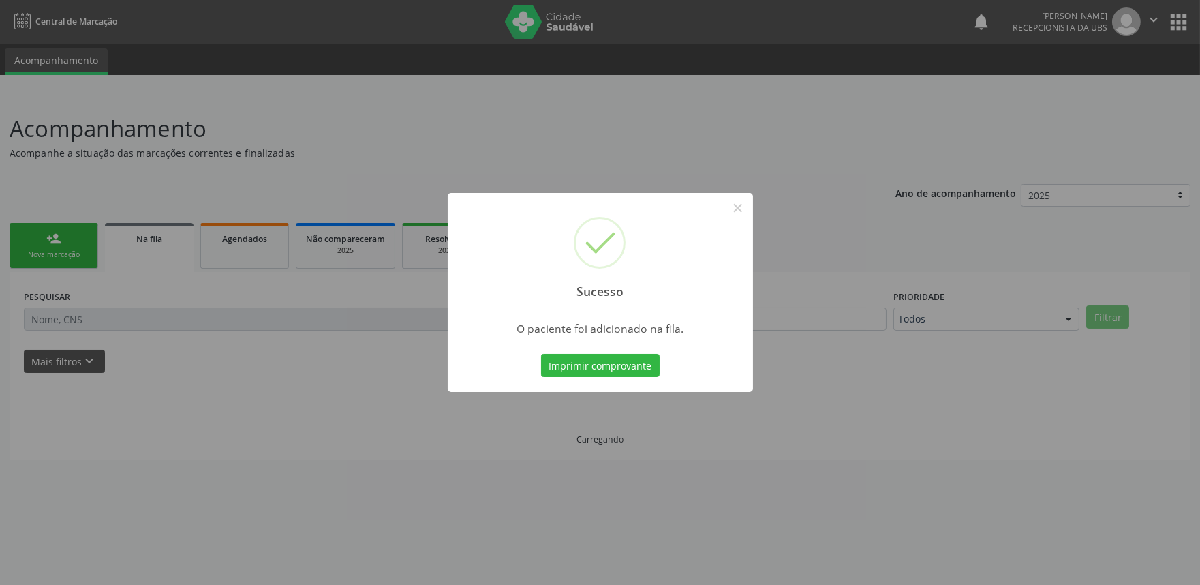
scroll to position [0, 0]
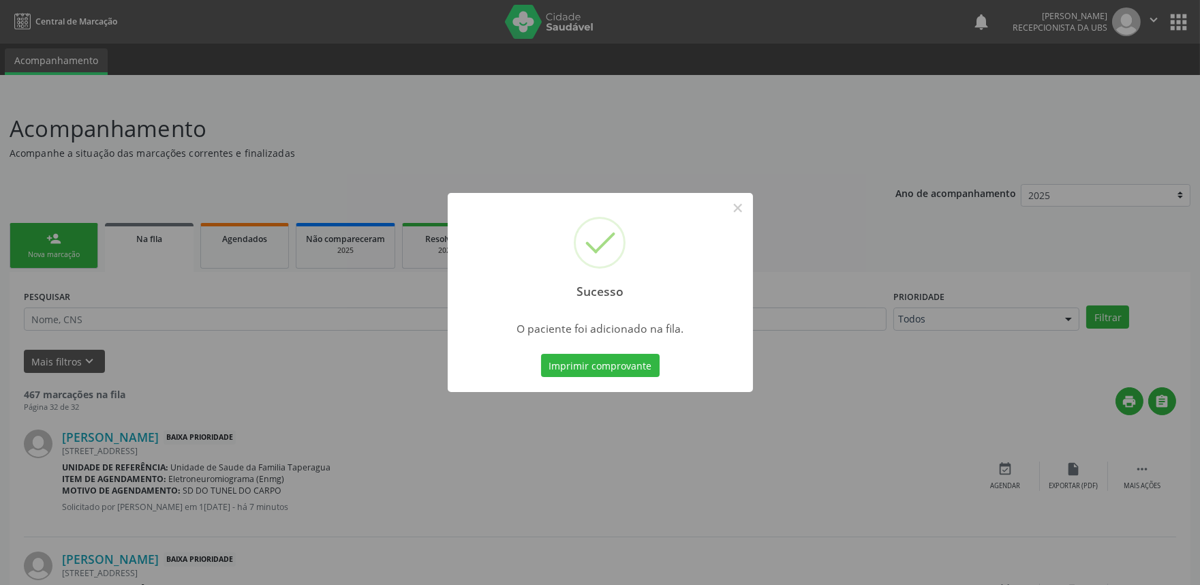
click at [236, 207] on div "Sucesso × O paciente foi adicionado na fila. Imprimir comprovante Cancel" at bounding box center [600, 292] width 1200 height 585
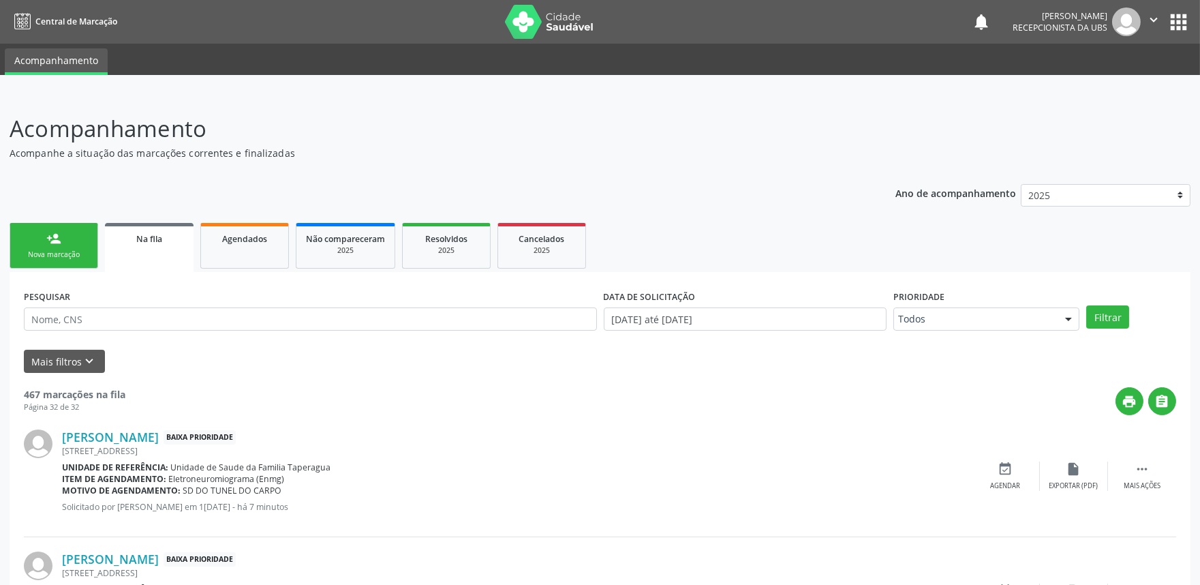
scroll to position [136, 0]
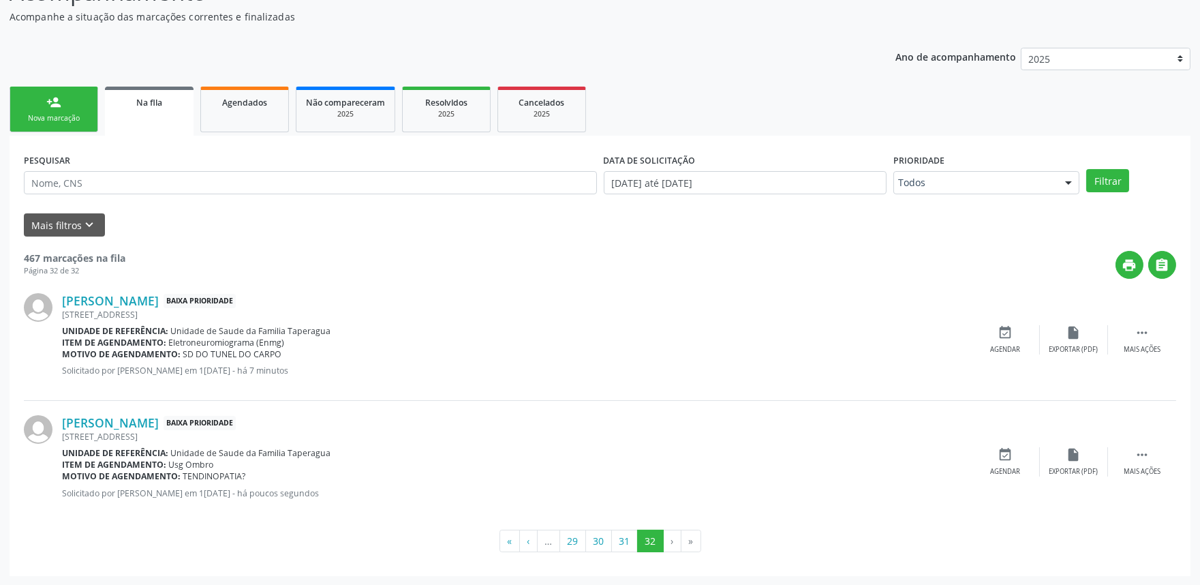
click at [48, 100] on div "person_add" at bounding box center [53, 102] width 15 height 15
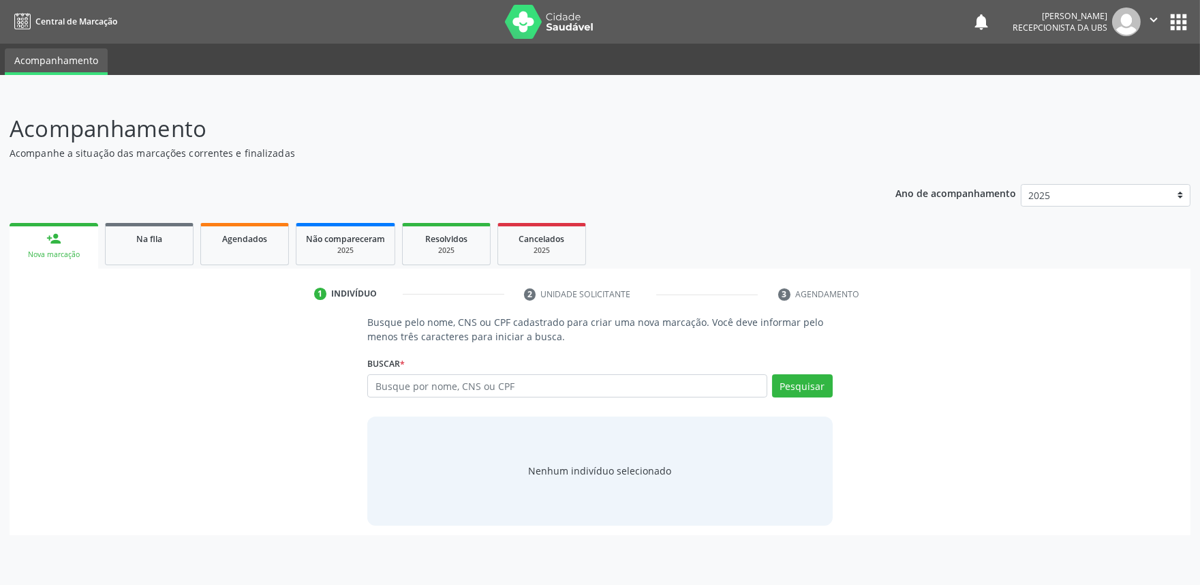
scroll to position [0, 0]
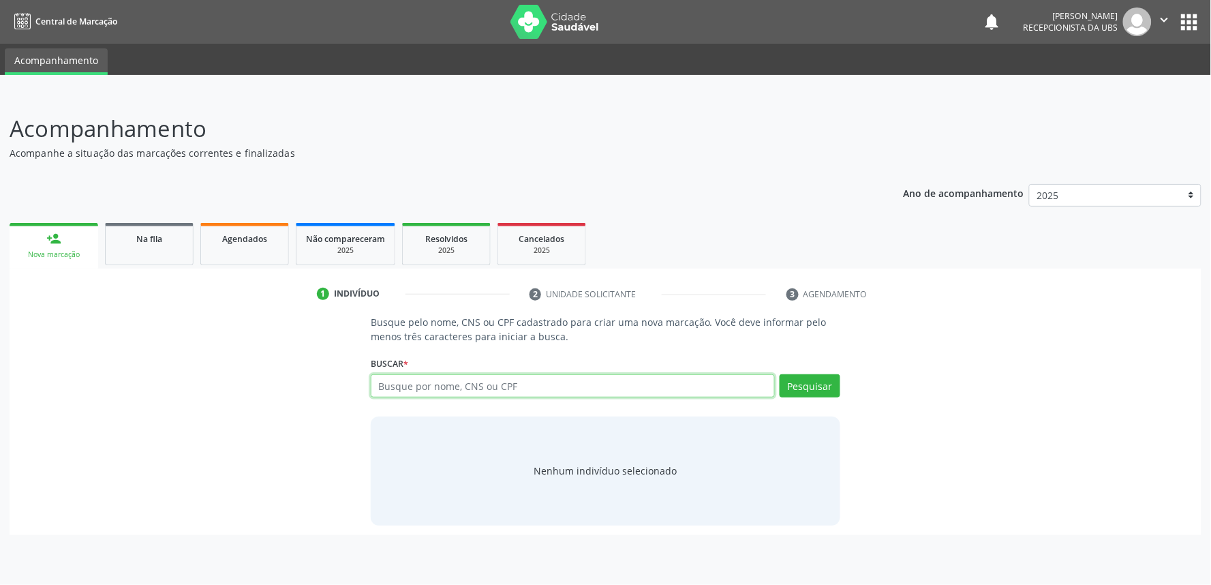
click at [452, 389] on input "text" at bounding box center [573, 385] width 404 height 23
paste input "708403761577067"
type input "708403761577067"
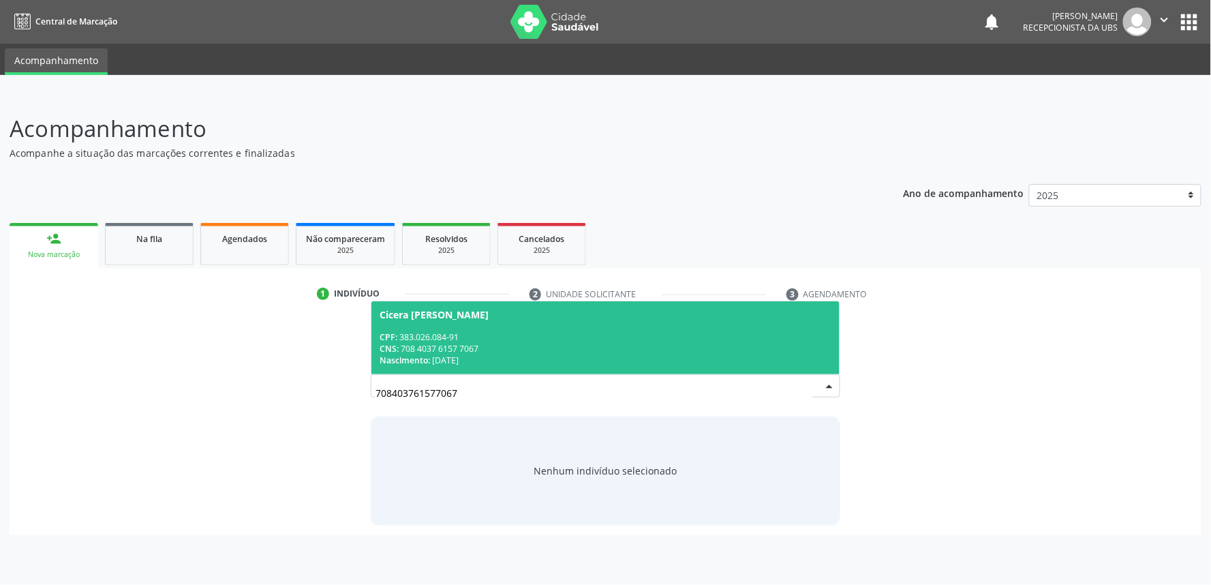
click at [528, 325] on span "Cicera [PERSON_NAME] CPF: 383.026.084-91 CNS: 708 4037 6157 7067 Nascimento: 0[…" at bounding box center [606, 337] width 468 height 73
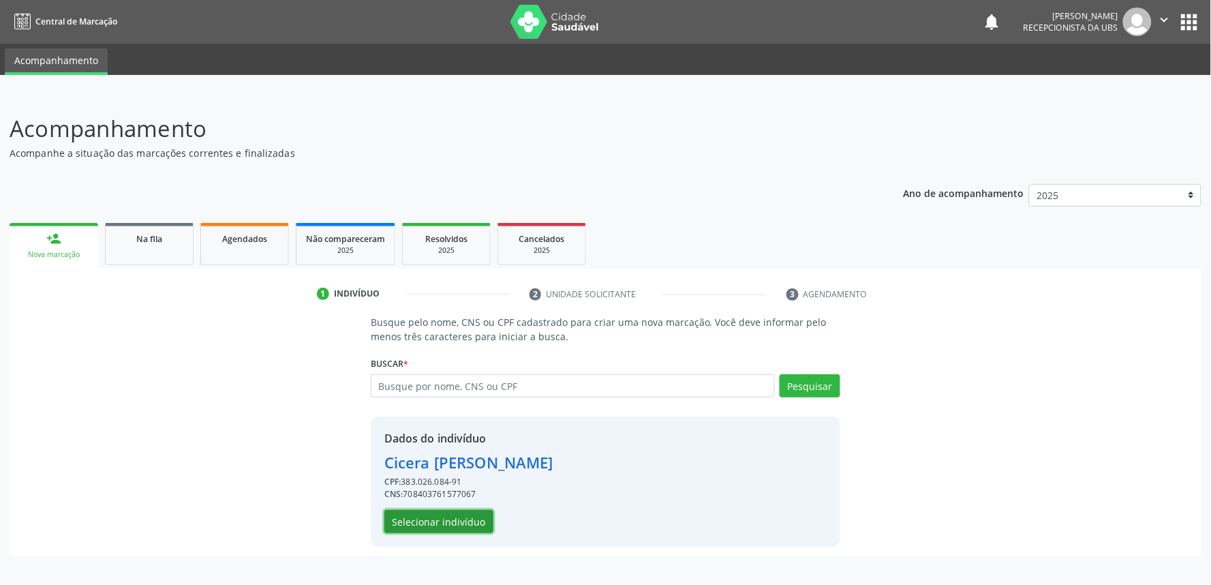
click at [444, 519] on button "Selecionar indivíduo" at bounding box center [438, 521] width 109 height 23
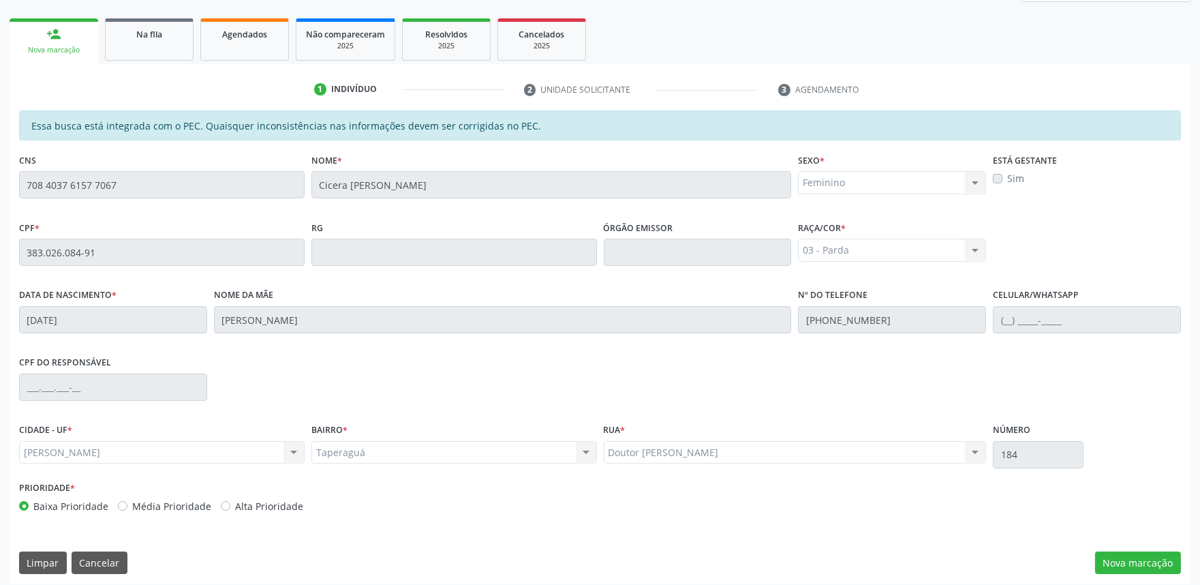
scroll to position [212, 0]
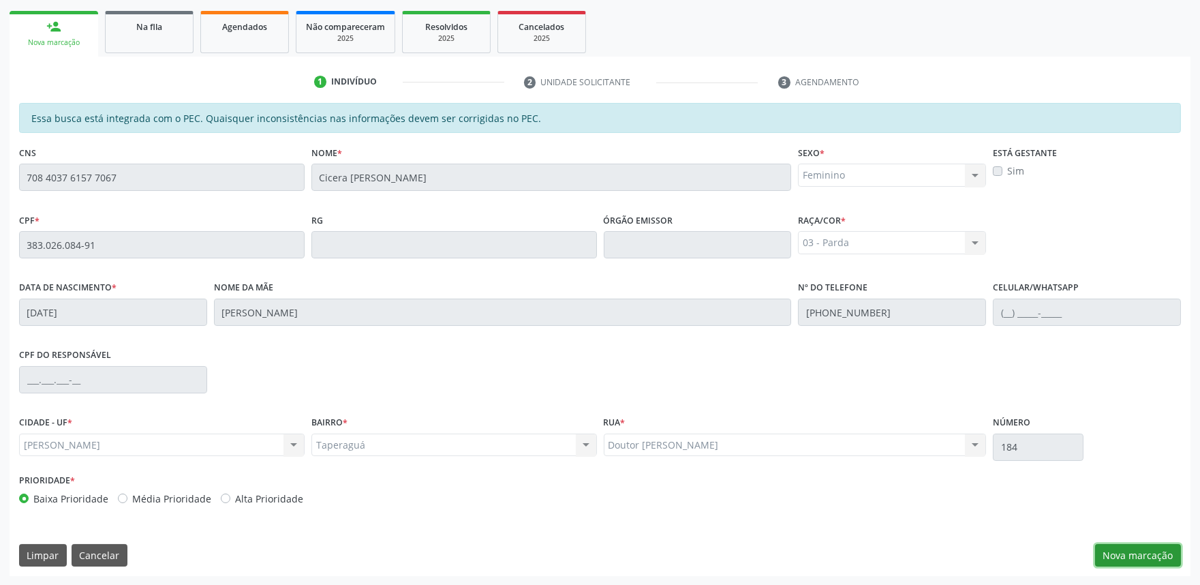
click at [1153, 549] on button "Nova marcação" at bounding box center [1138, 555] width 86 height 23
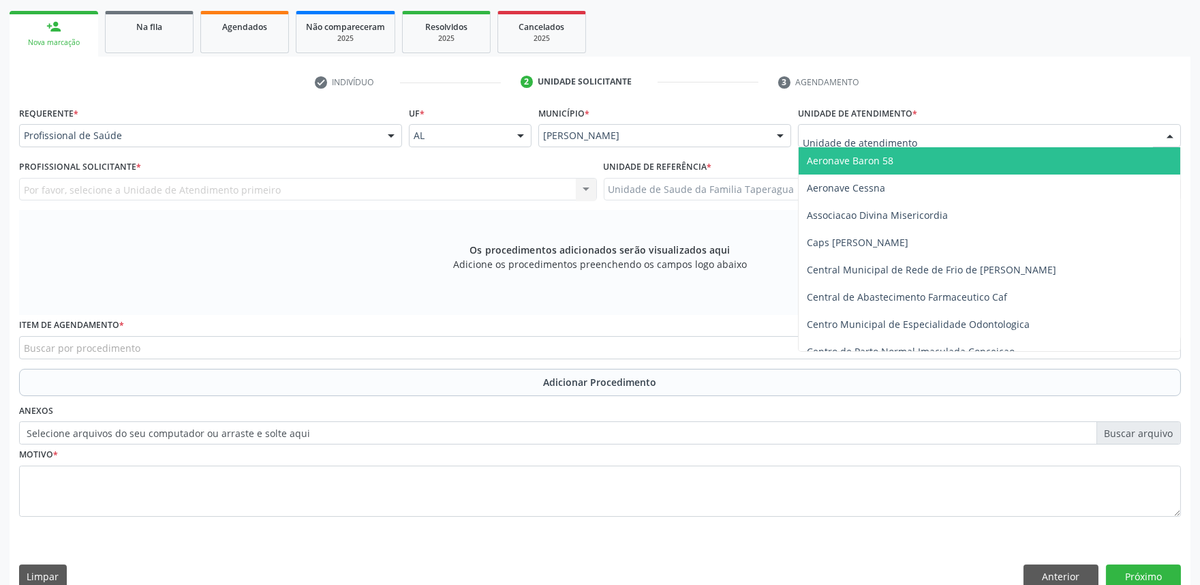
click at [997, 137] on div at bounding box center [989, 135] width 383 height 23
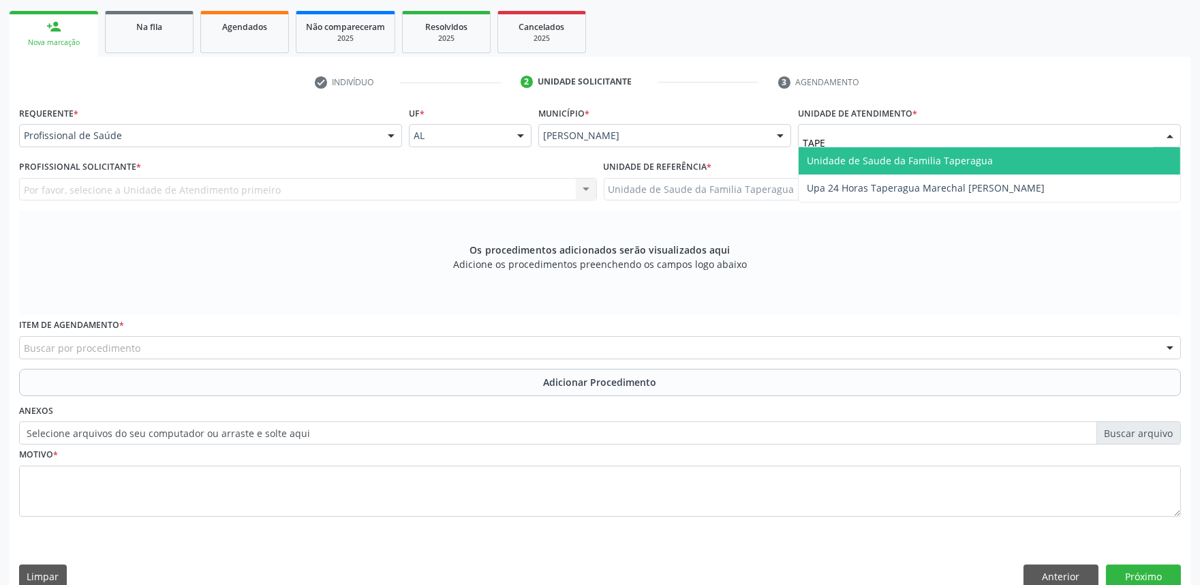
type input "TAPER"
click at [997, 164] on span "Unidade de Saude da Familia Taperagua" at bounding box center [990, 160] width 382 height 27
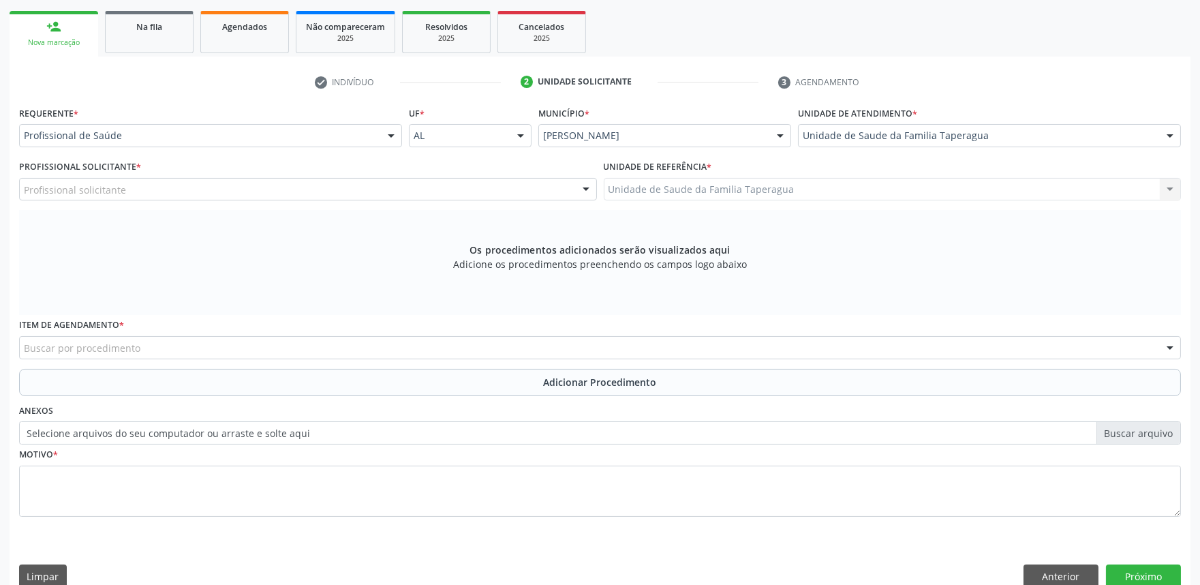
click at [494, 195] on div "Profissional solicitante" at bounding box center [308, 189] width 578 height 23
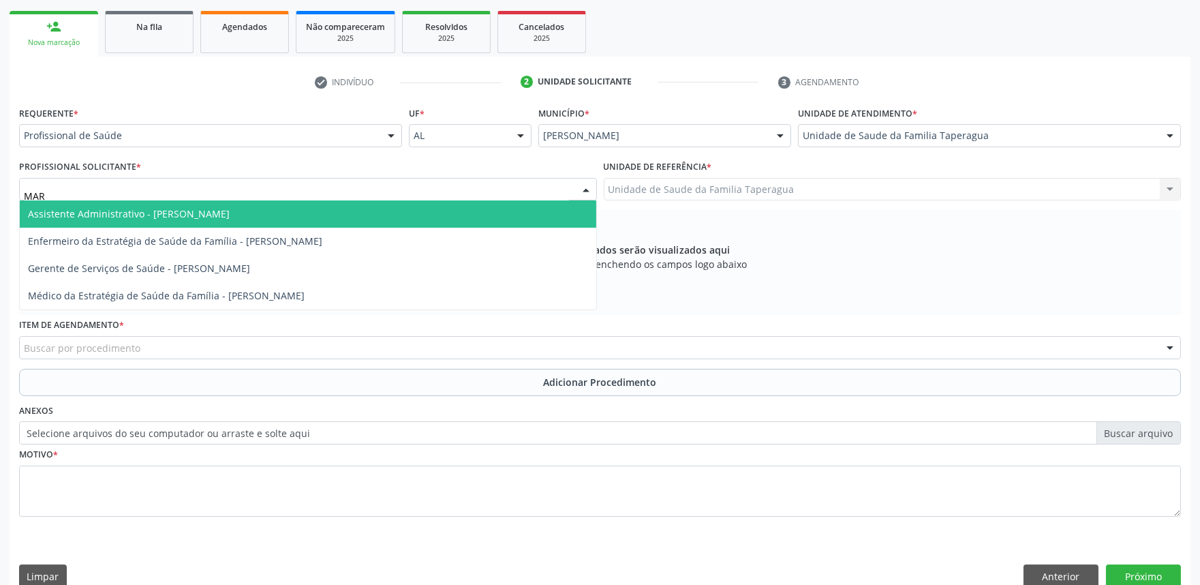
type input "MART"
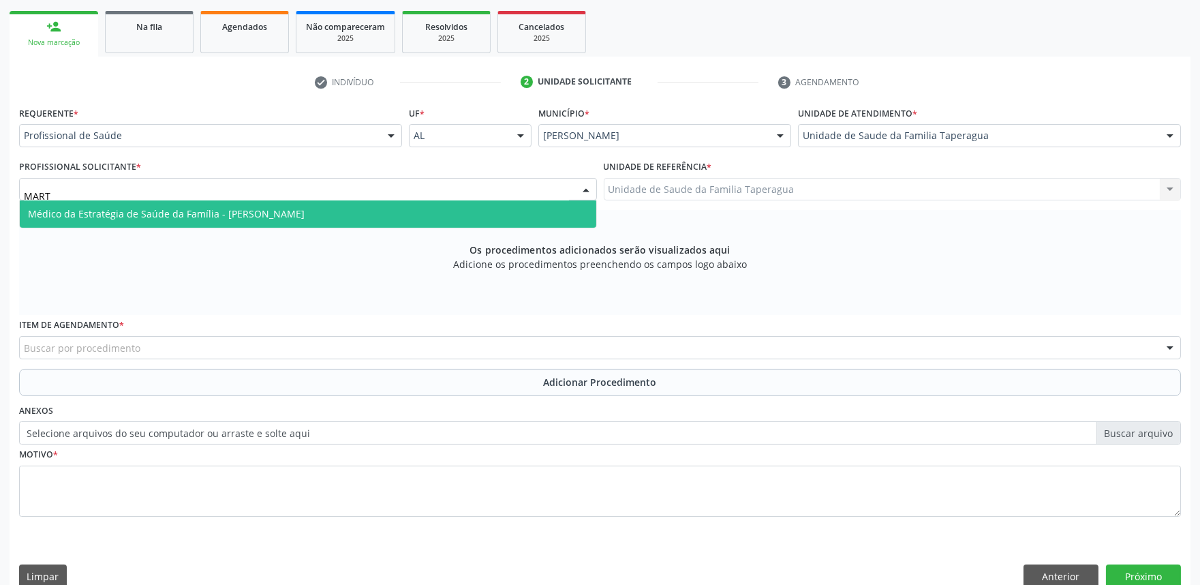
click at [468, 220] on span "Médico da Estratégia de Saúde da Família - [PERSON_NAME]" at bounding box center [308, 213] width 577 height 27
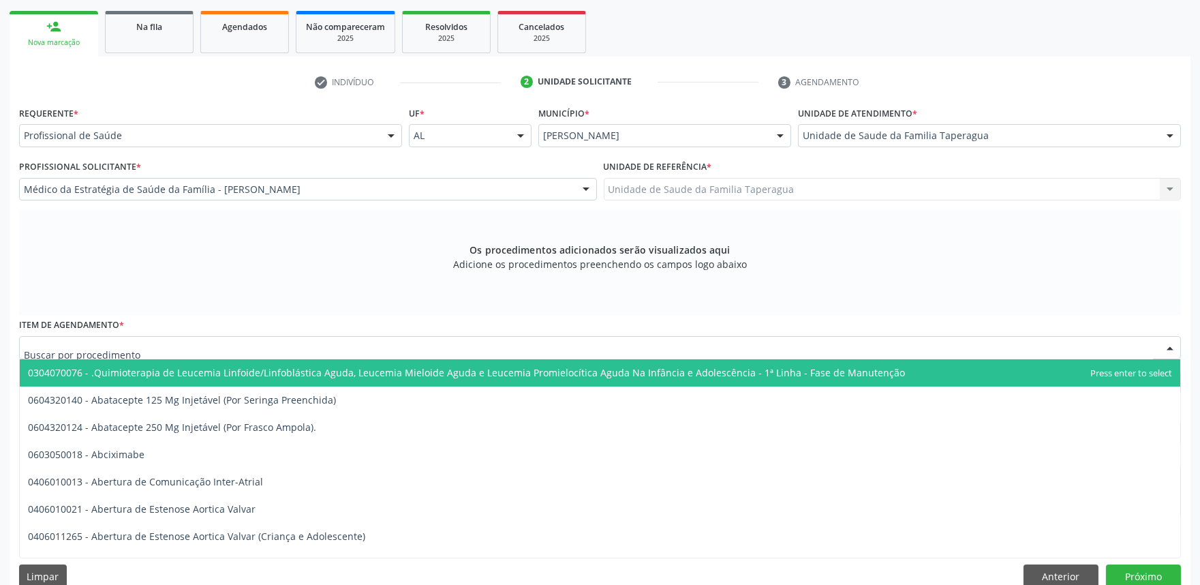
click at [438, 345] on div at bounding box center [600, 347] width 1162 height 23
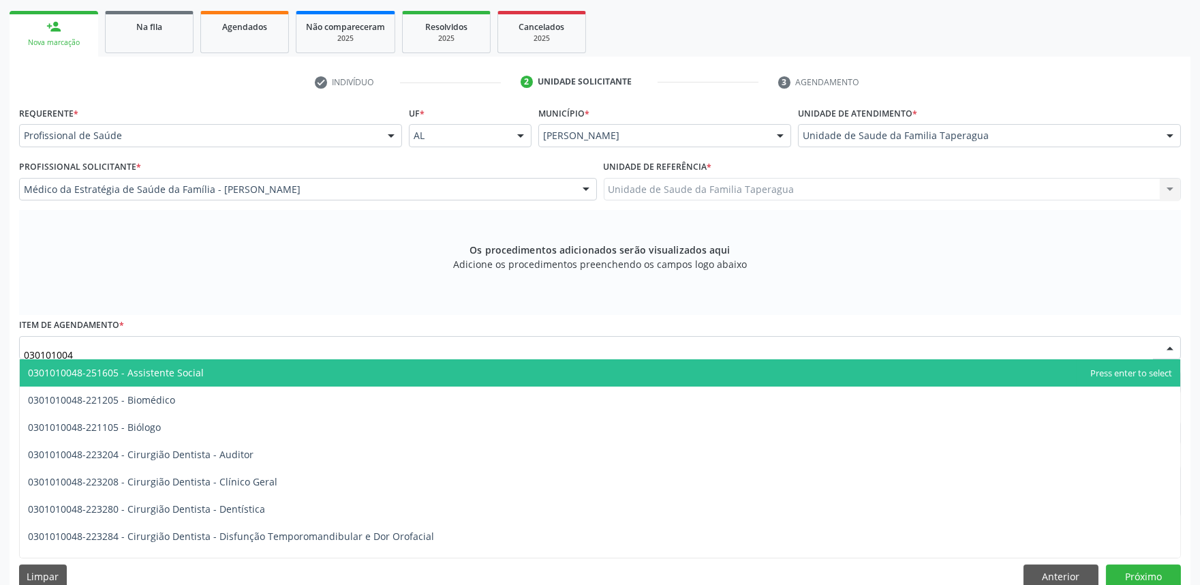
type input "0301010048"
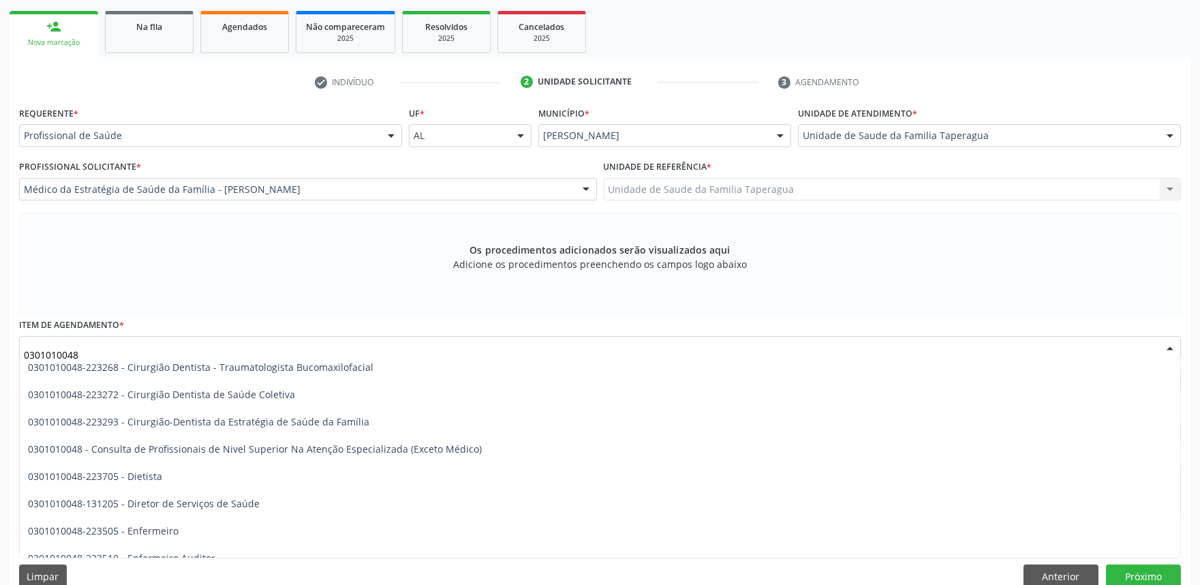
scroll to position [588, 0]
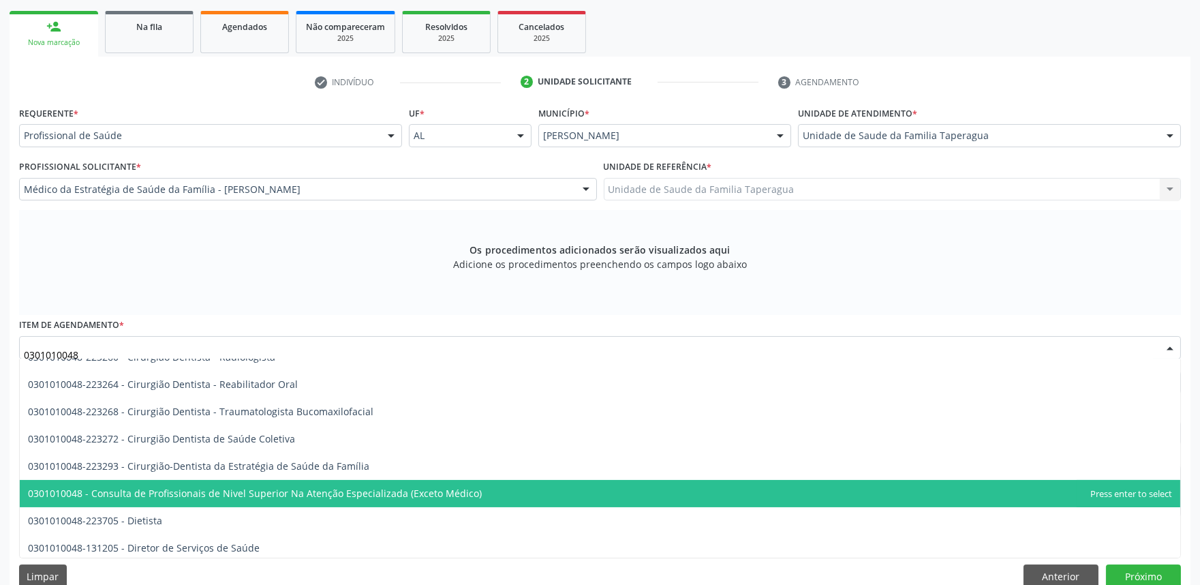
click at [901, 489] on span "0301010048 - Consulta de Profissionais de Nivel Superior Na Atenção Especializa…" at bounding box center [600, 493] width 1161 height 27
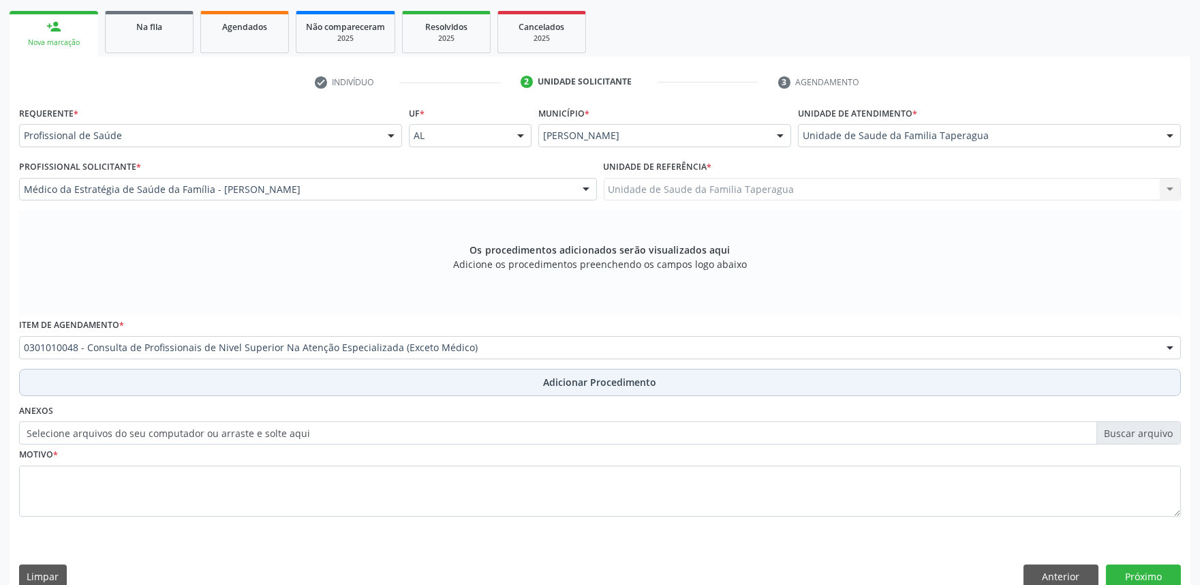
click at [881, 387] on button "Adicionar Procedimento" at bounding box center [600, 382] width 1162 height 27
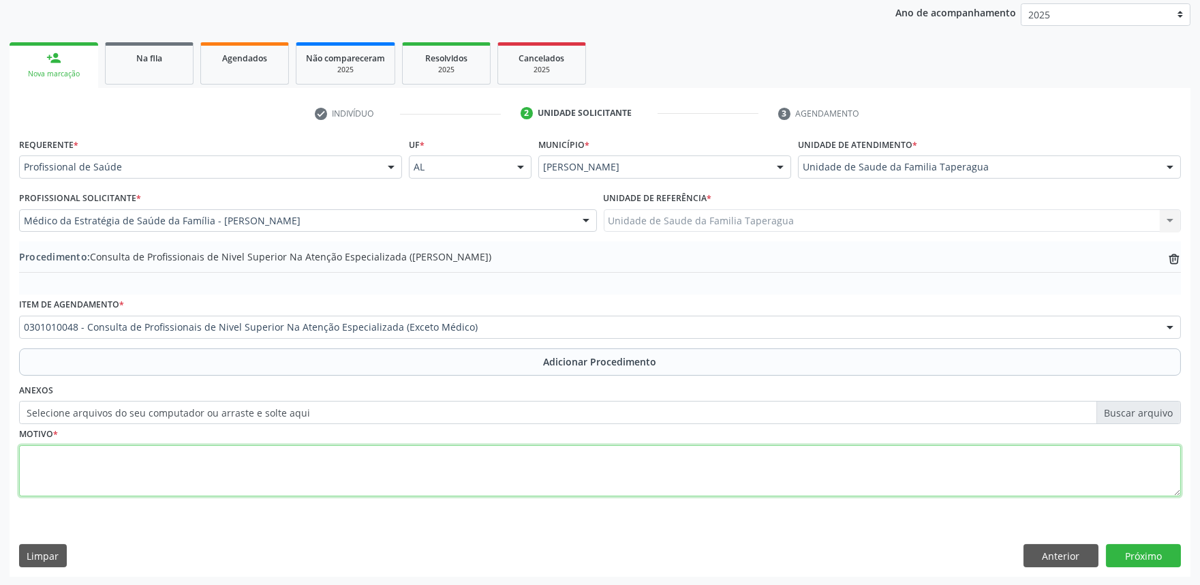
click at [861, 479] on textarea at bounding box center [600, 471] width 1162 height 52
click at [56, 482] on textarea "A FISIOTERAPIA IND: ECOLIOSE, ANTEROLISTESE DE L4 SOBRE L5, ARTROSE" at bounding box center [600, 471] width 1162 height 52
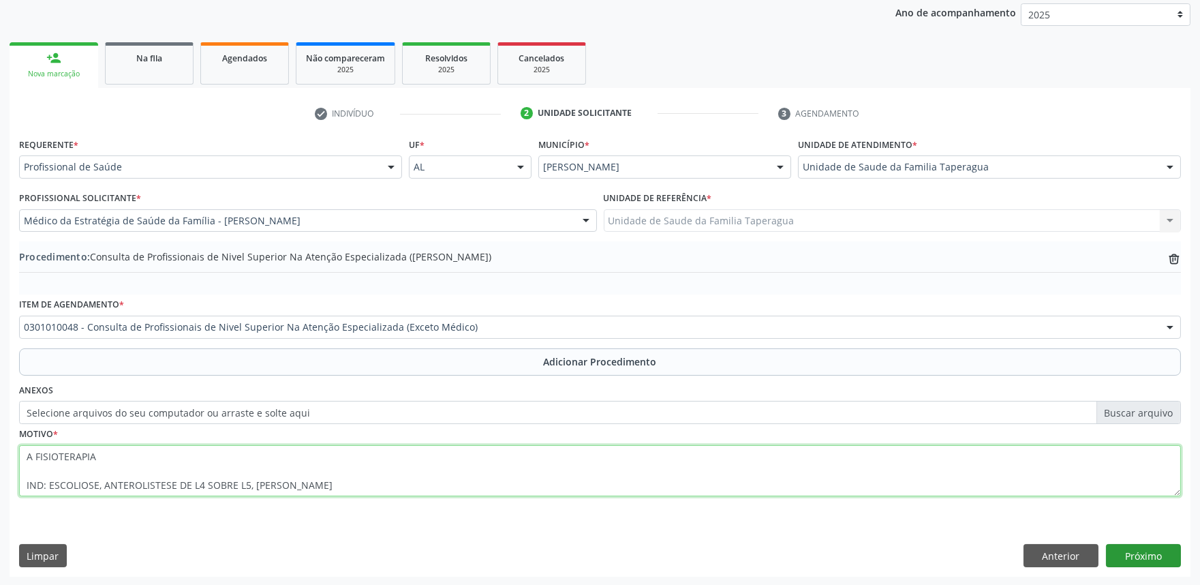
type textarea "A FISIOTERAPIA IND: ESCOLIOSE, ANTEROLISTESE DE L4 SOBRE L5, [PERSON_NAME]"
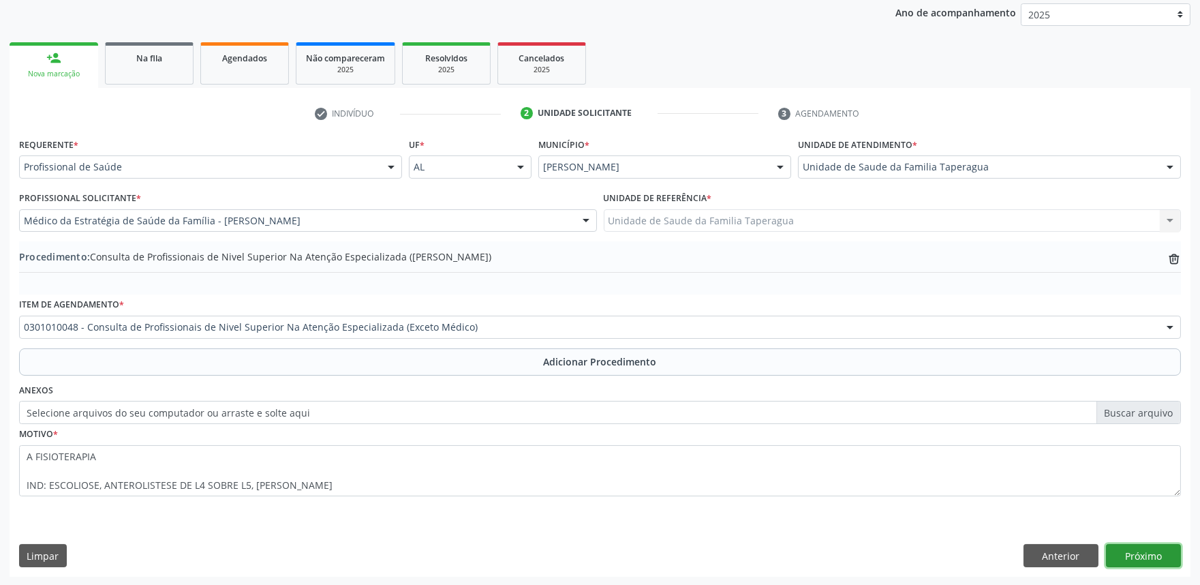
click at [1157, 560] on button "Próximo" at bounding box center [1143, 555] width 75 height 23
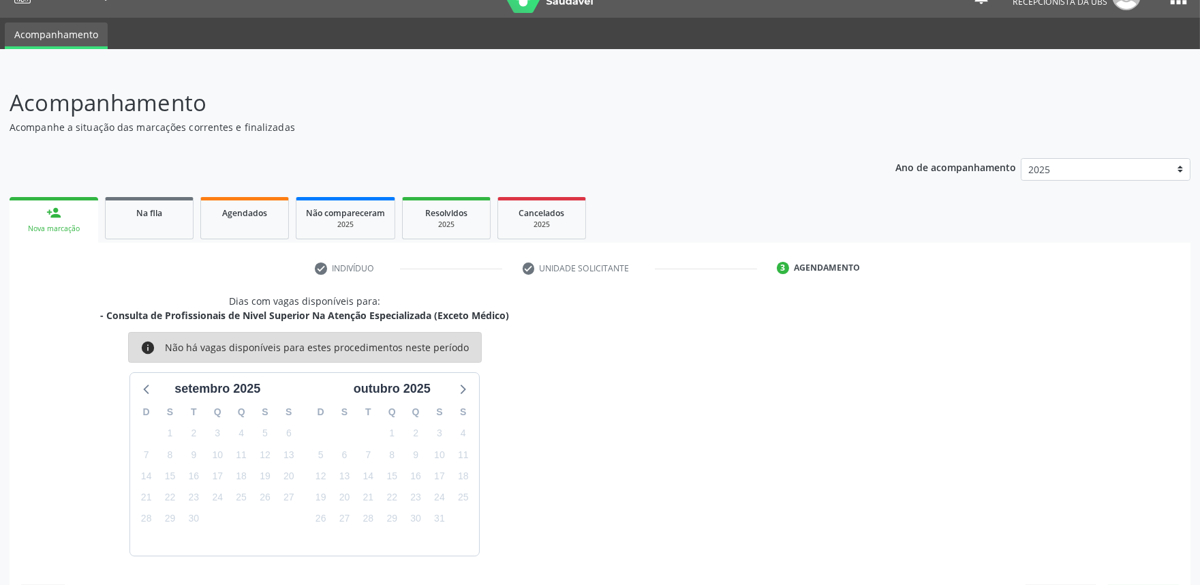
scroll to position [66, 0]
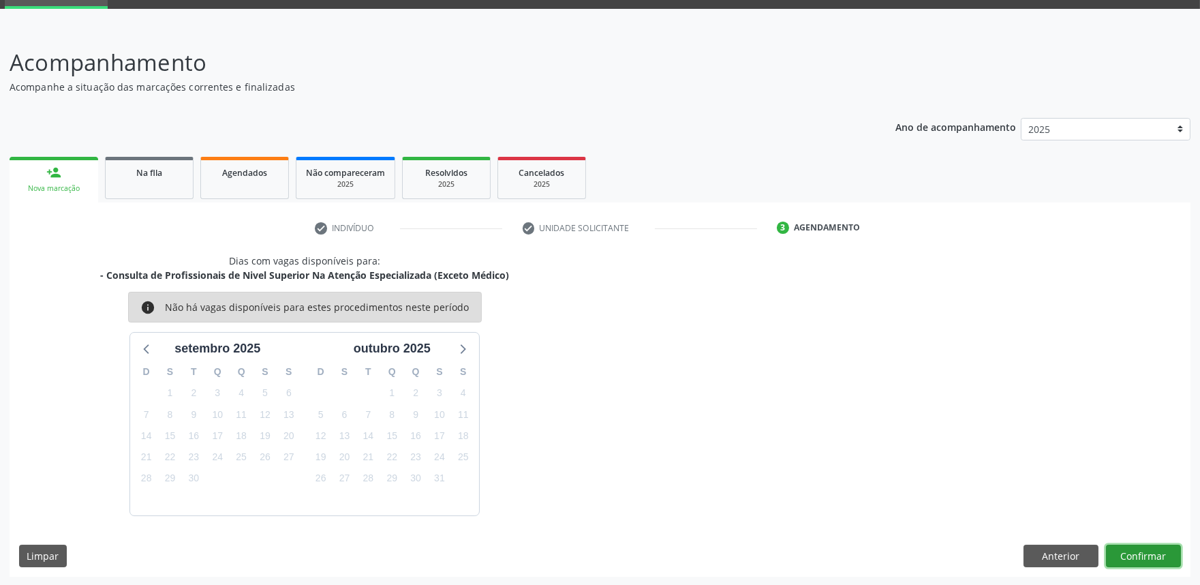
click at [1149, 554] on button "Confirmar" at bounding box center [1143, 556] width 75 height 23
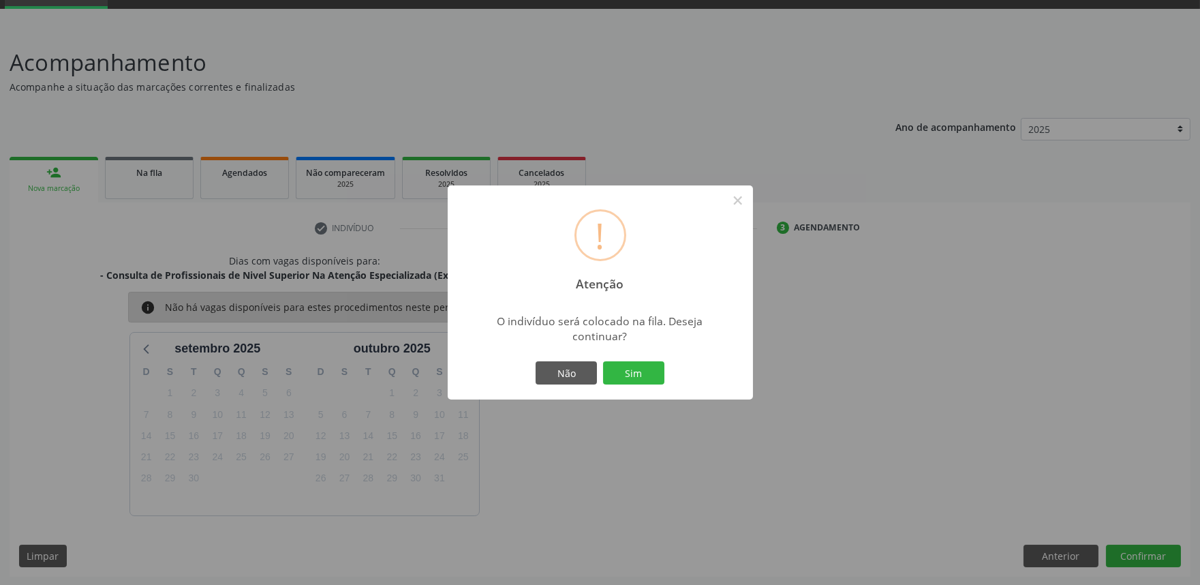
click at [603, 361] on button "Sim" at bounding box center [633, 372] width 61 height 23
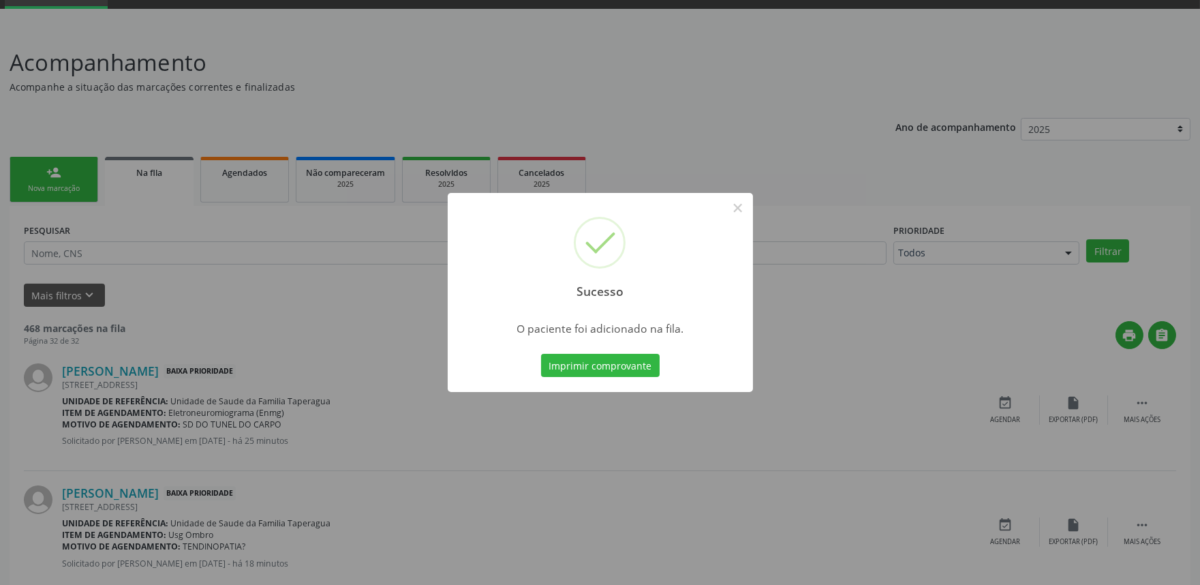
scroll to position [0, 0]
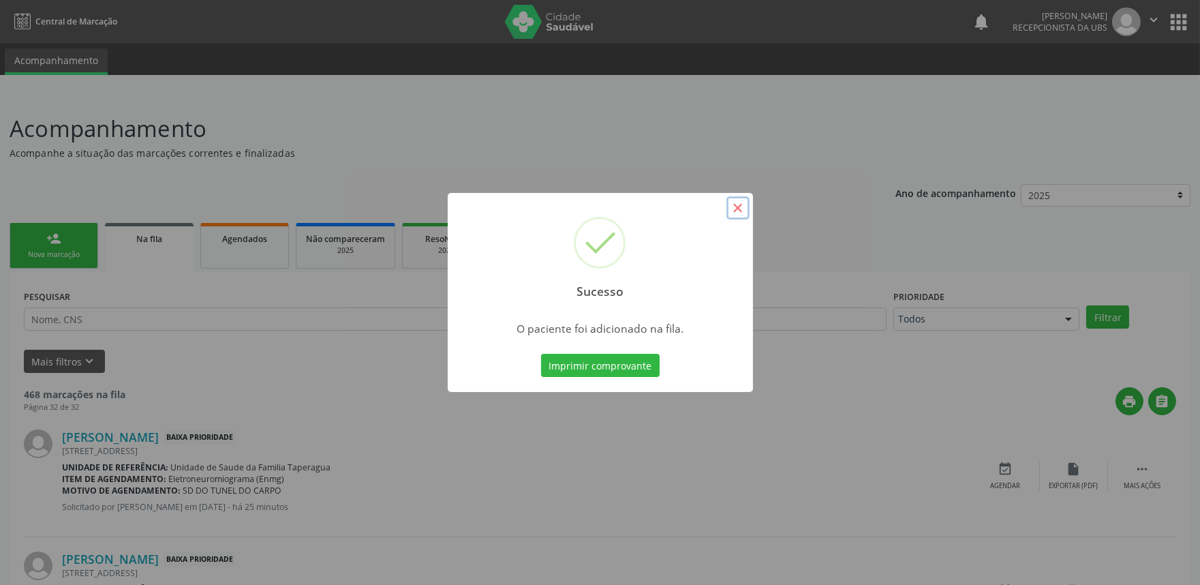
click at [738, 213] on button "×" at bounding box center [738, 207] width 23 height 23
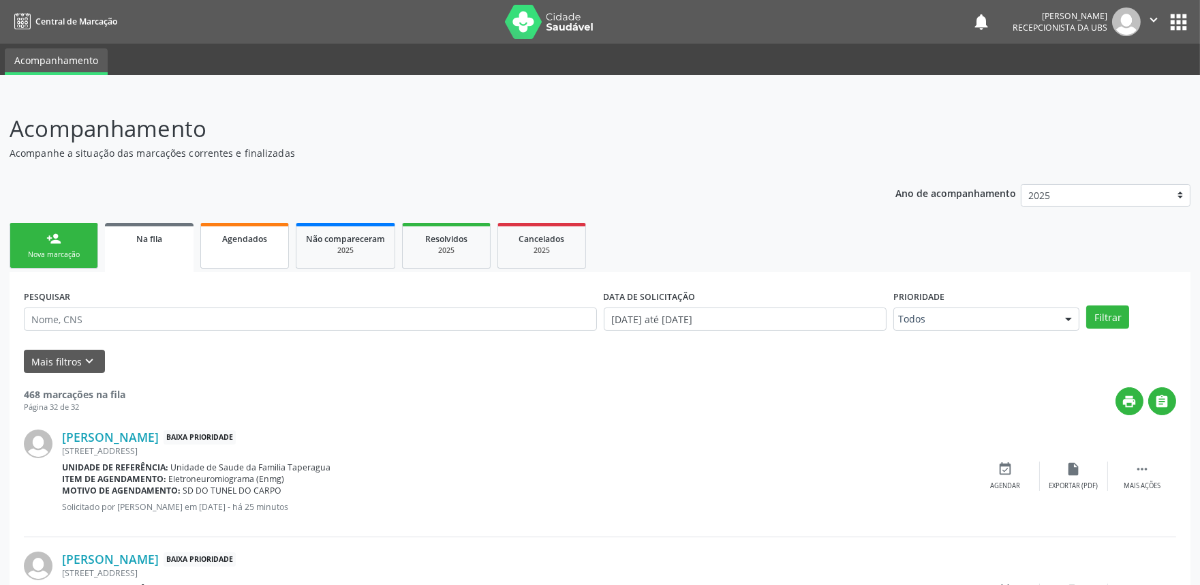
click at [248, 251] on link "Agendados" at bounding box center [244, 246] width 89 height 46
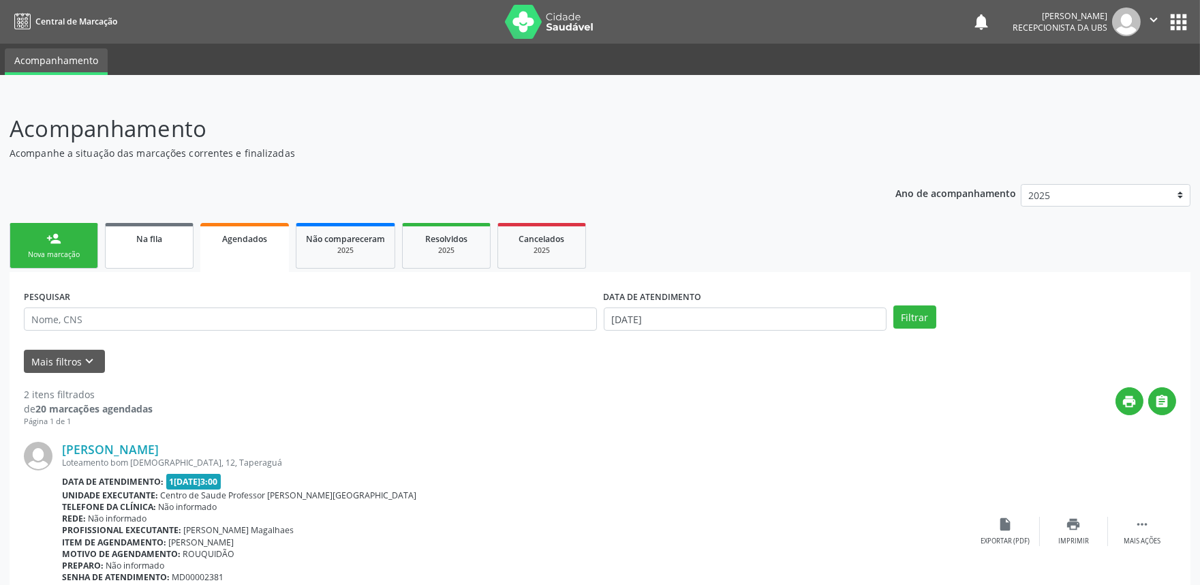
click at [160, 237] on span "Na fila" at bounding box center [149, 239] width 26 height 12
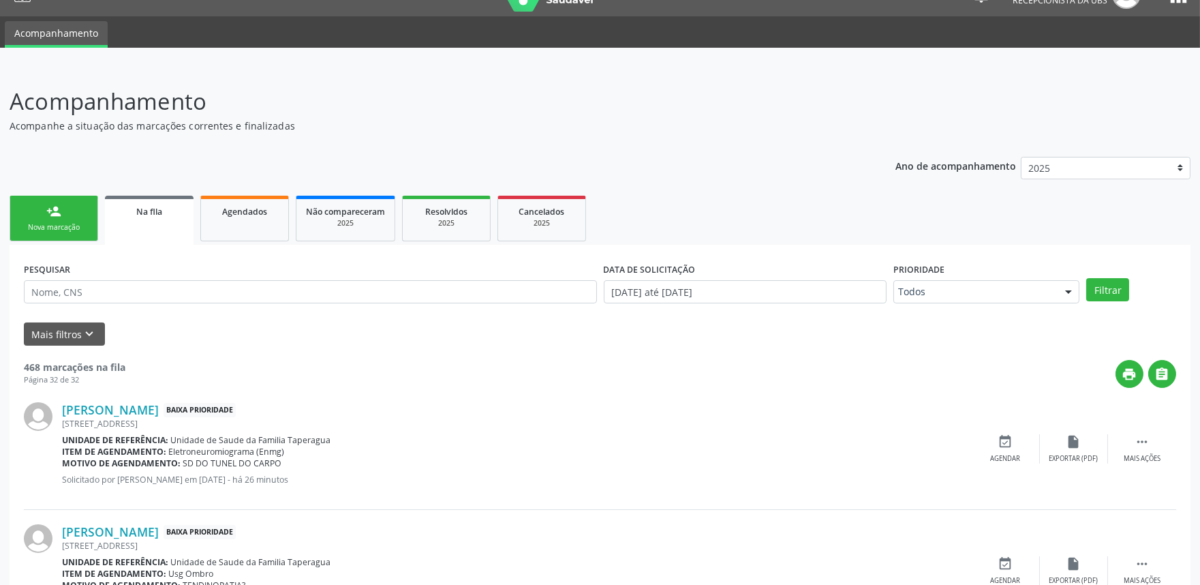
scroll to position [22, 0]
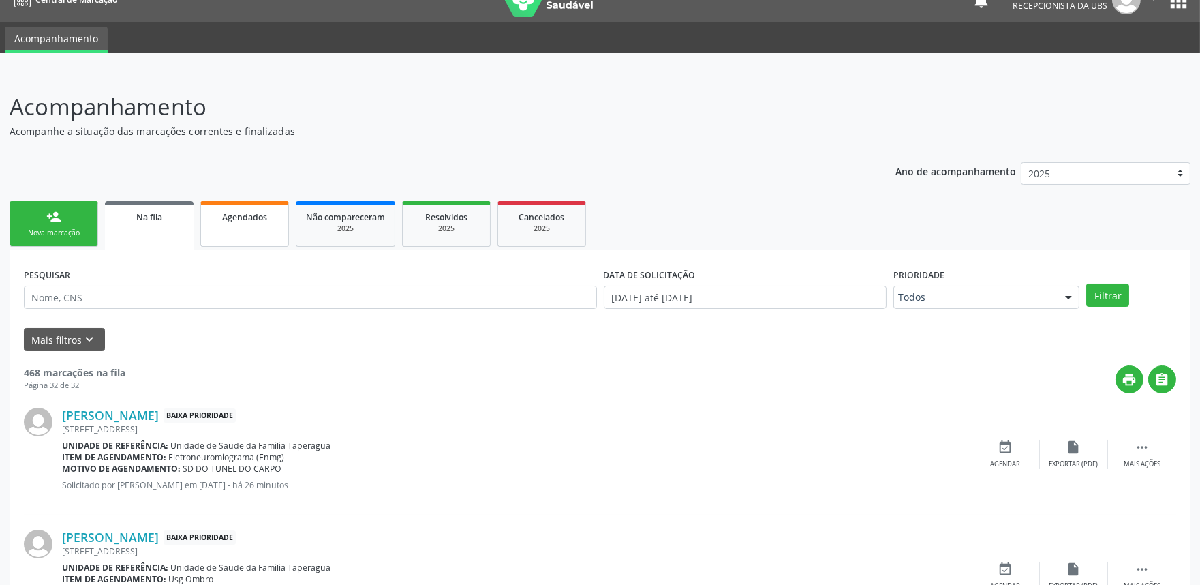
click at [263, 225] on link "Agendados" at bounding box center [244, 224] width 89 height 46
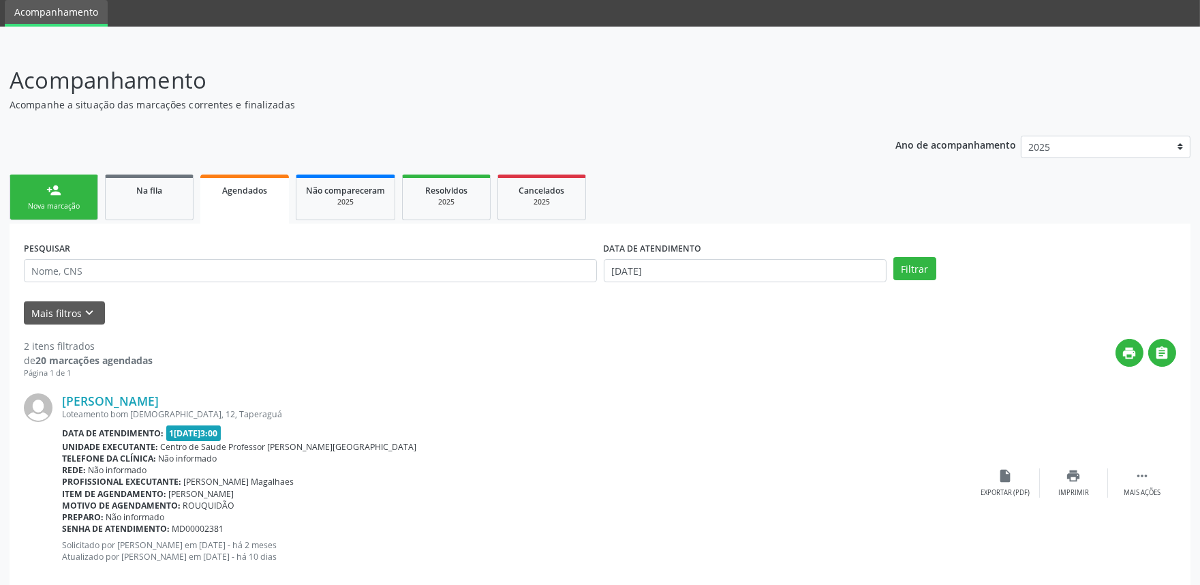
scroll to position [10, 0]
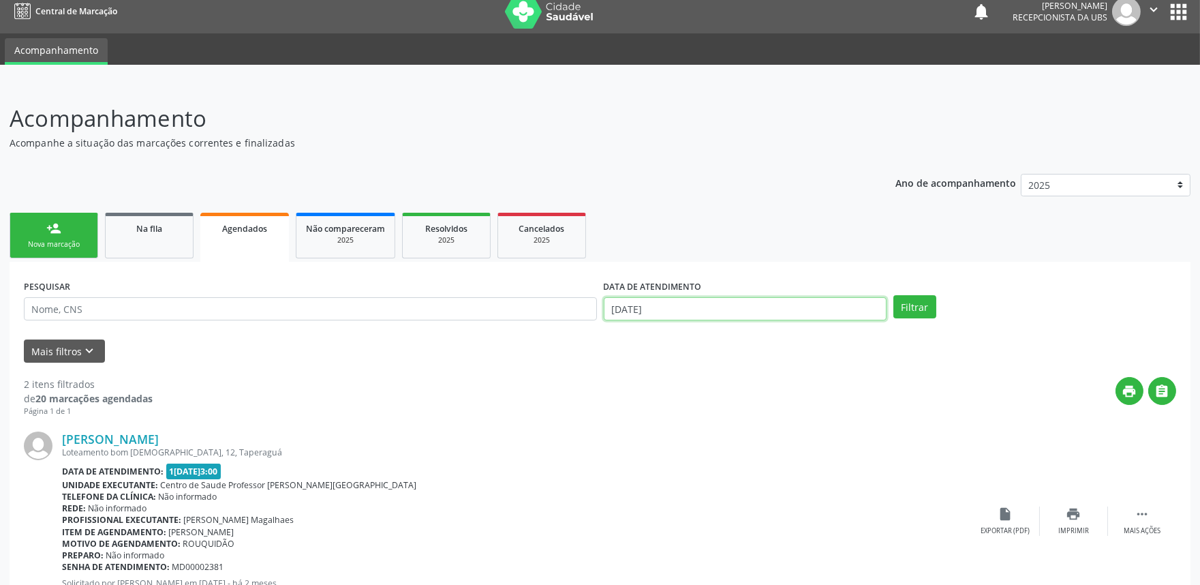
click at [669, 300] on input "[DATE]" at bounding box center [745, 308] width 283 height 23
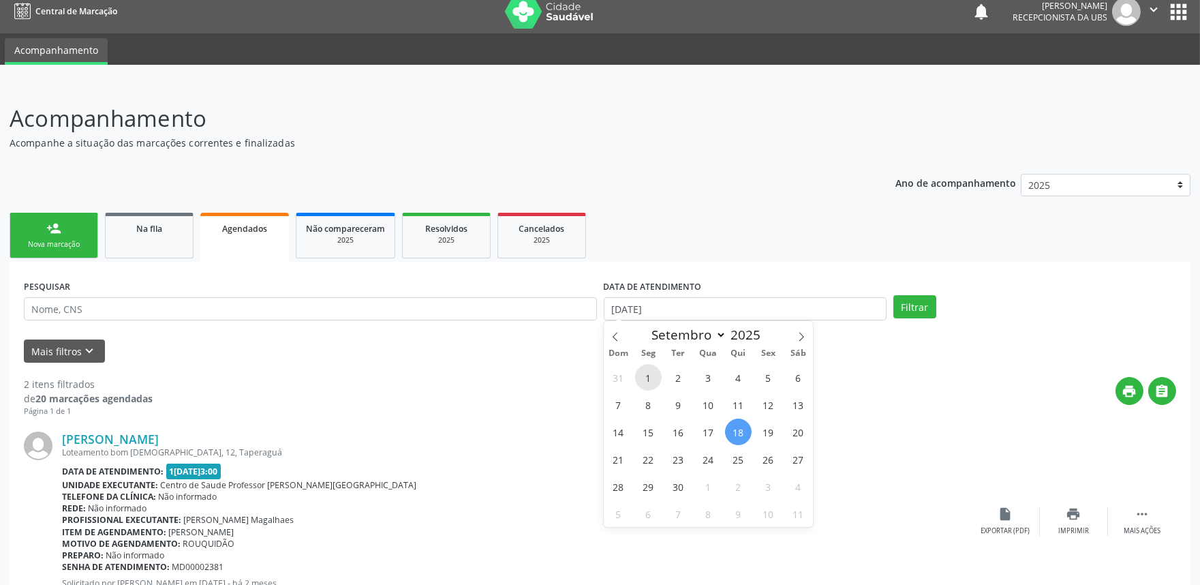
click at [649, 370] on span "1" at bounding box center [648, 377] width 27 height 27
type input "[DATE]"
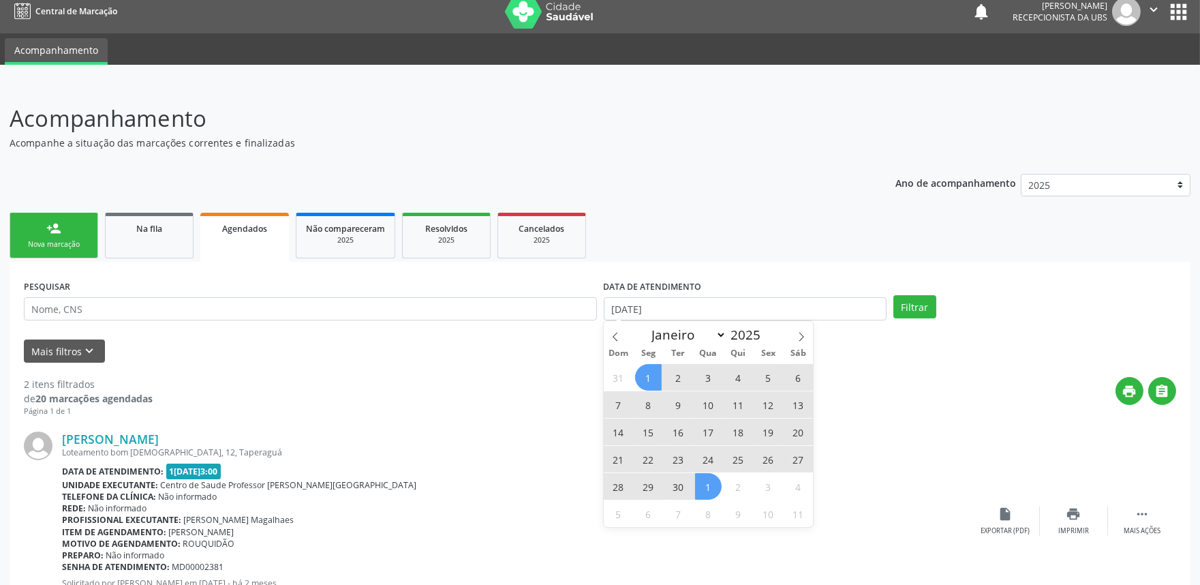
click at [718, 485] on span "1" at bounding box center [708, 486] width 27 height 27
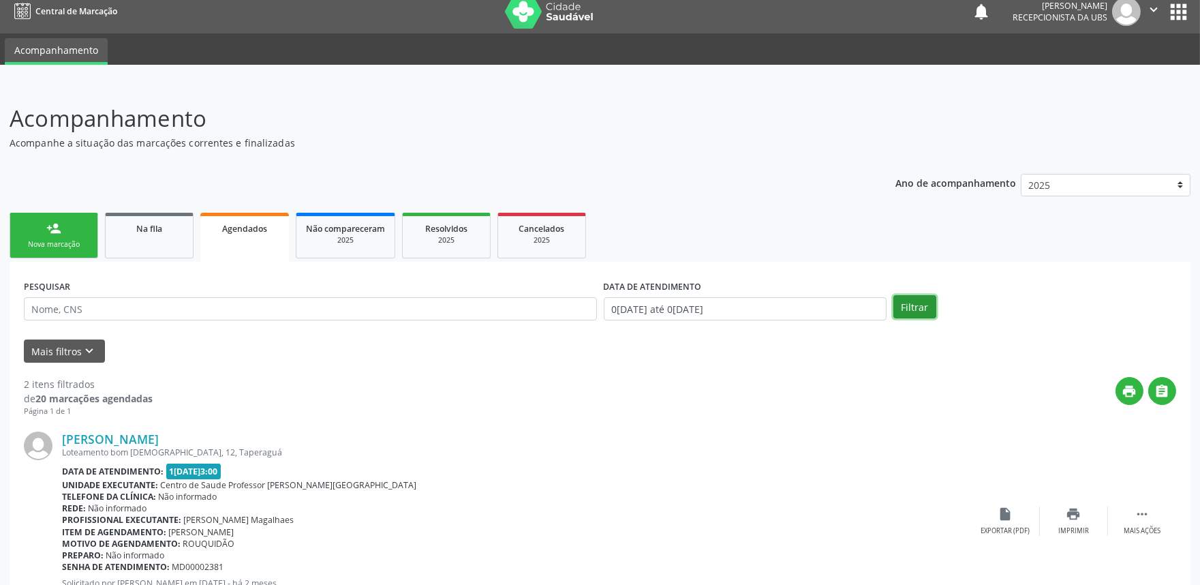
click at [916, 295] on button "Filtrar" at bounding box center [915, 306] width 43 height 23
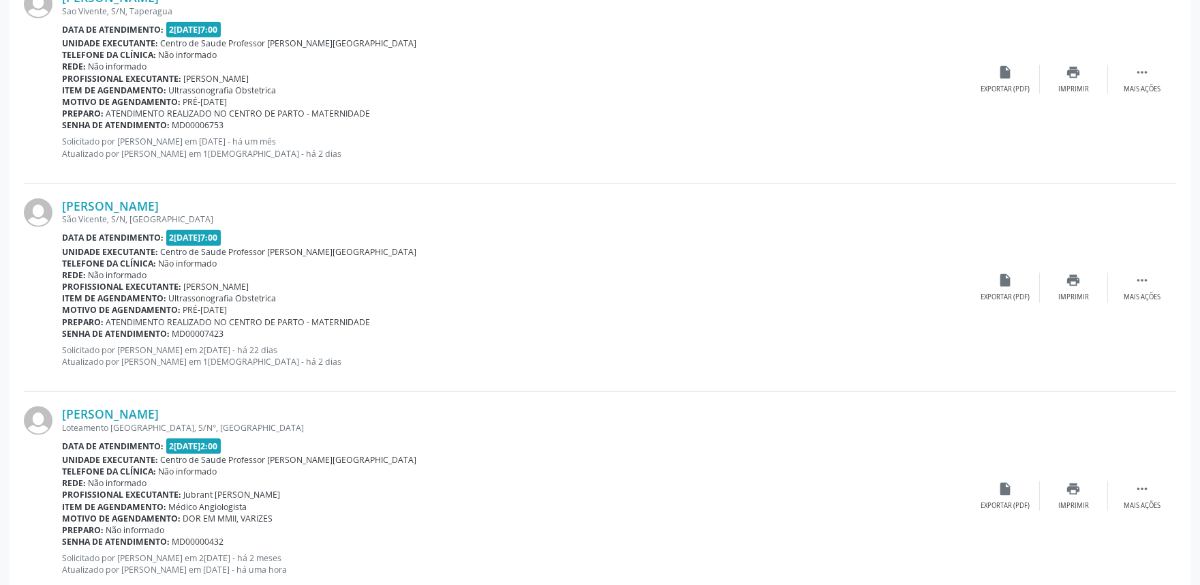
scroll to position [2155, 0]
